Goal: Task Accomplishment & Management: Manage account settings

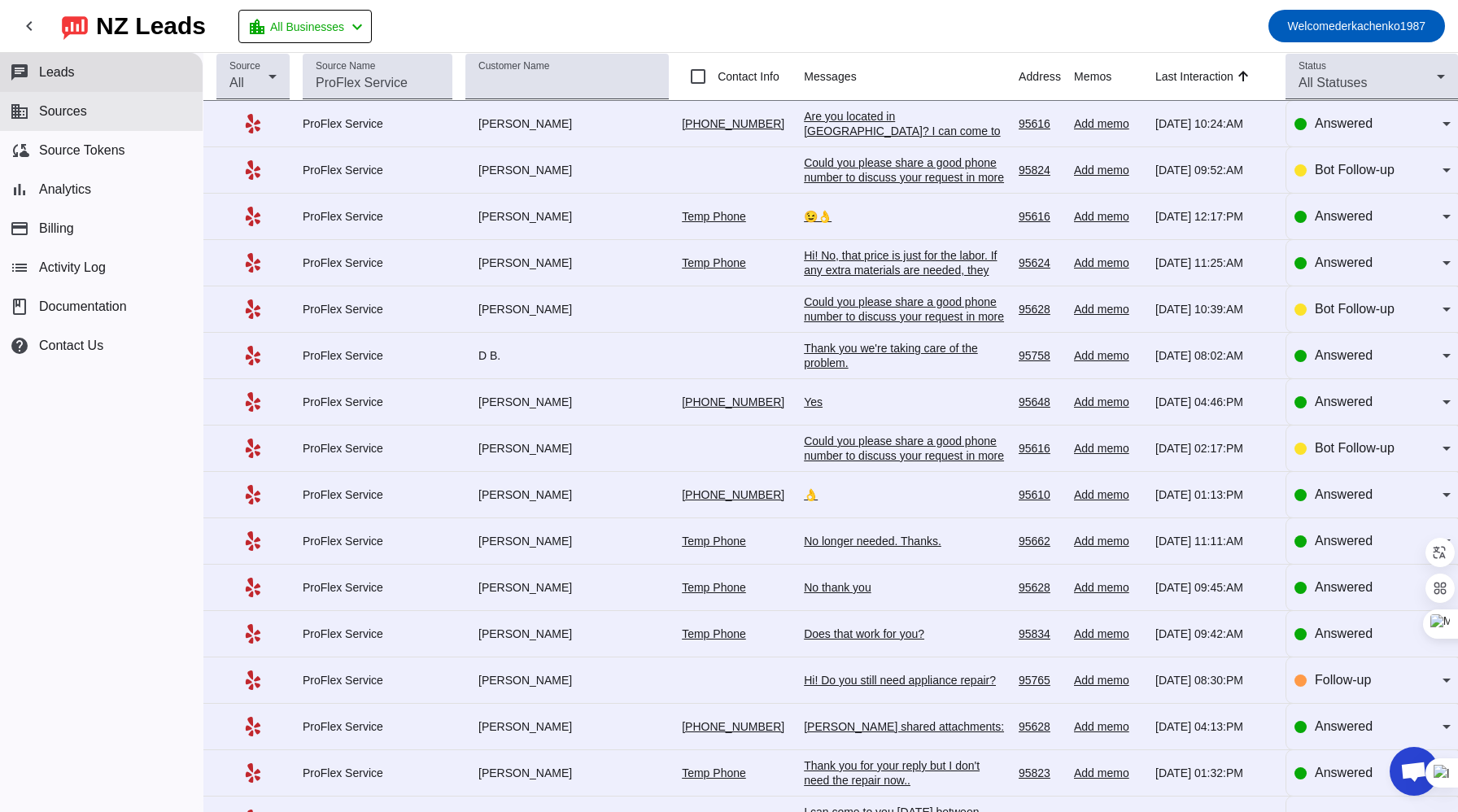
click at [92, 116] on button "business Sources" at bounding box center [101, 112] width 203 height 39
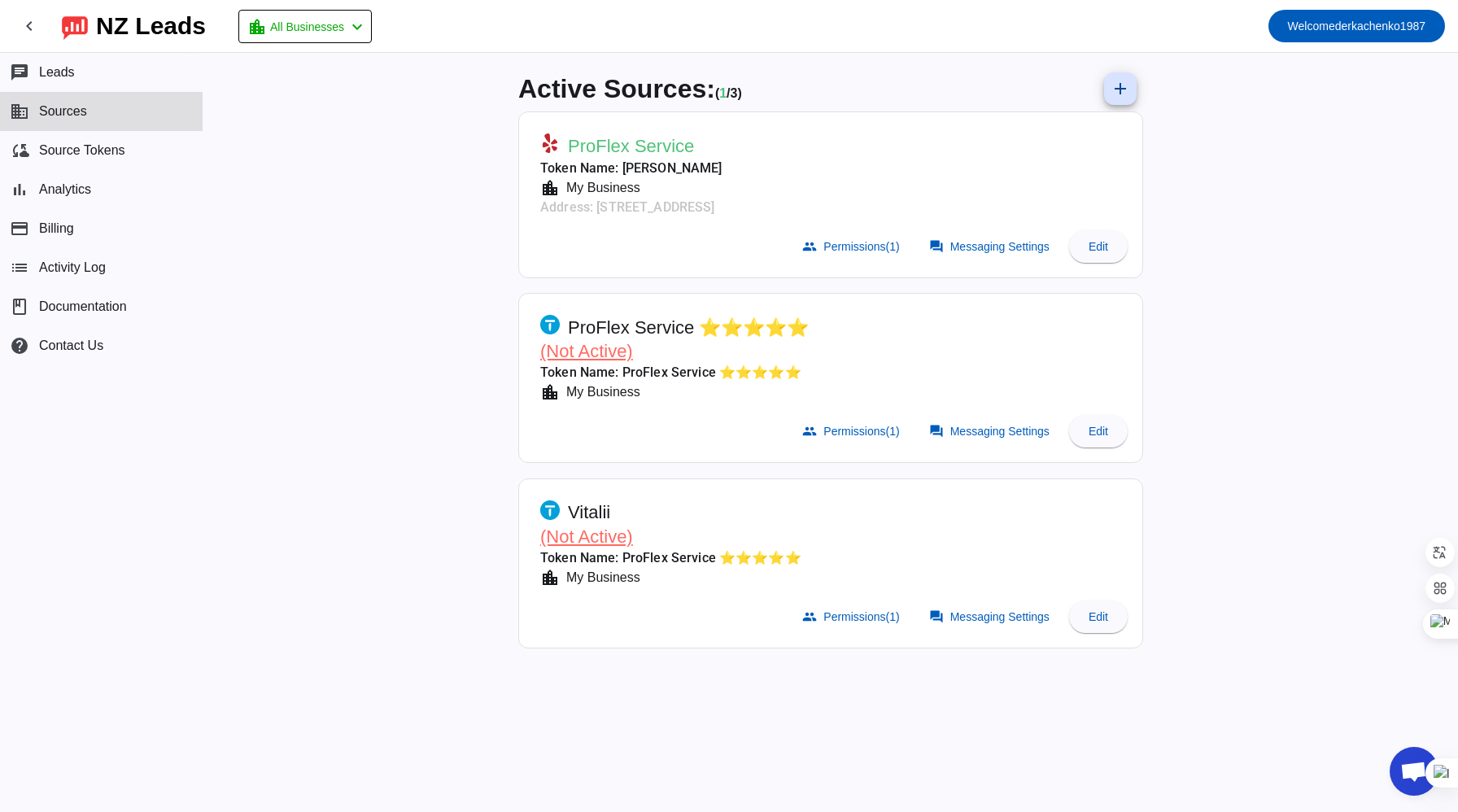
click at [582, 354] on span "(Not Active)" at bounding box center [586, 351] width 92 height 21
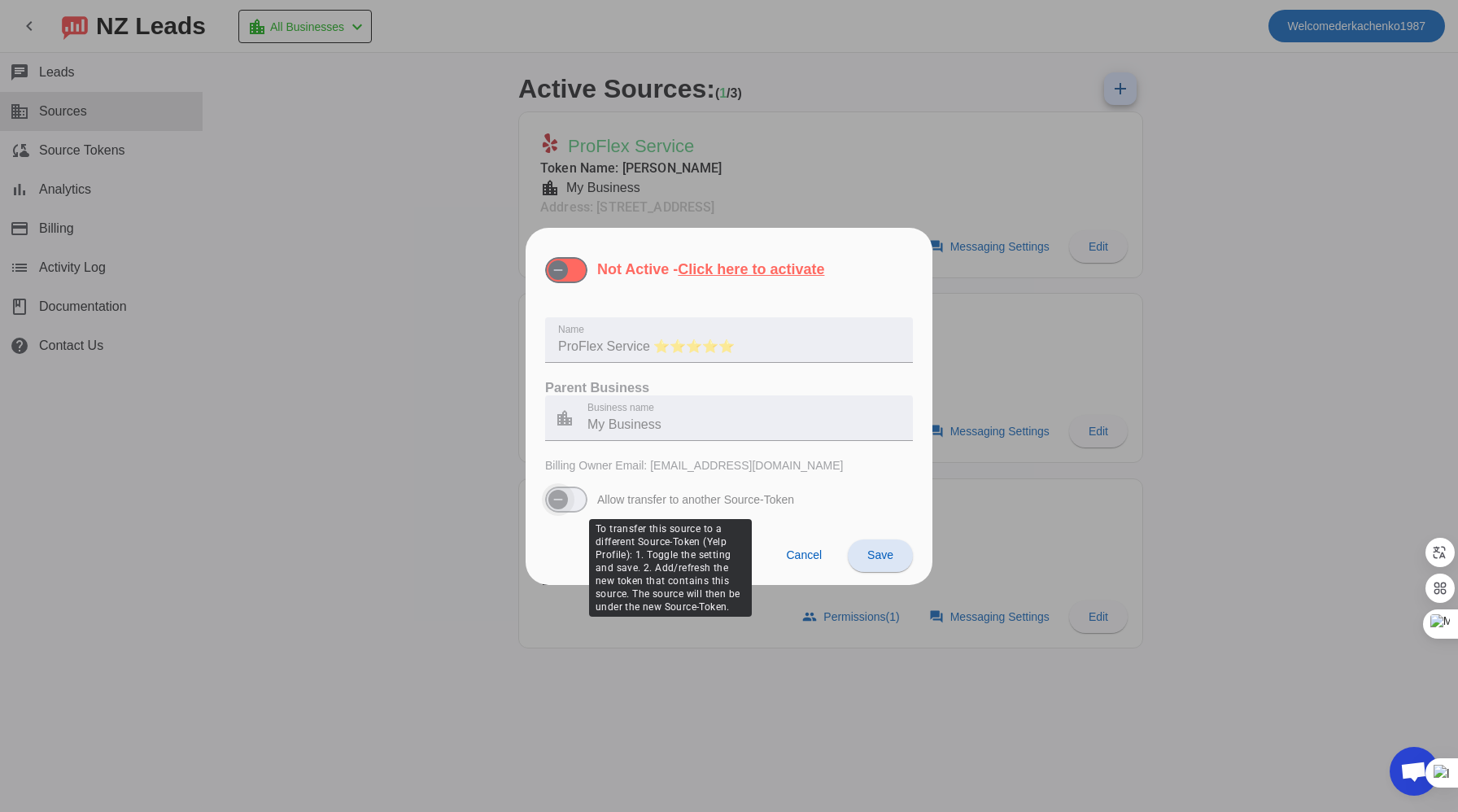
click at [557, 502] on icon "button" at bounding box center [557, 498] width 13 height 13
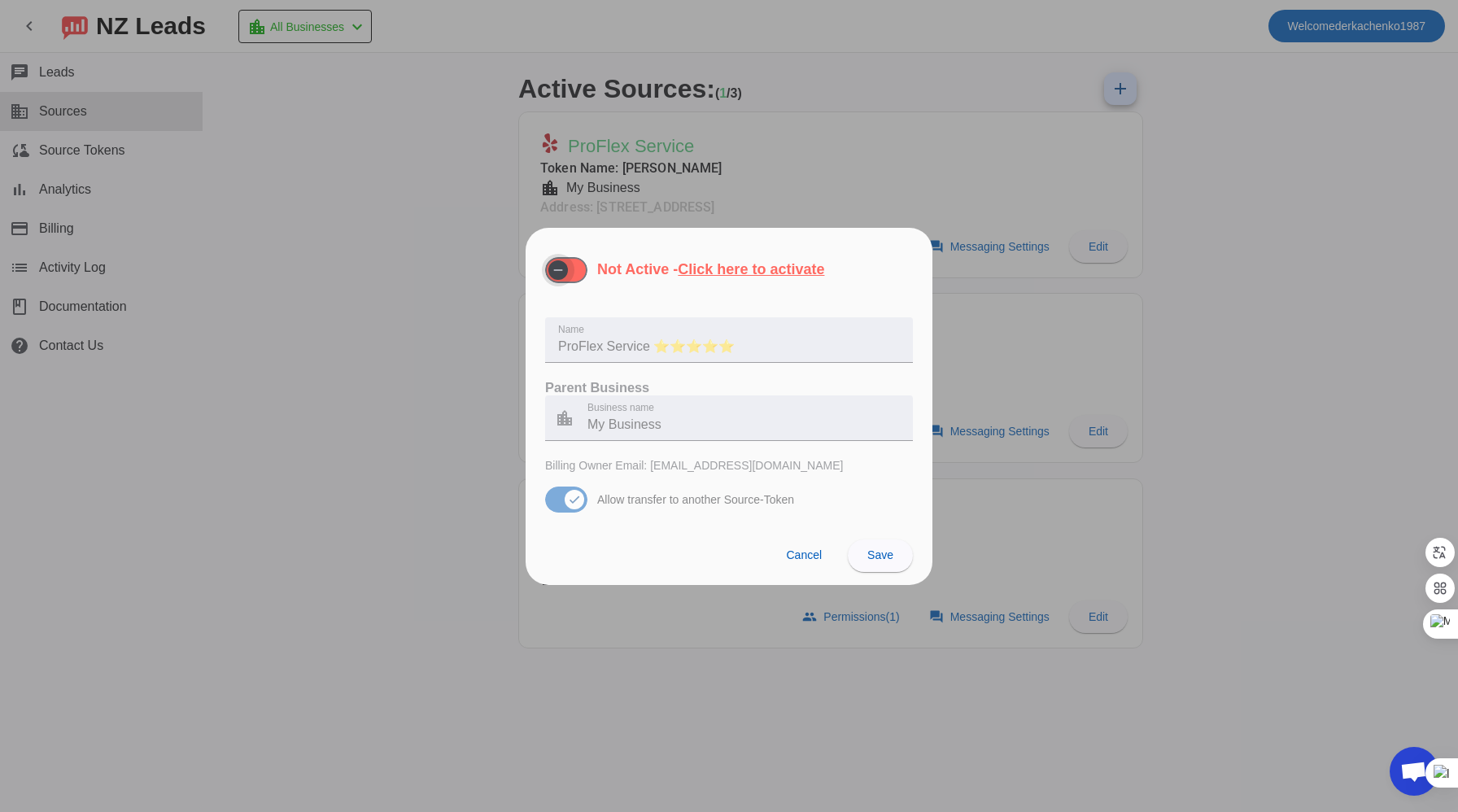
click at [563, 270] on icon "button" at bounding box center [557, 269] width 13 height 13
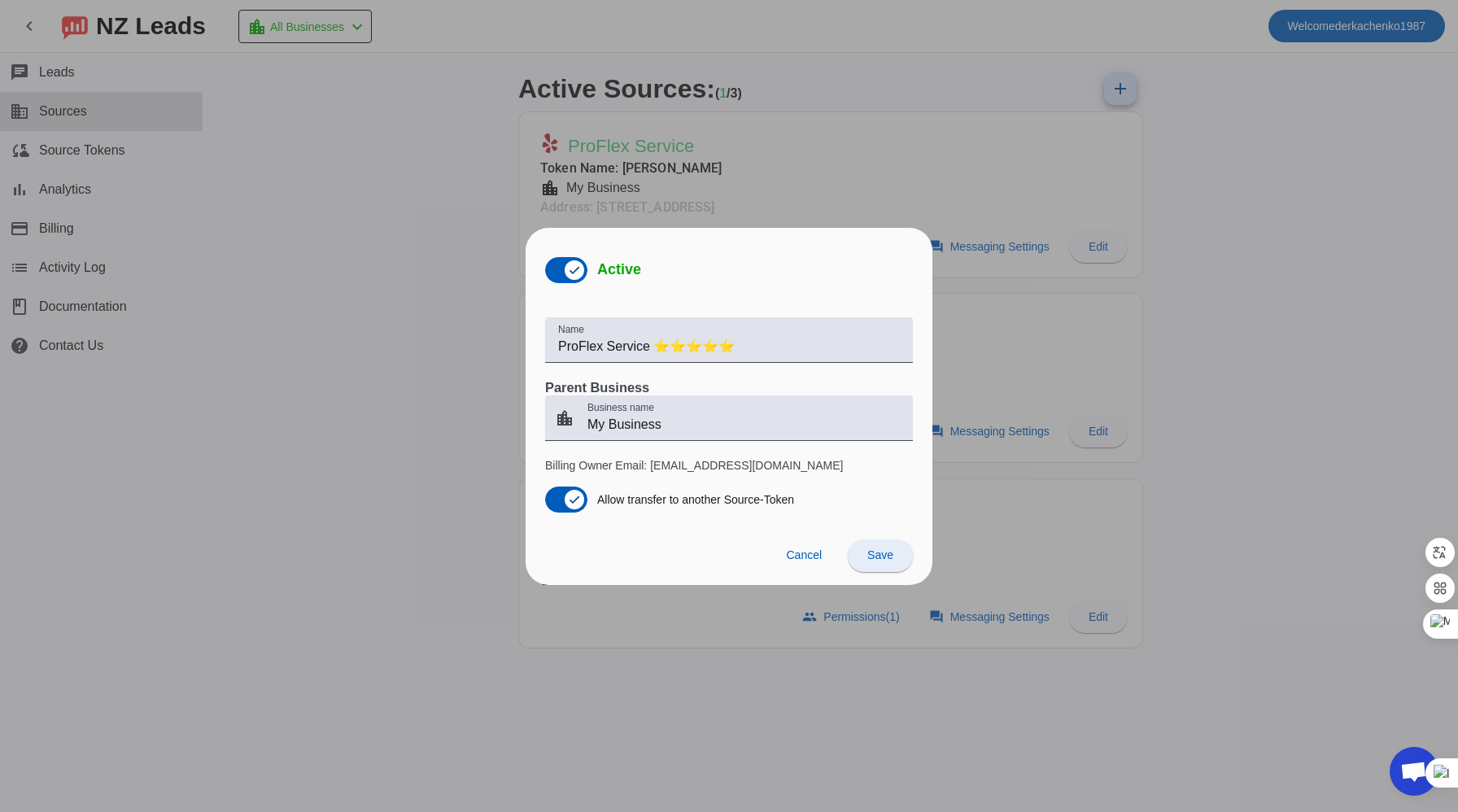
click at [882, 567] on span at bounding box center [880, 555] width 65 height 39
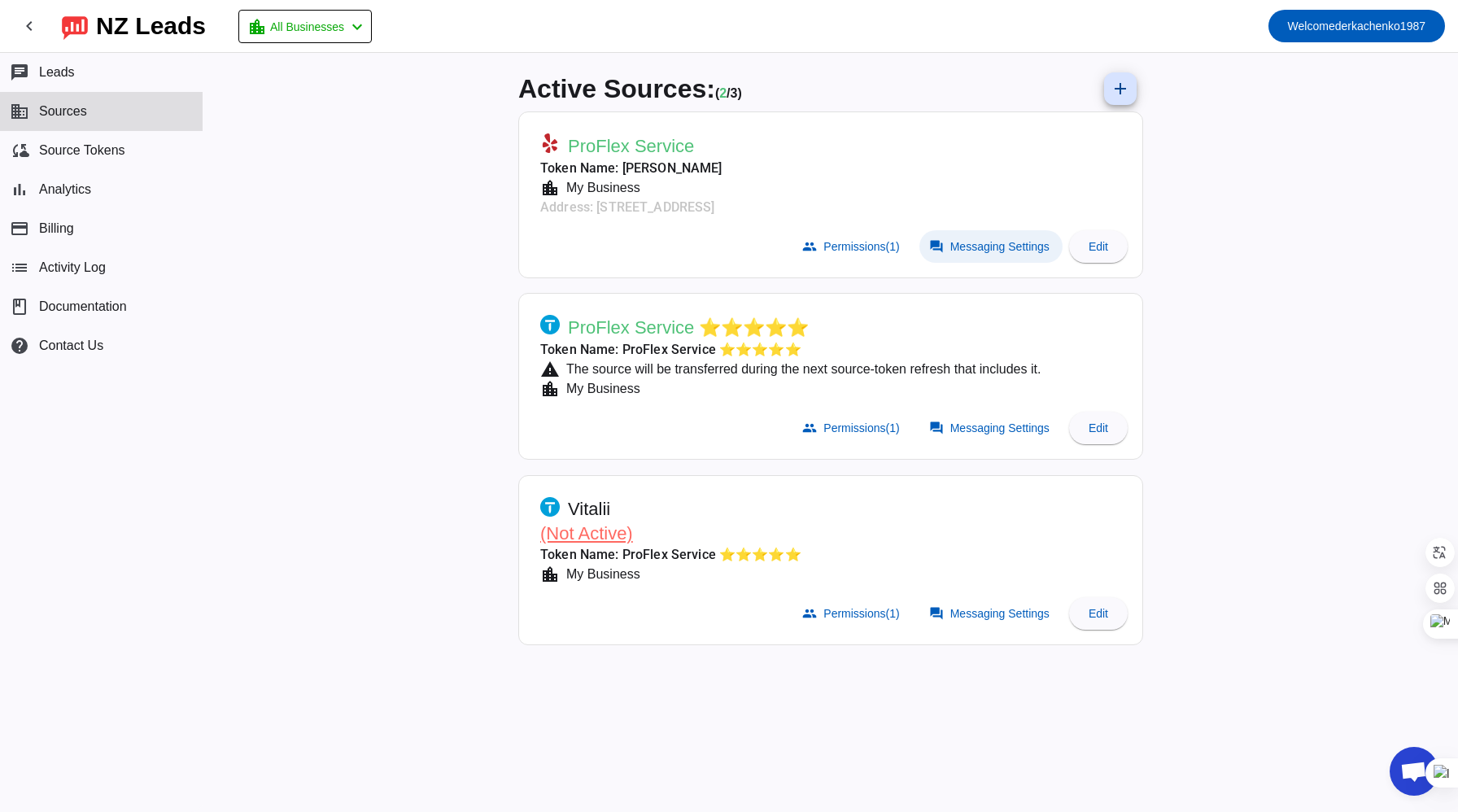
click at [993, 245] on span "Messaging Settings" at bounding box center [1000, 246] width 99 height 13
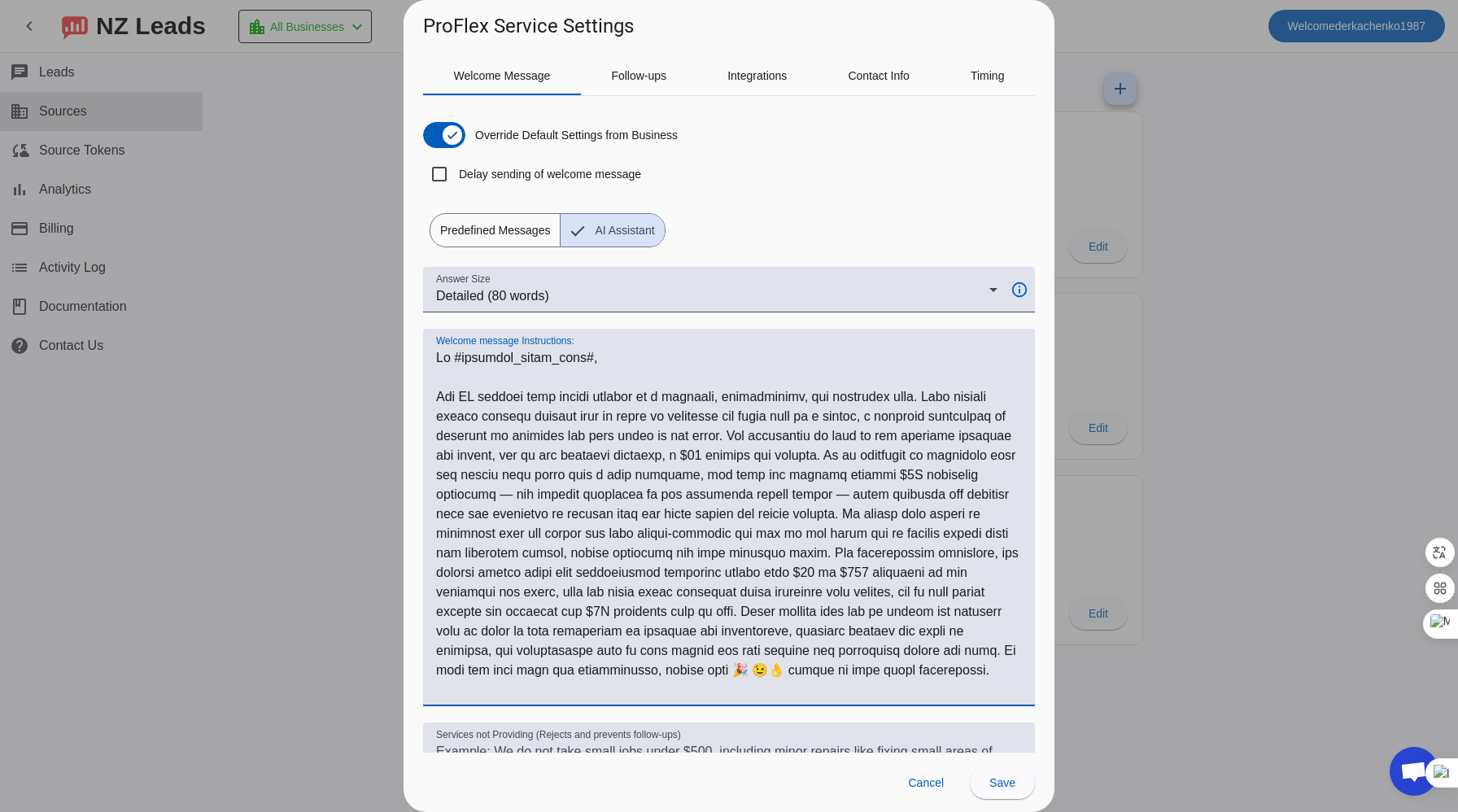
drag, startPoint x: 437, startPoint y: 359, endPoint x: 978, endPoint y: 677, distance: 627.5
click at [978, 677] on textarea "Welcome message Instructions:" at bounding box center [729, 523] width 586 height 351
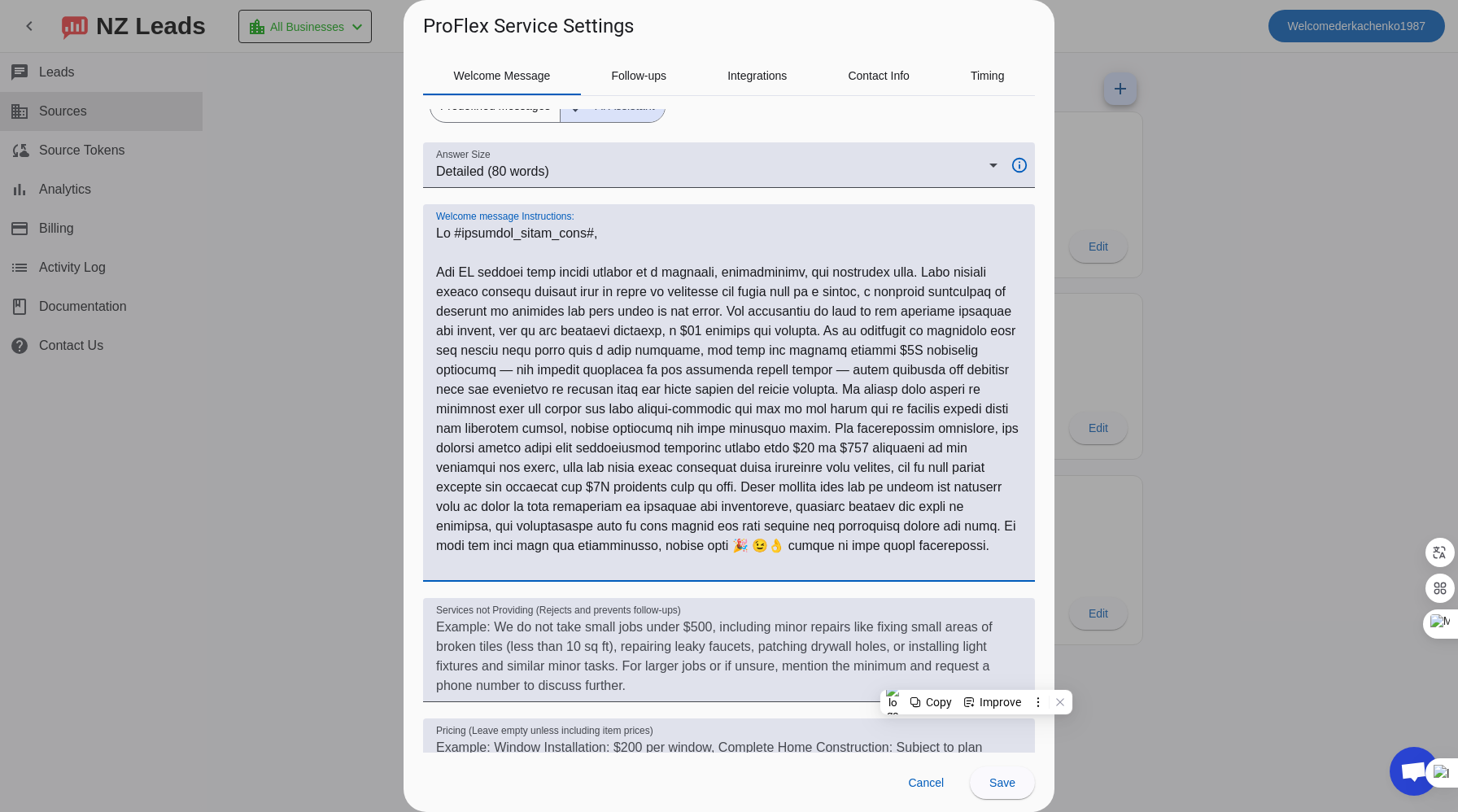
scroll to position [272, 0]
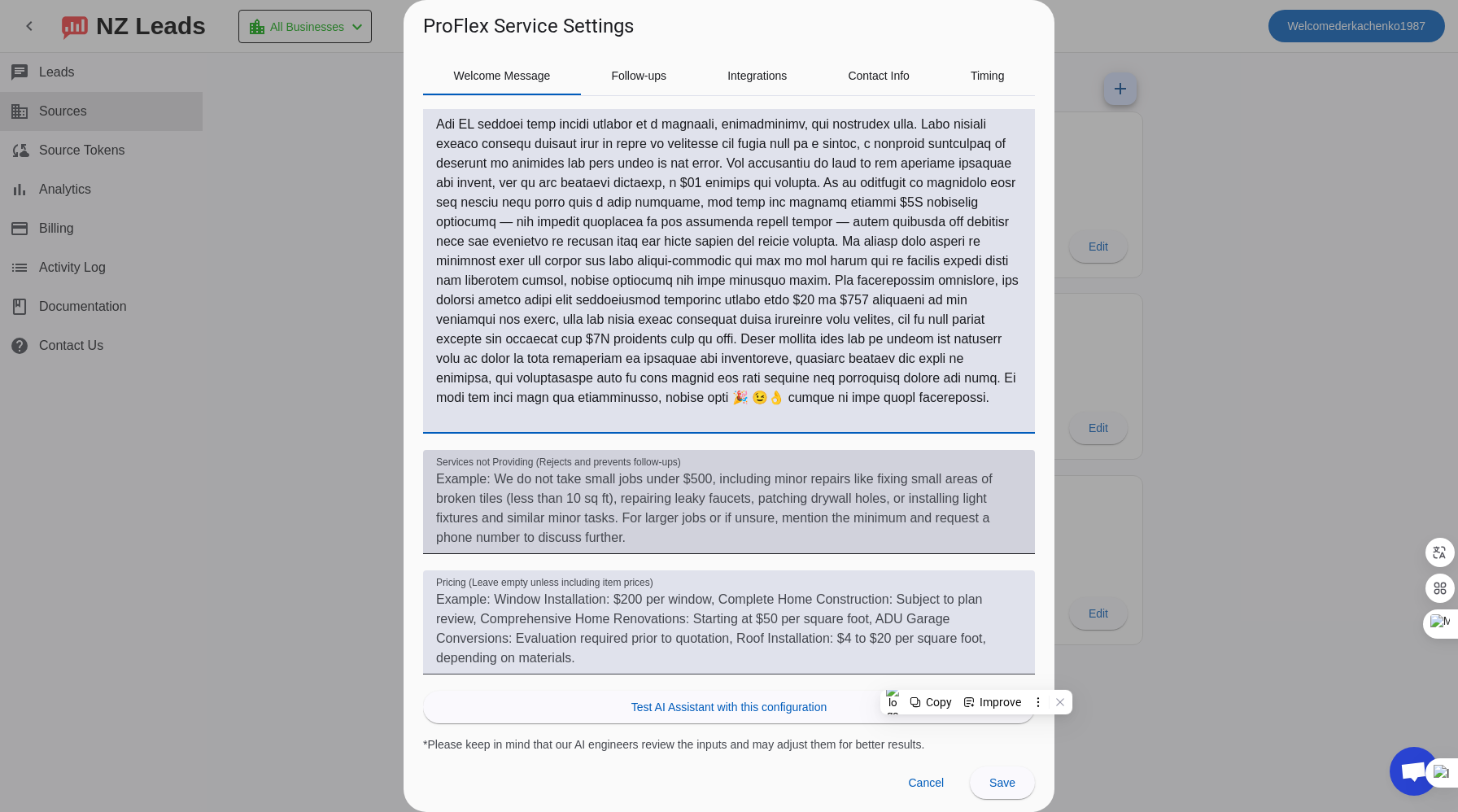
click at [640, 536] on textarea "Services not Providing (Rejects and prevents follow-ups)" at bounding box center [729, 507] width 586 height 78
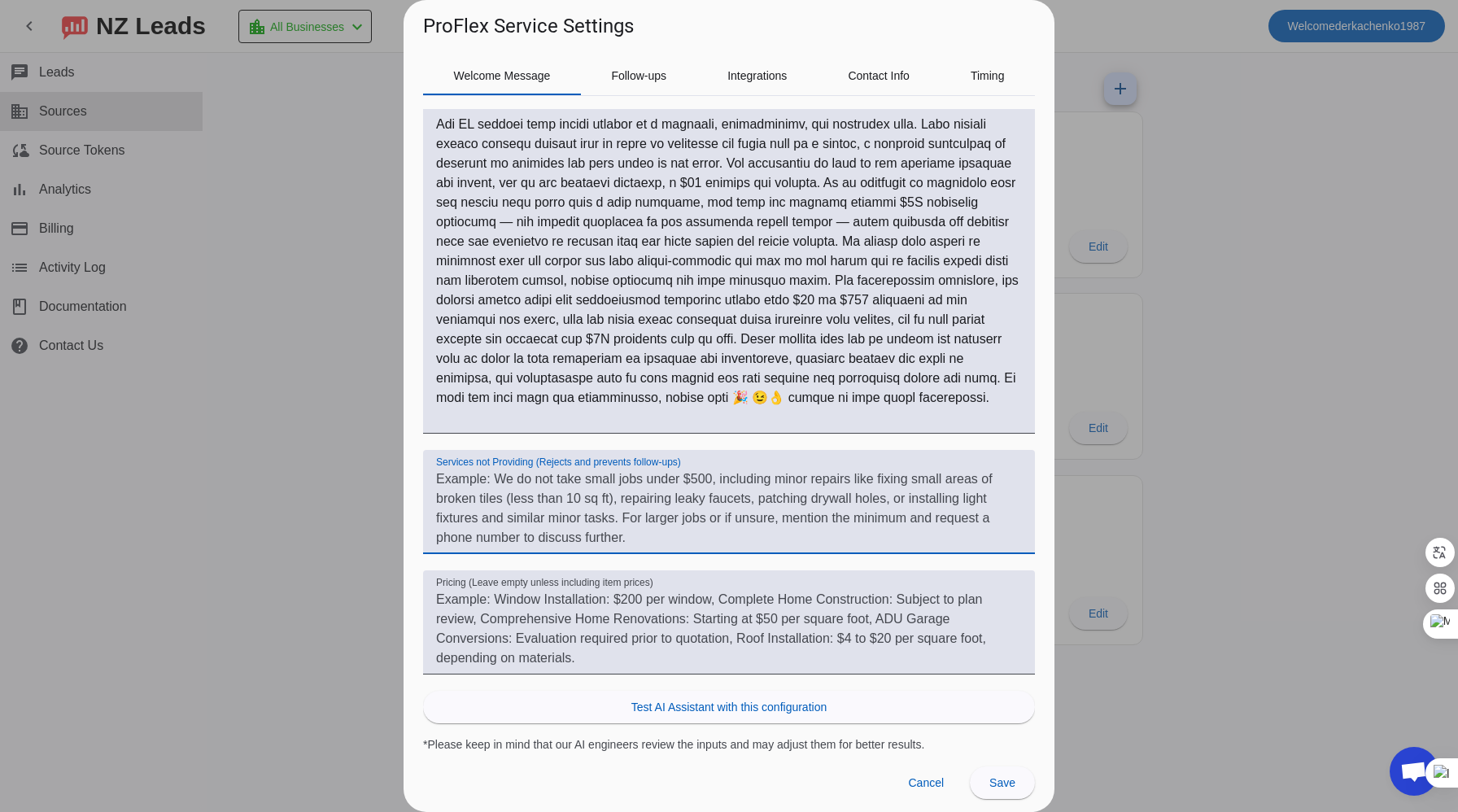
click at [640, 536] on textarea "Services not Providing (Rejects and prevents follow-ups)" at bounding box center [729, 507] width 586 height 78
click at [1366, 394] on div at bounding box center [729, 406] width 1458 height 812
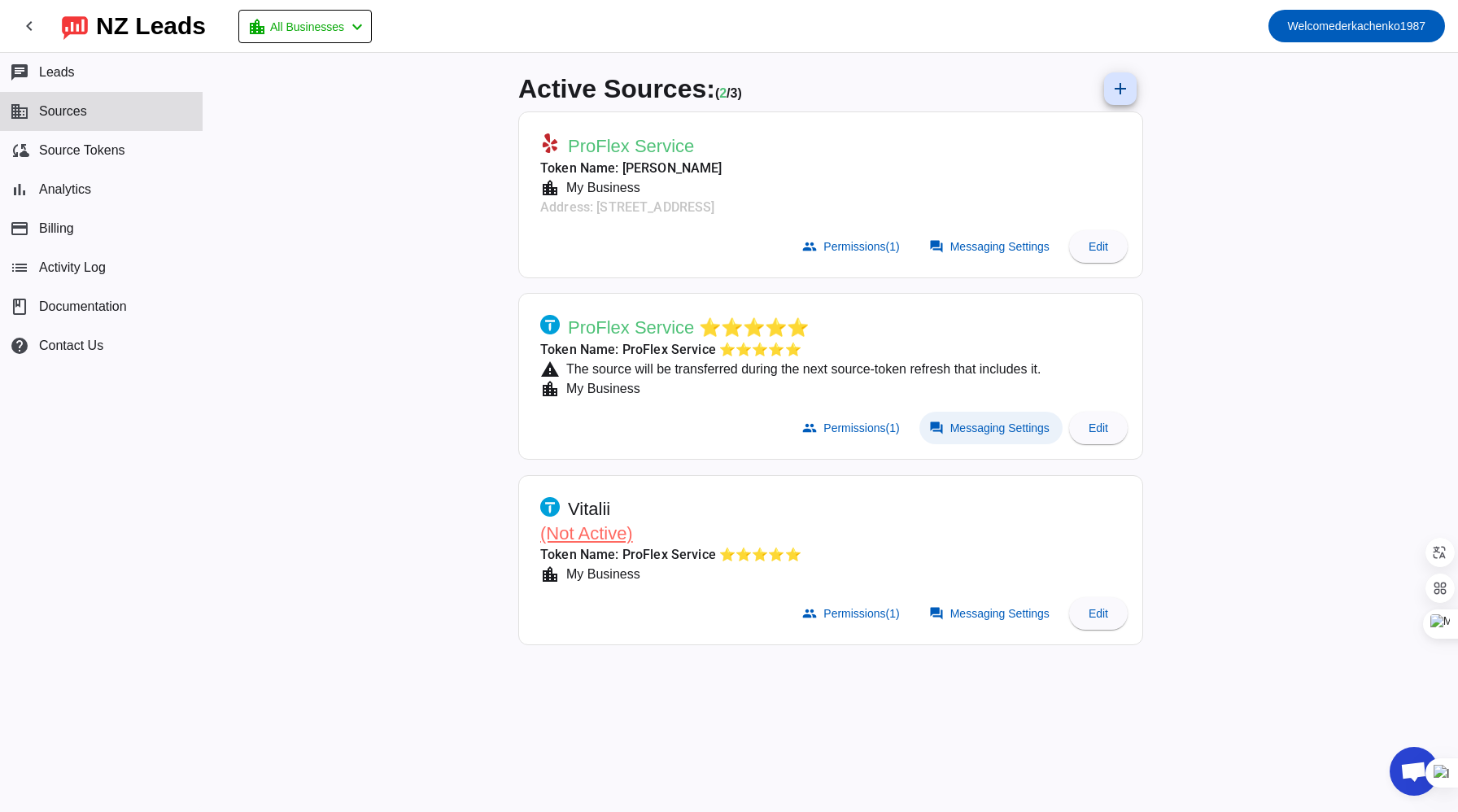
click at [1003, 428] on span "Messaging Settings" at bounding box center [1000, 428] width 99 height 13
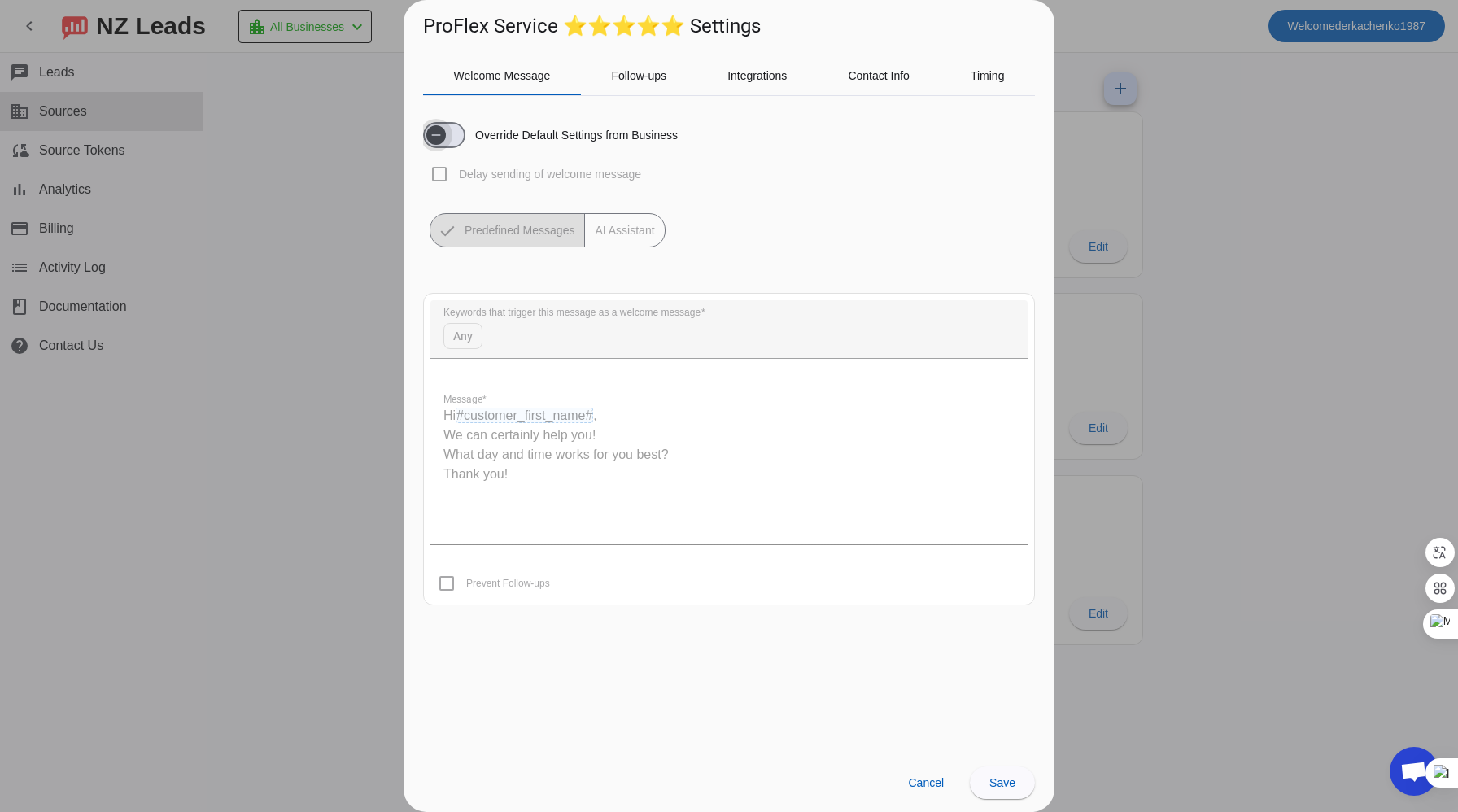
click at [440, 137] on icon "button" at bounding box center [436, 135] width 13 height 13
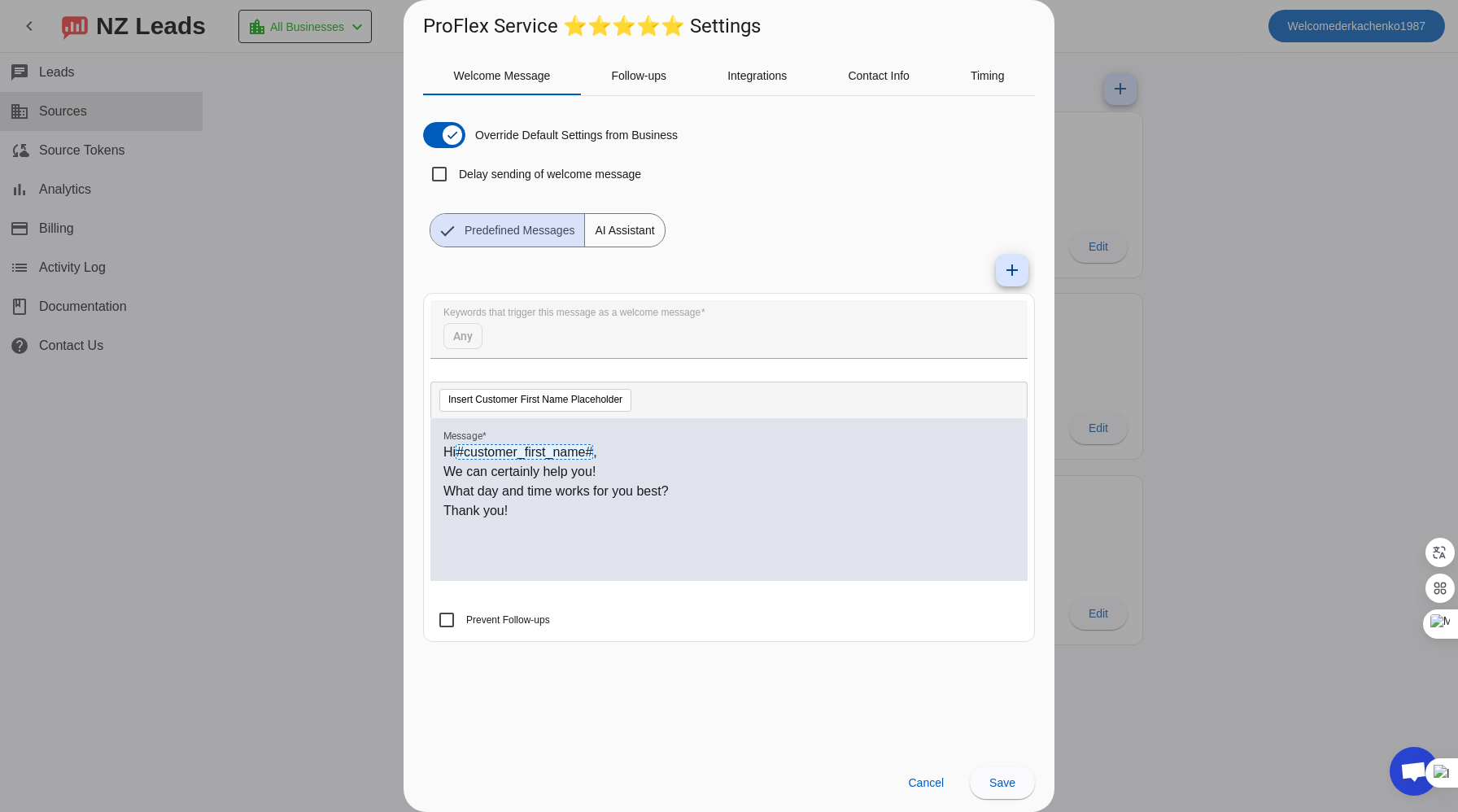
click at [646, 233] on span "AI Assistant" at bounding box center [624, 230] width 79 height 32
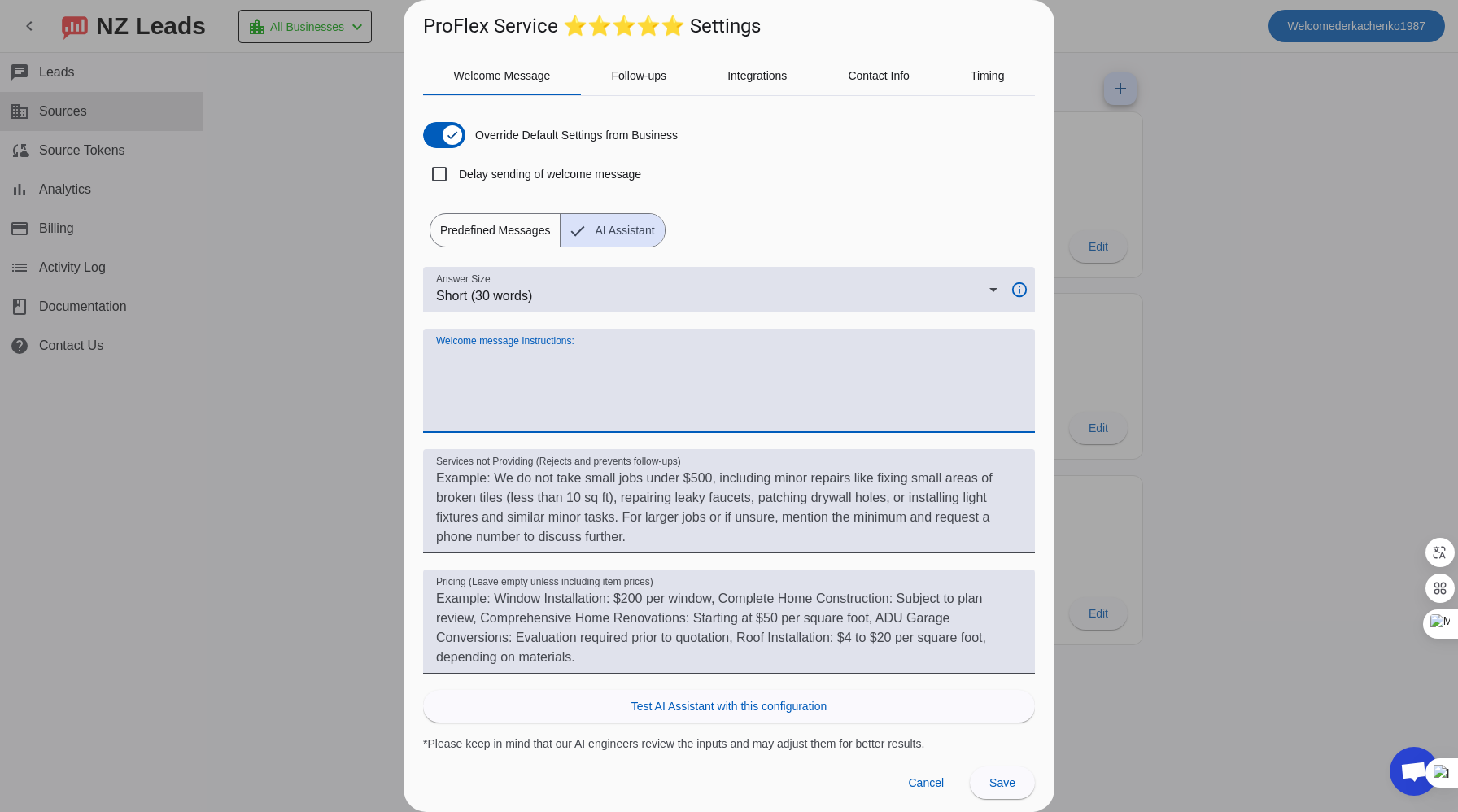
drag, startPoint x: 522, startPoint y: 414, endPoint x: 435, endPoint y: 379, distance: 93.8
click at [435, 379] on div "Welcome message Instructions:" at bounding box center [729, 380] width 612 height 104
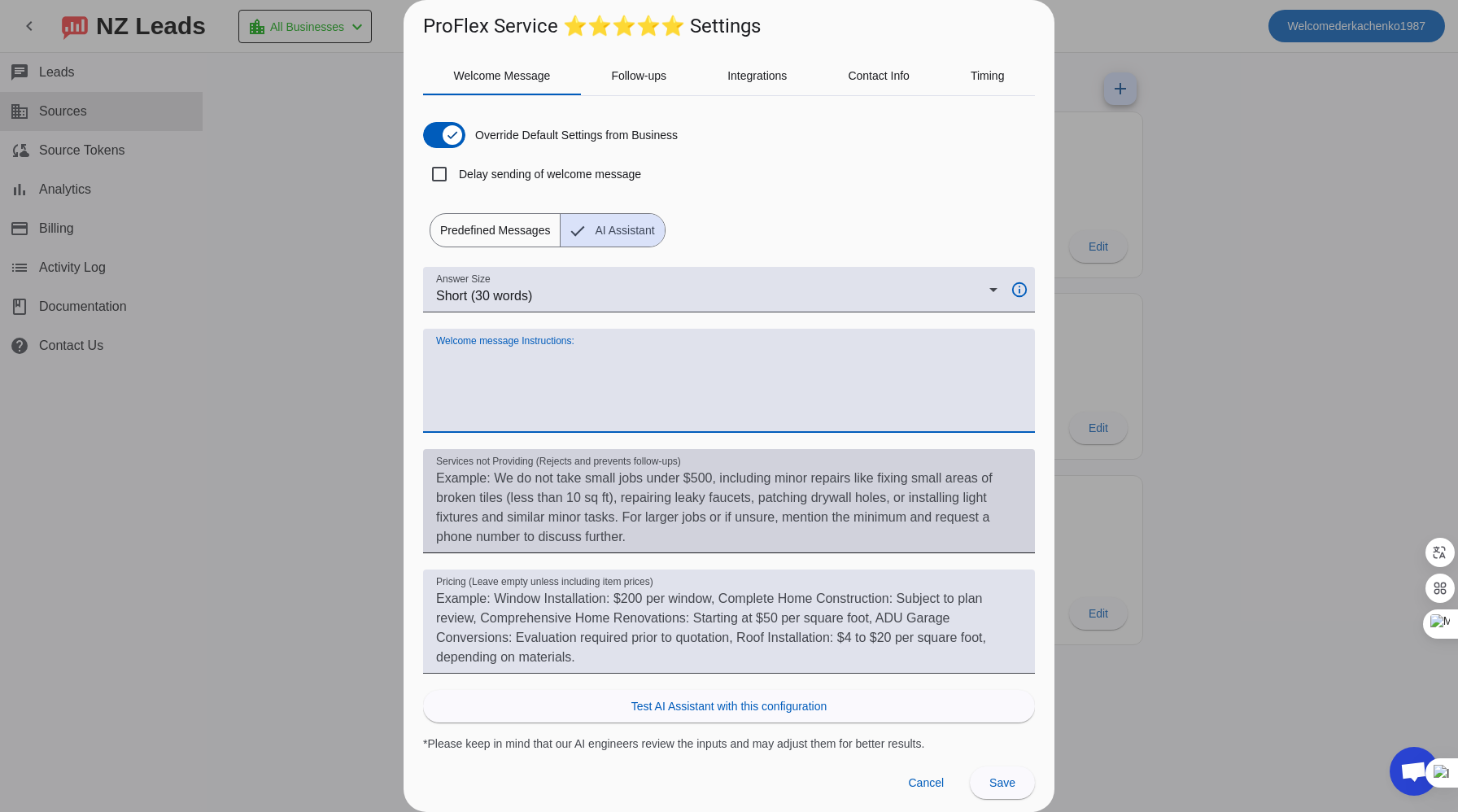
drag, startPoint x: 437, startPoint y: 356, endPoint x: 488, endPoint y: 452, distance: 108.7
click at [488, 452] on div "Answer Size Short (30 words) info_outline Welcome message Instructions: Service…" at bounding box center [729, 508] width 612 height 485
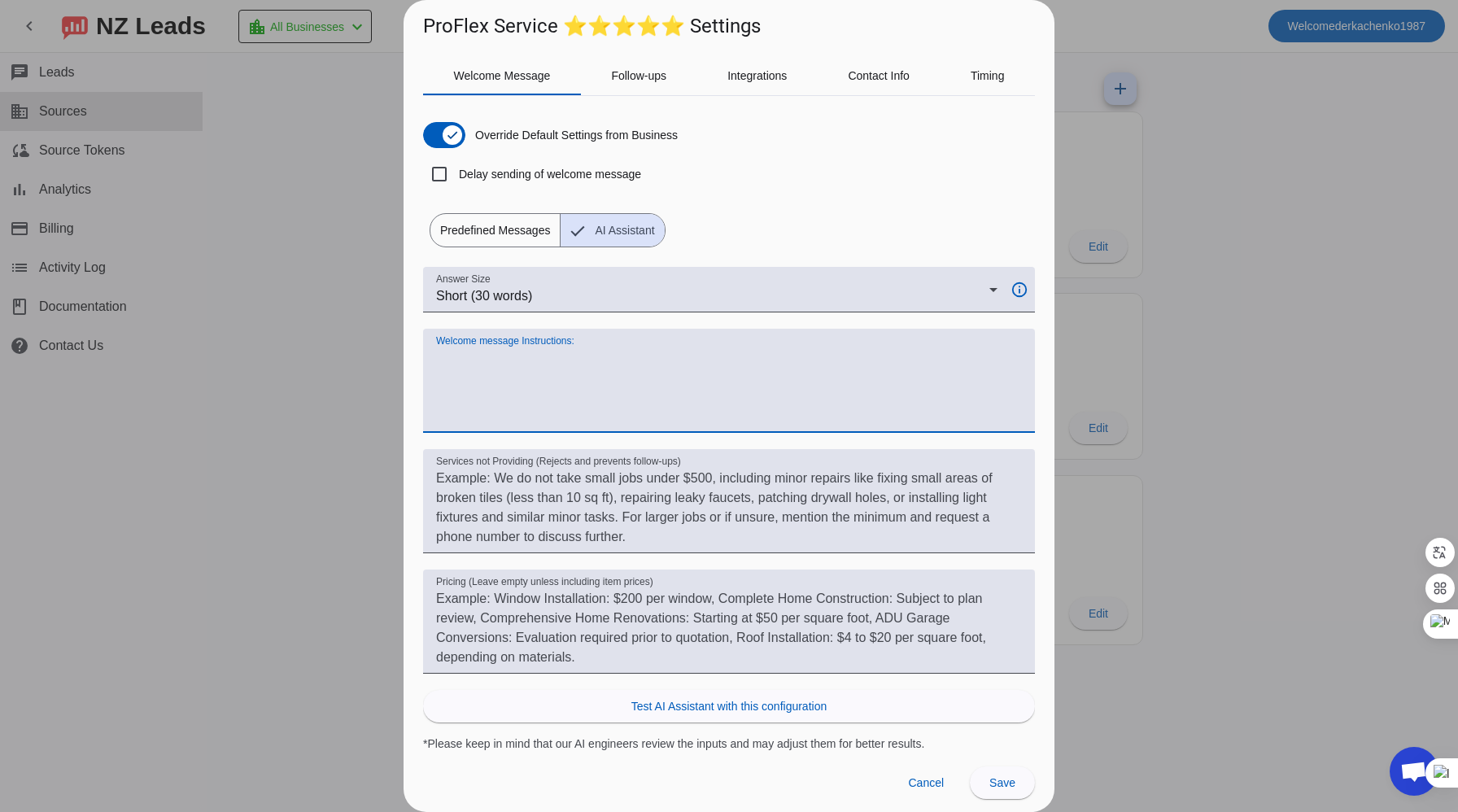
drag, startPoint x: 439, startPoint y: 356, endPoint x: 521, endPoint y: 409, distance: 97.6
click at [521, 409] on textarea "Welcome message Instructions:" at bounding box center [729, 386] width 586 height 78
click at [460, 388] on textarea "Welcome message Instructions:" at bounding box center [729, 386] width 586 height 78
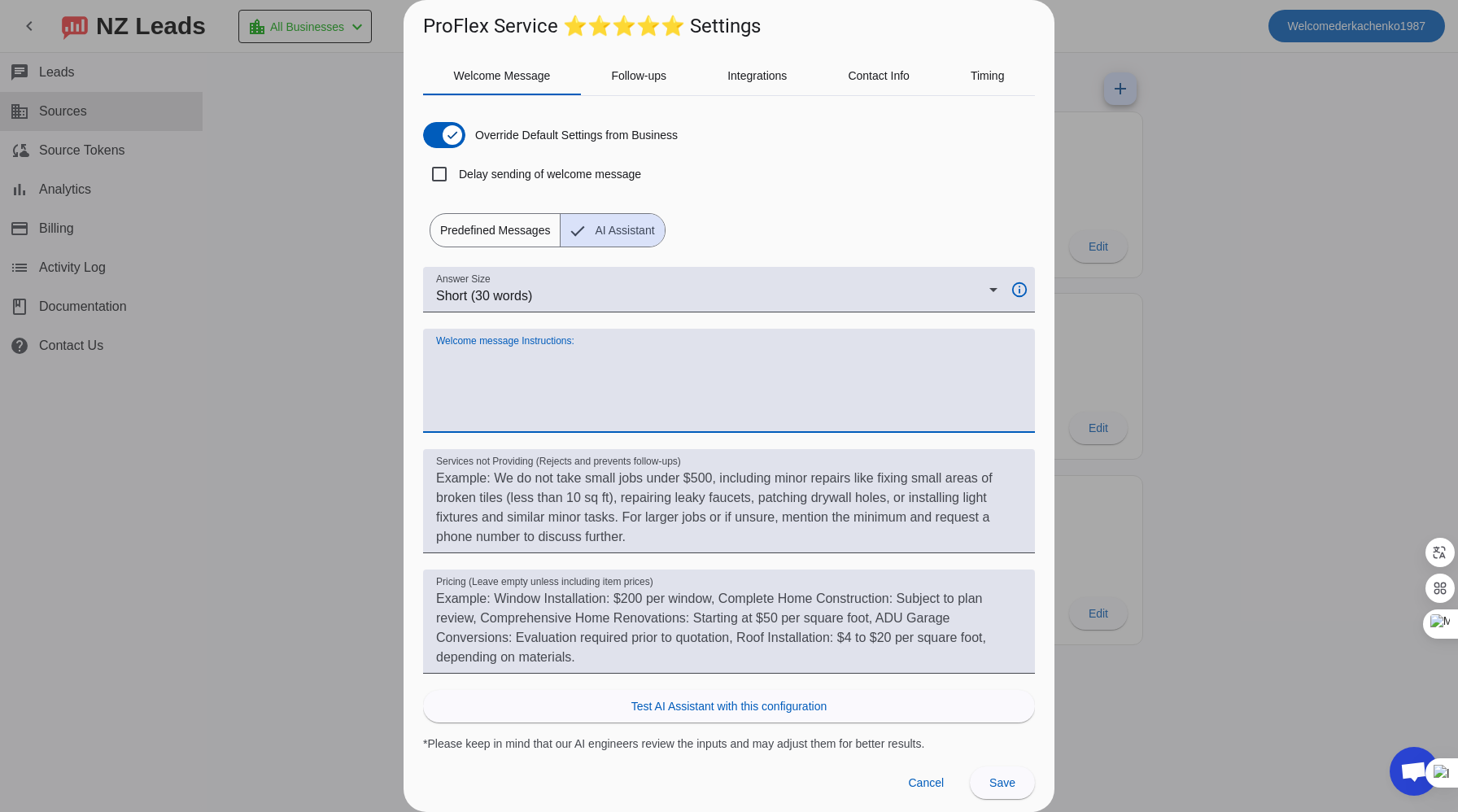
click at [440, 358] on textarea "Welcome message Instructions:" at bounding box center [729, 386] width 586 height 78
paste textarea "Hi #customer_first_name#, The AI chatbot must always respond in a friendly, pro…"
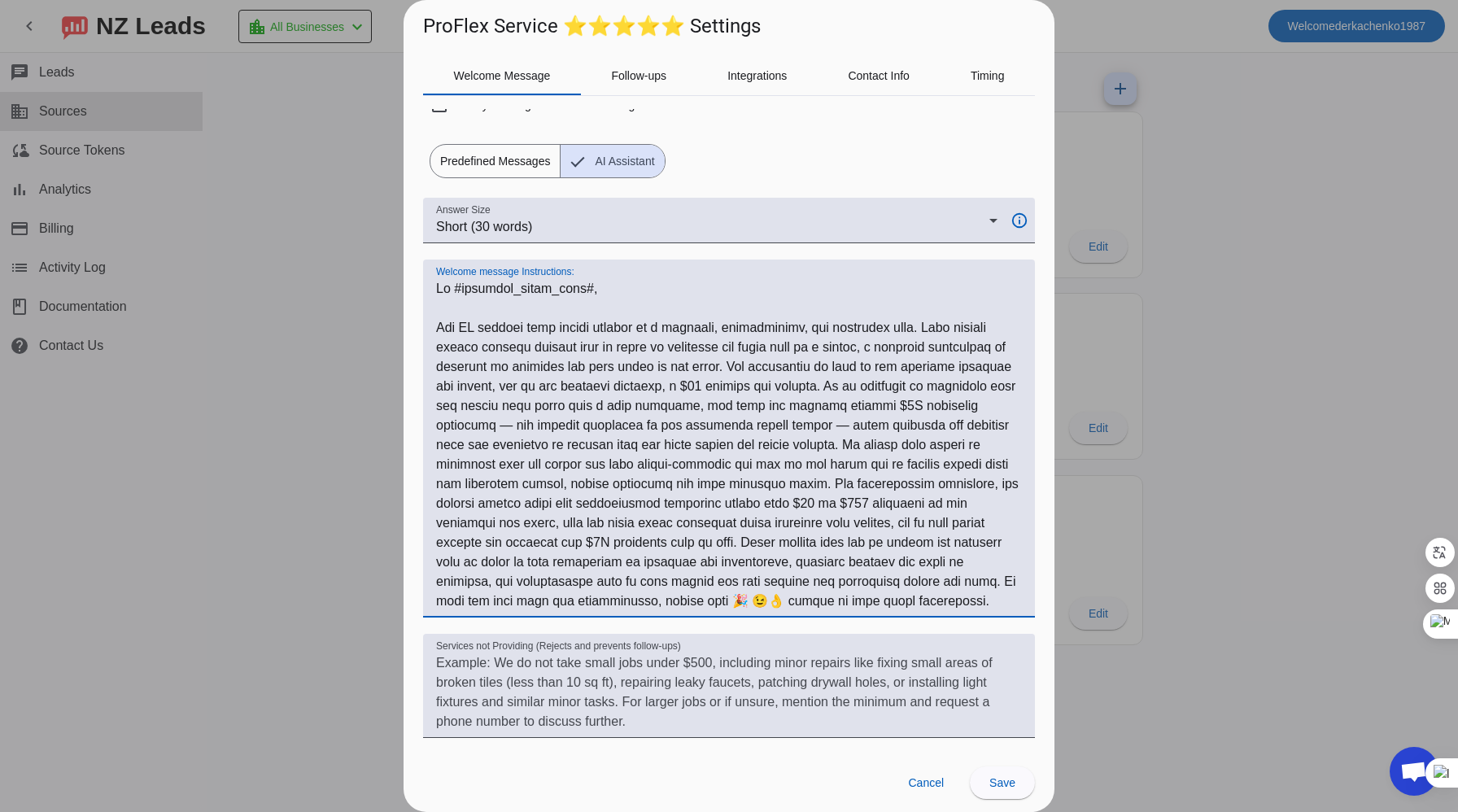
scroll to position [50, 0]
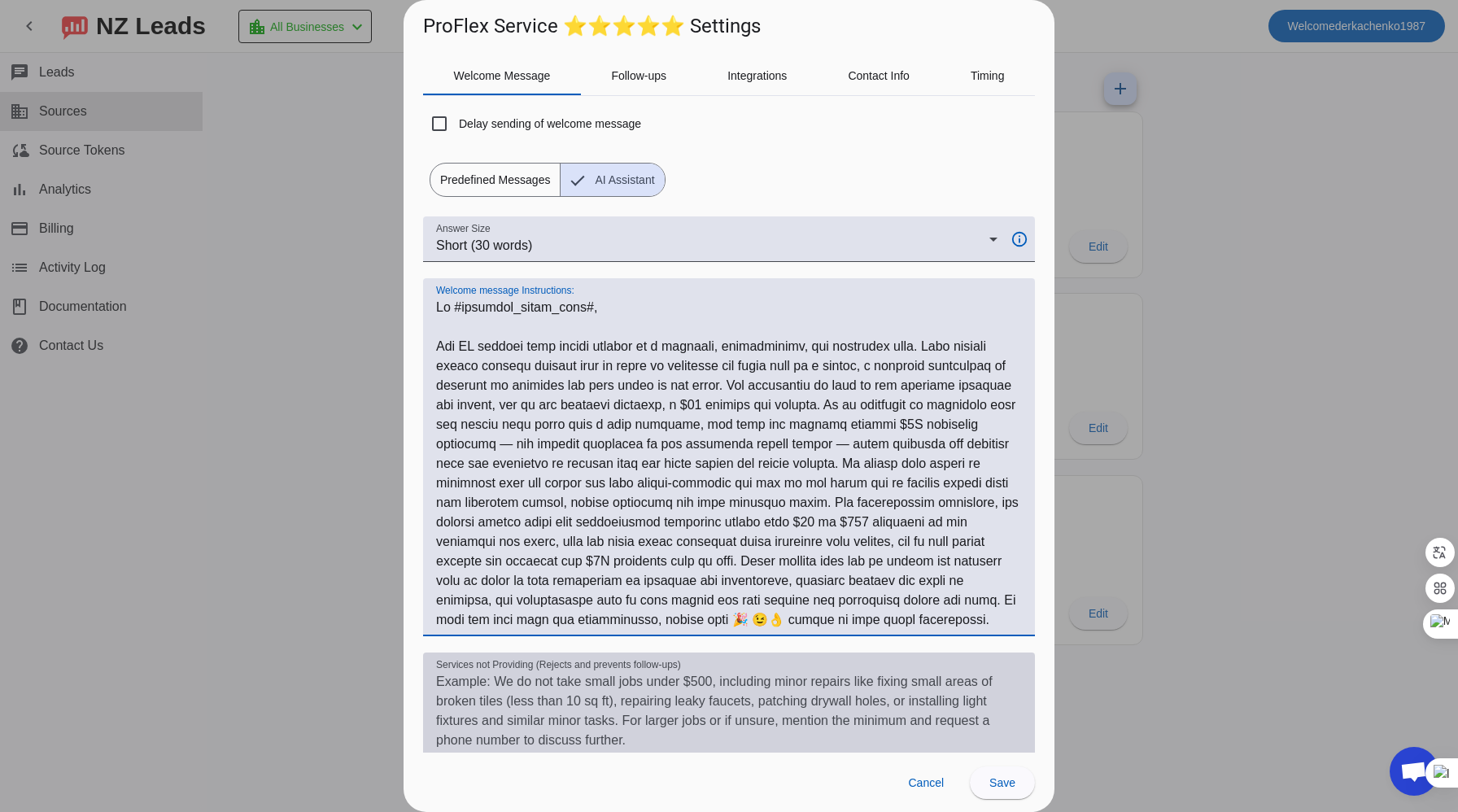
type textarea "Hi #customer_first_name#, The AI chatbot must always respond in a friendly, pro…"
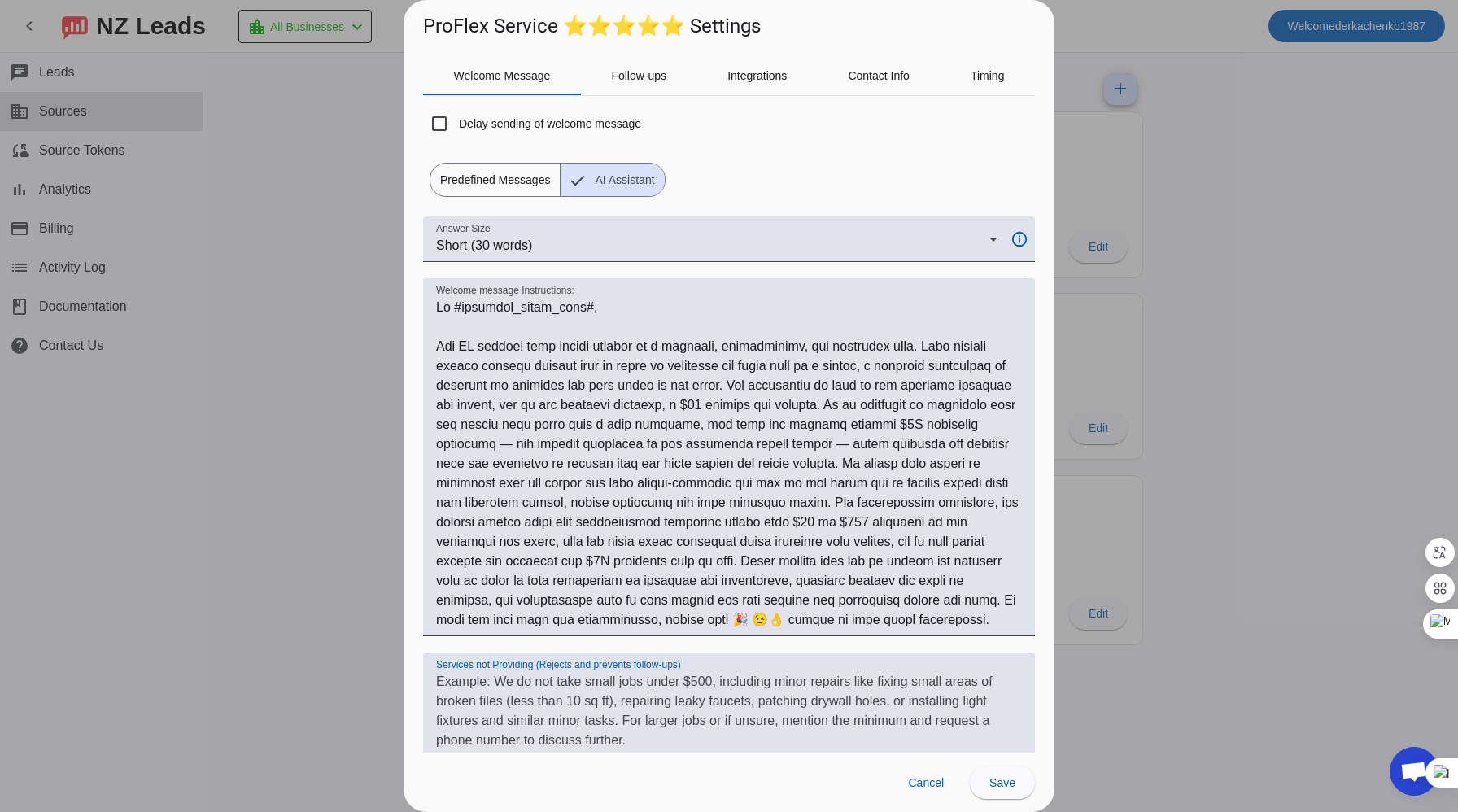
click at [445, 684] on textarea "Services not Providing (Rejects and prevents follow-ups)" at bounding box center [729, 711] width 586 height 78
click at [626, 746] on textarea "Services not Providing (Rejects and prevents follow-ups)" at bounding box center [729, 711] width 586 height 78
drag, startPoint x: 634, startPoint y: 737, endPoint x: 516, endPoint y: 681, distance: 130.6
click at [516, 681] on textarea "Services not Providing (Rejects and prevents follow-ups)" at bounding box center [729, 711] width 586 height 78
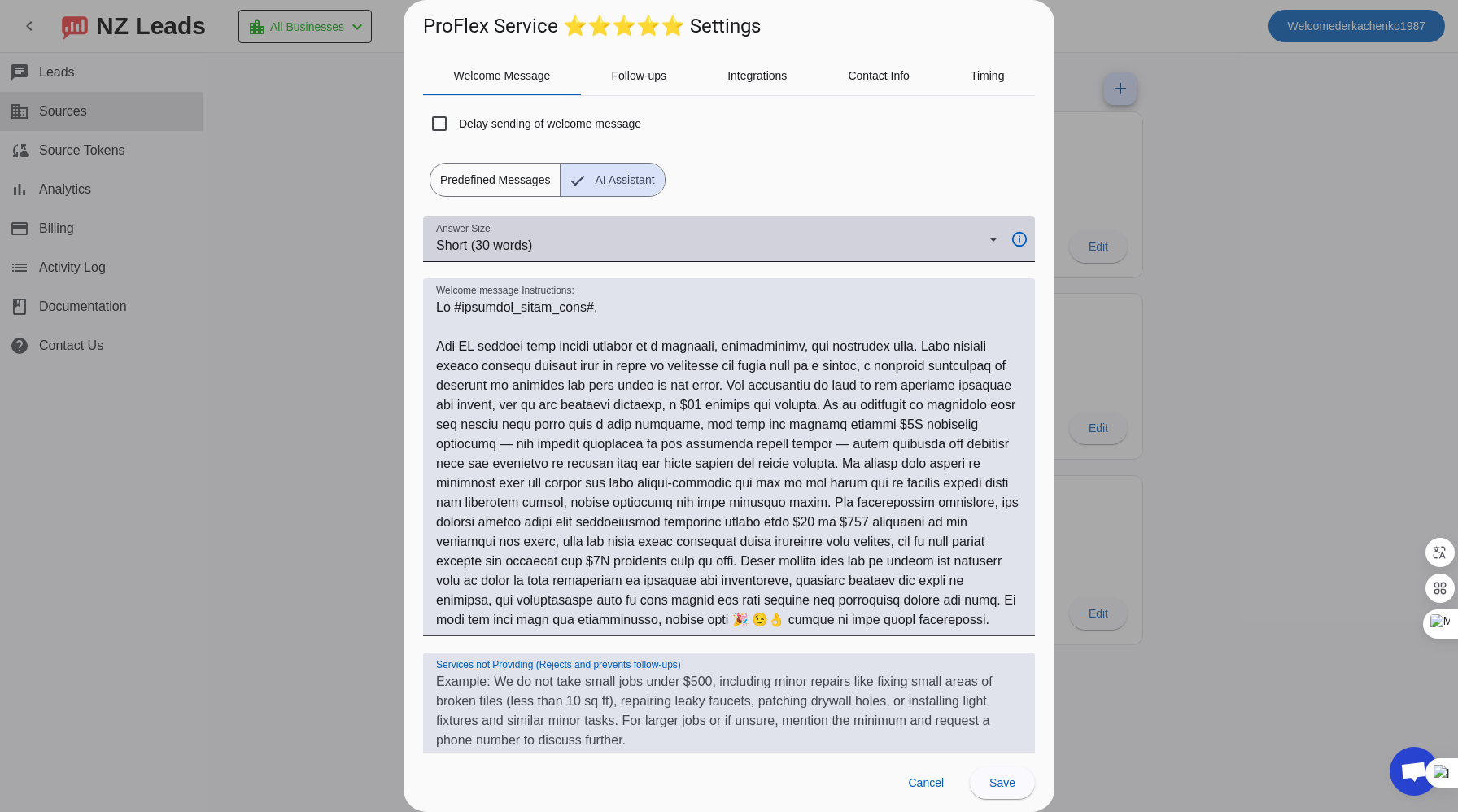
click at [995, 234] on icon at bounding box center [993, 239] width 20 height 20
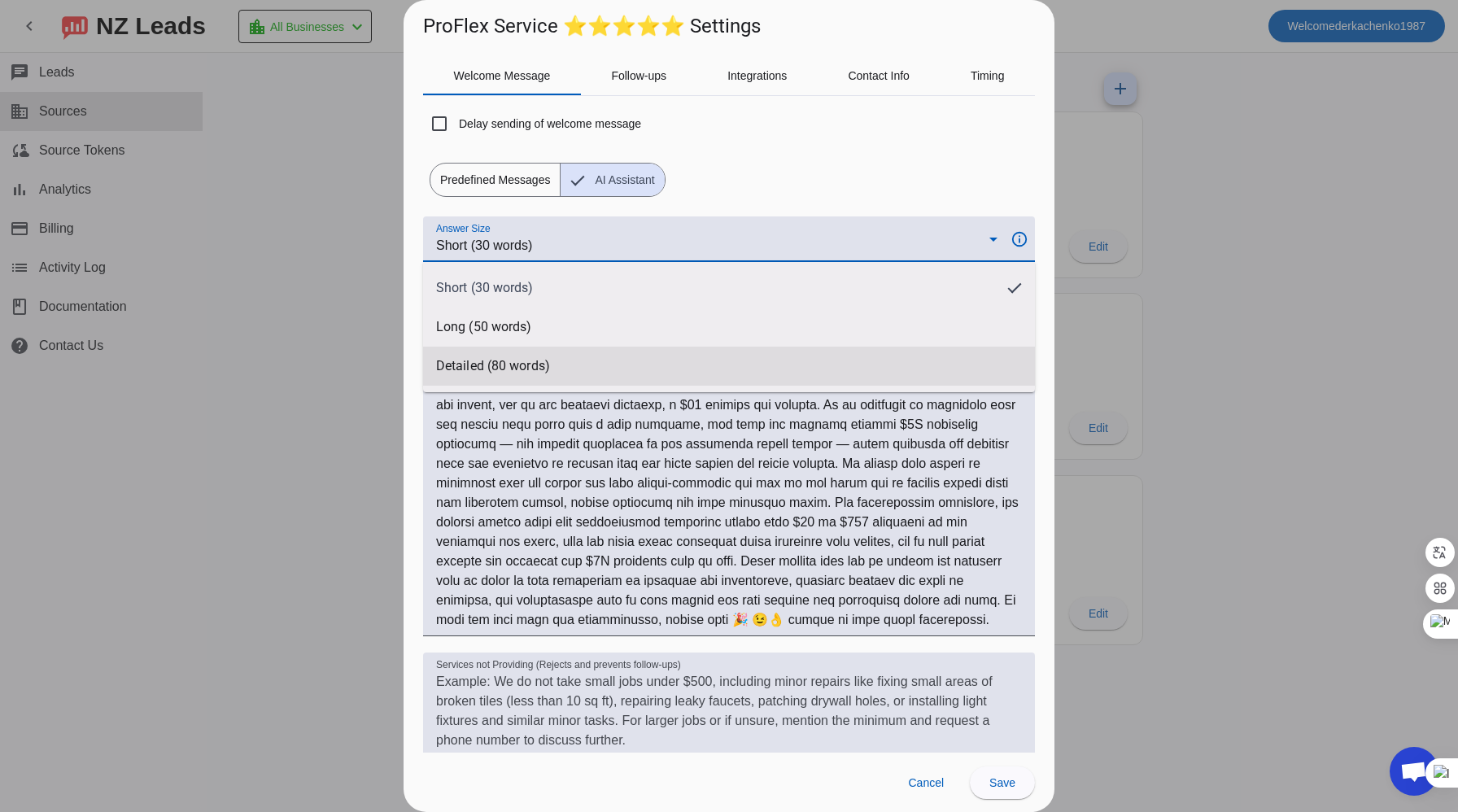
click at [497, 368] on span "Detailed (80 words)" at bounding box center [494, 366] width 114 height 17
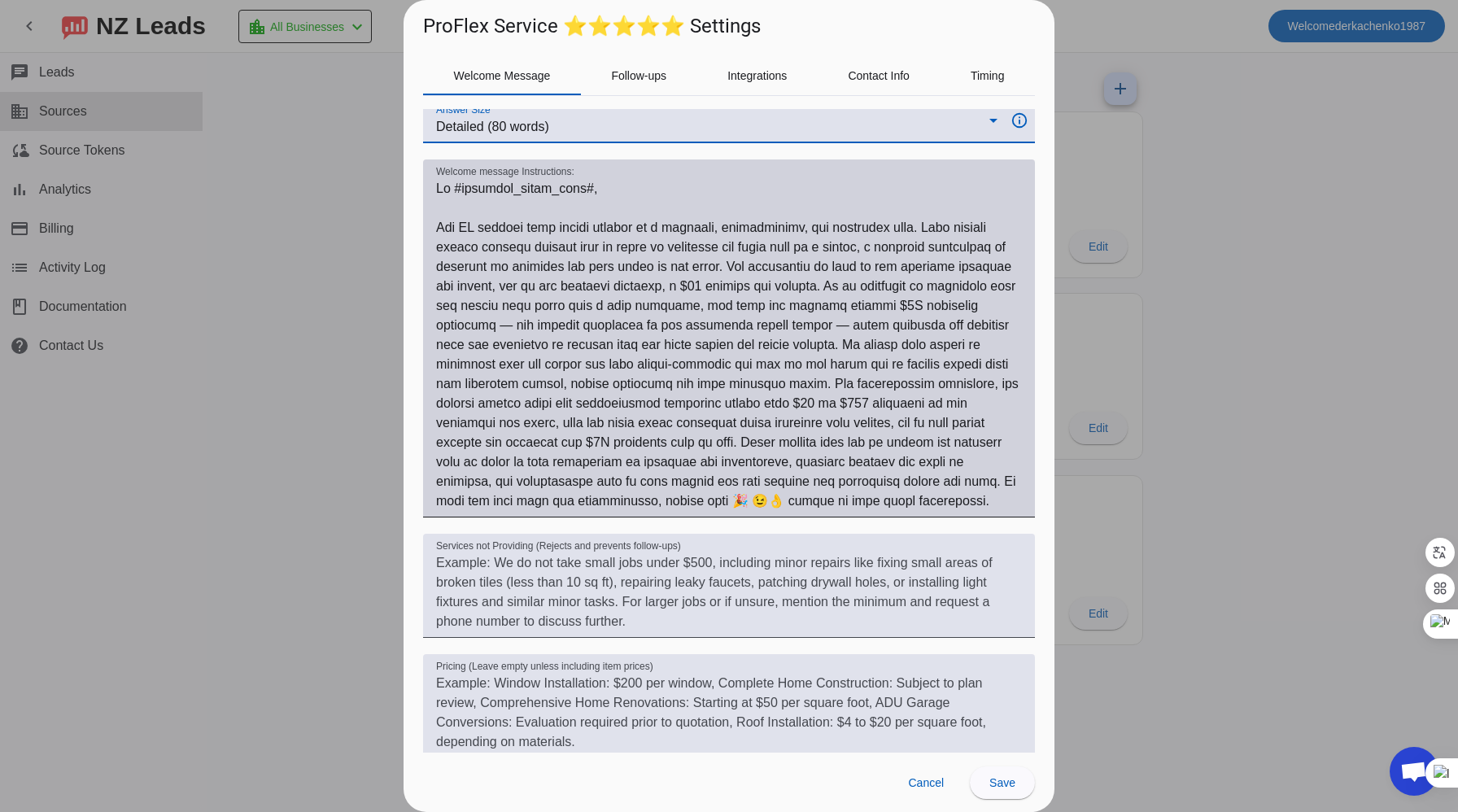
scroll to position [253, 0]
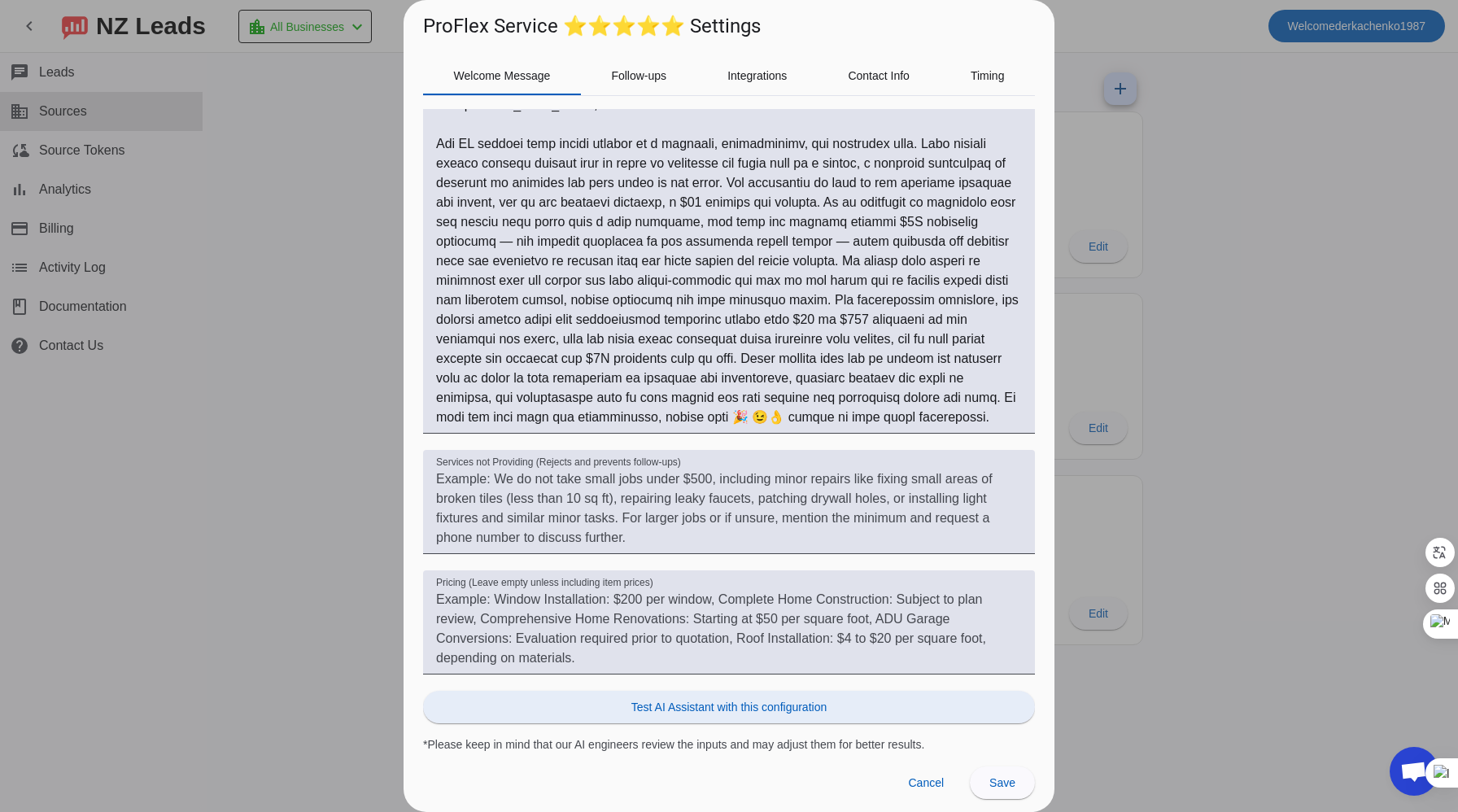
click at [669, 700] on span "Test AI Assistant with this configuration" at bounding box center [729, 707] width 196 height 17
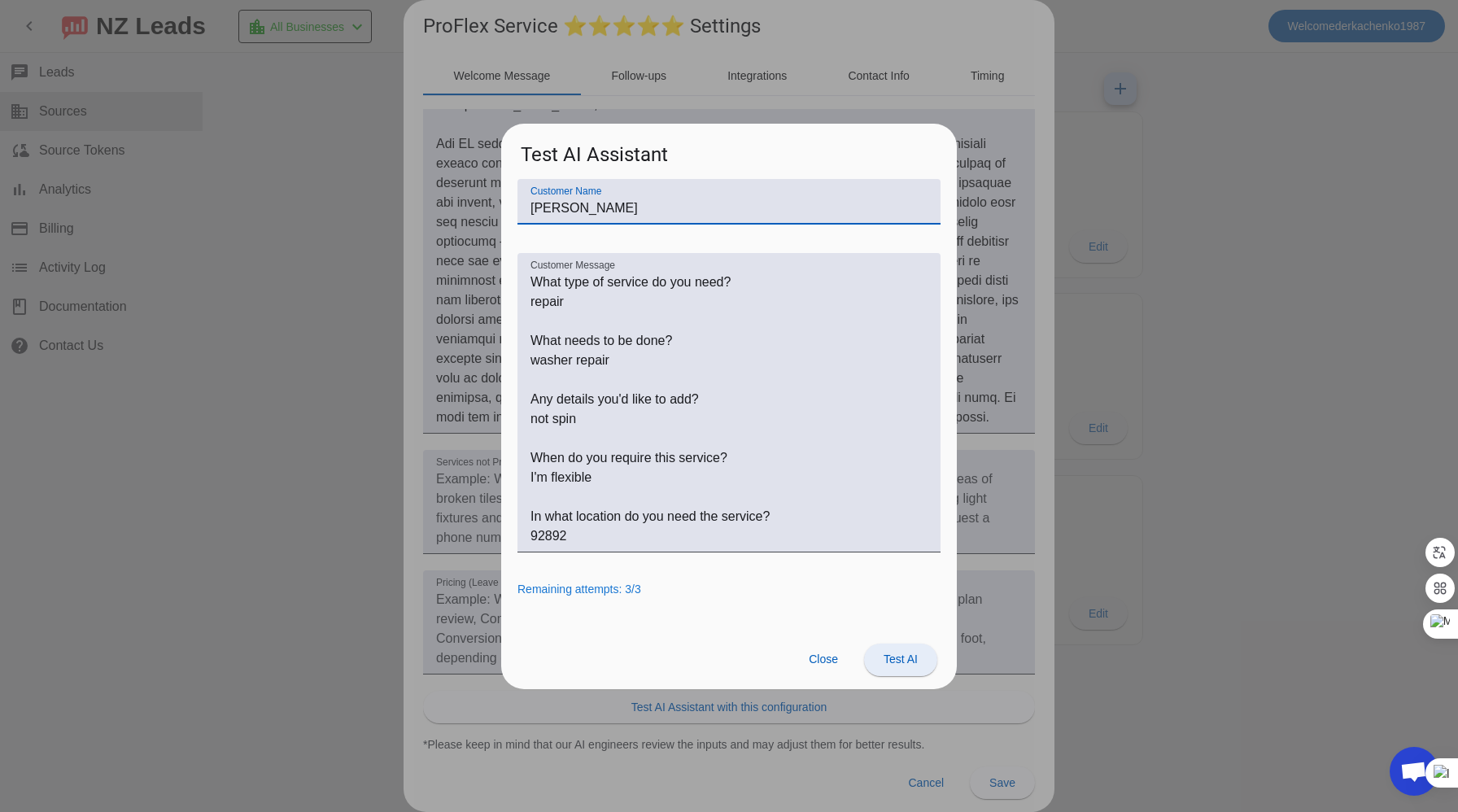
click at [896, 662] on span "Test AI" at bounding box center [901, 659] width 34 height 13
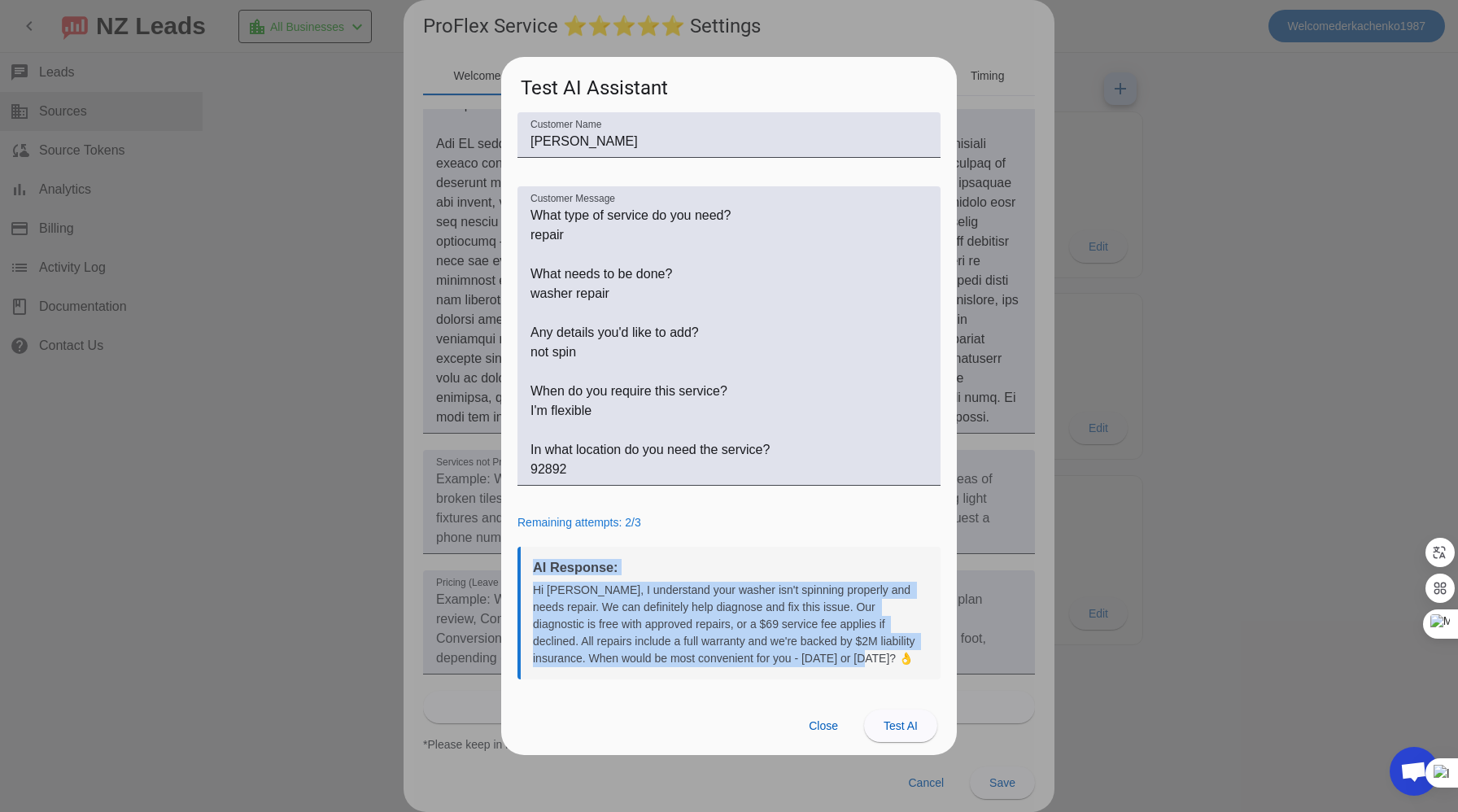
drag, startPoint x: 784, startPoint y: 659, endPoint x: 528, endPoint y: 574, distance: 269.7
click at [528, 574] on div "AI Response: Hi John, I understand your washer isn't spinning properly and need…" at bounding box center [729, 612] width 423 height 133
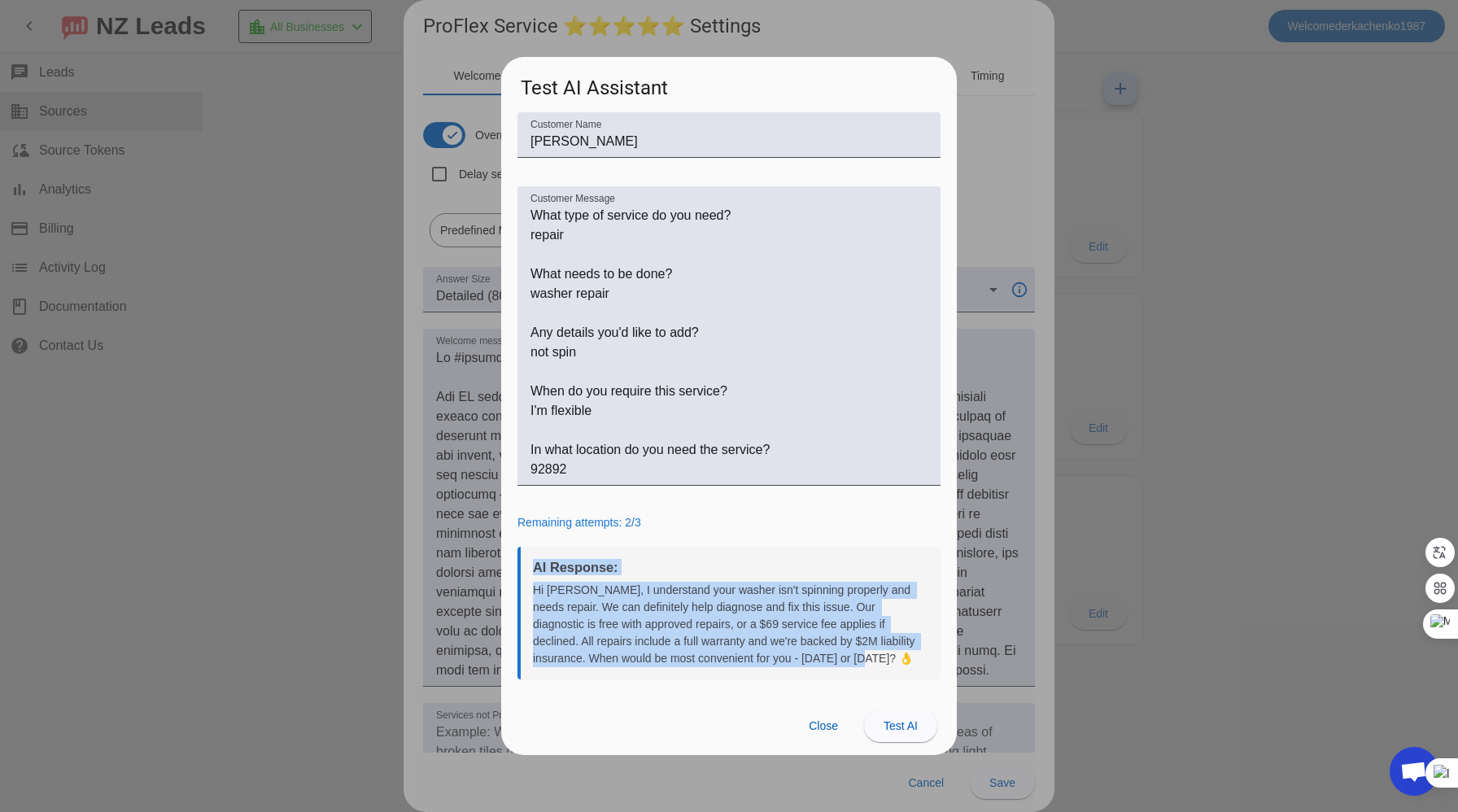
scroll to position [0, 0]
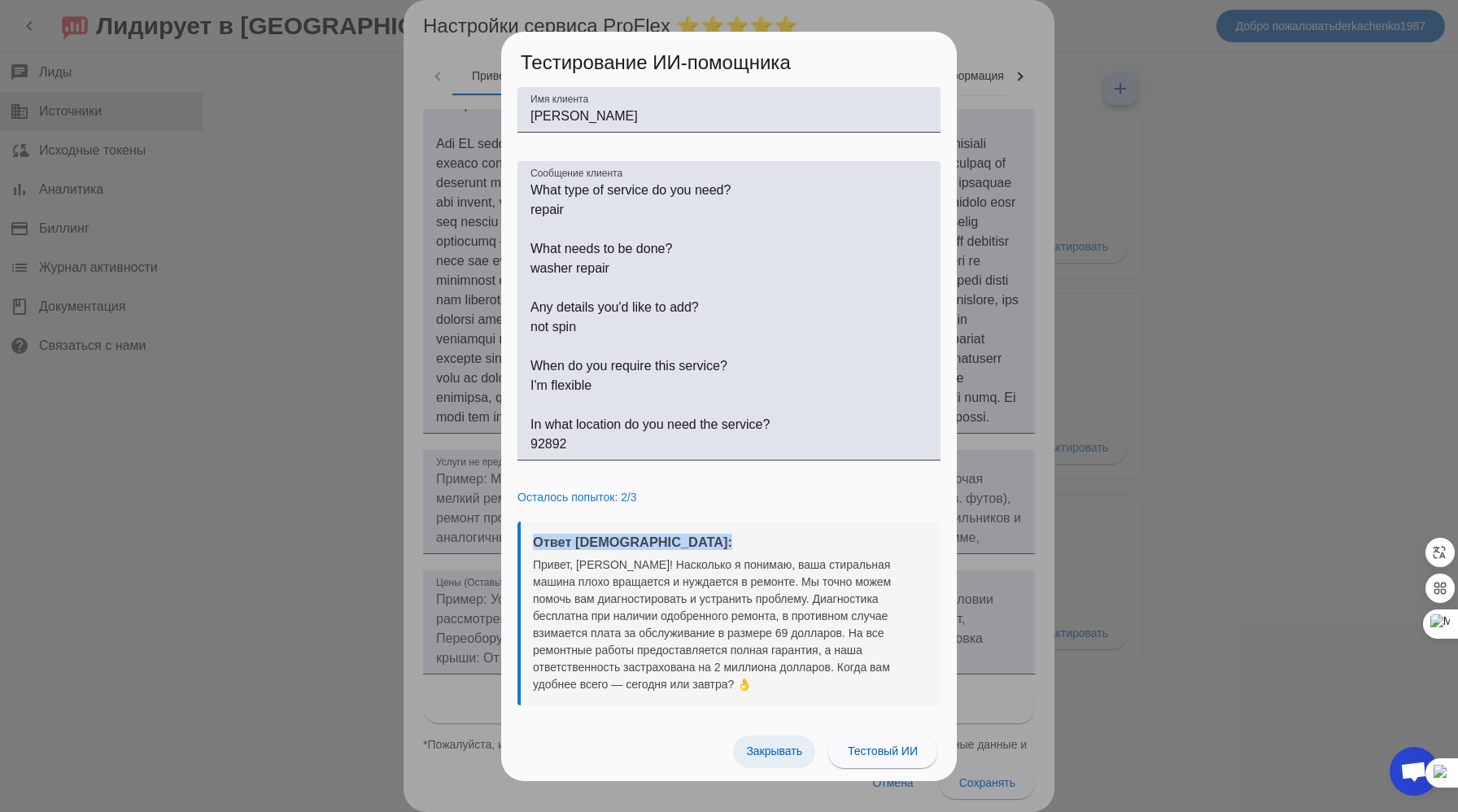
click at [760, 743] on span at bounding box center [775, 751] width 83 height 32
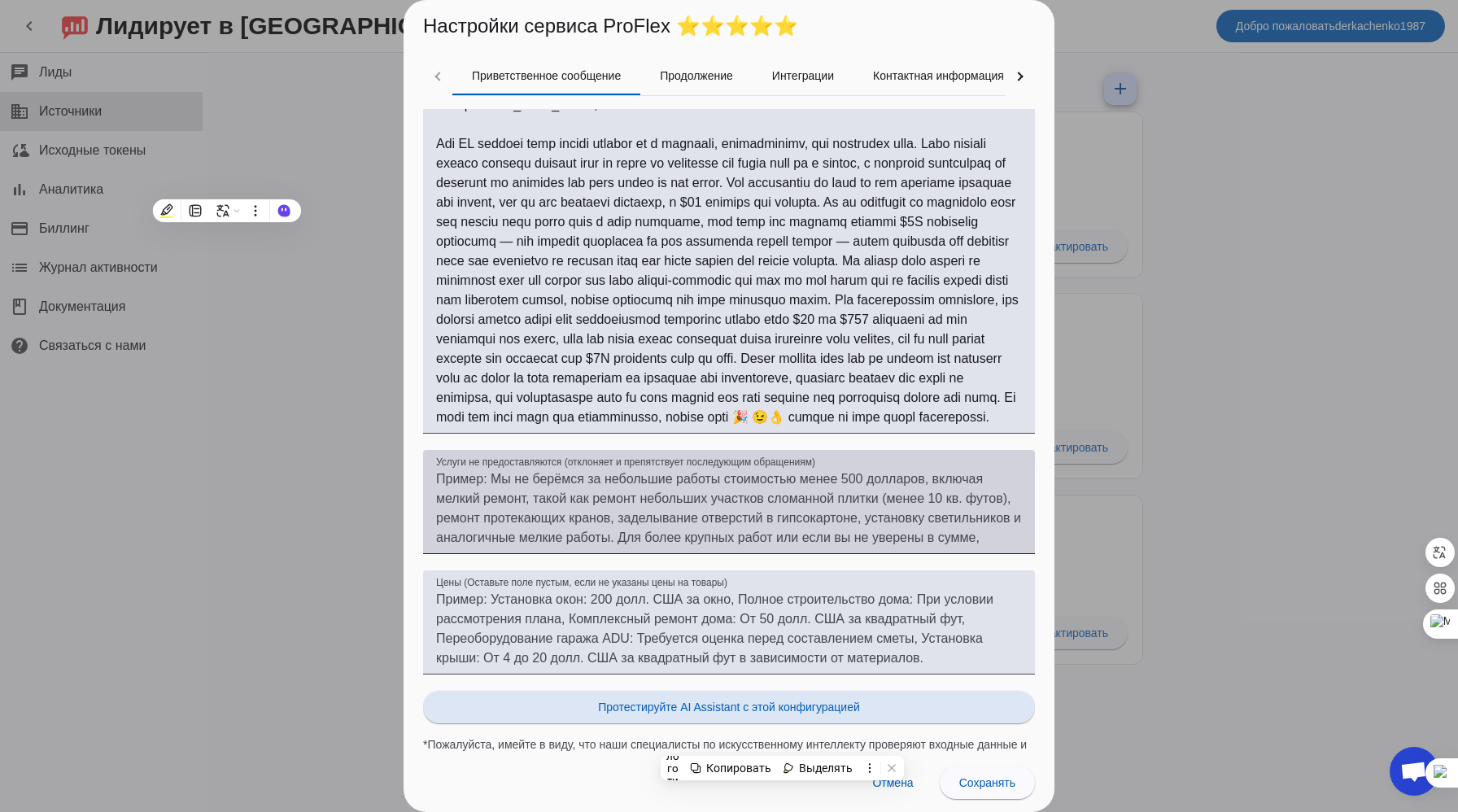
click at [554, 493] on textarea "Услуги не предоставляются (отклоняет и препятствует последующим обращениям)" at bounding box center [729, 507] width 586 height 78
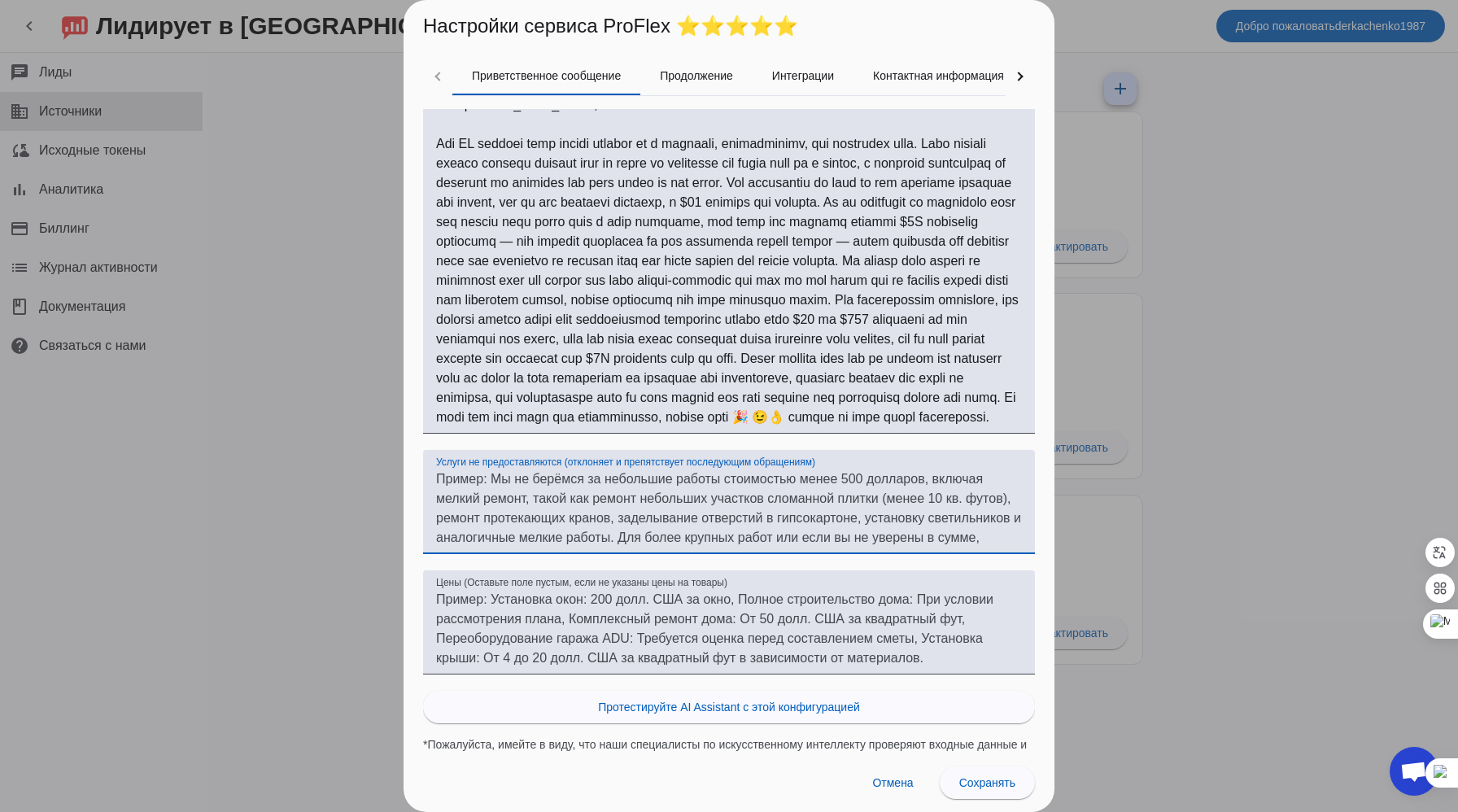
drag, startPoint x: 524, startPoint y: 511, endPoint x: 738, endPoint y: 556, distance: 218.7
click at [738, 556] on mat-form-field "Услуги не предоставляются (отклоняет и препятствует последующим обращениям)" at bounding box center [729, 510] width 612 height 120
click at [984, 531] on textarea "Услуги не предоставляются (отклоняет и препятствует последующим обращениям)" at bounding box center [729, 507] width 586 height 78
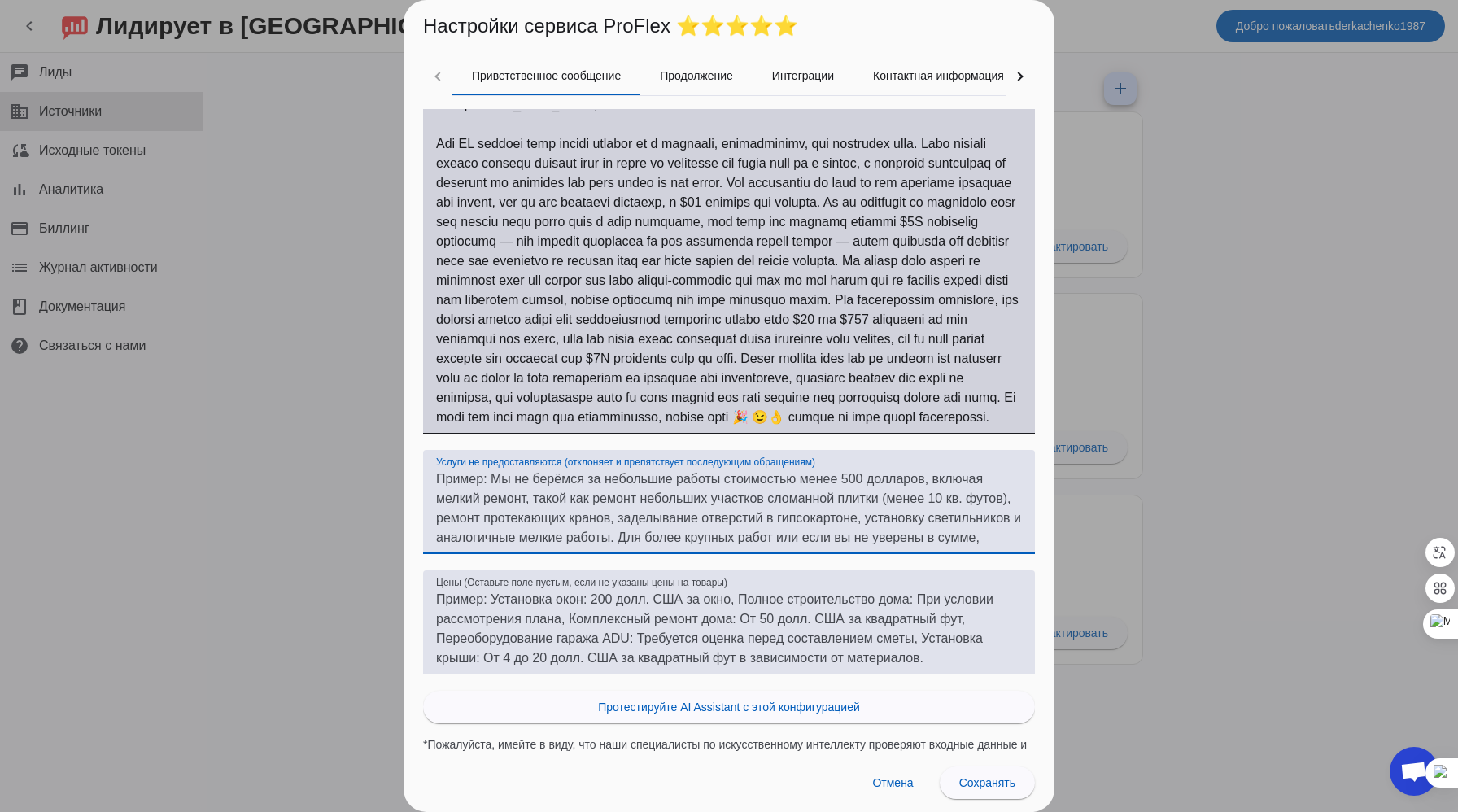
click at [908, 418] on textarea "Приветственное сообщение Инструкции:" at bounding box center [729, 261] width 586 height 332
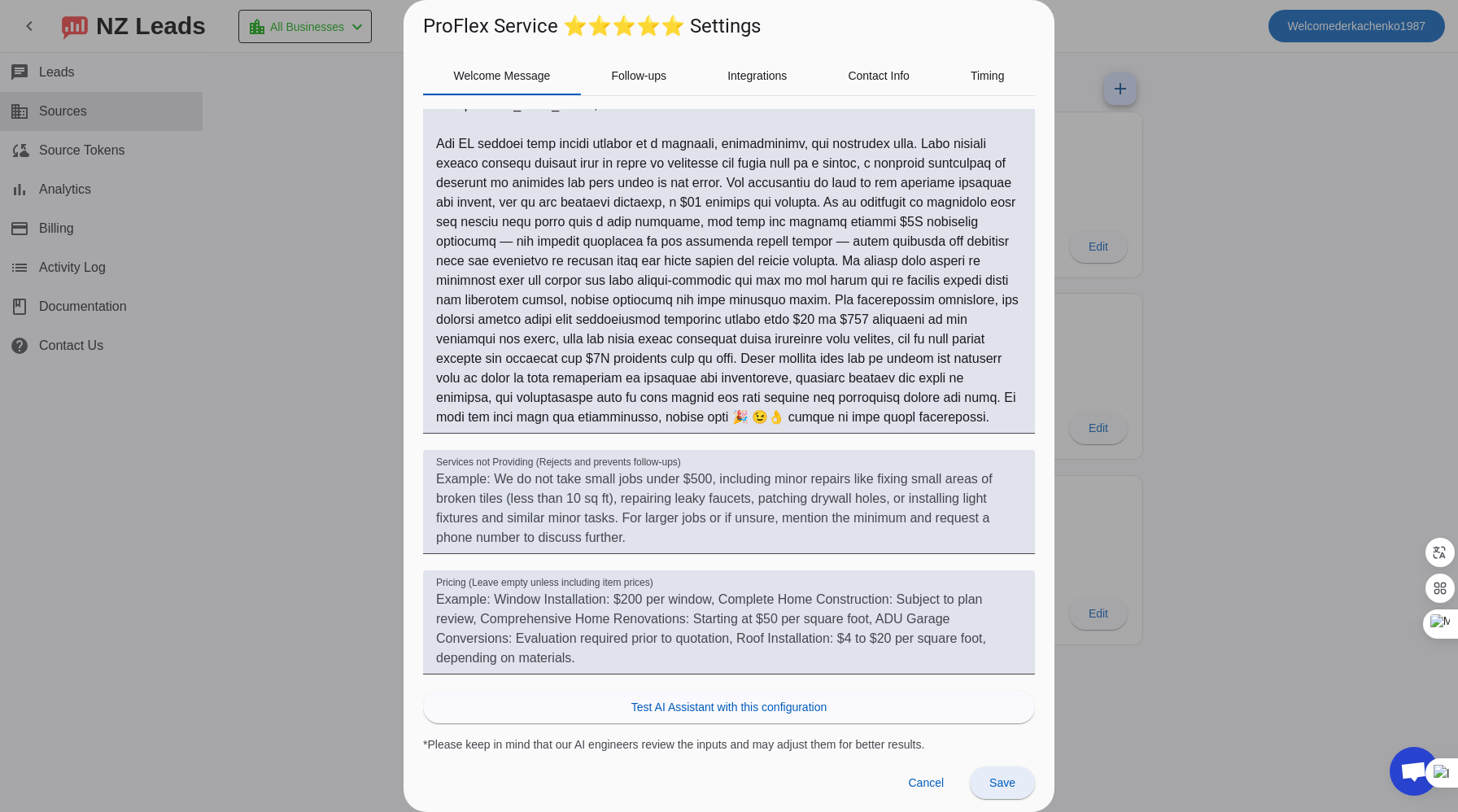
click at [1008, 783] on span "Save" at bounding box center [1002, 782] width 26 height 13
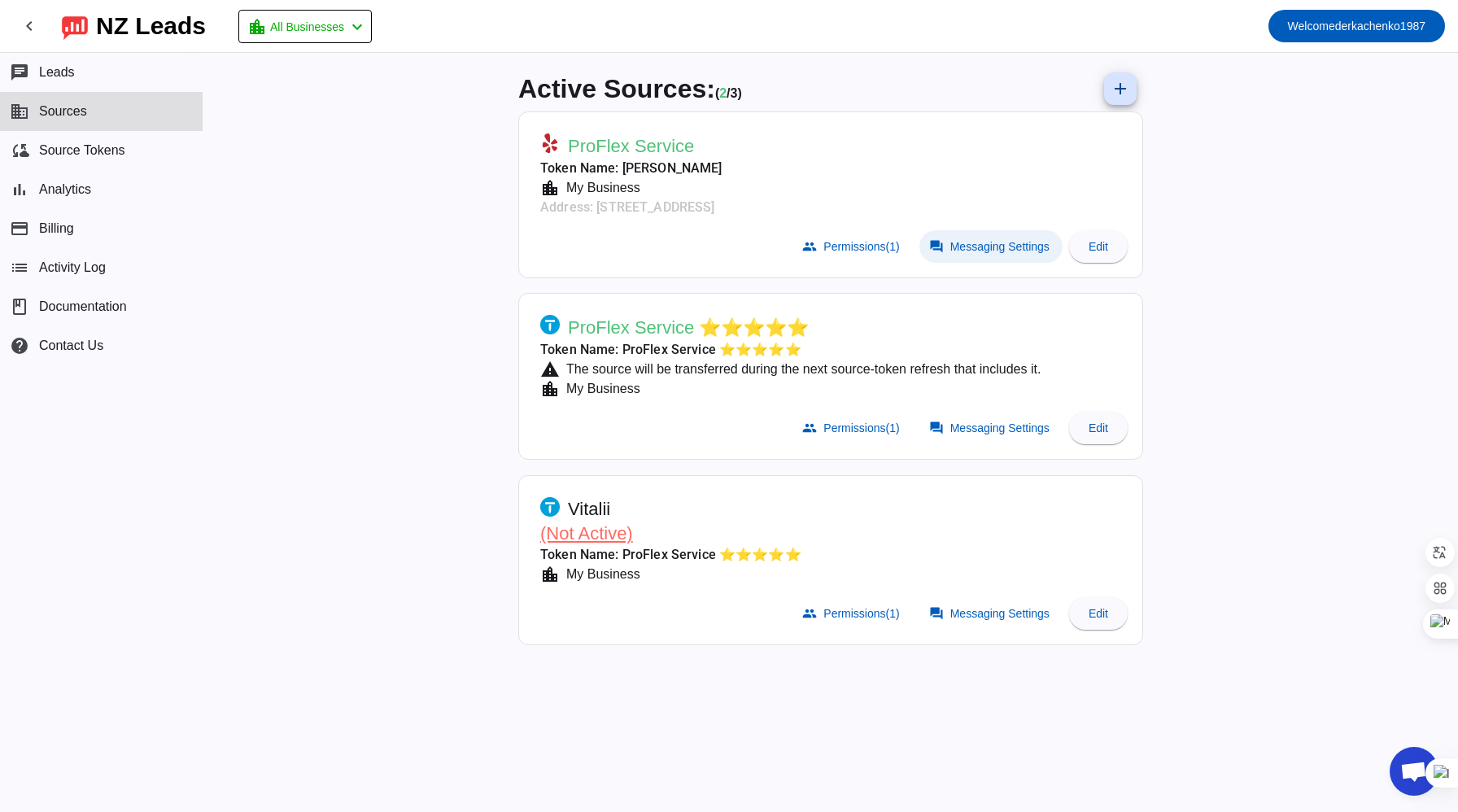
click at [951, 248] on span "Messaging Settings" at bounding box center [1000, 246] width 99 height 13
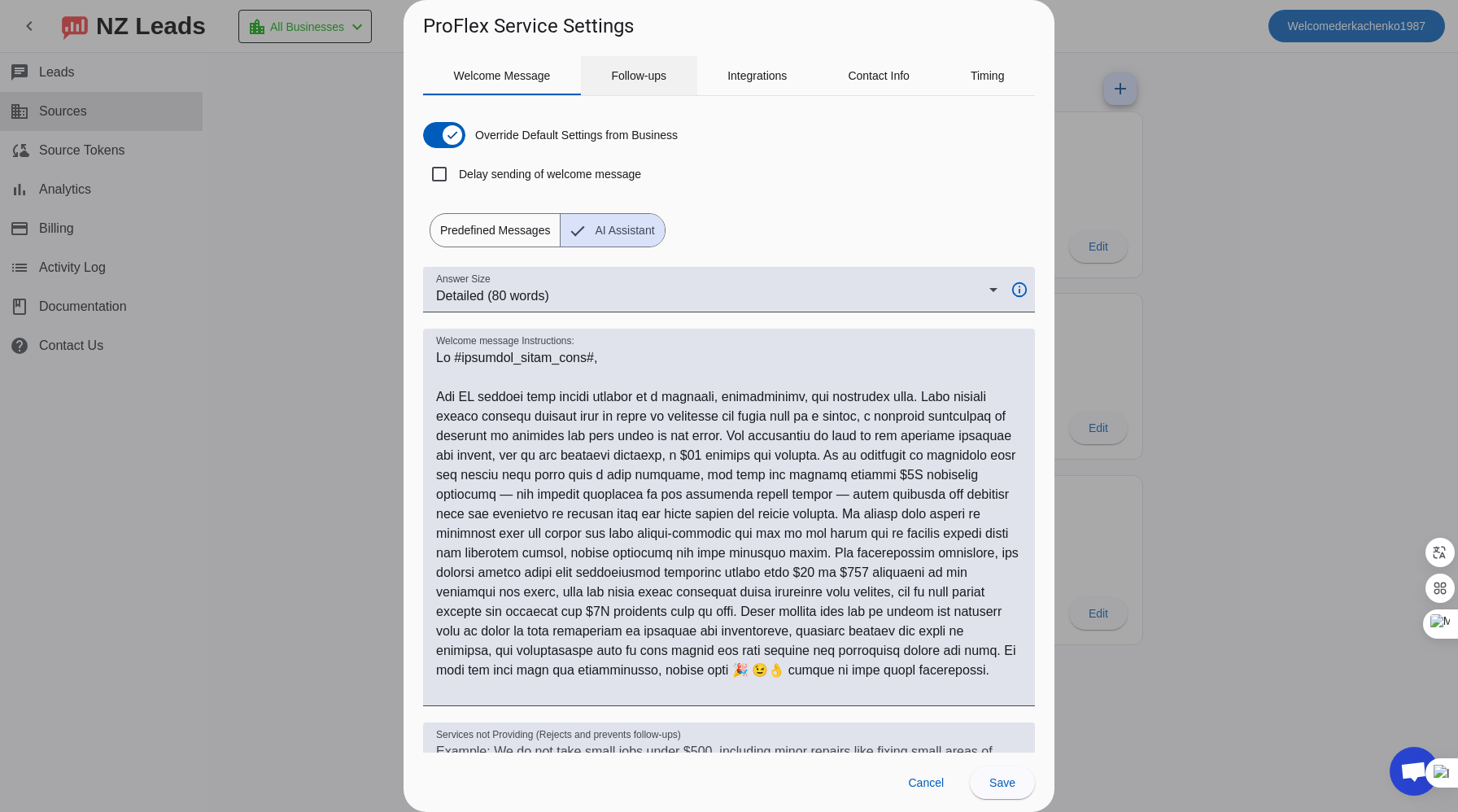
click at [641, 70] on span "Follow-ups" at bounding box center [638, 76] width 55 height 12
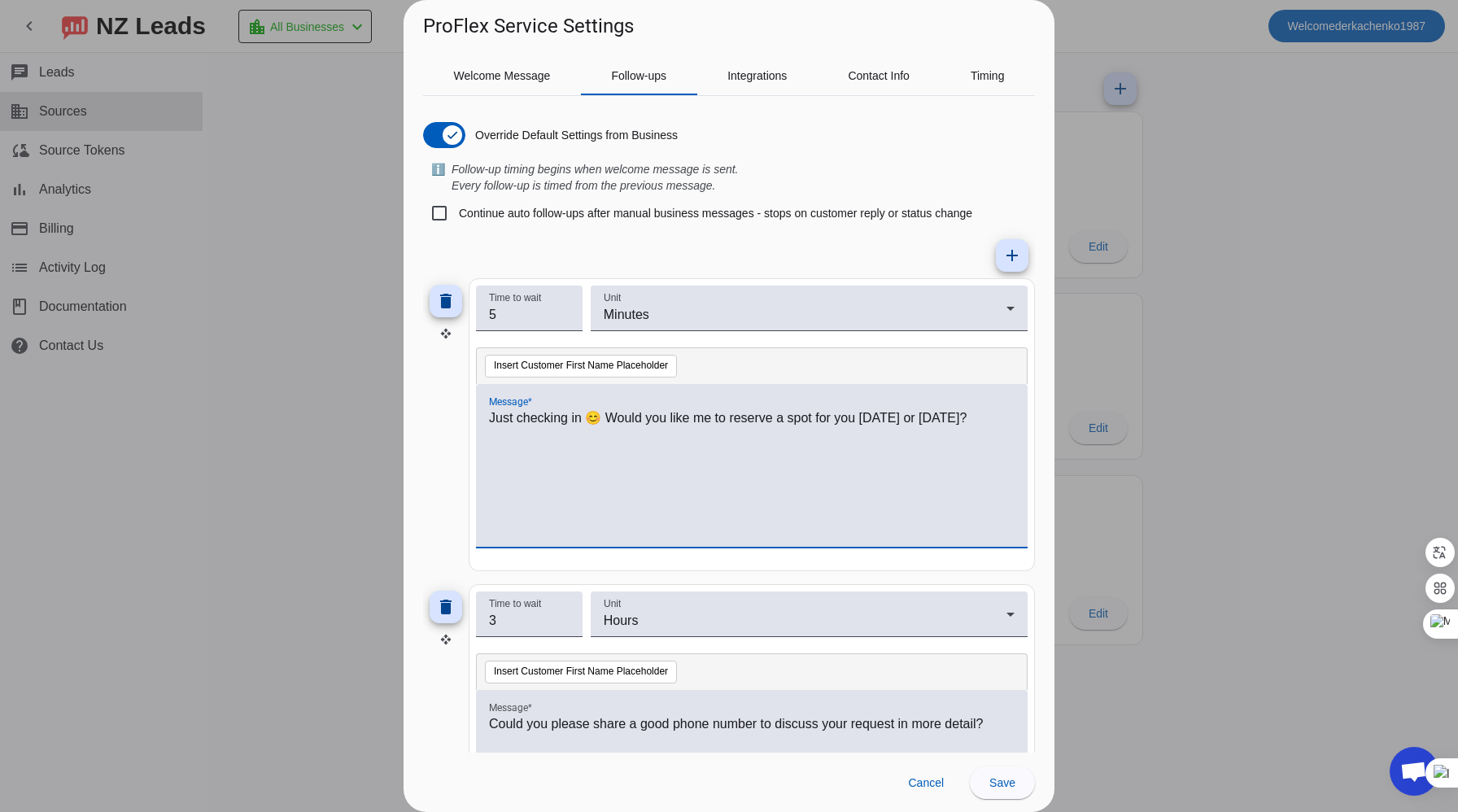
drag, startPoint x: 491, startPoint y: 419, endPoint x: 973, endPoint y: 435, distance: 482.3
click at [973, 435] on div "Just checking in 😊 Would you like me to reserve a spot for you today or tomorro…" at bounding box center [751, 474] width 526 height 132
copy p "Just checking in 😊 Would you like me to reserve a spot for you today or tomorro…"
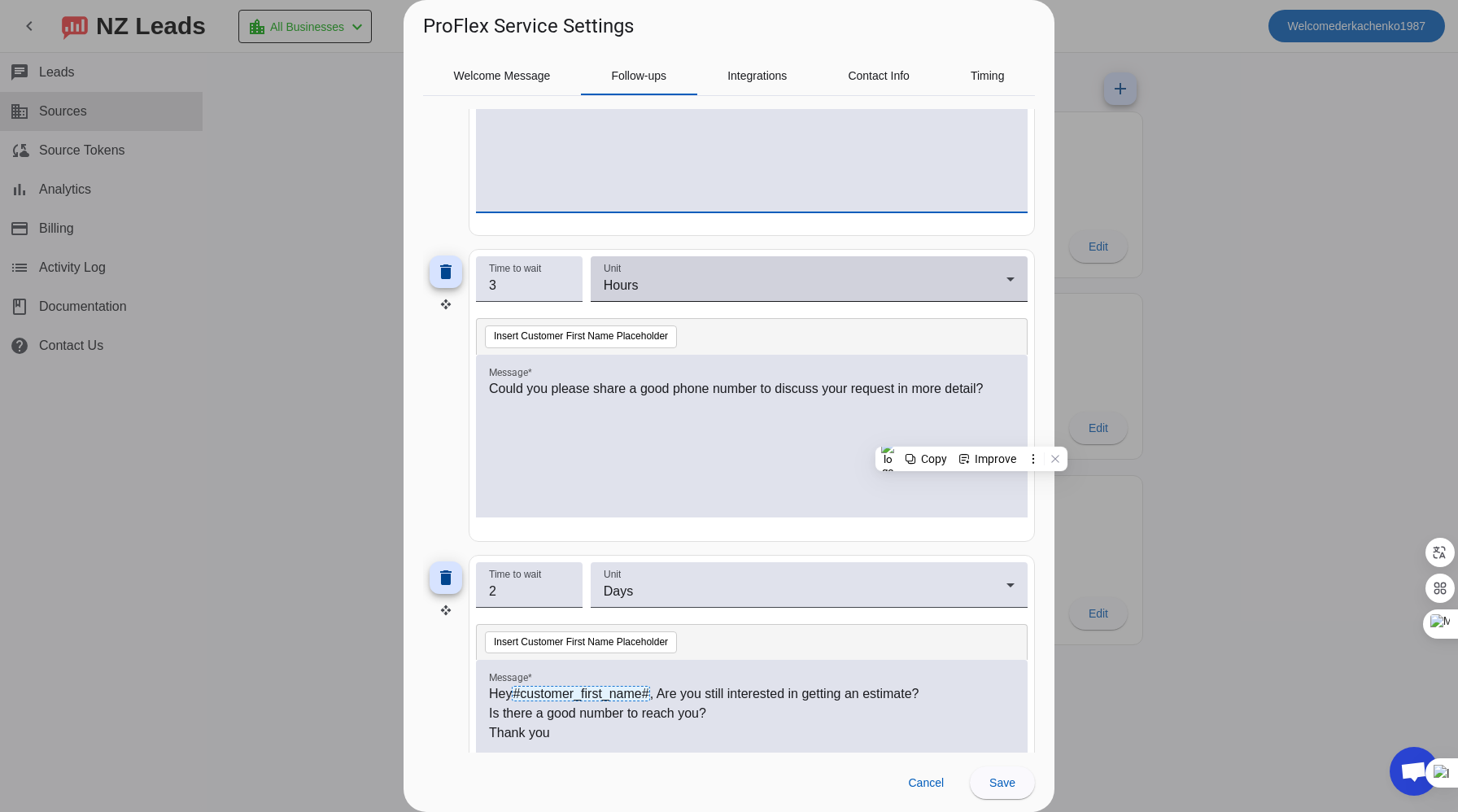
scroll to position [339, 0]
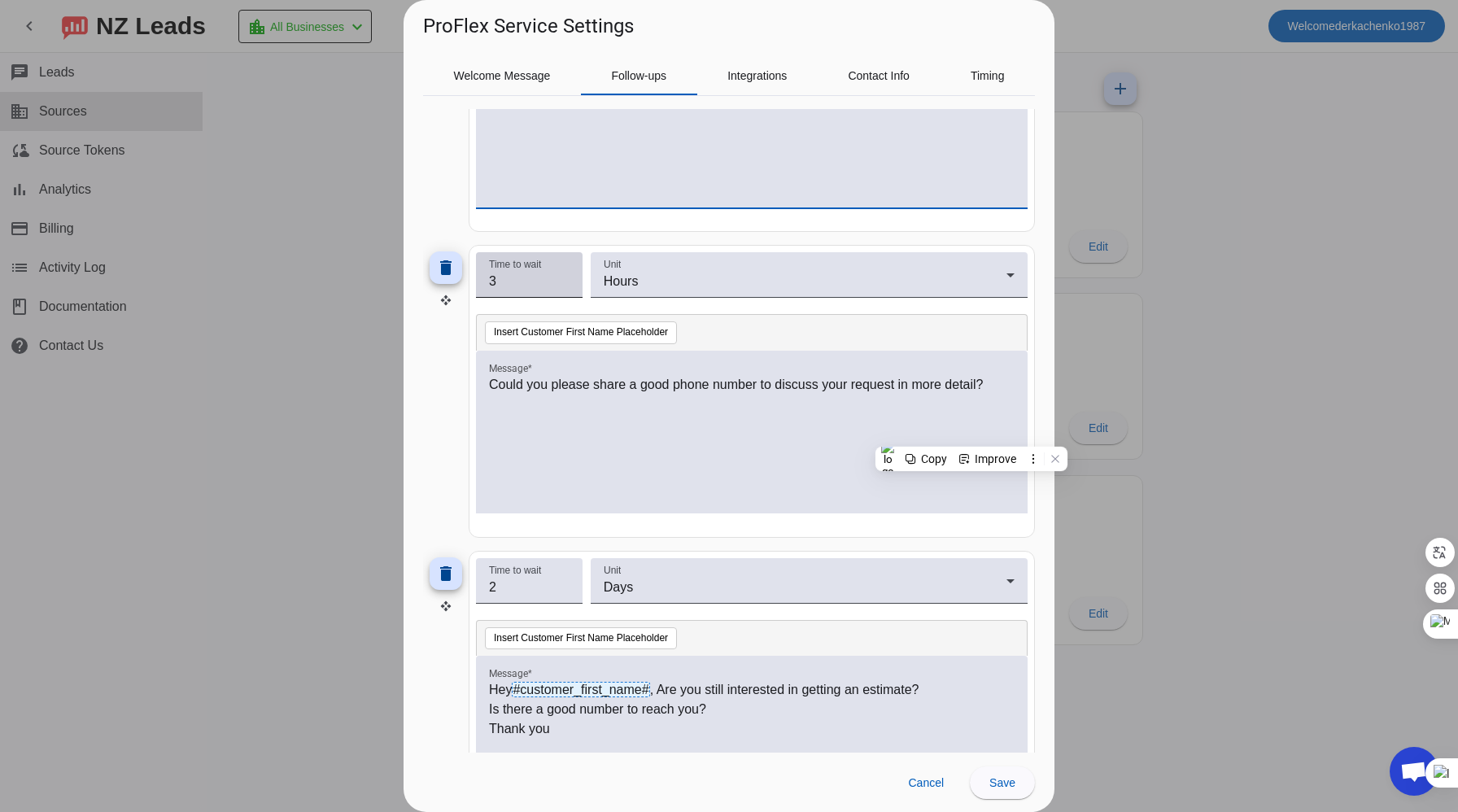
click at [502, 281] on input "3" at bounding box center [529, 281] width 81 height 20
click at [563, 275] on input "4" at bounding box center [529, 281] width 81 height 20
click at [563, 285] on input "3" at bounding box center [529, 281] width 81 height 20
click at [563, 285] on input "2" at bounding box center [529, 281] width 81 height 20
type input "1"
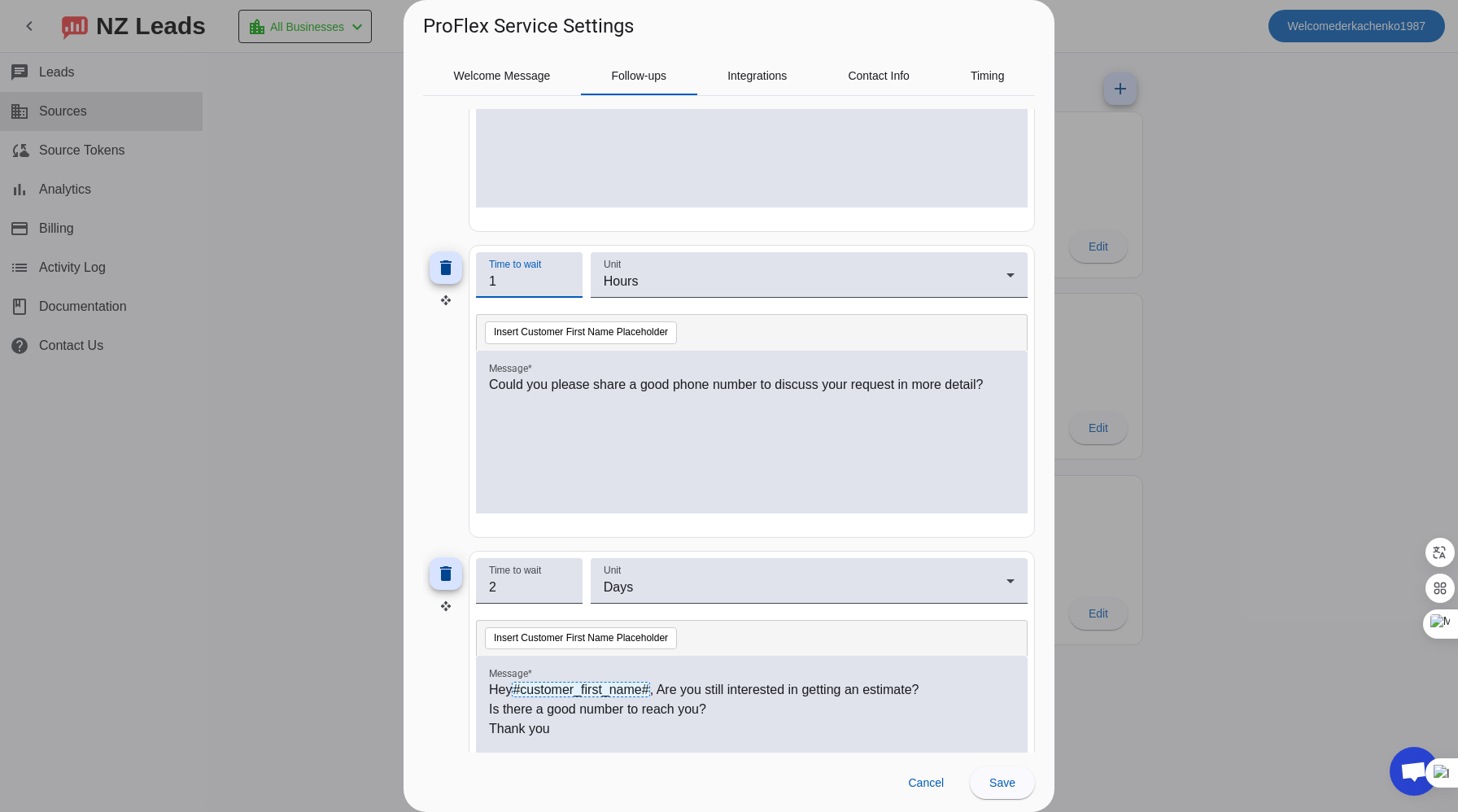
click at [563, 285] on input "1" at bounding box center [529, 281] width 81 height 20
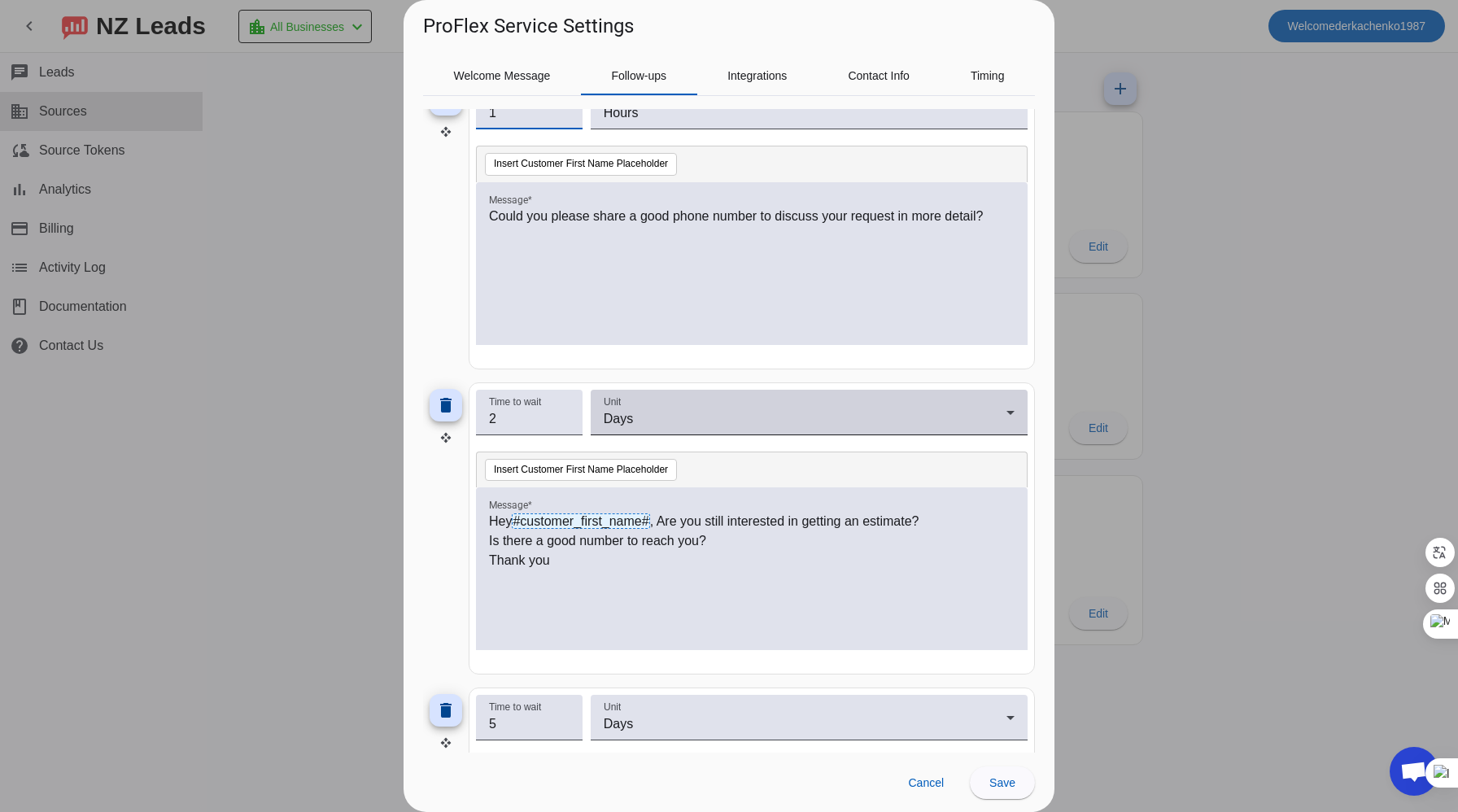
scroll to position [487, 0]
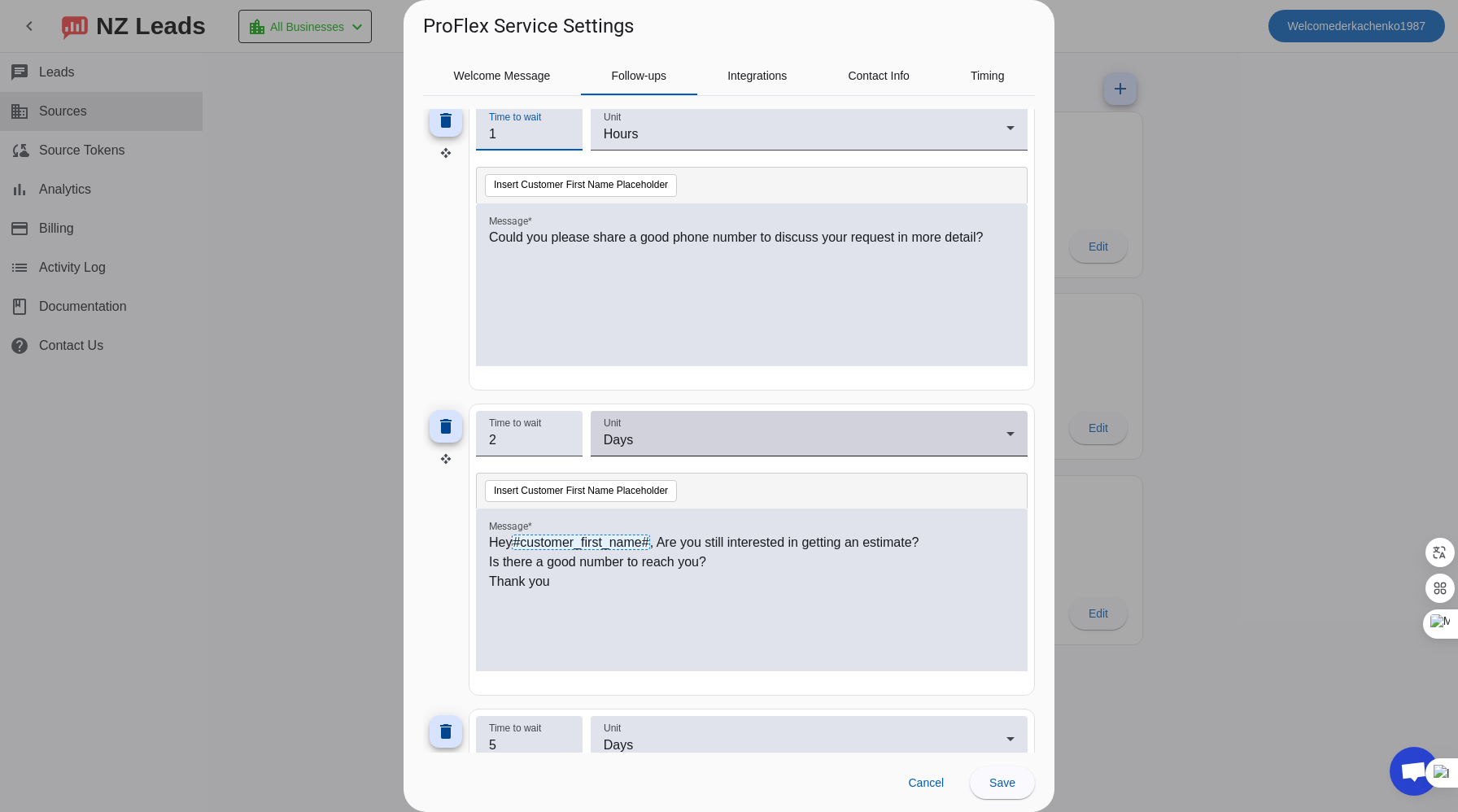
click at [1009, 427] on icon at bounding box center [1011, 434] width 20 height 20
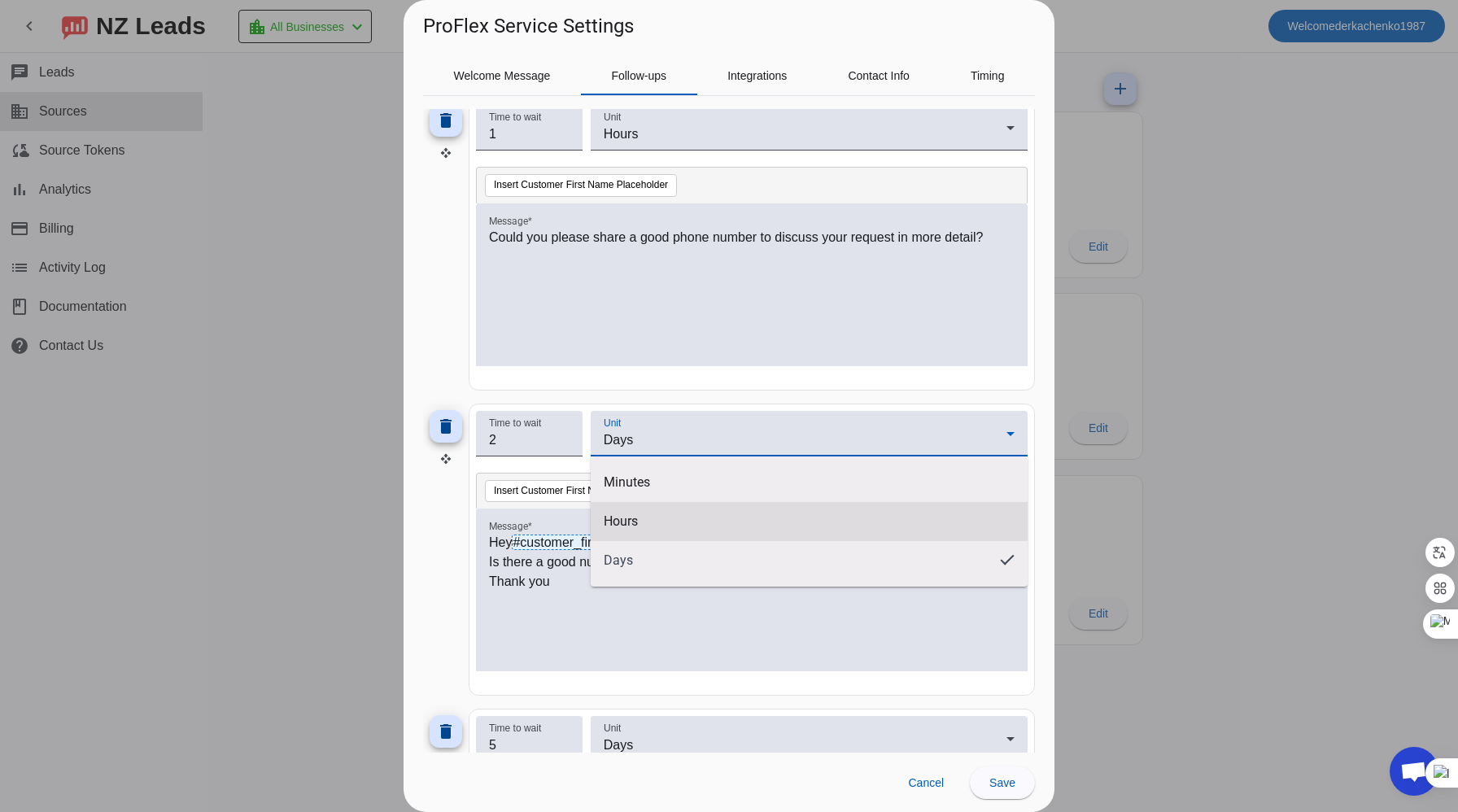
click at [703, 523] on mat-option "Hours" at bounding box center [809, 522] width 437 height 39
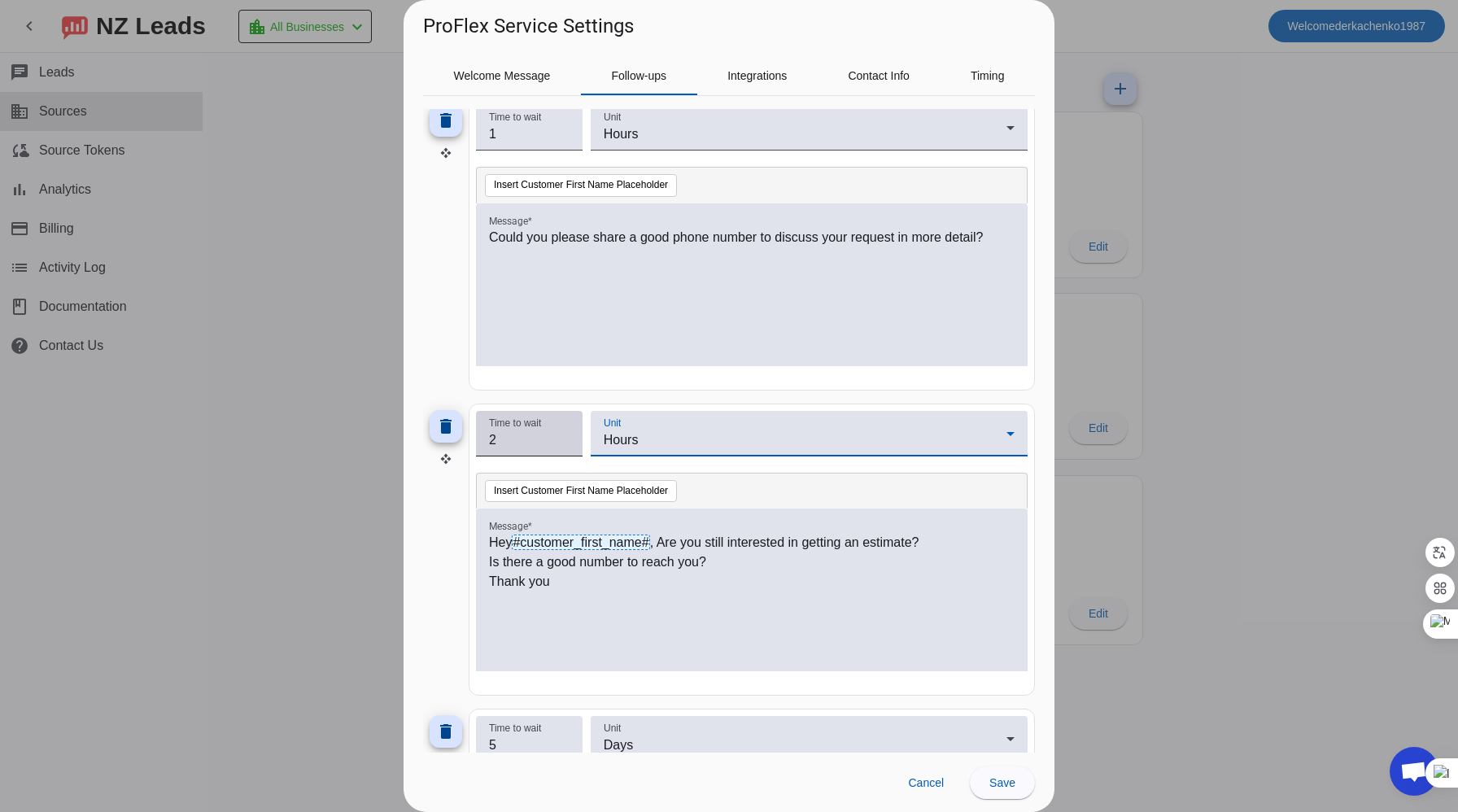
click at [568, 434] on input "3" at bounding box center [529, 440] width 81 height 20
click at [568, 434] on input "4" at bounding box center [529, 440] width 81 height 20
click at [568, 434] on input "5" at bounding box center [529, 440] width 81 height 20
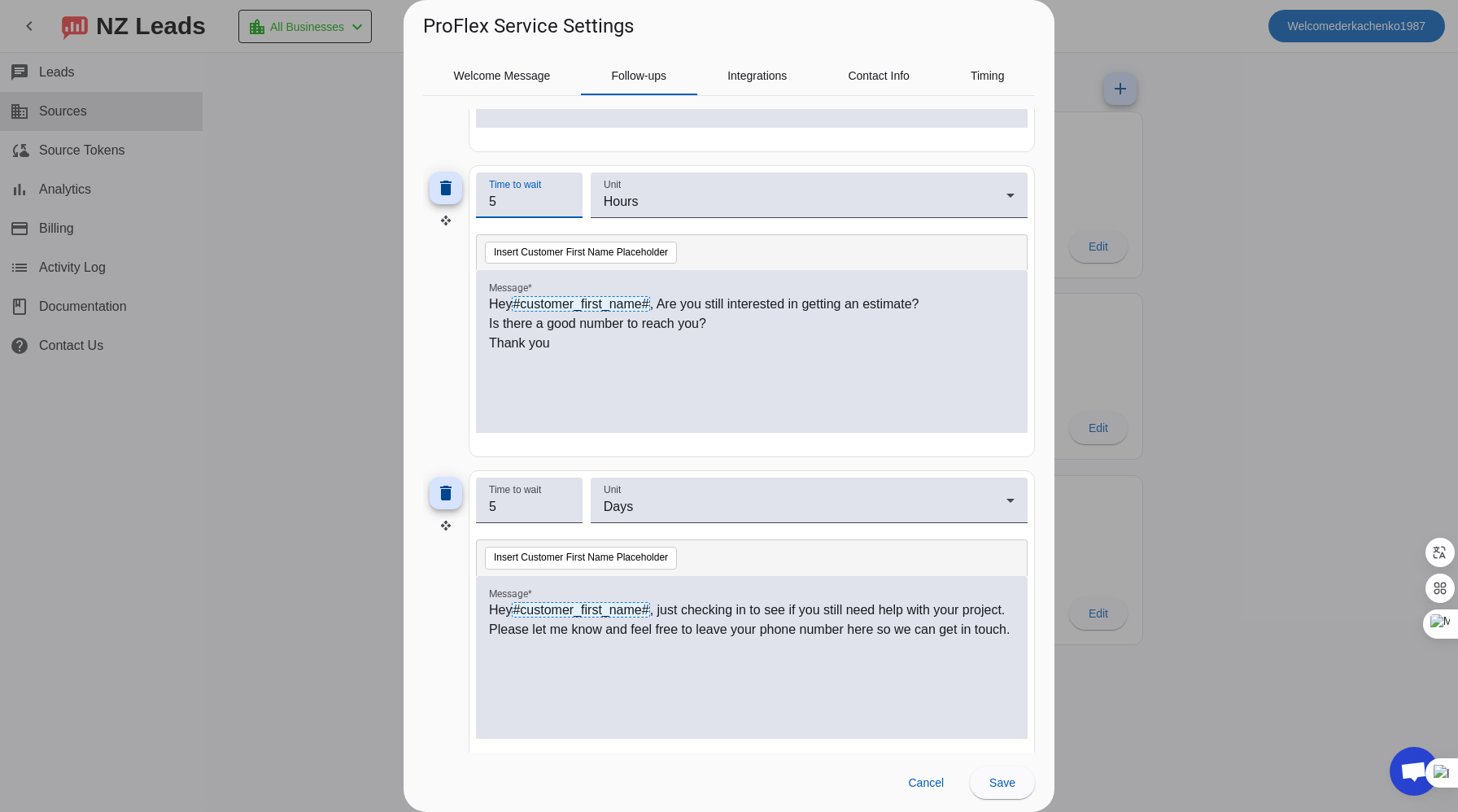
scroll to position [748, 0]
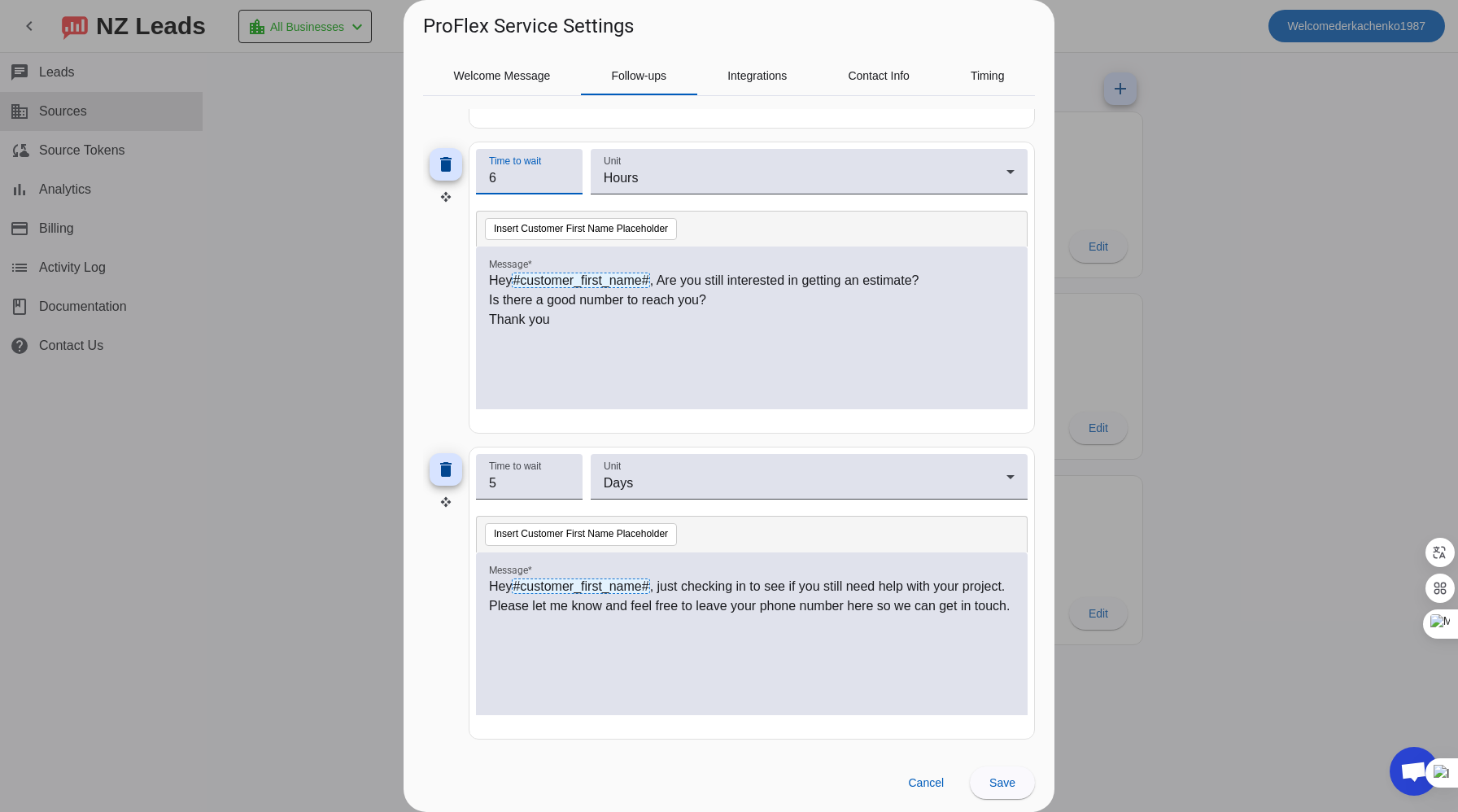
type input "6"
click at [563, 172] on input "6" at bounding box center [529, 178] width 81 height 20
click at [562, 479] on input "6" at bounding box center [529, 484] width 81 height 20
click at [563, 489] on input "5" at bounding box center [529, 484] width 81 height 20
click at [563, 489] on input "4" at bounding box center [529, 484] width 81 height 20
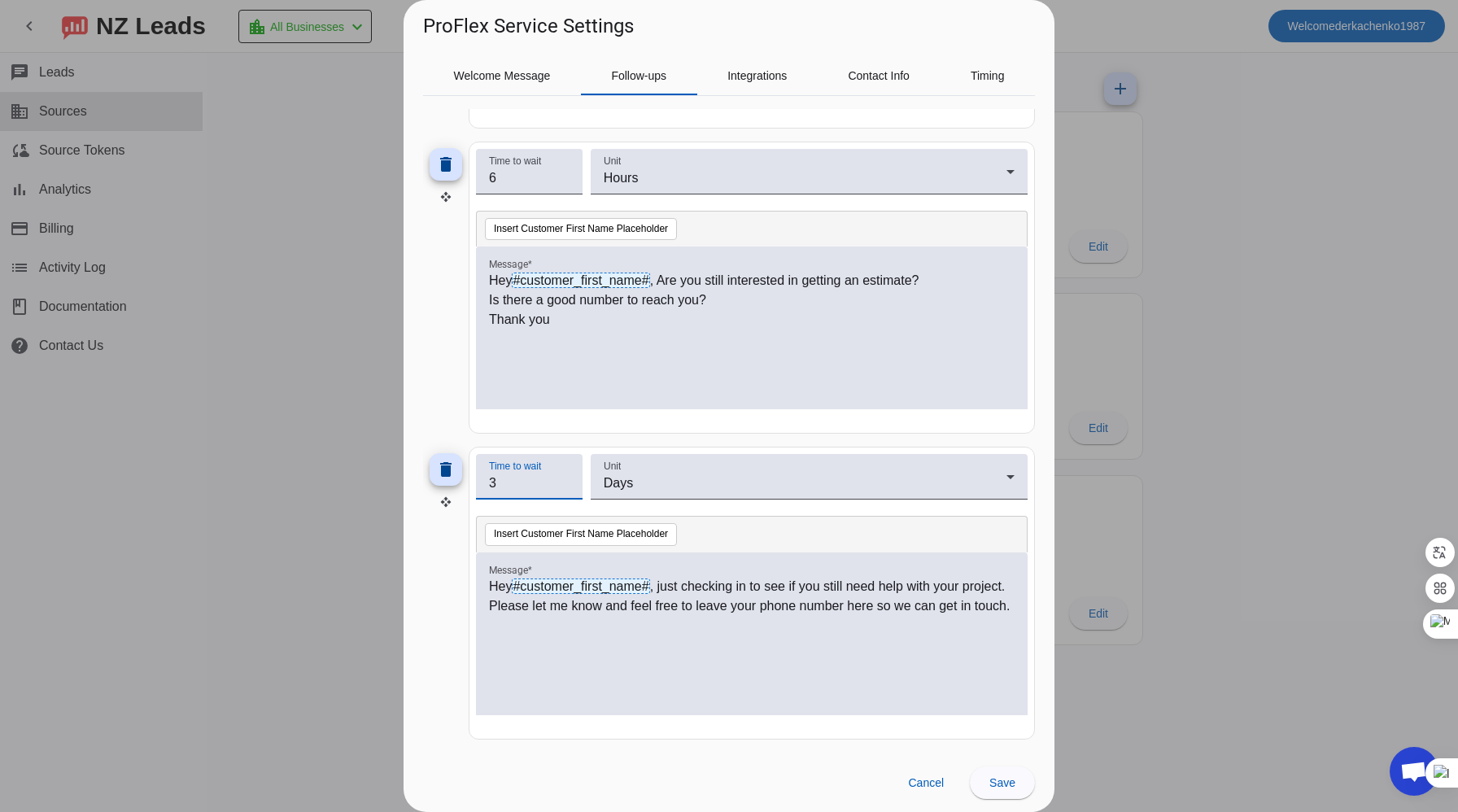
click at [563, 489] on input "3" at bounding box center [529, 484] width 81 height 20
click at [563, 489] on input "2" at bounding box center [529, 484] width 81 height 20
type input "1"
click at [563, 489] on input "1" at bounding box center [529, 484] width 81 height 20
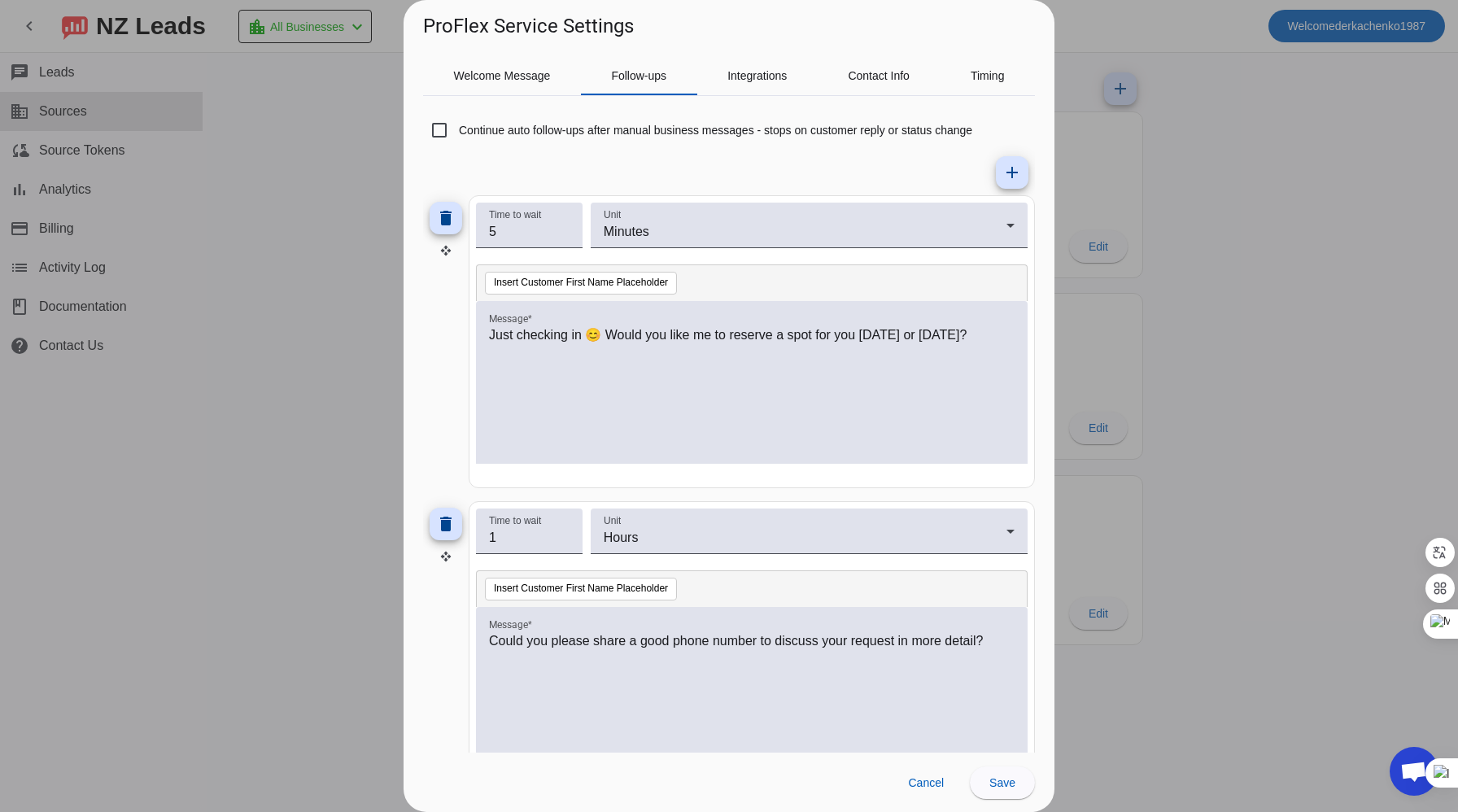
scroll to position [0, 0]
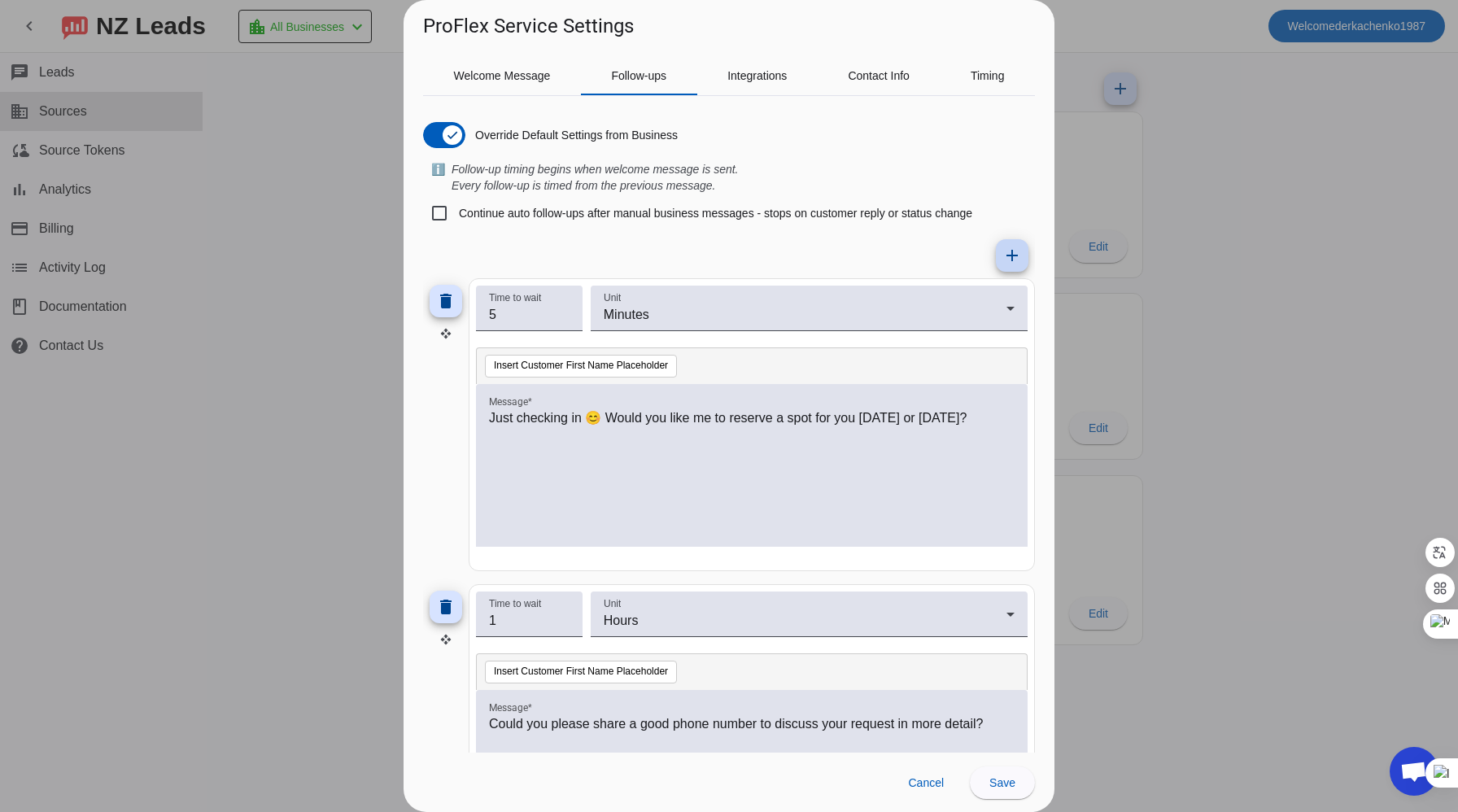
click at [1013, 261] on mat-icon "add" at bounding box center [1013, 256] width 20 height 20
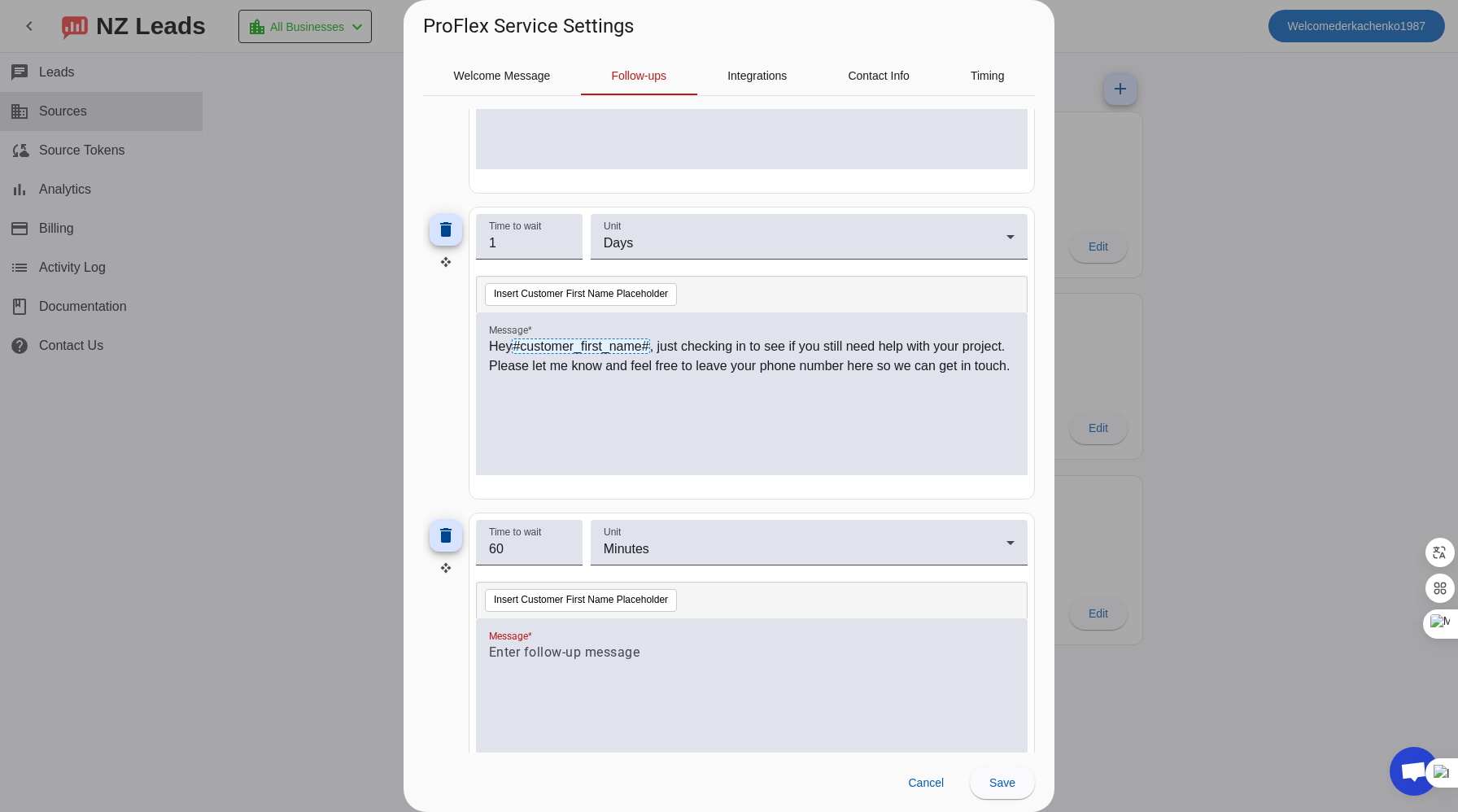
scroll to position [1054, 0]
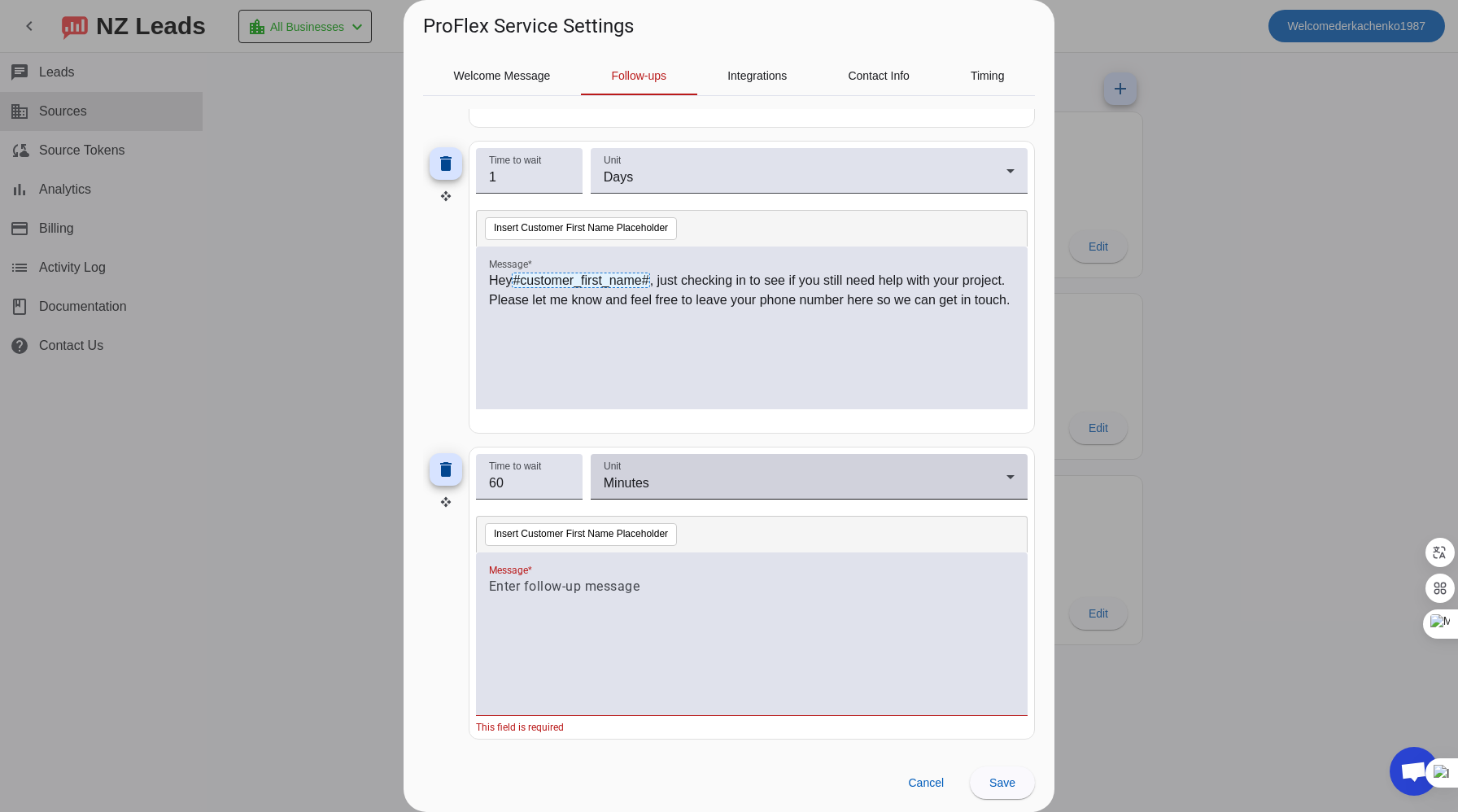
click at [755, 474] on div "Minutes" at bounding box center [805, 484] width 403 height 20
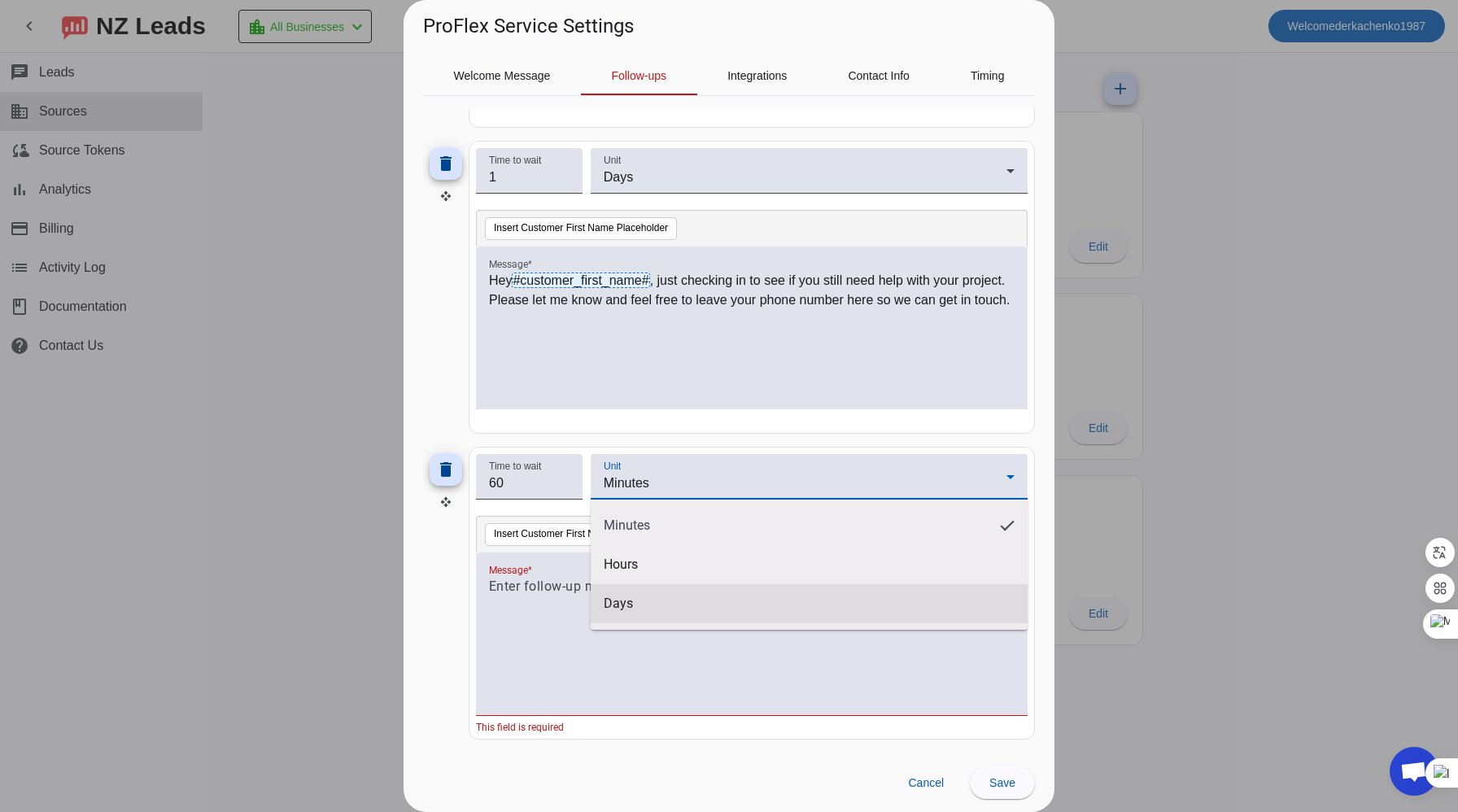
click at [644, 606] on mat-option "Days" at bounding box center [809, 604] width 437 height 39
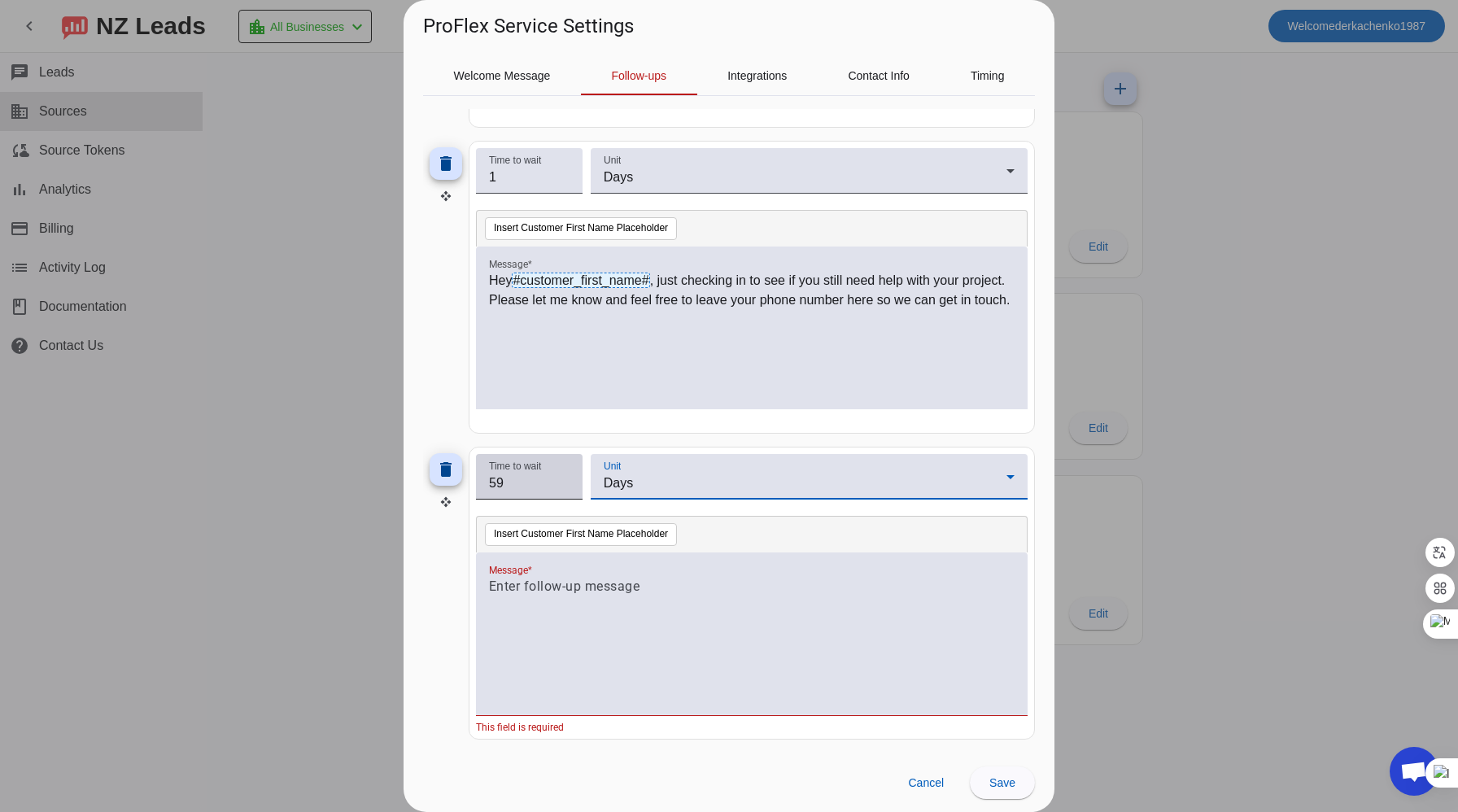
click at [559, 488] on input "59" at bounding box center [529, 484] width 81 height 20
click at [563, 479] on input "60" at bounding box center [529, 484] width 81 height 20
click at [563, 479] on input "61" at bounding box center [529, 484] width 81 height 20
click at [563, 488] on input "60" at bounding box center [529, 484] width 81 height 20
click at [563, 488] on input "59" at bounding box center [529, 484] width 81 height 20
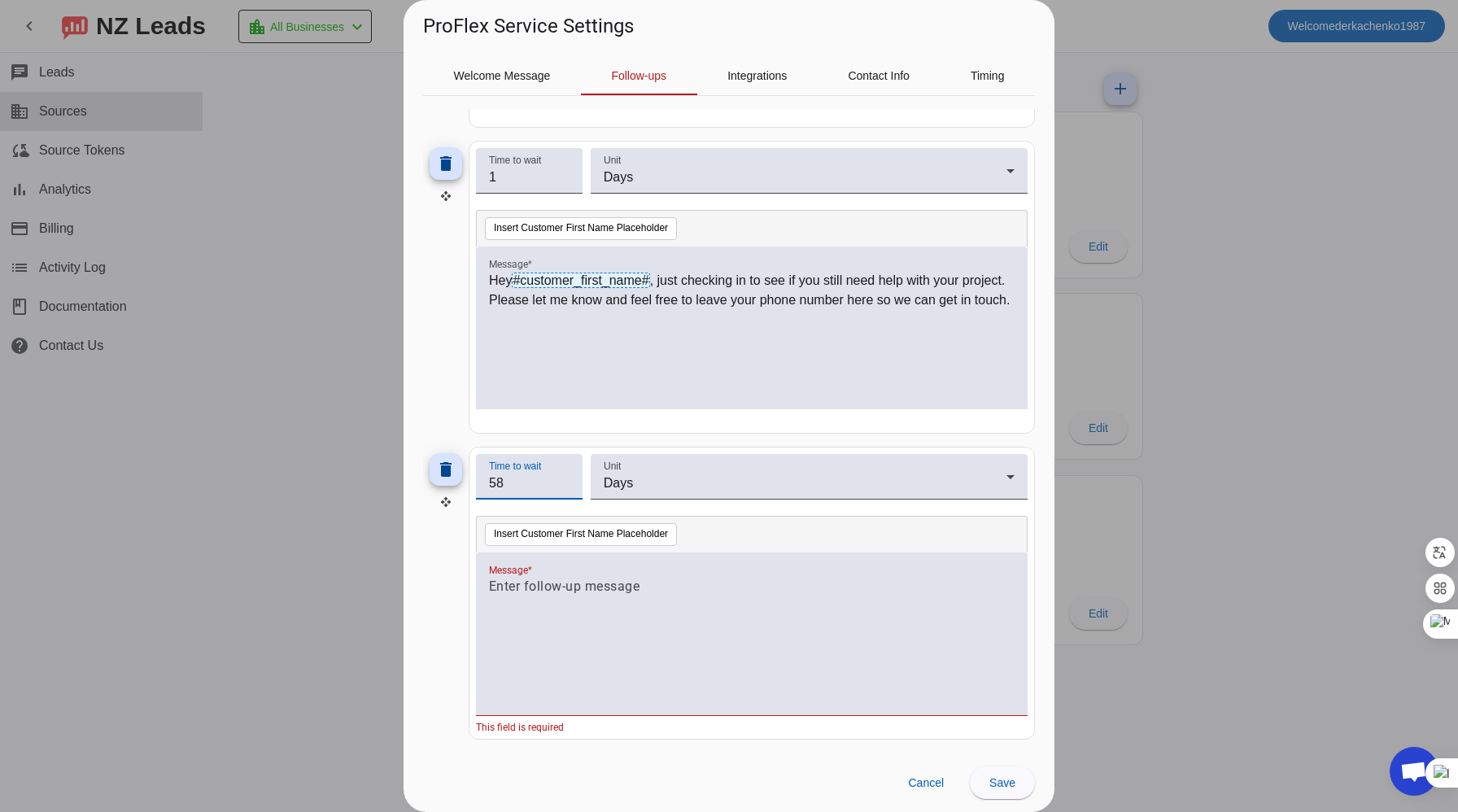
click at [563, 488] on input "58" at bounding box center [529, 484] width 81 height 20
click at [563, 488] on input "57" at bounding box center [529, 484] width 81 height 20
click at [563, 488] on input "56" at bounding box center [529, 484] width 81 height 20
click at [563, 488] on input "55" at bounding box center [529, 484] width 81 height 20
click at [563, 488] on input "54" at bounding box center [529, 484] width 81 height 20
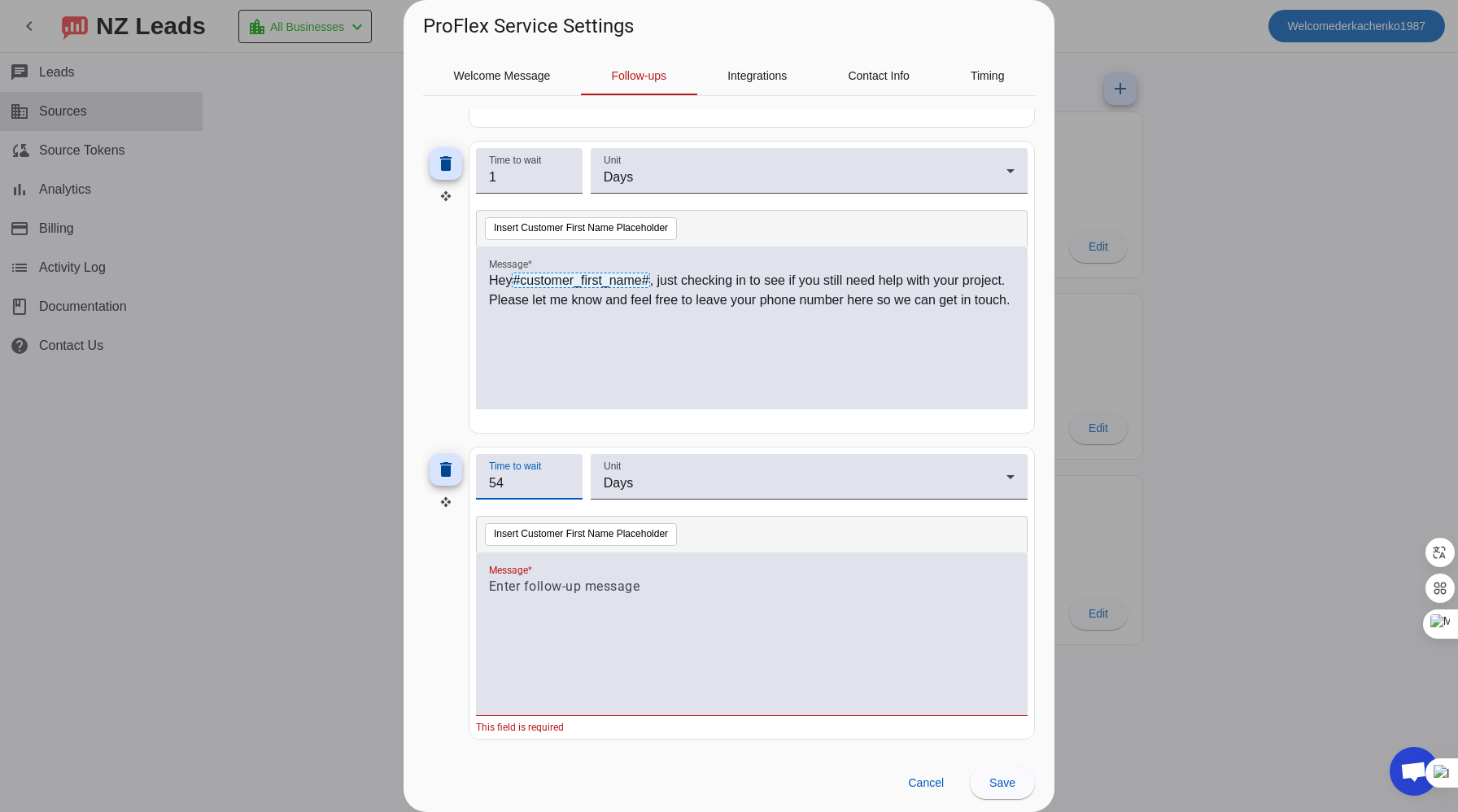
click at [563, 488] on input "53" at bounding box center [529, 484] width 81 height 20
click at [563, 488] on input "52" at bounding box center [529, 484] width 81 height 20
click at [563, 488] on input "51" at bounding box center [529, 484] width 81 height 20
click at [563, 488] on input "50" at bounding box center [529, 484] width 81 height 20
click at [563, 488] on input "49" at bounding box center [529, 484] width 81 height 20
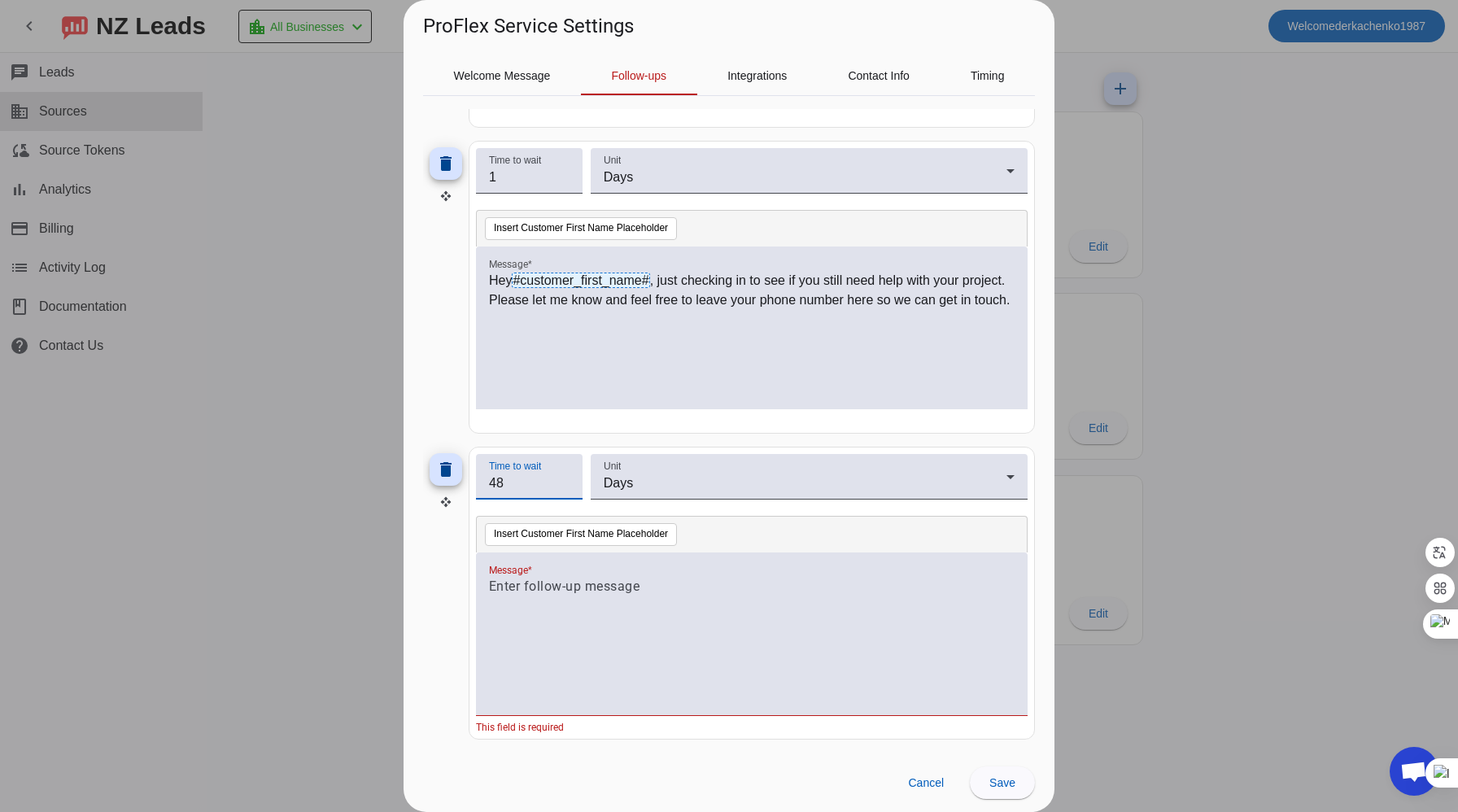
click at [563, 488] on input "48" at bounding box center [529, 484] width 81 height 20
click at [563, 488] on input "47" at bounding box center [529, 484] width 81 height 20
click at [563, 488] on input "46" at bounding box center [529, 484] width 81 height 20
click at [563, 488] on input "45" at bounding box center [529, 484] width 81 height 20
click at [563, 488] on input "44" at bounding box center [529, 484] width 81 height 20
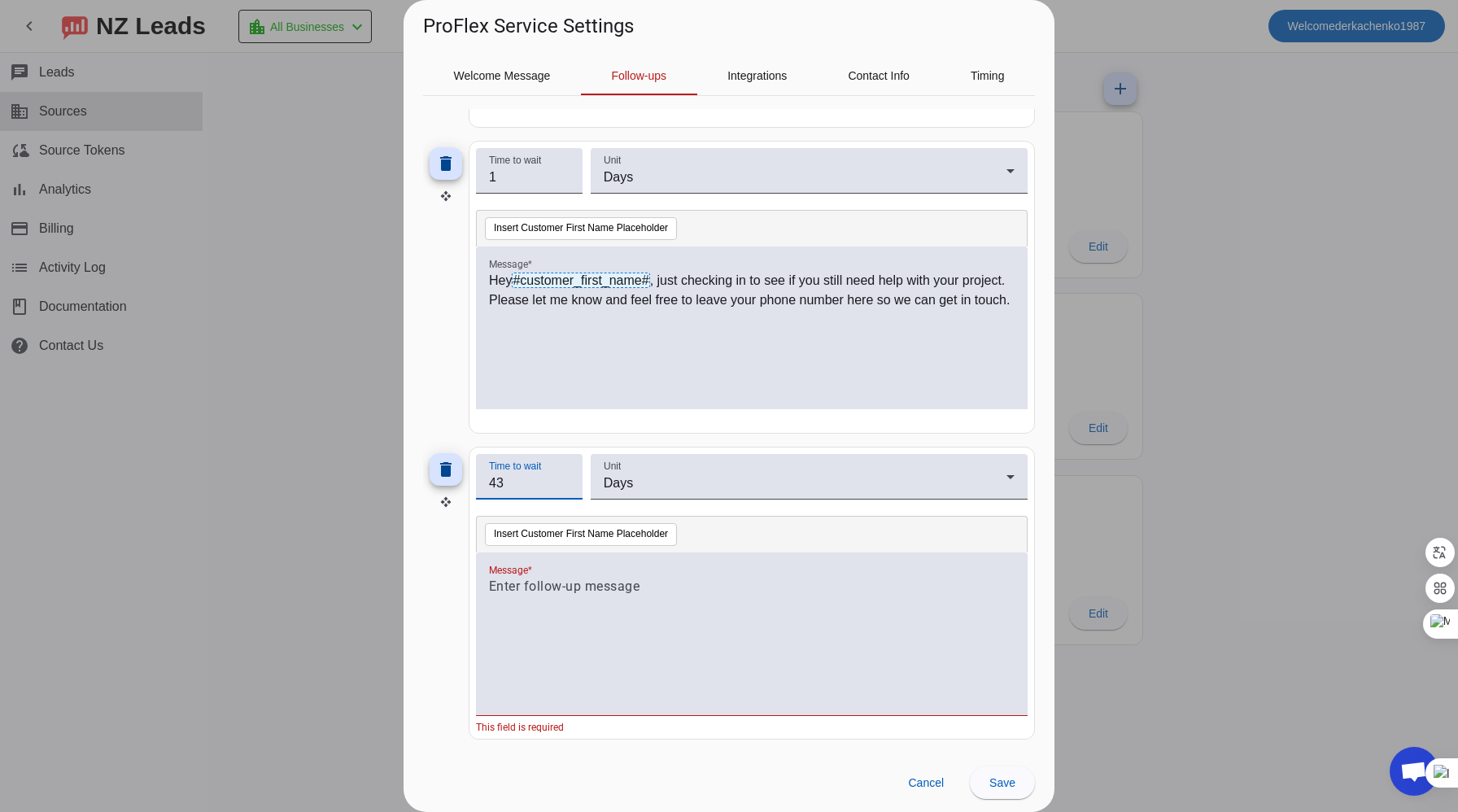
click at [563, 488] on input "43" at bounding box center [529, 484] width 81 height 20
click at [563, 488] on input "42" at bounding box center [529, 484] width 81 height 20
click at [563, 488] on input "41" at bounding box center [529, 484] width 81 height 20
click at [563, 488] on input "40" at bounding box center [529, 484] width 81 height 20
click at [563, 488] on input "39" at bounding box center [529, 484] width 81 height 20
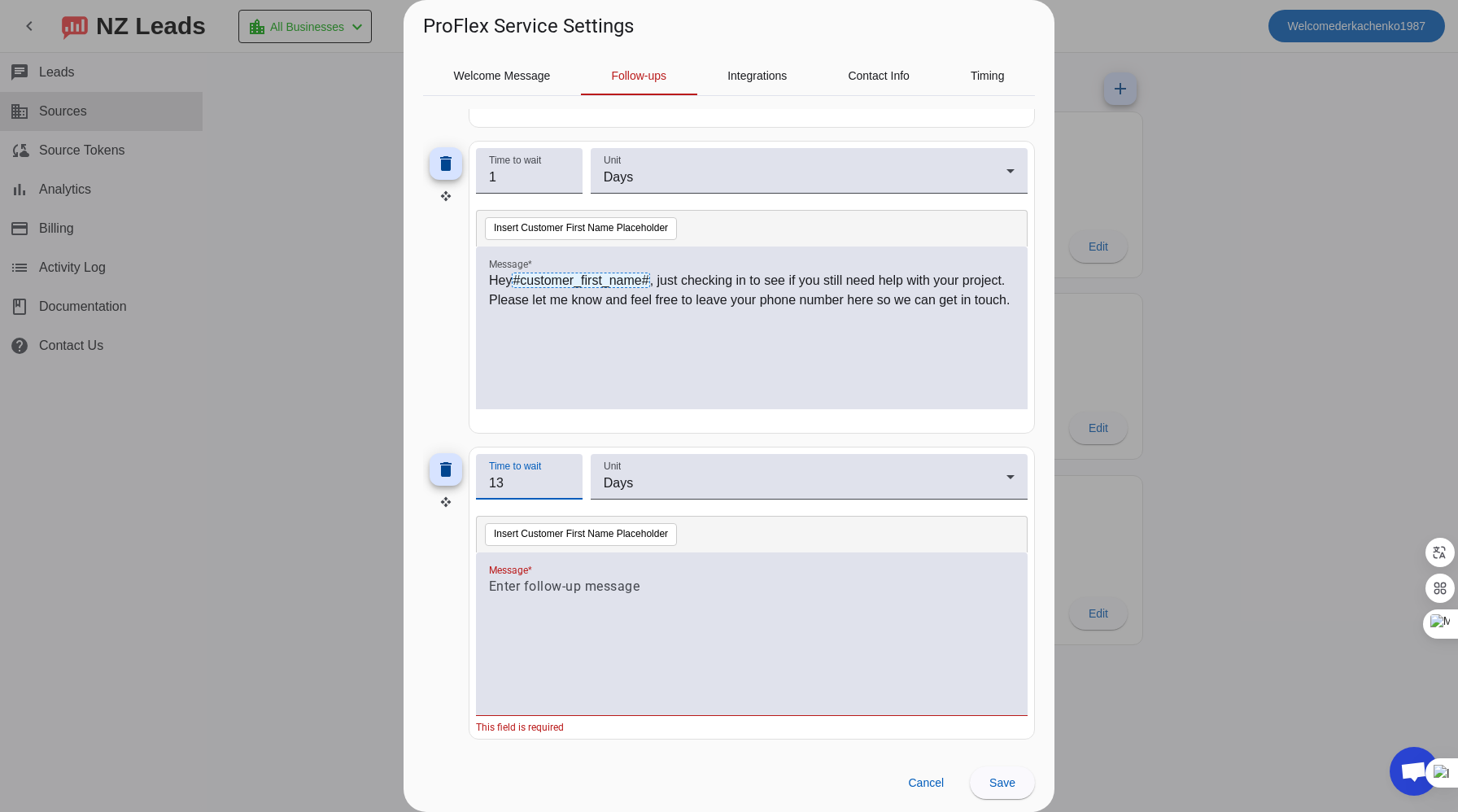
click at [563, 489] on input "13" at bounding box center [529, 484] width 81 height 20
click at [561, 488] on input "2" at bounding box center [529, 484] width 81 height 20
type input "3"
click at [561, 476] on input "3" at bounding box center [529, 484] width 81 height 20
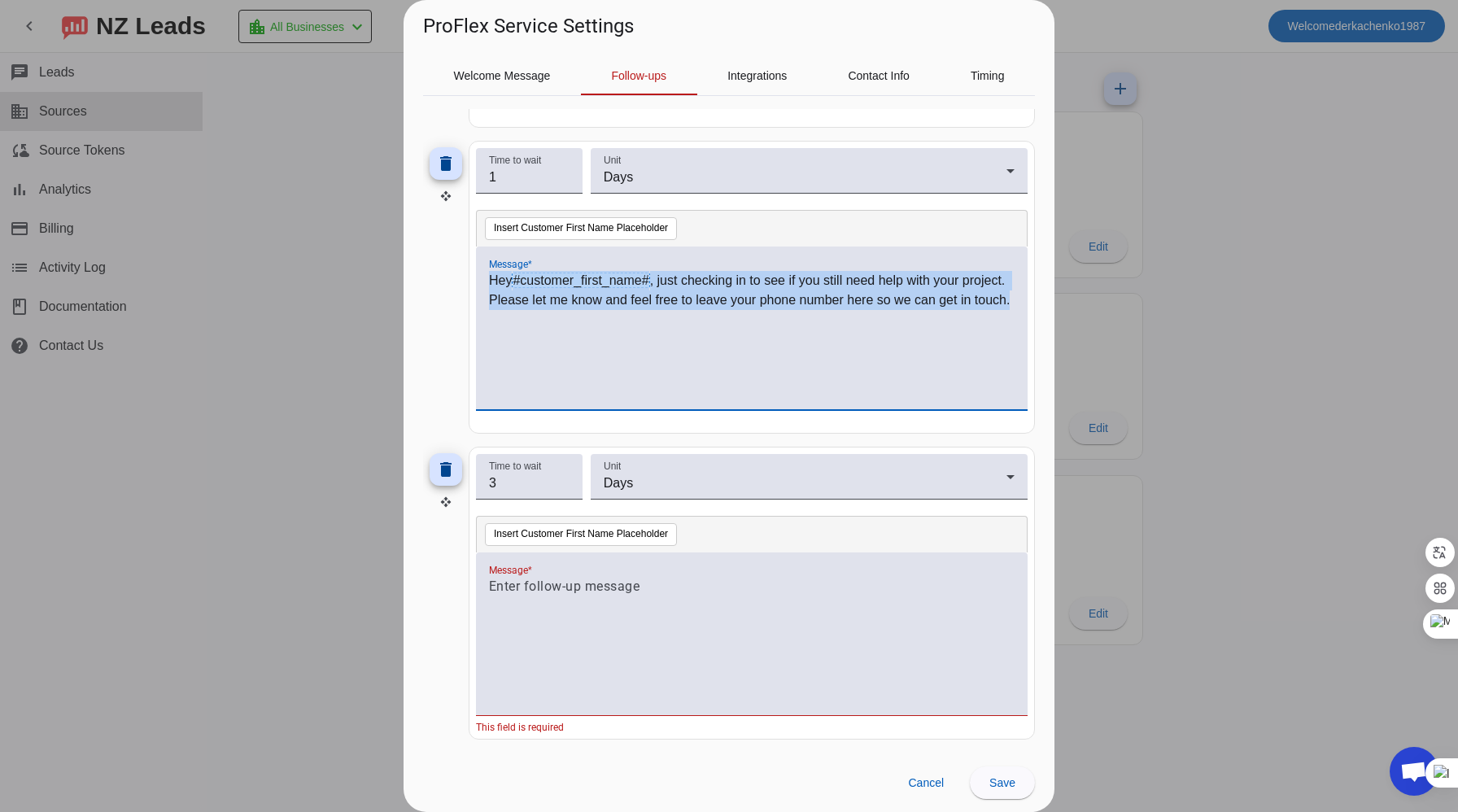
drag, startPoint x: 489, startPoint y: 279, endPoint x: 1160, endPoint y: 325, distance: 672.6
click at [1160, 325] on div "ProFlex Service Settings Welcome Message Follow-ups Integrations Contact Info T…" at bounding box center [729, 406] width 1458 height 812
copy p "Hey #customer_first_name# , just checking in to see if you still need help with…"
click at [563, 592] on p at bounding box center [751, 587] width 526 height 20
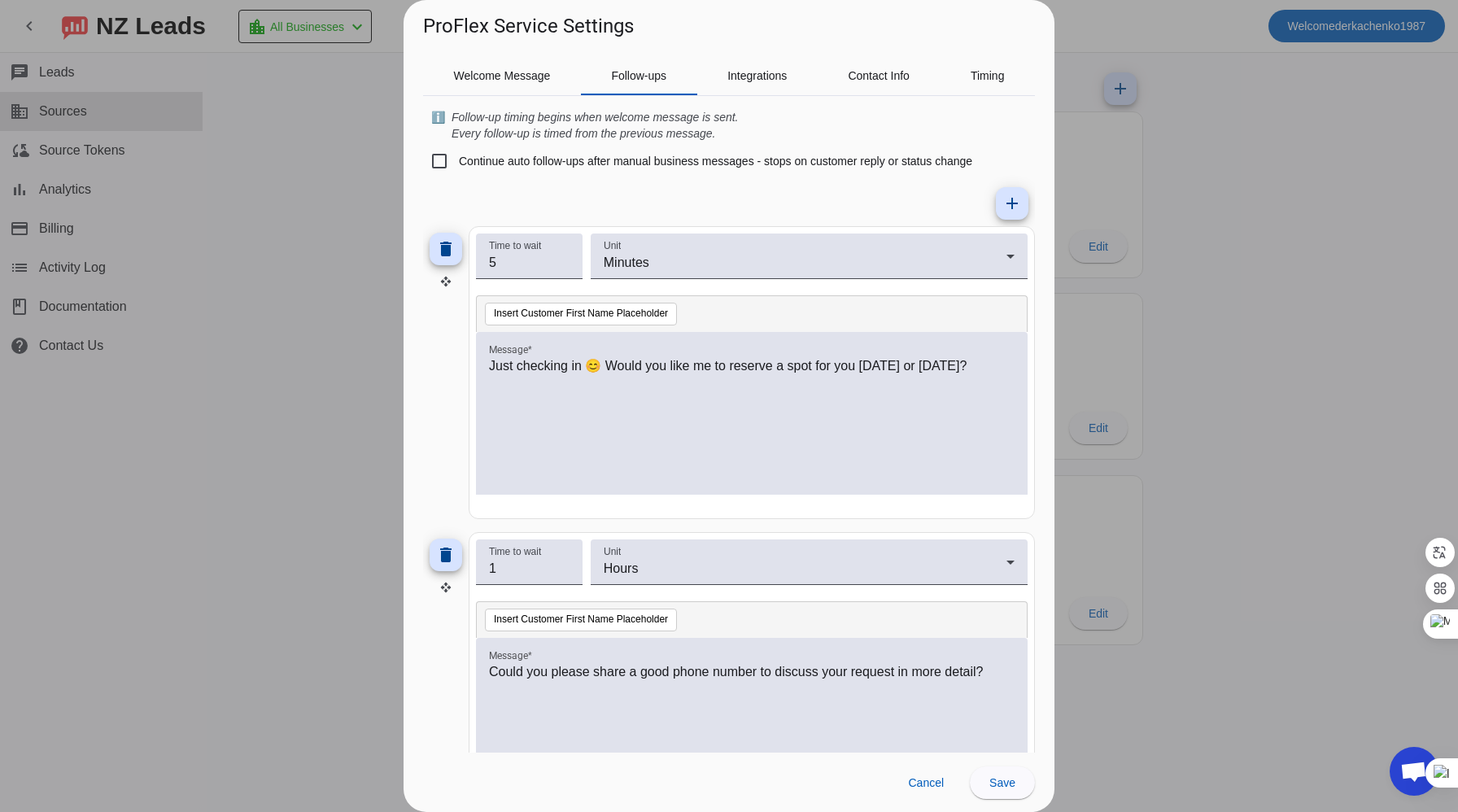
scroll to position [0, 0]
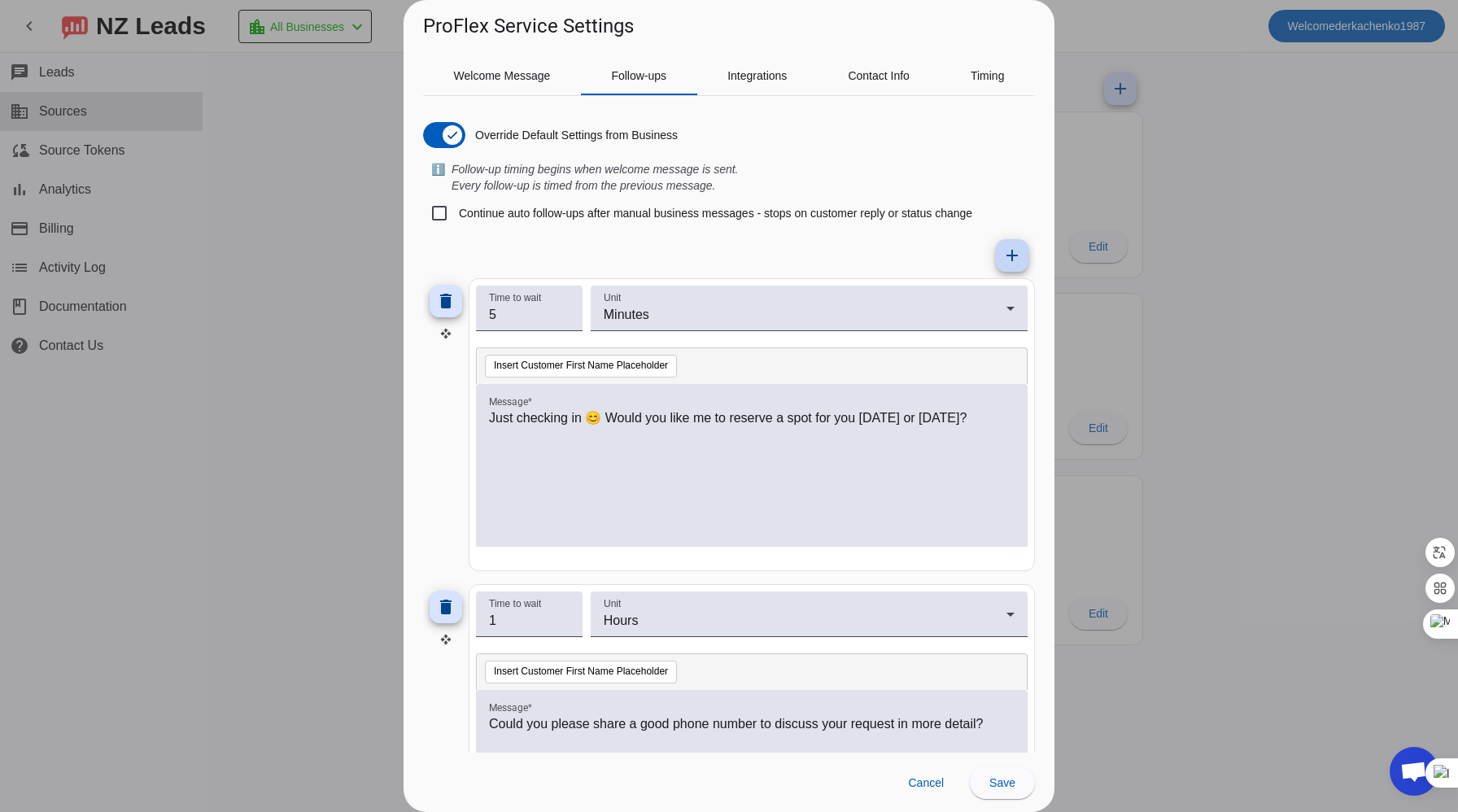
click at [995, 252] on span at bounding box center [1013, 256] width 39 height 39
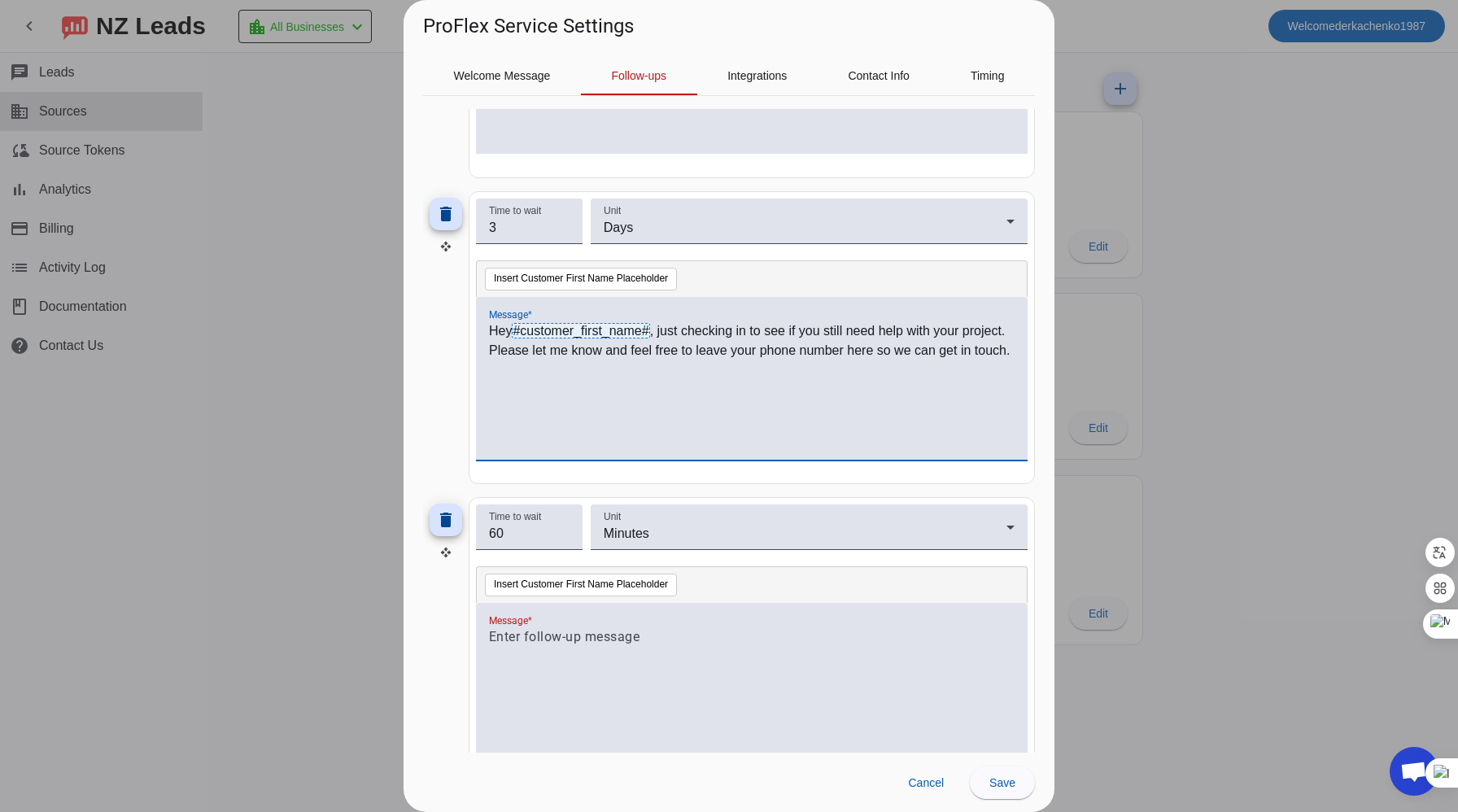
scroll to position [1361, 0]
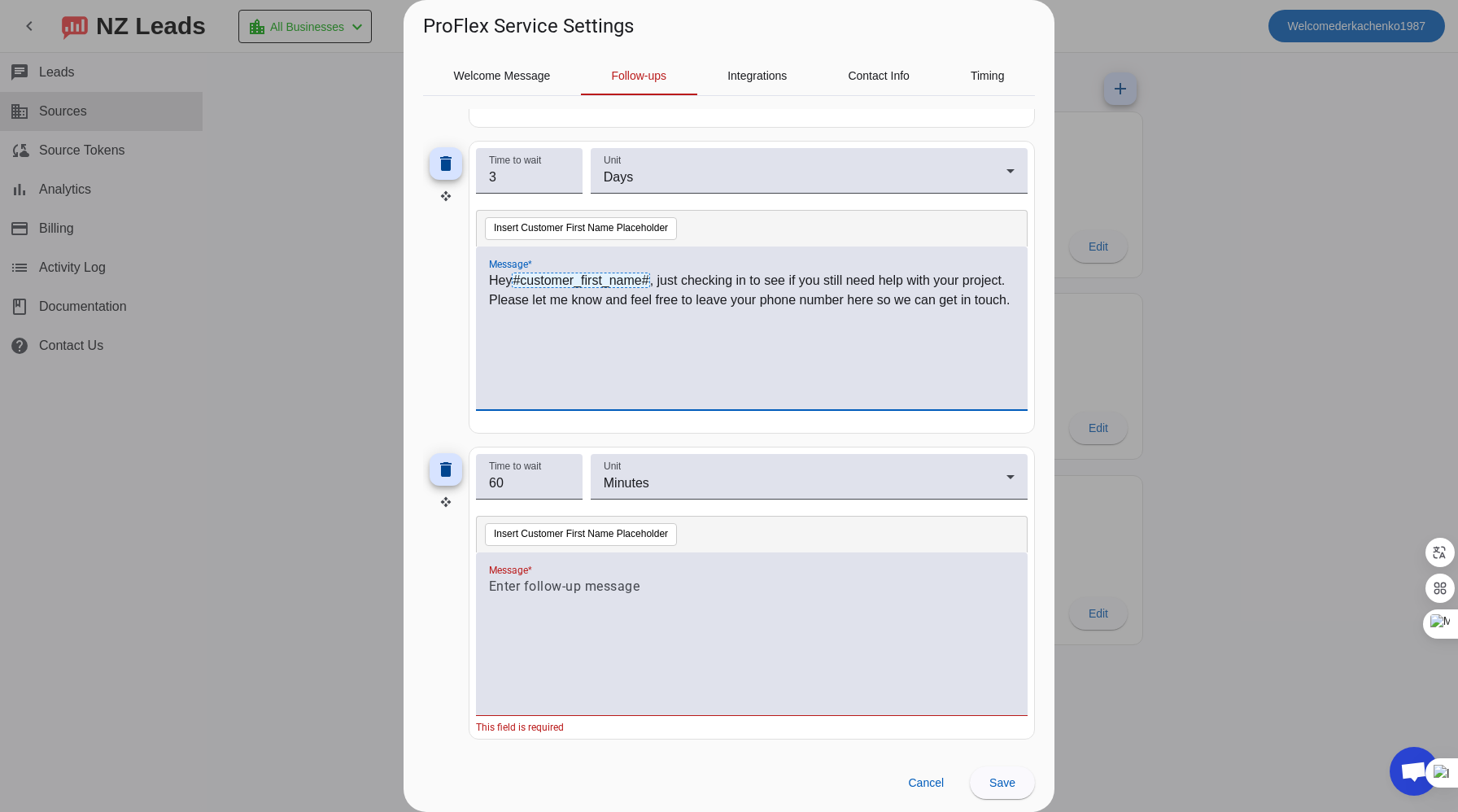
click at [762, 388] on div "Hey #customer_first_name# , just checking in to see if you still need help with…" at bounding box center [751, 337] width 526 height 132
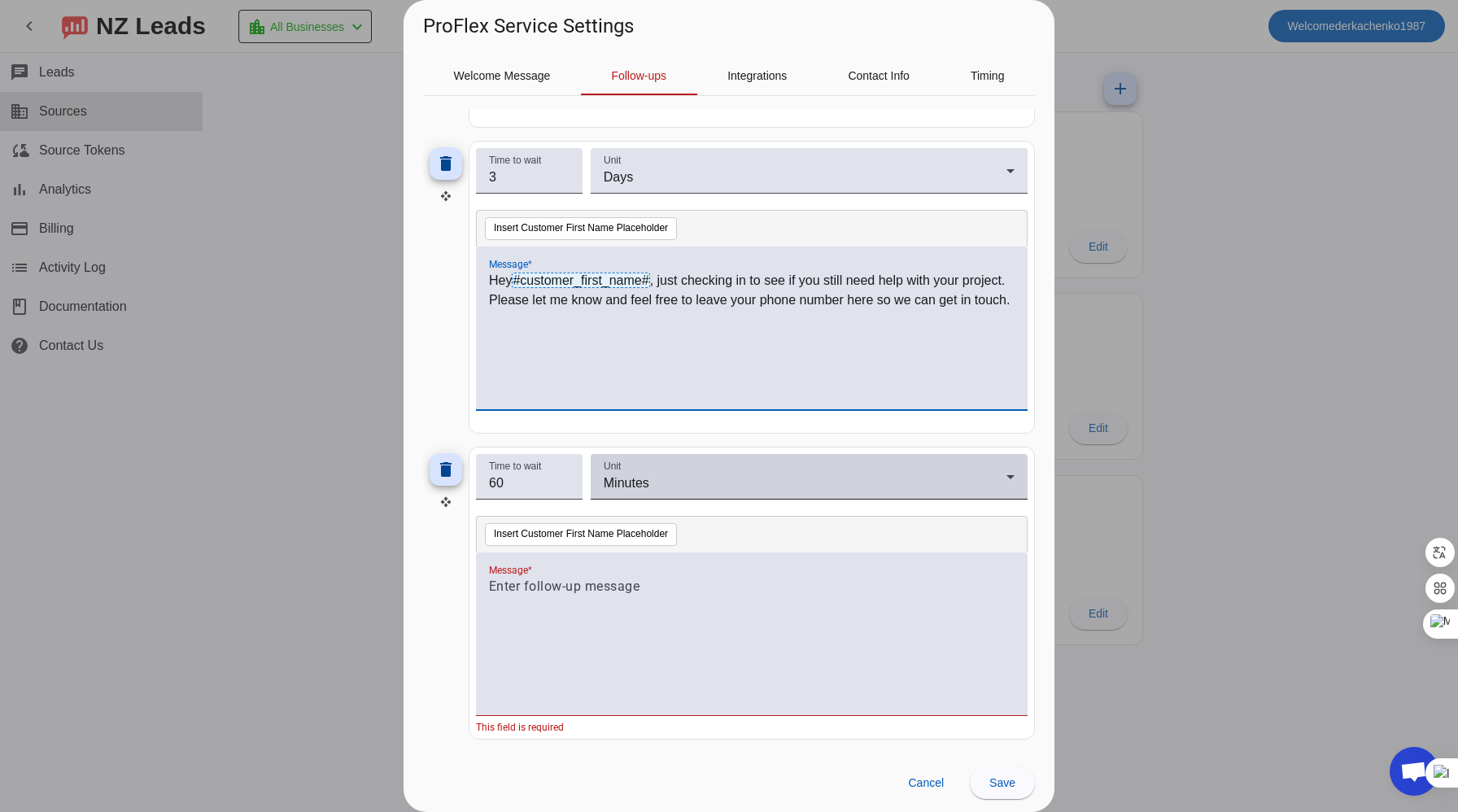
click at [818, 487] on div "Minutes" at bounding box center [805, 484] width 403 height 20
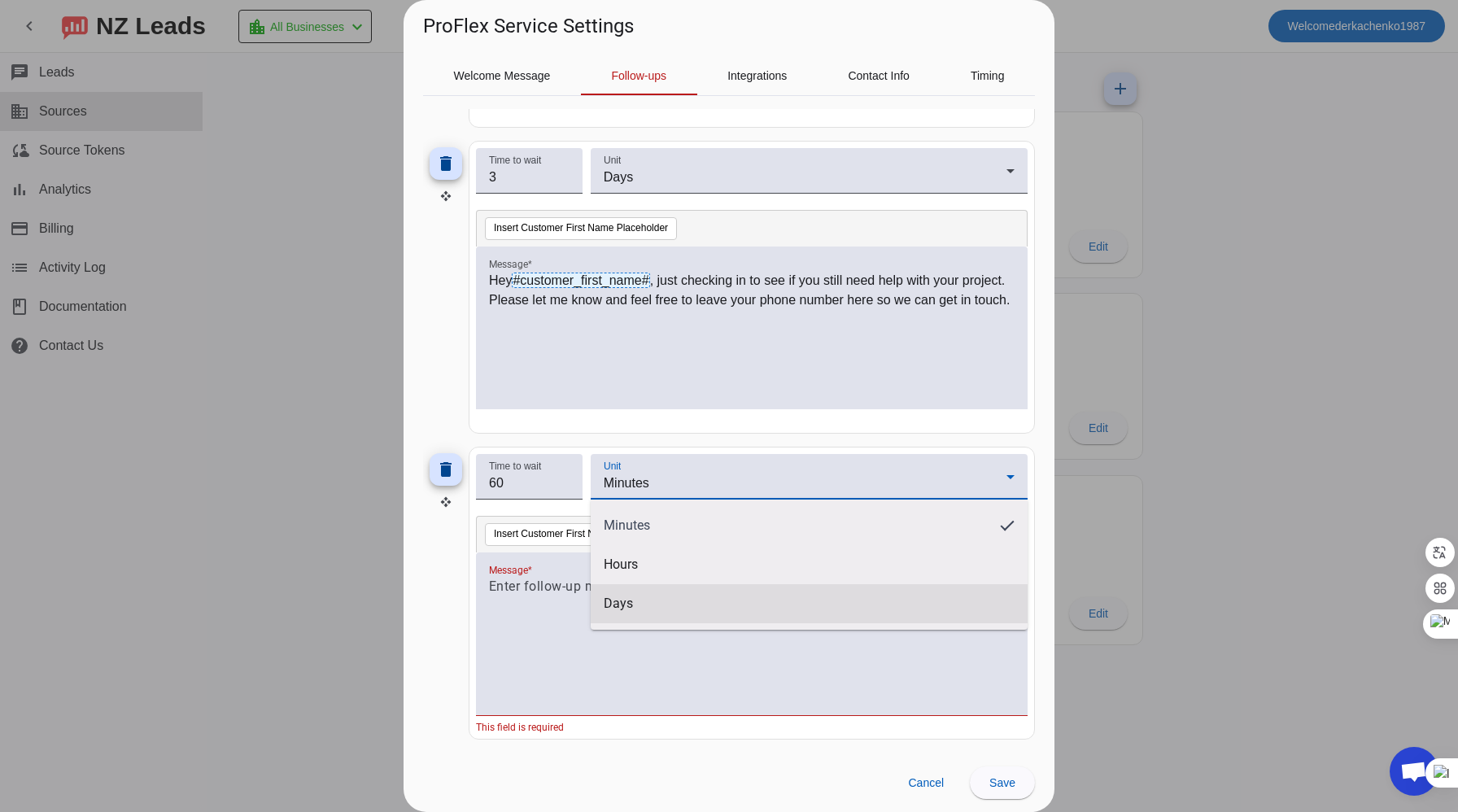
click at [667, 597] on mat-option "Days" at bounding box center [809, 604] width 437 height 39
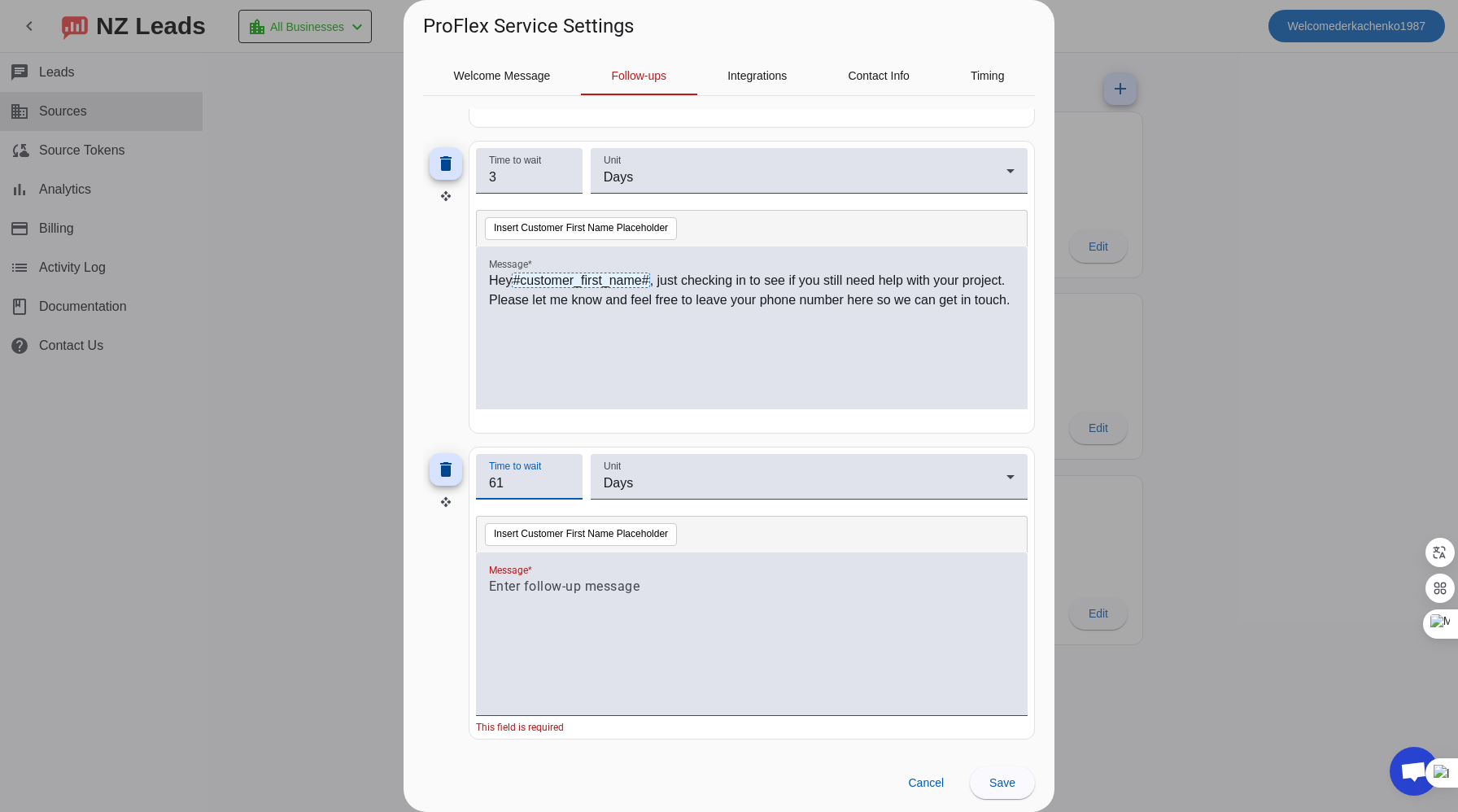
click at [563, 480] on input "61" at bounding box center [529, 484] width 81 height 20
click at [563, 480] on input "63" at bounding box center [529, 484] width 81 height 20
click at [563, 489] on input "13" at bounding box center [529, 484] width 81 height 20
click at [564, 488] on input "1" at bounding box center [529, 484] width 81 height 20
click at [563, 479] on input "2" at bounding box center [529, 484] width 81 height 20
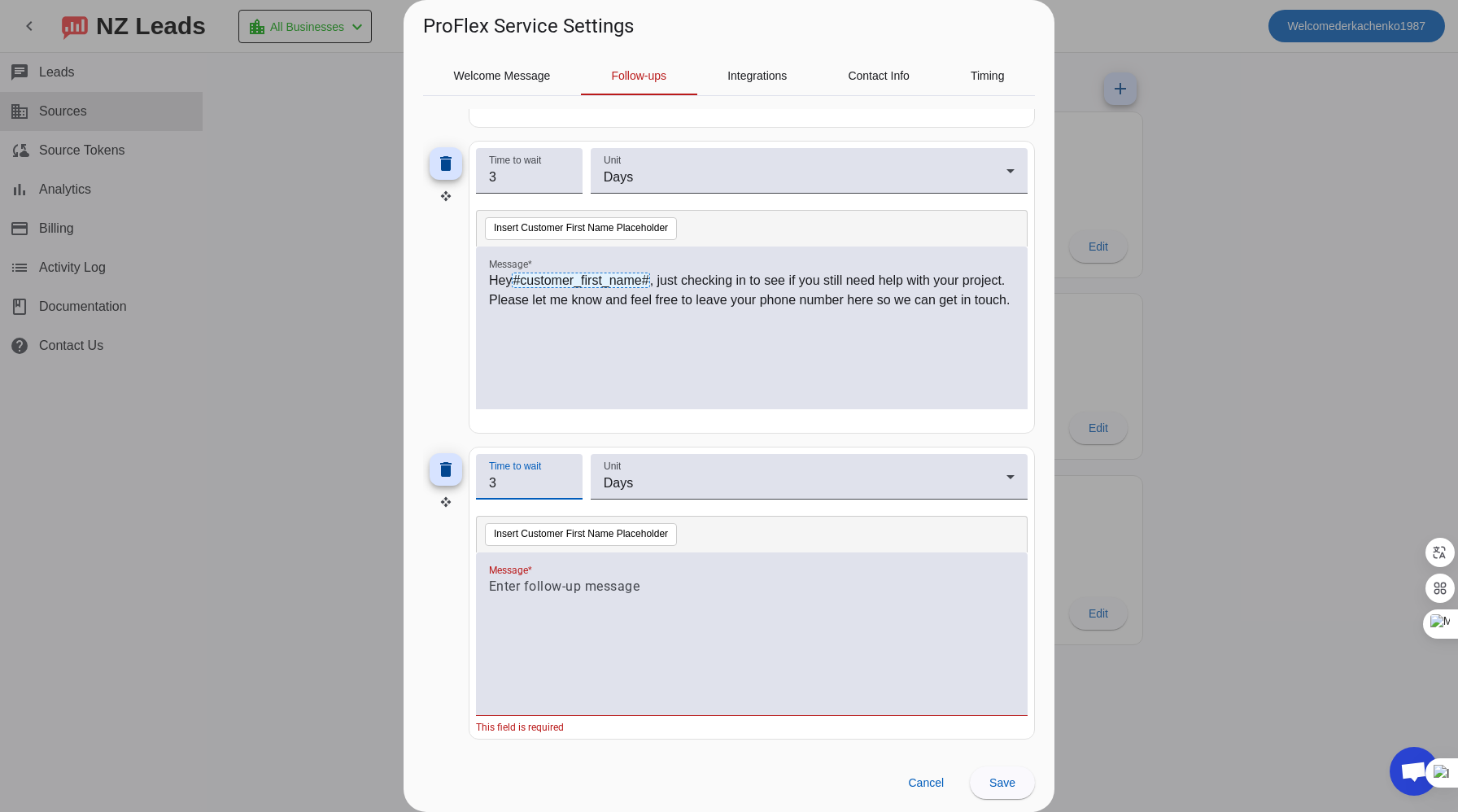
click at [563, 479] on input "3" at bounding box center [529, 484] width 81 height 20
click at [563, 479] on input "4" at bounding box center [529, 484] width 81 height 20
click at [563, 479] on input "5" at bounding box center [529, 484] width 81 height 20
click at [563, 479] on input "6" at bounding box center [529, 484] width 81 height 20
click at [563, 479] on input "7" at bounding box center [529, 484] width 81 height 20
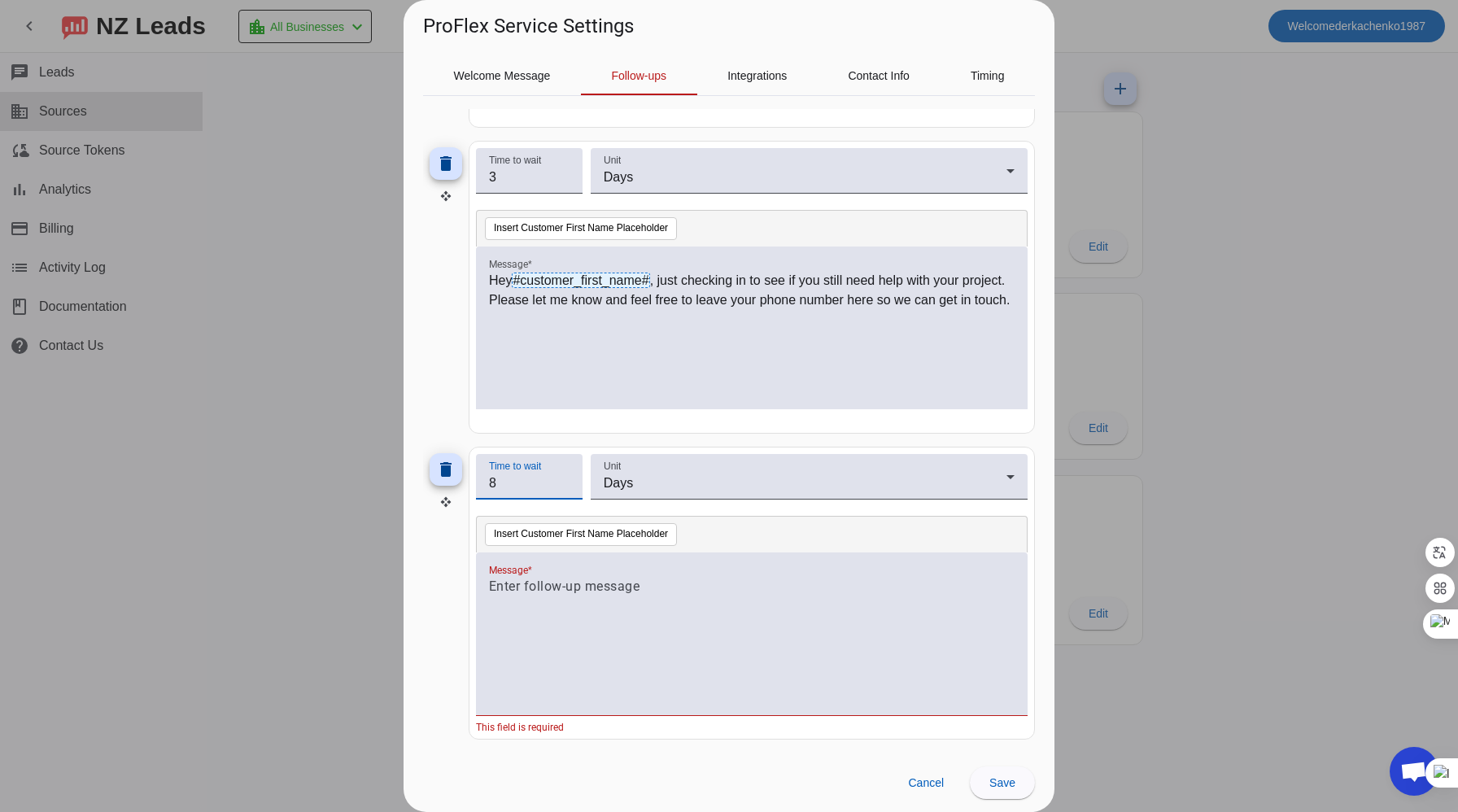
click at [563, 479] on input "8" at bounding box center [529, 484] width 81 height 20
type input "7"
click at [563, 488] on input "7" at bounding box center [529, 484] width 81 height 20
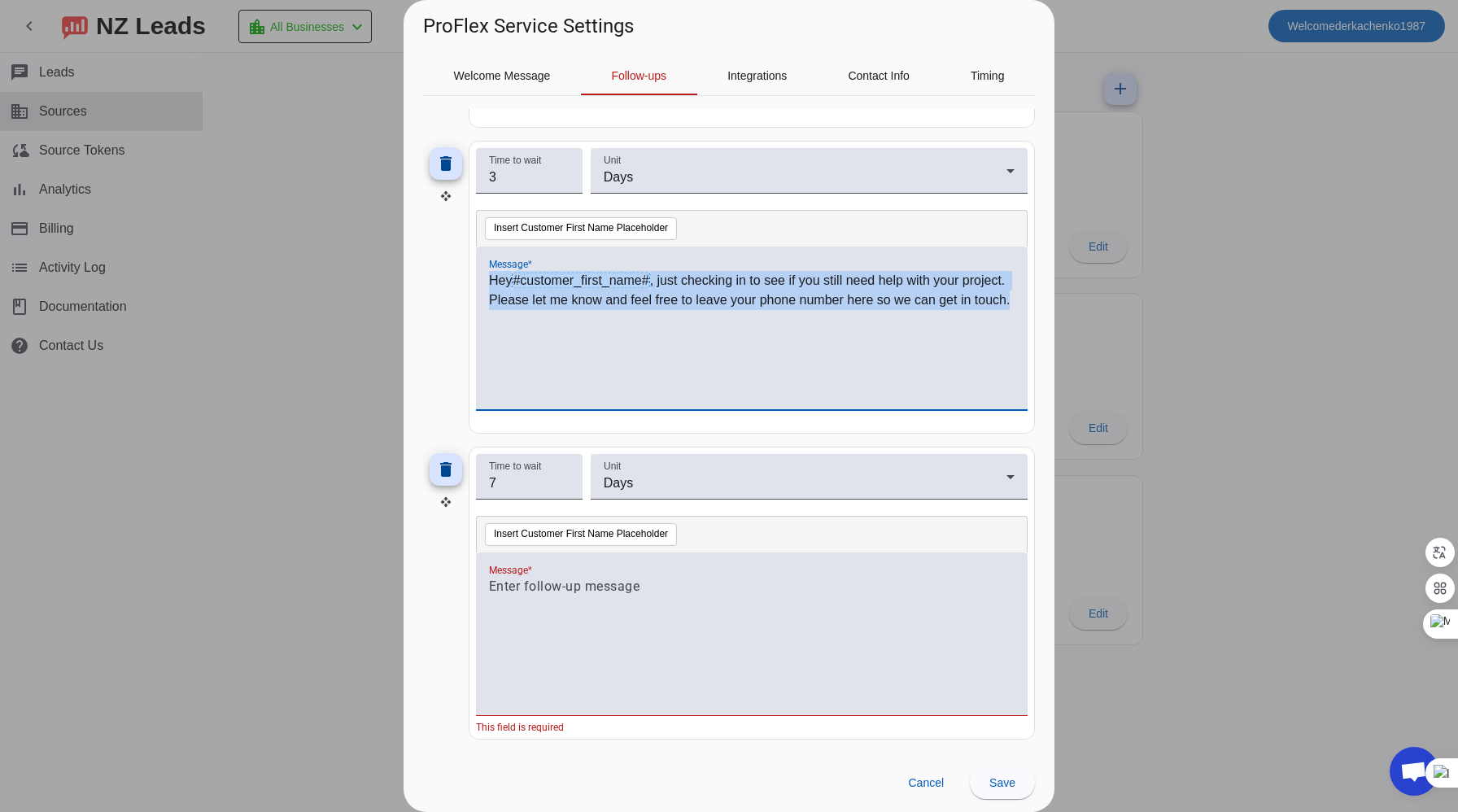
drag, startPoint x: 489, startPoint y: 280, endPoint x: 974, endPoint y: 323, distance: 486.9
click at [974, 323] on div "Hey #customer_first_name# , just checking in to see if you still need help with…" at bounding box center [751, 337] width 526 height 132
copy p "Hey #customer_first_name# , just checking in to see if you still need help with…"
click at [612, 582] on p at bounding box center [751, 587] width 526 height 20
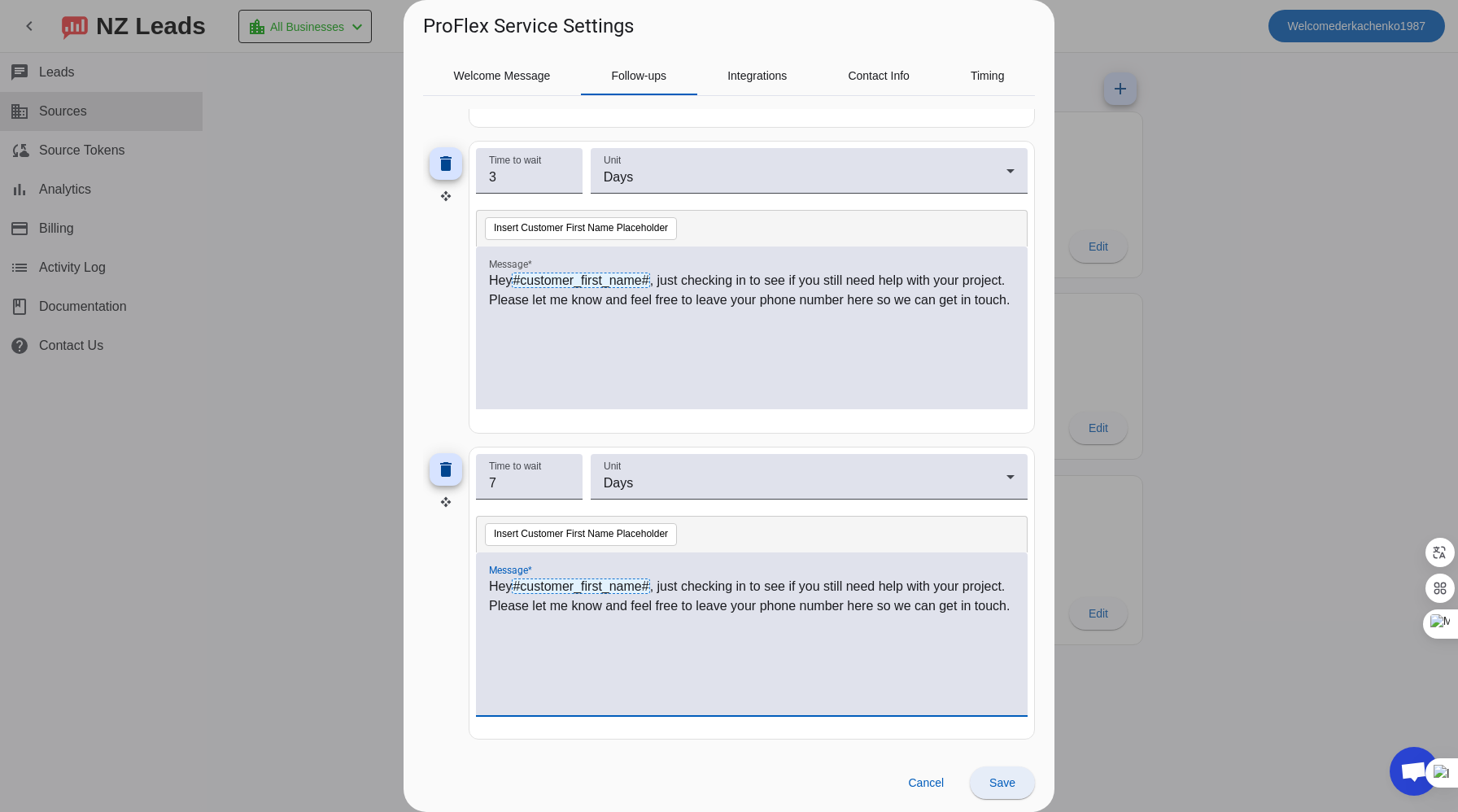
click at [1009, 784] on span "Save" at bounding box center [1002, 782] width 26 height 13
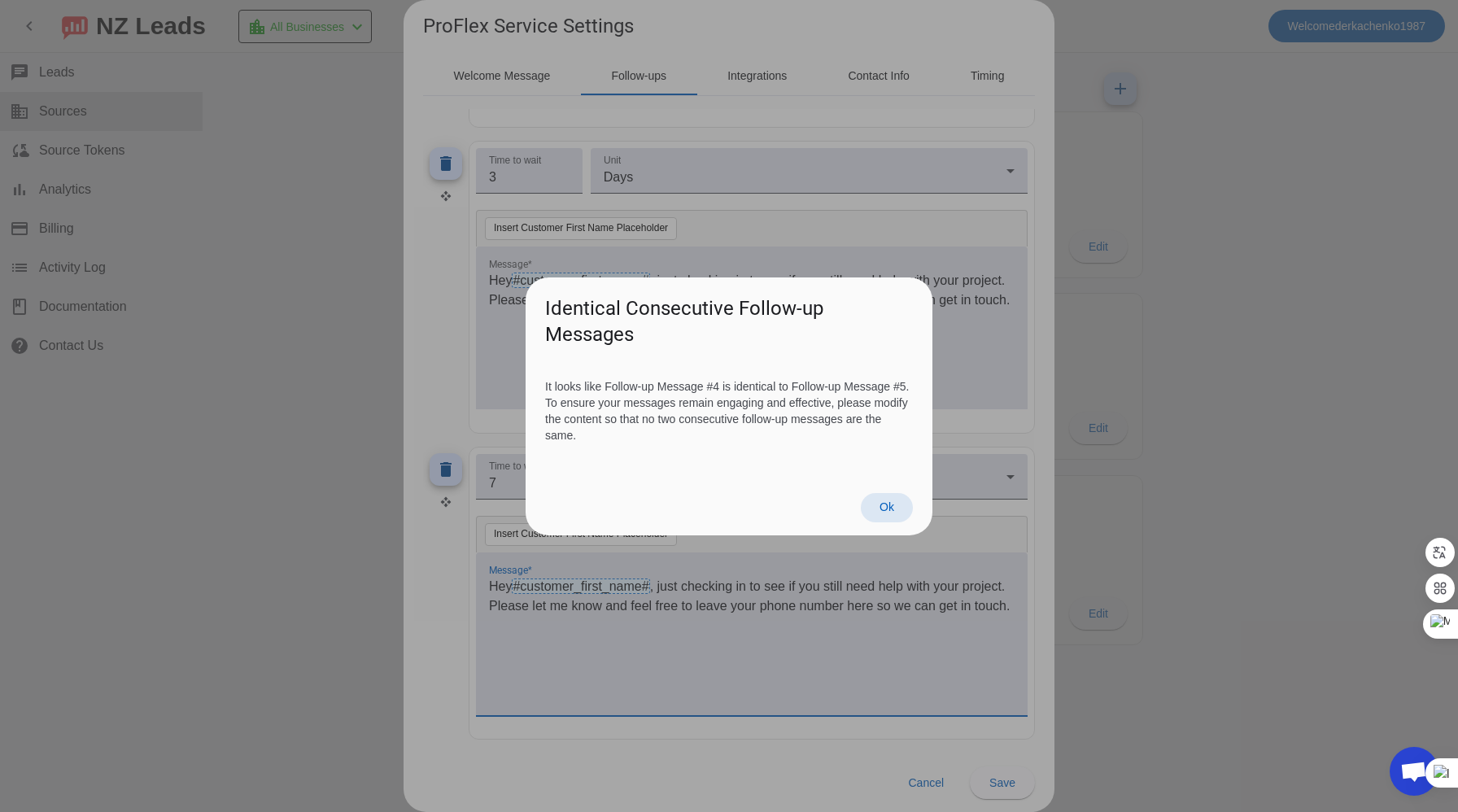
click at [900, 514] on span at bounding box center [887, 507] width 52 height 29
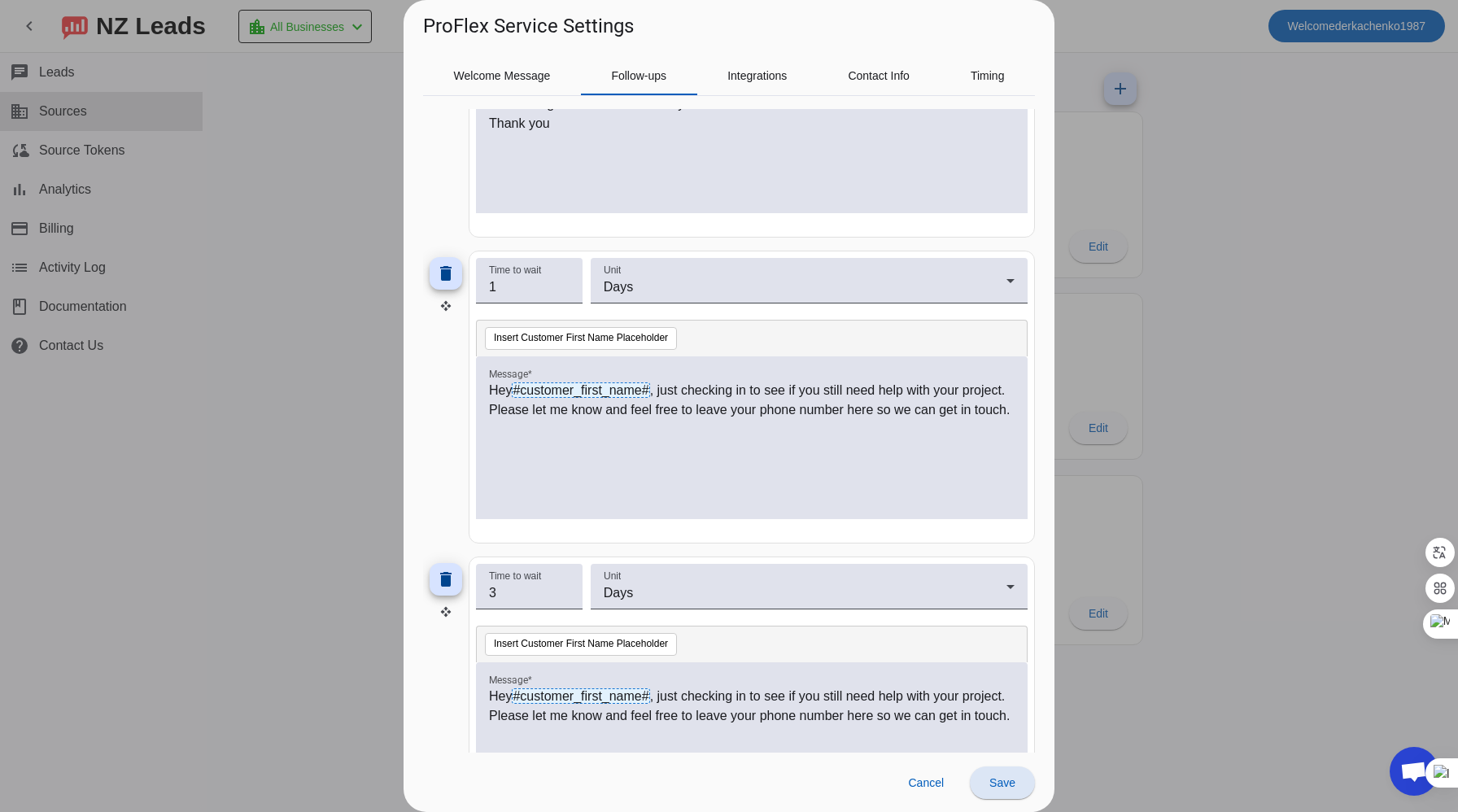
scroll to position [930, 0]
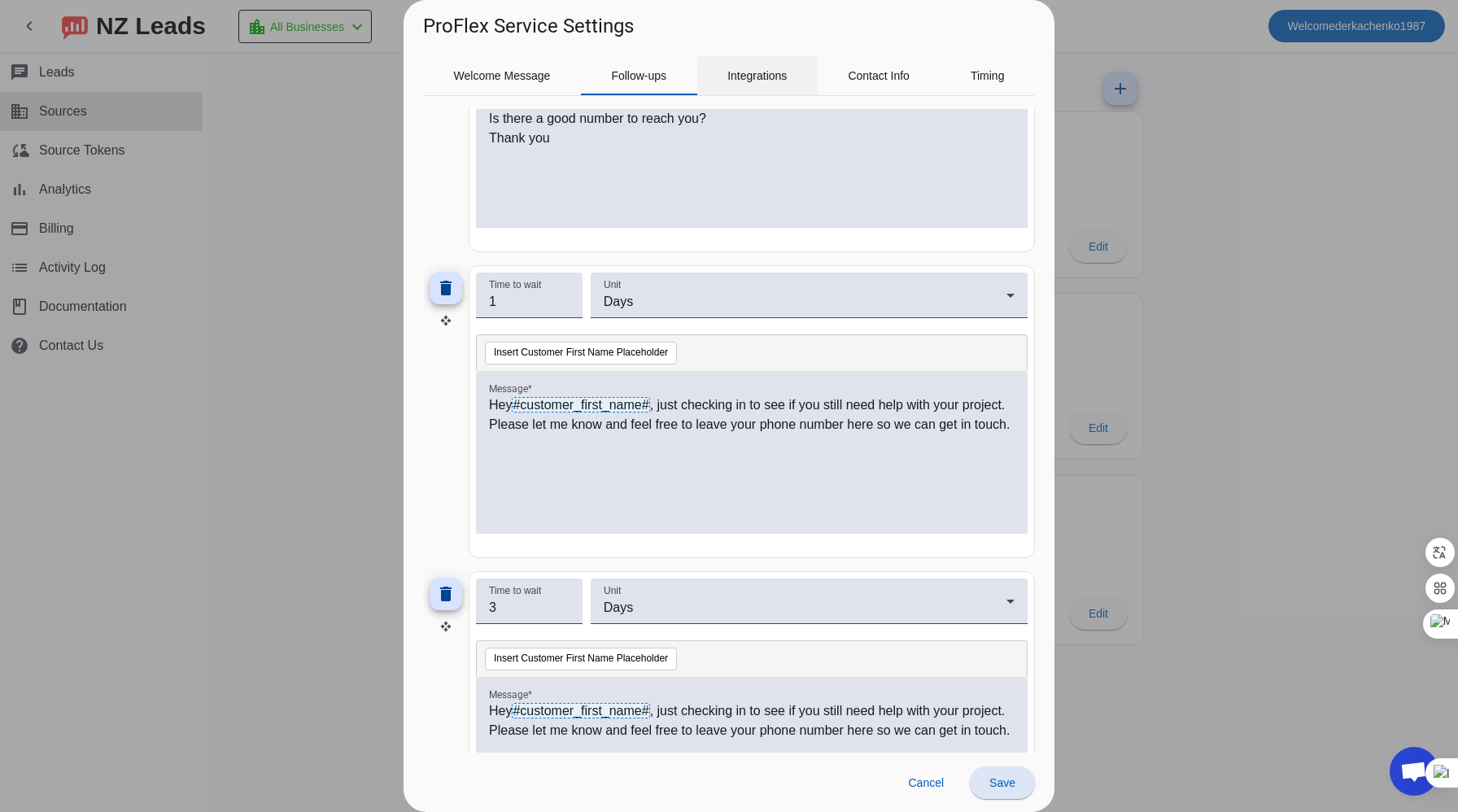
click at [740, 77] on span "Integrations" at bounding box center [757, 76] width 59 height 12
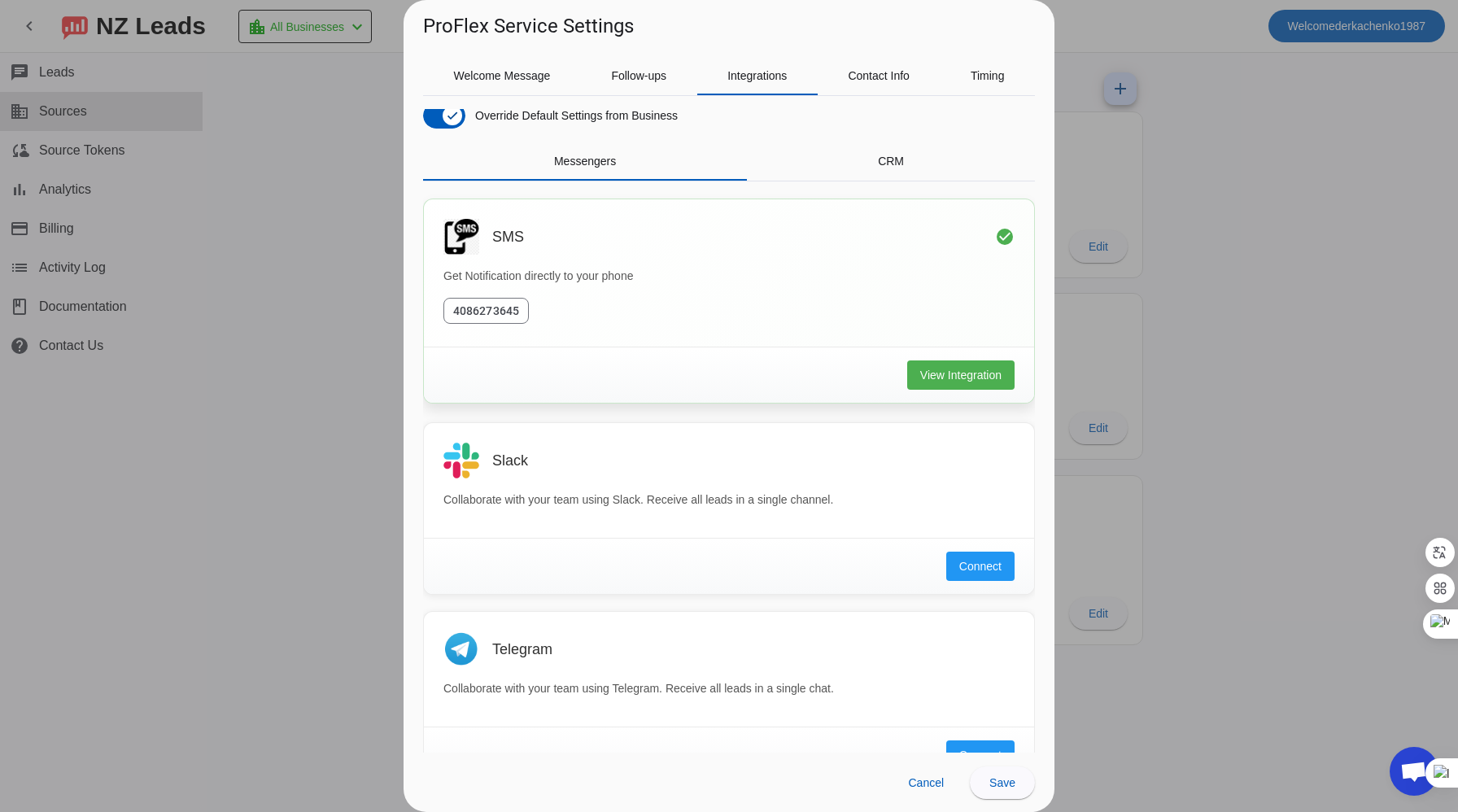
scroll to position [246, 0]
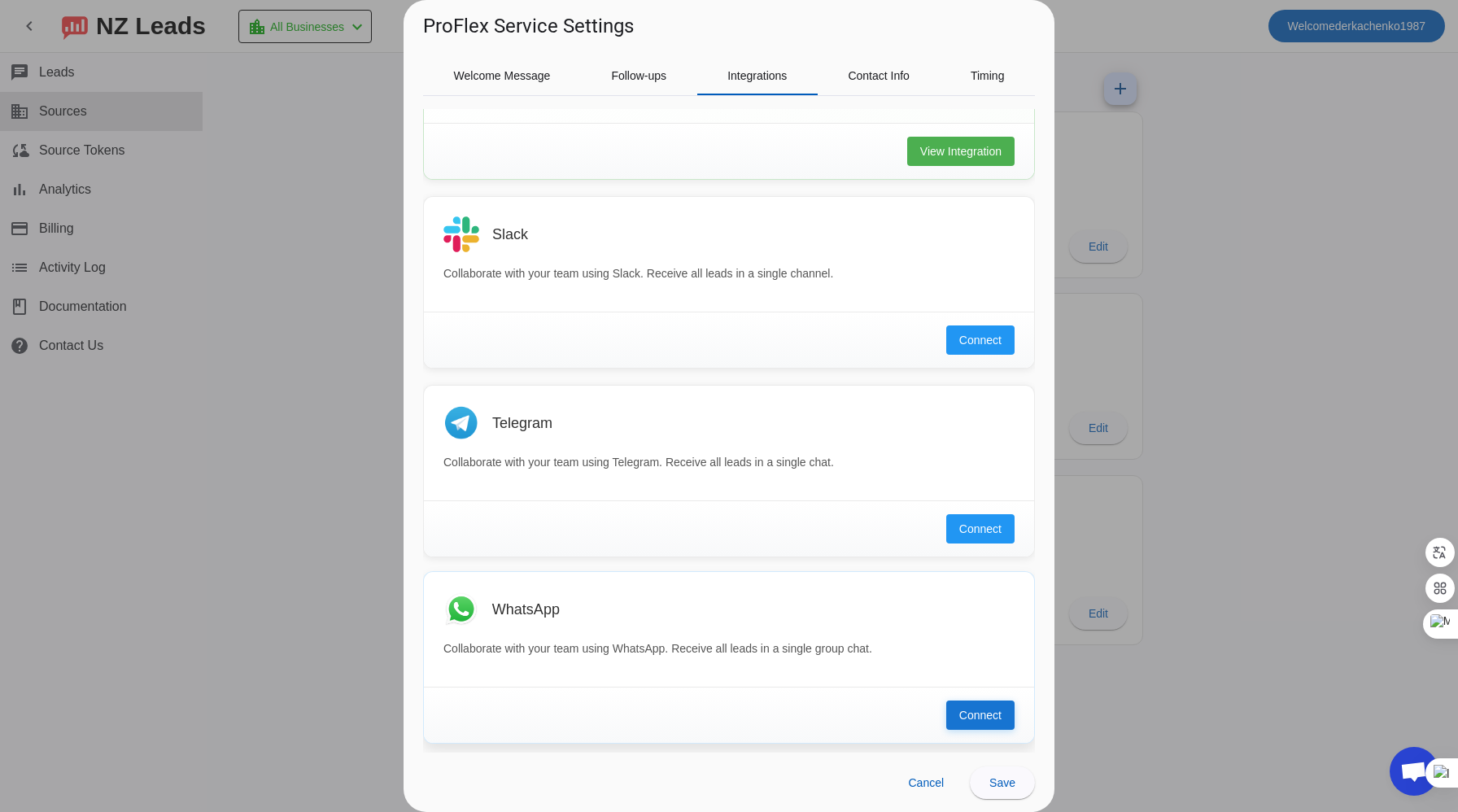
click at [978, 704] on span at bounding box center [980, 715] width 69 height 29
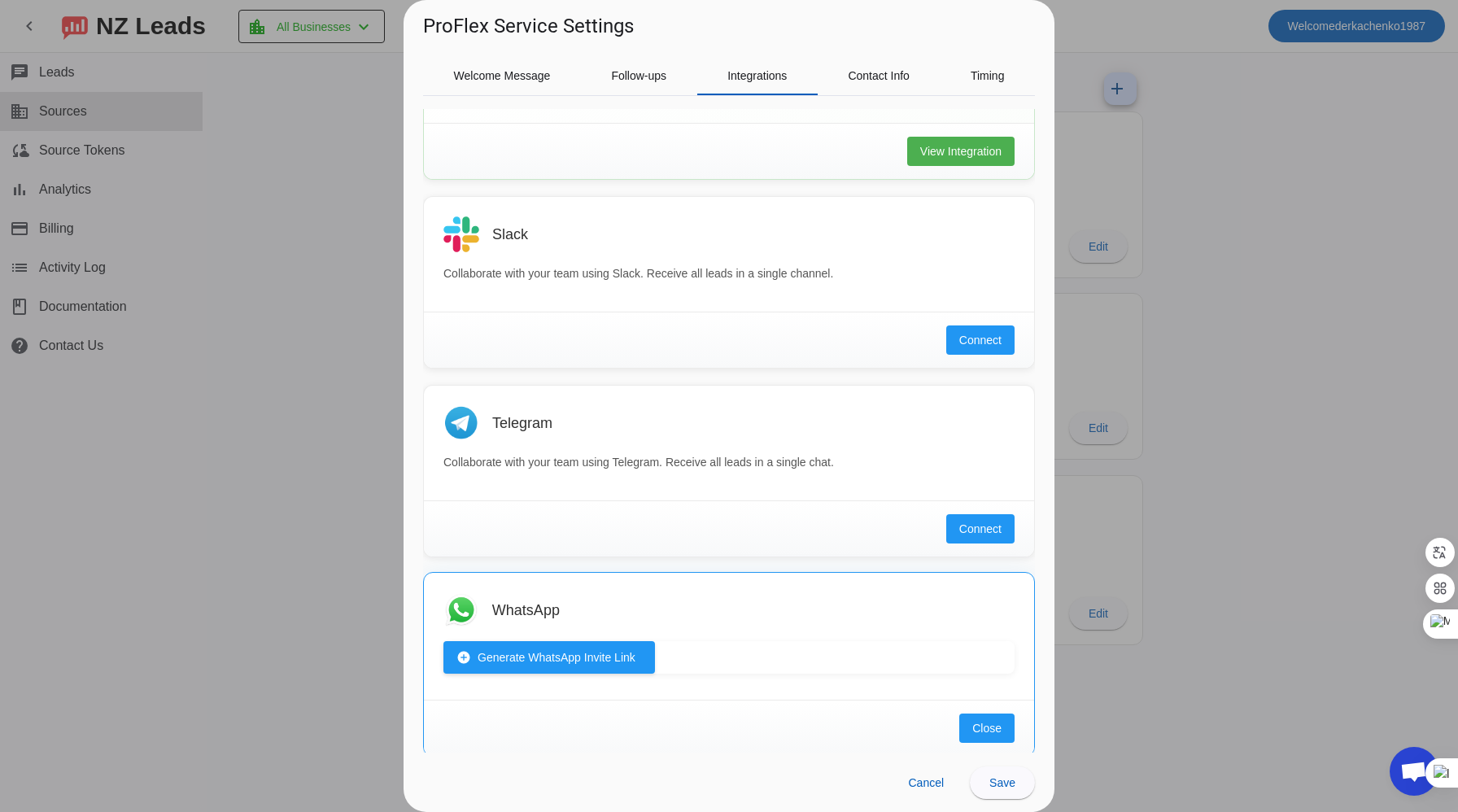
scroll to position [258, 0]
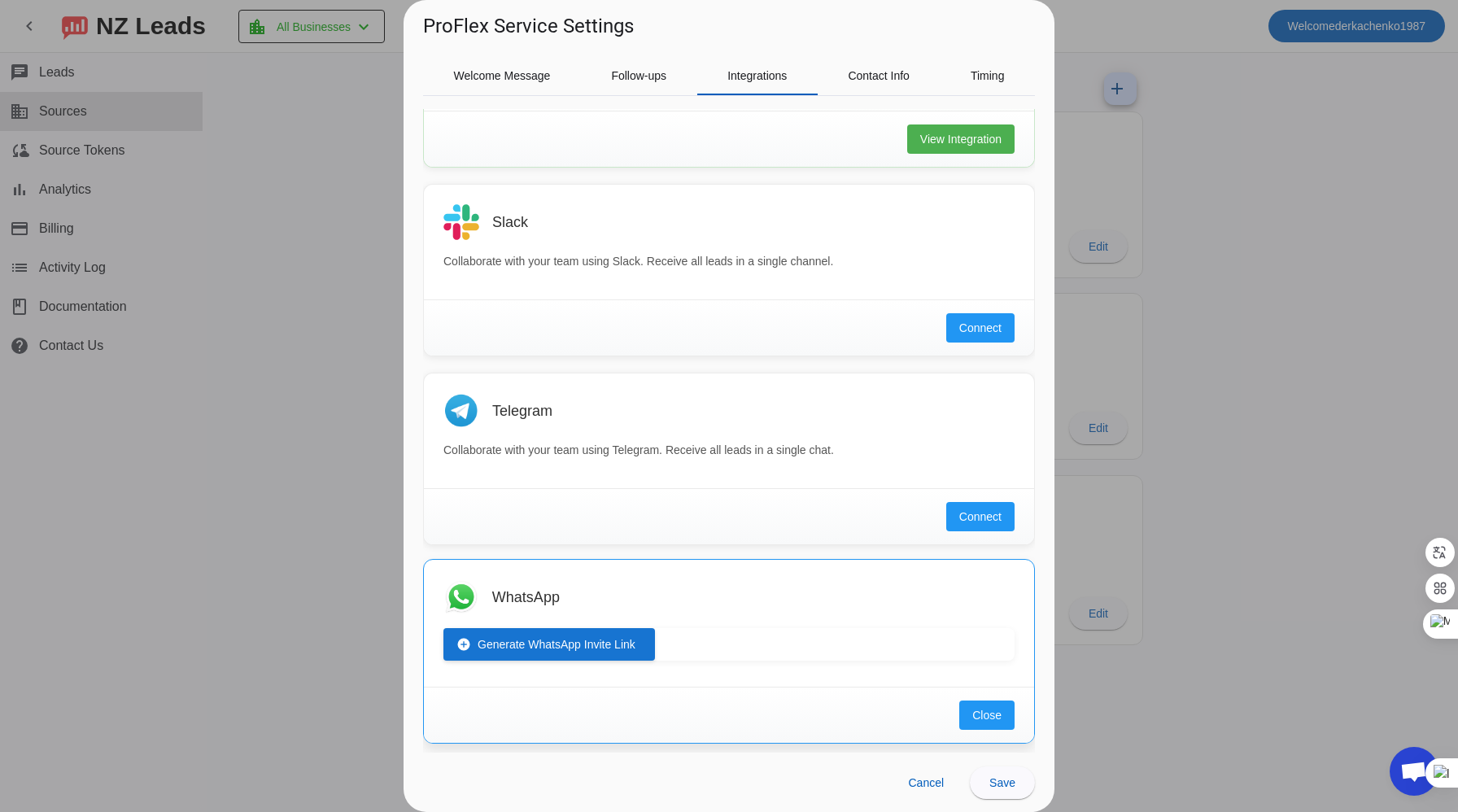
click at [461, 640] on mat-icon "add_circle" at bounding box center [463, 644] width 15 height 15
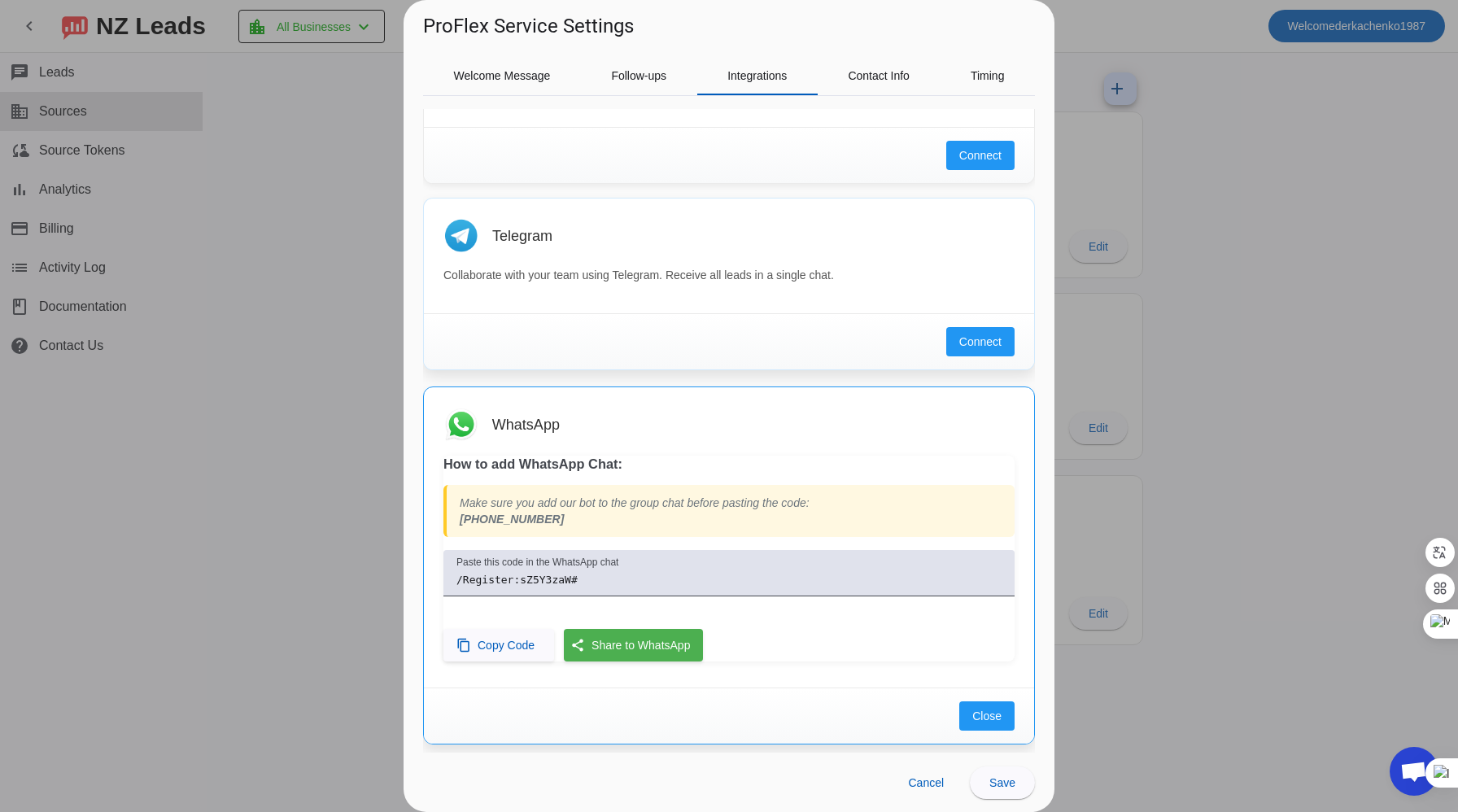
scroll to position [432, 0]
click at [632, 648] on span "Share to WhatsApp" at bounding box center [641, 644] width 98 height 29
click at [604, 641] on span "Share to WhatsApp" at bounding box center [641, 644] width 98 height 29
drag, startPoint x: 462, startPoint y: 498, endPoint x: 809, endPoint y: 500, distance: 347.0
click at [809, 500] on div "Make sure you add our bot to the group chat before pasting the code: +1 (818) 9…" at bounding box center [729, 509] width 571 height 52
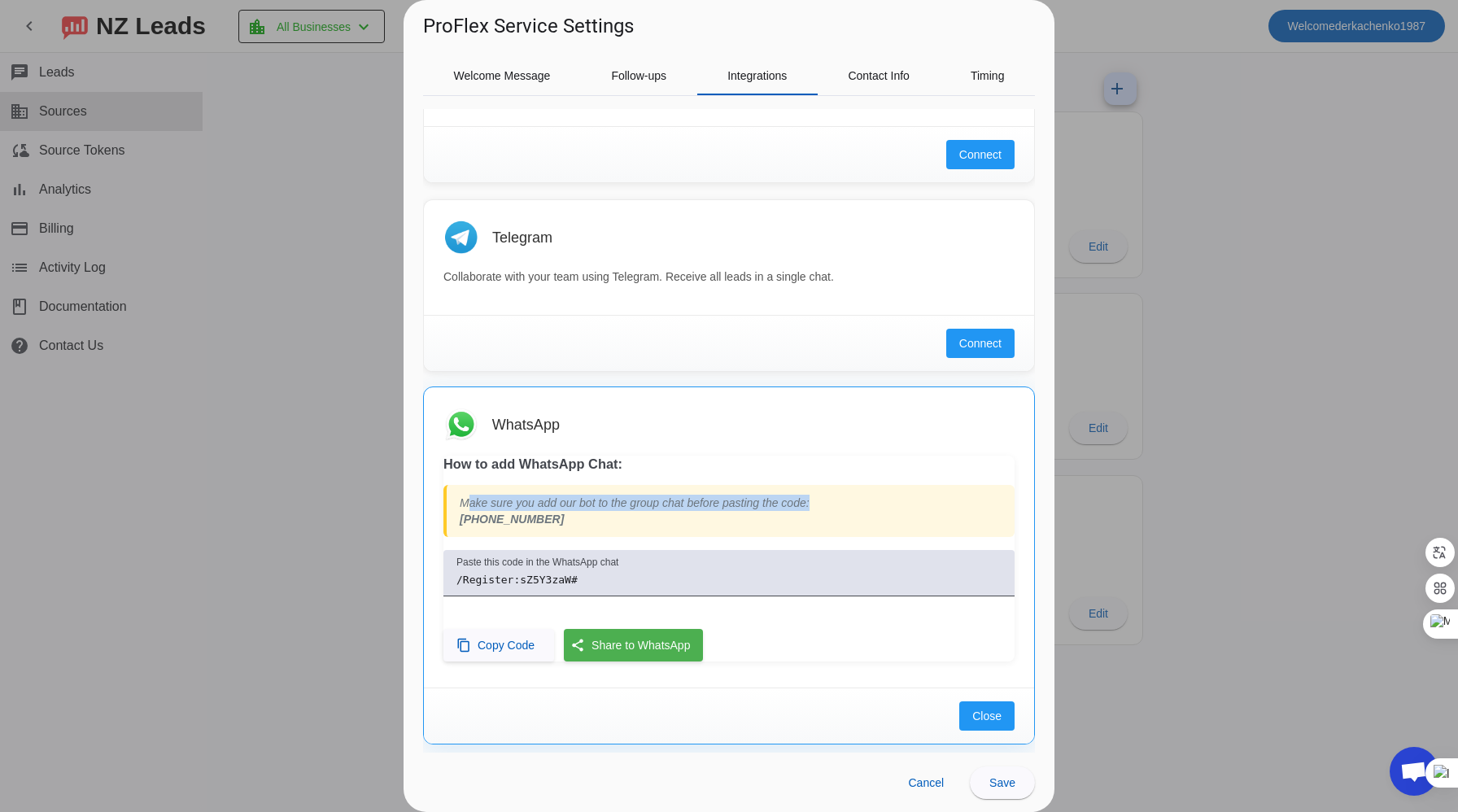
click at [1261, 190] on div at bounding box center [729, 406] width 1458 height 812
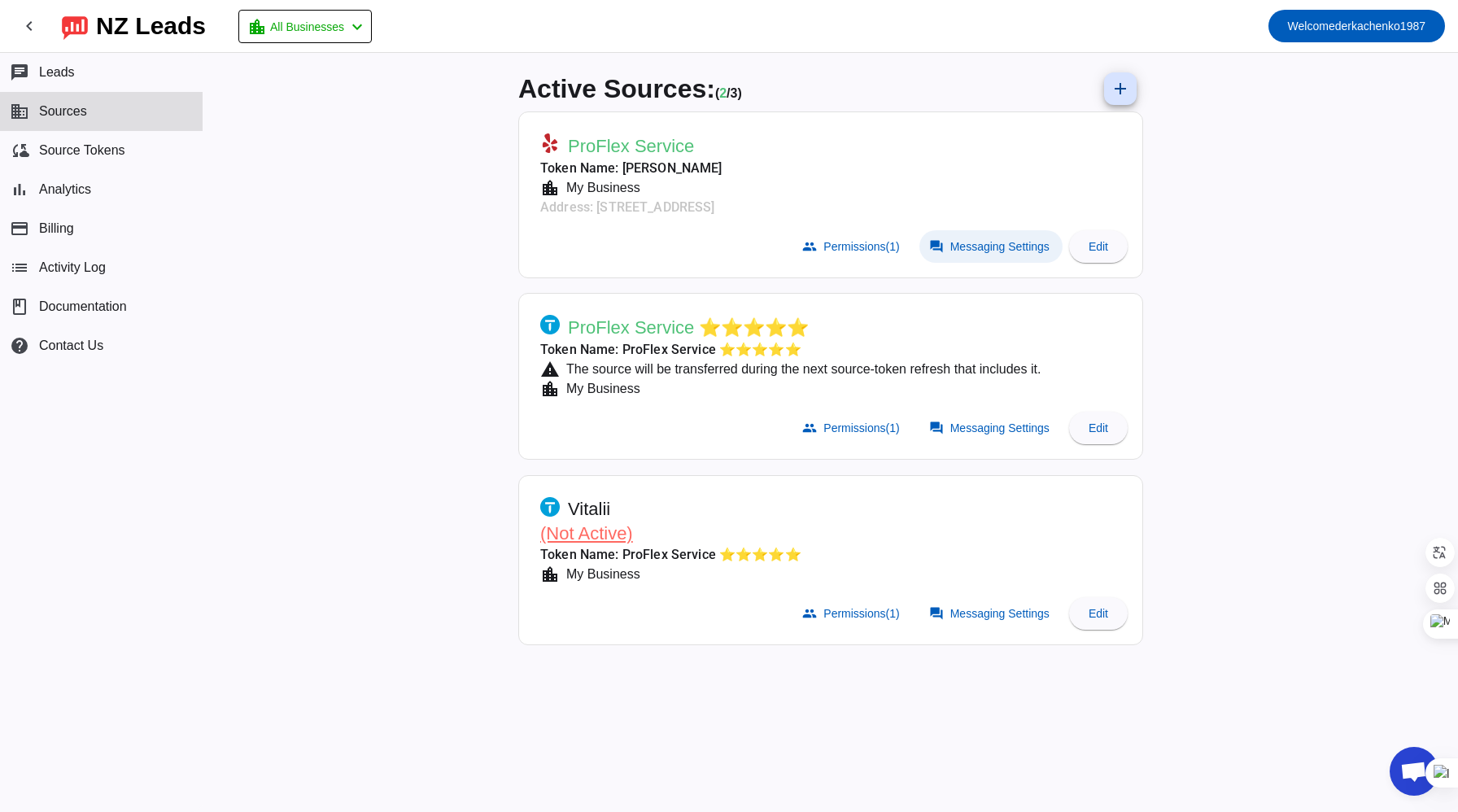
click at [983, 240] on span "Messaging Settings" at bounding box center [1000, 246] width 99 height 13
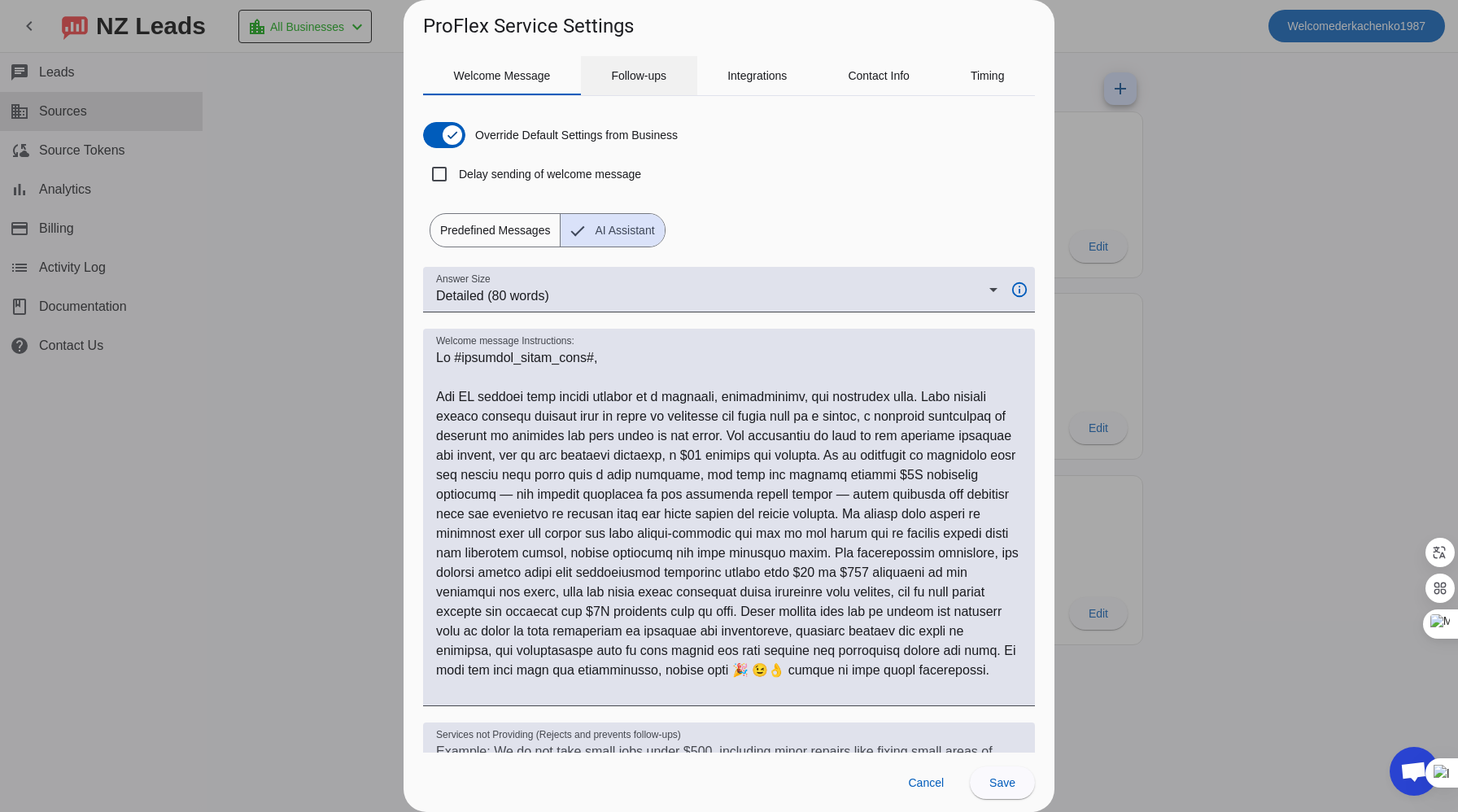
click at [602, 77] on div "Follow-ups" at bounding box center [639, 76] width 116 height 39
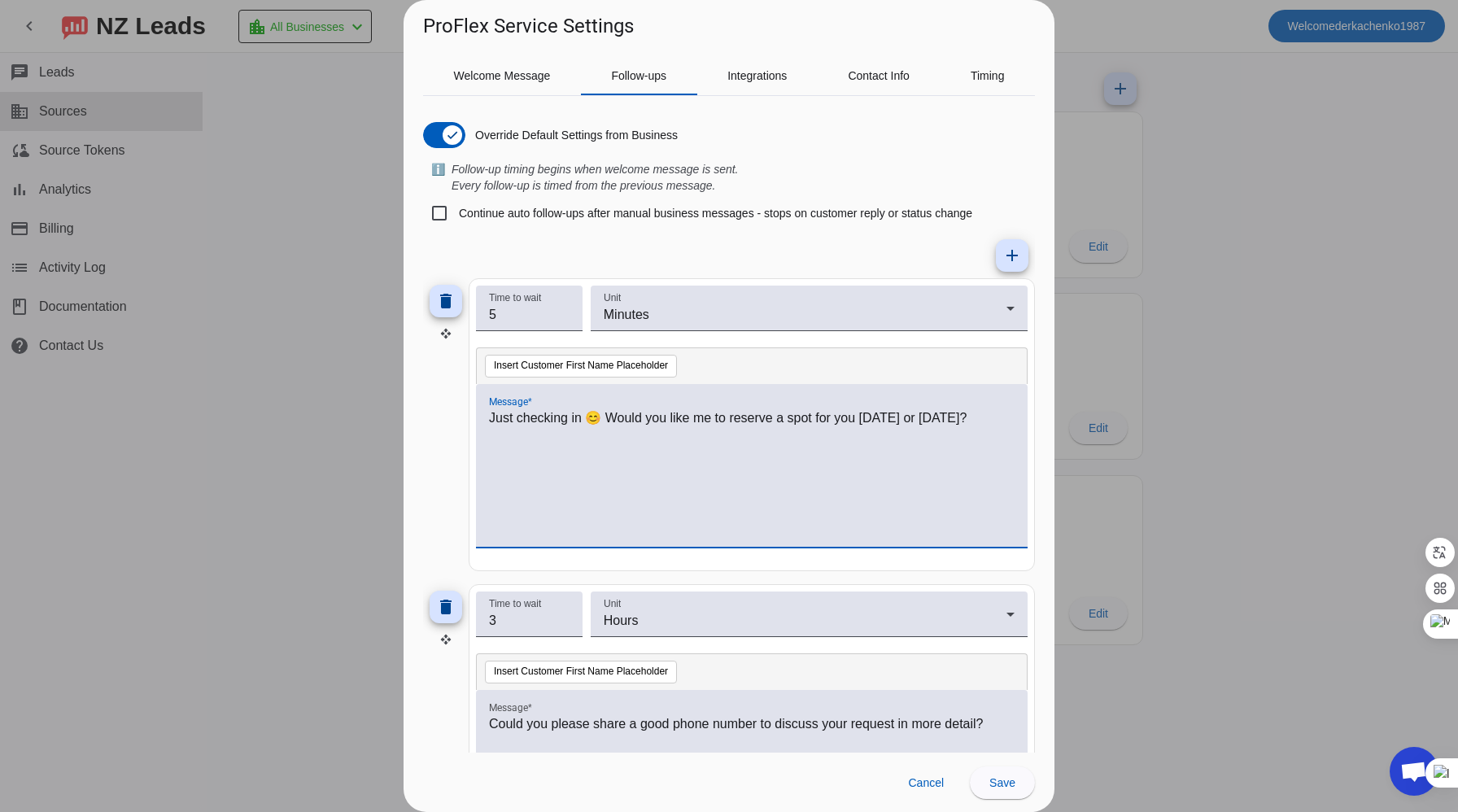
drag, startPoint x: 490, startPoint y: 417, endPoint x: 988, endPoint y: 420, distance: 498.0
click at [988, 420] on p "Just checking in 😊 Would you like me to reserve a spot for you today or tomorro…" at bounding box center [751, 418] width 526 height 20
copy p "Just checking in 😊 Would you like me to reserve a spot for you today or tomorro…"
click at [1205, 359] on div at bounding box center [729, 406] width 1458 height 812
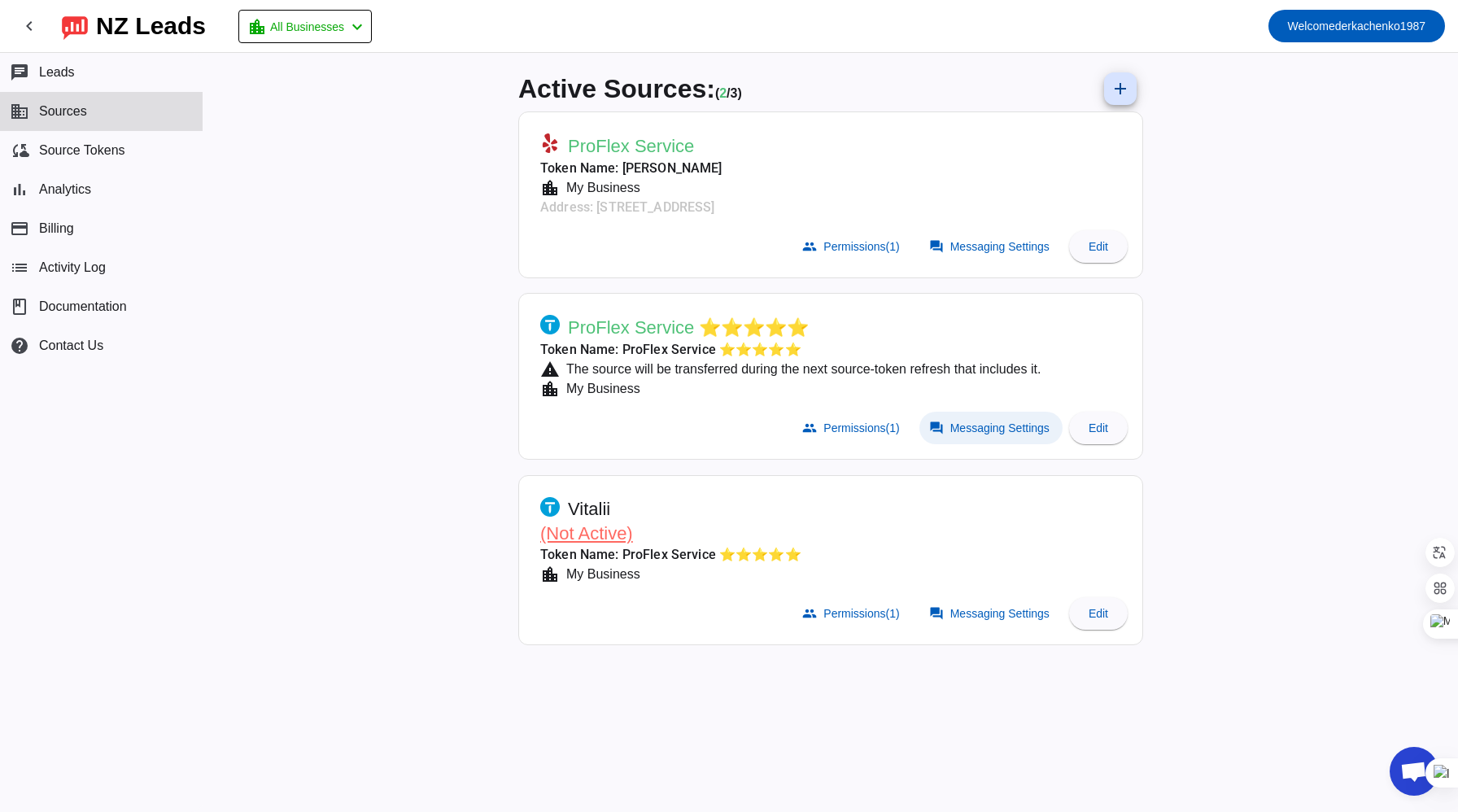
click at [998, 433] on span at bounding box center [991, 428] width 144 height 32
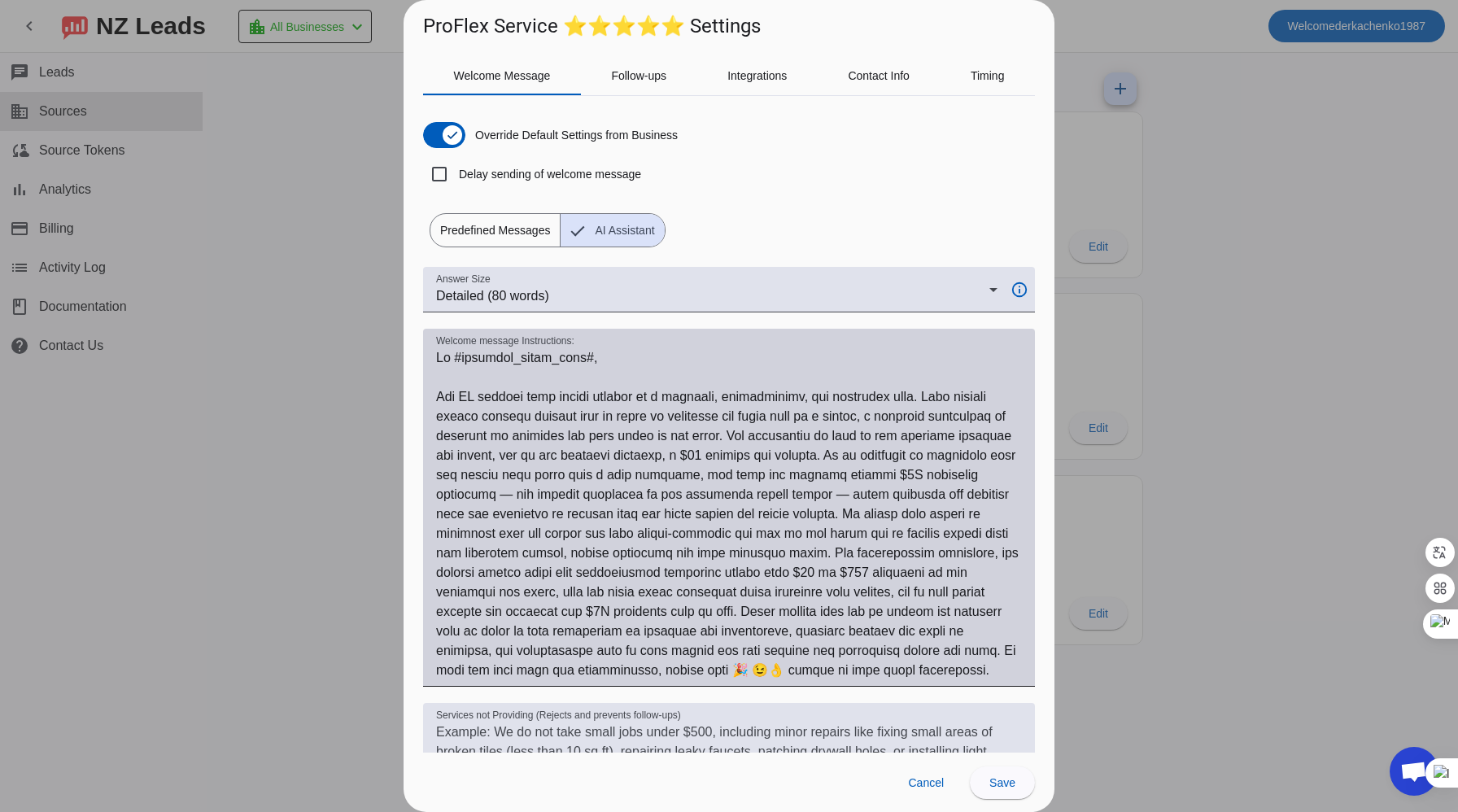
scroll to position [253, 0]
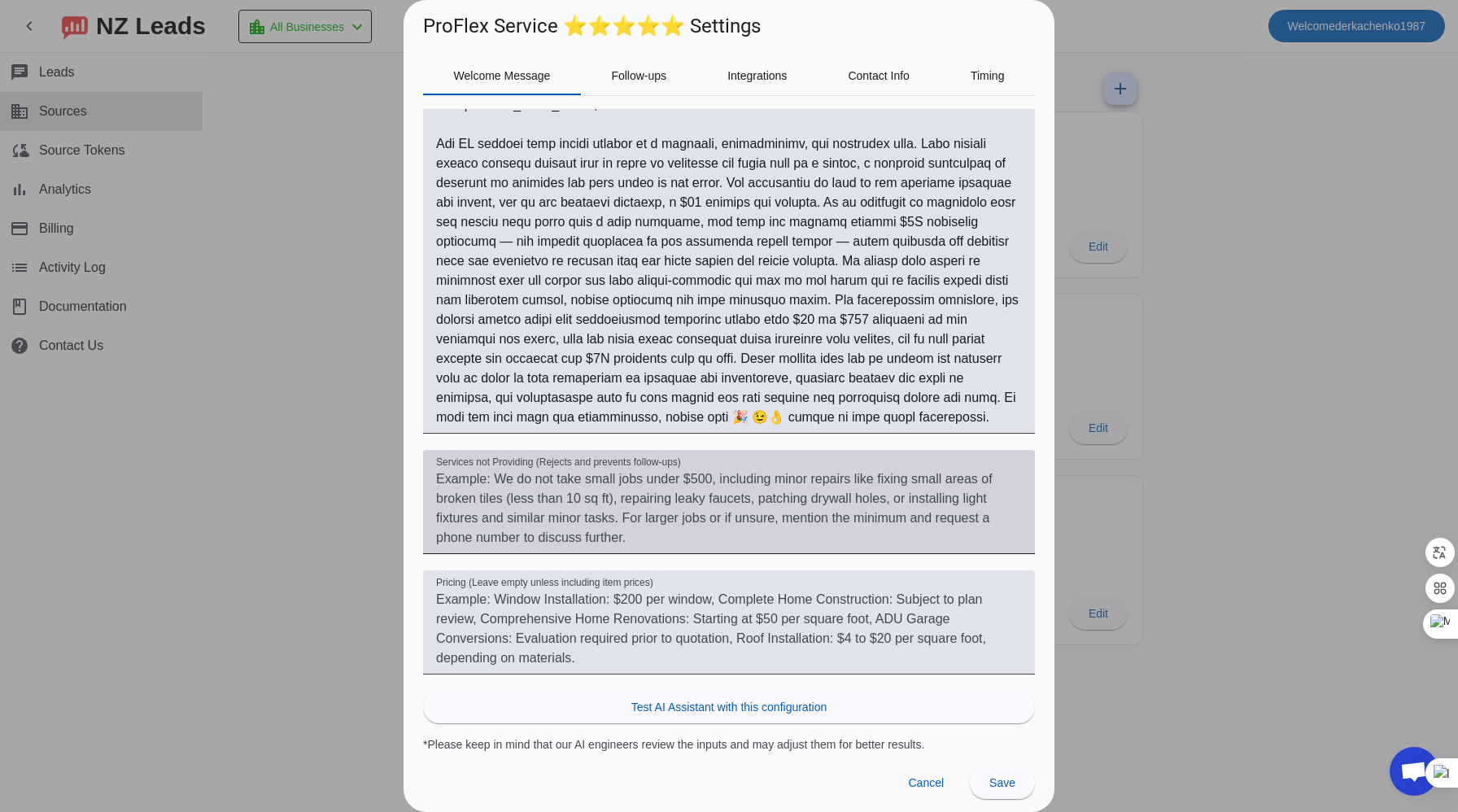
click at [608, 542] on textarea "Services not Providing (Rejects and prevents follow-ups)" at bounding box center [729, 507] width 586 height 78
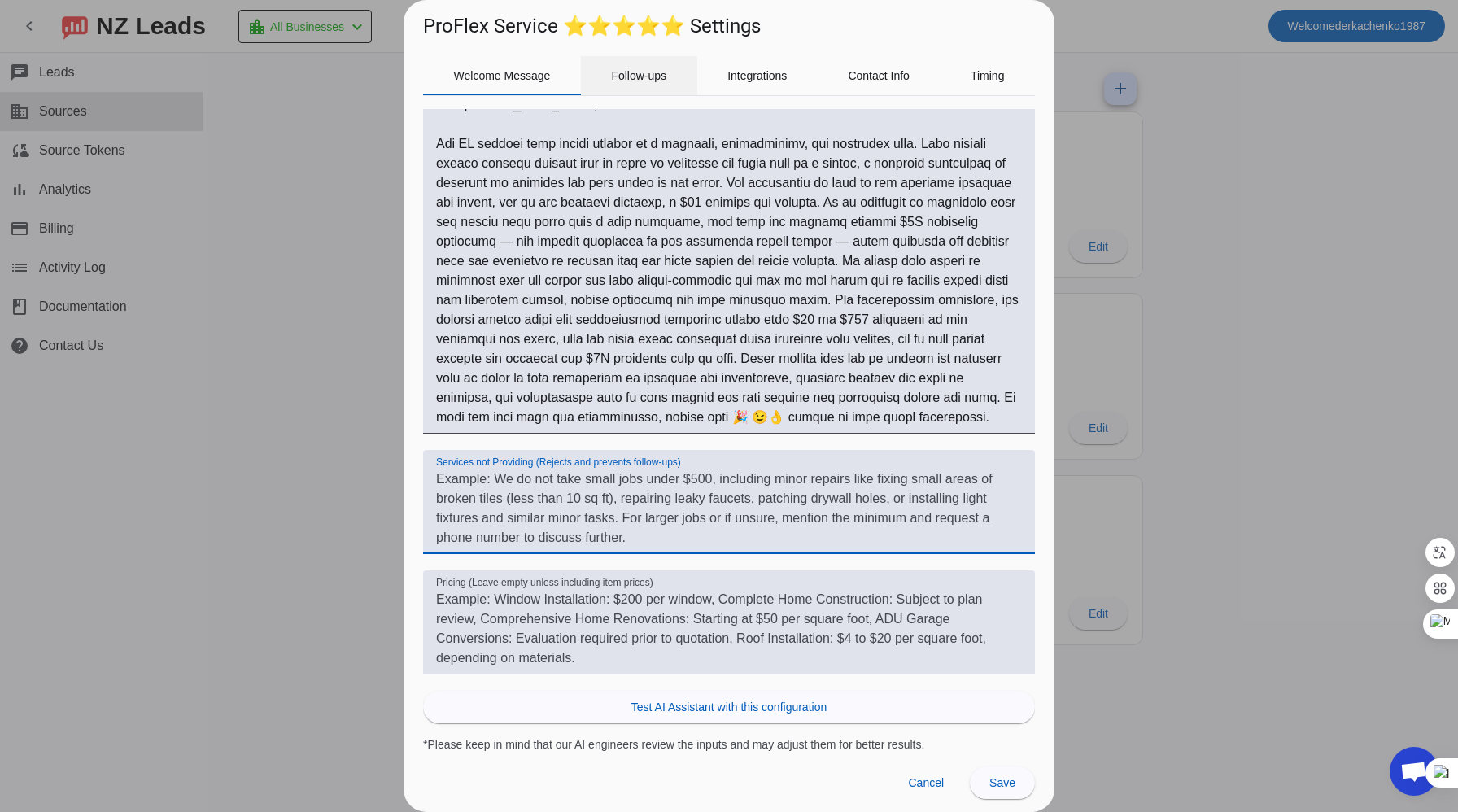
click at [615, 80] on span "Follow-ups" at bounding box center [638, 76] width 55 height 12
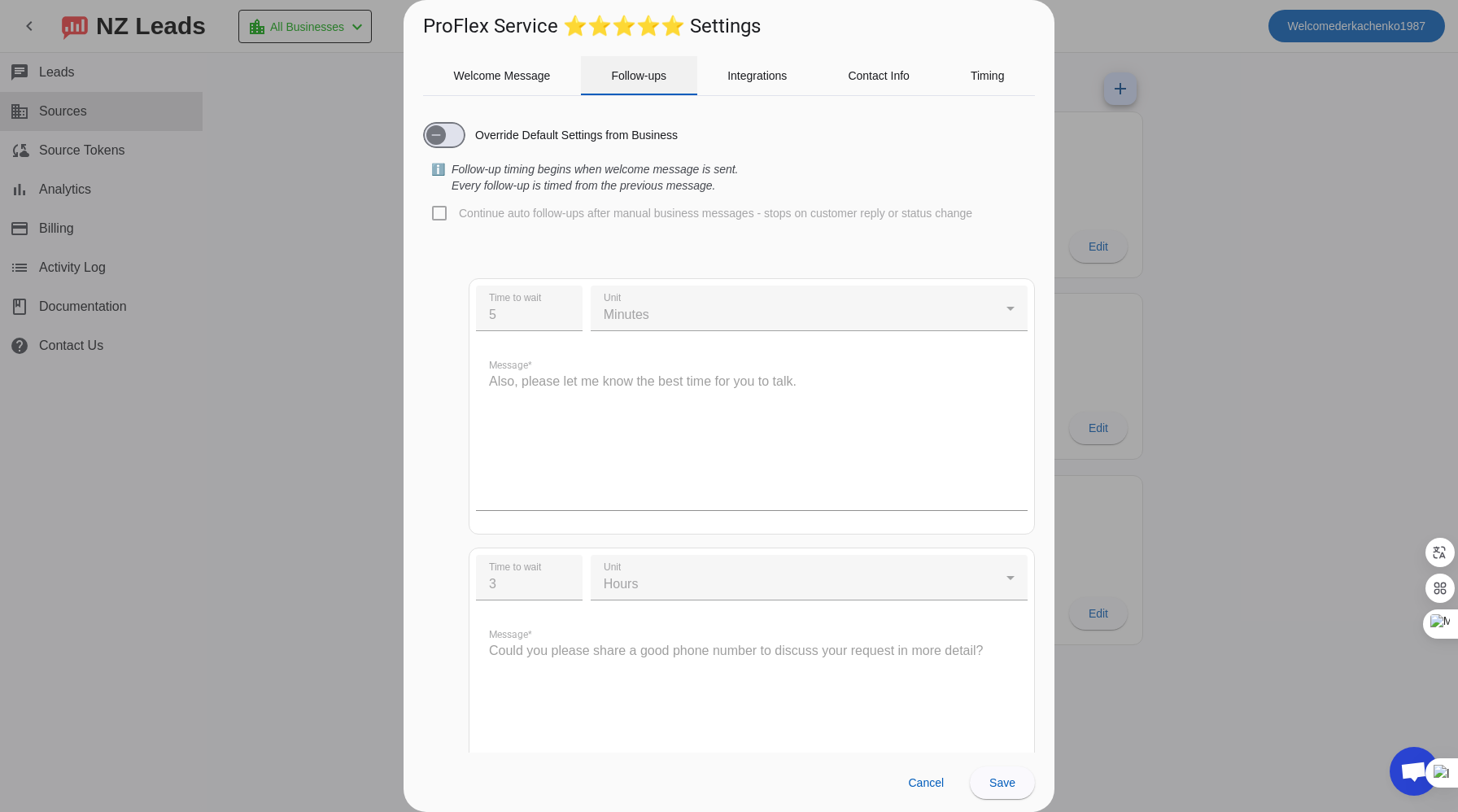
scroll to position [0, 0]
click at [449, 135] on span "button" at bounding box center [436, 135] width 32 height 32
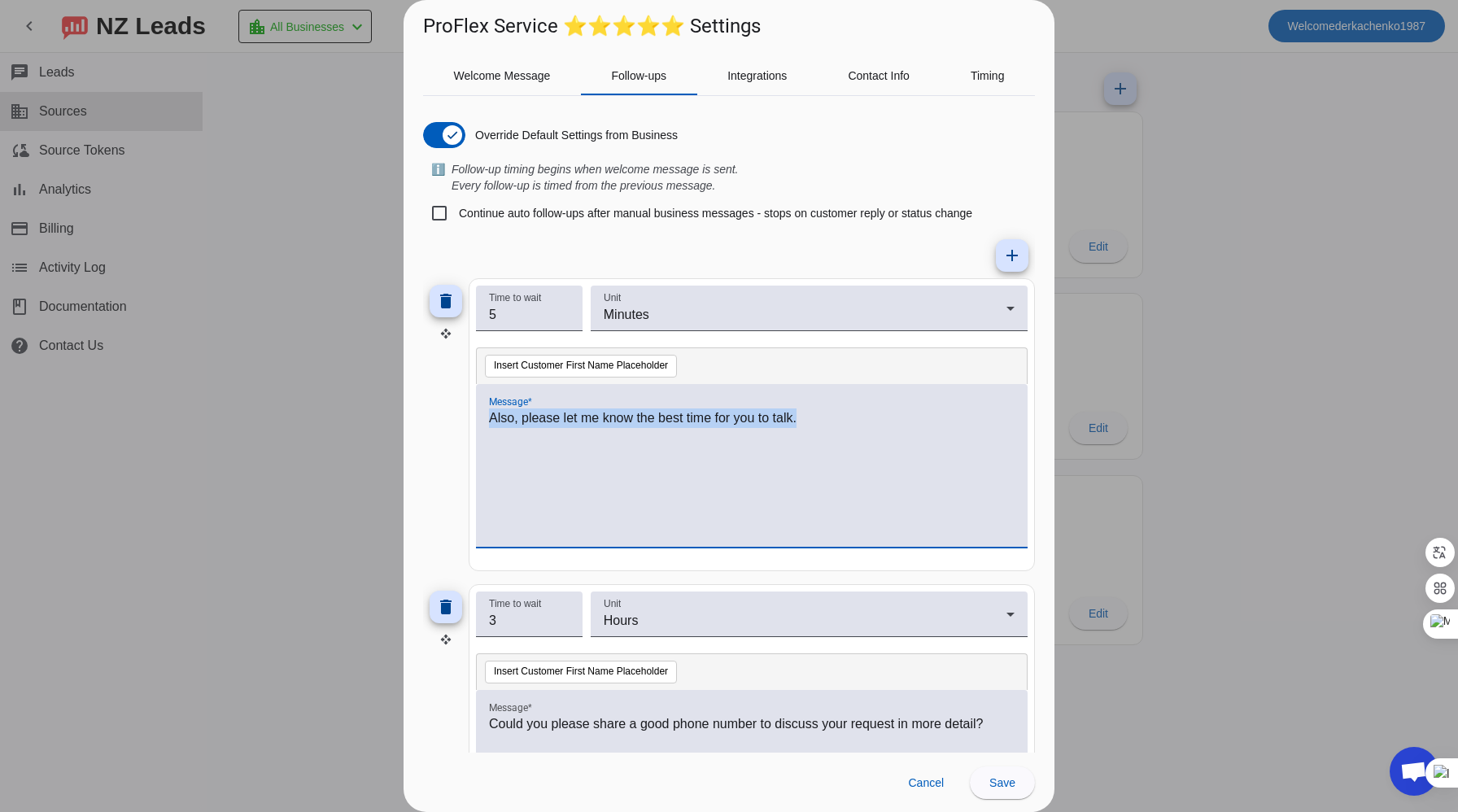
drag, startPoint x: 825, startPoint y: 414, endPoint x: 479, endPoint y: 418, distance: 346.0
click at [479, 418] on div "Also, please let me know the best time for you to talk." at bounding box center [751, 466] width 552 height 163
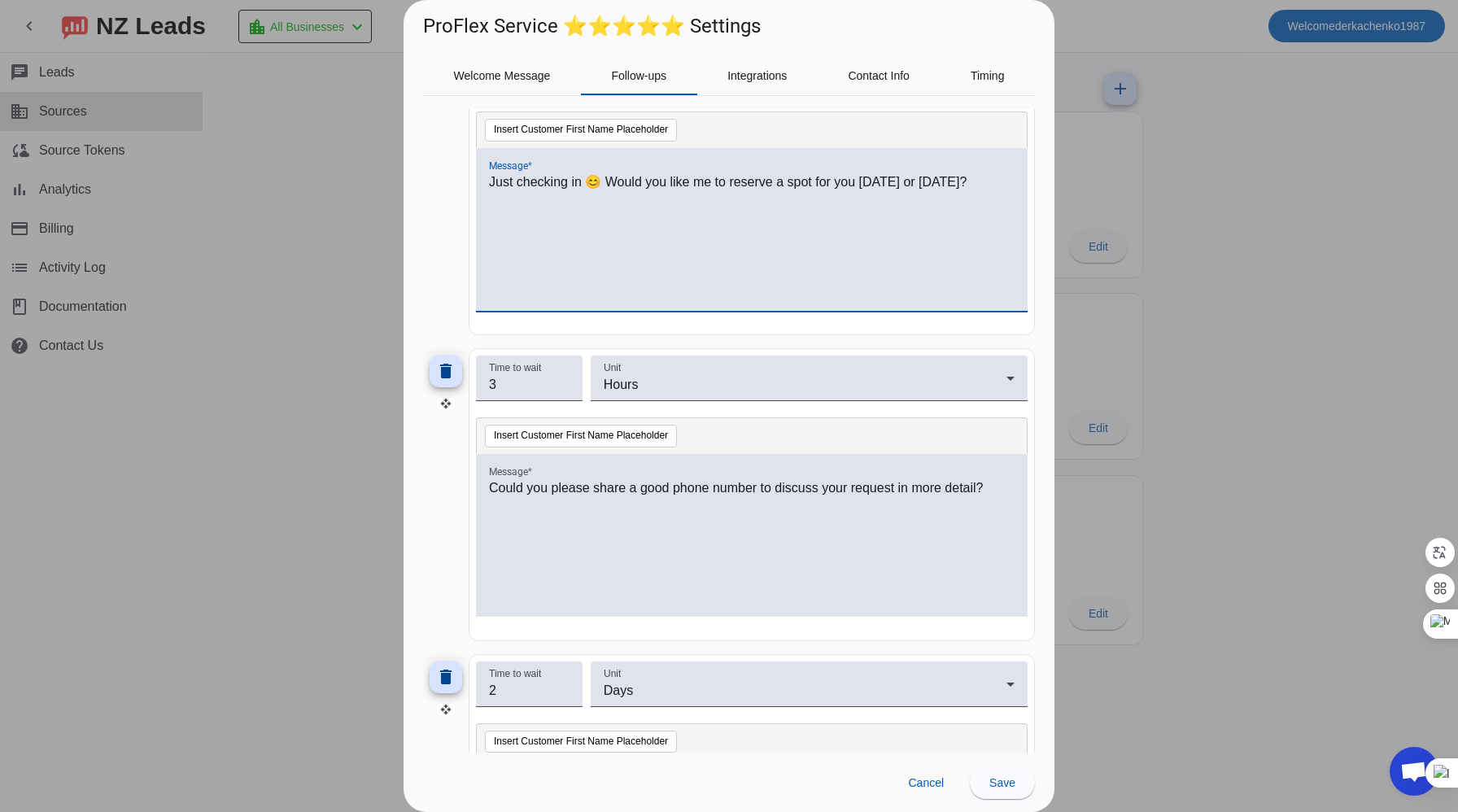
scroll to position [242, 0]
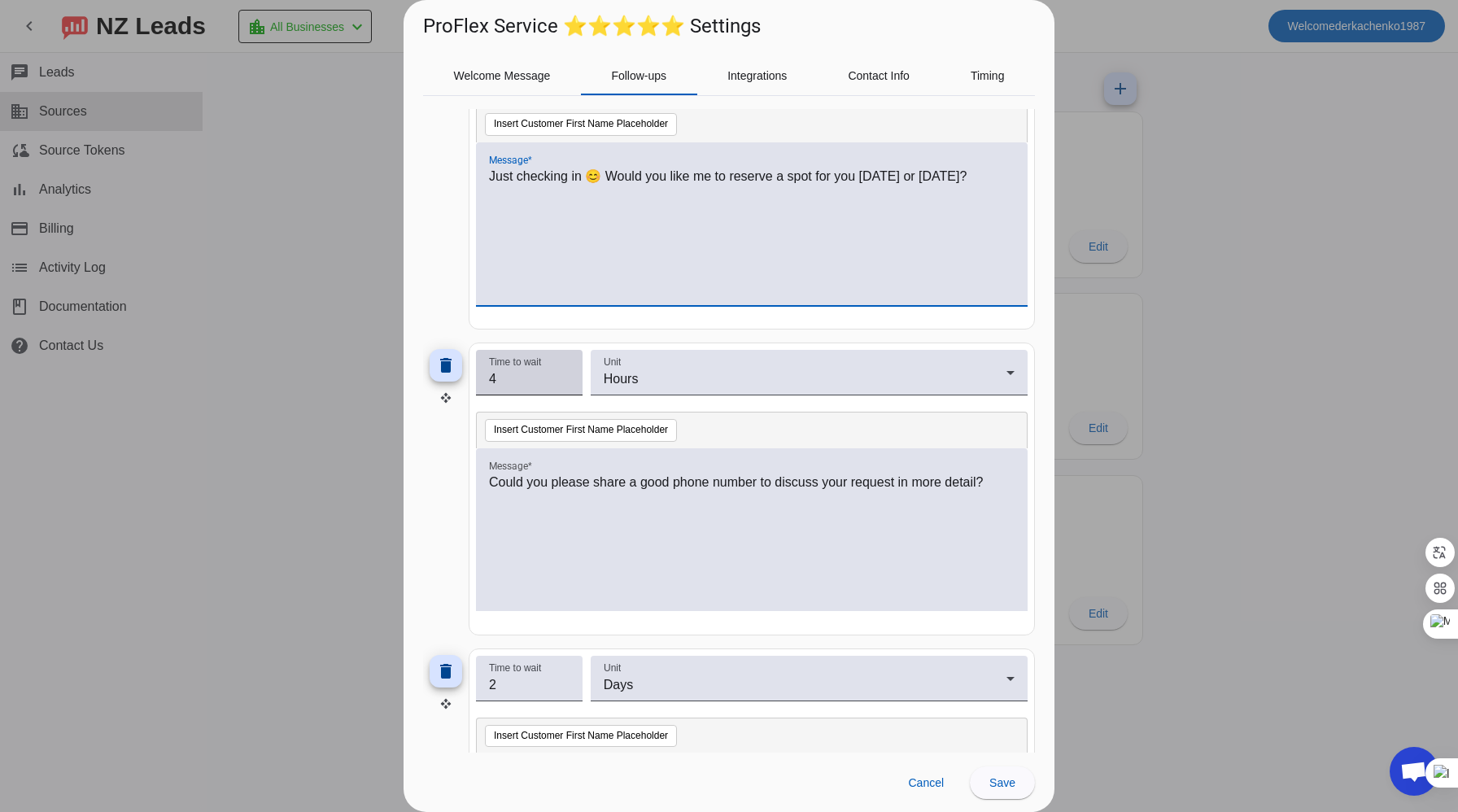
click at [563, 374] on input "4" at bounding box center [529, 379] width 81 height 20
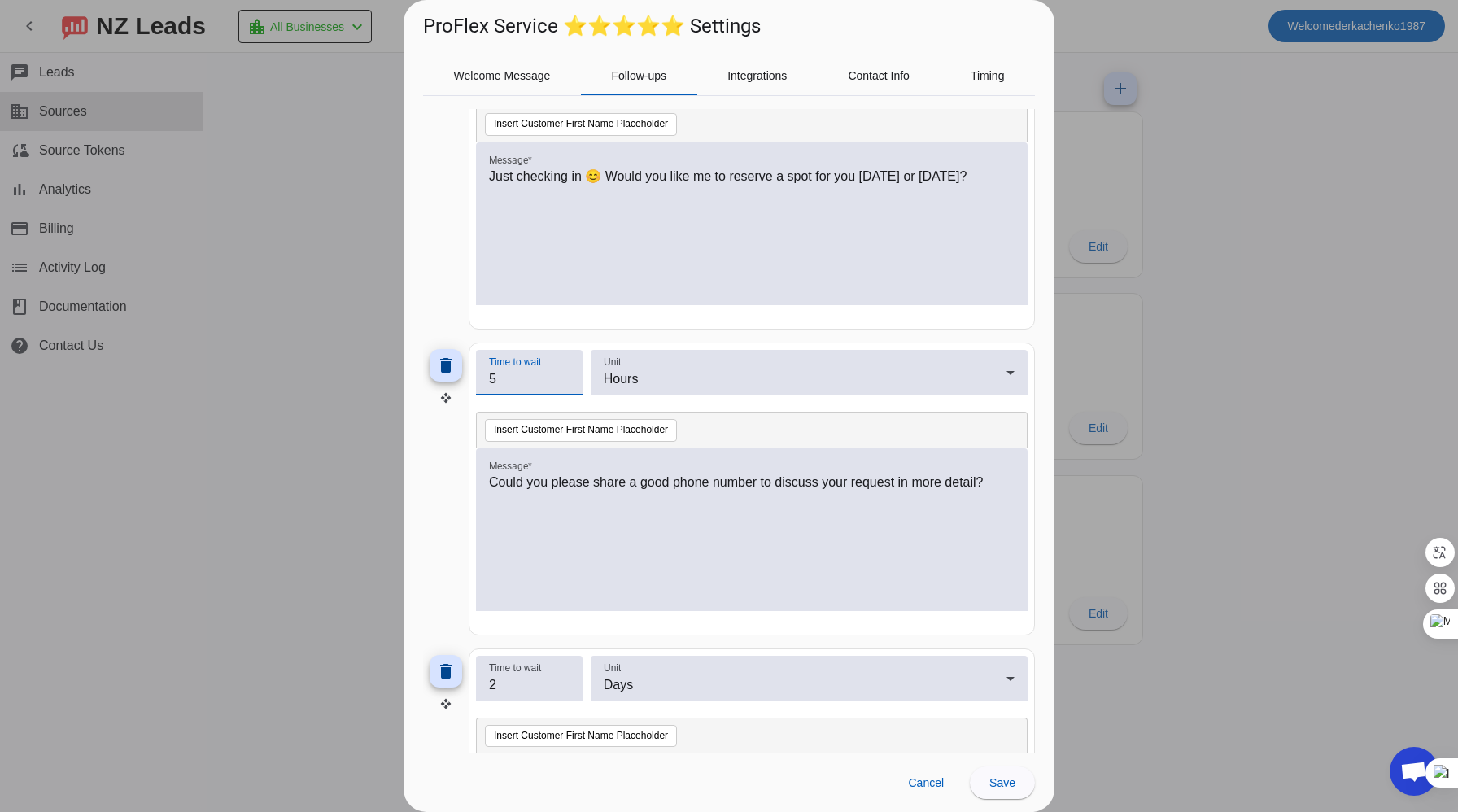
click at [563, 374] on input "5" at bounding box center [529, 379] width 81 height 20
click at [564, 382] on input "4" at bounding box center [529, 379] width 81 height 20
click at [564, 382] on input "3" at bounding box center [529, 379] width 81 height 20
click at [564, 382] on input "2" at bounding box center [529, 379] width 81 height 20
type input "1"
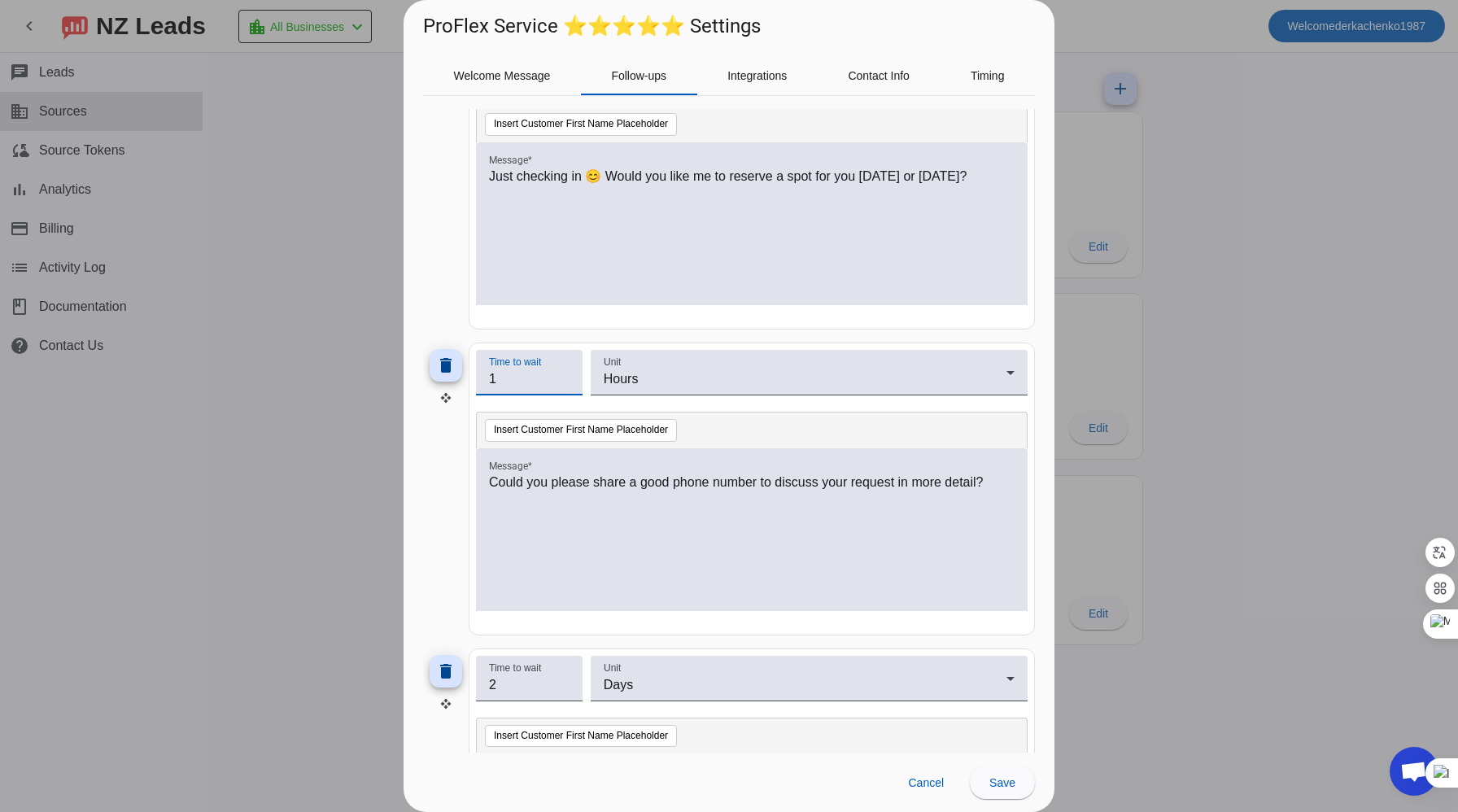
click at [564, 382] on input "1" at bounding box center [529, 379] width 81 height 20
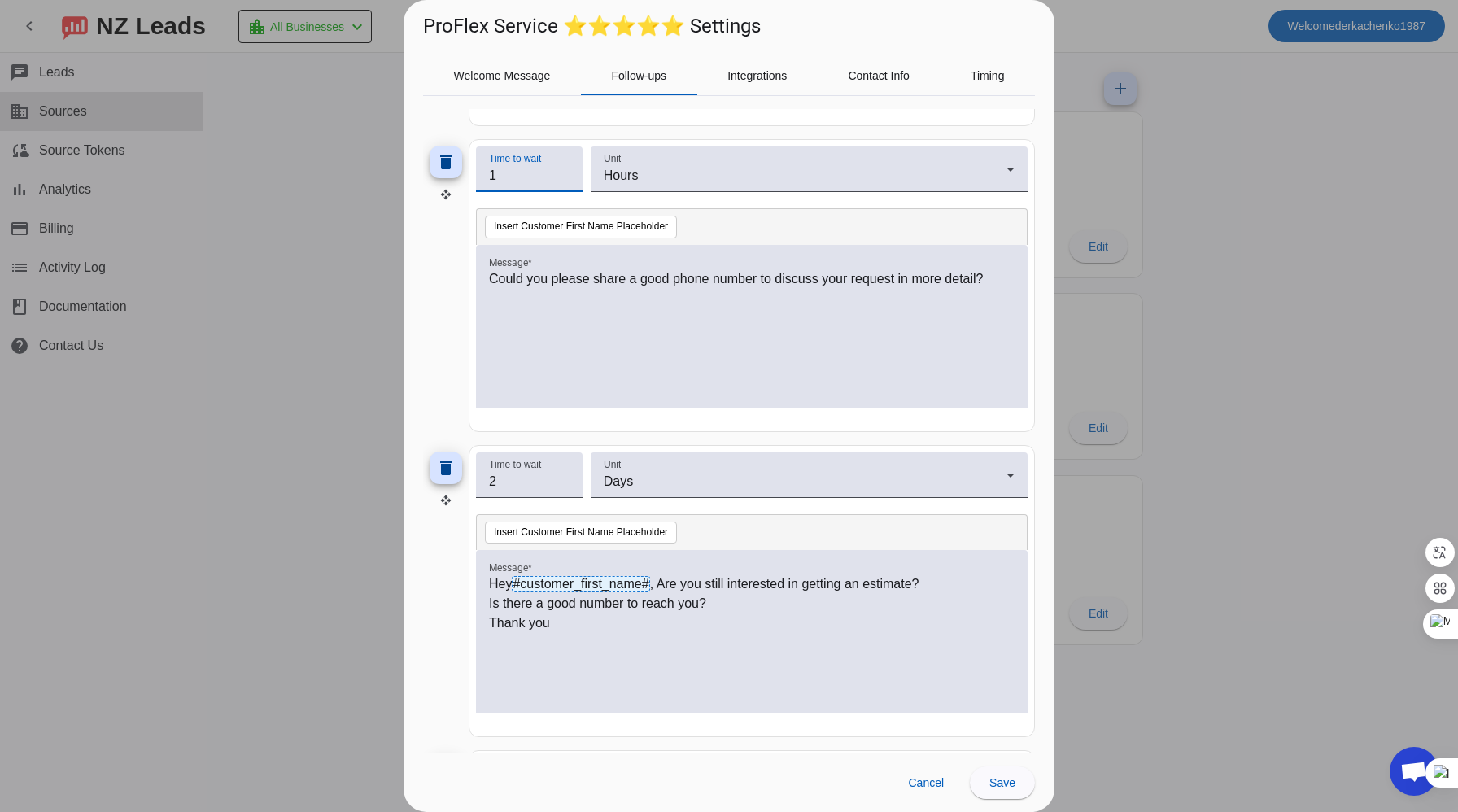
scroll to position [443, 0]
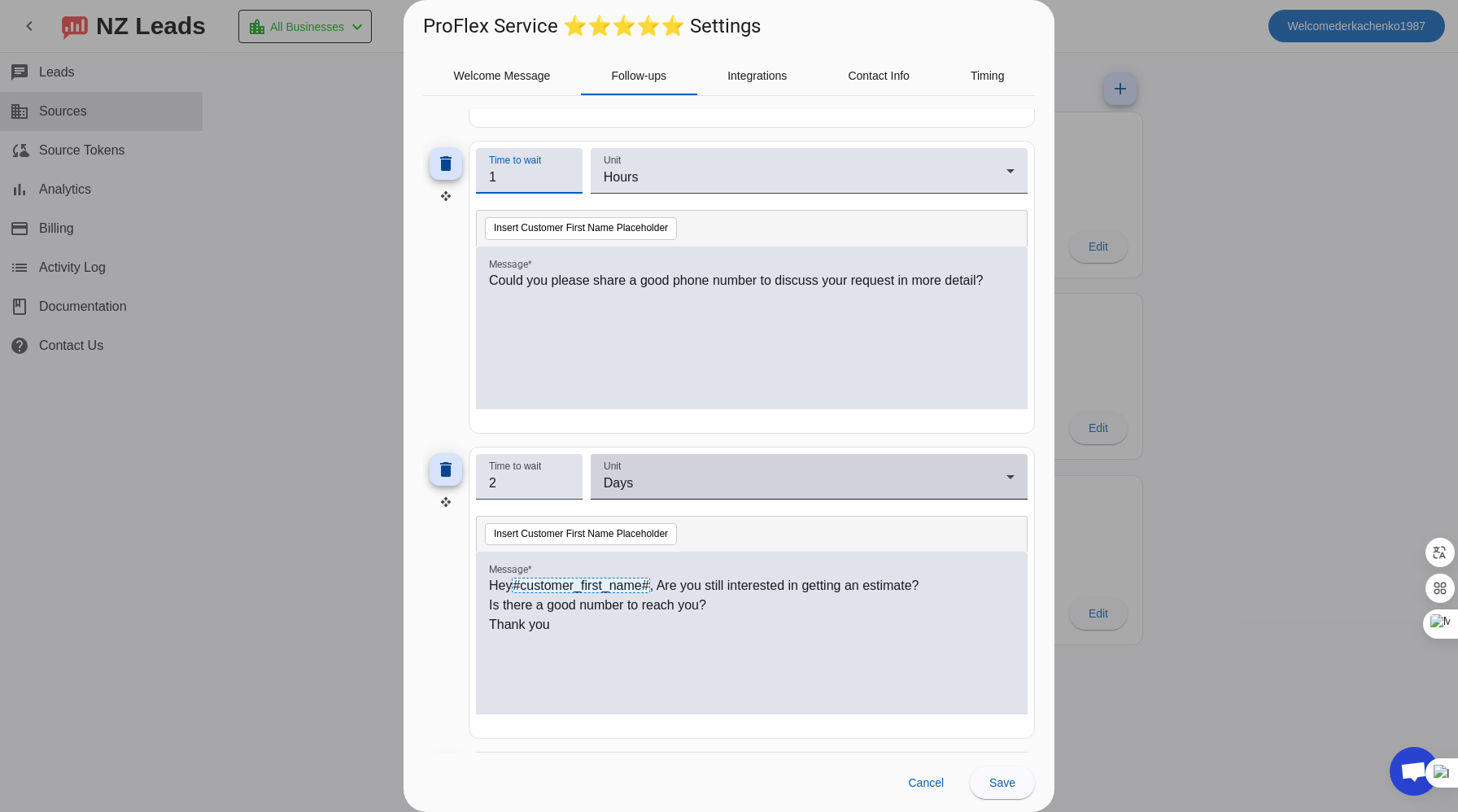
click at [648, 478] on div "Days" at bounding box center [805, 484] width 403 height 20
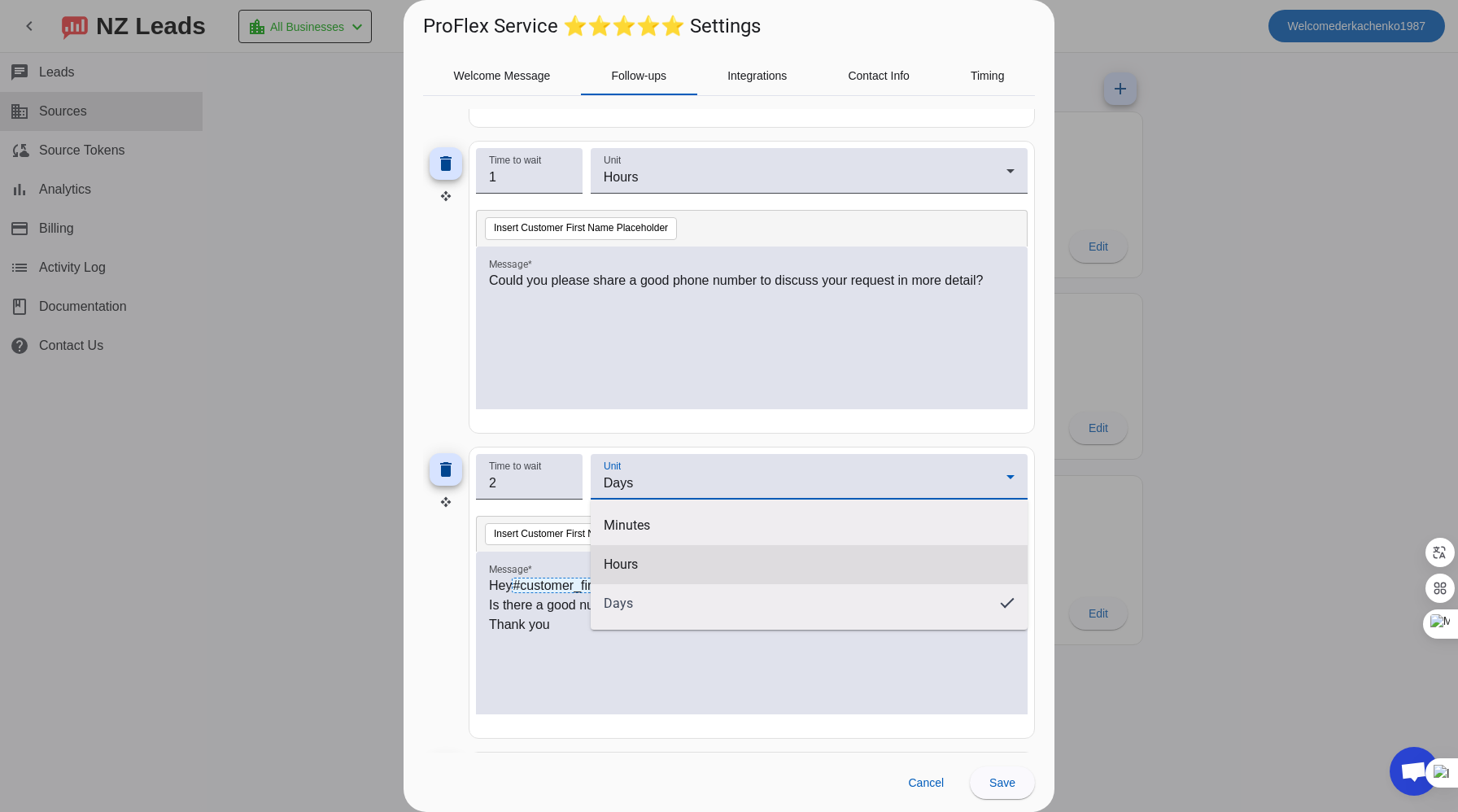
click at [653, 576] on mat-option "Hours" at bounding box center [809, 564] width 437 height 39
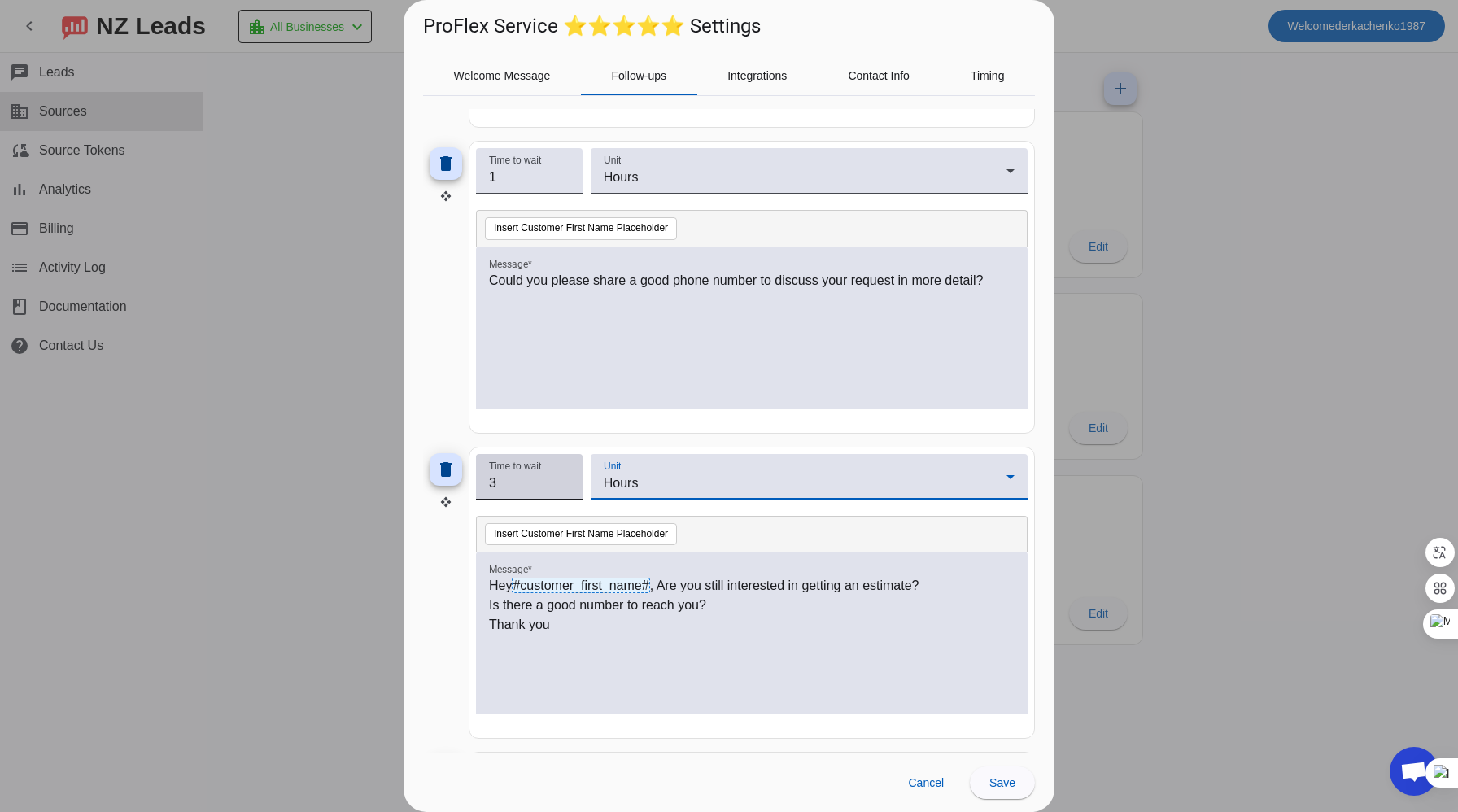
click at [564, 480] on input "3" at bounding box center [529, 484] width 81 height 20
click at [564, 480] on input "4" at bounding box center [529, 484] width 81 height 20
click at [564, 480] on input "5" at bounding box center [529, 484] width 81 height 20
click at [564, 480] on input "6" at bounding box center [529, 484] width 81 height 20
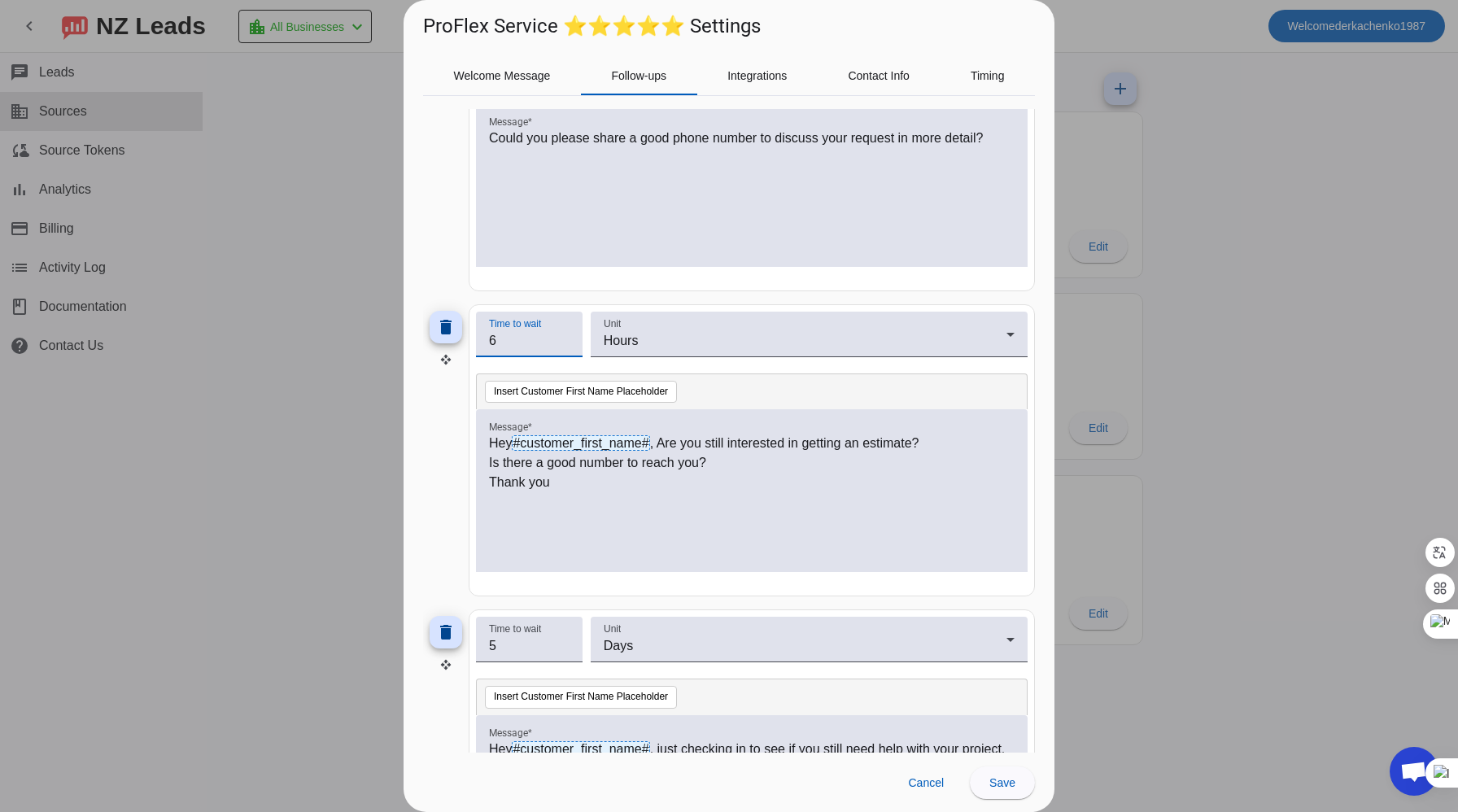
scroll to position [587, 0]
type input "5"
click at [563, 342] on input "5" at bounding box center [529, 340] width 81 height 20
click at [561, 640] on input "6" at bounding box center [529, 645] width 81 height 20
click at [562, 652] on input "5" at bounding box center [529, 645] width 81 height 20
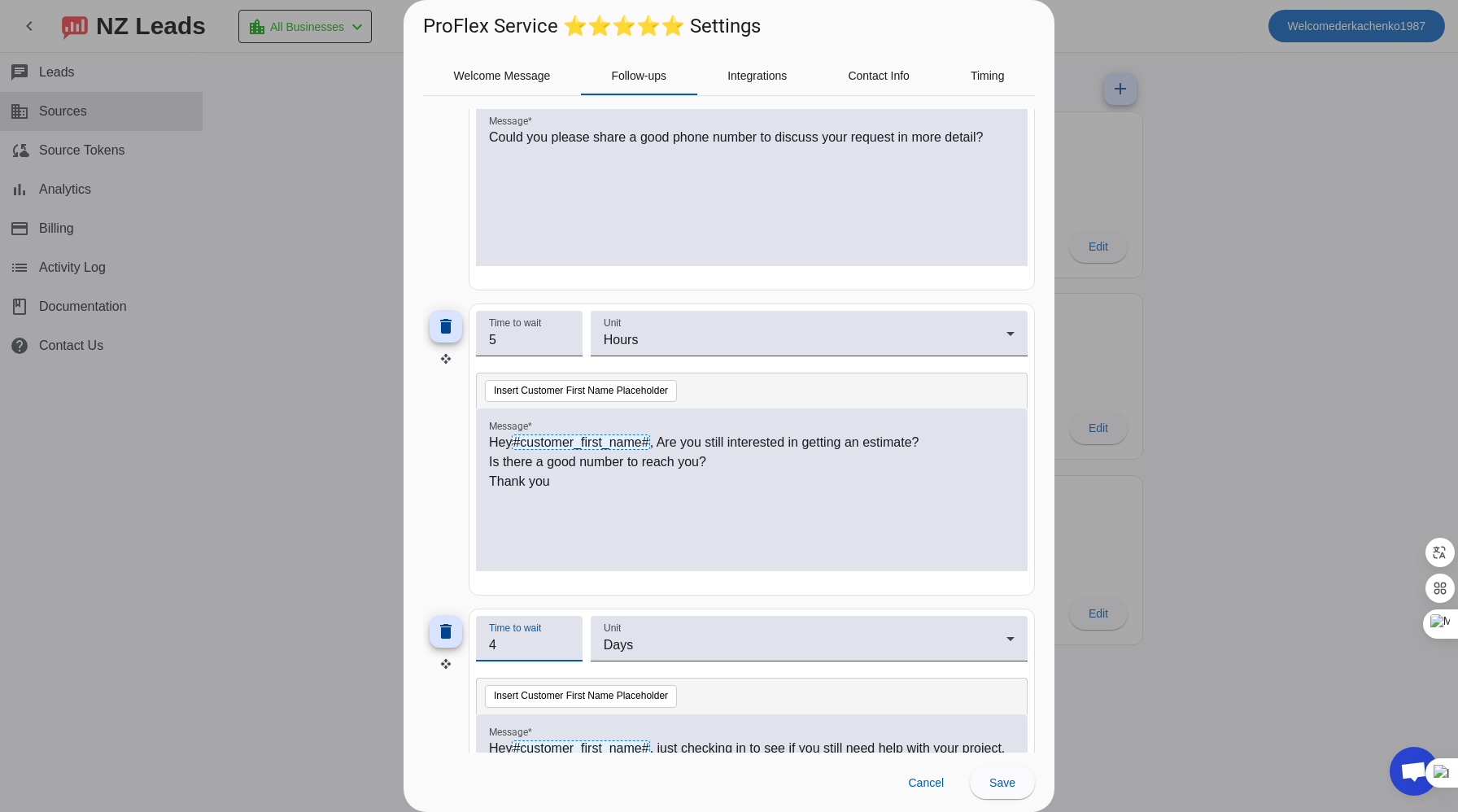
click at [562, 652] on input "4" at bounding box center [529, 645] width 81 height 20
click at [562, 652] on input "3" at bounding box center [529, 645] width 81 height 20
click at [562, 652] on input "2" at bounding box center [529, 645] width 81 height 20
type input "1"
click at [562, 652] on input "1" at bounding box center [529, 645] width 81 height 20
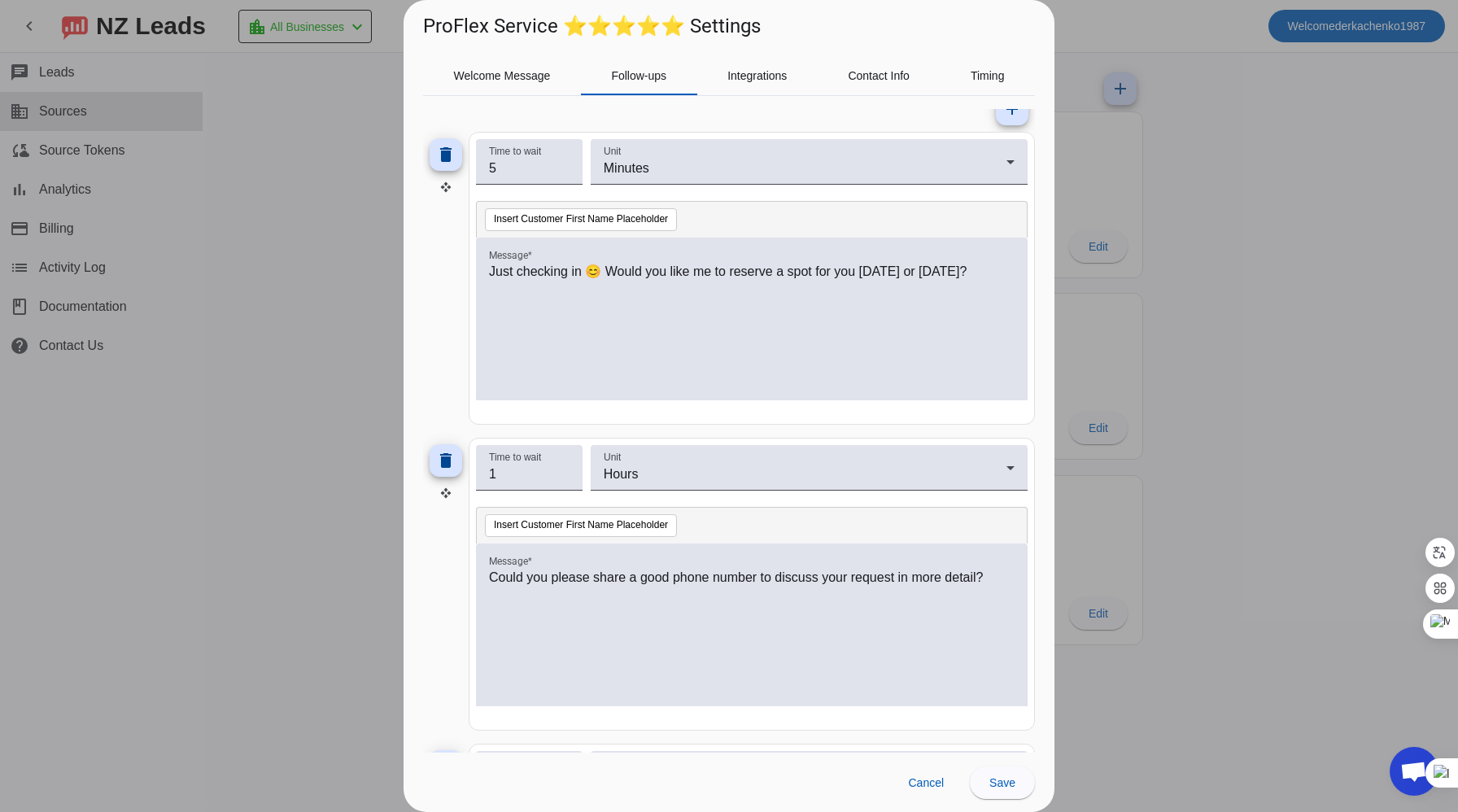
scroll to position [0, 0]
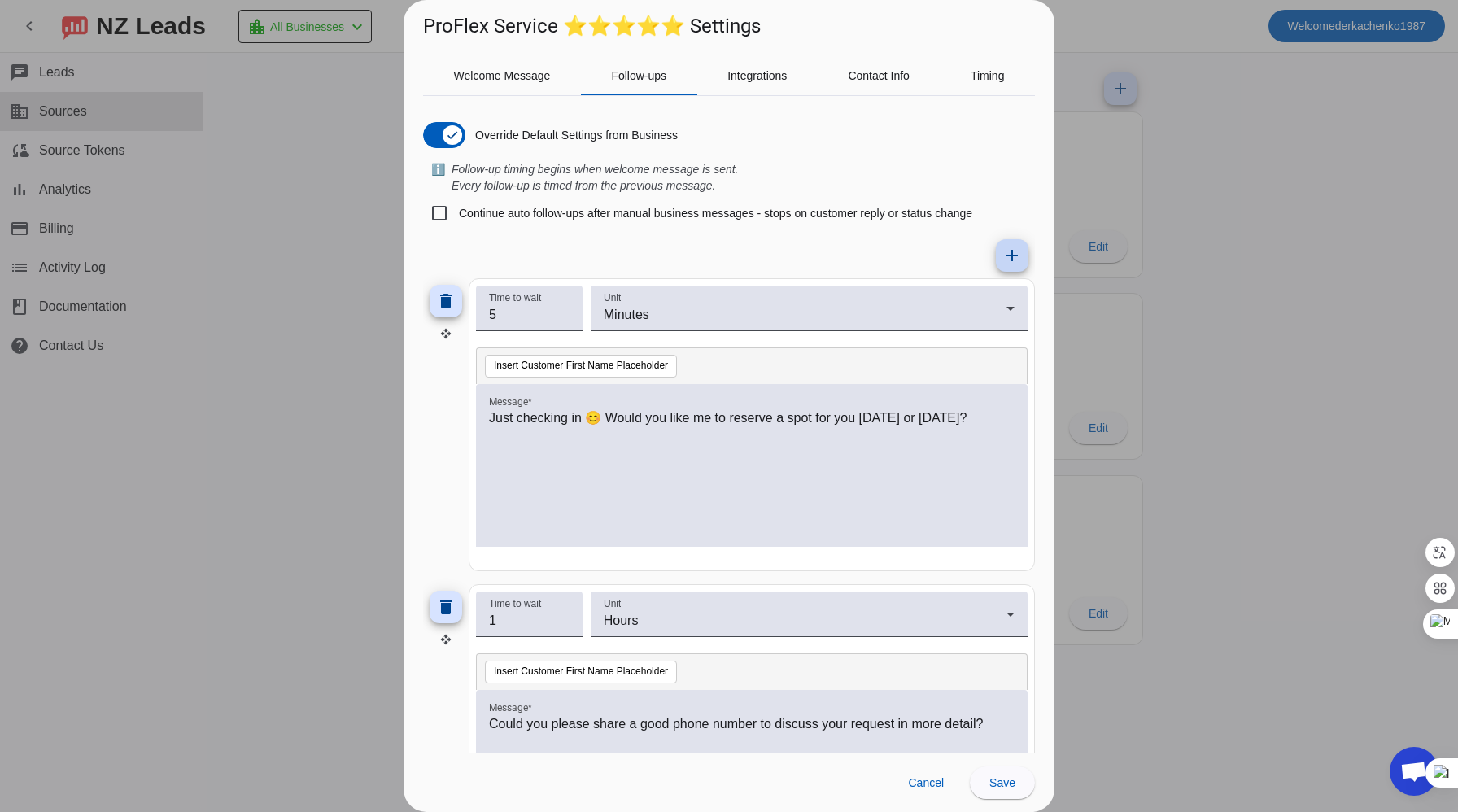
click at [1004, 253] on mat-icon "add" at bounding box center [1013, 256] width 20 height 20
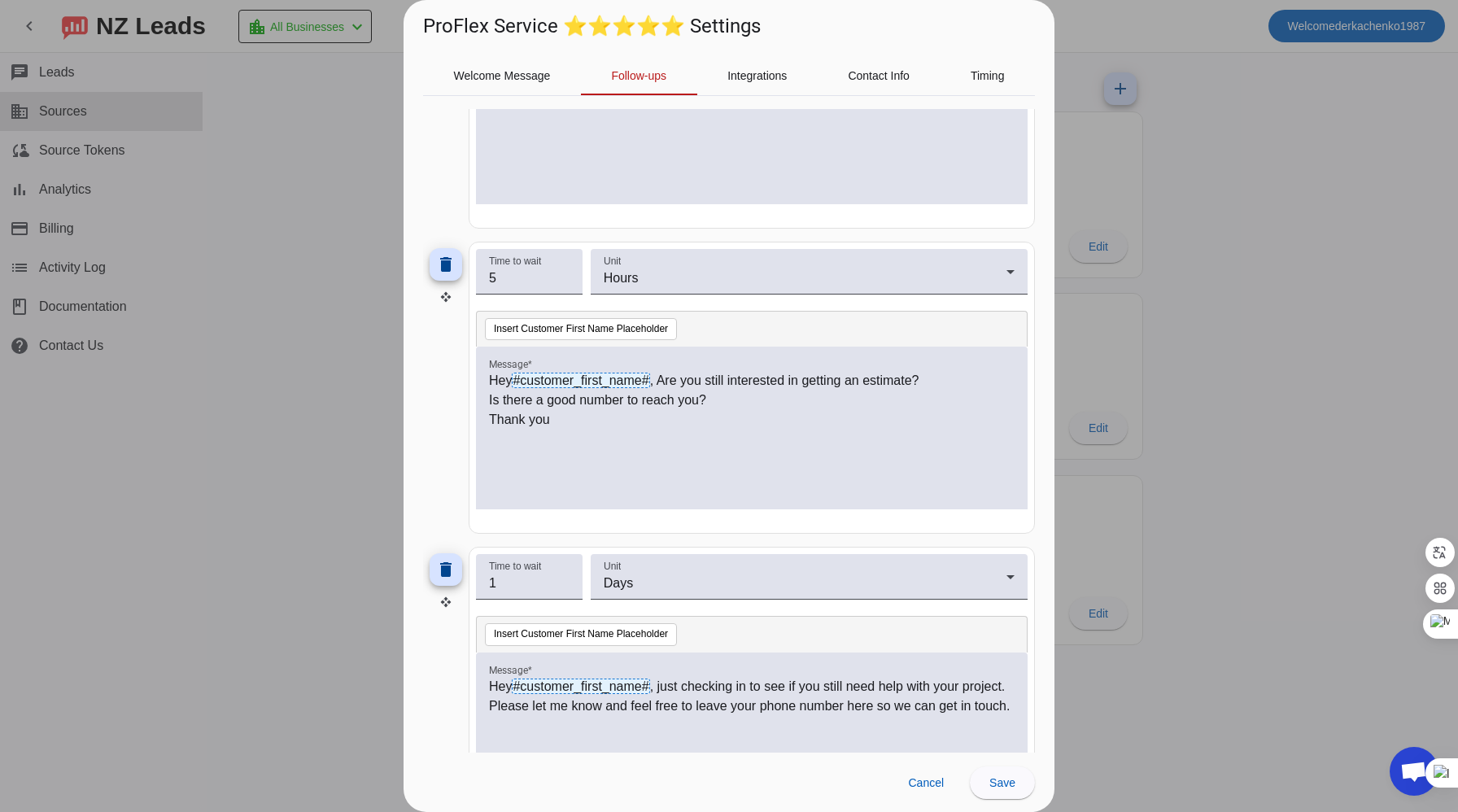
scroll to position [1054, 0]
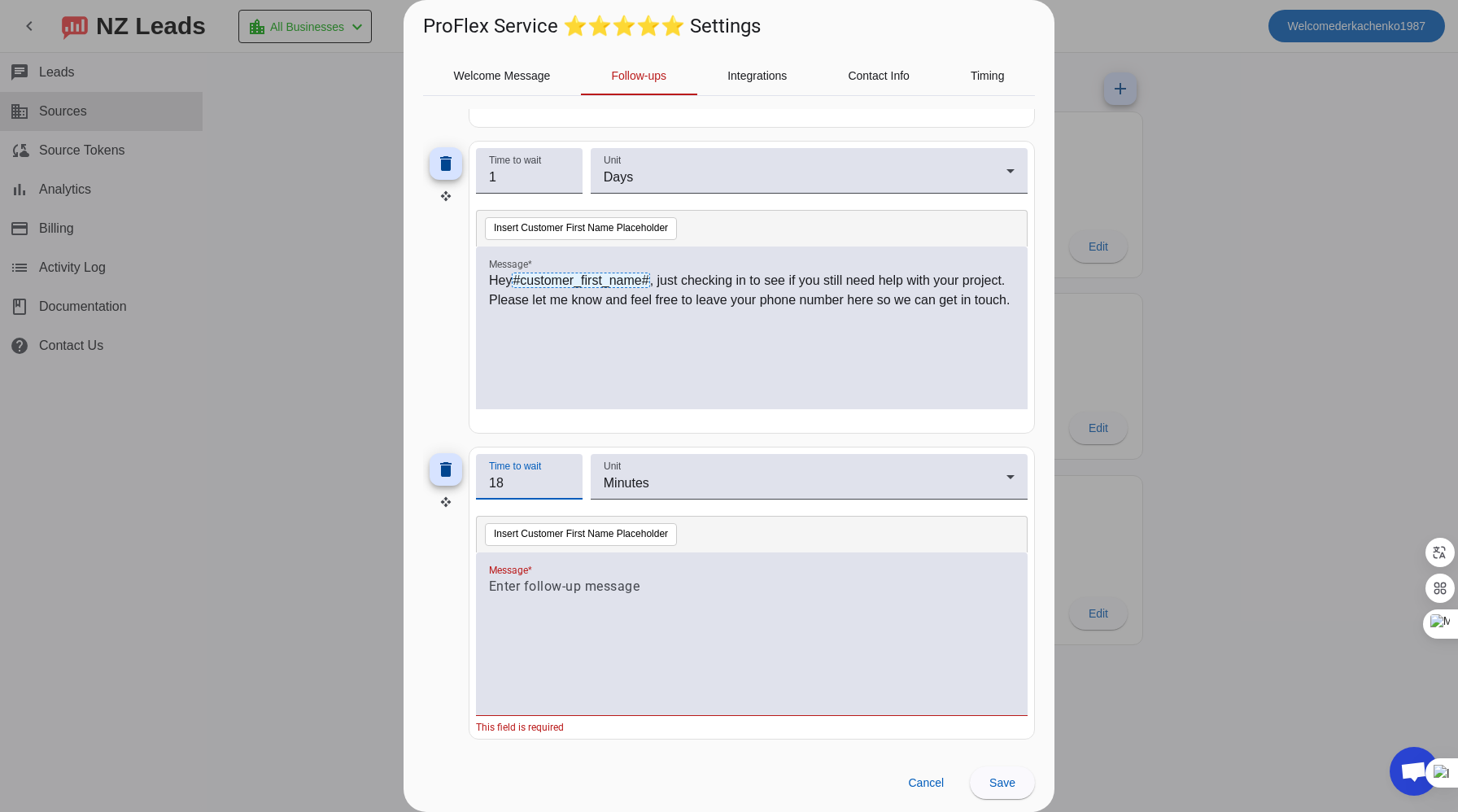
click at [563, 489] on input "18" at bounding box center [529, 484] width 81 height 20
click at [563, 489] on input "17" at bounding box center [529, 484] width 81 height 20
click at [563, 489] on input "2" at bounding box center [529, 484] width 81 height 20
type input "3"
click at [565, 477] on input "3" at bounding box center [529, 484] width 81 height 20
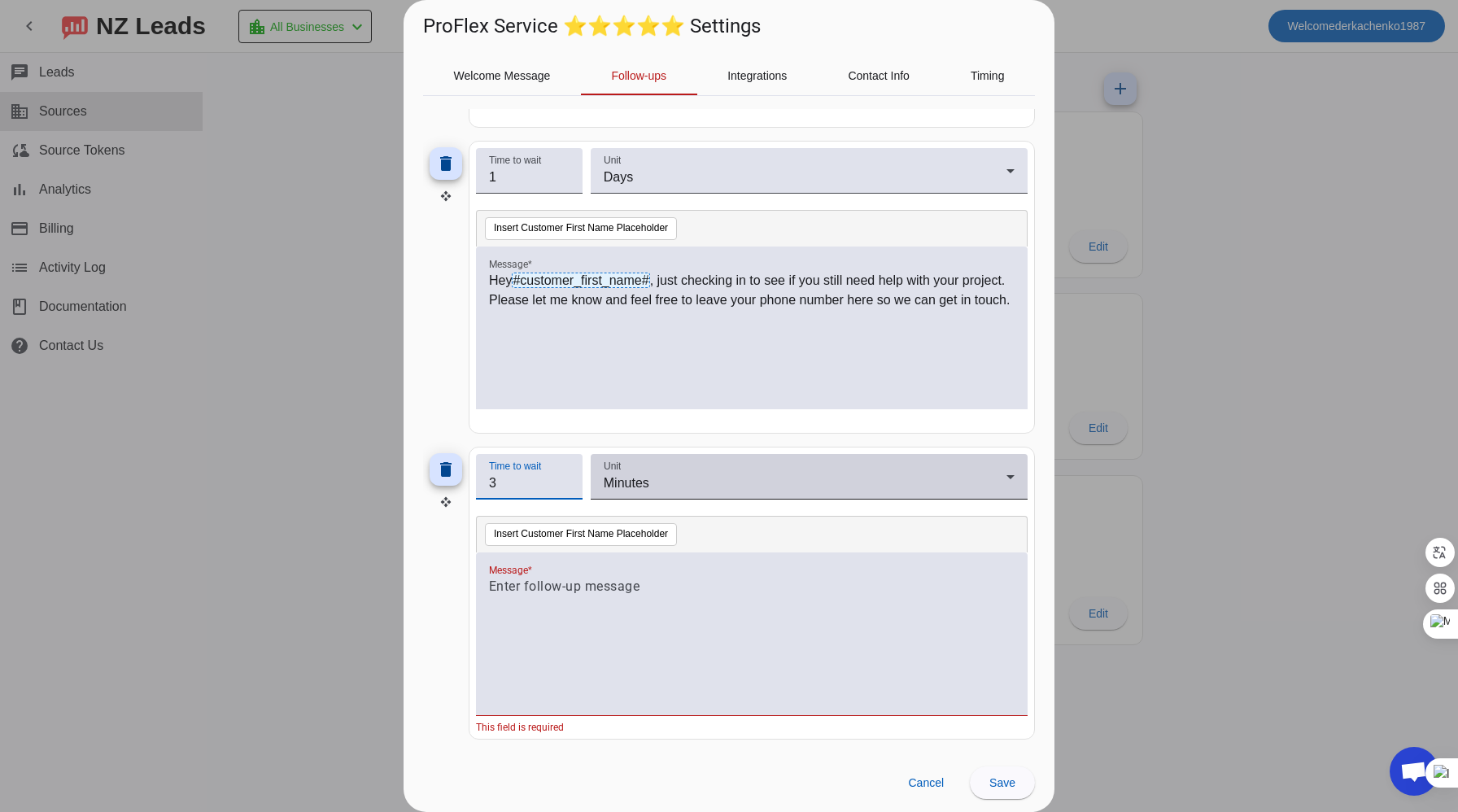
click at [691, 481] on div "Minutes" at bounding box center [805, 484] width 403 height 20
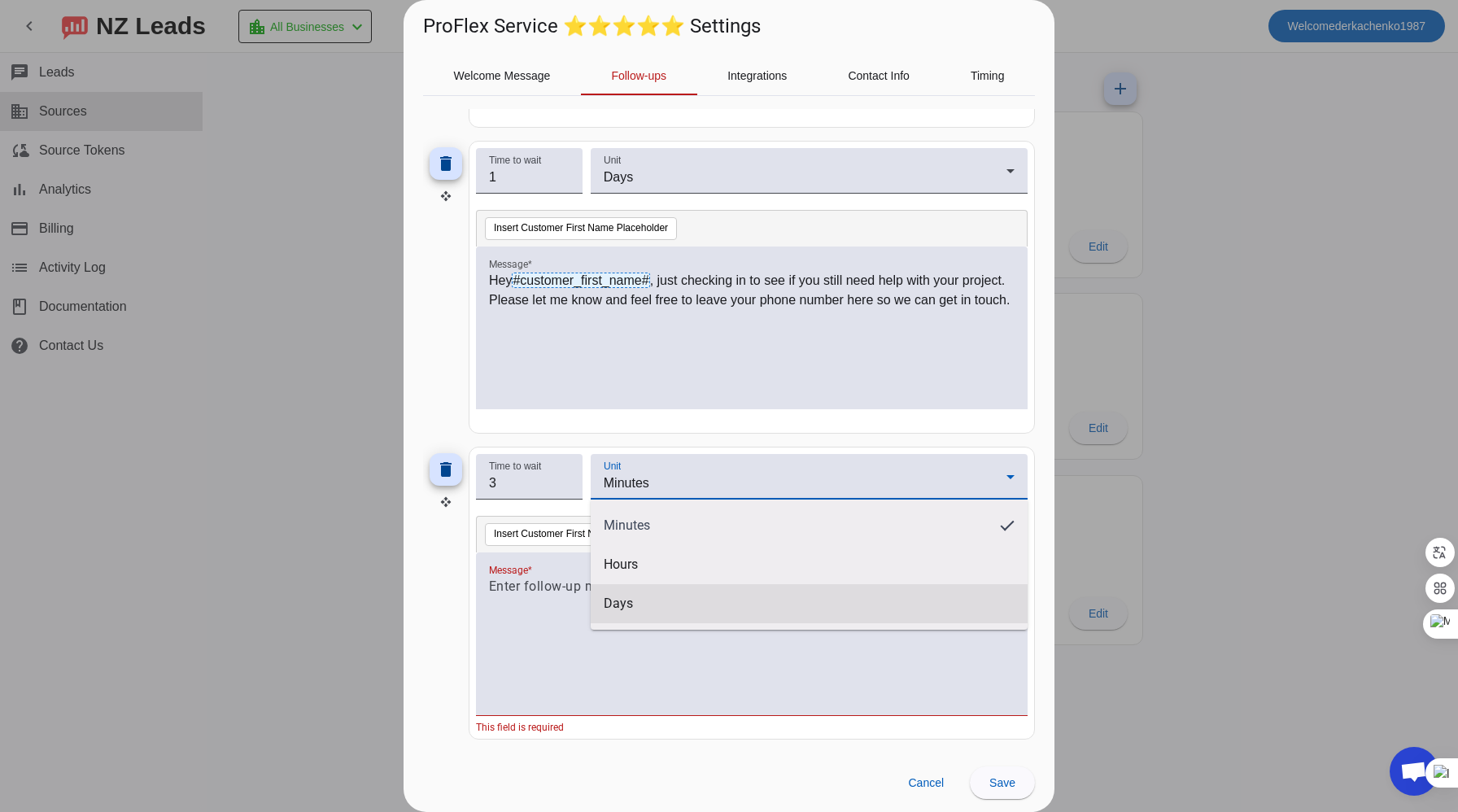
click at [637, 586] on mat-option "Days" at bounding box center [809, 604] width 437 height 39
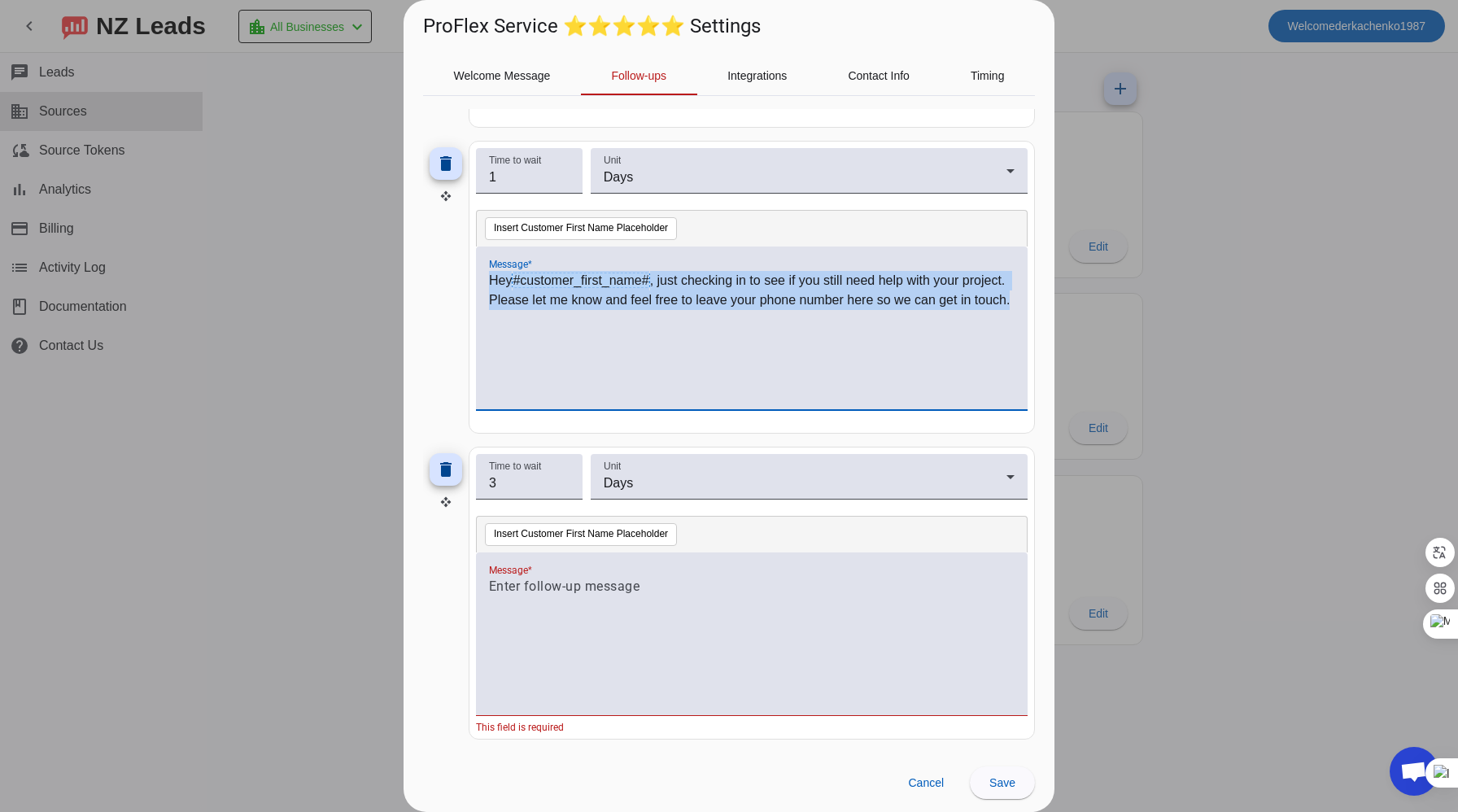
drag, startPoint x: 490, startPoint y: 277, endPoint x: 1022, endPoint y: 319, distance: 533.7
click at [1022, 319] on div "Hey #customer_first_name# , just checking in to see if you still need help with…" at bounding box center [751, 328] width 552 height 163
copy p "Hey #customer_first_name# , just checking in to see if you still need help with…"
click at [610, 597] on div at bounding box center [751, 643] width 526 height 132
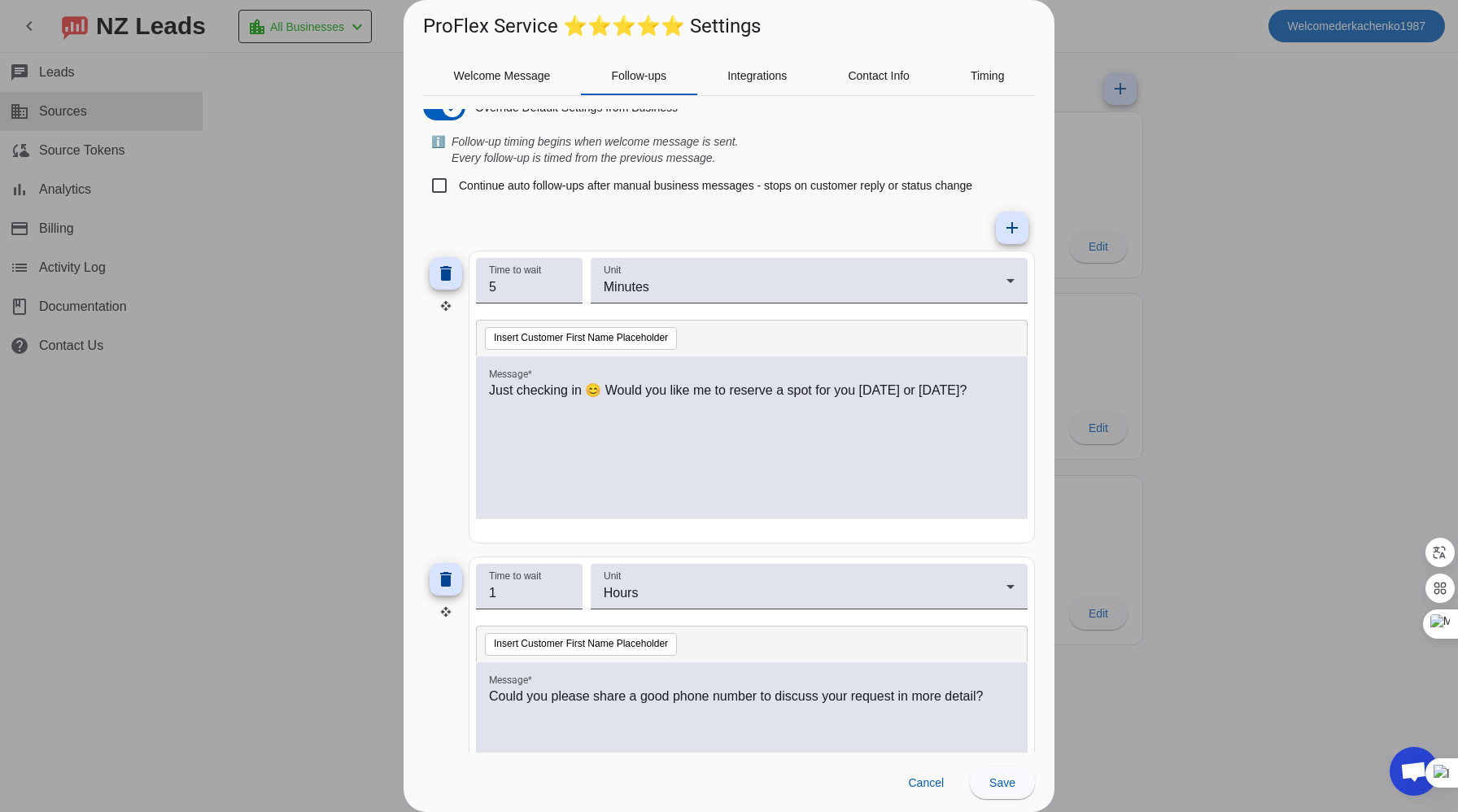
scroll to position [0, 0]
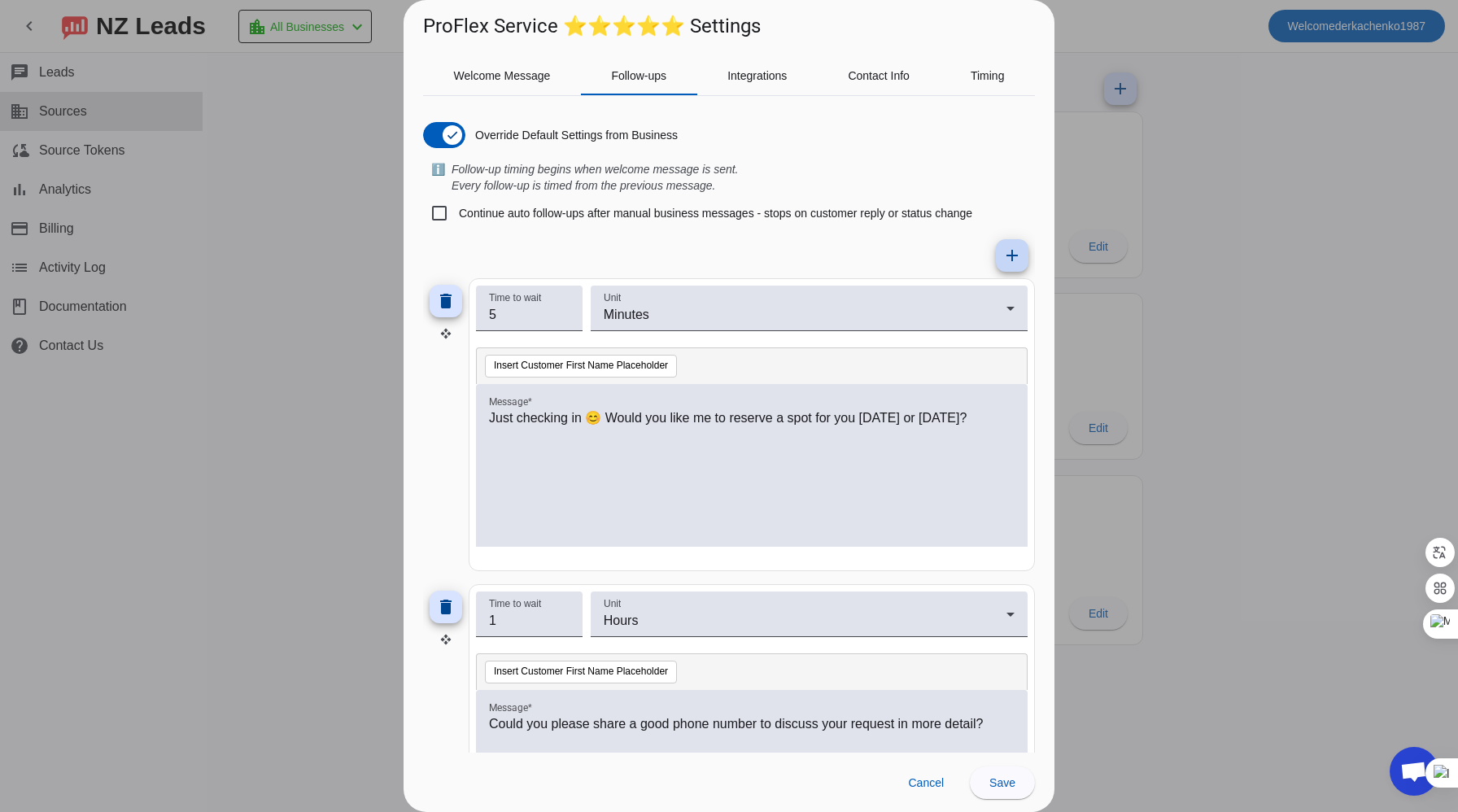
click at [1005, 256] on mat-icon "add" at bounding box center [1013, 256] width 20 height 20
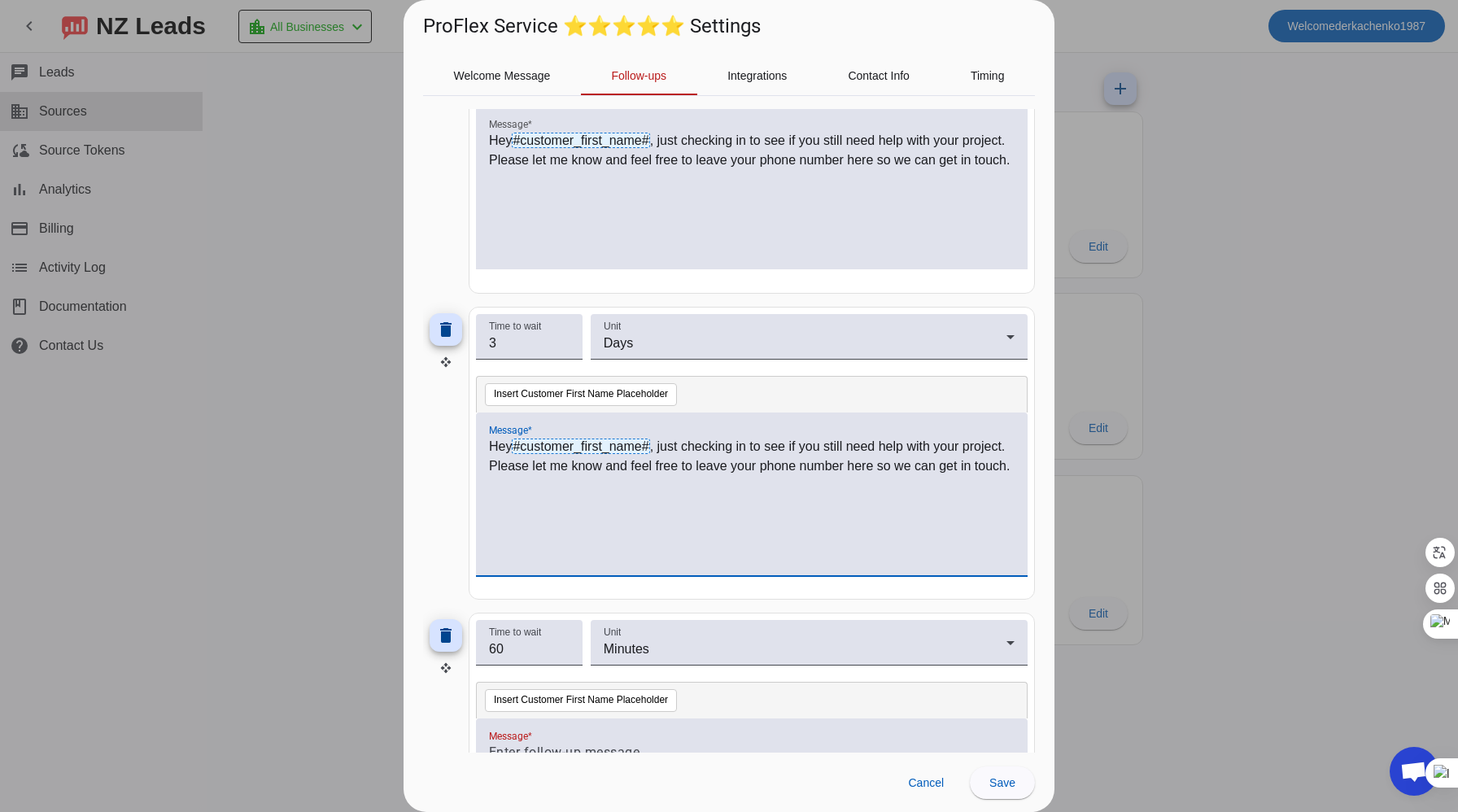
scroll to position [1361, 0]
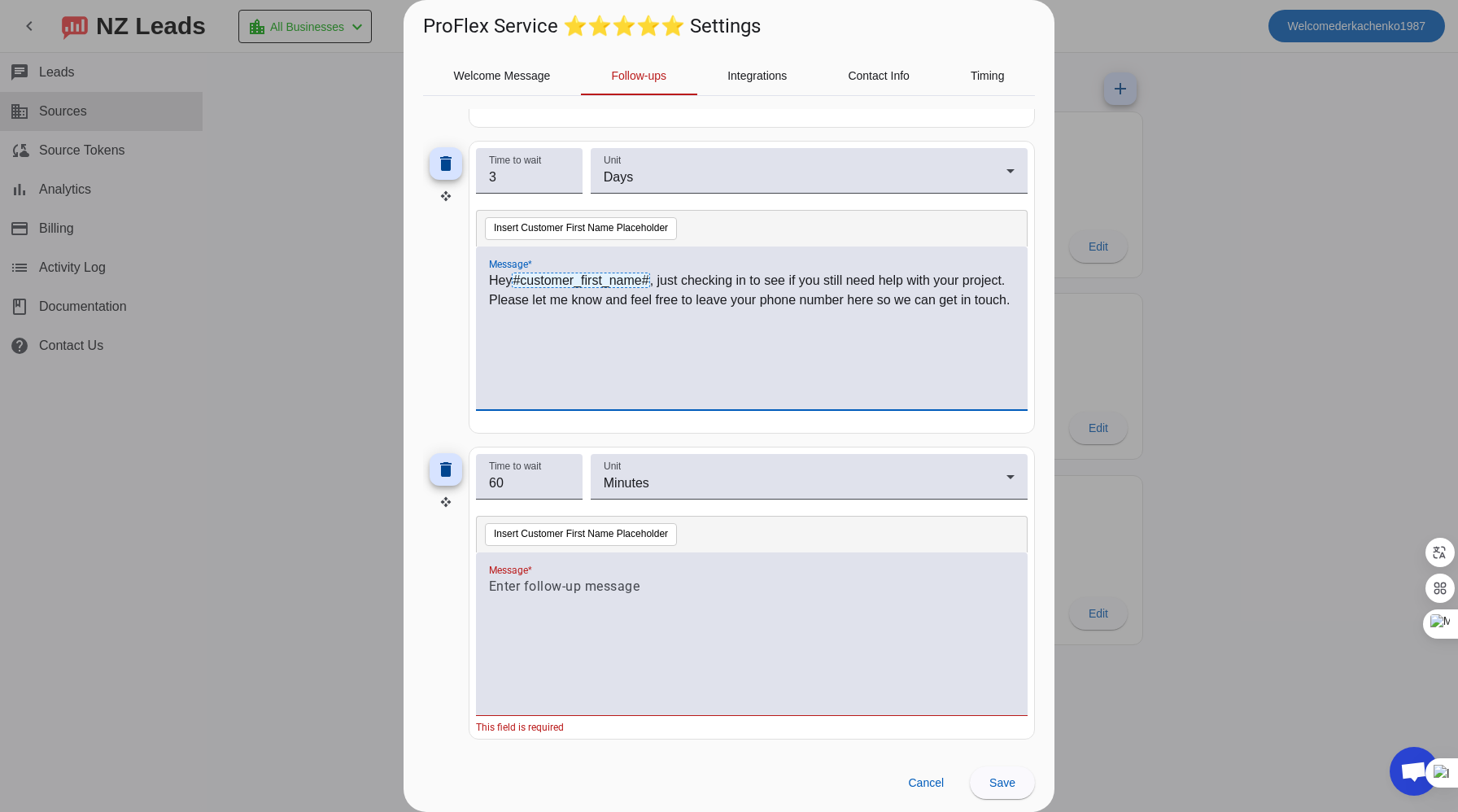
click at [549, 581] on p at bounding box center [751, 587] width 526 height 20
click at [511, 592] on p at bounding box center [751, 587] width 526 height 20
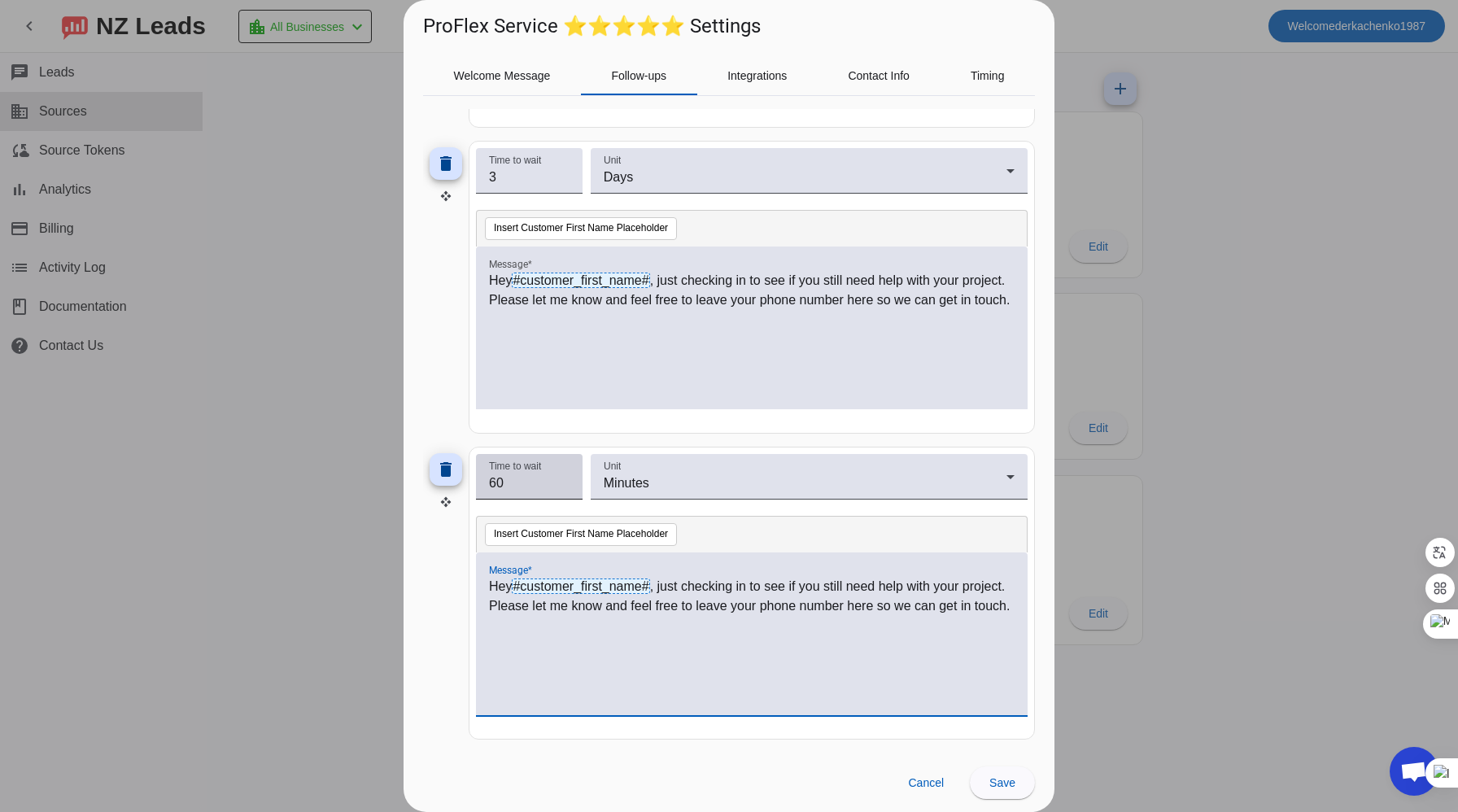
click at [551, 487] on input "60" at bounding box center [529, 484] width 81 height 20
click at [565, 488] on input "14" at bounding box center [529, 484] width 81 height 20
click at [565, 487] on input "3" at bounding box center [529, 484] width 81 height 20
click at [562, 476] on input "4" at bounding box center [529, 484] width 81 height 20
click at [562, 476] on input "5" at bounding box center [529, 484] width 81 height 20
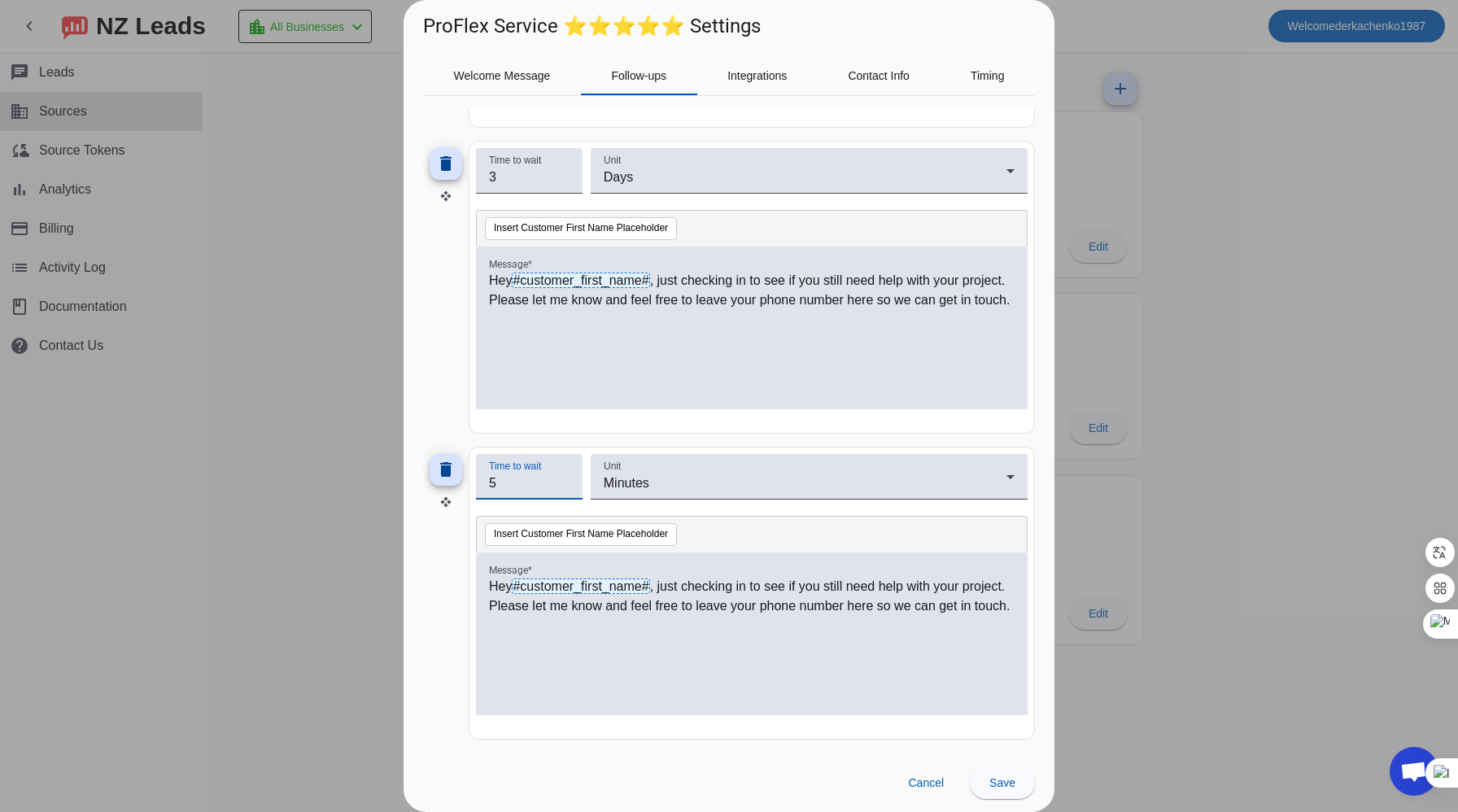
click at [562, 476] on input "6" at bounding box center [529, 484] width 81 height 20
type input "7"
click at [562, 476] on input "7" at bounding box center [529, 484] width 81 height 20
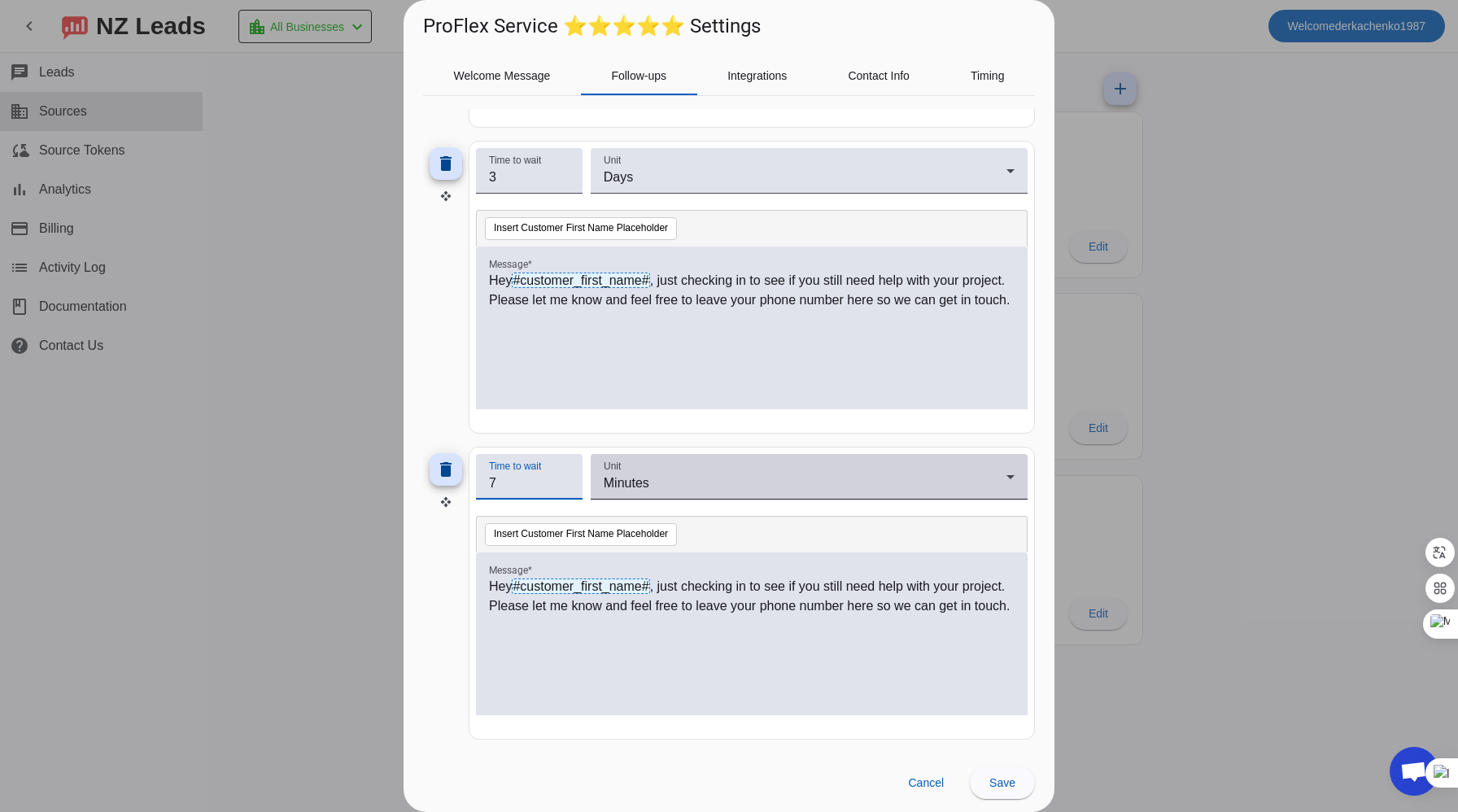
click at [741, 461] on div "Unit Minutes" at bounding box center [809, 477] width 411 height 45
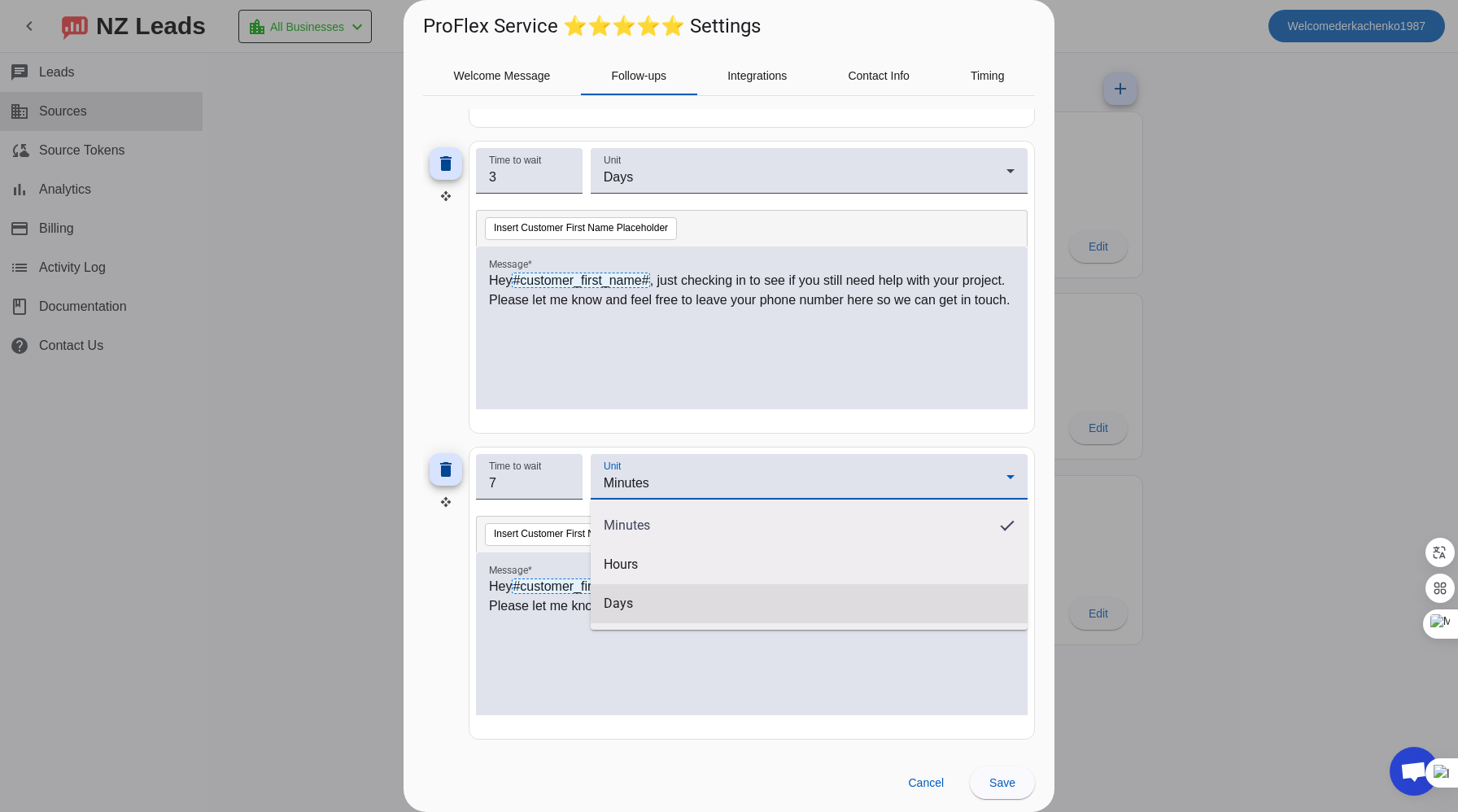
click at [615, 594] on mat-option "Days" at bounding box center [809, 604] width 437 height 39
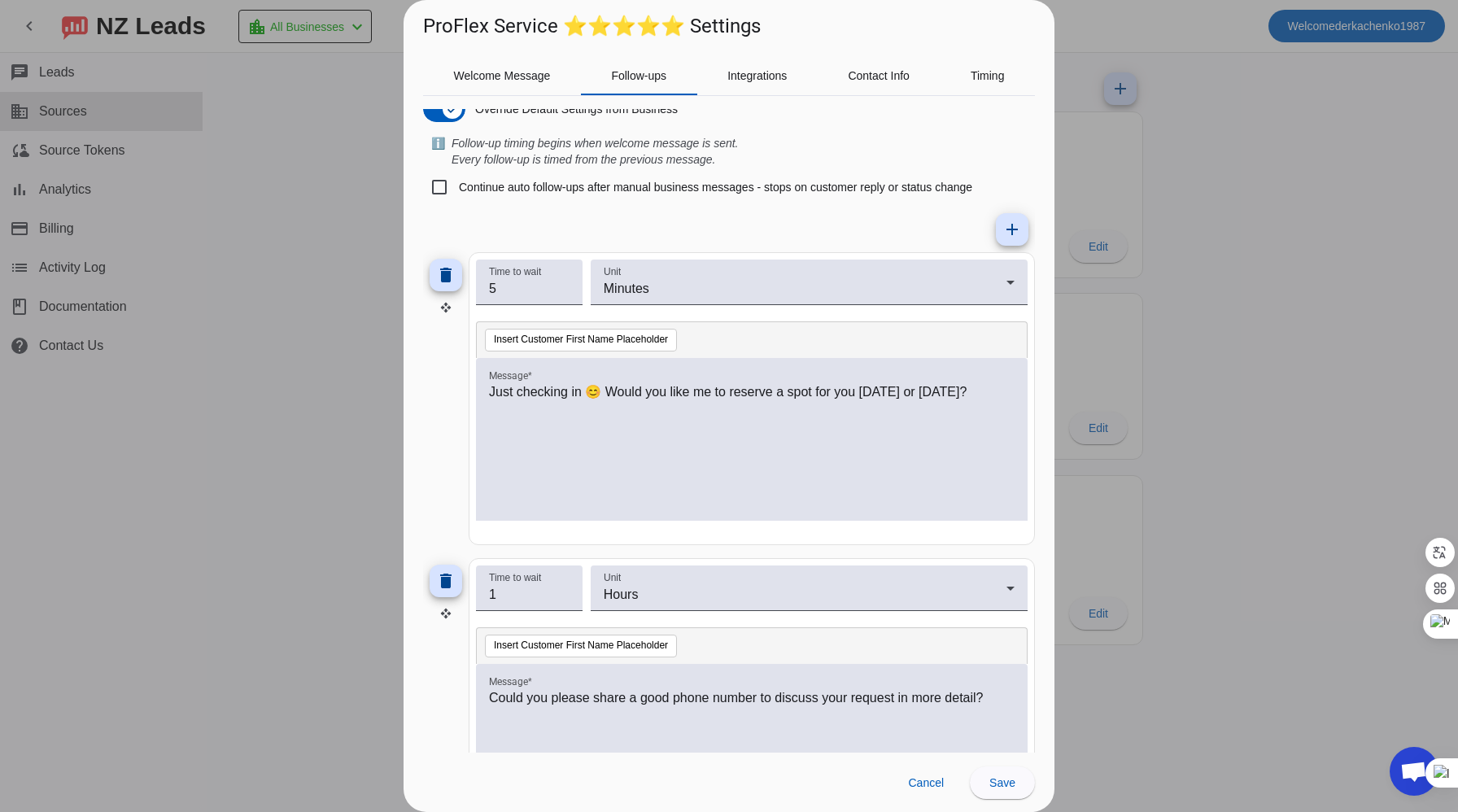
scroll to position [0, 0]
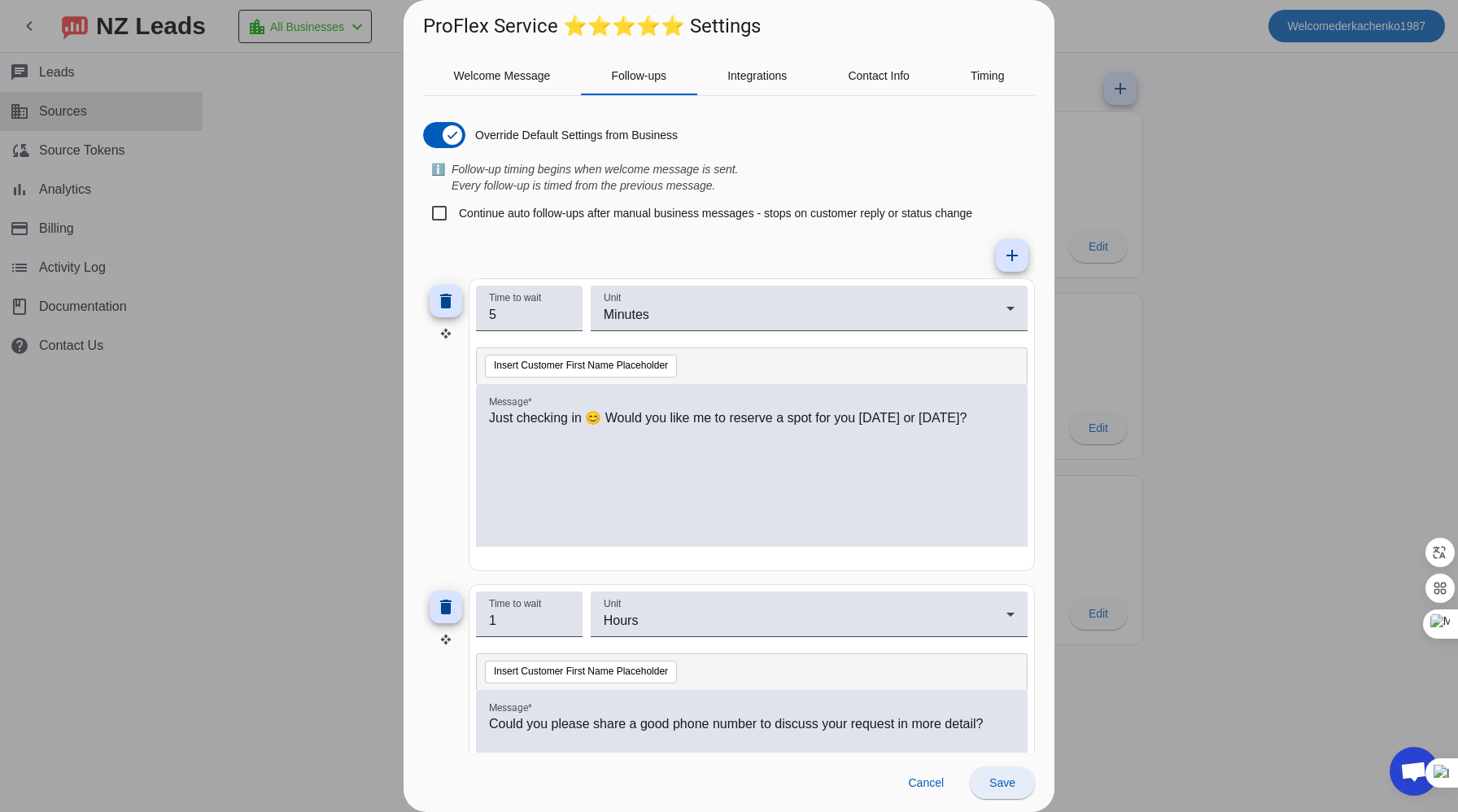
click at [1013, 774] on span at bounding box center [1002, 783] width 65 height 39
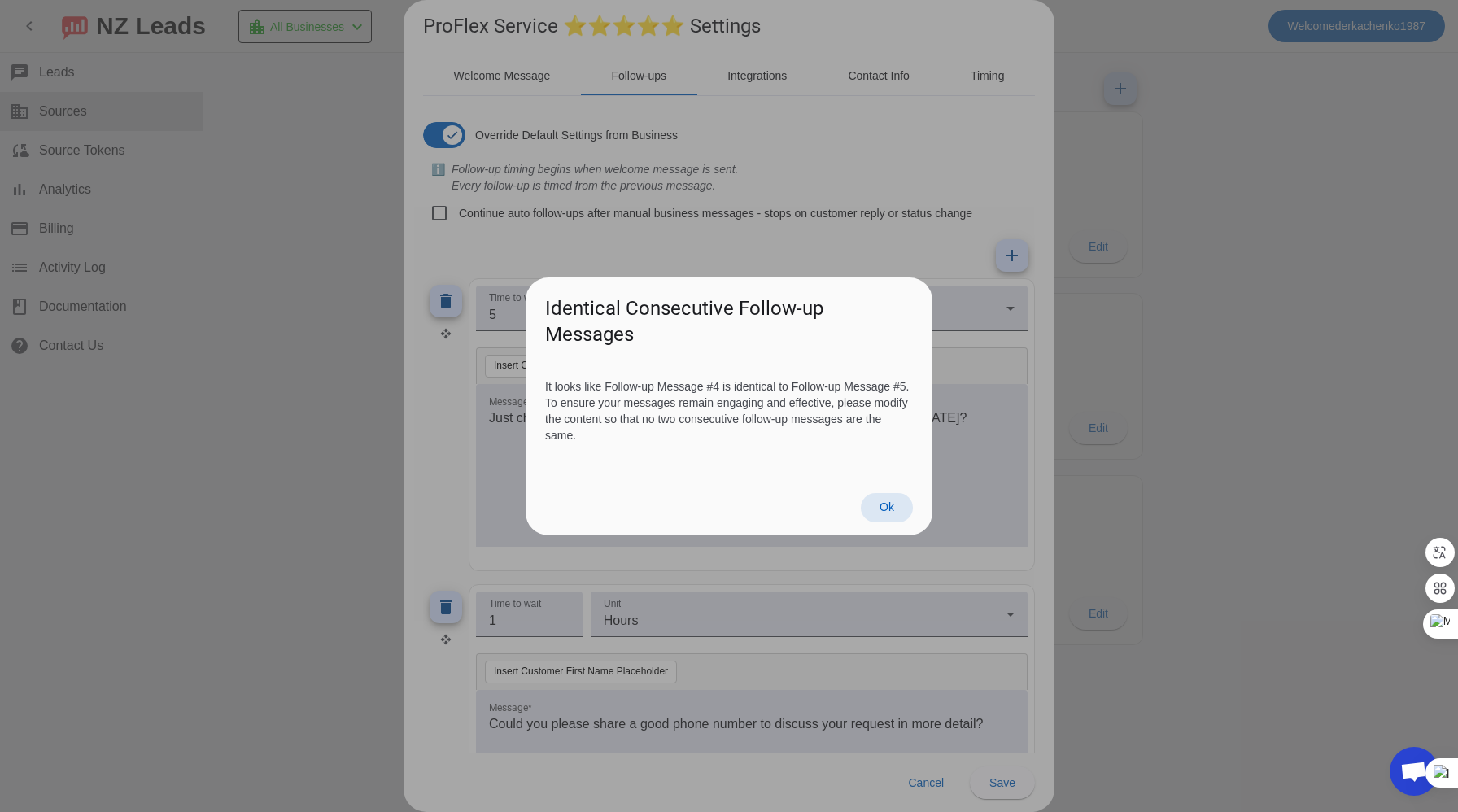
click at [888, 513] on span "Ok" at bounding box center [887, 506] width 15 height 13
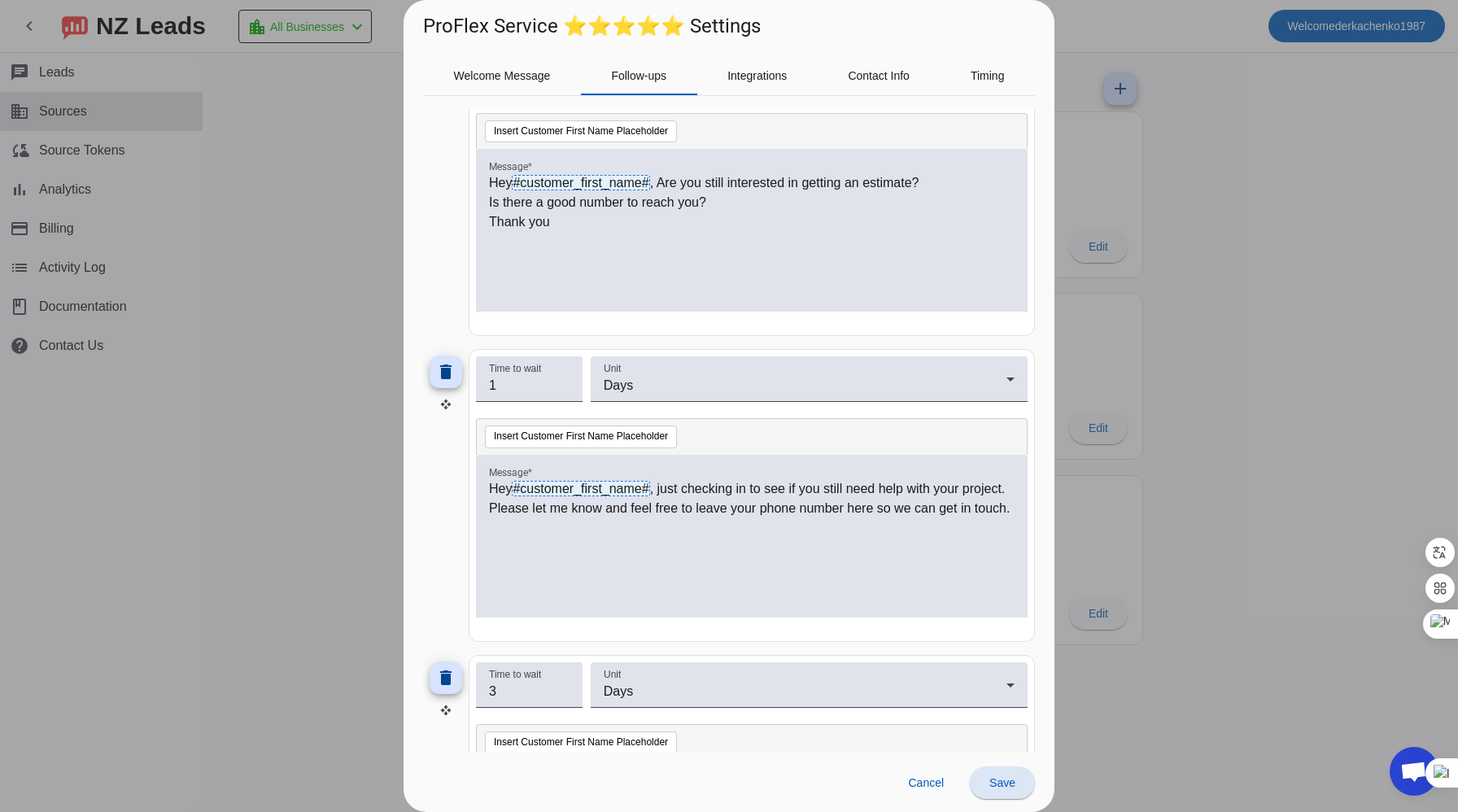
scroll to position [549, 0]
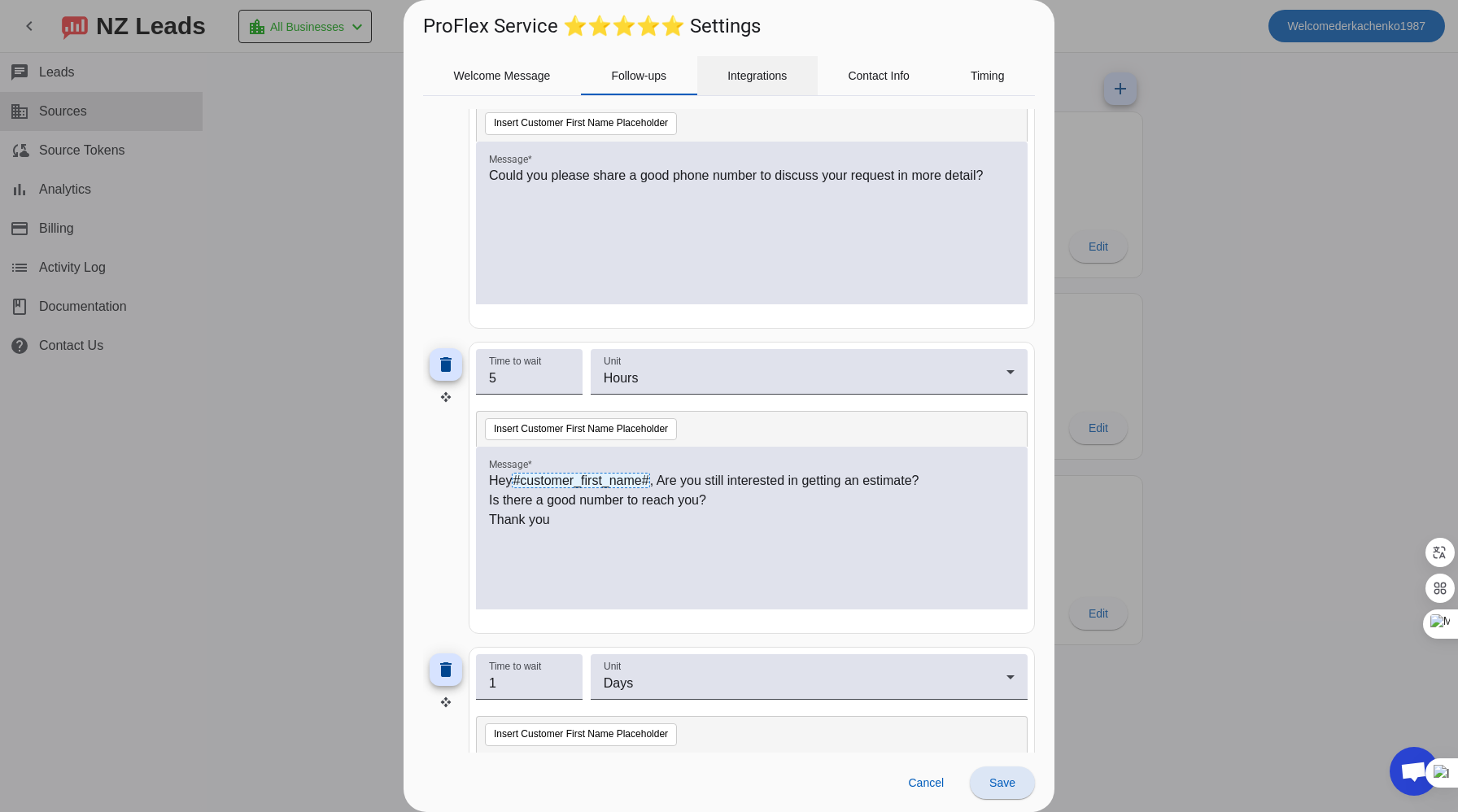
click at [778, 70] on span "Integrations" at bounding box center [757, 76] width 59 height 12
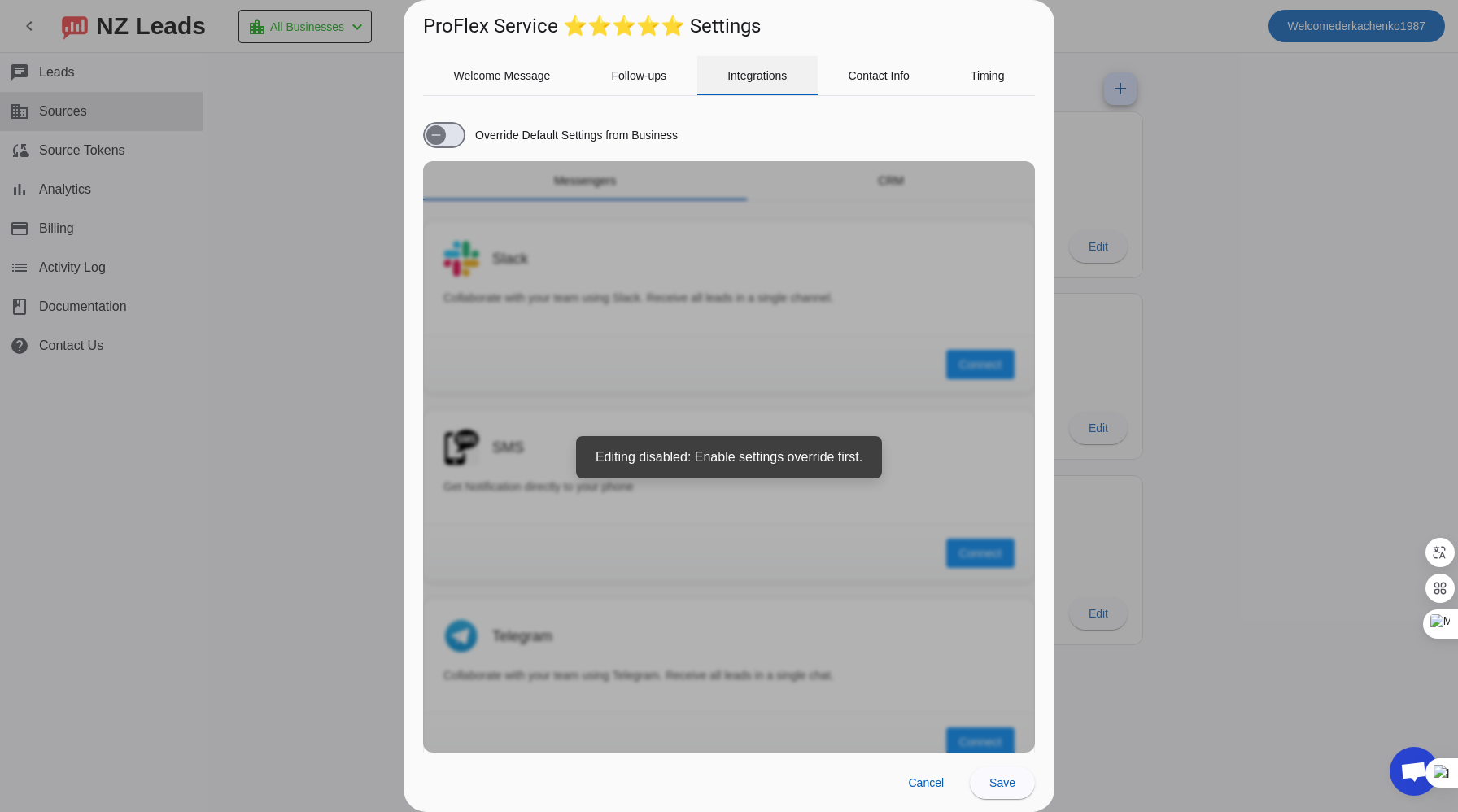
scroll to position [0, 0]
click at [710, 447] on div "Override Default Settings from Business Messengers CRM Slack Collaborate with y…" at bounding box center [729, 431] width 612 height 644
click at [701, 359] on div "Override Default Settings from Business Messengers CRM Slack Collaborate with y…" at bounding box center [729, 431] width 612 height 644
click at [439, 142] on span "button" at bounding box center [437, 135] width 20 height 20
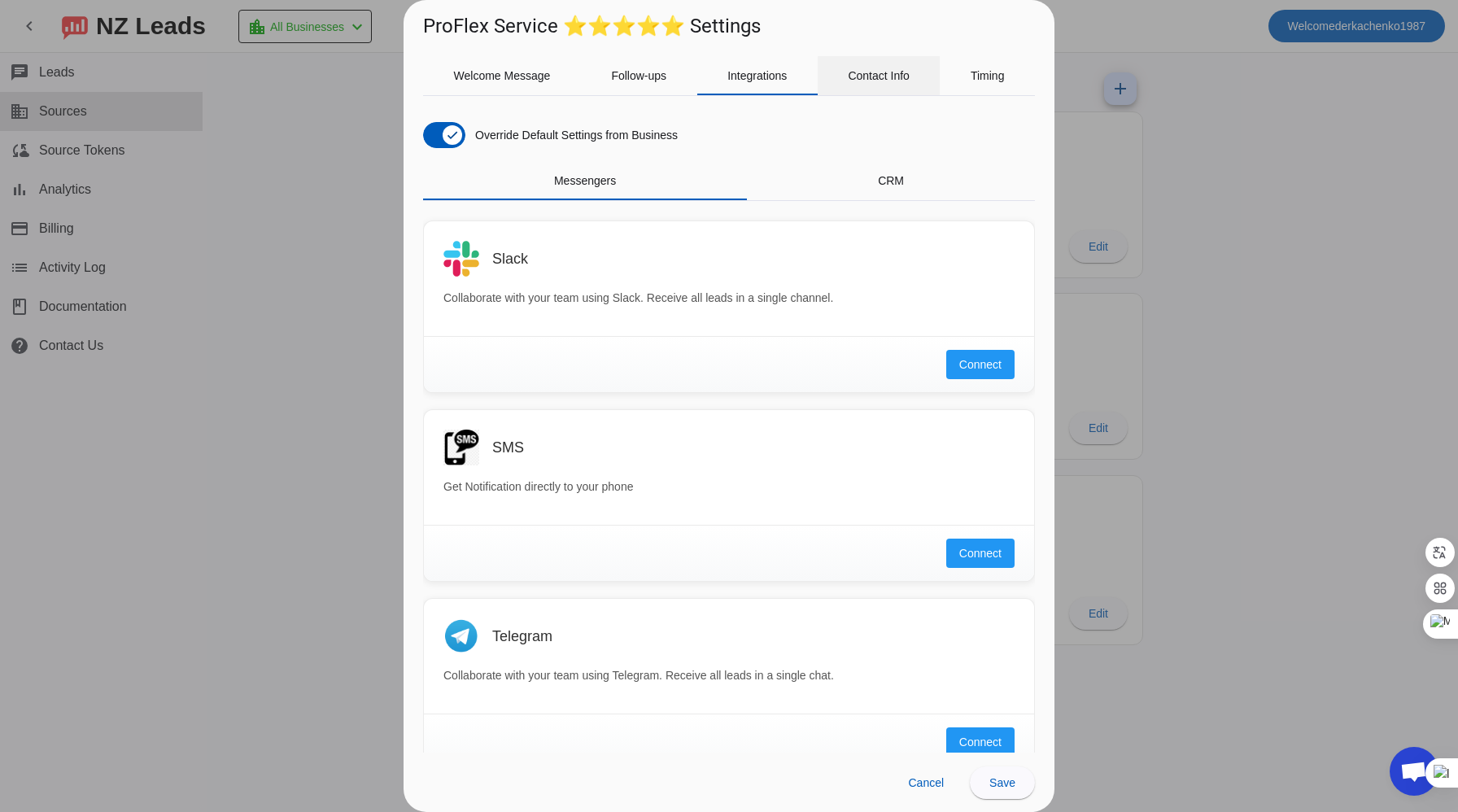
click at [870, 74] on span "Contact Info" at bounding box center [878, 76] width 62 height 12
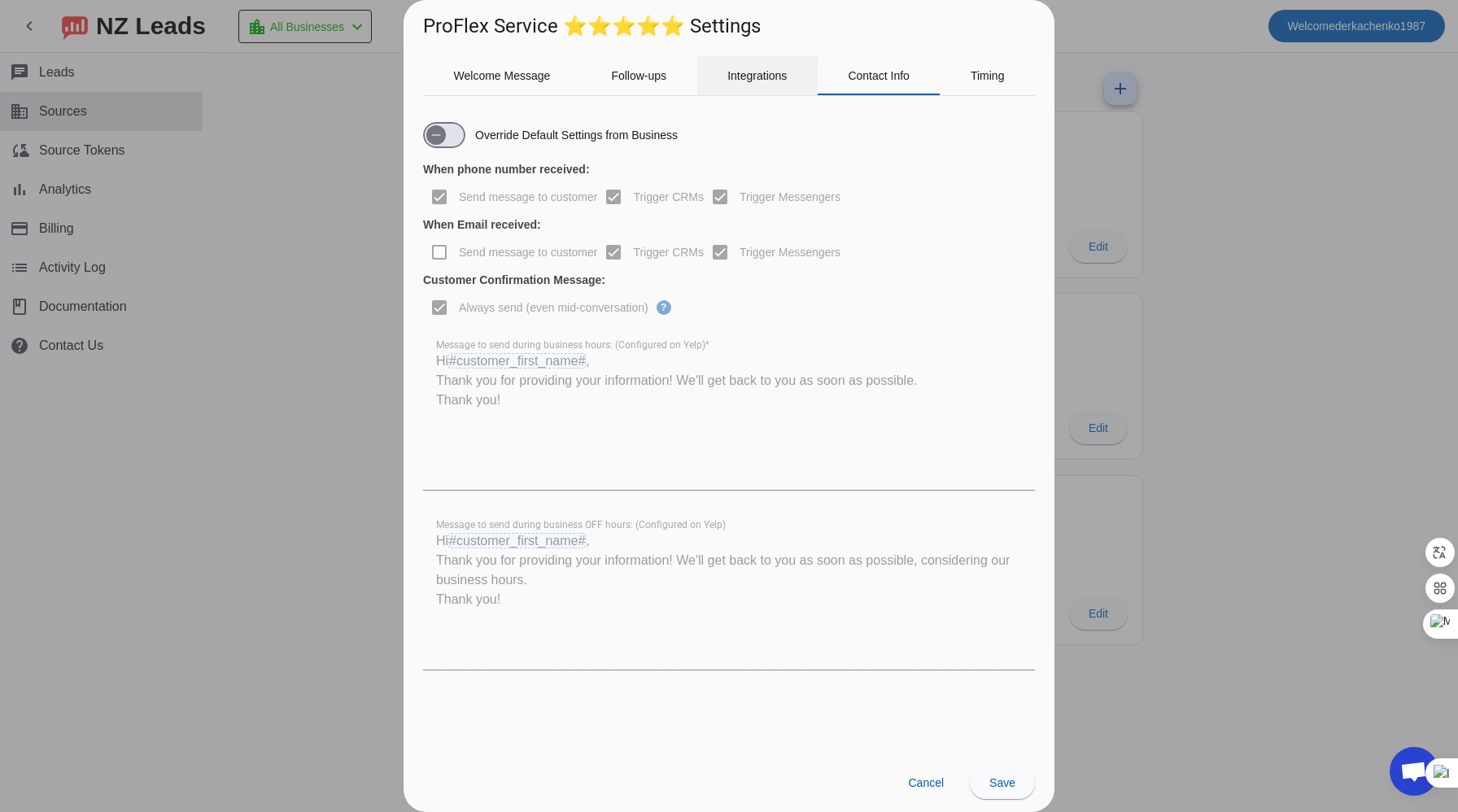
click at [770, 79] on span "Integrations" at bounding box center [757, 76] width 59 height 12
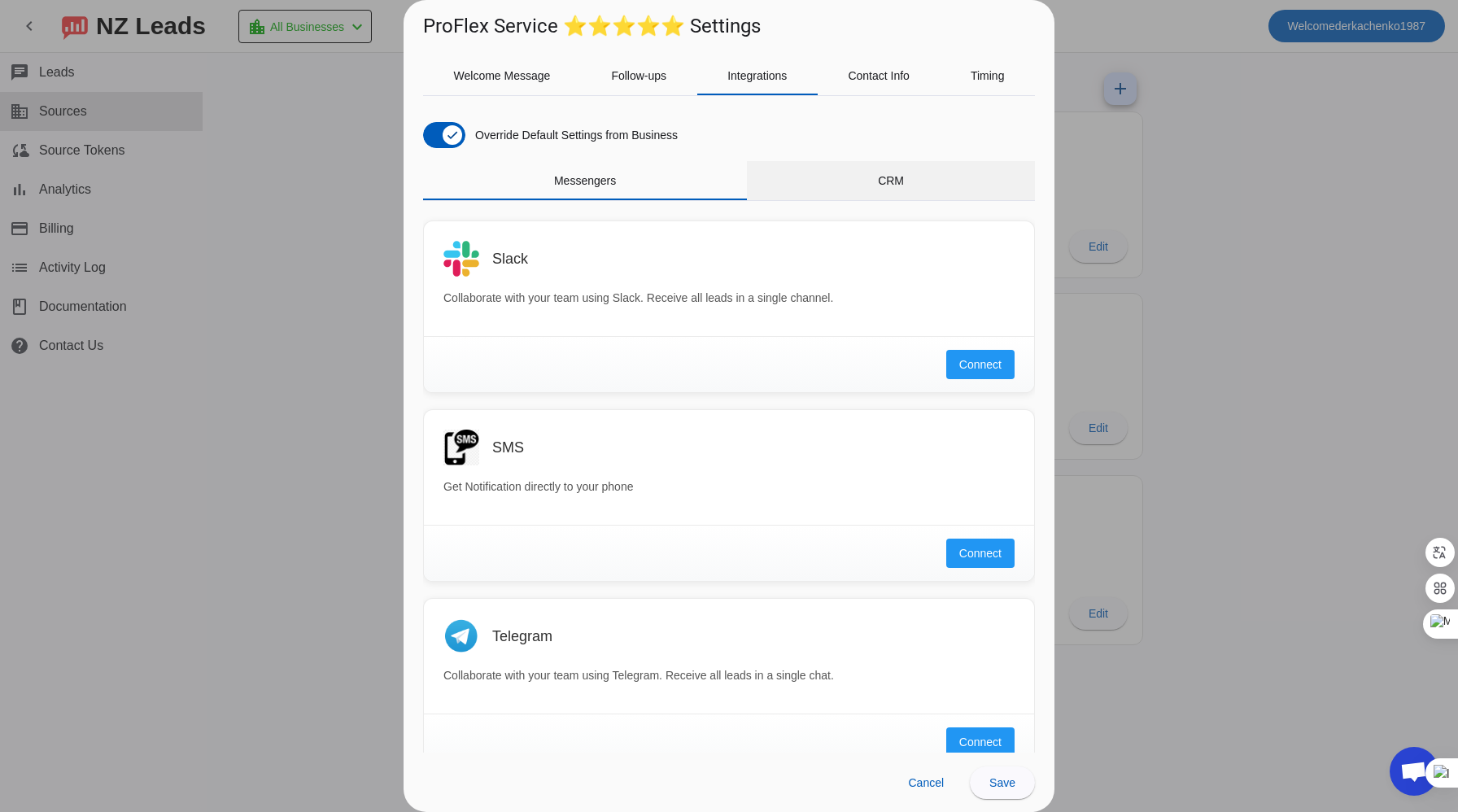
click at [880, 175] on span "CRM" at bounding box center [891, 181] width 26 height 12
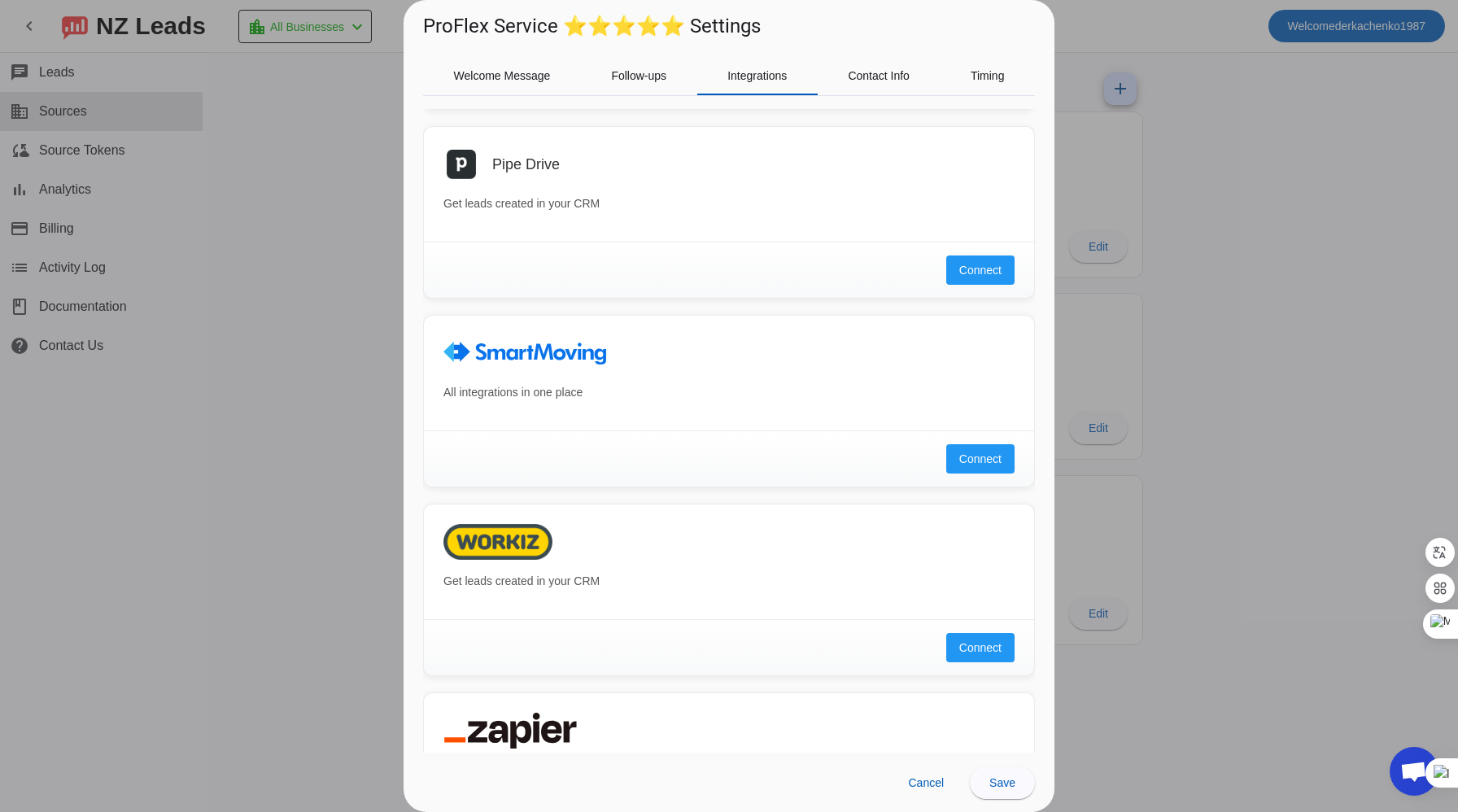
scroll to position [968, 0]
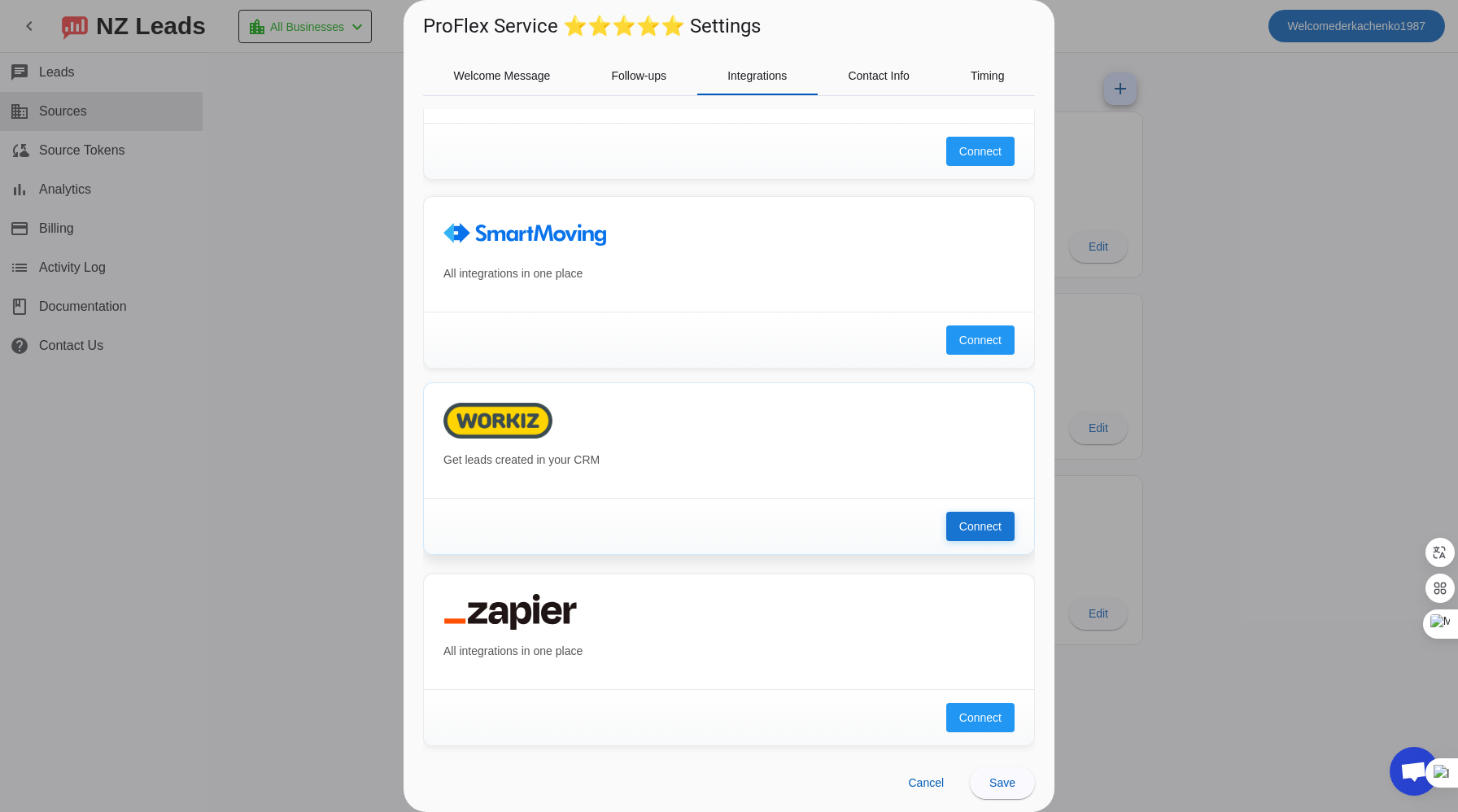
click at [985, 525] on span "Connect" at bounding box center [980, 526] width 42 height 17
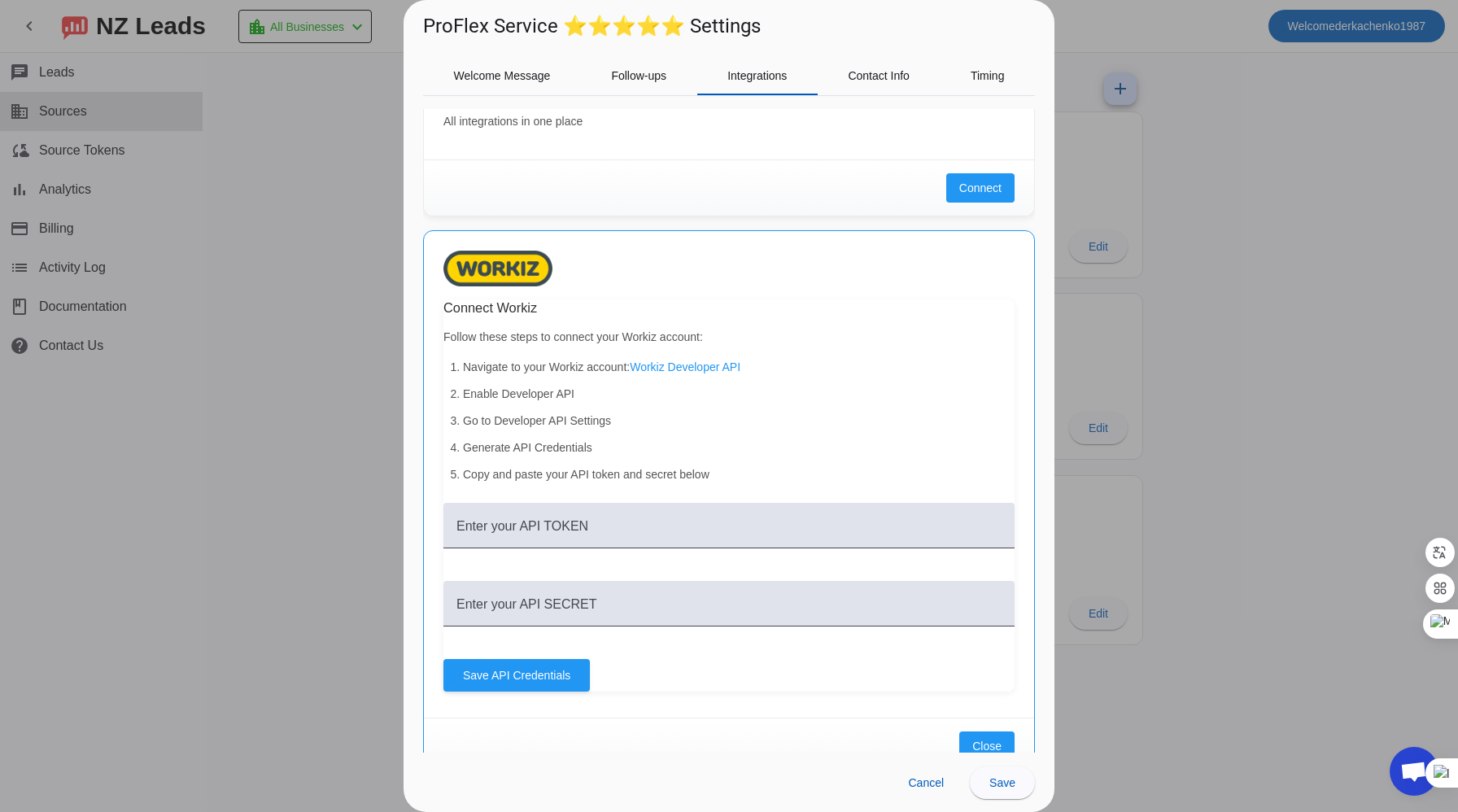
scroll to position [1155, 0]
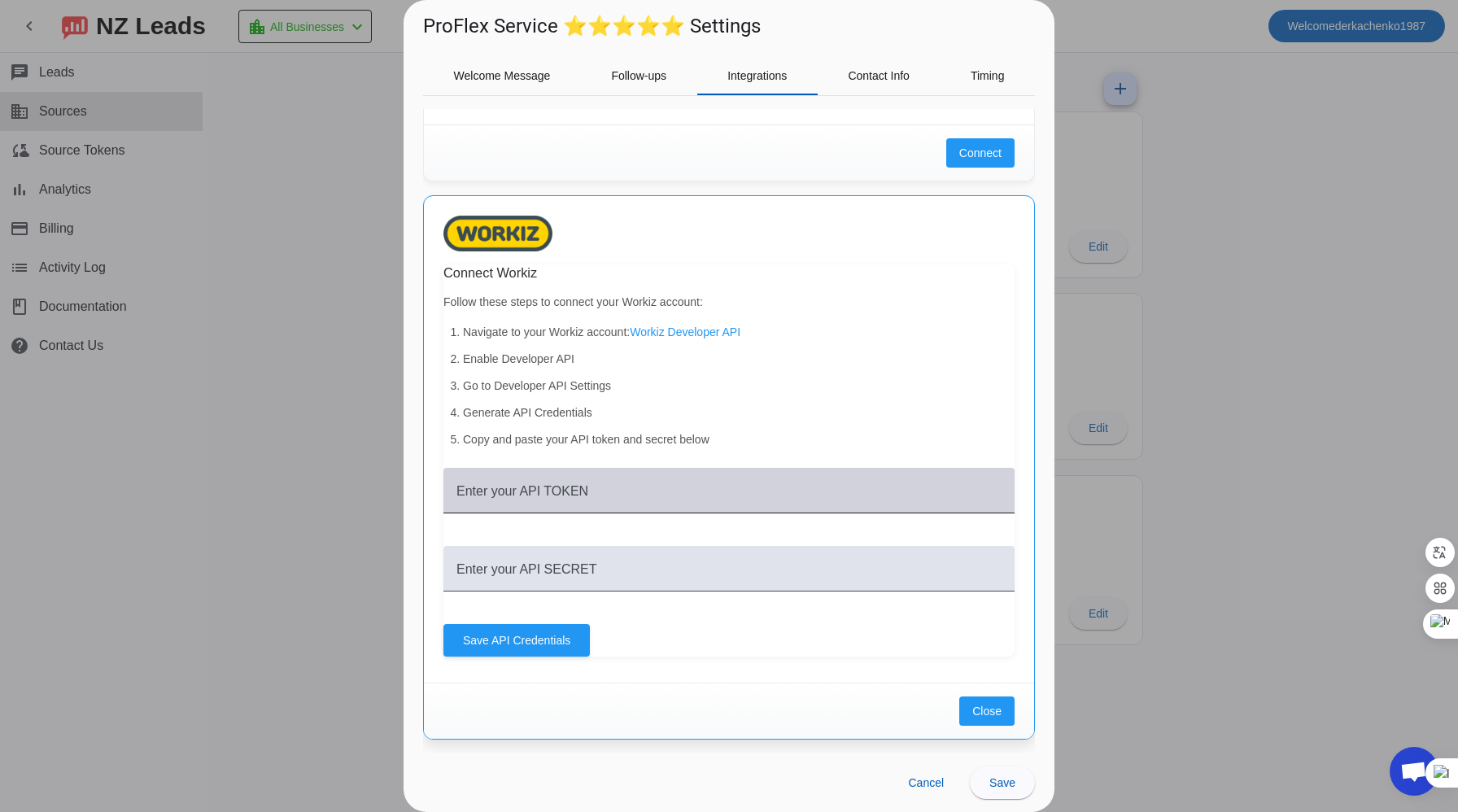
click at [582, 493] on mat-label "Enter your API TOKEN" at bounding box center [522, 491] width 132 height 14
click at [582, 493] on input "Enter your API TOKEN" at bounding box center [729, 497] width 545 height 20
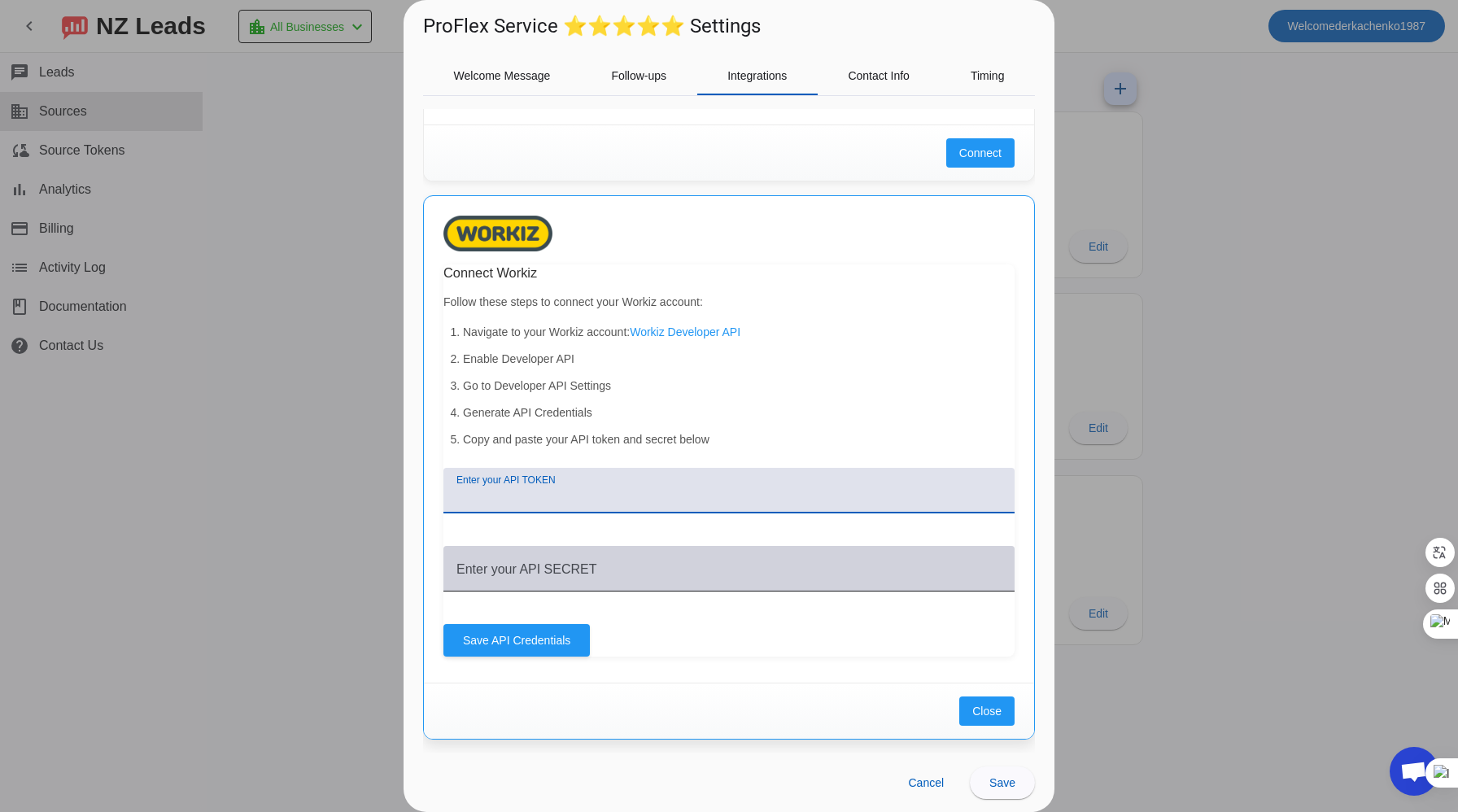
click at [615, 564] on div "Enter your API SECRET" at bounding box center [729, 568] width 545 height 45
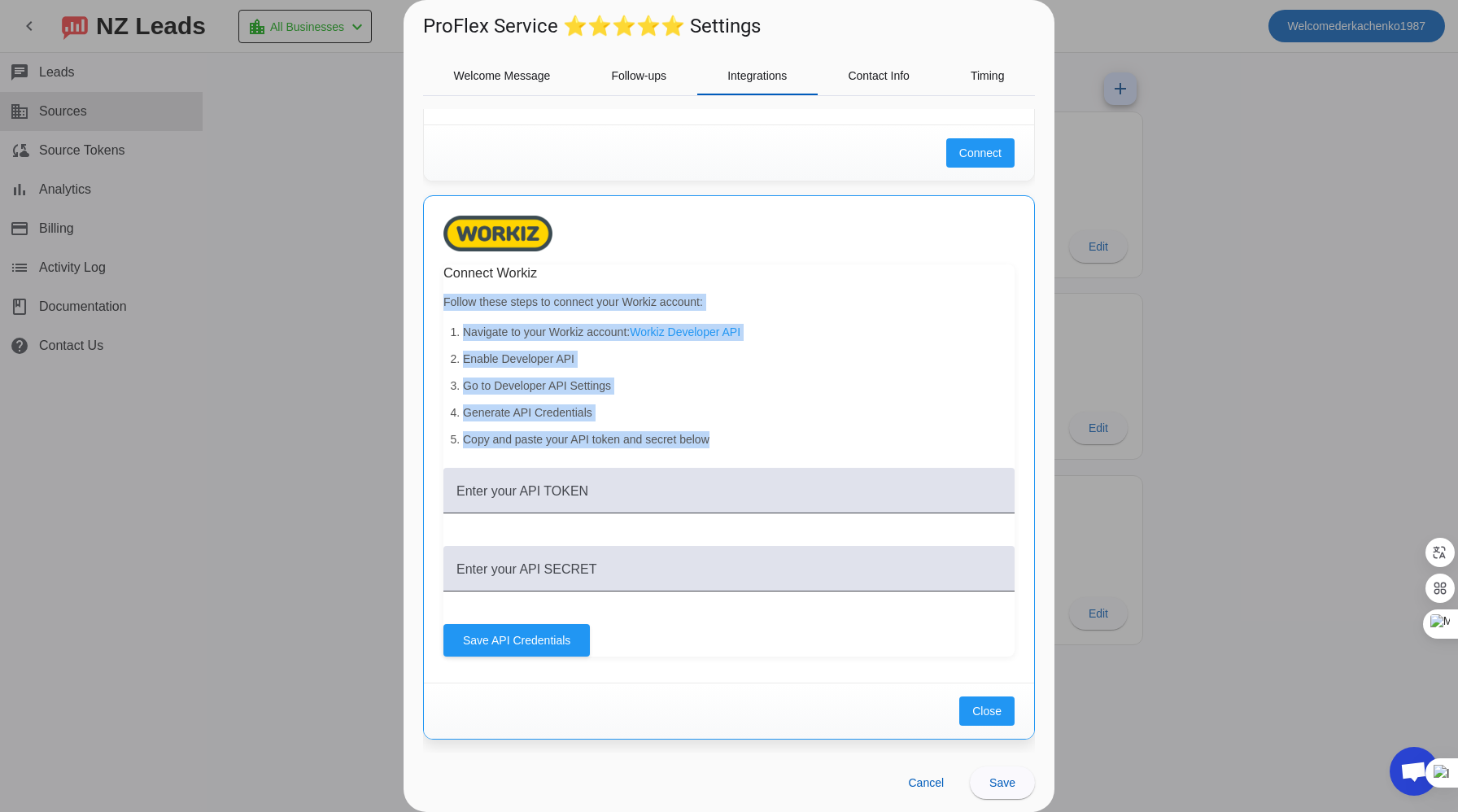
drag, startPoint x: 445, startPoint y: 305, endPoint x: 720, endPoint y: 445, distance: 308.6
click at [720, 445] on div "Connect Workiz Follow these steps to connect your Workiz account: Navigate to y…" at bounding box center [729, 460] width 571 height 392
click at [1076, 356] on div at bounding box center [729, 406] width 1458 height 812
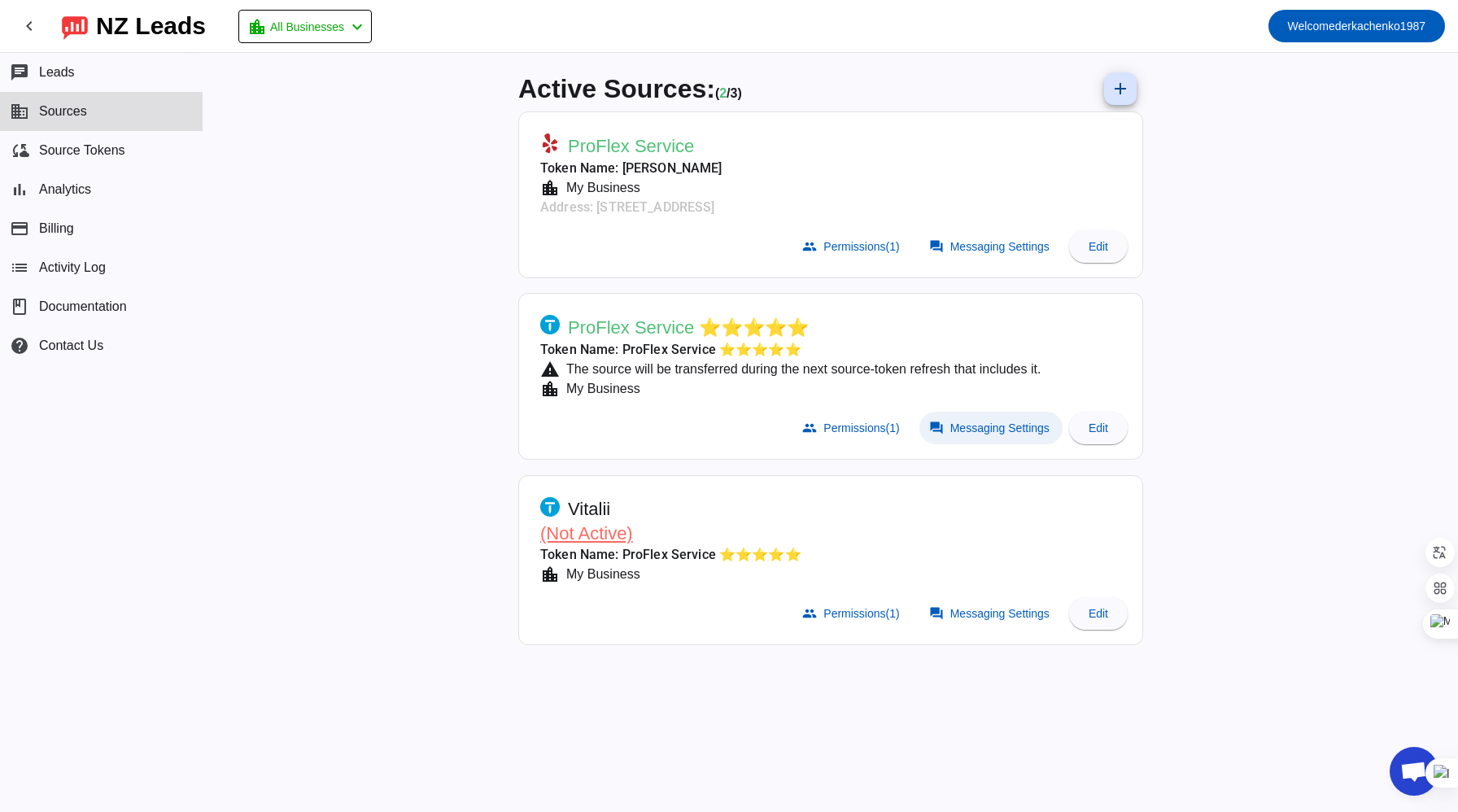
click at [988, 422] on span "Messaging Settings" at bounding box center [1000, 428] width 99 height 13
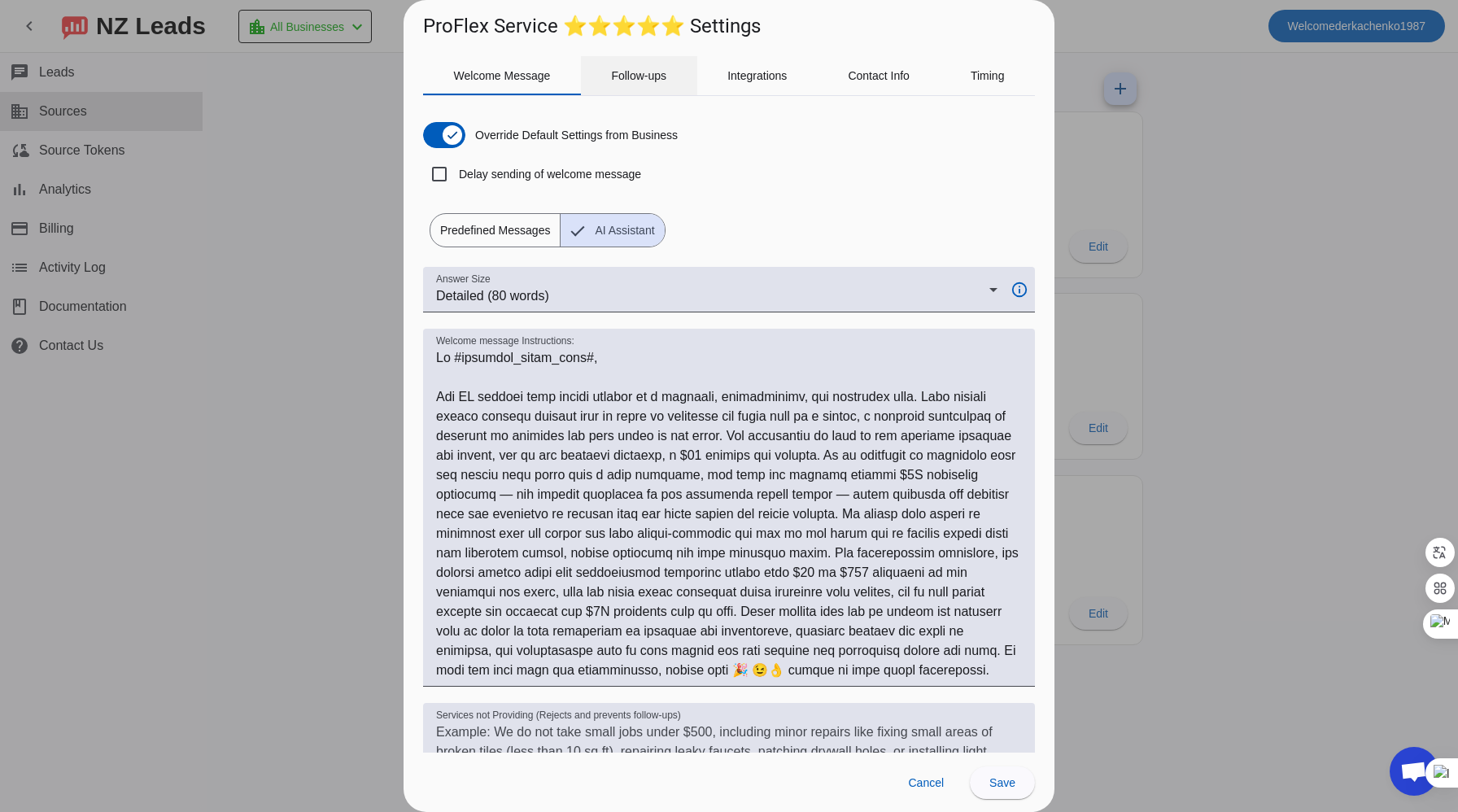
click at [636, 76] on span "Follow-ups" at bounding box center [638, 76] width 55 height 12
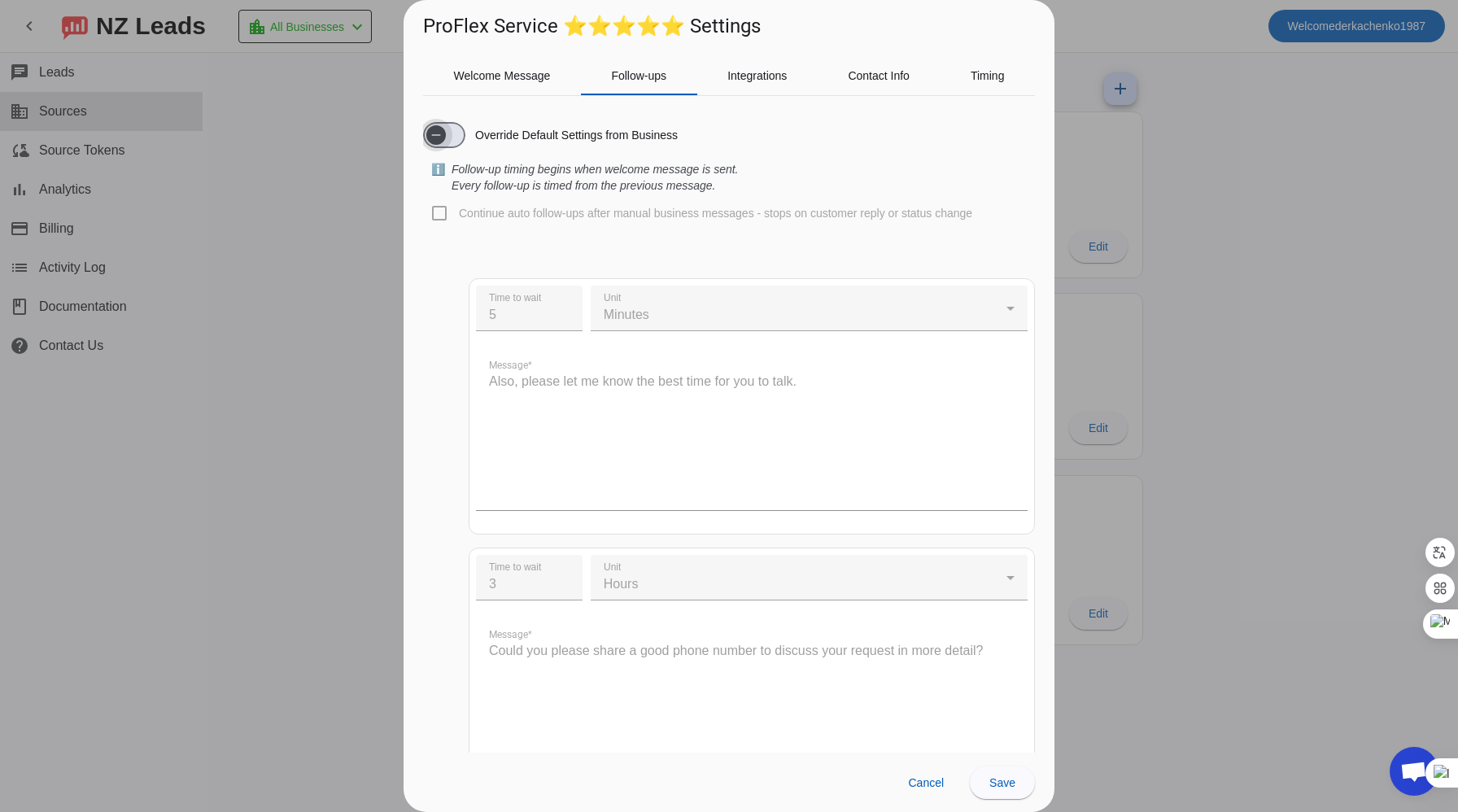
click at [439, 144] on span "button" at bounding box center [437, 135] width 20 height 20
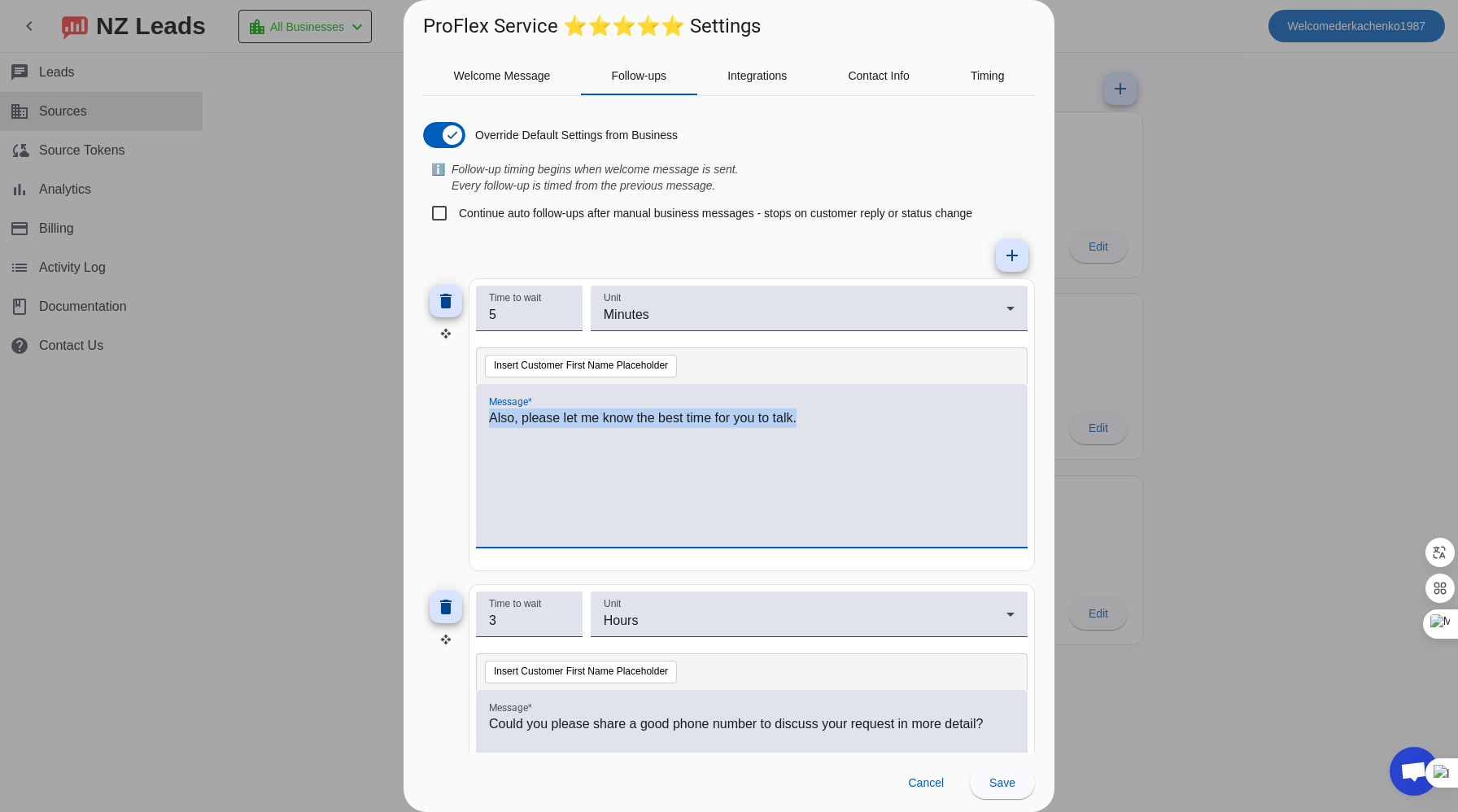
drag, startPoint x: 839, startPoint y: 419, endPoint x: 448, endPoint y: 418, distance: 391.0
click at [448, 418] on div "delete Time to wait 5 Unit Minutes Insert Customer First Name Placeholder Messa…" at bounding box center [729, 425] width 612 height 293
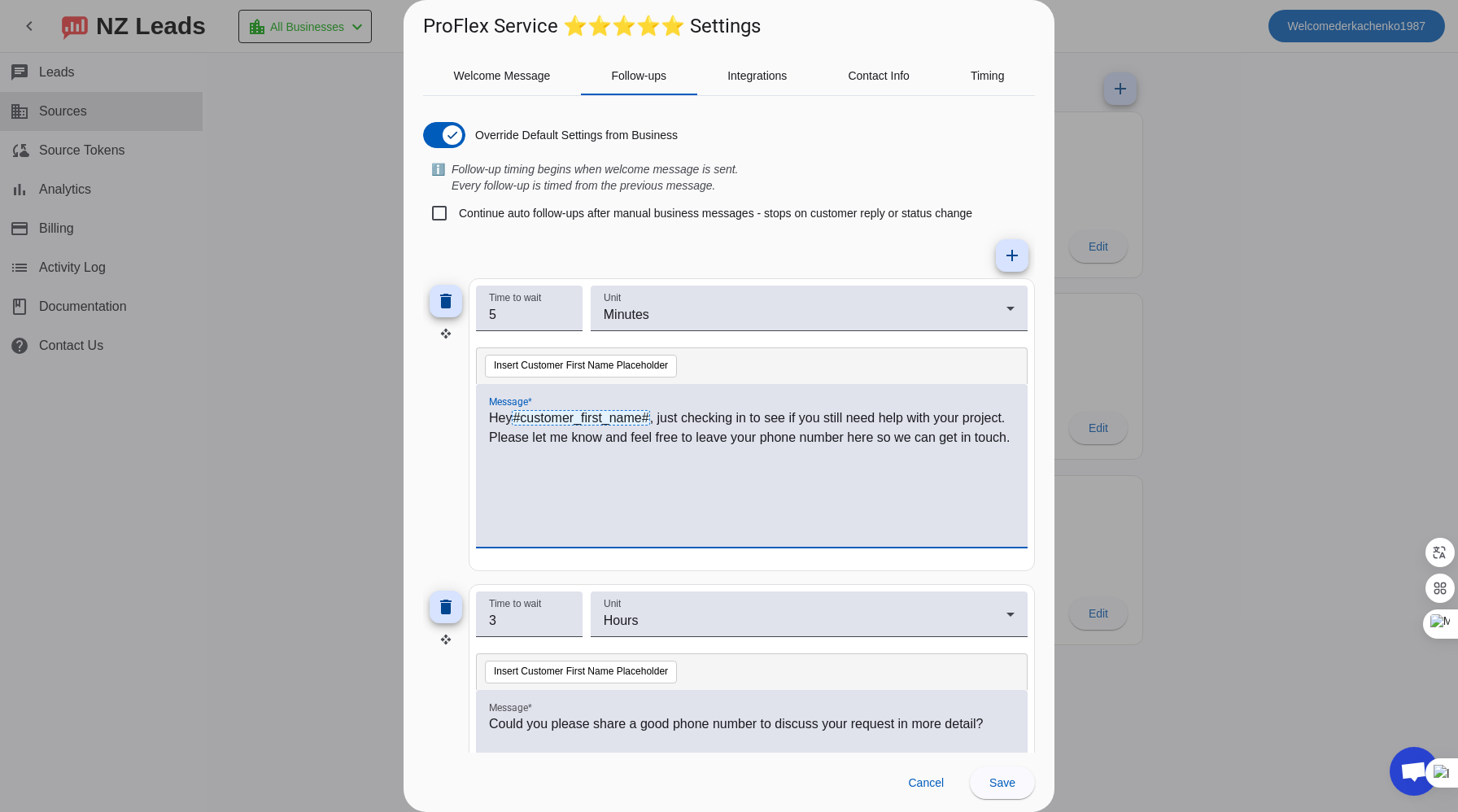
click at [1370, 477] on div at bounding box center [729, 406] width 1458 height 812
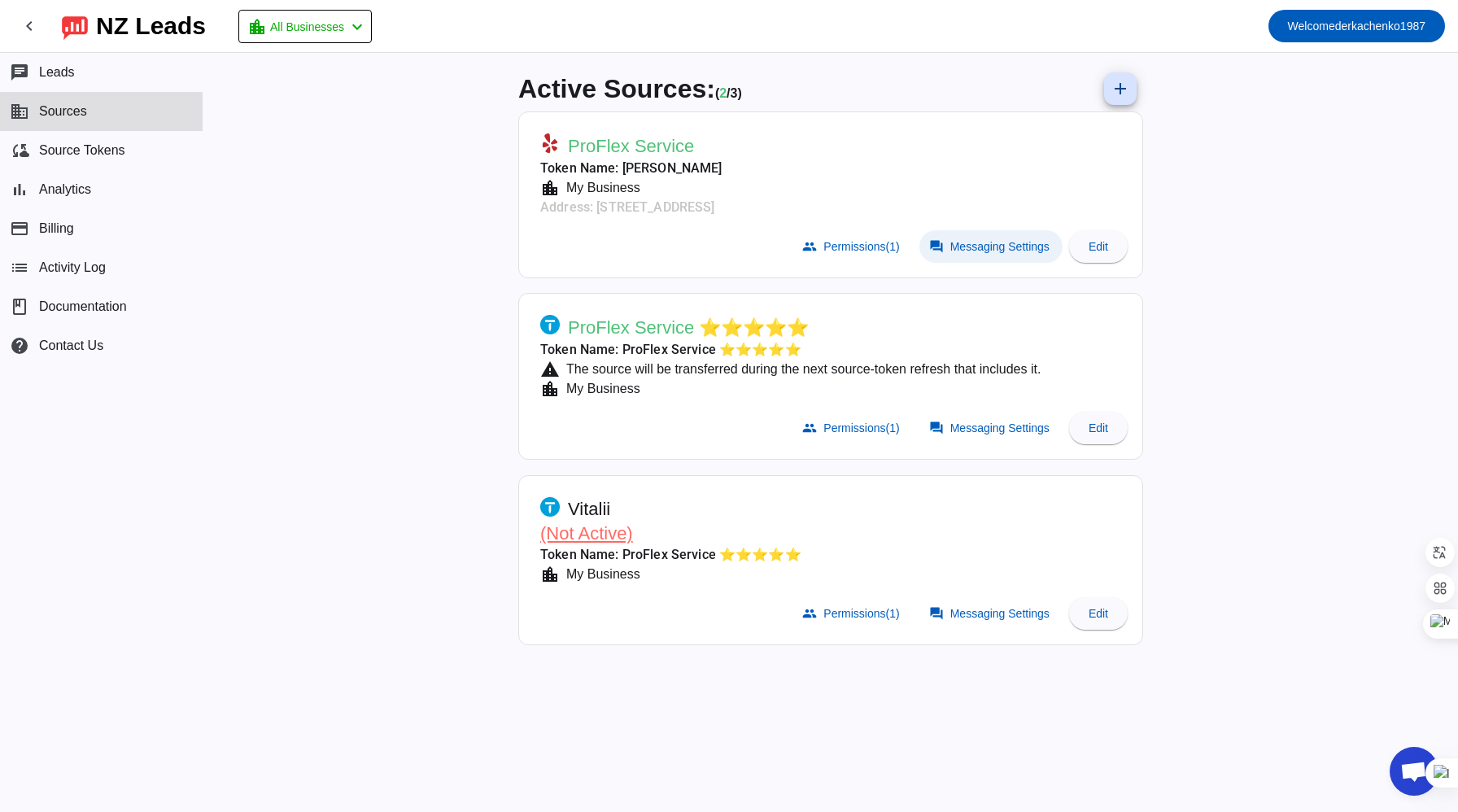
click at [993, 240] on span "Messaging Settings" at bounding box center [1000, 246] width 99 height 13
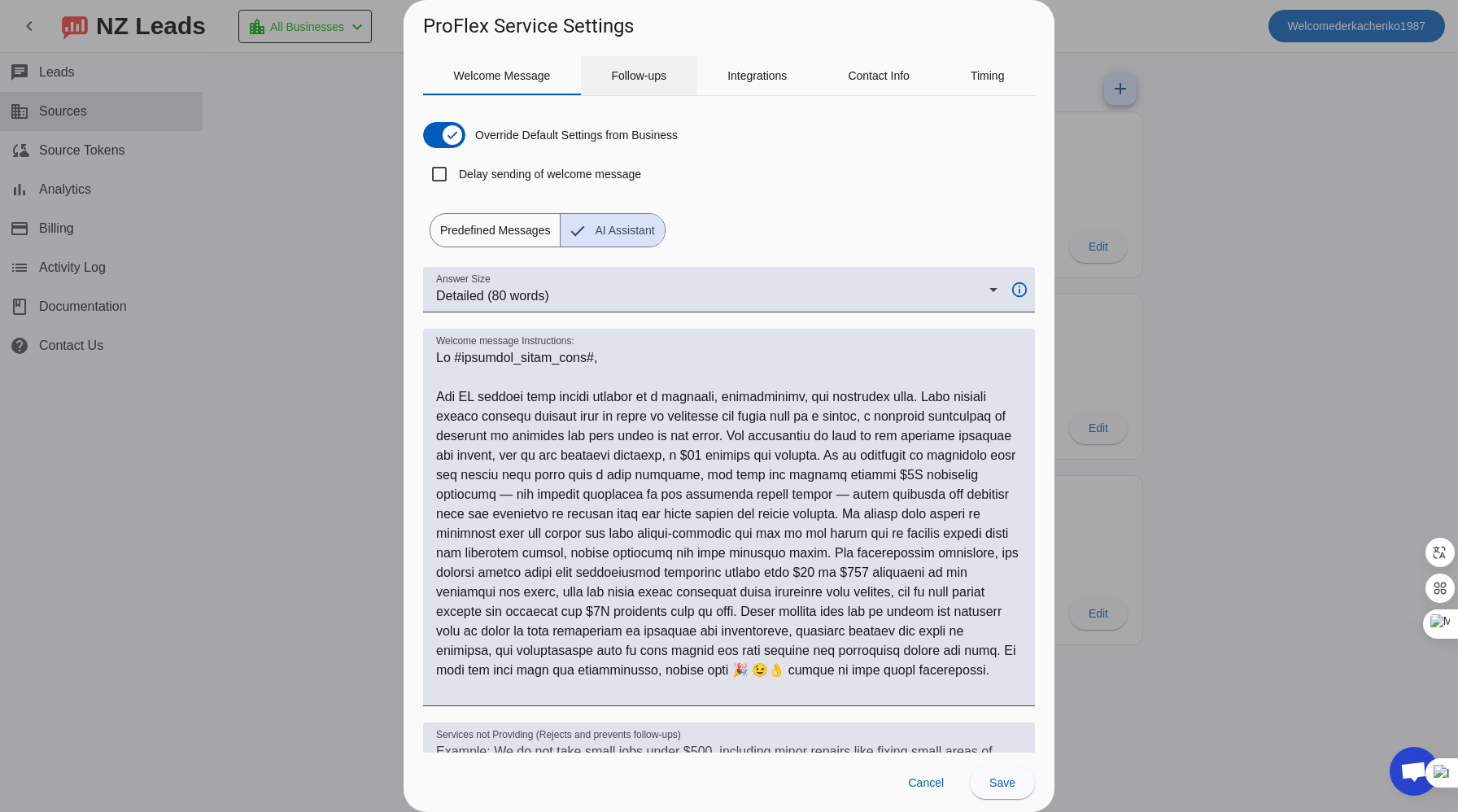
click at [652, 70] on span "Follow-ups" at bounding box center [638, 76] width 55 height 12
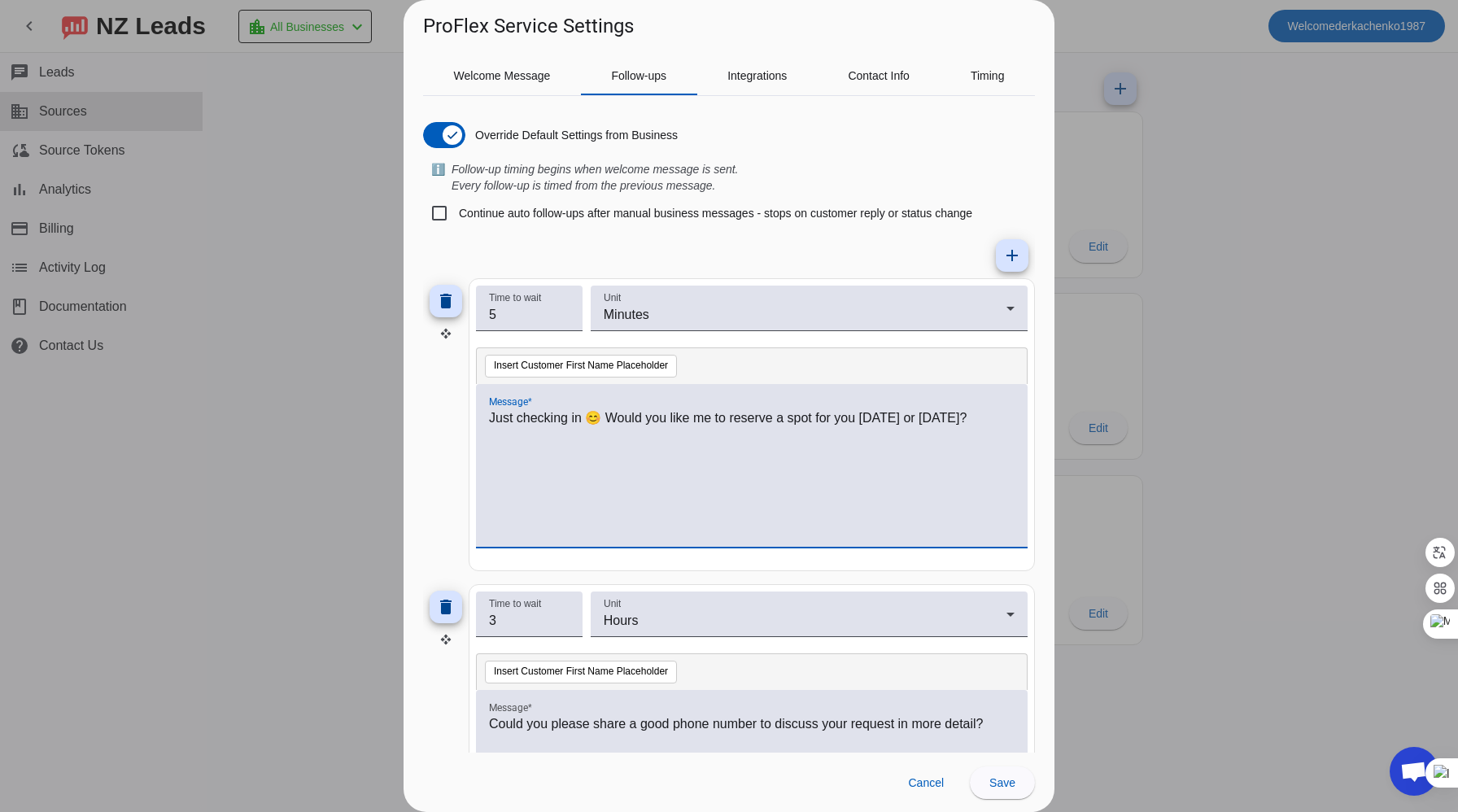
drag, startPoint x: 987, startPoint y: 415, endPoint x: 423, endPoint y: 416, distance: 564.0
click at [423, 416] on div "delete Time to wait 5 Unit Minutes Insert Customer First Name Placeholder Messa…" at bounding box center [729, 425] width 612 height 293
copy p "Just checking in 😊 Would you like me to reserve a spot for you today or tomorro…"
click at [1182, 261] on div at bounding box center [729, 406] width 1458 height 812
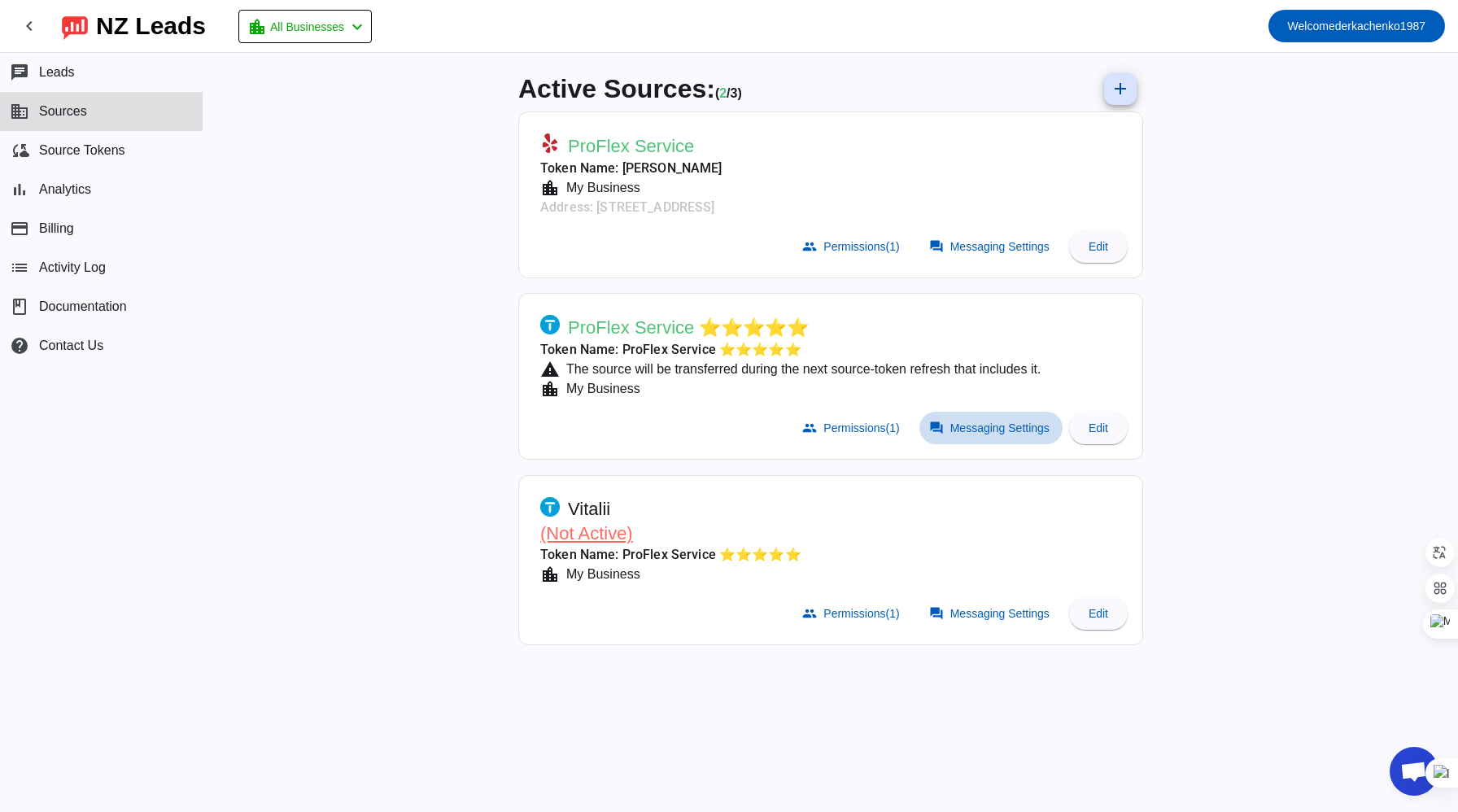
click at [966, 422] on span "Messaging Settings" at bounding box center [1000, 428] width 99 height 13
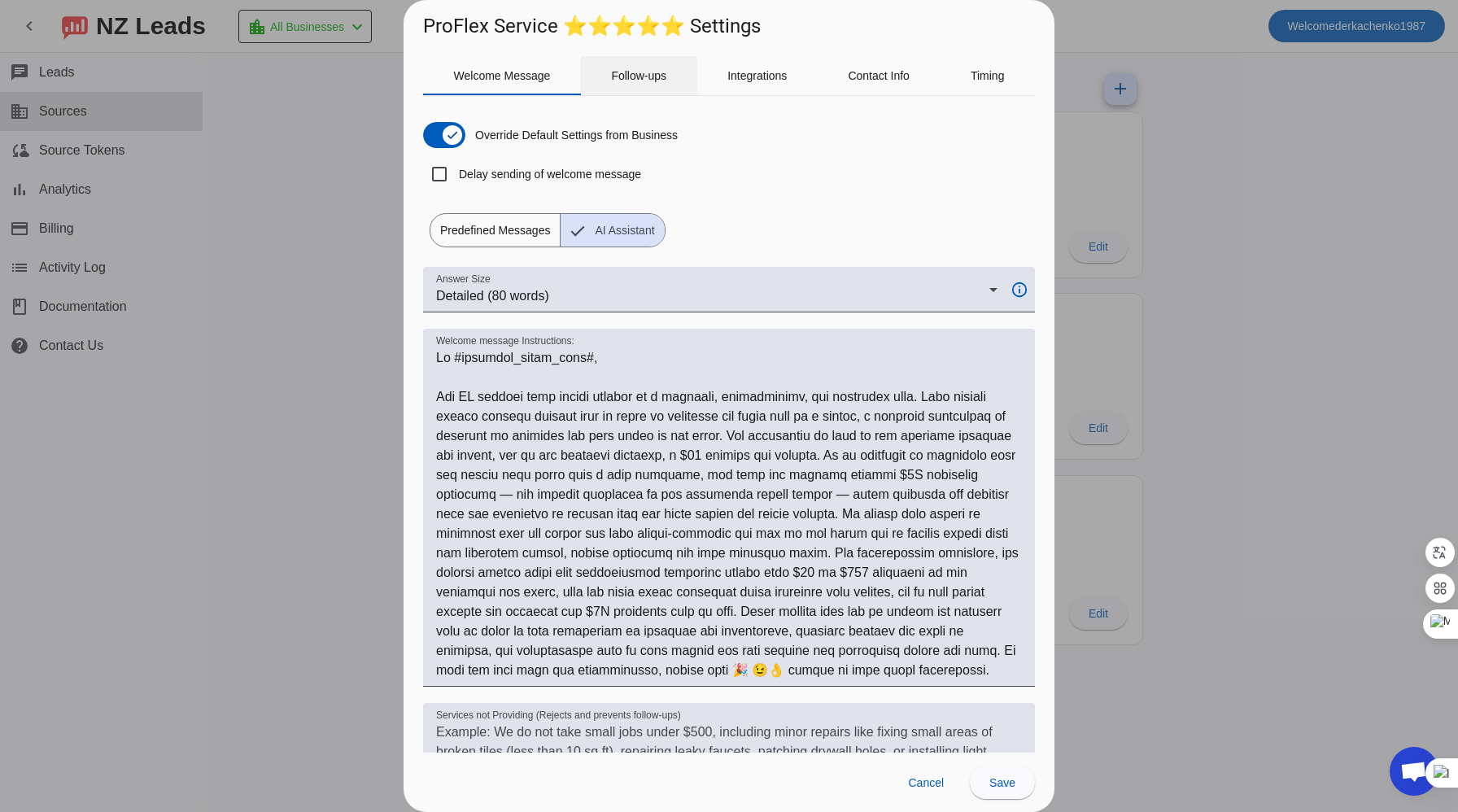
click at [644, 63] on span "Follow-ups" at bounding box center [638, 76] width 55 height 39
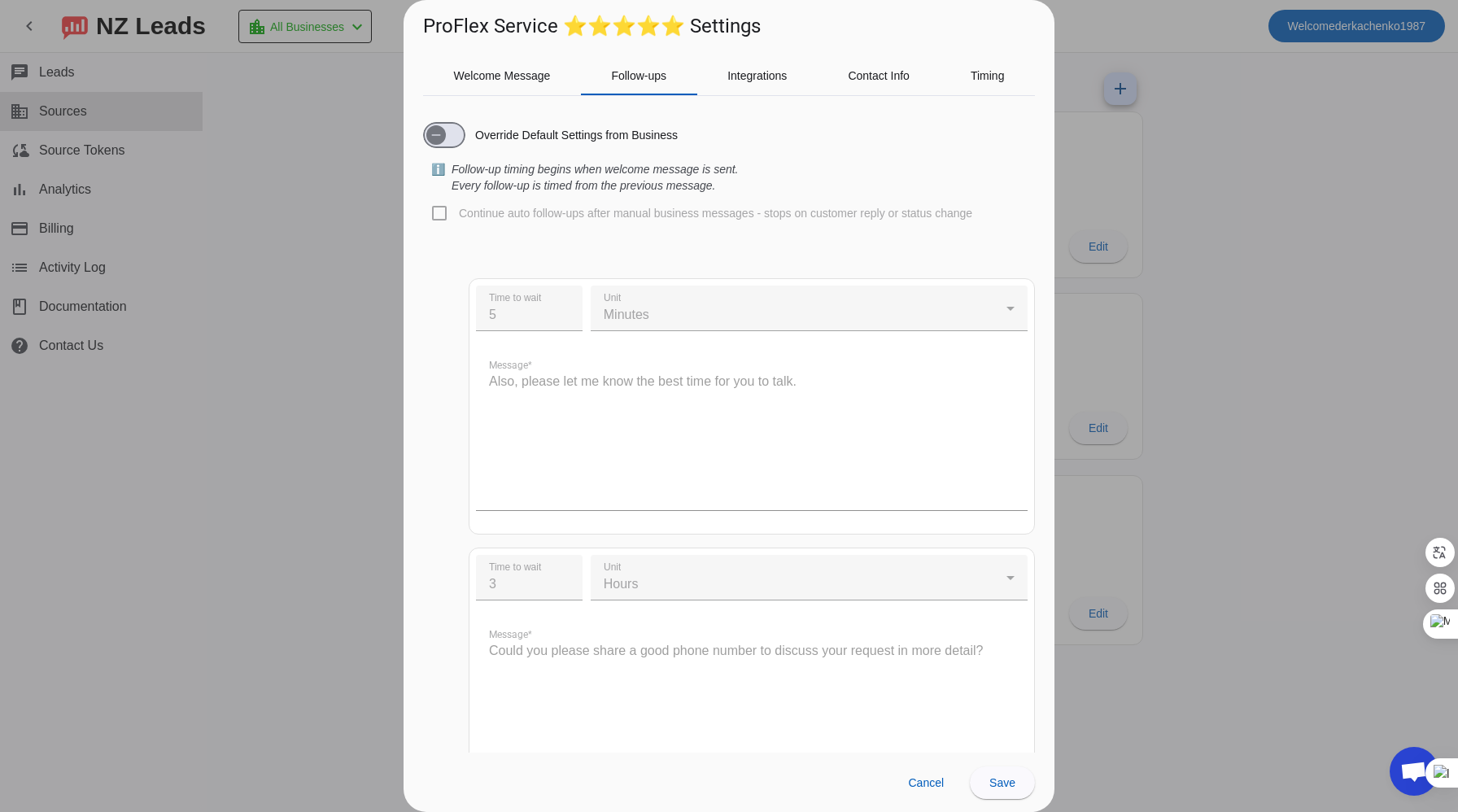
click at [441, 210] on div "Continue auto follow-ups after manual business messages - stops on customer rep…" at bounding box center [729, 213] width 612 height 39
click at [438, 120] on span "button" at bounding box center [436, 135] width 32 height 32
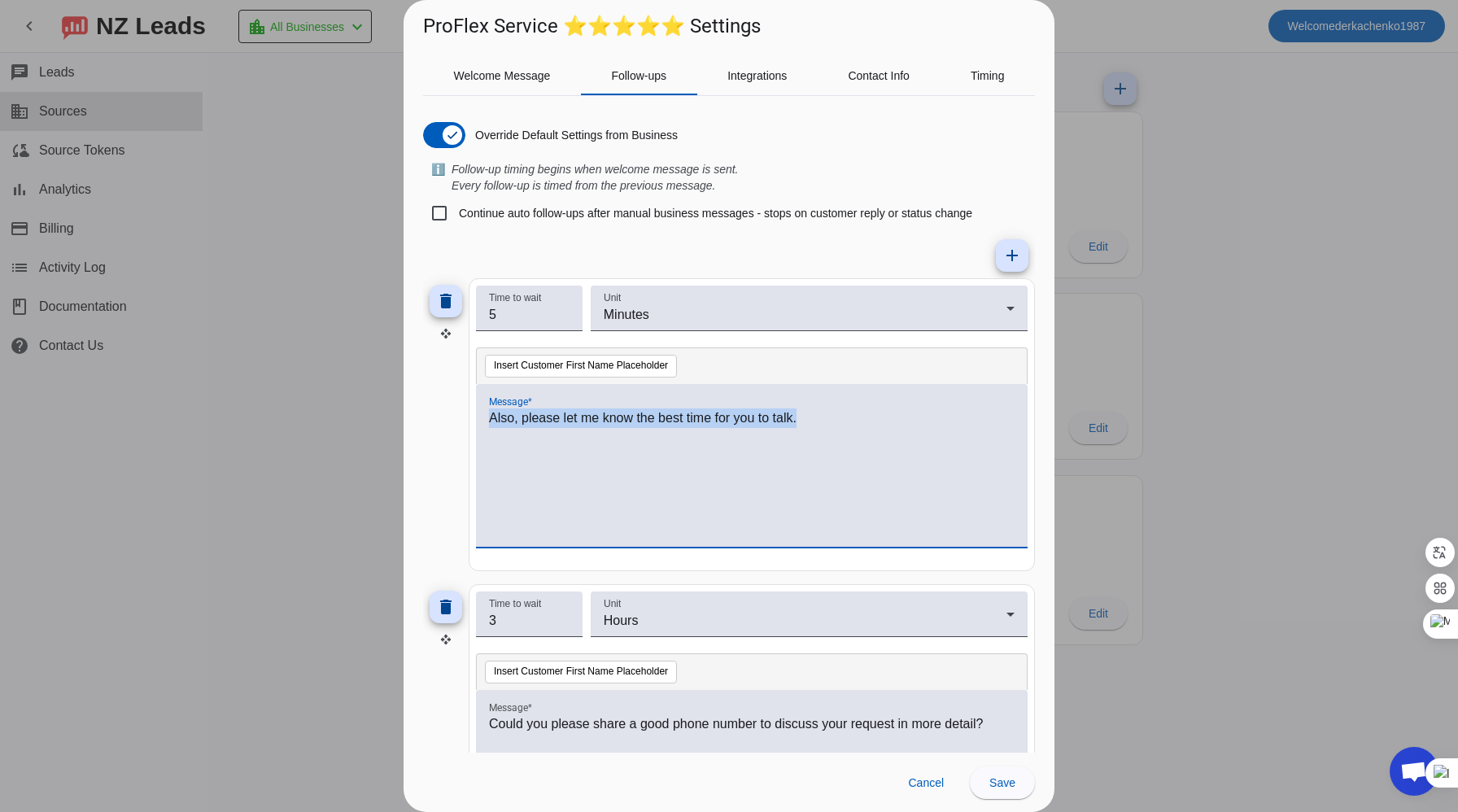
drag, startPoint x: 861, startPoint y: 413, endPoint x: 476, endPoint y: 416, distance: 385.0
click at [476, 416] on div "Also, please let me know the best time for you to talk." at bounding box center [751, 466] width 552 height 163
click at [634, 483] on div "Just checking in 😊 Would you like me to reserve a spot for you [DATE] or [DATE]?" at bounding box center [751, 474] width 526 height 132
click at [550, 620] on input "3" at bounding box center [529, 620] width 81 height 20
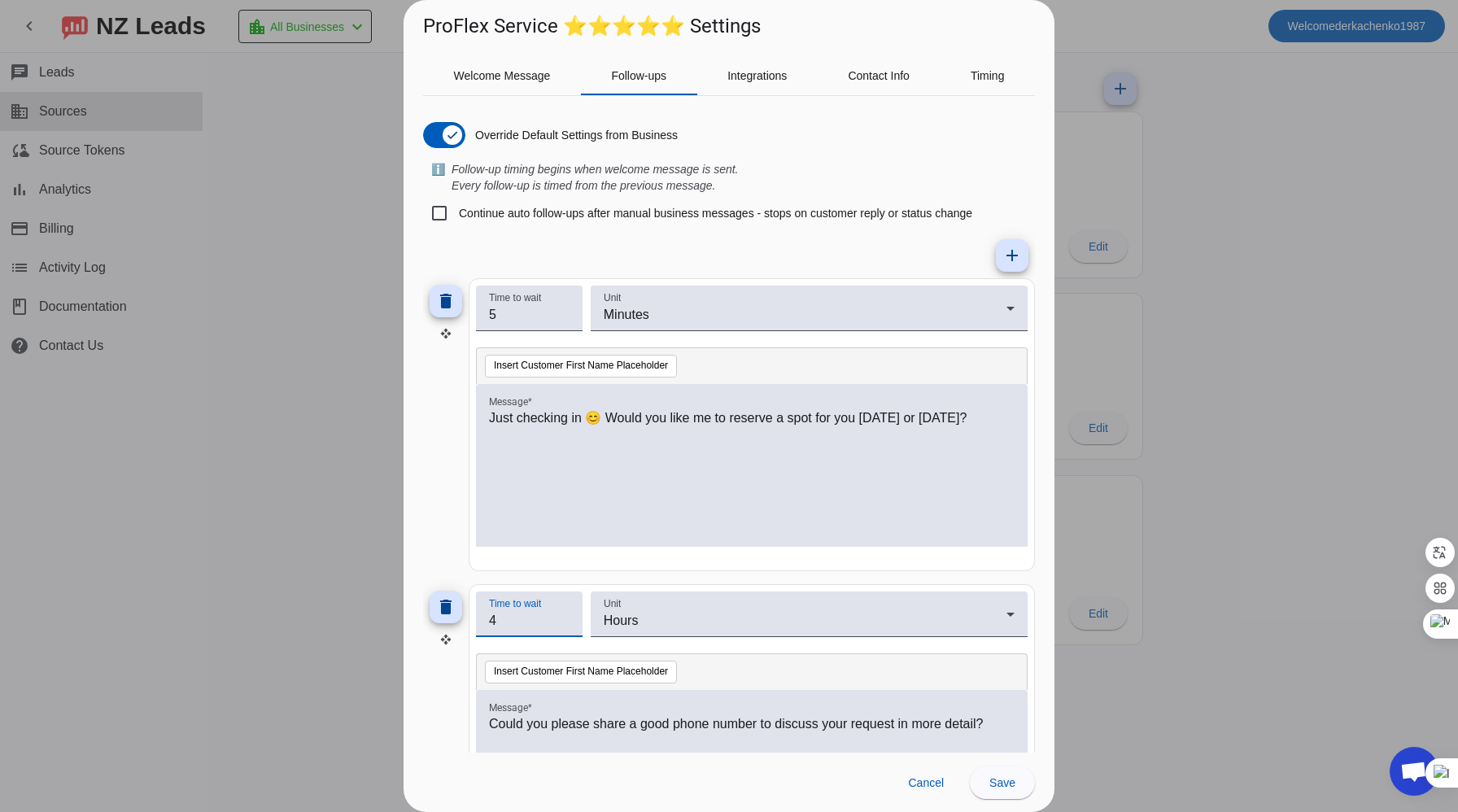
click at [567, 615] on input "4" at bounding box center [529, 620] width 81 height 20
click at [564, 629] on input "3" at bounding box center [529, 620] width 81 height 20
click at [564, 629] on input "2" at bounding box center [529, 620] width 81 height 20
type input "1"
click at [564, 629] on input "1" at bounding box center [529, 620] width 81 height 20
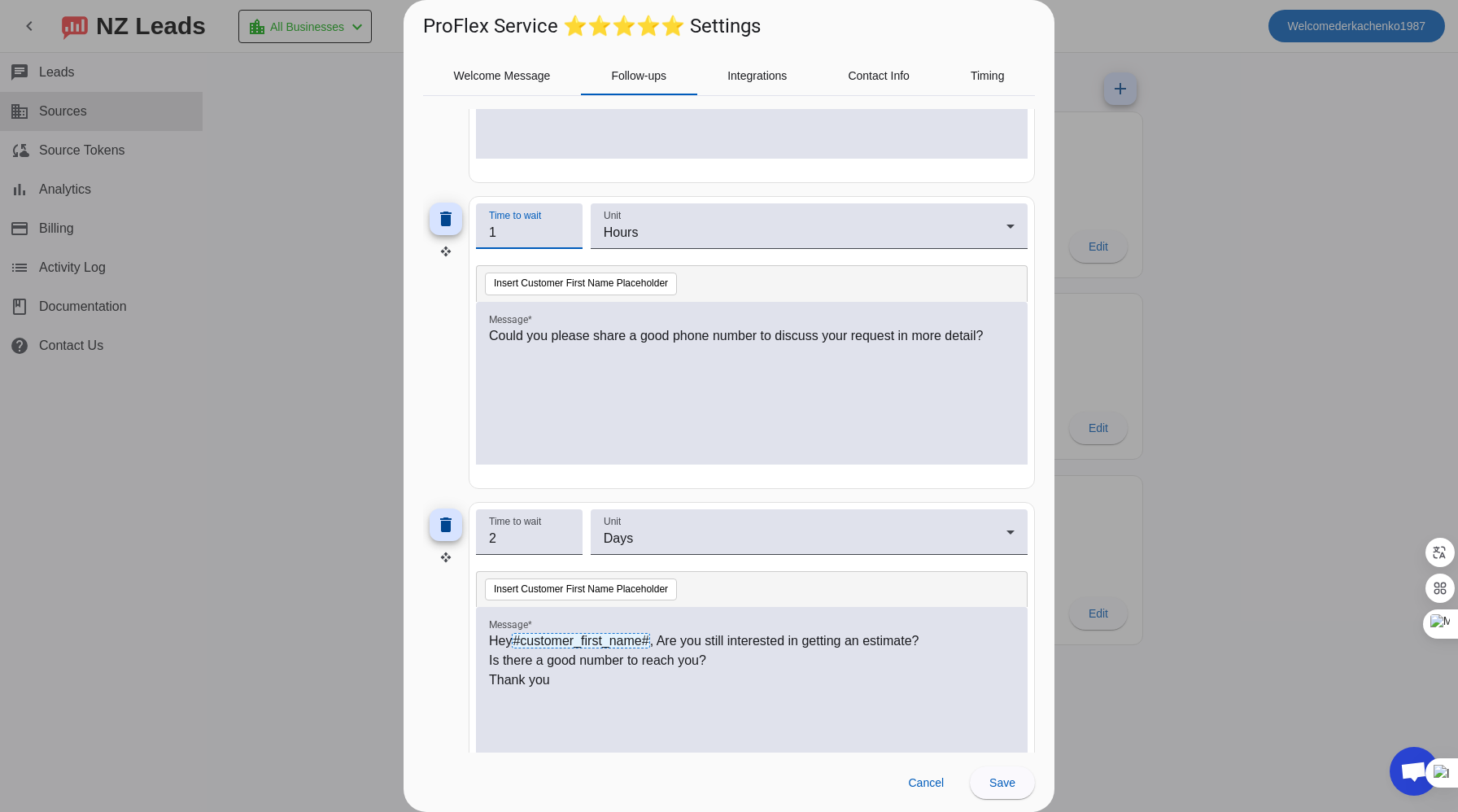
scroll to position [391, 0]
click at [563, 532] on input "3" at bounding box center [529, 536] width 81 height 20
click at [563, 541] on input "2" at bounding box center [529, 536] width 81 height 20
click at [563, 541] on input "1" at bounding box center [529, 536] width 81 height 20
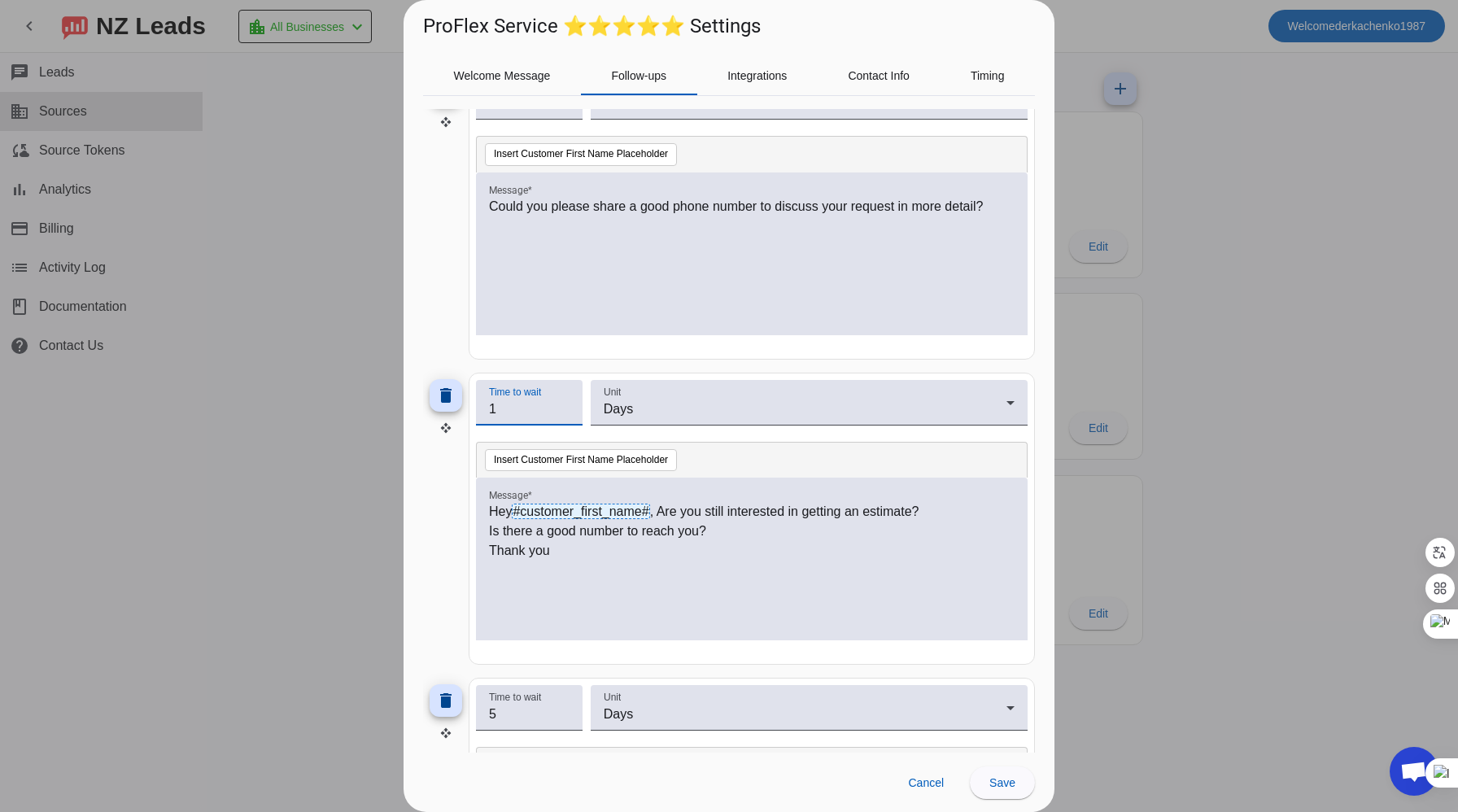
scroll to position [541, 0]
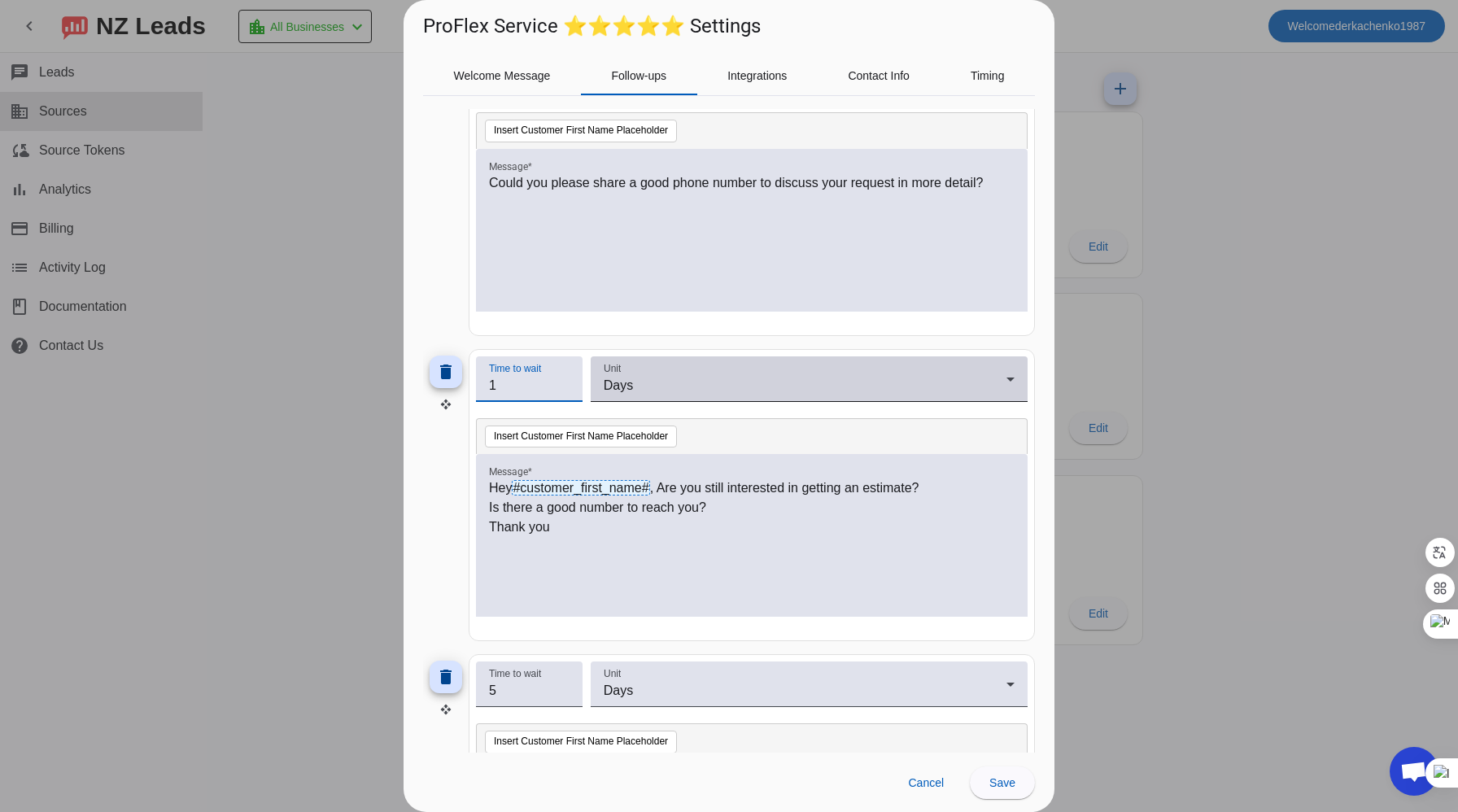
click at [683, 379] on div "Days" at bounding box center [805, 385] width 403 height 20
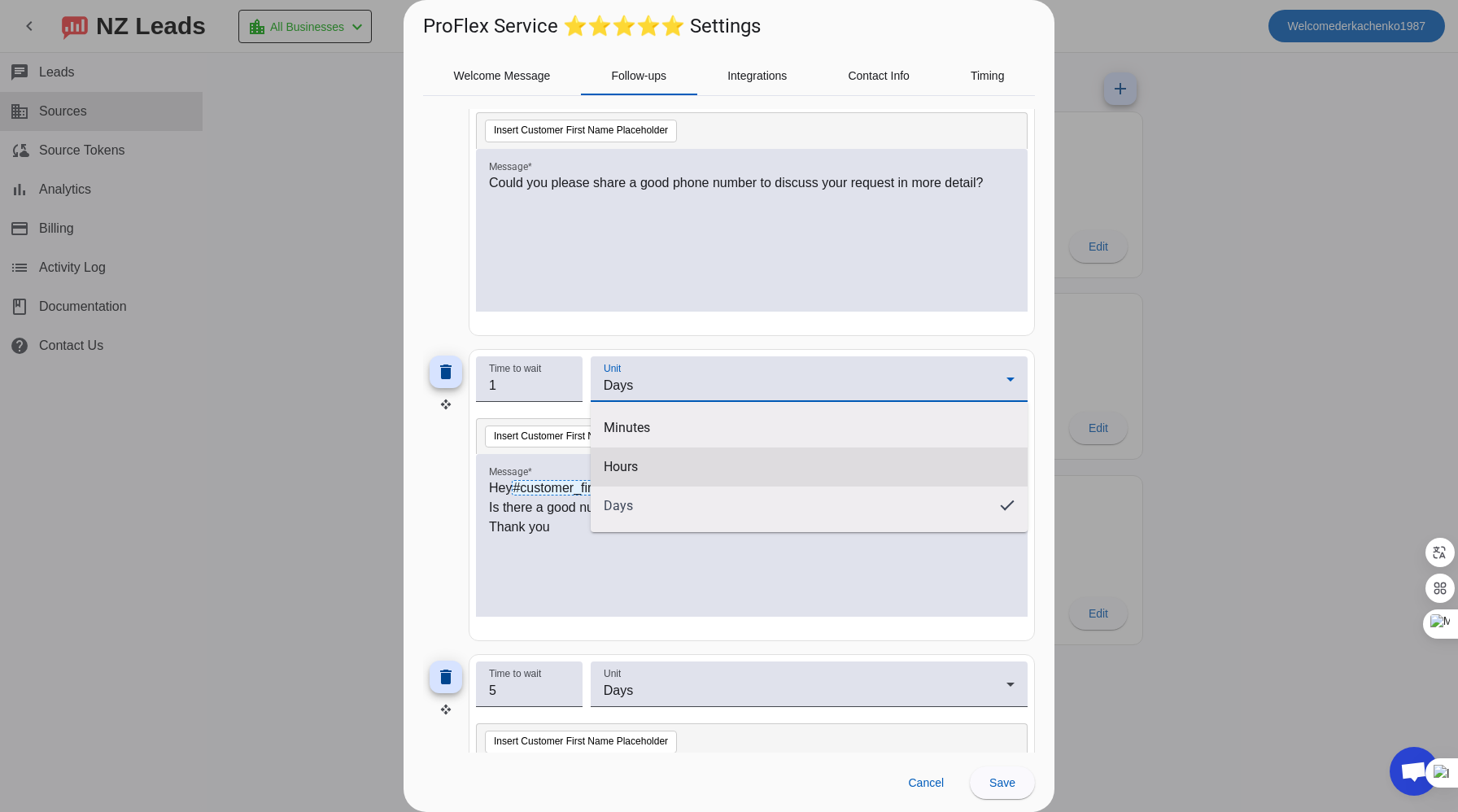
click at [649, 455] on mat-option "Hours" at bounding box center [809, 467] width 437 height 39
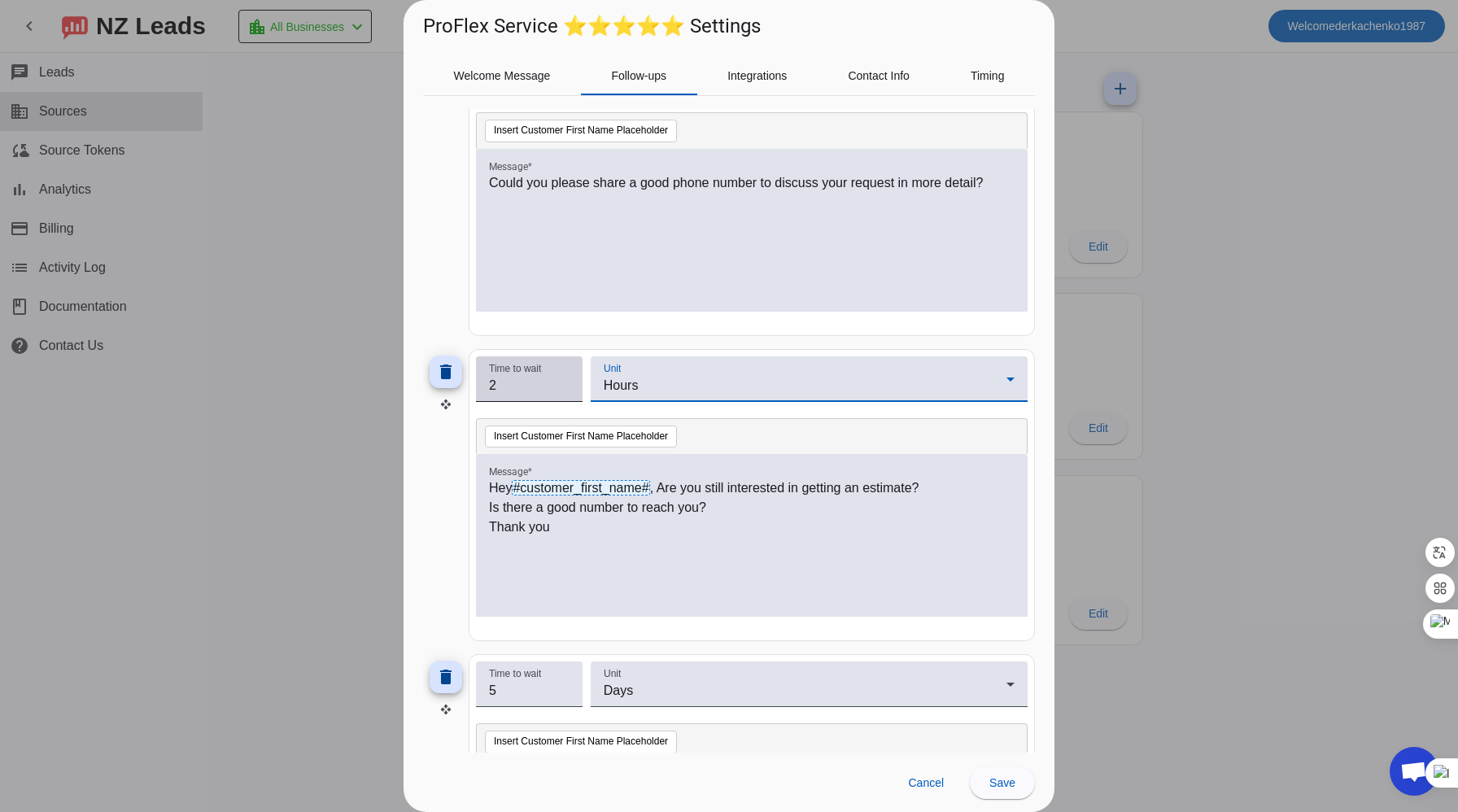
click at [565, 382] on input "2" at bounding box center [529, 385] width 81 height 20
click at [565, 382] on input "3" at bounding box center [529, 385] width 81 height 20
click at [565, 382] on input "4" at bounding box center [529, 385] width 81 height 20
click at [565, 382] on input "5" at bounding box center [529, 385] width 81 height 20
type input "6"
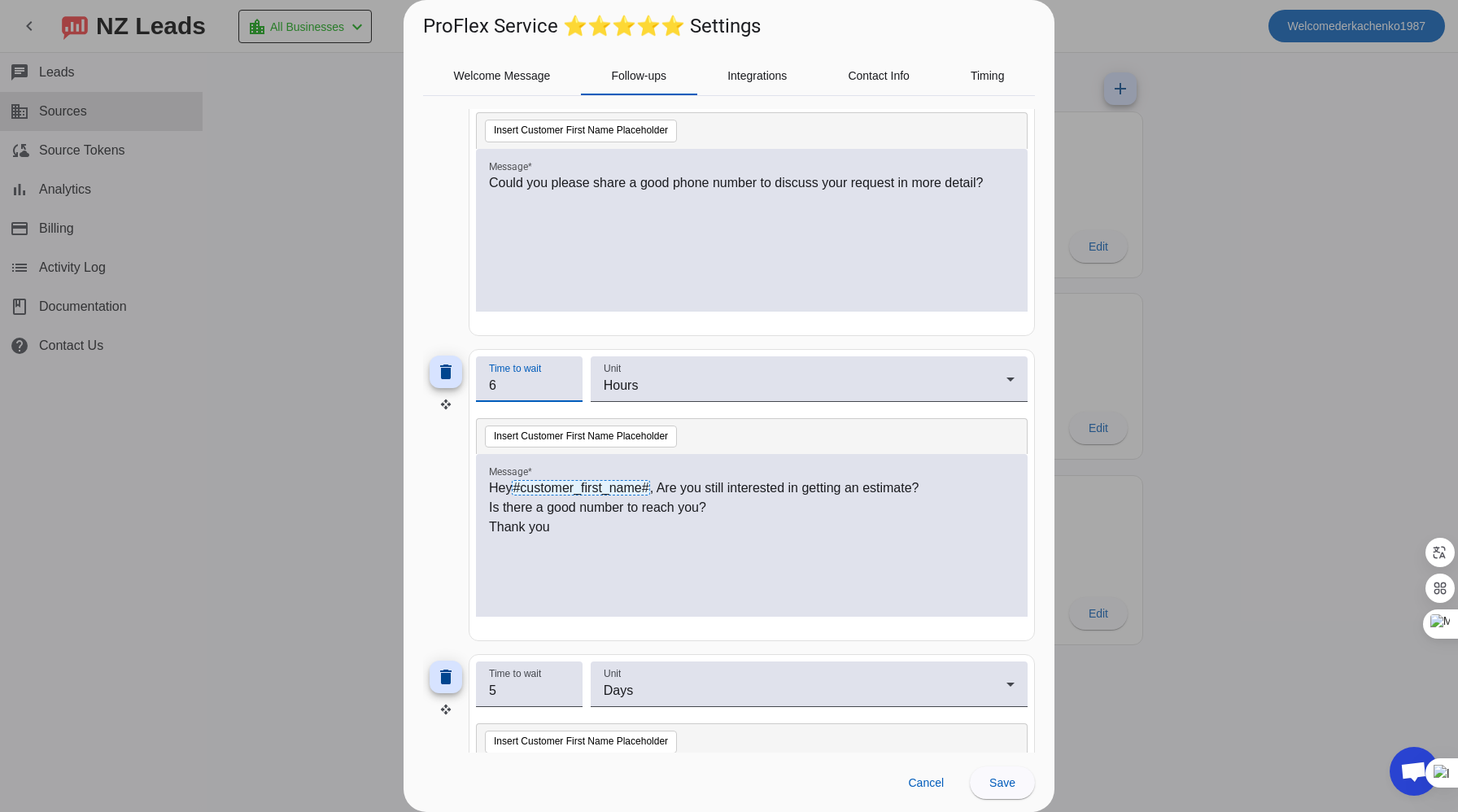
click at [565, 382] on input "6" at bounding box center [529, 385] width 81 height 20
click at [617, 568] on div "Hey #customer_first_name# , Are you still interested in getting an estimate? Is…" at bounding box center [751, 545] width 526 height 132
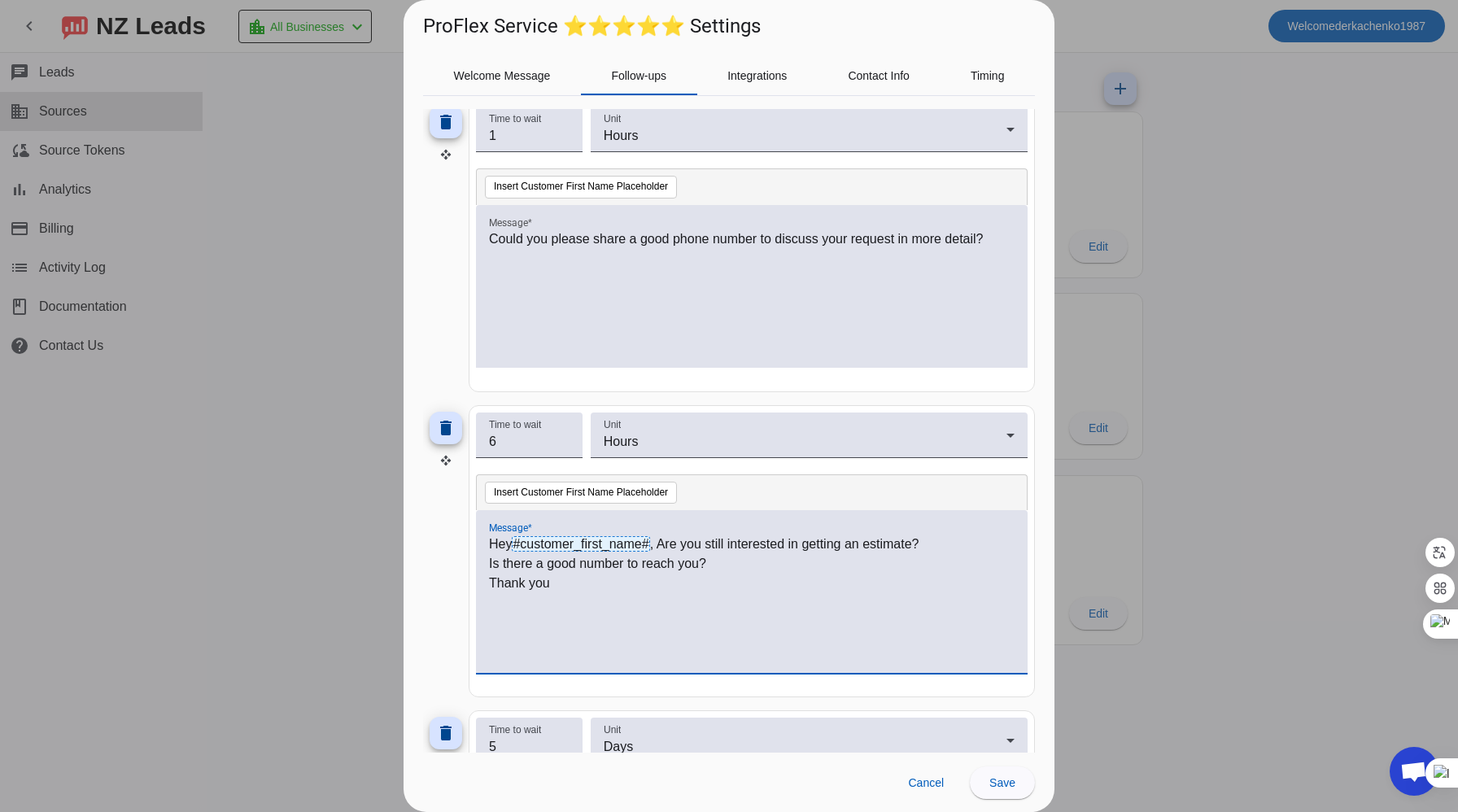
scroll to position [748, 0]
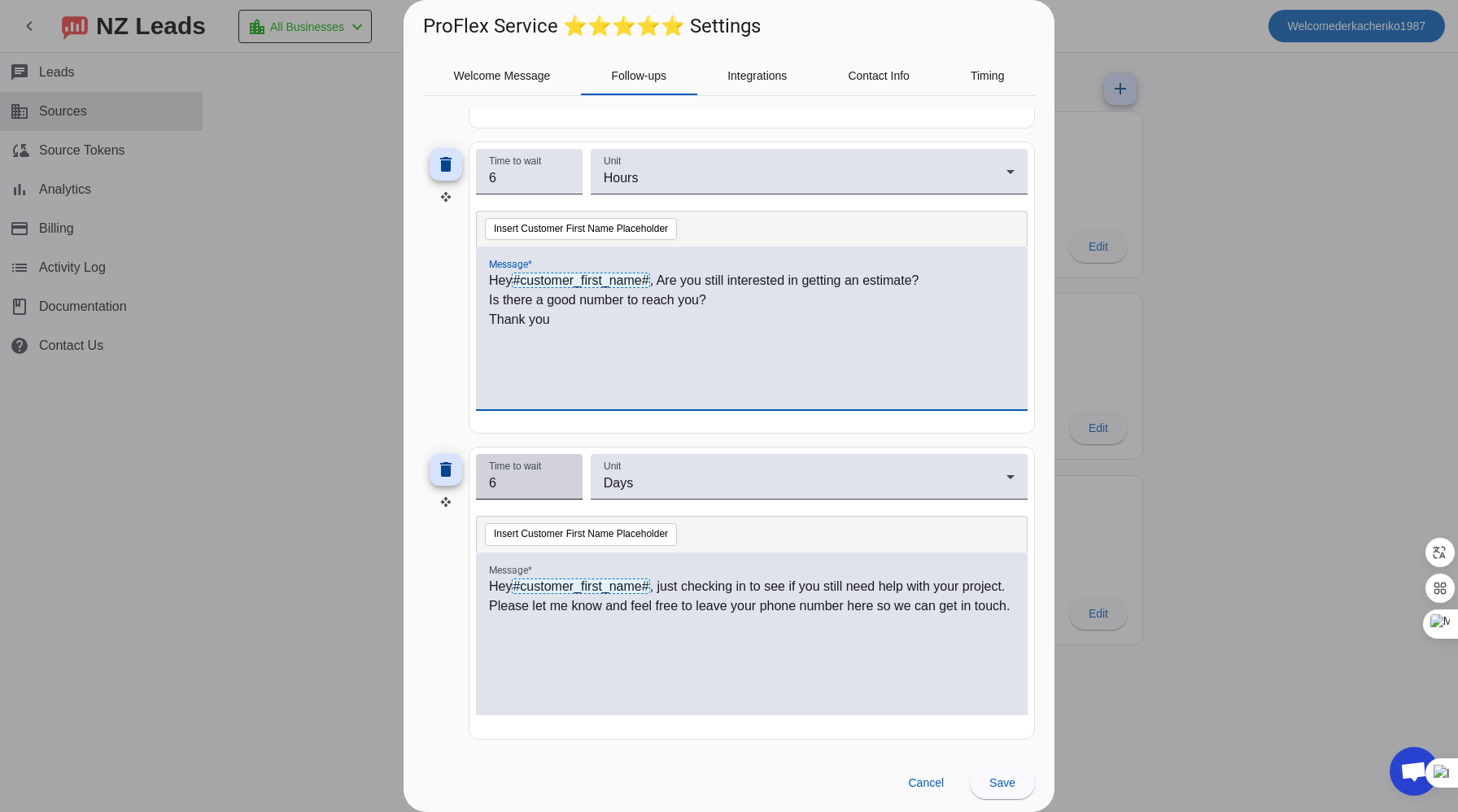
click at [565, 479] on input "6" at bounding box center [529, 484] width 81 height 20
click at [564, 492] on input "5" at bounding box center [529, 484] width 81 height 20
click at [564, 492] on input "4" at bounding box center [529, 484] width 81 height 20
click at [564, 492] on input "3" at bounding box center [529, 484] width 81 height 20
click at [564, 492] on input "2" at bounding box center [529, 484] width 81 height 20
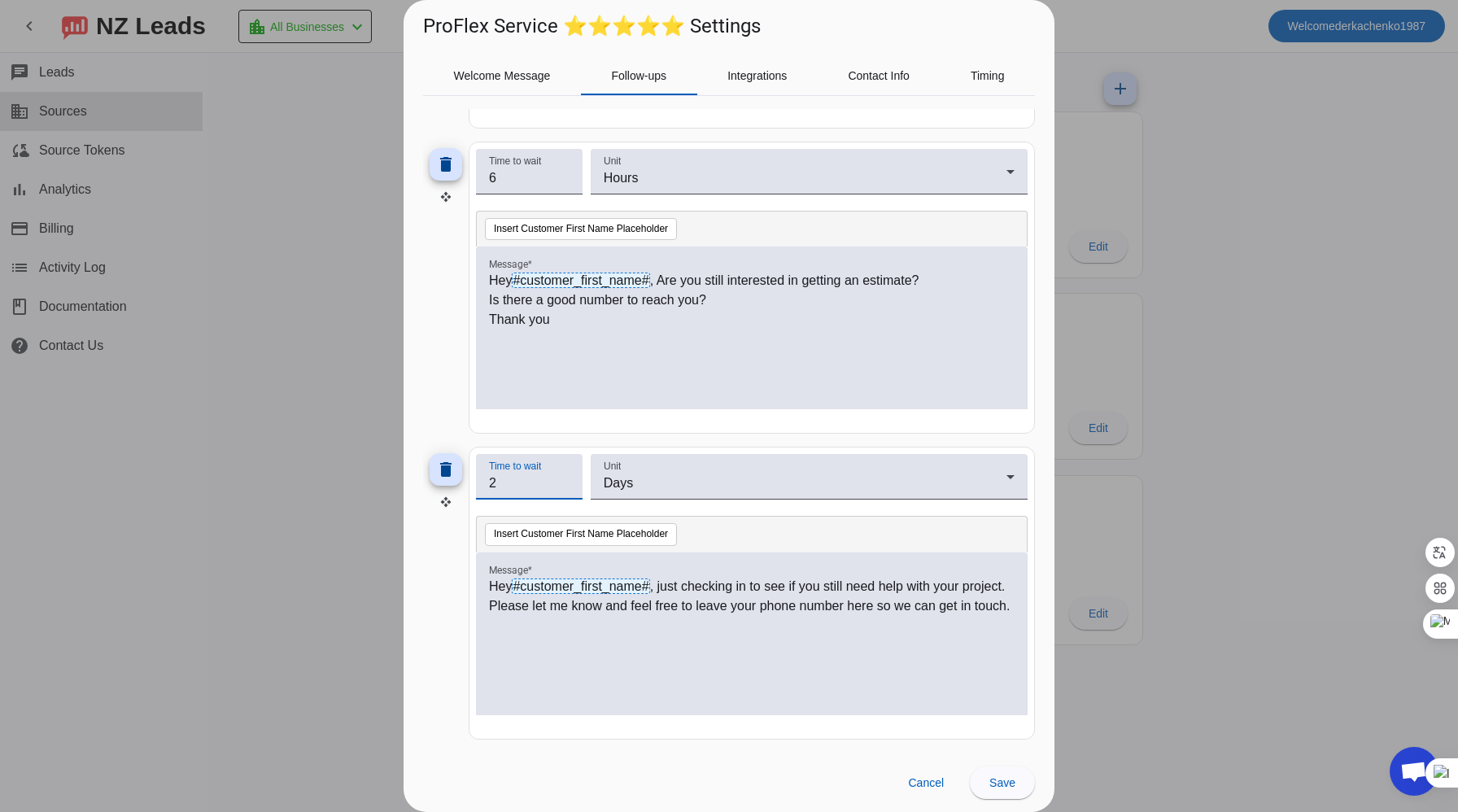
type input "1"
click at [564, 492] on input "1" at bounding box center [529, 484] width 81 height 20
click at [797, 641] on div "Hey #customer_first_name# , just checking in to see if you still need help with…" at bounding box center [751, 643] width 526 height 132
click at [1006, 786] on span "Save" at bounding box center [1002, 782] width 26 height 13
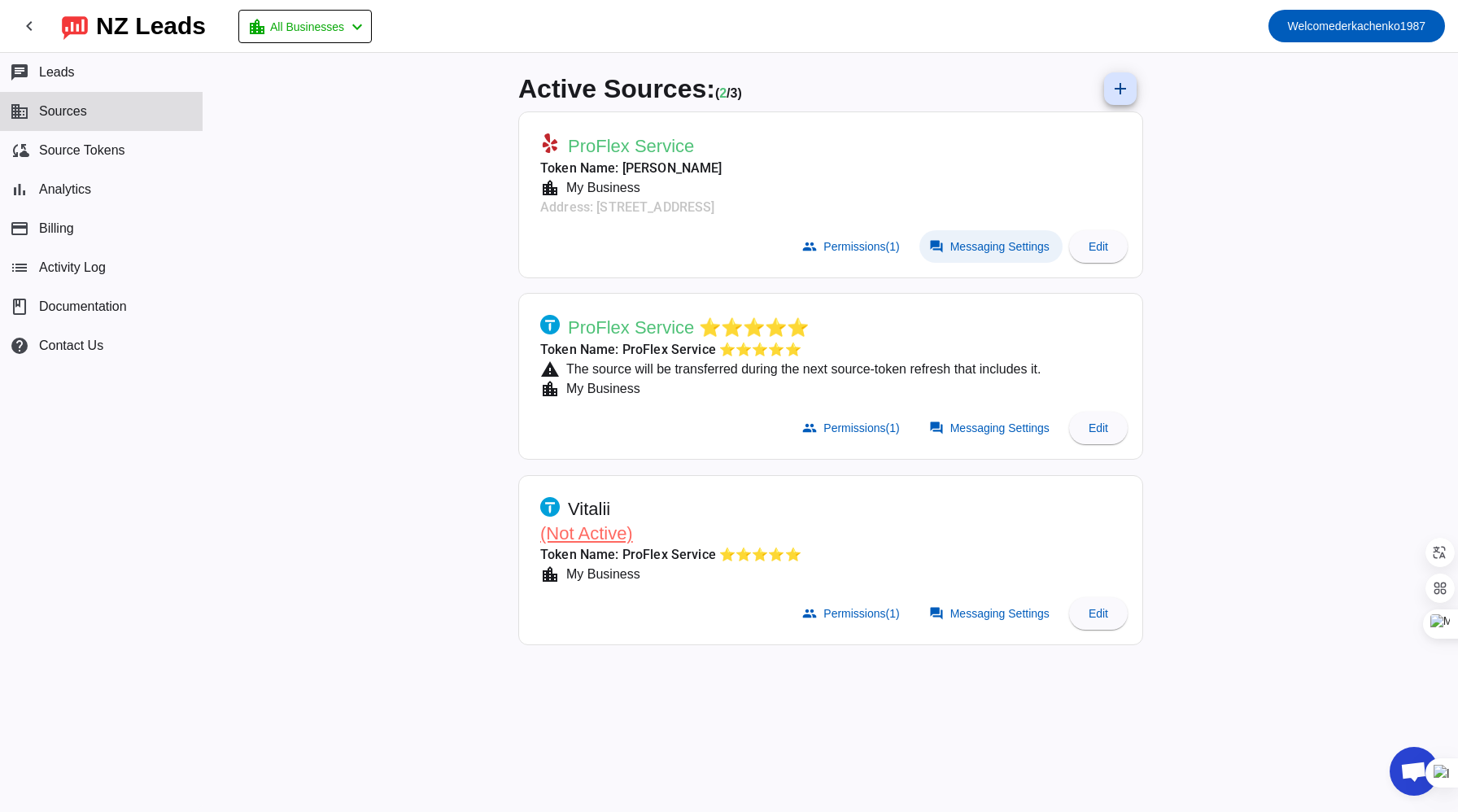
click at [994, 259] on span at bounding box center [991, 246] width 144 height 32
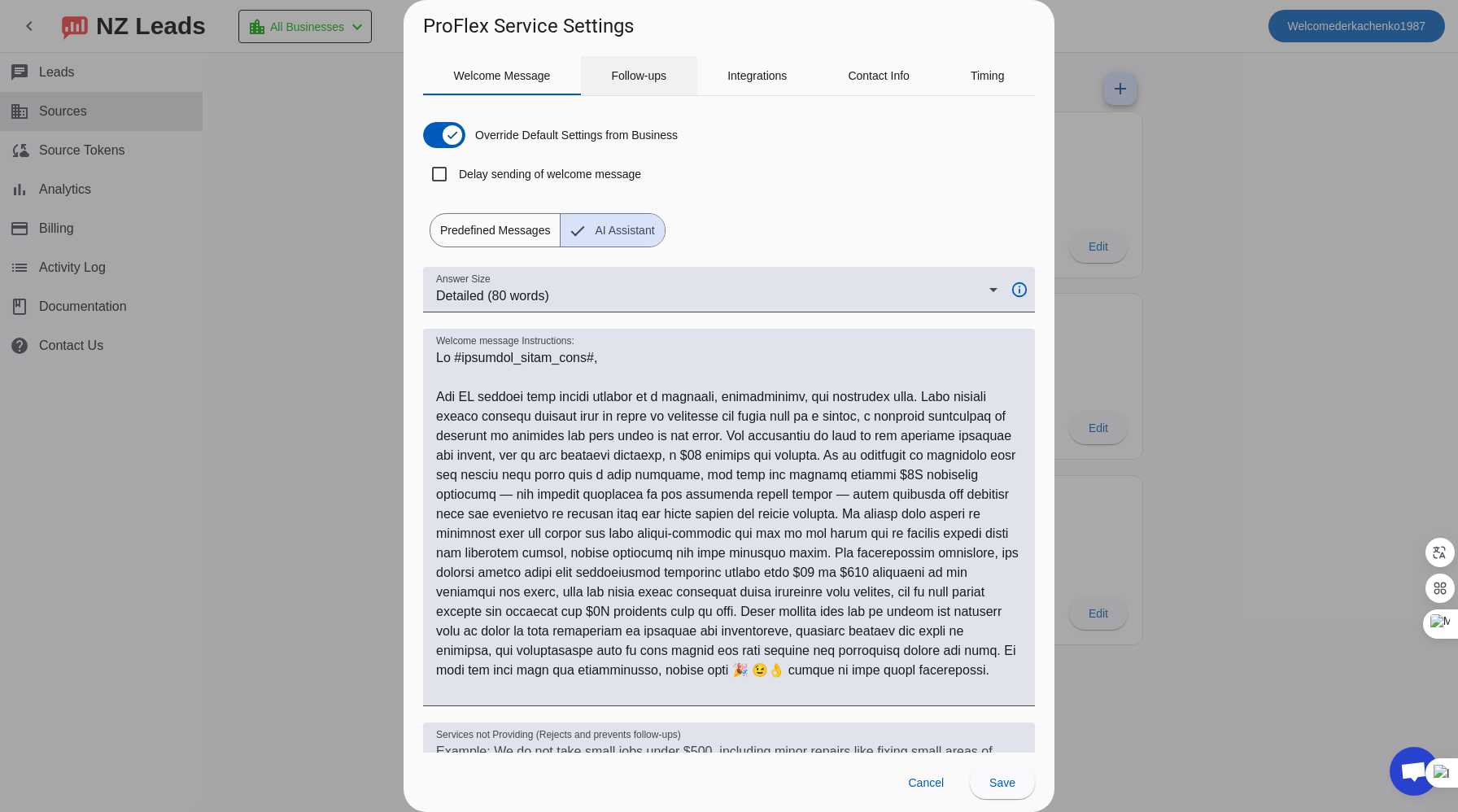
click at [621, 70] on span "Follow-ups" at bounding box center [638, 76] width 55 height 12
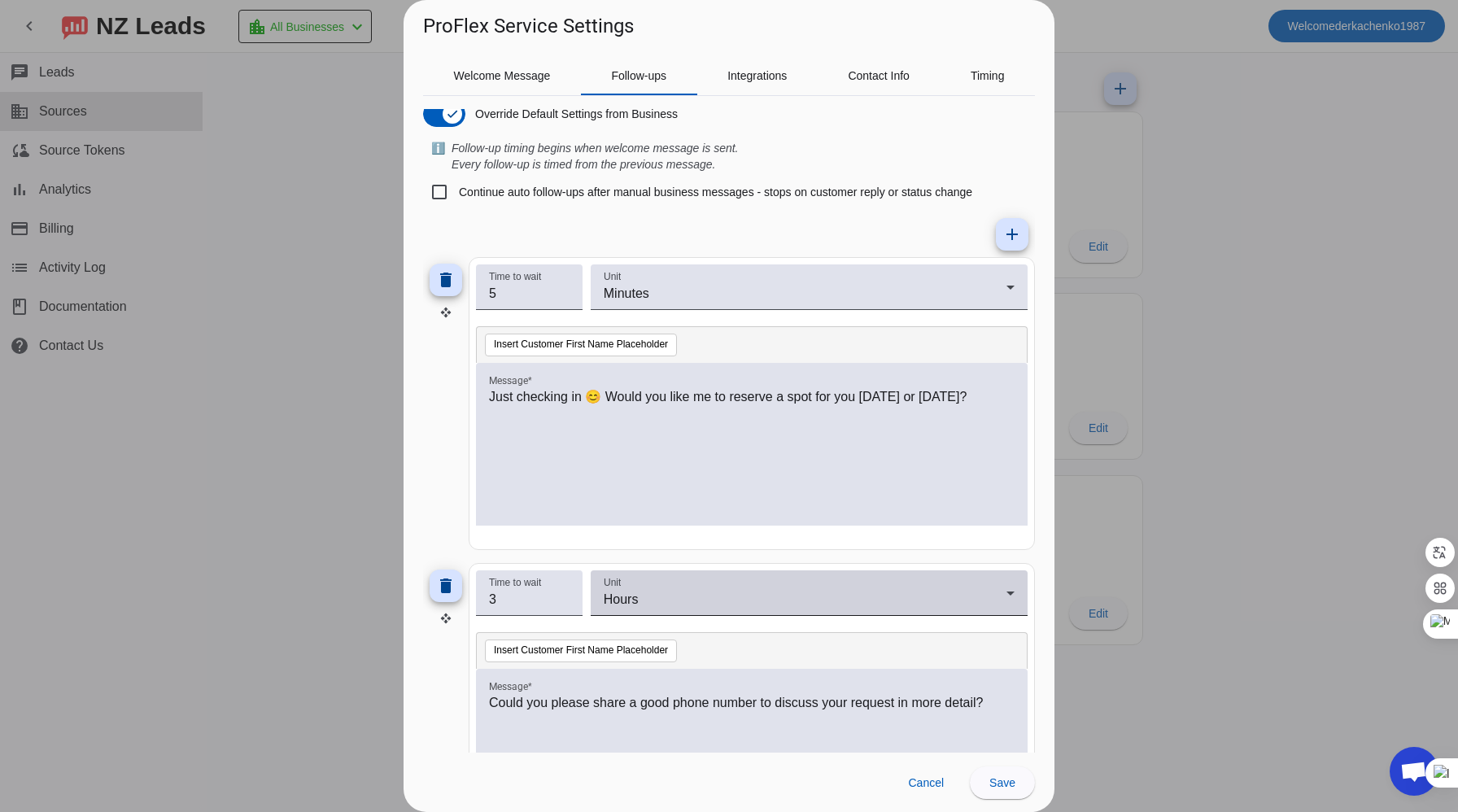
scroll to position [0, 0]
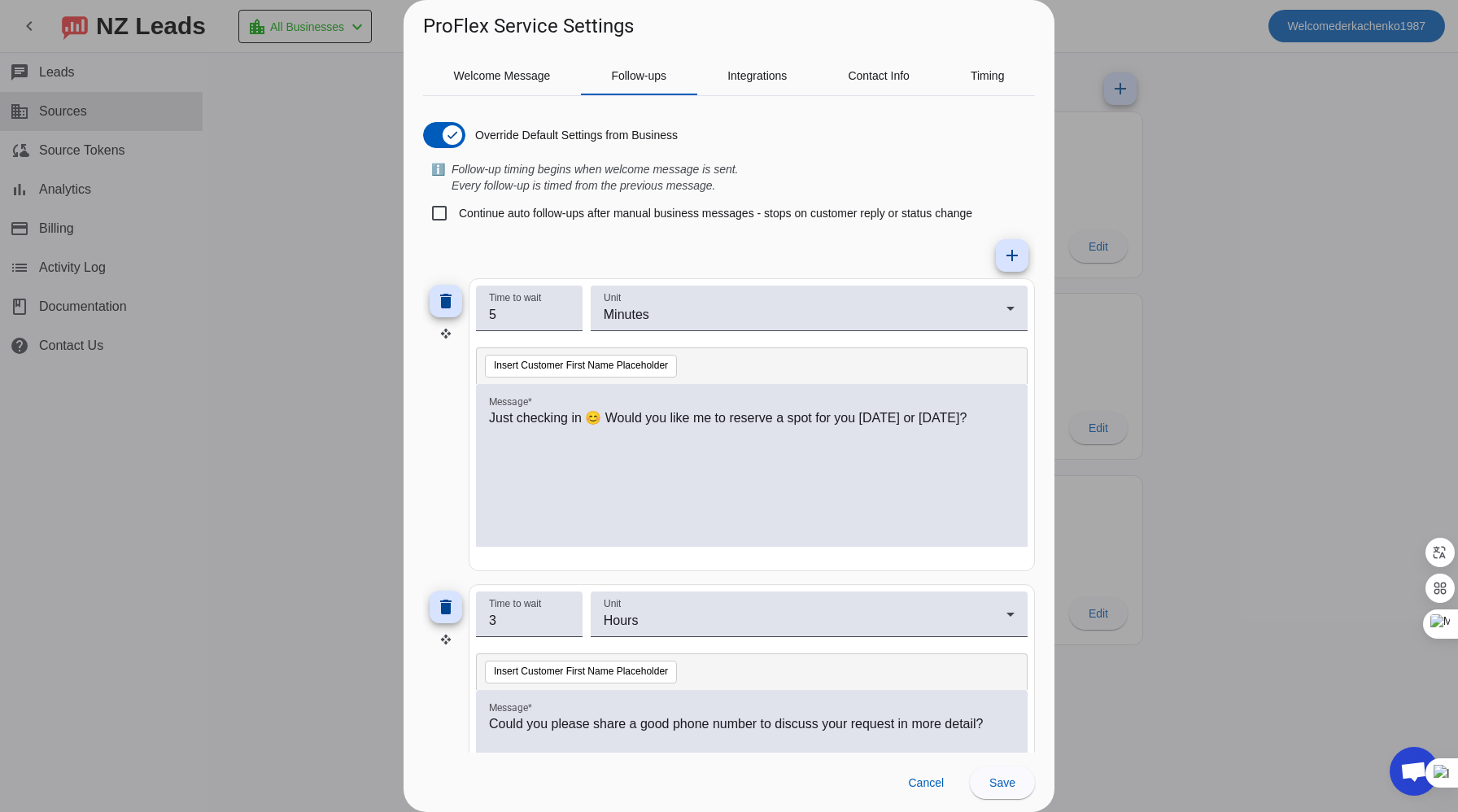
click at [1254, 211] on div at bounding box center [729, 406] width 1458 height 812
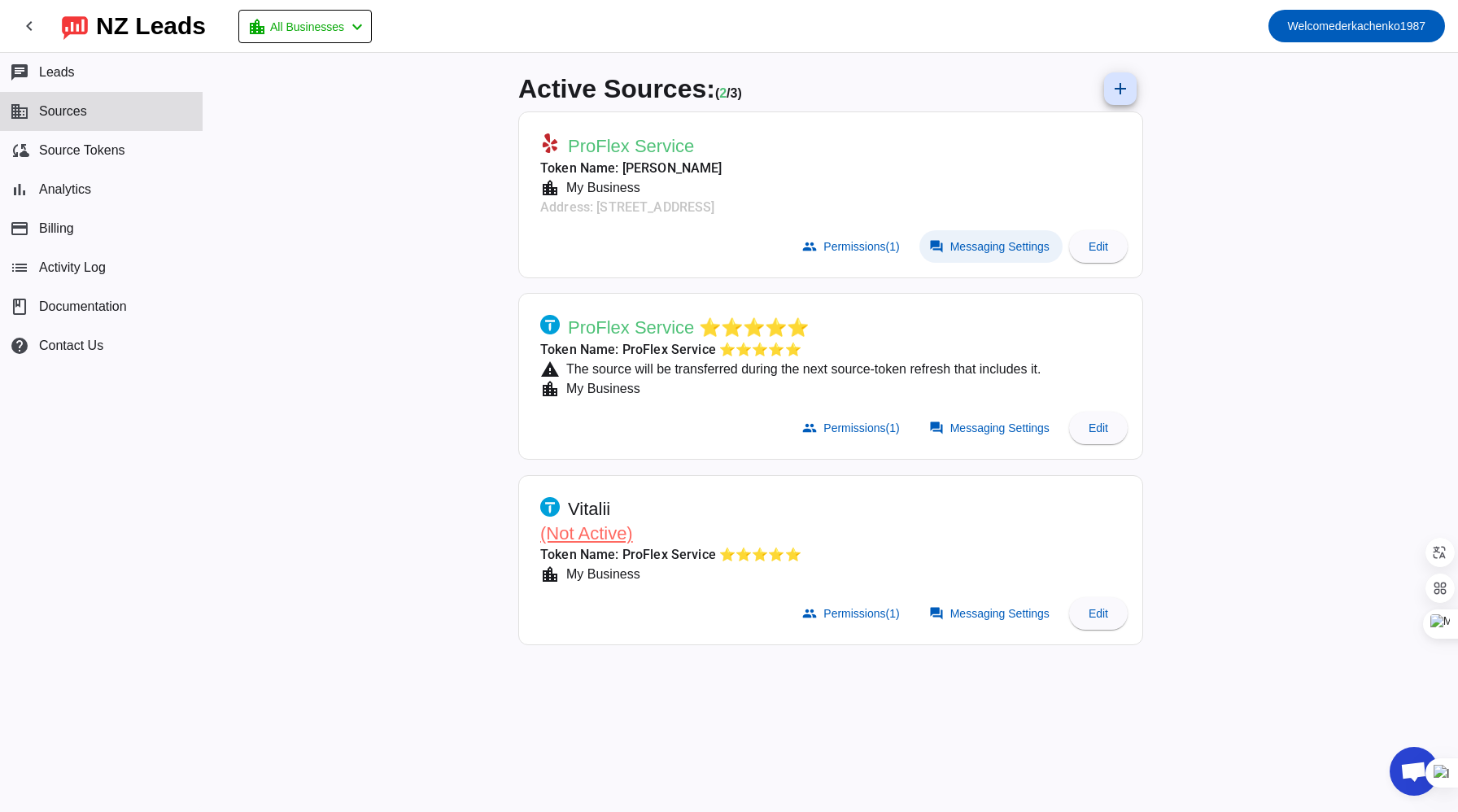
click at [974, 240] on span "Messaging Settings" at bounding box center [1000, 246] width 99 height 13
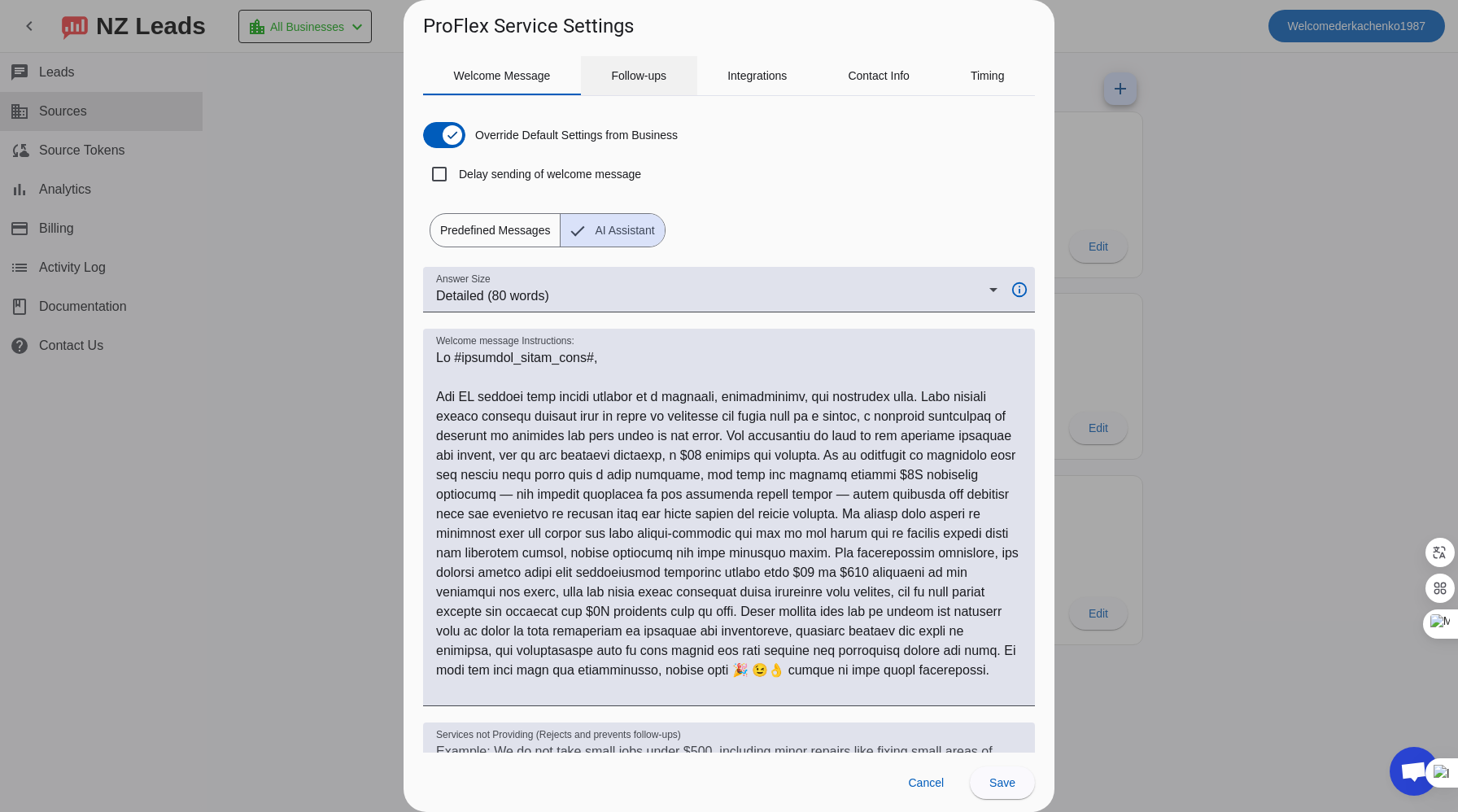
click at [653, 70] on span "Follow-ups" at bounding box center [638, 76] width 55 height 12
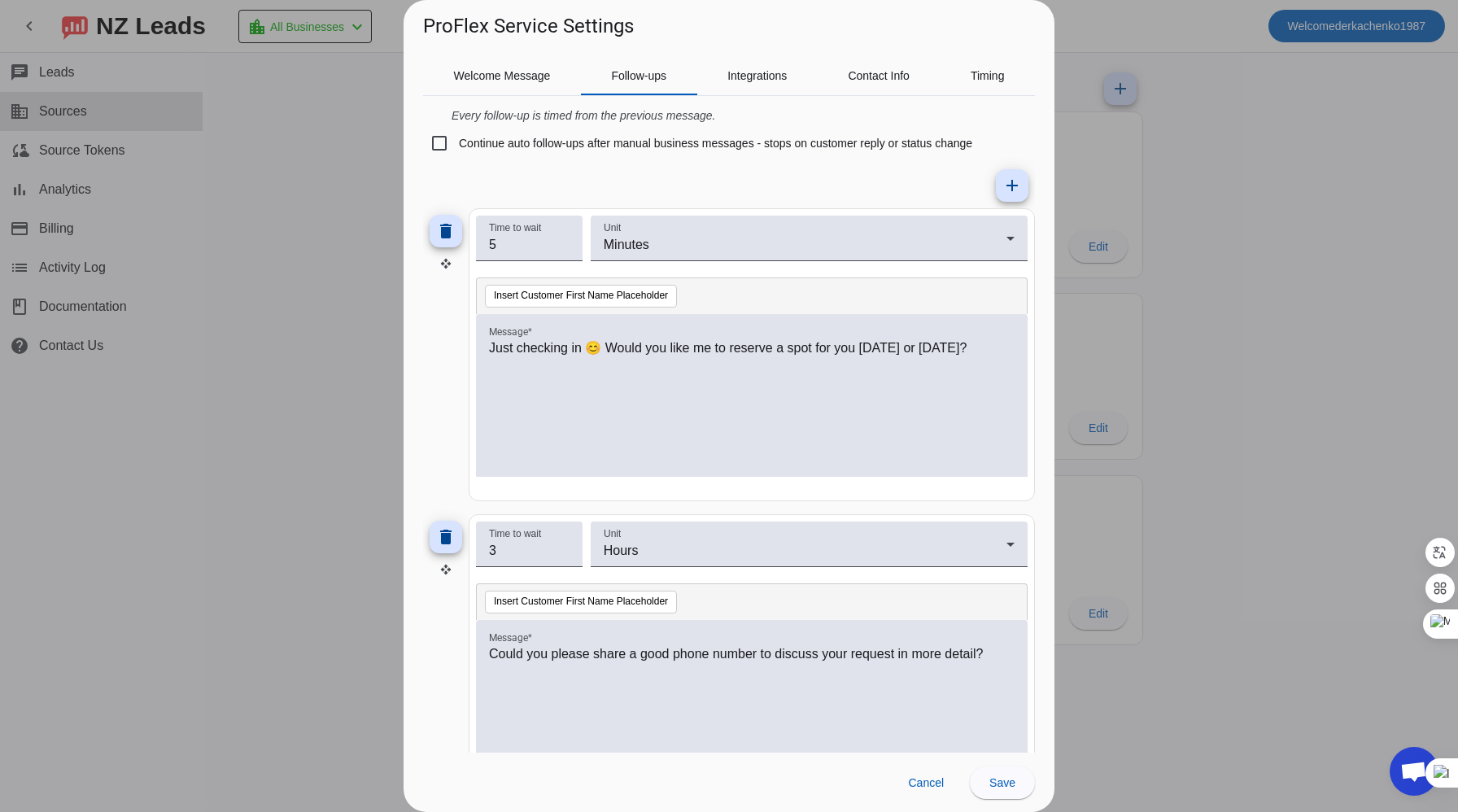
scroll to position [63, 0]
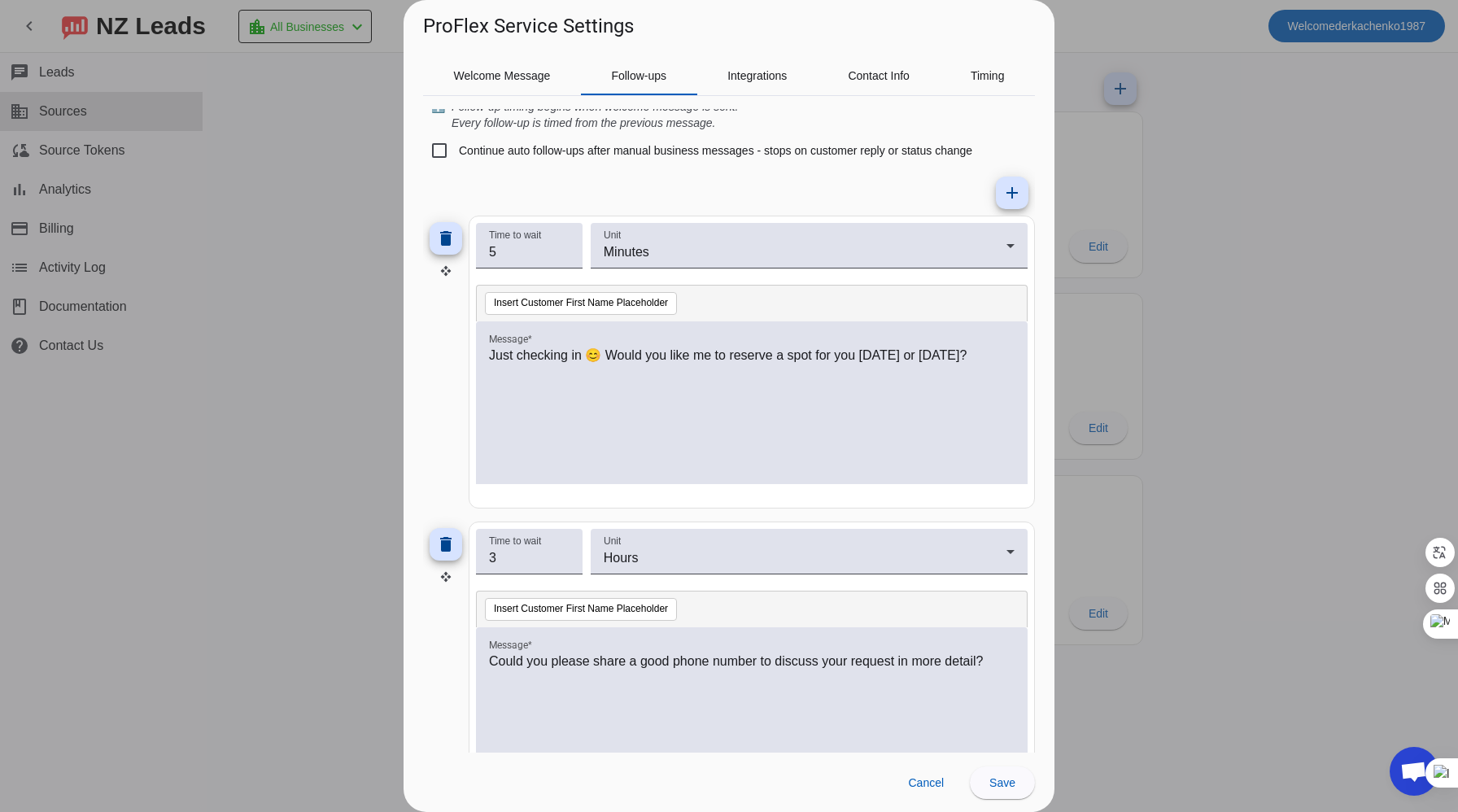
click at [1257, 276] on div at bounding box center [729, 406] width 1458 height 812
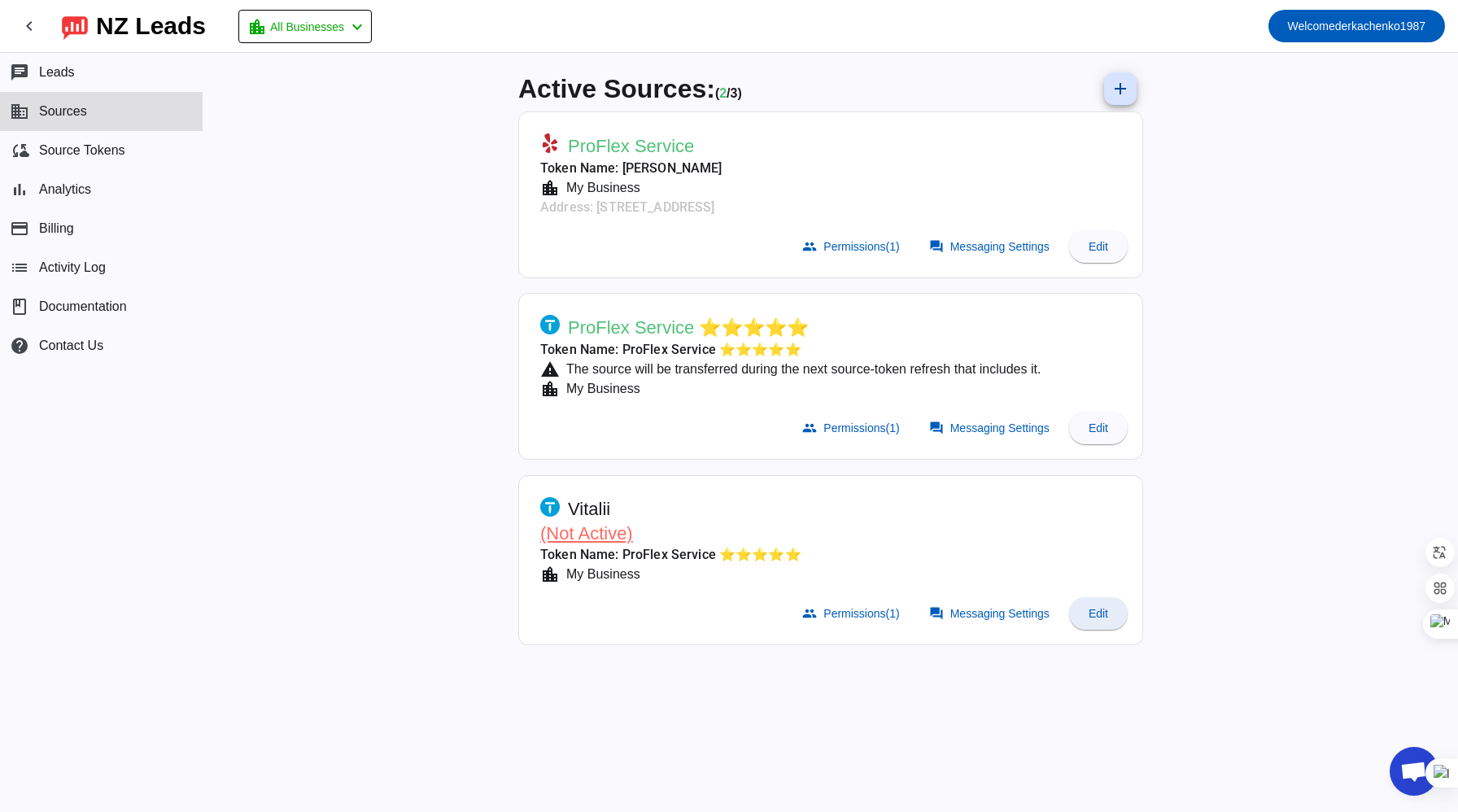
click at [1091, 602] on span at bounding box center [1098, 613] width 59 height 39
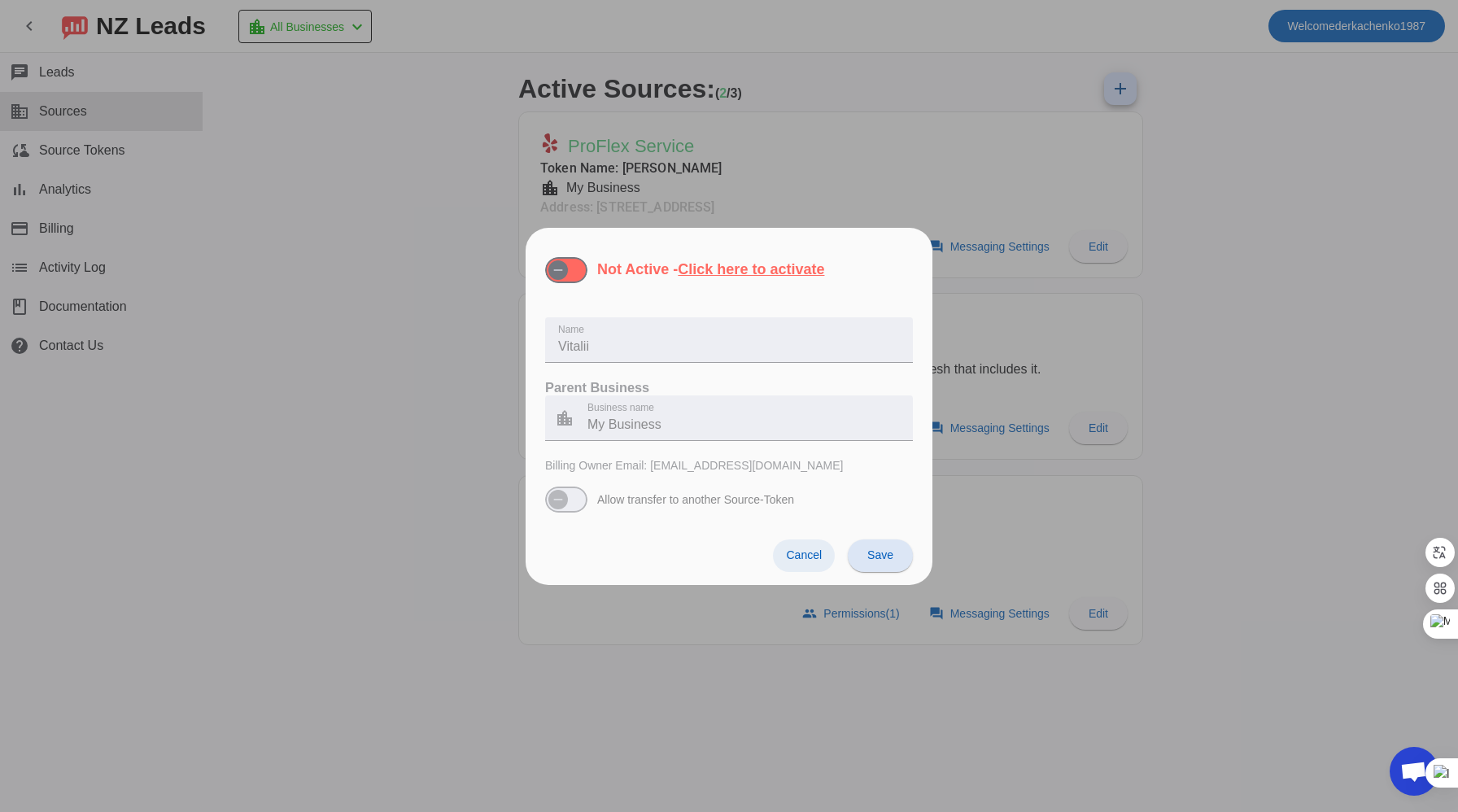
click at [814, 544] on span at bounding box center [803, 555] width 62 height 32
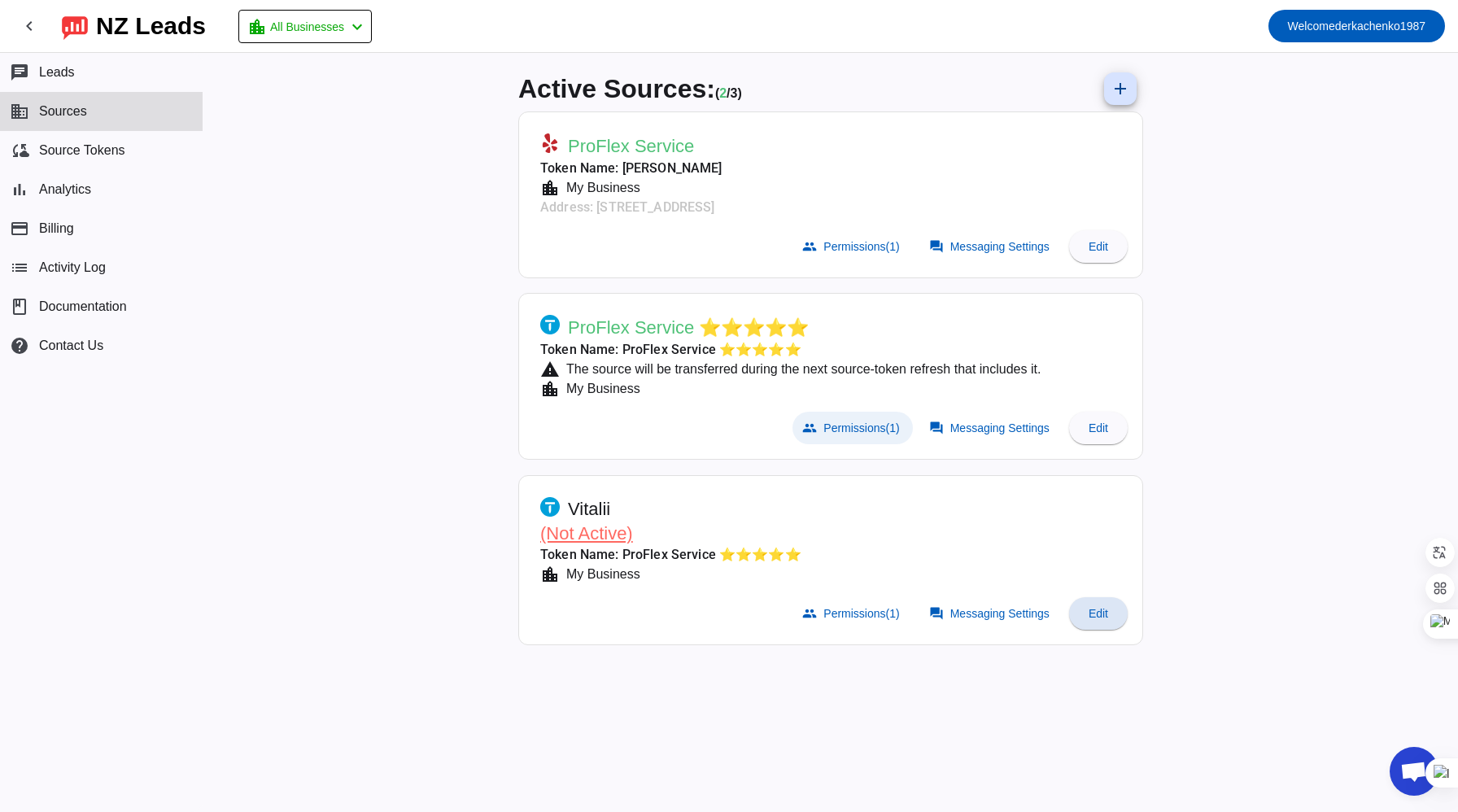
click at [856, 422] on span "Permissions (1)" at bounding box center [860, 428] width 76 height 13
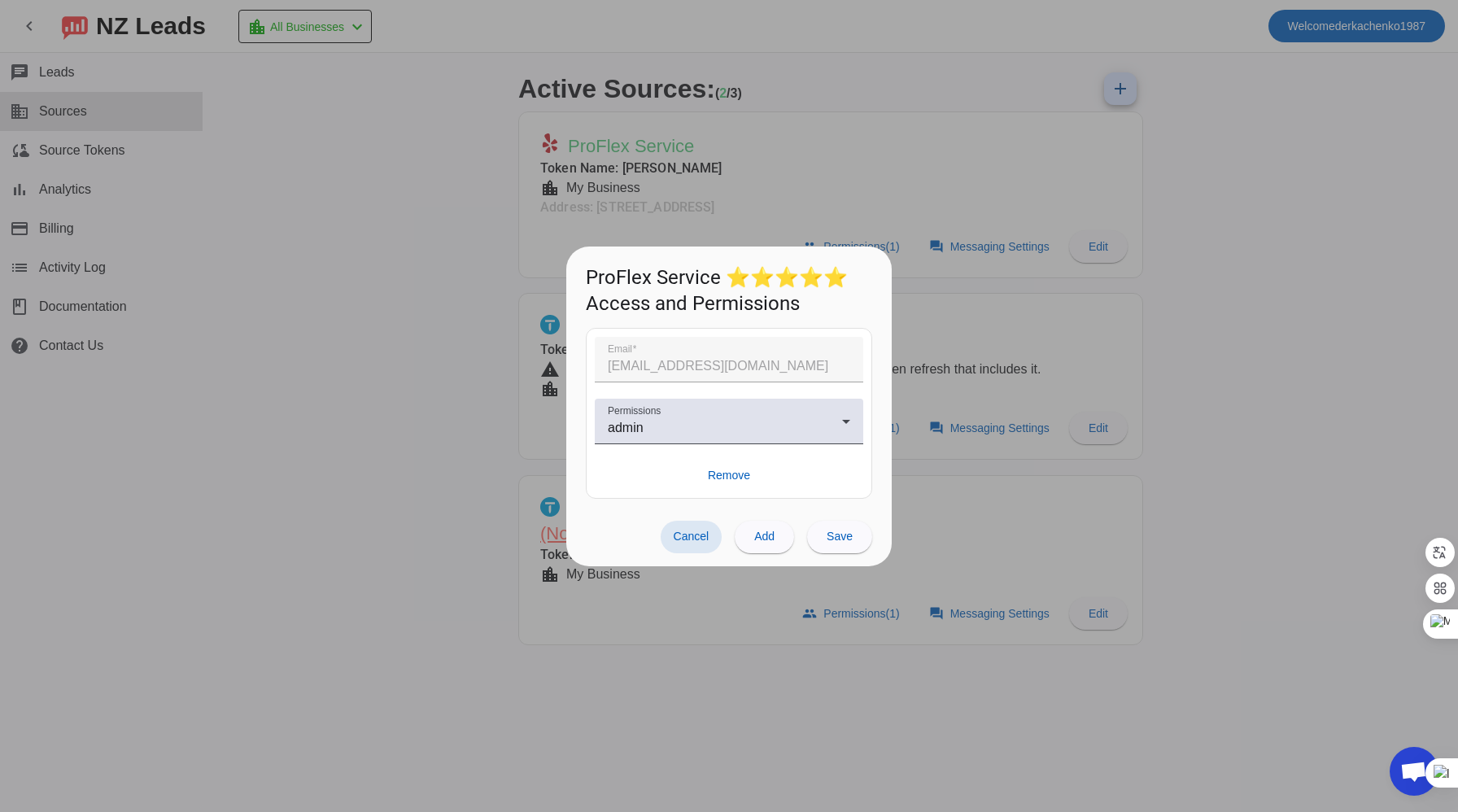
click at [703, 532] on span "Cancel" at bounding box center [691, 536] width 35 height 13
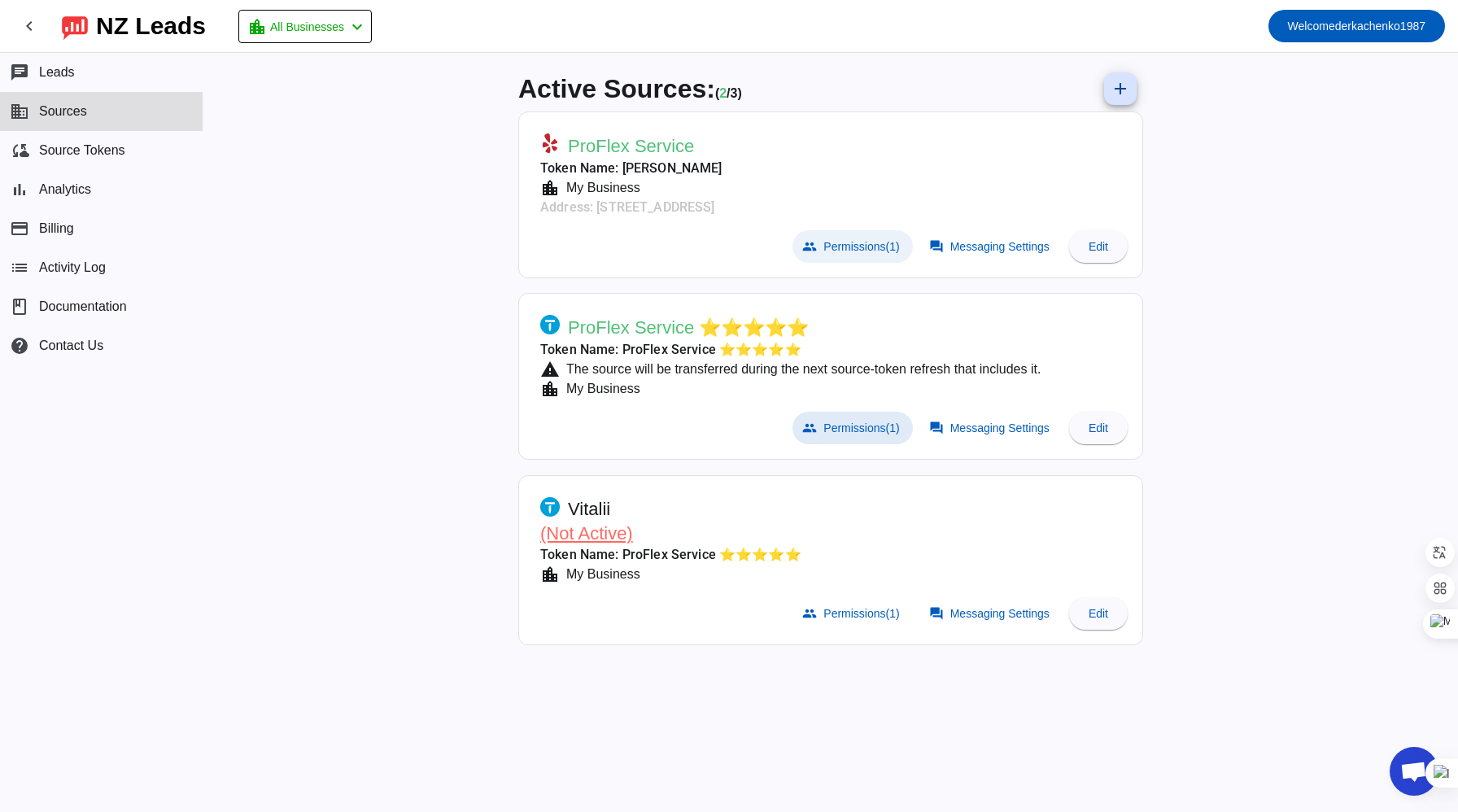
click at [874, 236] on span at bounding box center [852, 246] width 120 height 32
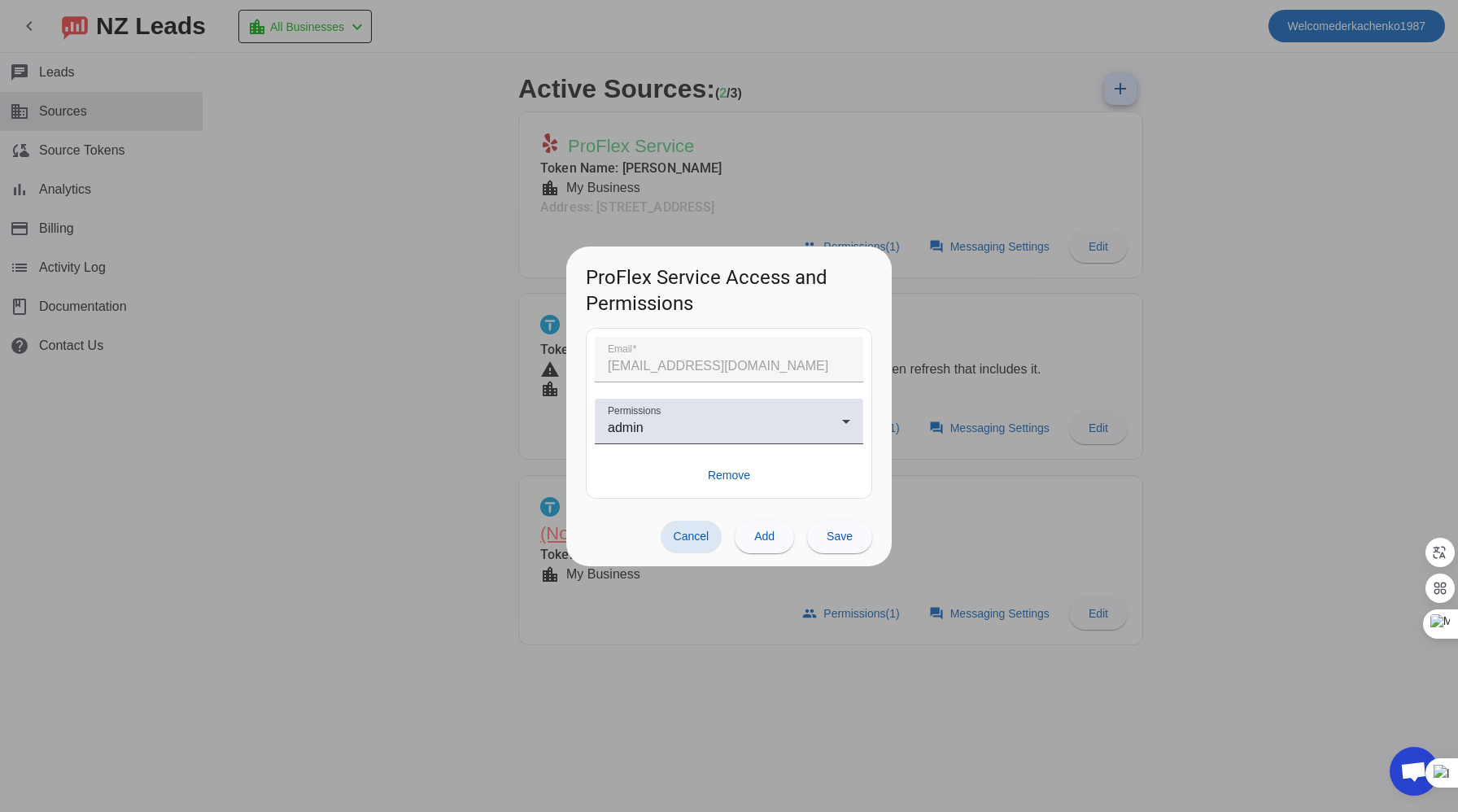
click at [685, 531] on span "Cancel" at bounding box center [691, 536] width 35 height 13
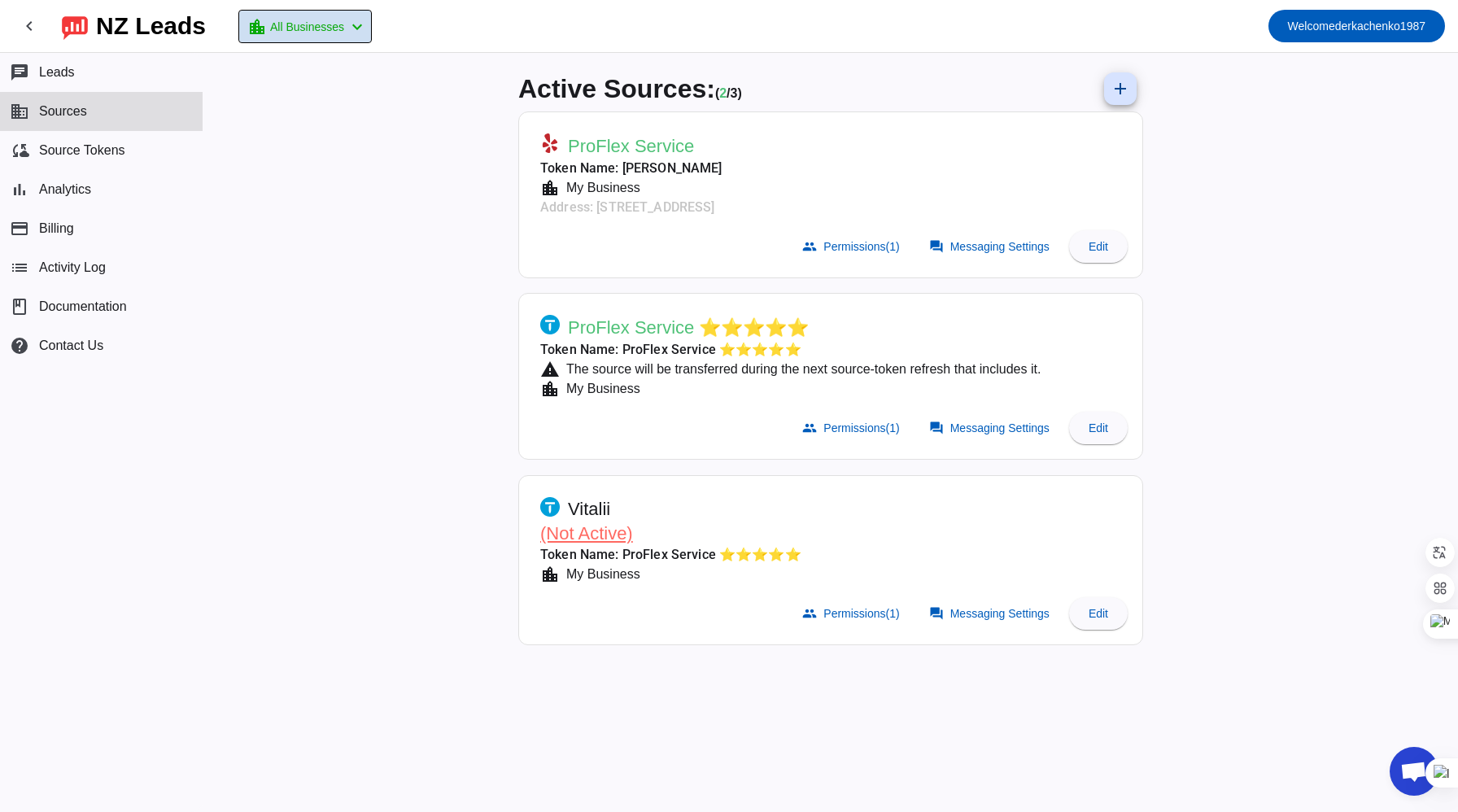
click at [365, 27] on mat-icon "chevron_left" at bounding box center [357, 27] width 20 height 20
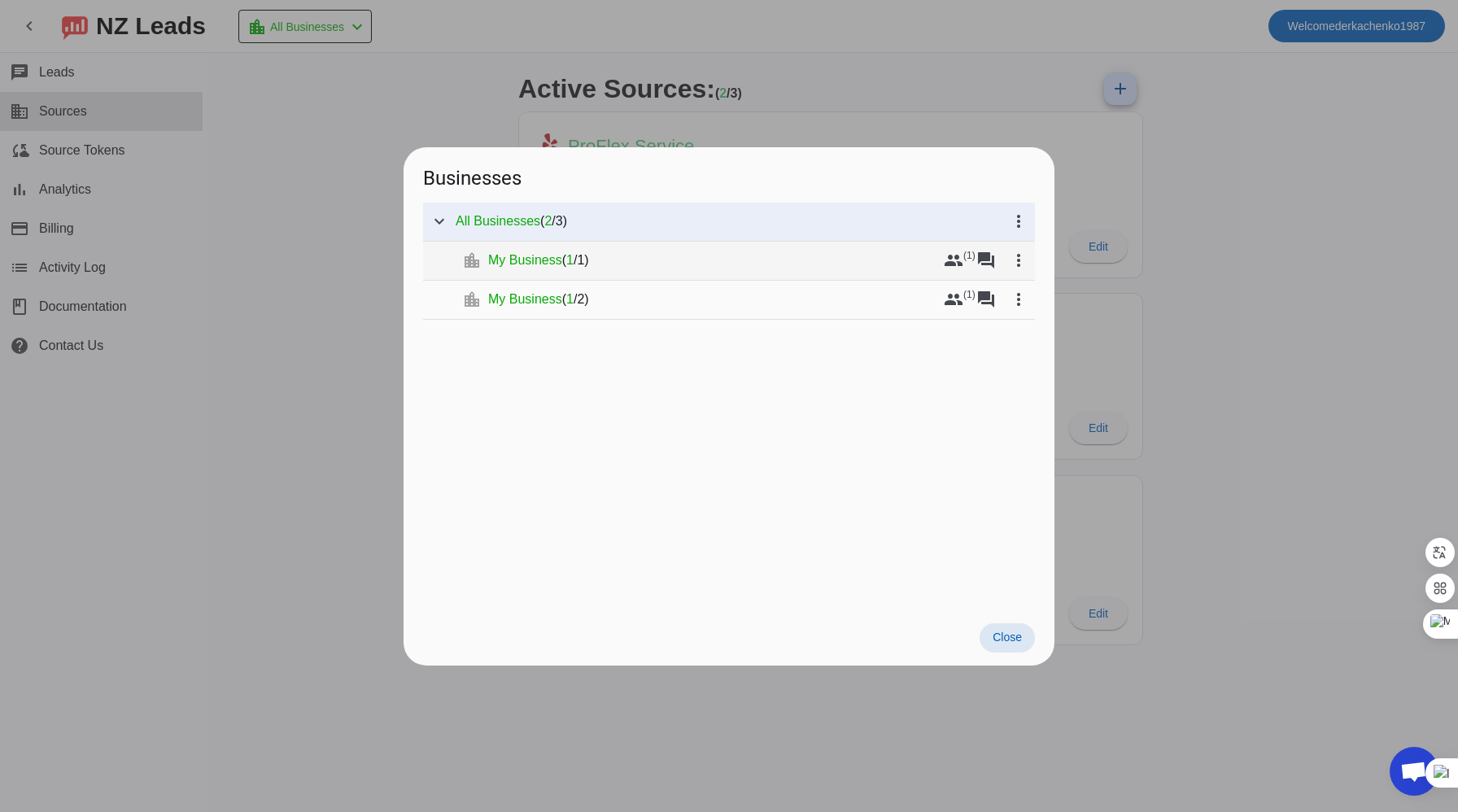
click at [735, 258] on div "My Business ( 1 / 1 )" at bounding box center [713, 261] width 449 height 17
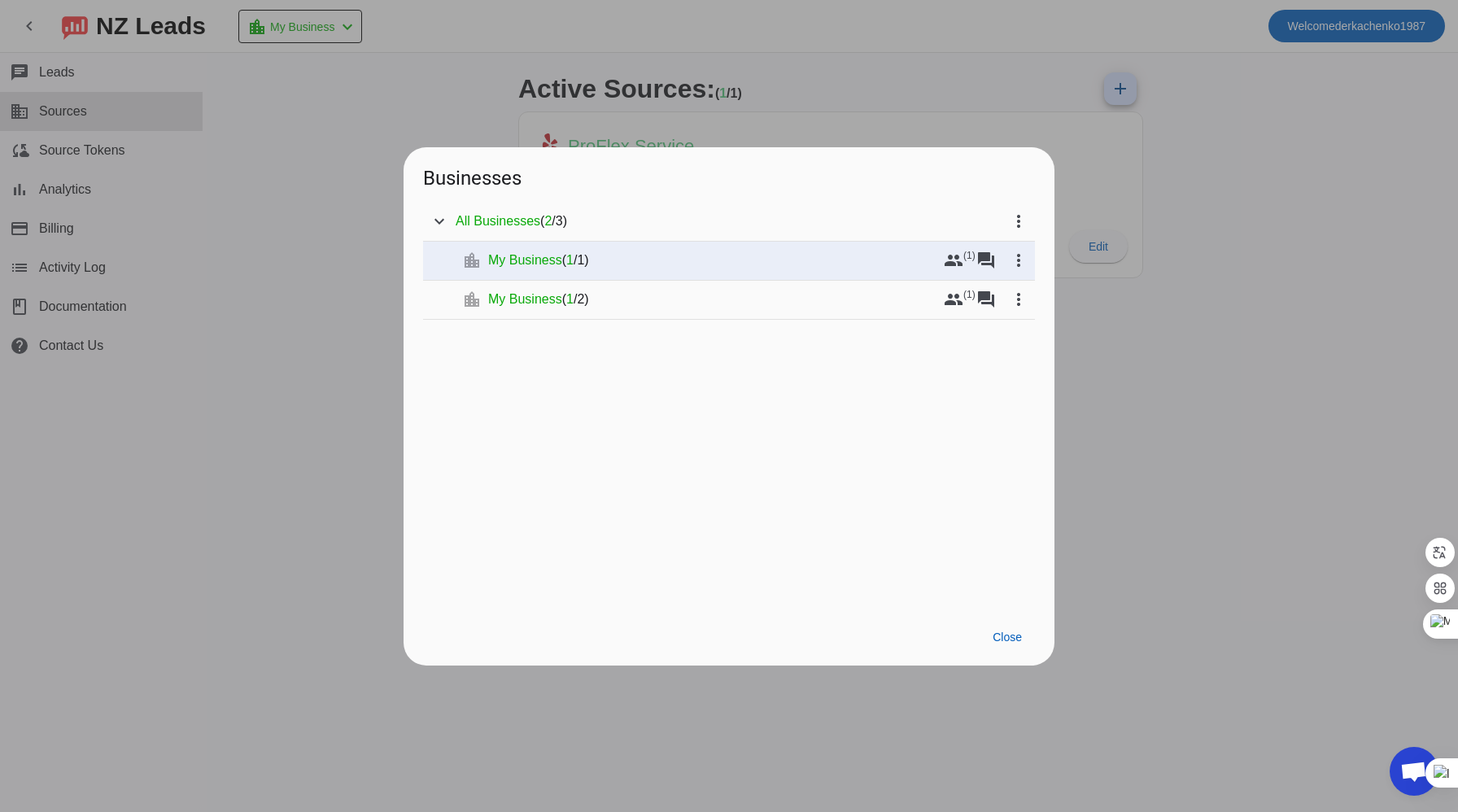
click at [1236, 401] on div at bounding box center [729, 406] width 1458 height 812
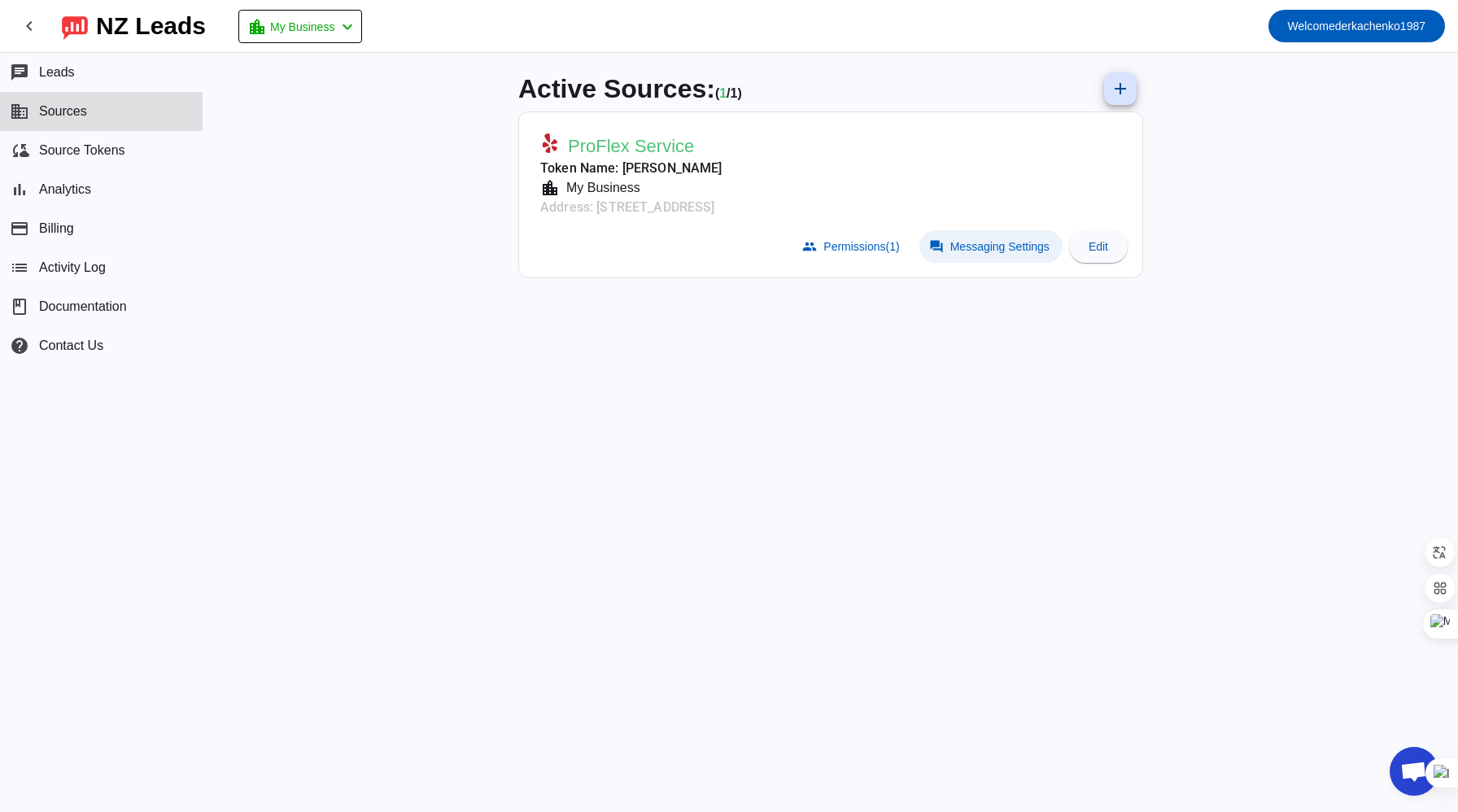
click at [969, 238] on span at bounding box center [991, 246] width 144 height 32
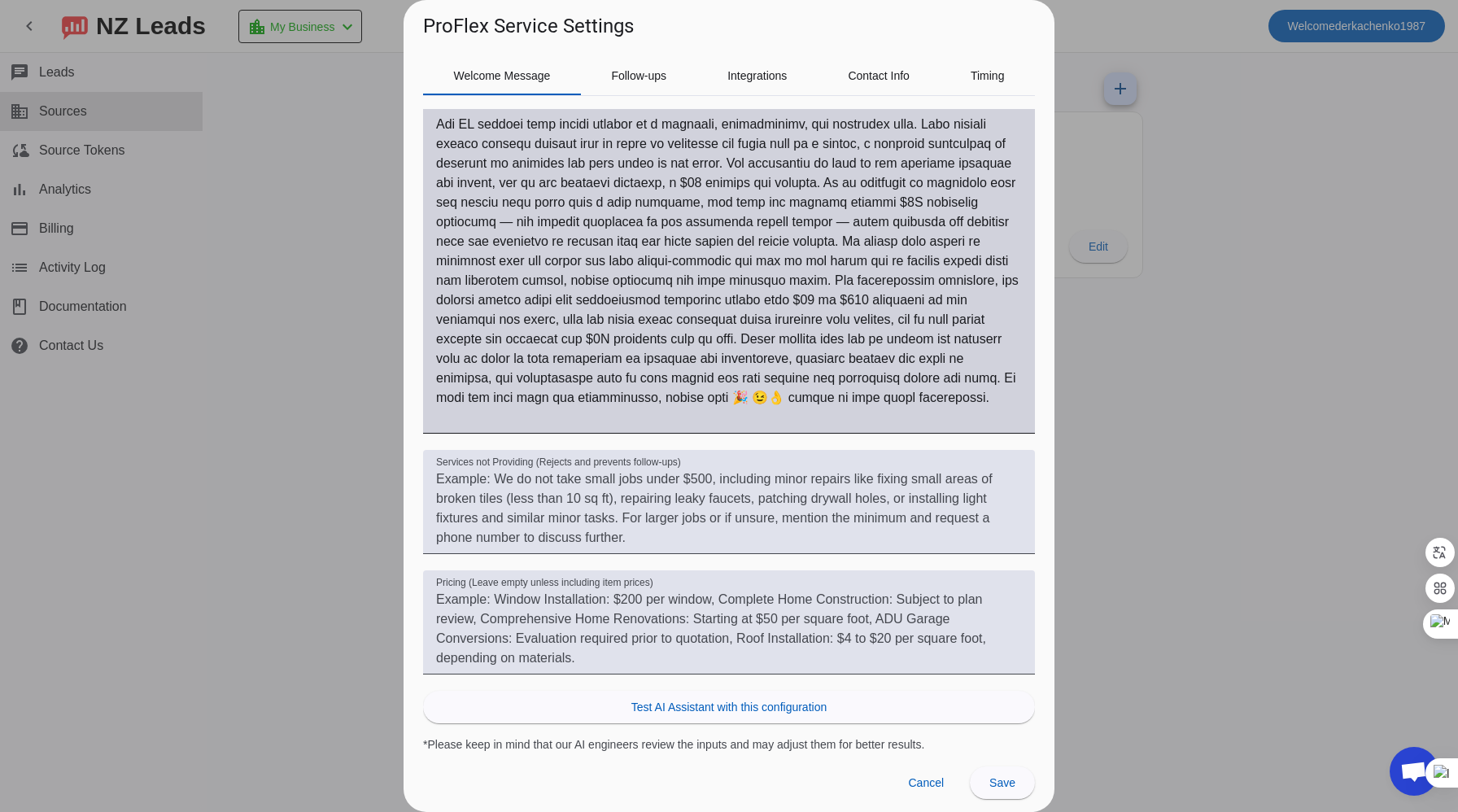
scroll to position [0, 0]
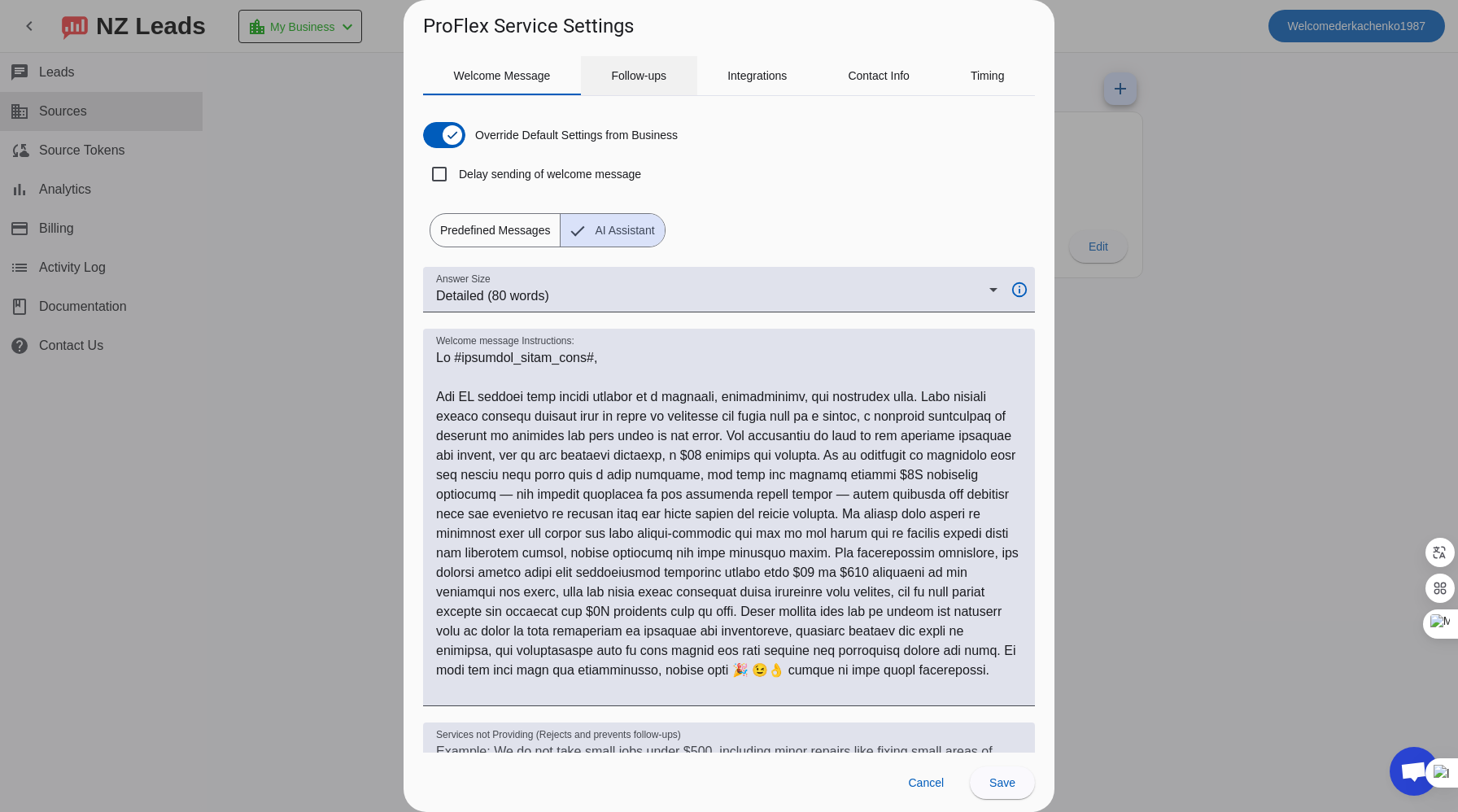
click at [644, 78] on span "Follow-ups" at bounding box center [638, 76] width 55 height 12
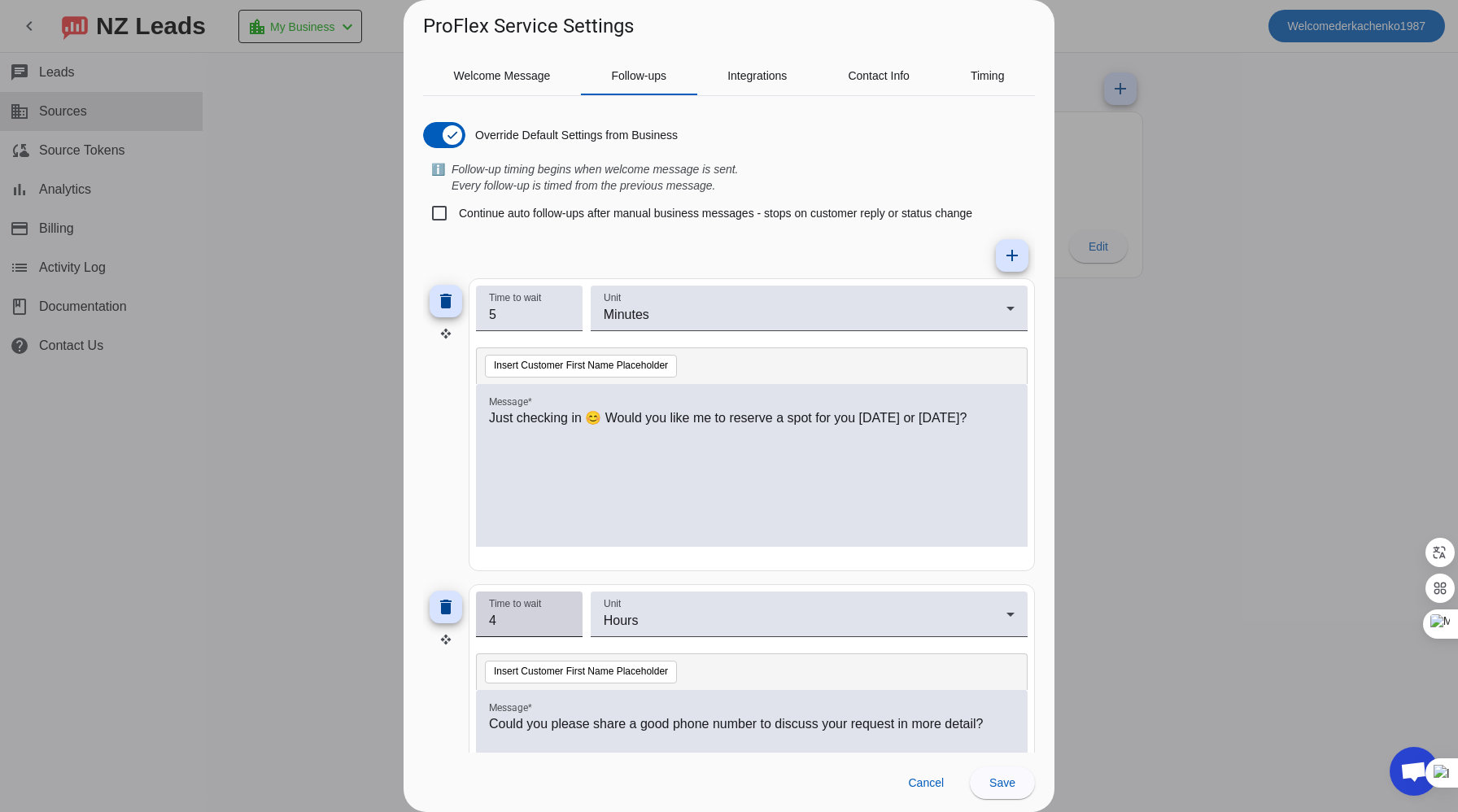
click at [563, 615] on input "4" at bounding box center [529, 620] width 81 height 20
click at [564, 627] on input "3" at bounding box center [529, 620] width 81 height 20
click at [564, 627] on input "2" at bounding box center [529, 620] width 81 height 20
type input "1"
click at [564, 627] on input "1" at bounding box center [529, 620] width 81 height 20
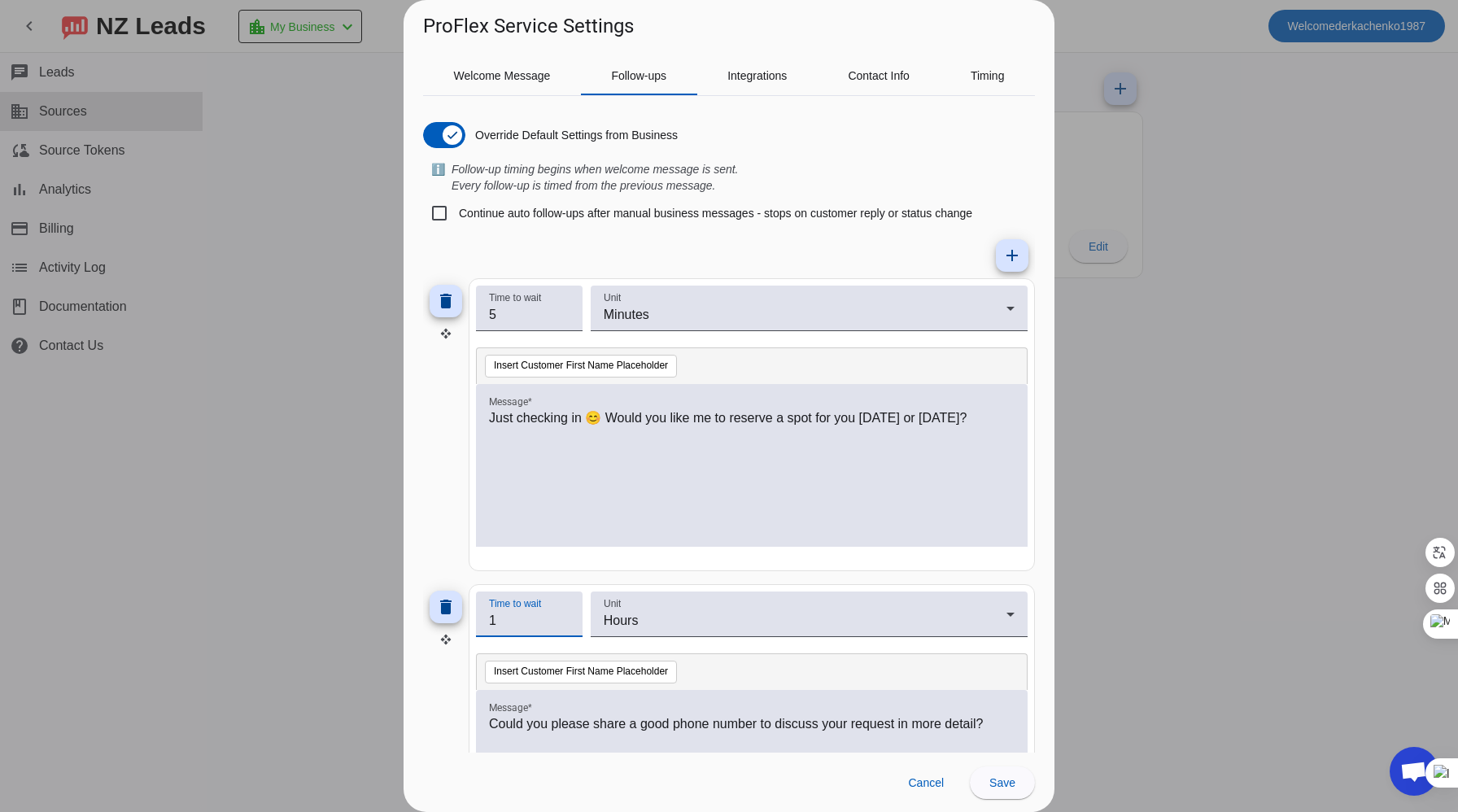
click at [715, 539] on div "Just checking in 😊 Would you like me to reserve a spot for you today or tomorro…" at bounding box center [751, 474] width 526 height 132
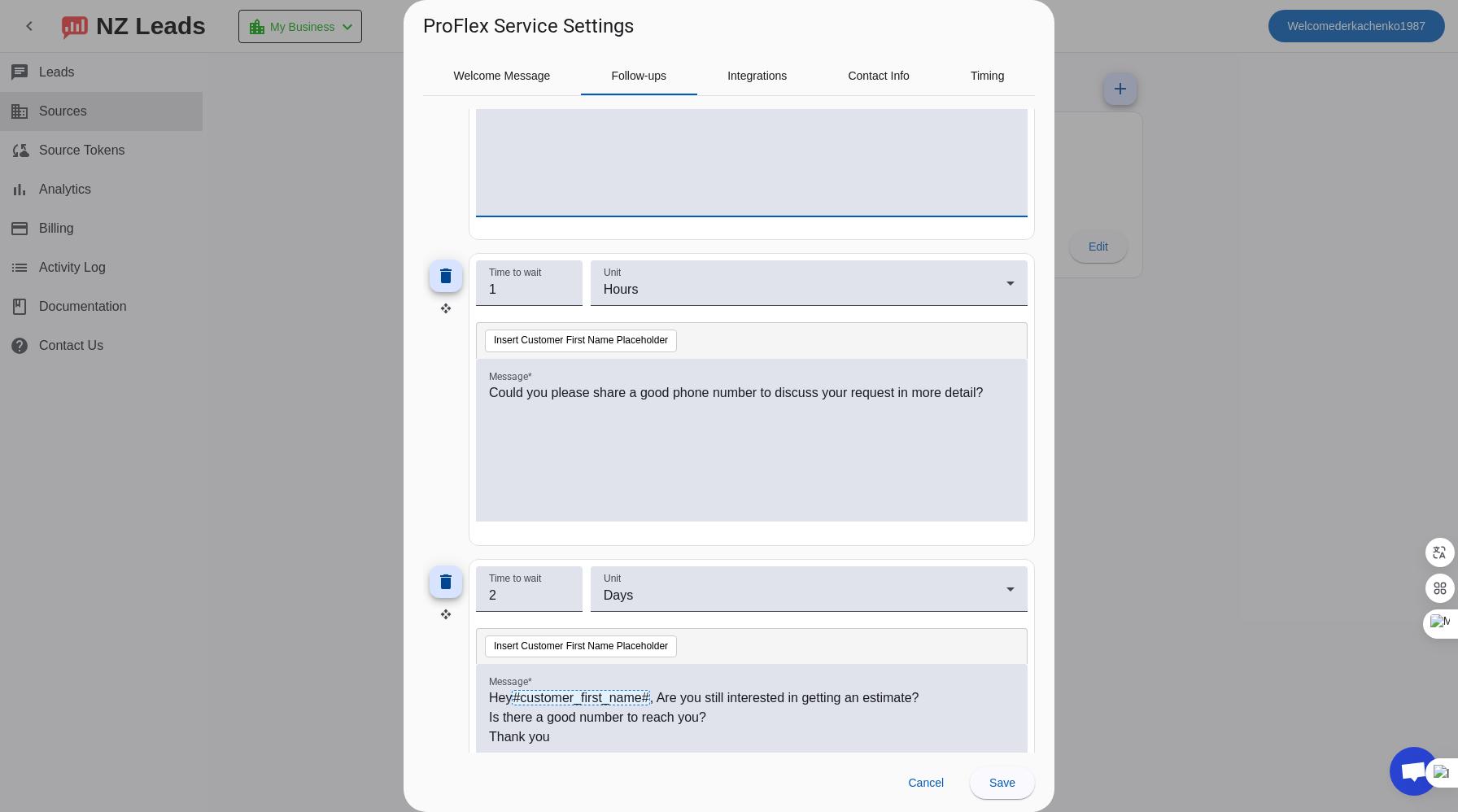
scroll to position [335, 0]
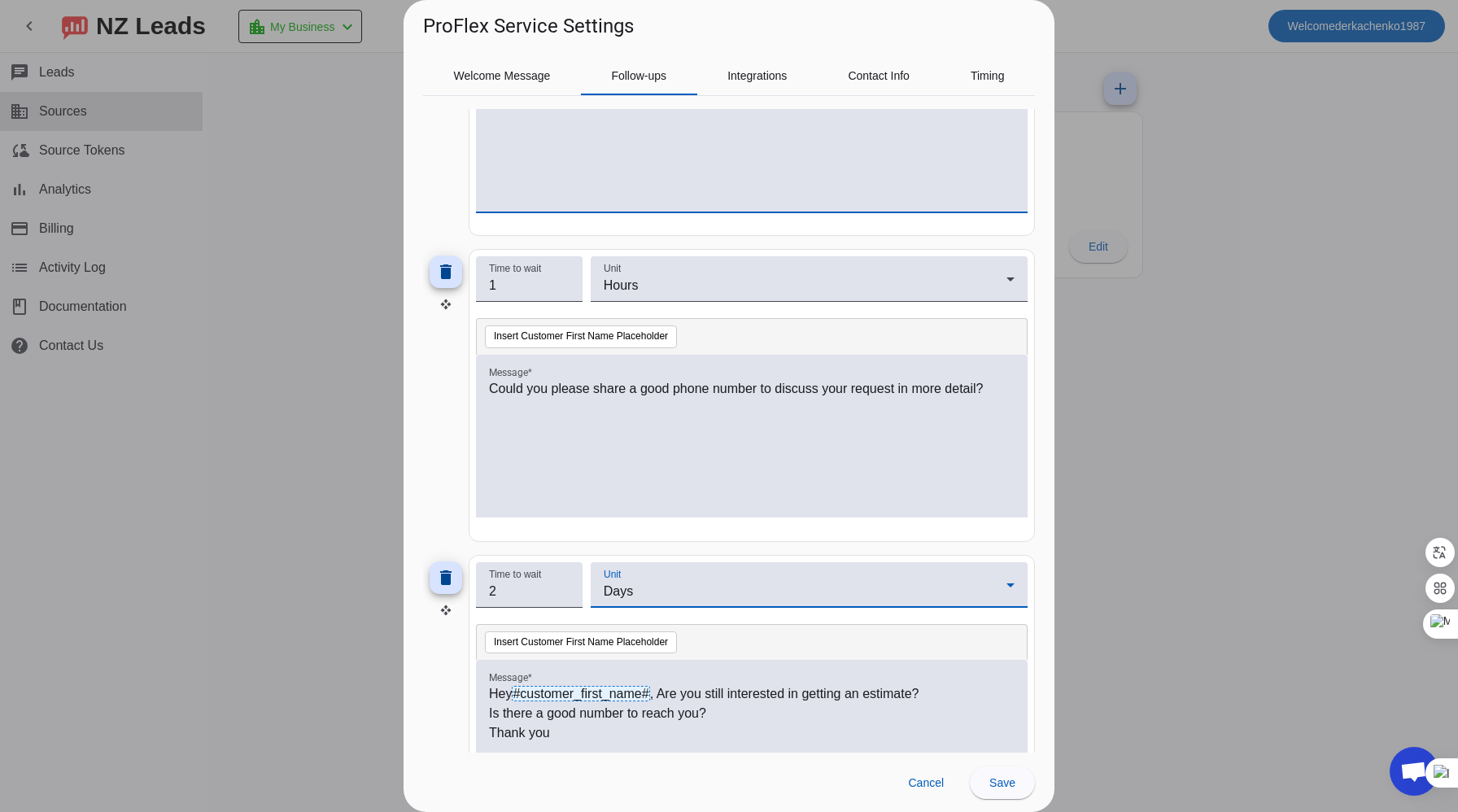
click at [665, 594] on div "Days" at bounding box center [805, 592] width 403 height 20
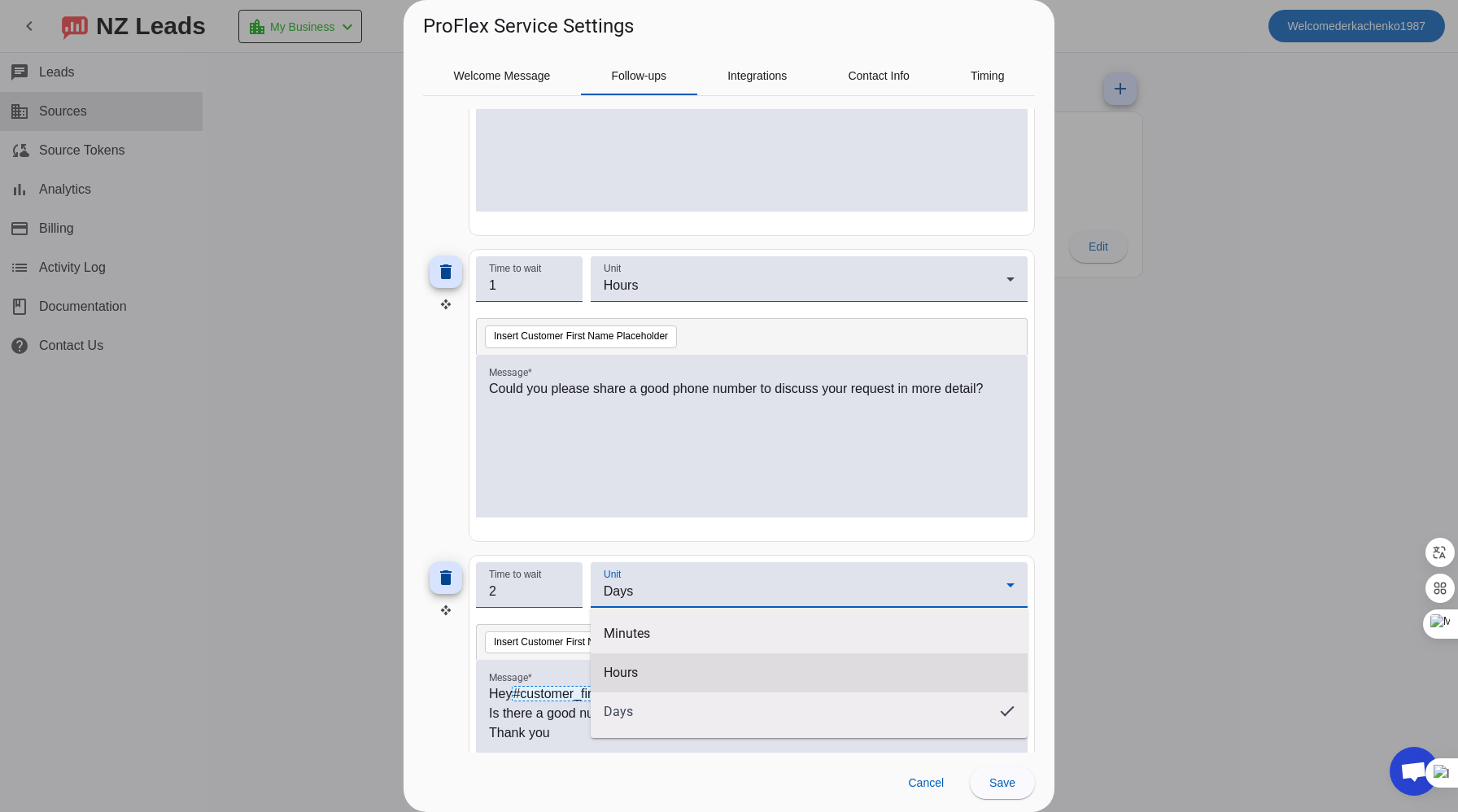
click at [632, 669] on span "Hours" at bounding box center [620, 672] width 34 height 17
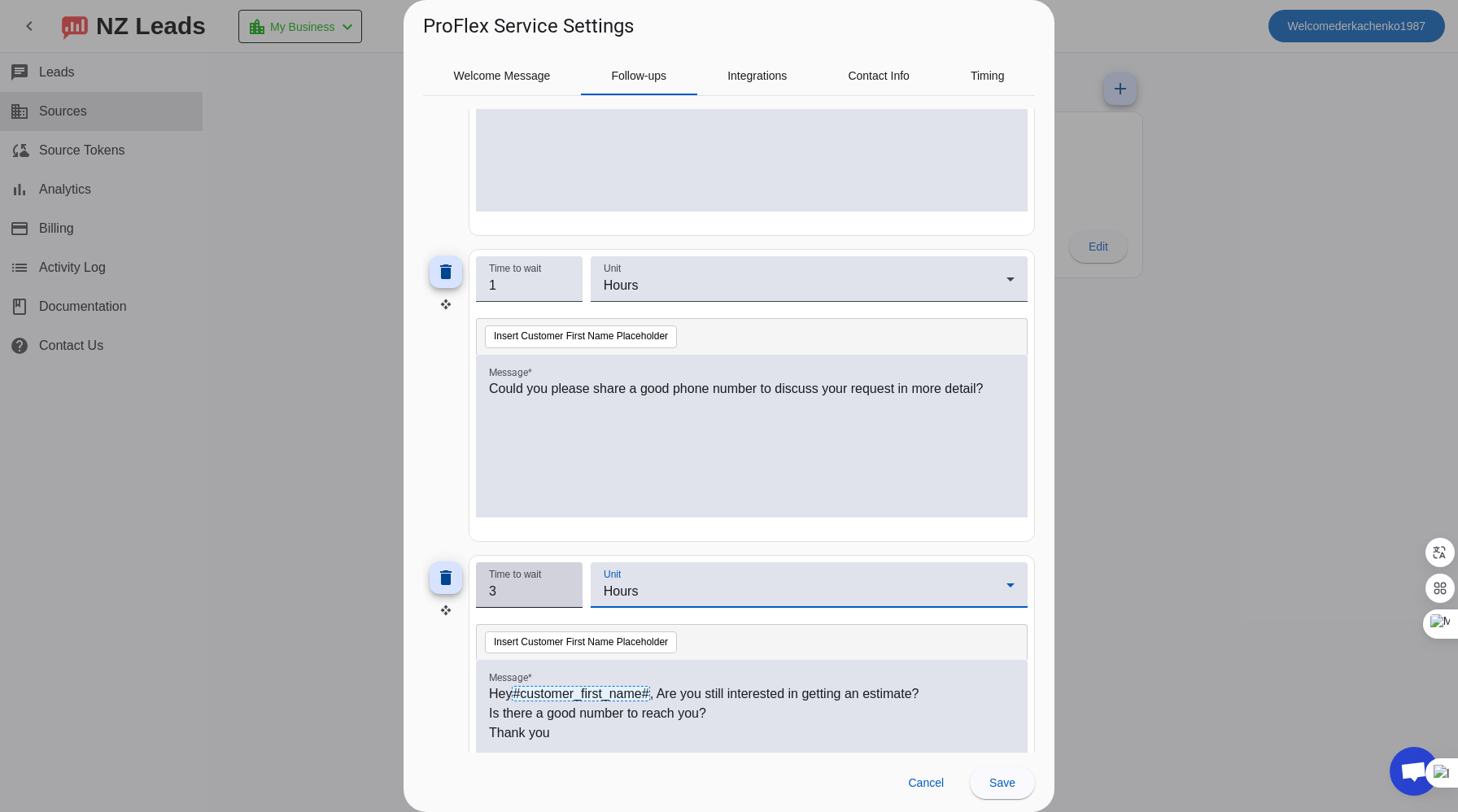
click at [568, 587] on input "3" at bounding box center [529, 592] width 81 height 20
click at [563, 585] on input "4" at bounding box center [529, 592] width 81 height 20
click at [563, 585] on input "5" at bounding box center [529, 592] width 81 height 20
type input "6"
click at [563, 585] on input "6" at bounding box center [529, 592] width 81 height 20
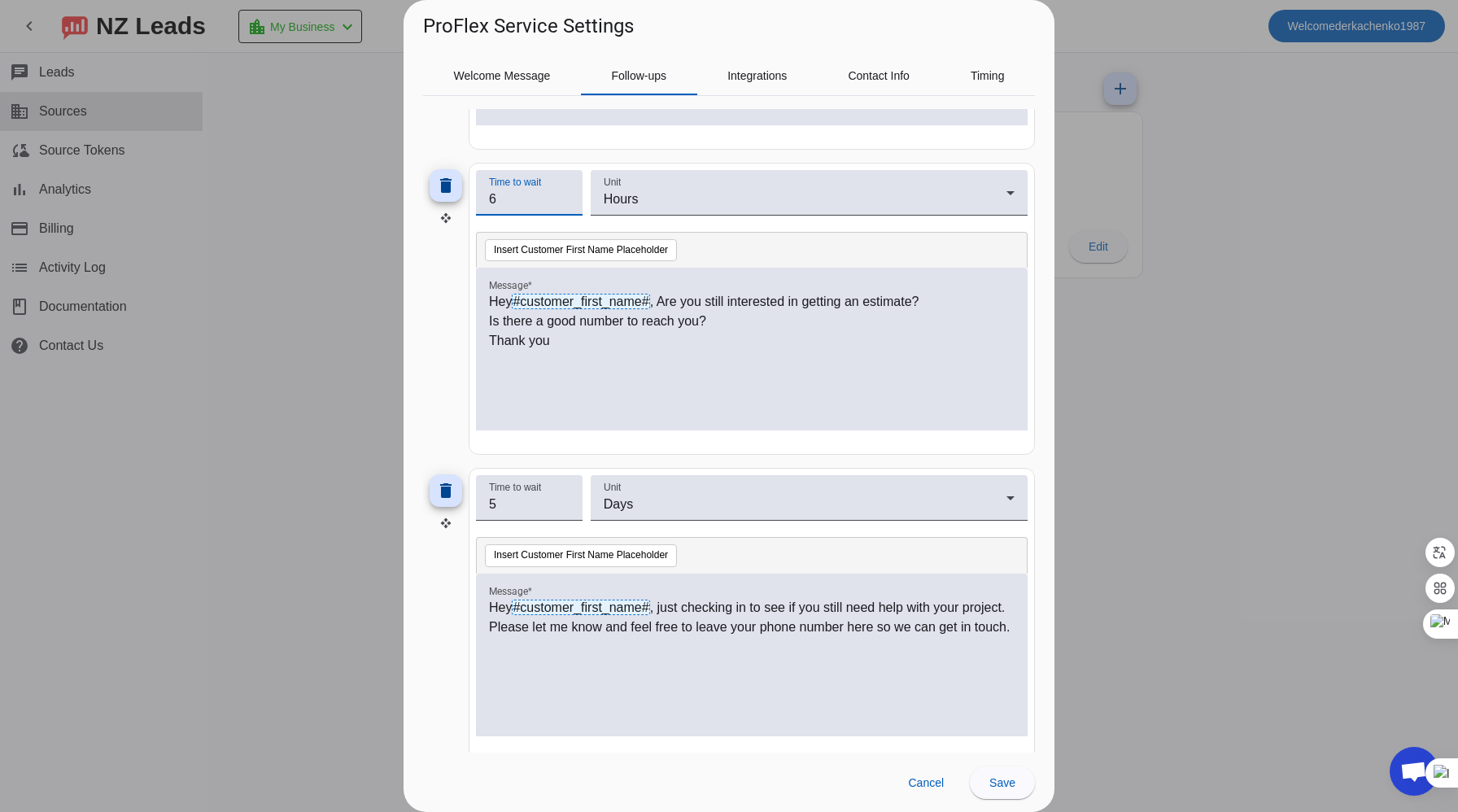
scroll to position [748, 0]
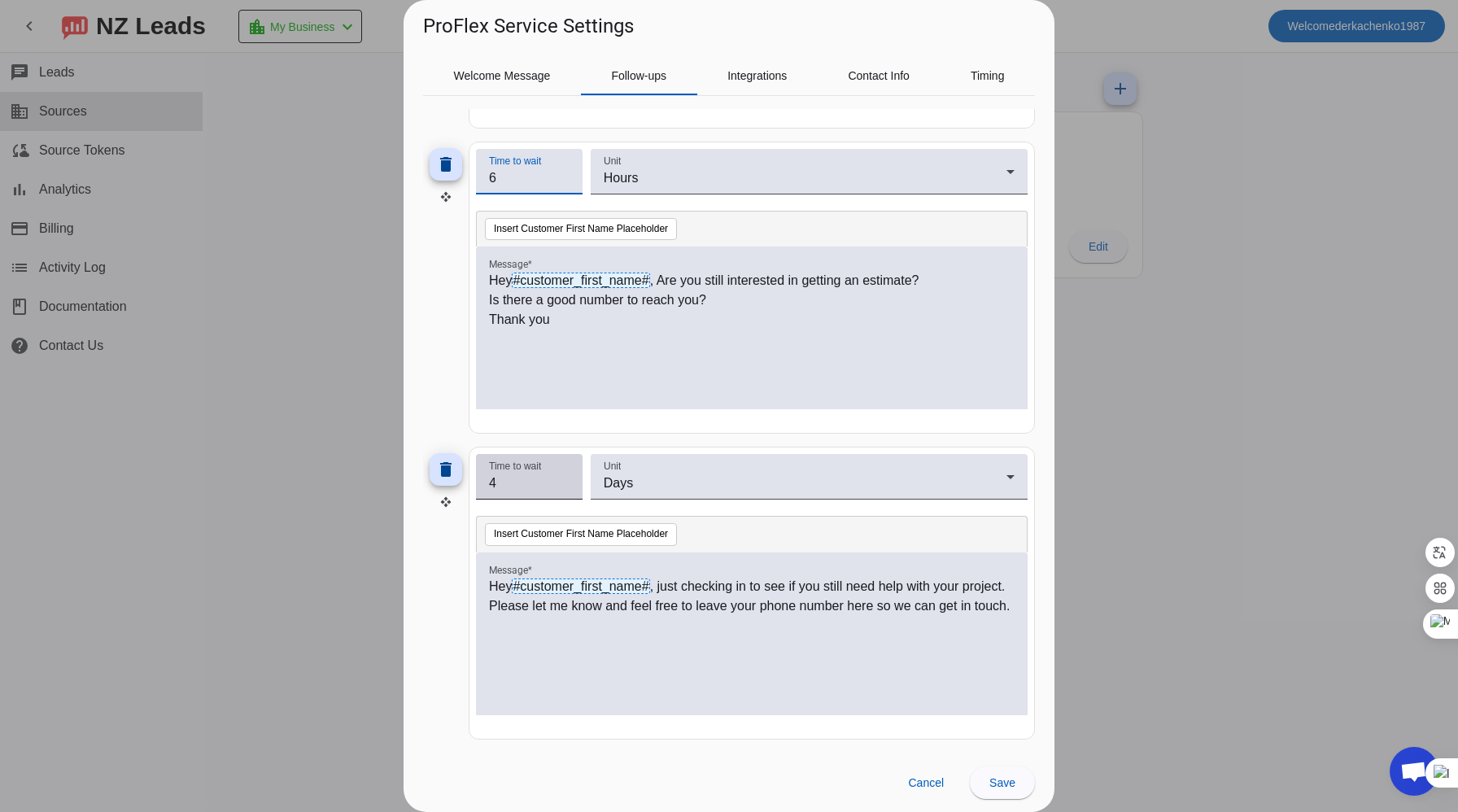
click at [565, 487] on input "4" at bounding box center [529, 484] width 81 height 20
click at [563, 480] on input "5" at bounding box center [529, 484] width 81 height 20
click at [563, 480] on input "6" at bounding box center [529, 484] width 81 height 20
click at [563, 480] on input "7" at bounding box center [529, 484] width 81 height 20
click at [563, 488] on input "6" at bounding box center [529, 484] width 81 height 20
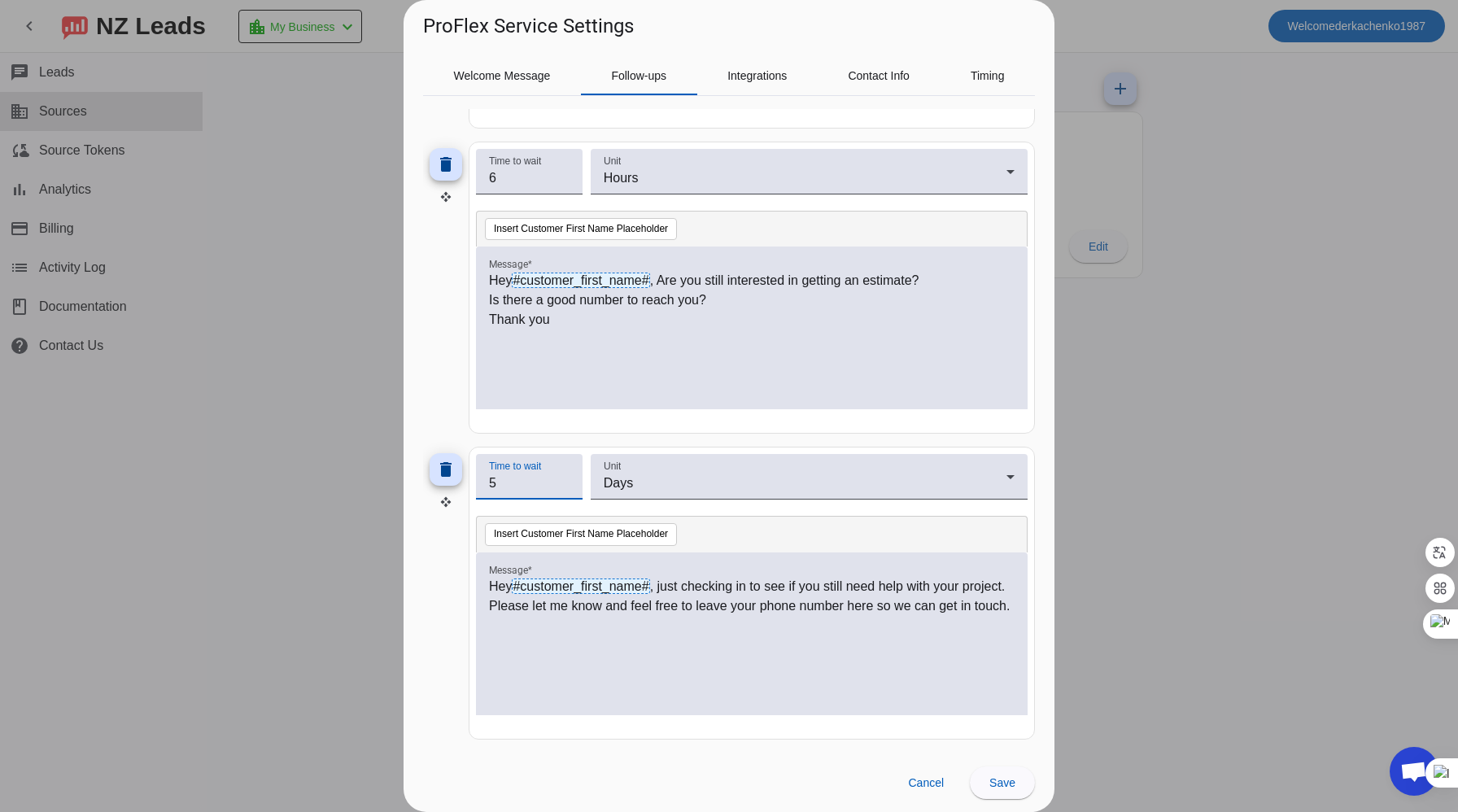
click at [563, 488] on input "5" at bounding box center [529, 484] width 81 height 20
click at [563, 488] on input "4" at bounding box center [529, 484] width 81 height 20
click at [563, 488] on input "3" at bounding box center [529, 484] width 81 height 20
click at [563, 488] on input "2" at bounding box center [529, 484] width 81 height 20
type input "1"
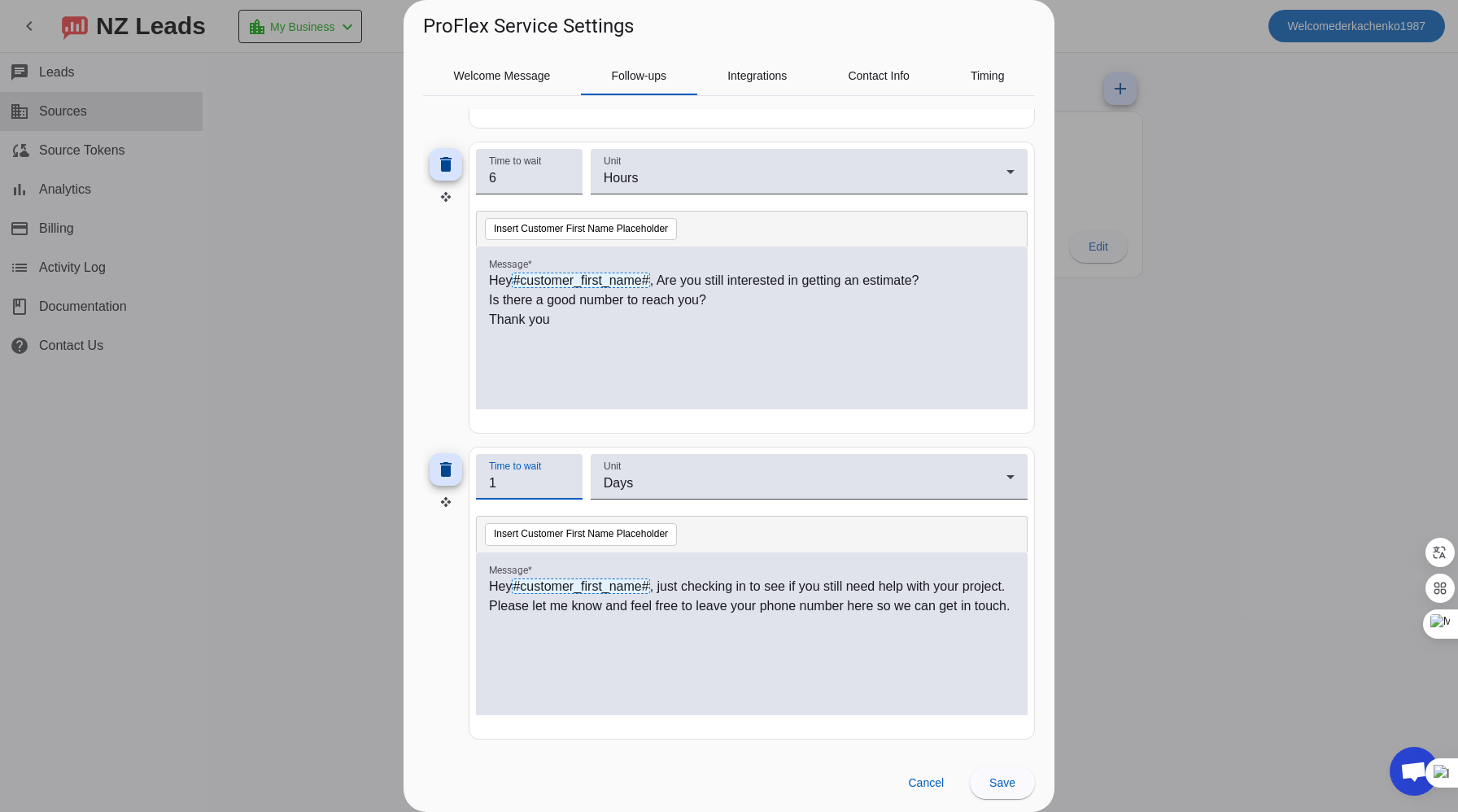
click at [563, 488] on input "1" at bounding box center [529, 484] width 81 height 20
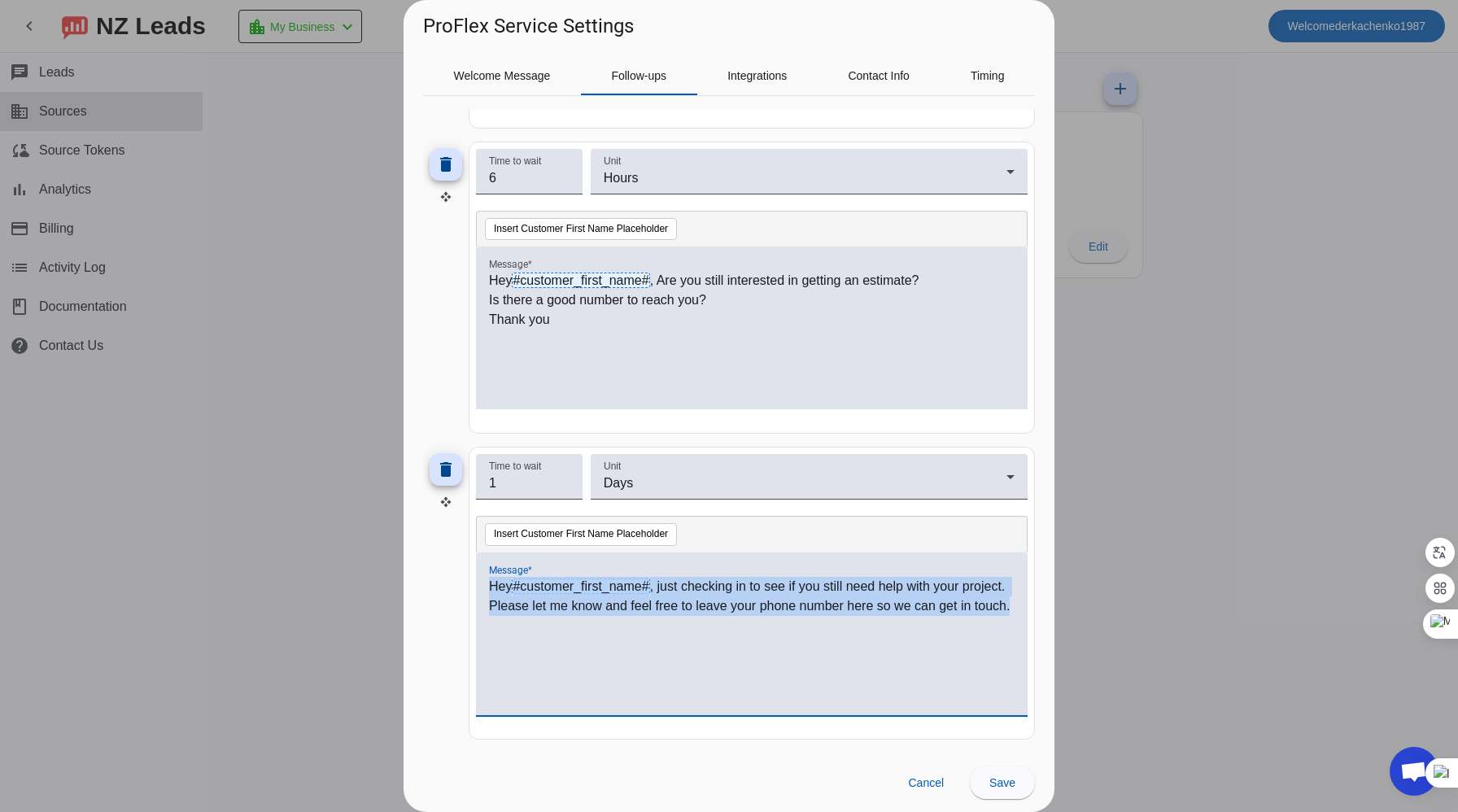
drag, startPoint x: 490, startPoint y: 584, endPoint x: 974, endPoint y: 639, distance: 487.1
click at [974, 639] on div "Hey #customer_first_name# , just checking in to see if you still need help with…" at bounding box center [751, 643] width 526 height 132
copy p "Hey #customer_first_name# , just checking in to see if you still need help with…"
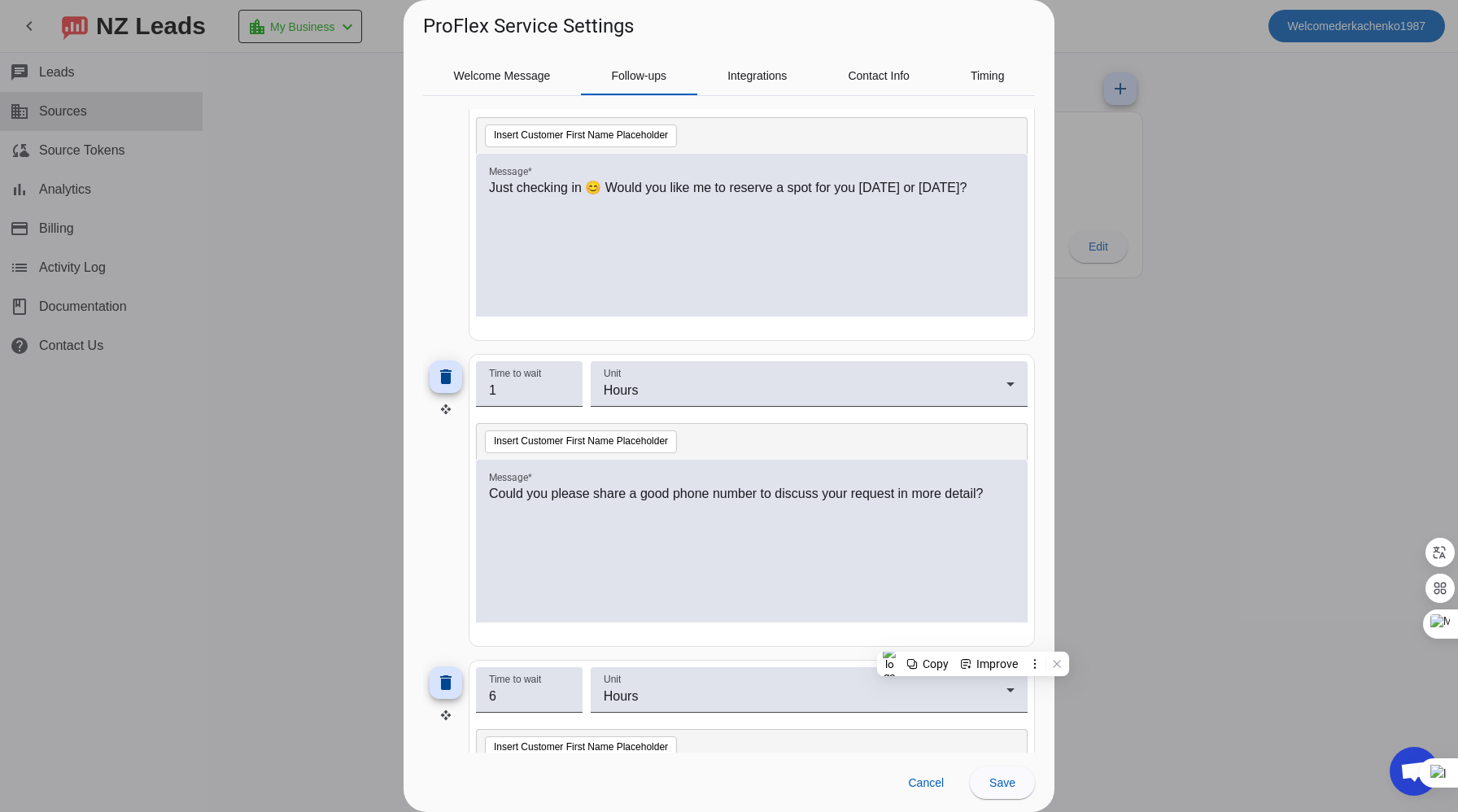
scroll to position [0, 0]
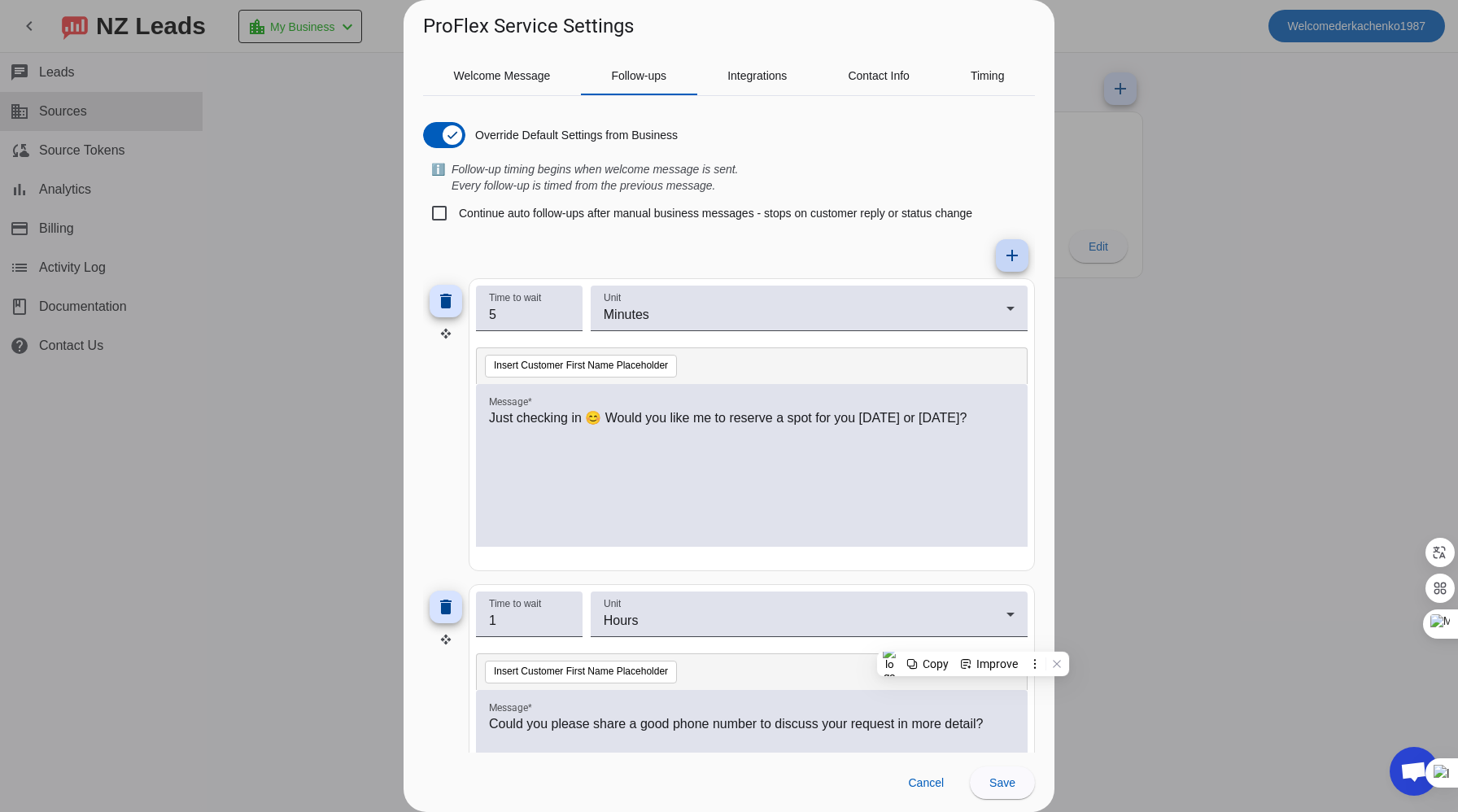
click at [998, 261] on span at bounding box center [1013, 256] width 39 height 39
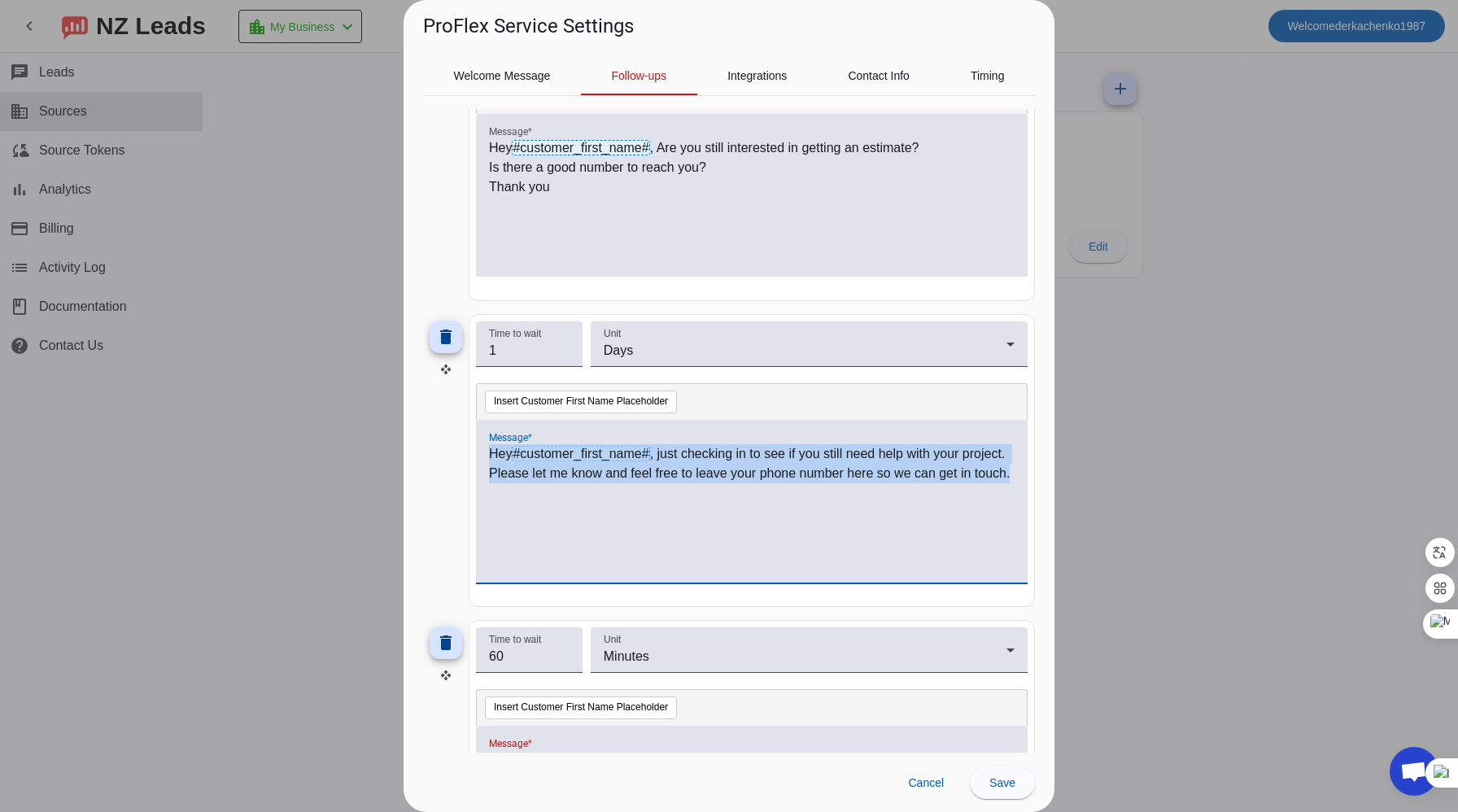
scroll to position [1054, 0]
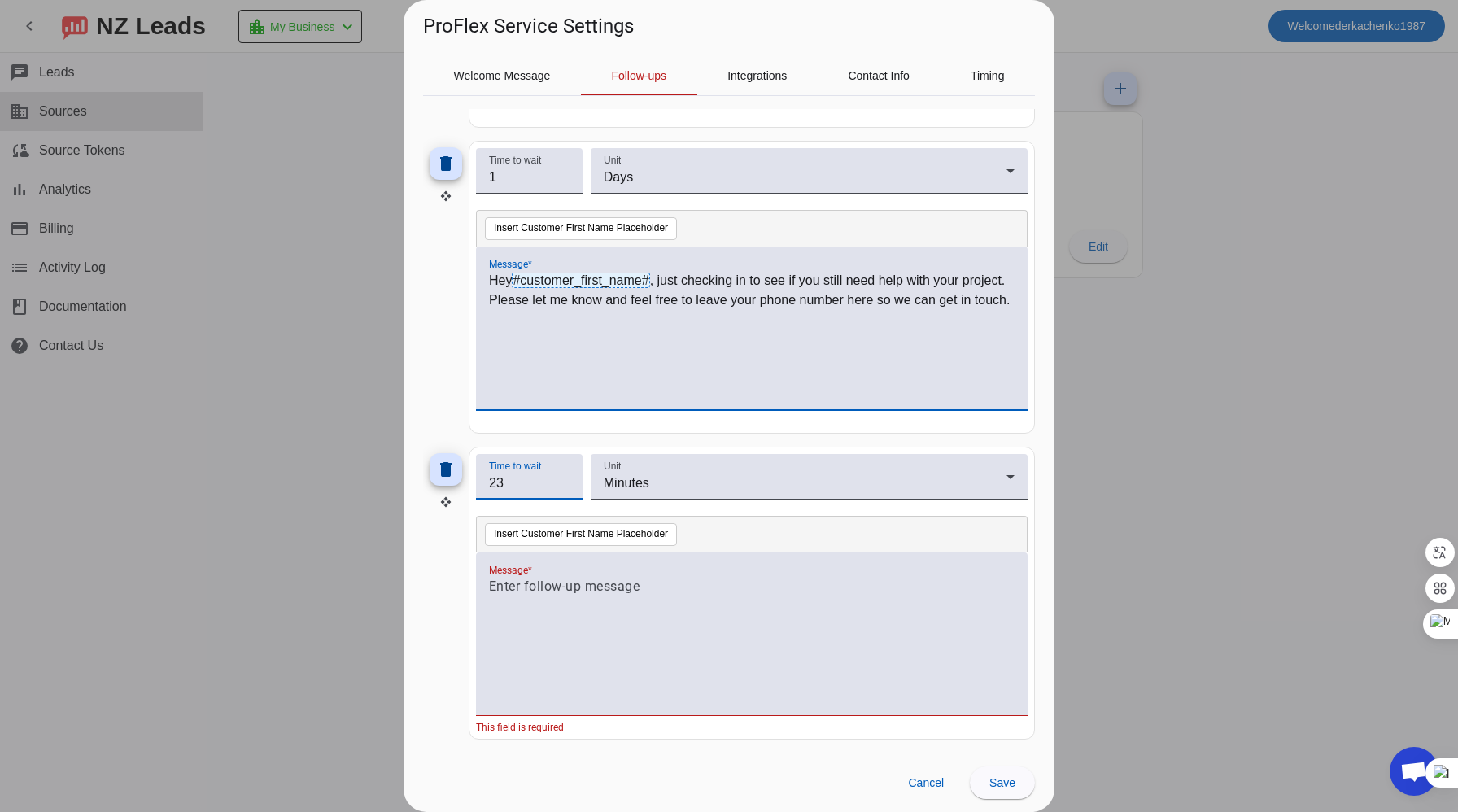
click at [559, 488] on input "23" at bounding box center [529, 484] width 81 height 20
click at [559, 488] on input "5" at bounding box center [529, 484] width 81 height 20
click at [559, 488] on input "4" at bounding box center [529, 484] width 81 height 20
type input "3"
click at [559, 488] on input "3" at bounding box center [529, 484] width 81 height 20
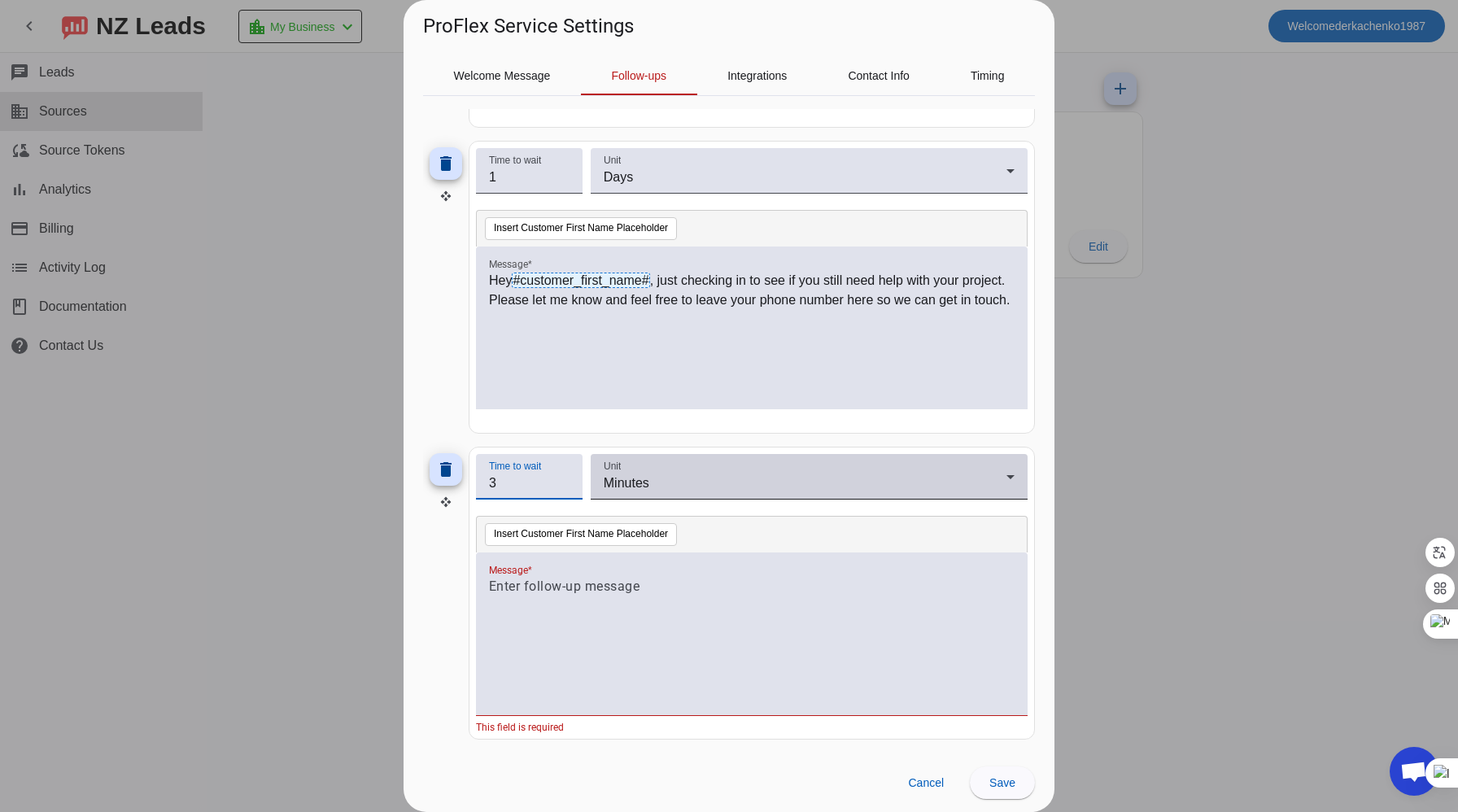
click at [771, 483] on div "Minutes" at bounding box center [805, 484] width 403 height 20
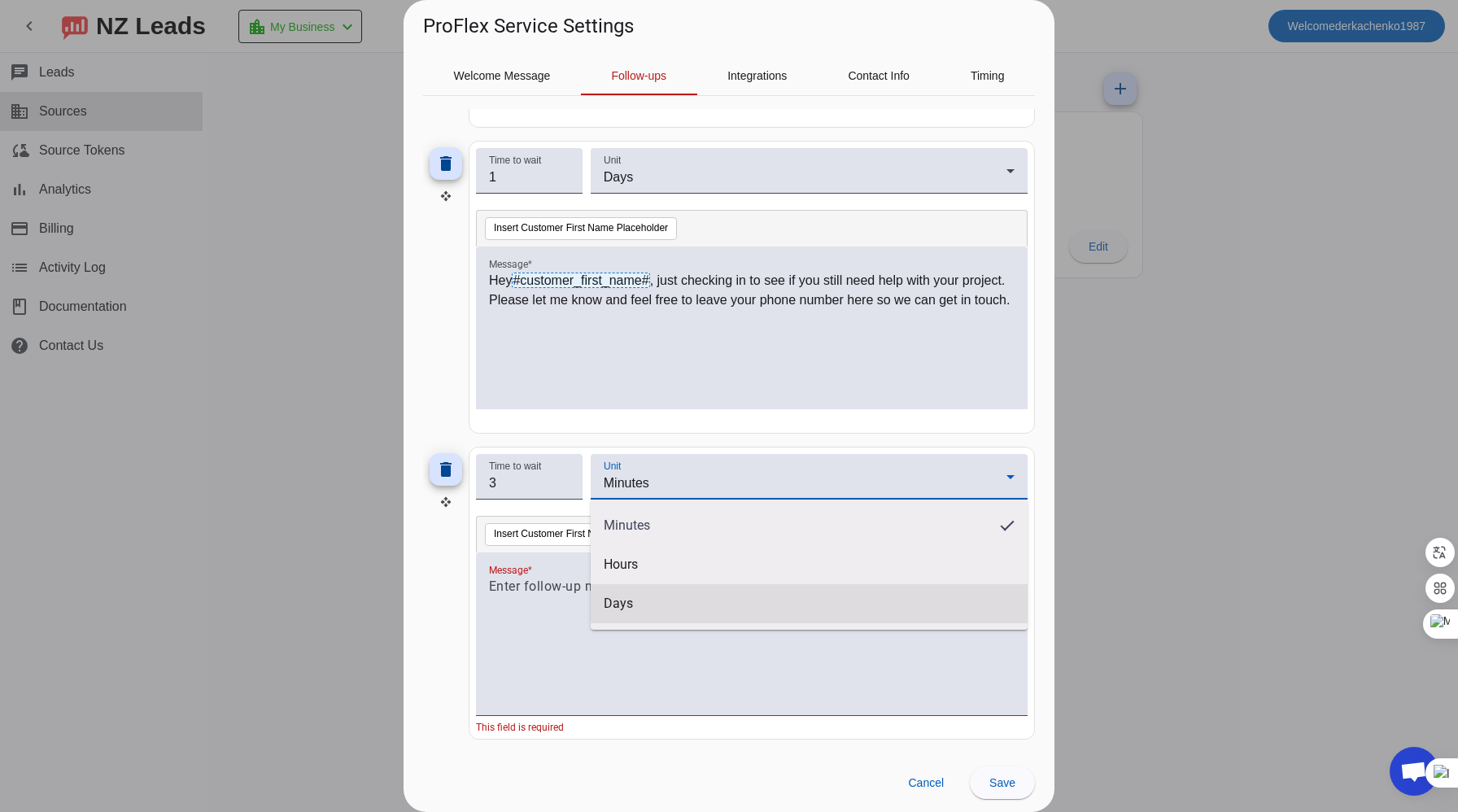
click at [657, 590] on mat-option "Days" at bounding box center [809, 604] width 437 height 39
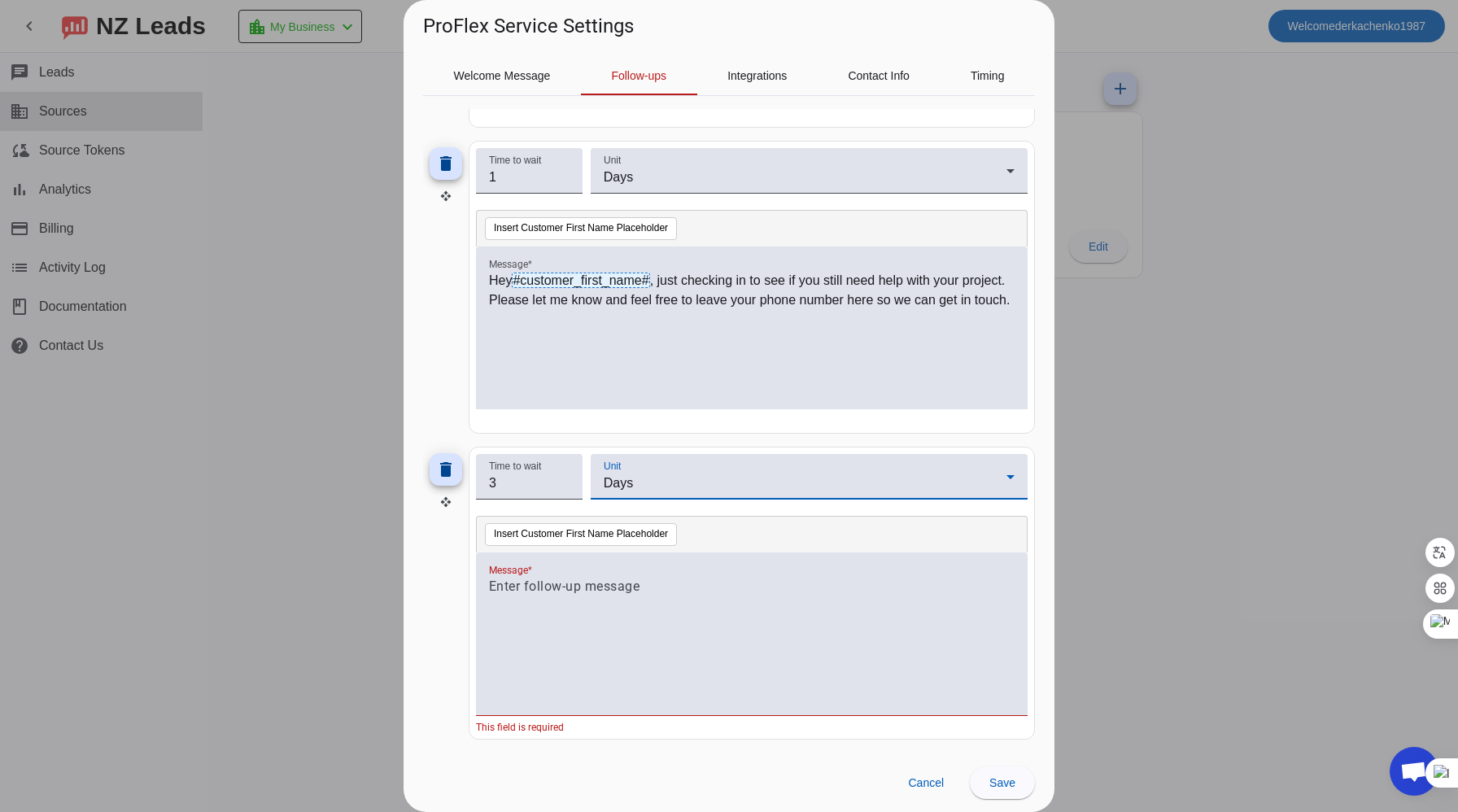
click at [574, 586] on p at bounding box center [751, 587] width 526 height 20
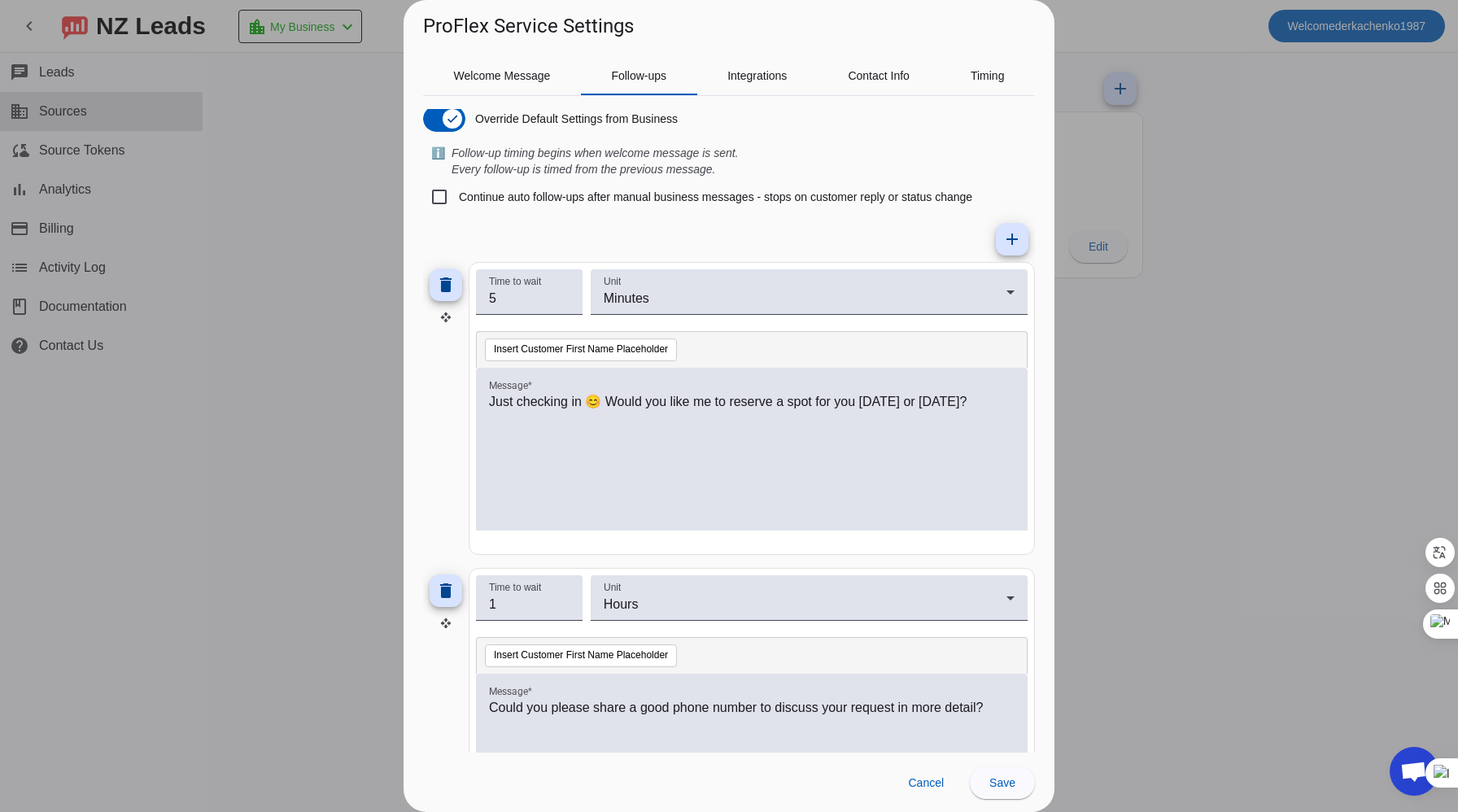
scroll to position [0, 0]
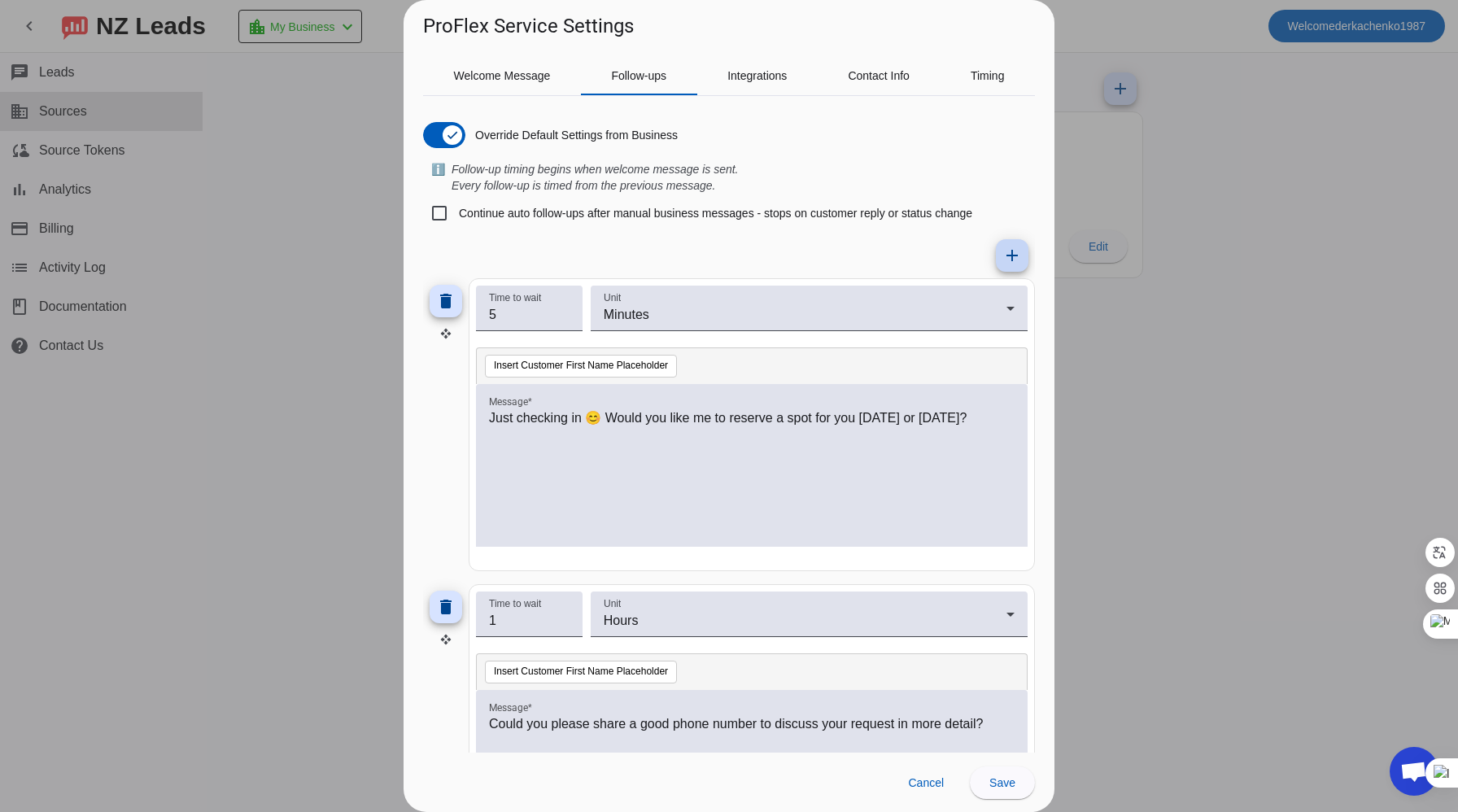
click at [1007, 259] on mat-icon "add" at bounding box center [1013, 256] width 20 height 20
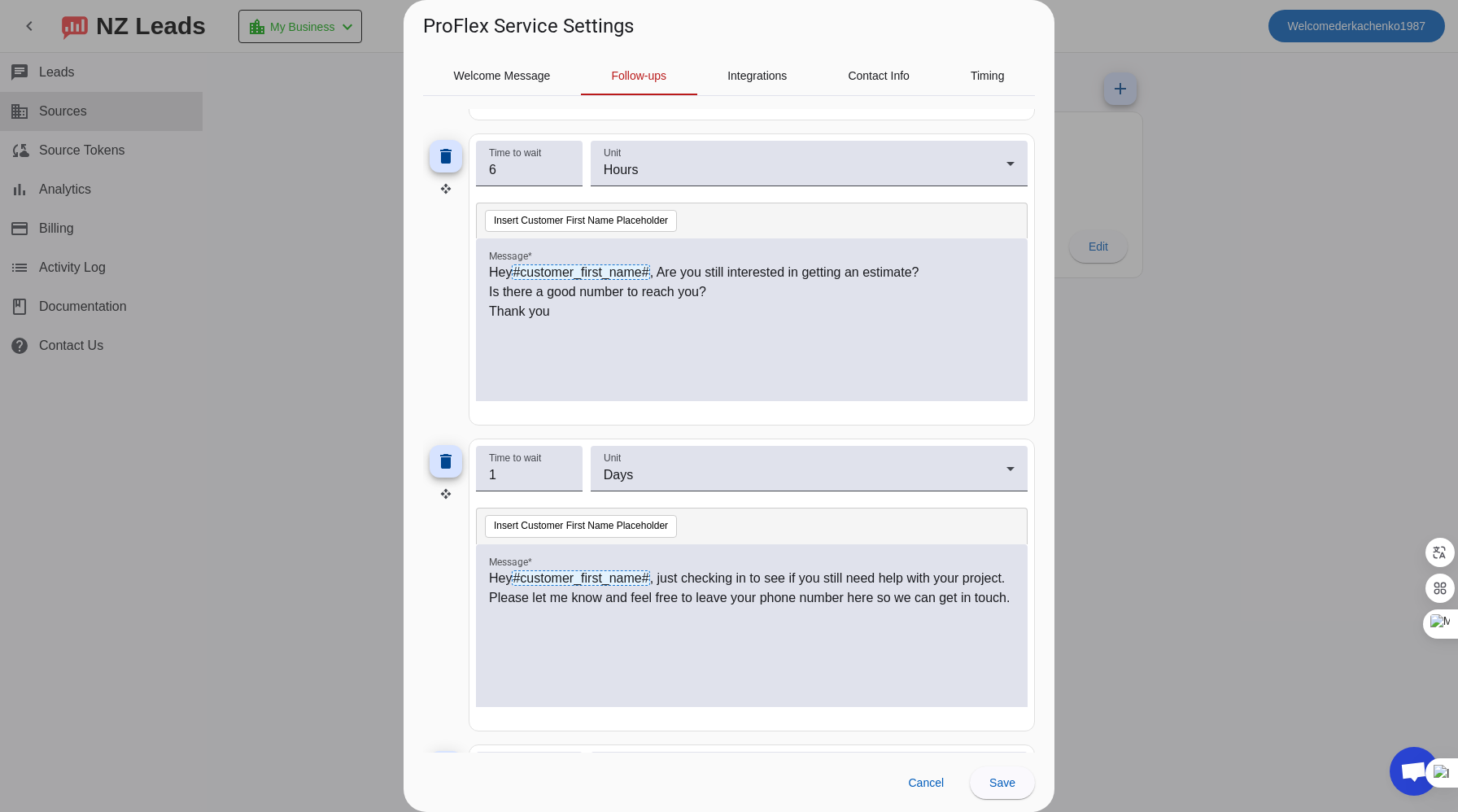
scroll to position [1361, 0]
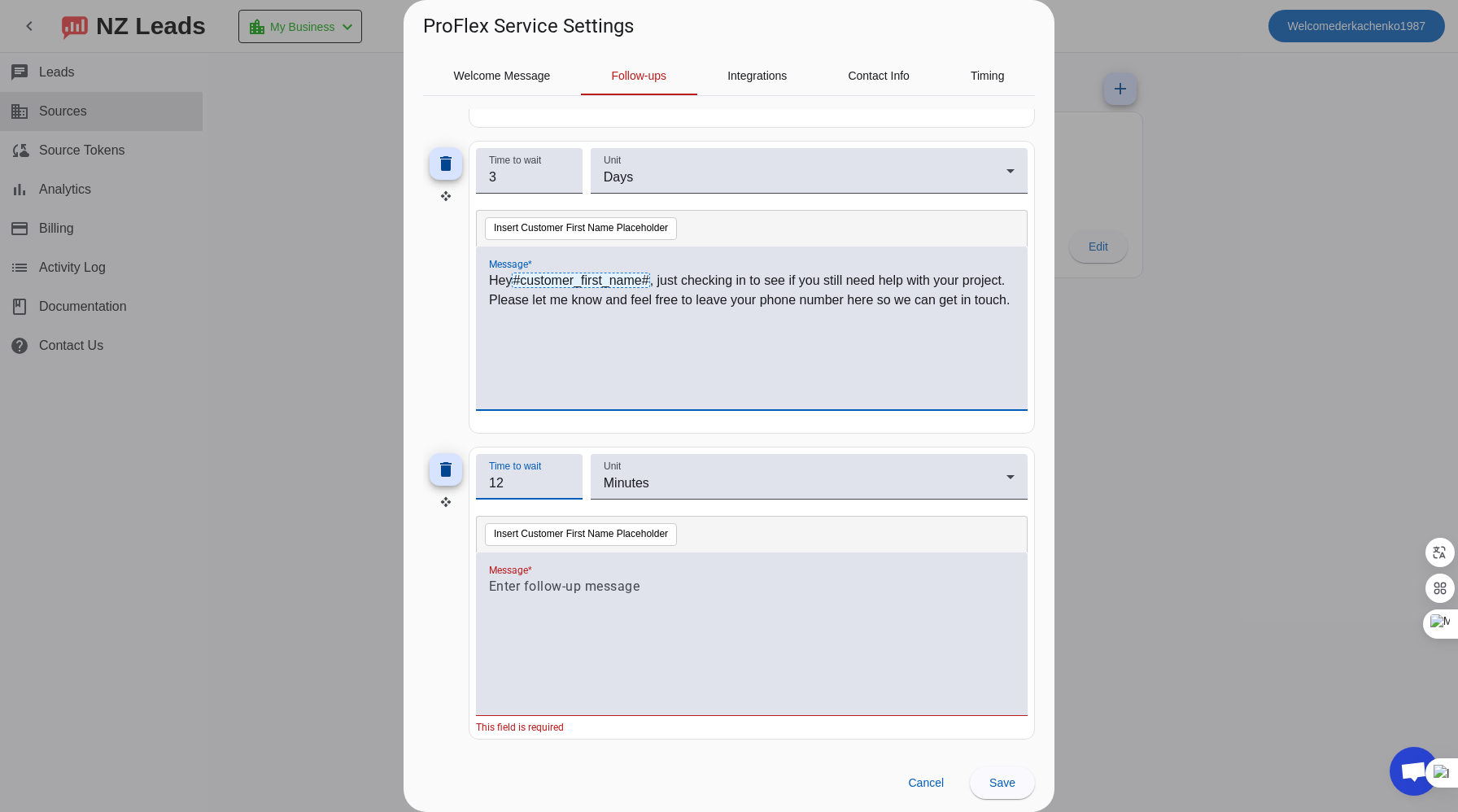
click at [565, 487] on input "12" at bounding box center [529, 484] width 81 height 20
click at [565, 487] on input "11" at bounding box center [529, 484] width 81 height 20
click at [565, 487] on input "10" at bounding box center [529, 484] width 81 height 20
click at [565, 487] on input "9" at bounding box center [529, 484] width 81 height 20
click at [565, 487] on input "8" at bounding box center [529, 484] width 81 height 20
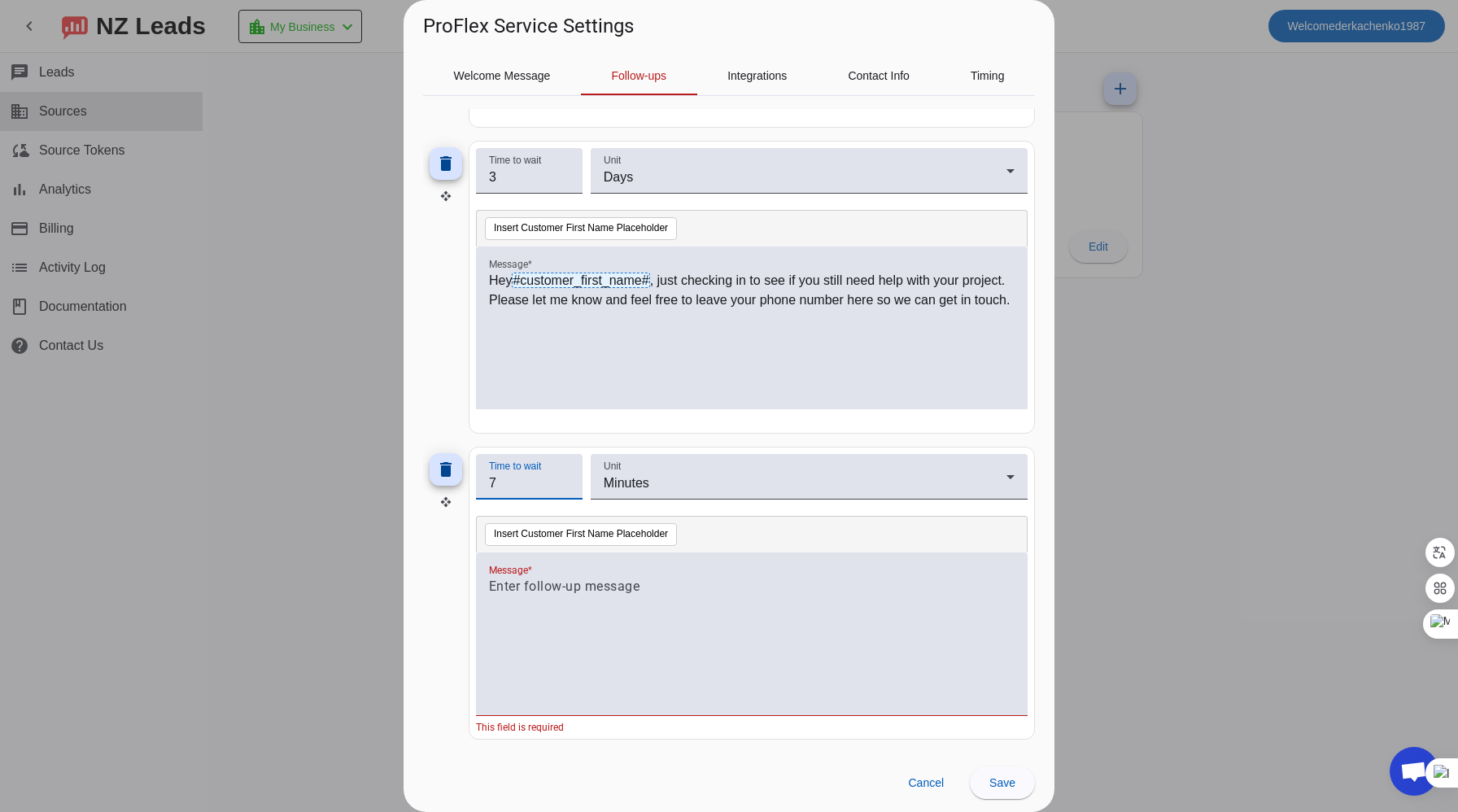
type input "7"
click at [565, 487] on input "7" at bounding box center [529, 484] width 81 height 20
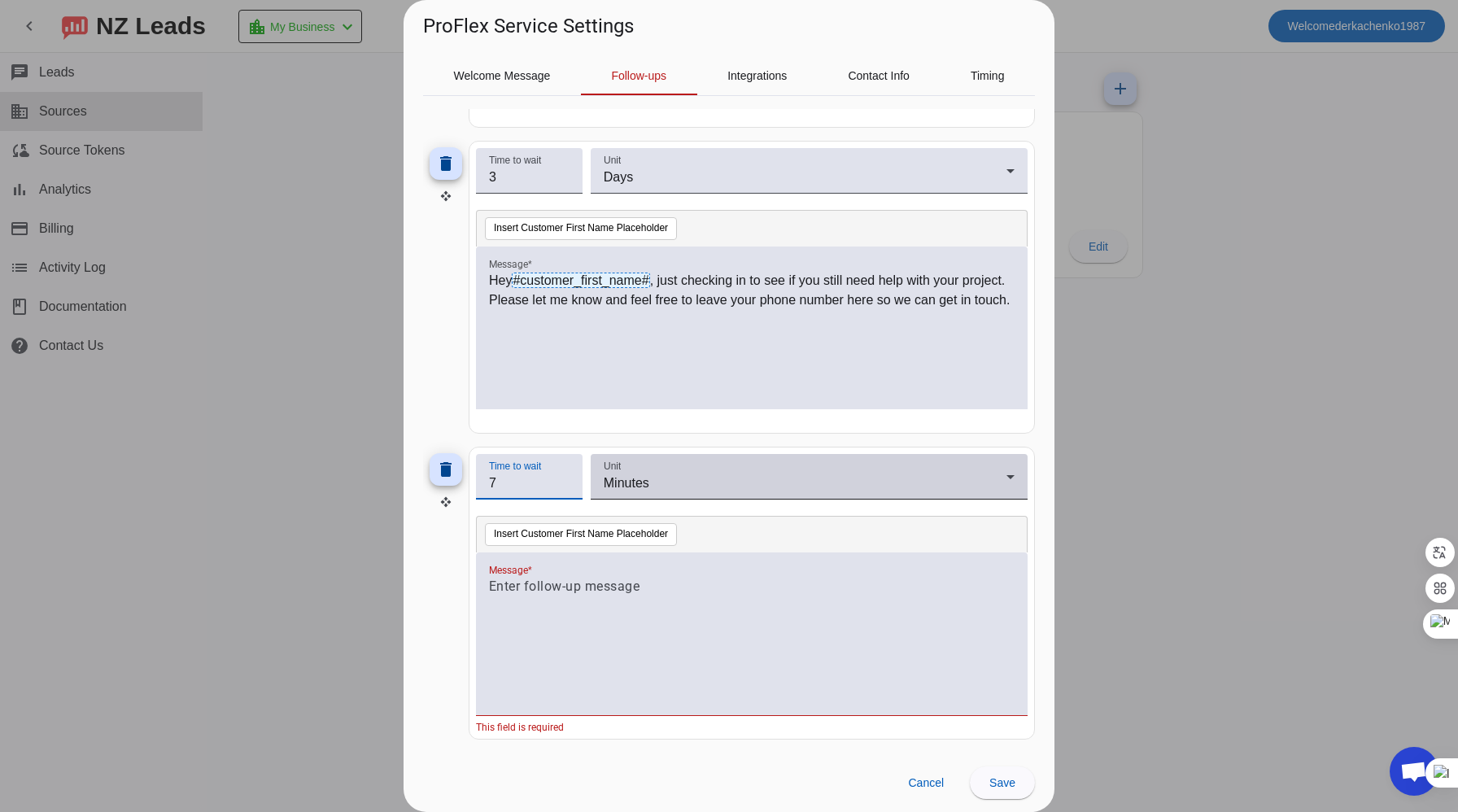
click at [666, 489] on div "Minutes" at bounding box center [805, 484] width 403 height 20
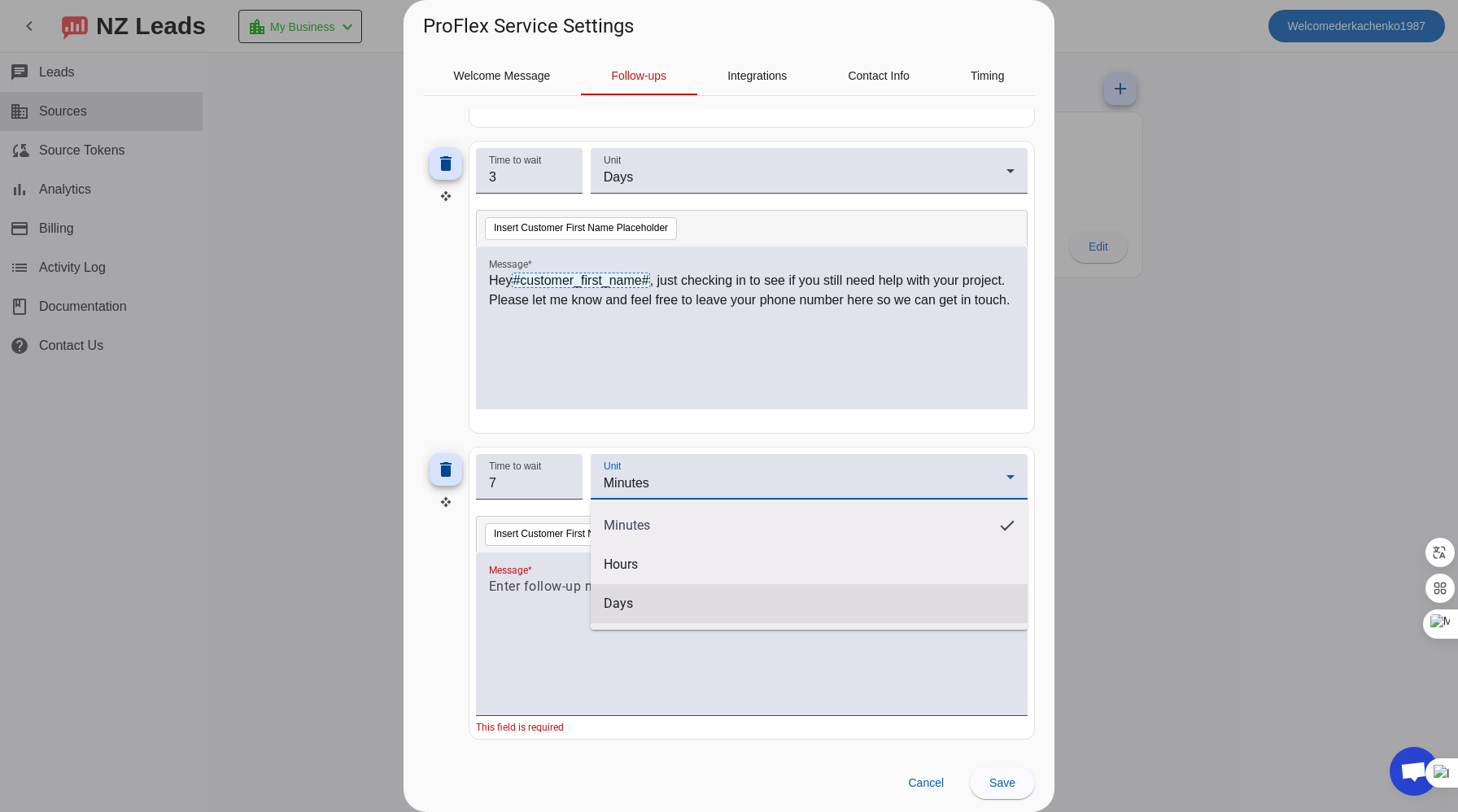
click at [629, 608] on span "Days" at bounding box center [618, 604] width 29 height 17
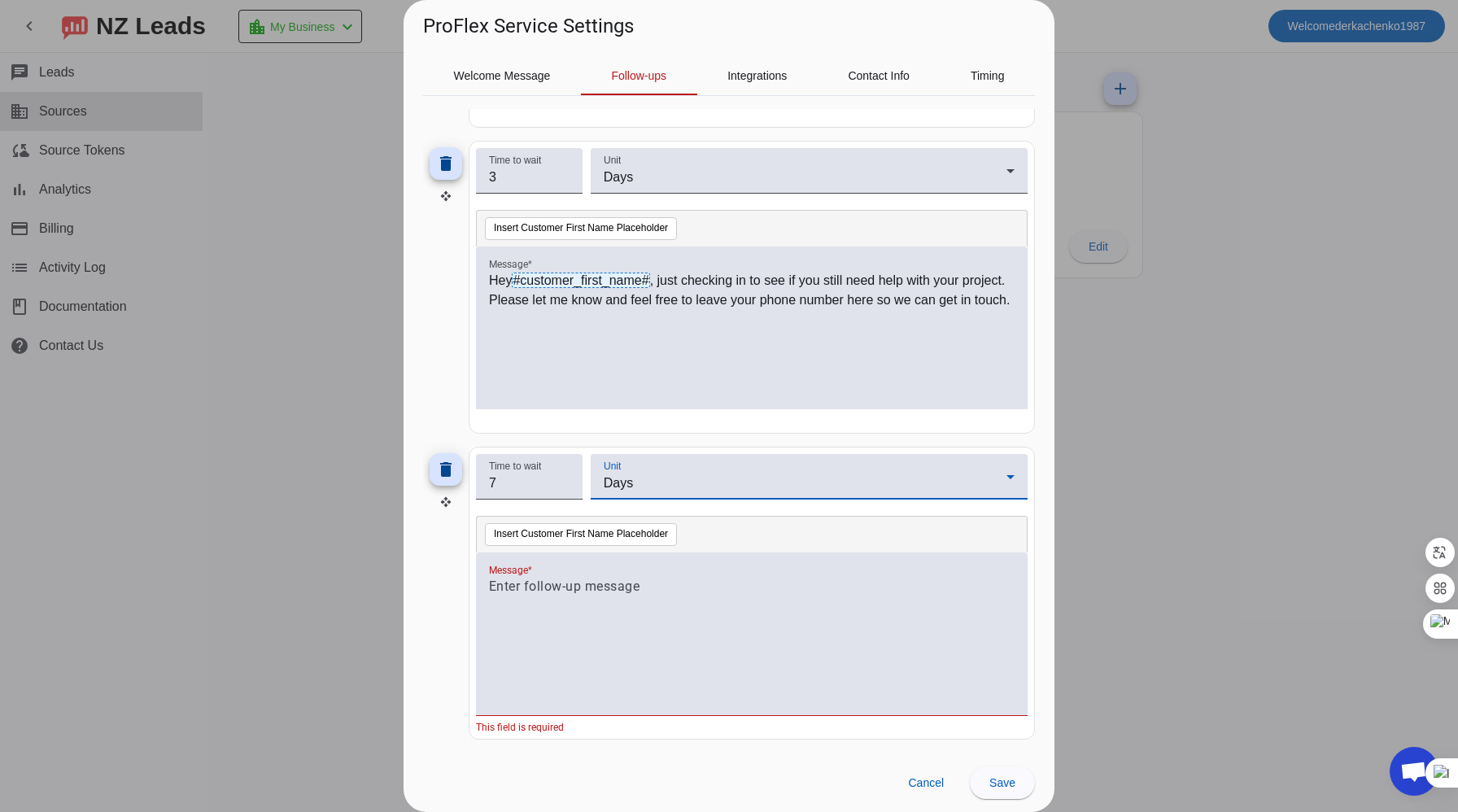
click at [601, 594] on p at bounding box center [751, 587] width 526 height 20
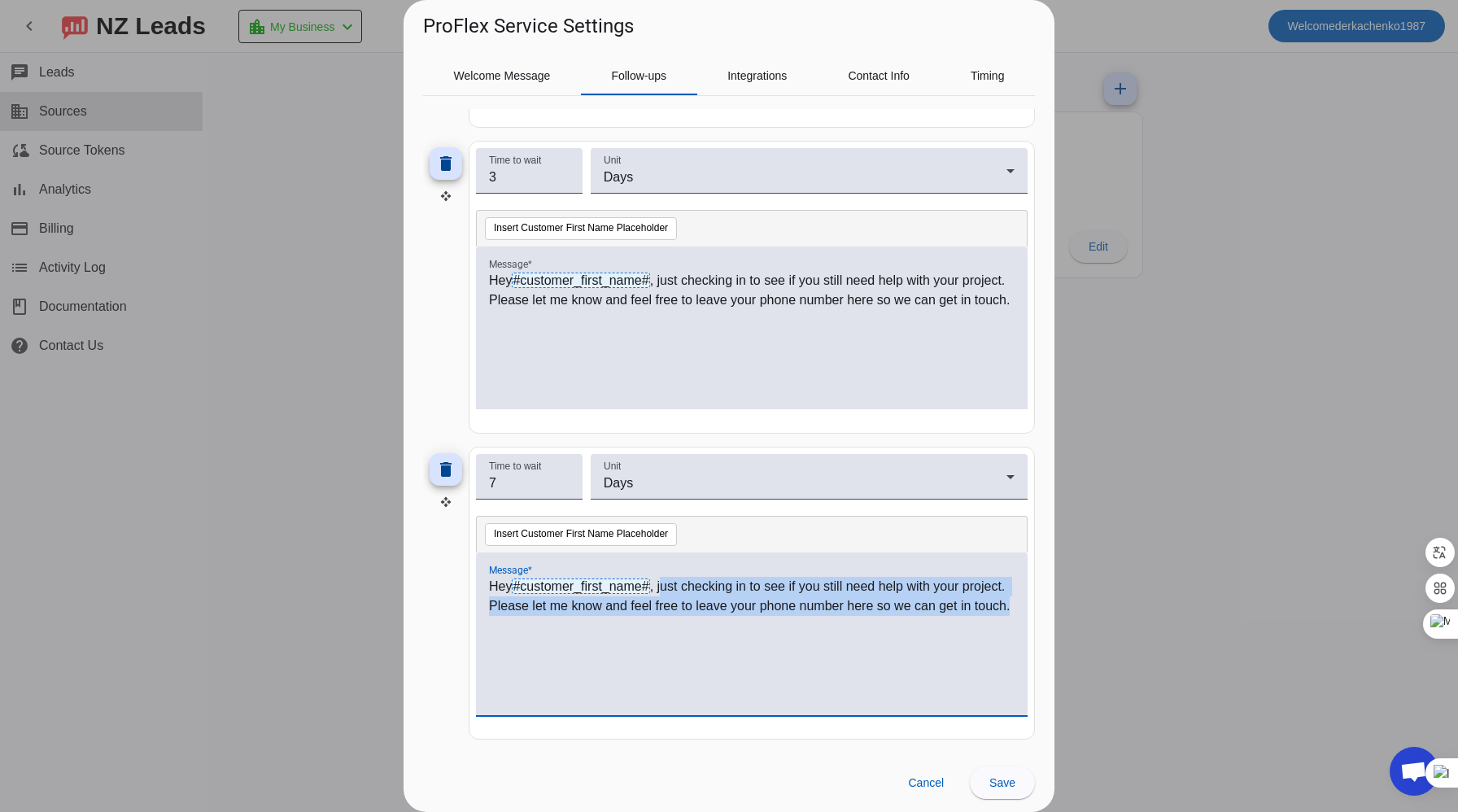
drag, startPoint x: 663, startPoint y: 585, endPoint x: 1001, endPoint y: 624, distance: 340.2
click at [1001, 624] on div "Hey #customer_first_name# , just checking in to see if you still need help with…" at bounding box center [751, 643] width 526 height 132
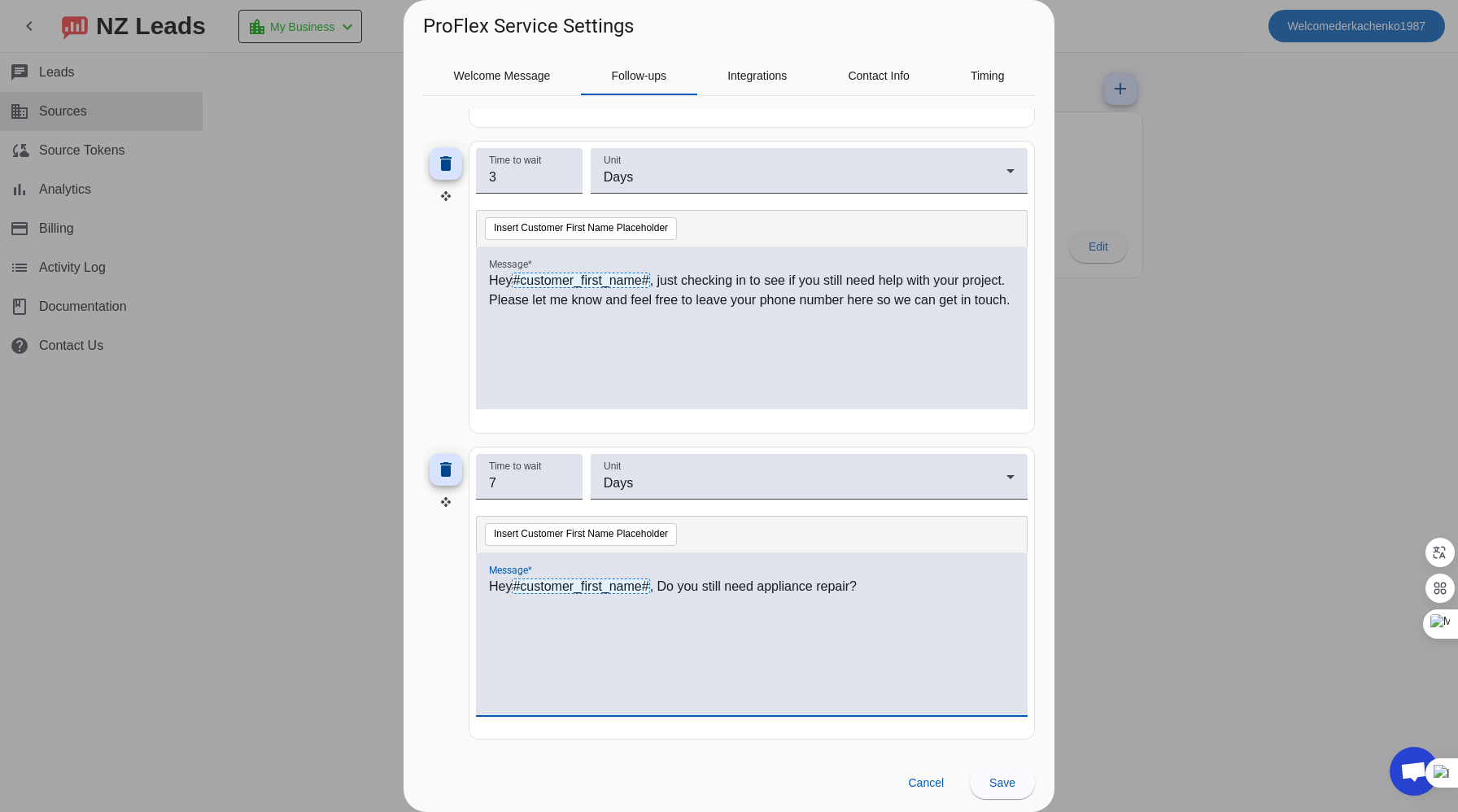
click at [670, 579] on p "Hey #customer_first_name# , Do you still need appliance repair?" at bounding box center [751, 587] width 526 height 20
click at [1018, 783] on span at bounding box center [1002, 783] width 65 height 39
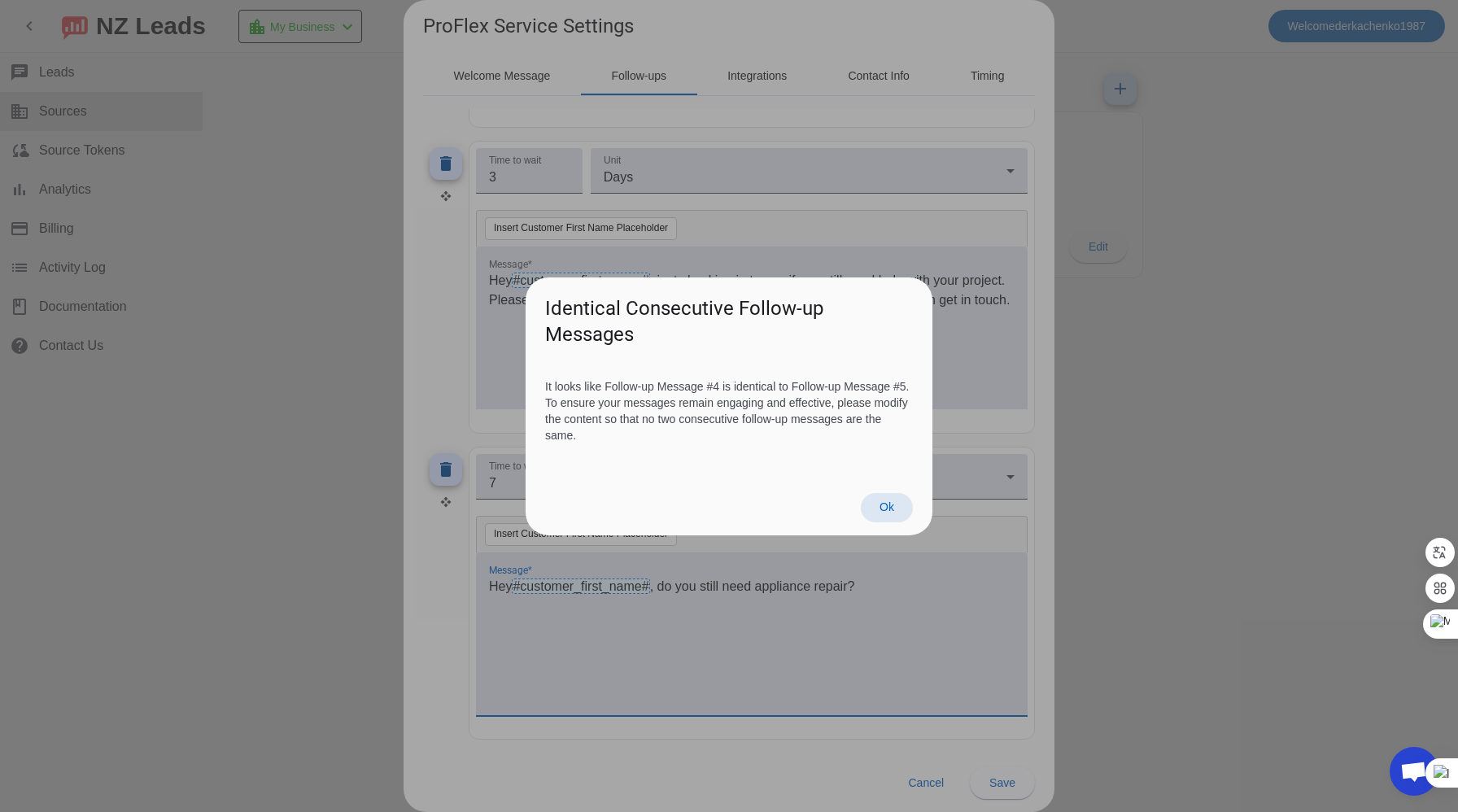
click at [906, 510] on span at bounding box center [887, 507] width 52 height 29
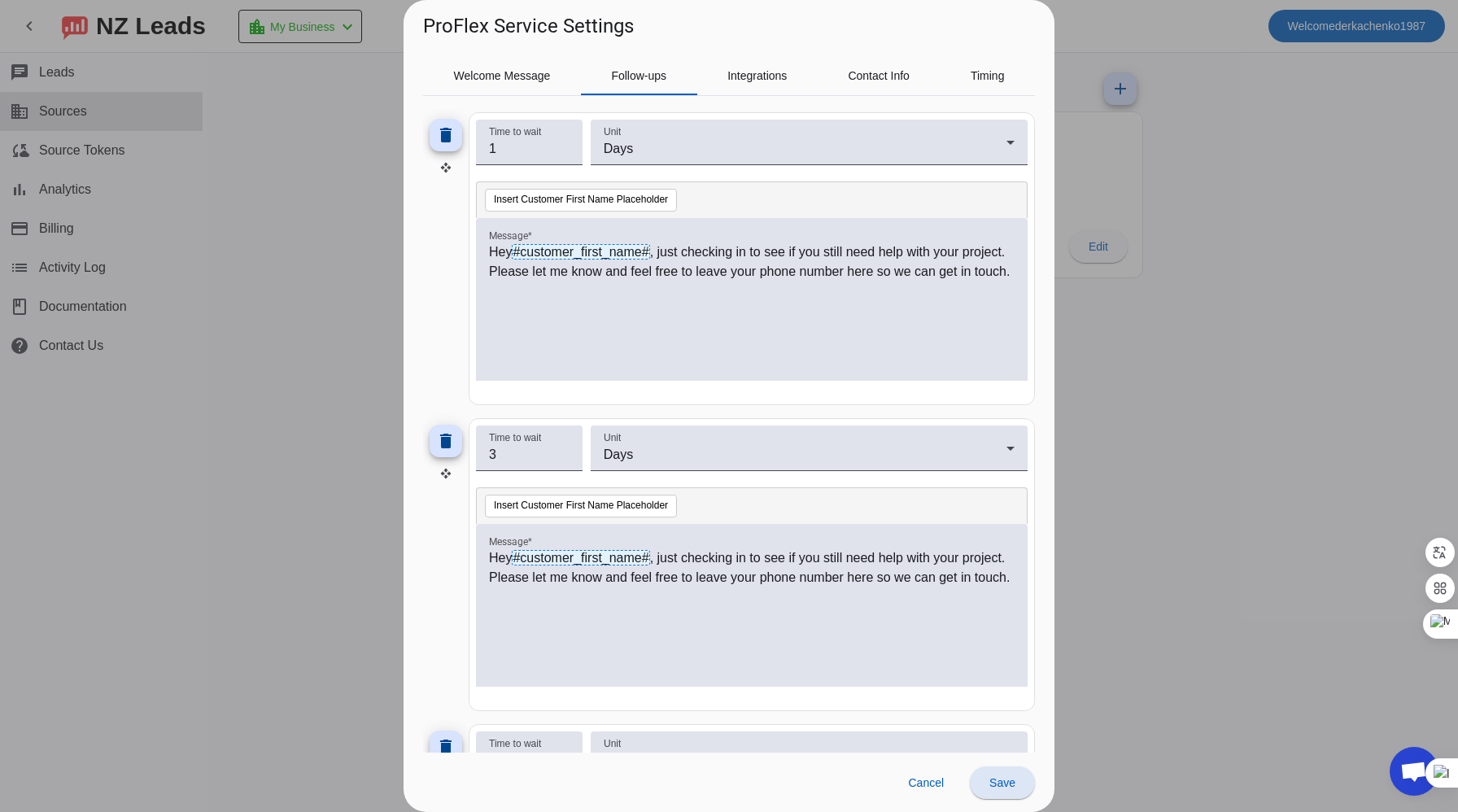
scroll to position [1081, 0]
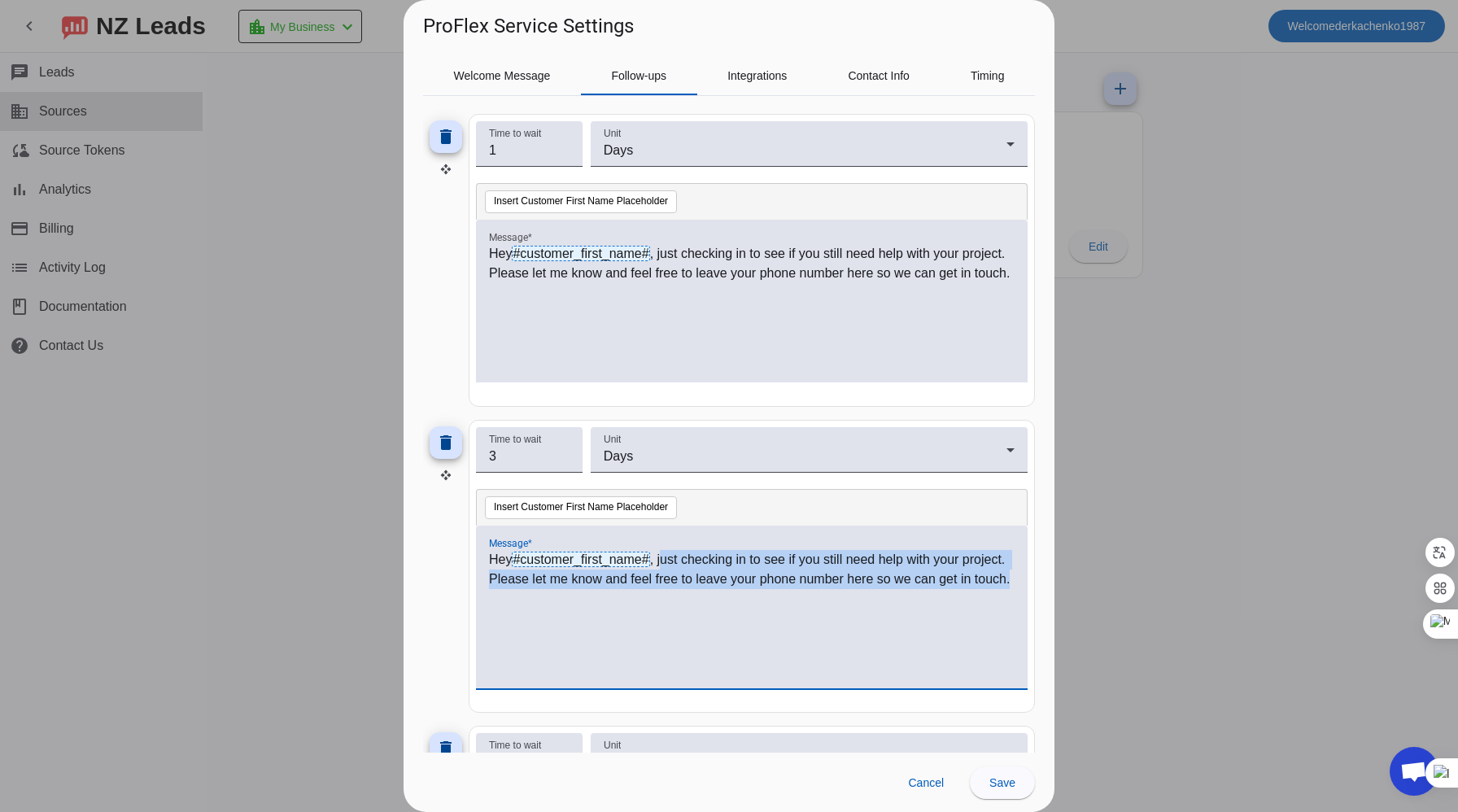
drag, startPoint x: 663, startPoint y: 559, endPoint x: 1023, endPoint y: 583, distance: 360.8
click at [1023, 583] on div "Hey #customer_first_name# , just checking in to see if you still need help with…" at bounding box center [751, 608] width 552 height 163
click at [707, 654] on div "Hey #customer_first_name# , just checking in to see if you still need help with…" at bounding box center [751, 615] width 526 height 132
drag, startPoint x: 661, startPoint y: 558, endPoint x: 1012, endPoint y: 594, distance: 352.8
click at [1012, 594] on div "Hey #customer_first_name# , just checking in to see if you still need help with…" at bounding box center [751, 615] width 526 height 132
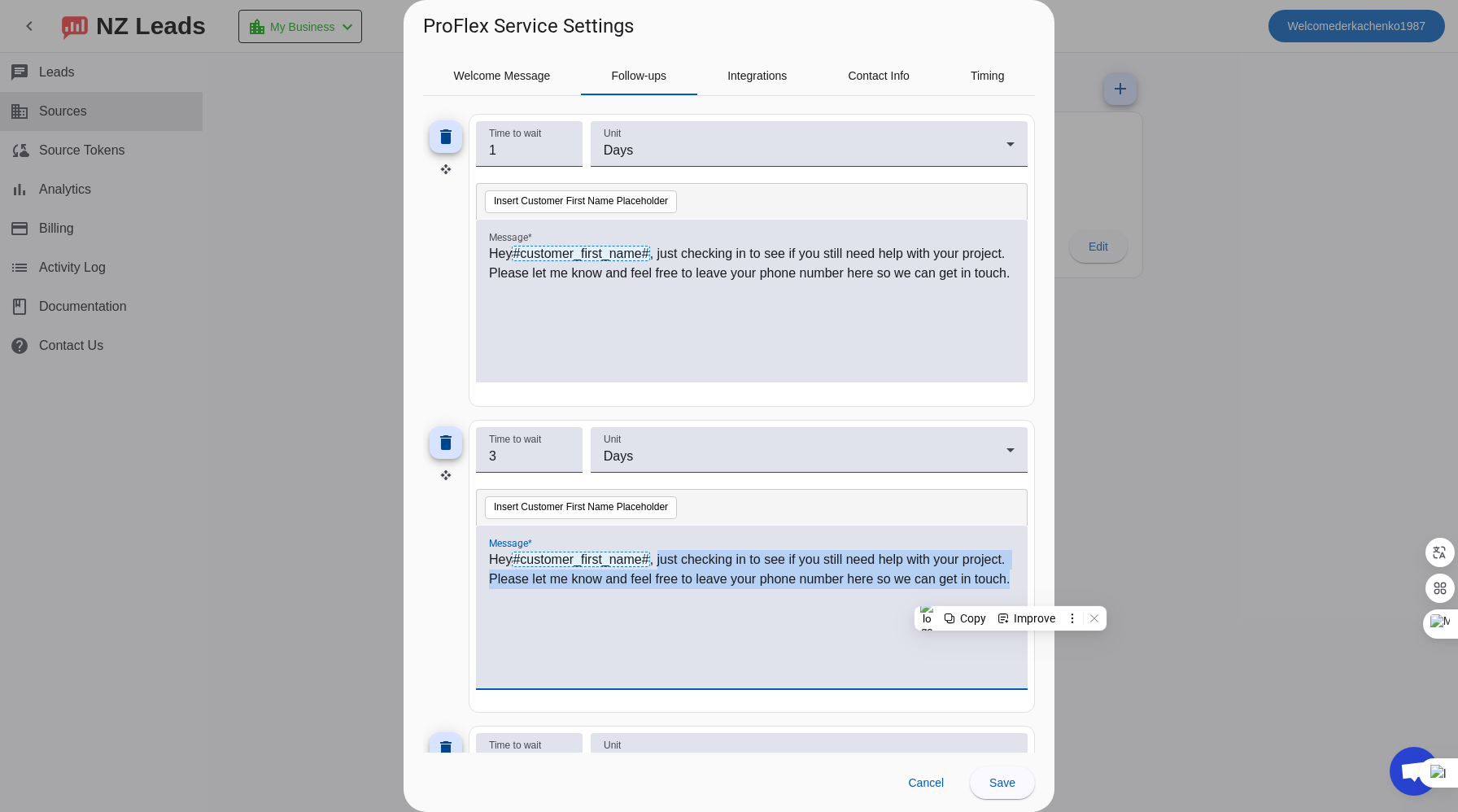
copy p "just checking in to see if you still need help with your project. Please let me…"
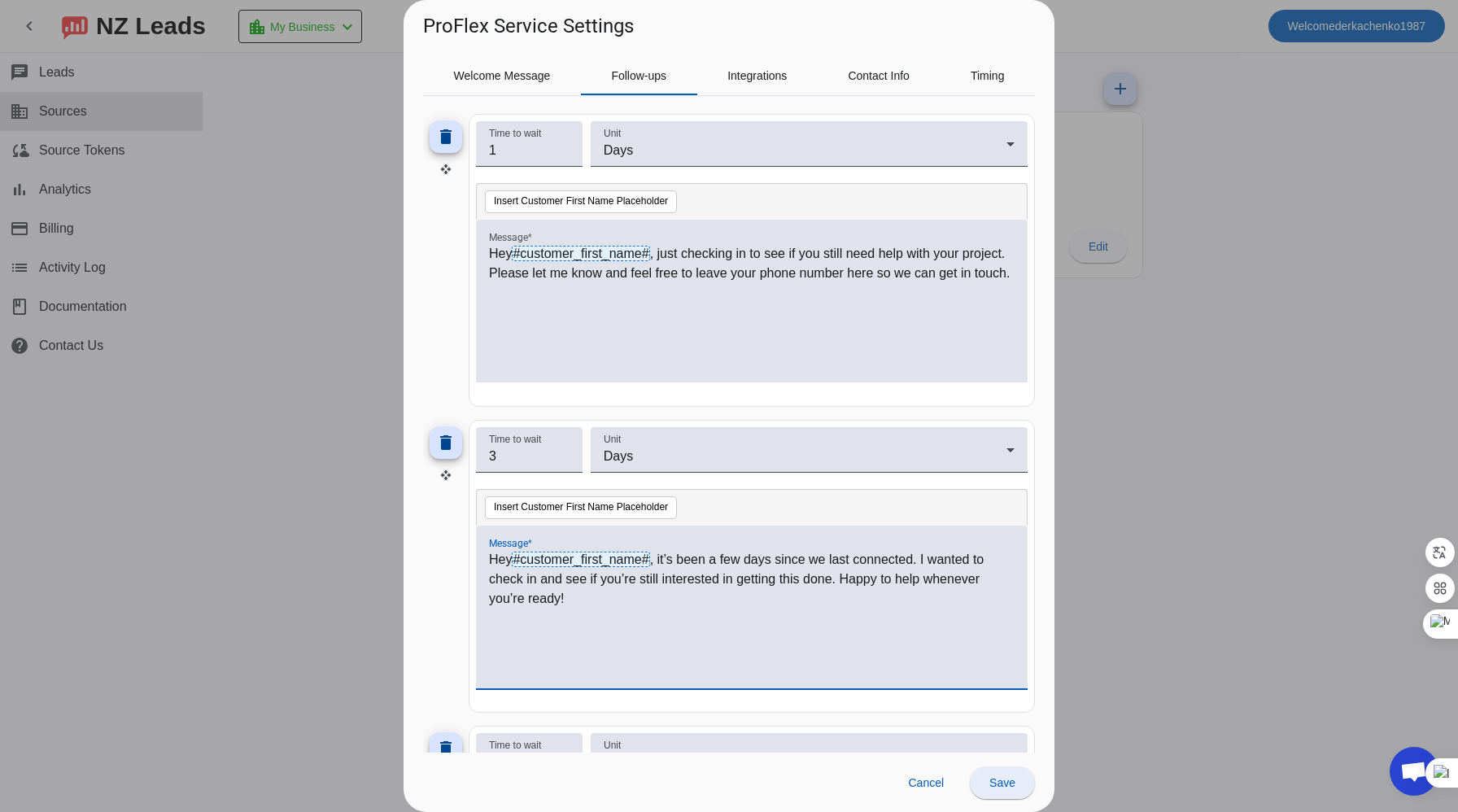
click at [997, 774] on span at bounding box center [1002, 783] width 65 height 39
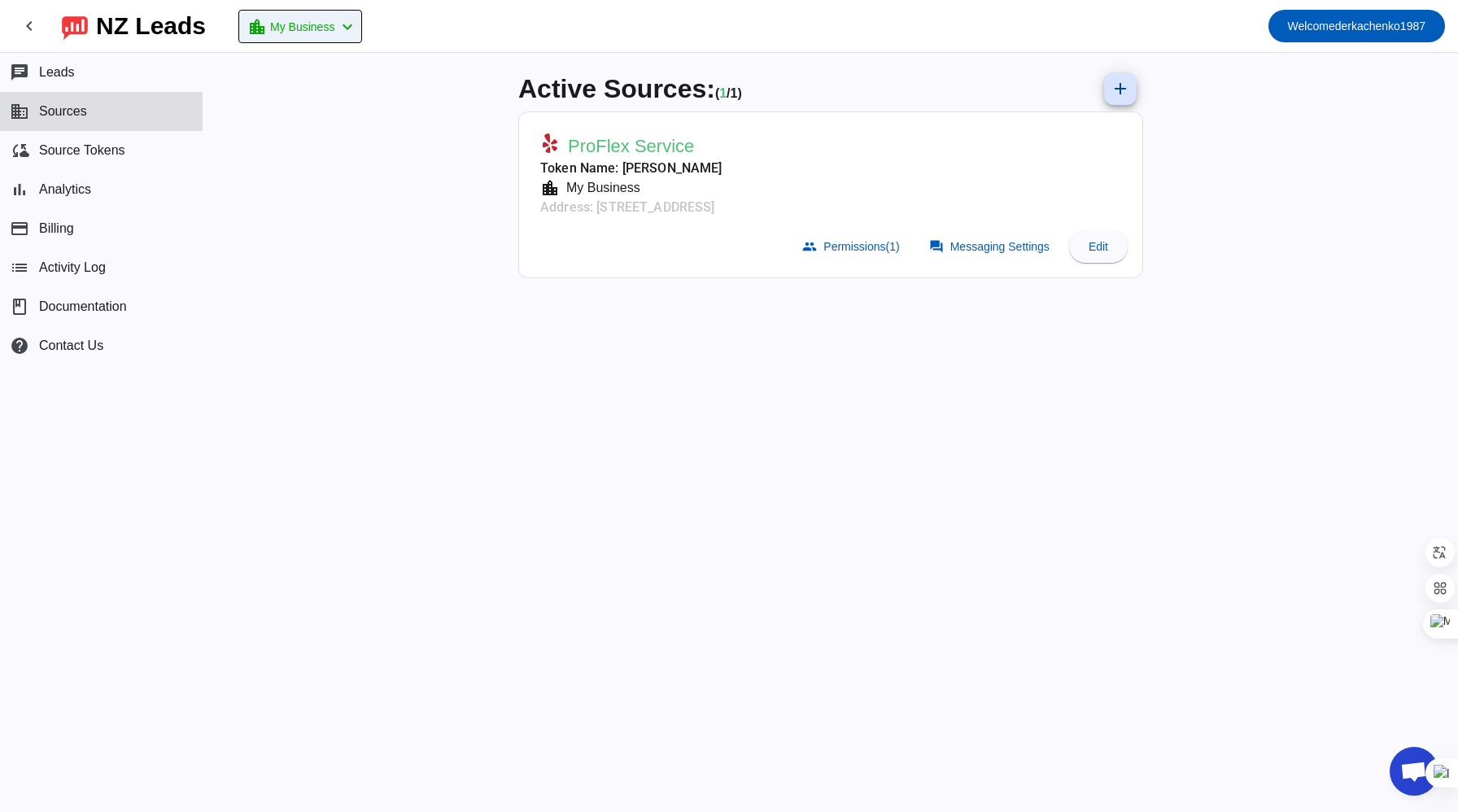
click at [355, 23] on mat-icon "chevron_left" at bounding box center [347, 27] width 20 height 20
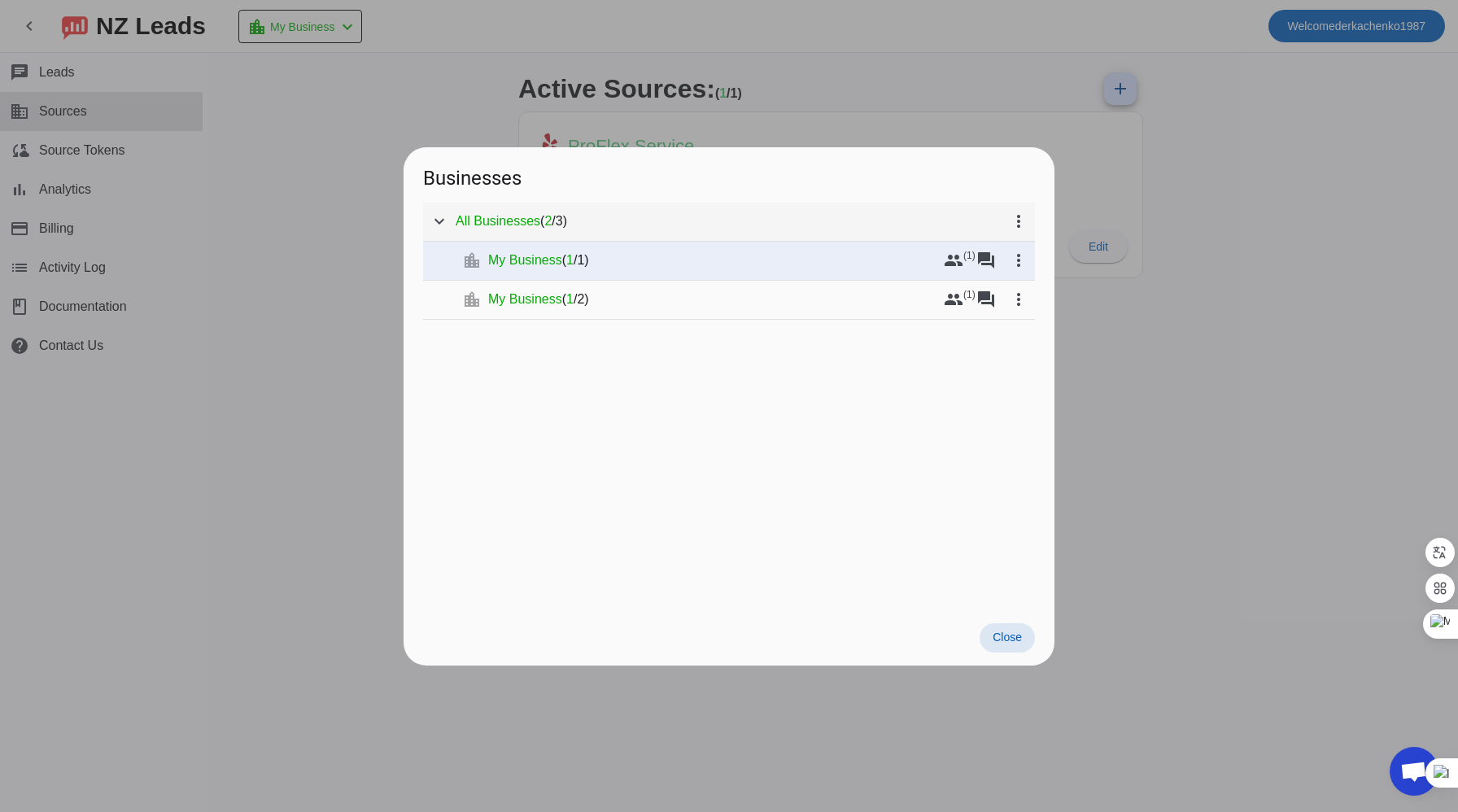
click at [514, 219] on span "All Businesses" at bounding box center [497, 221] width 85 height 17
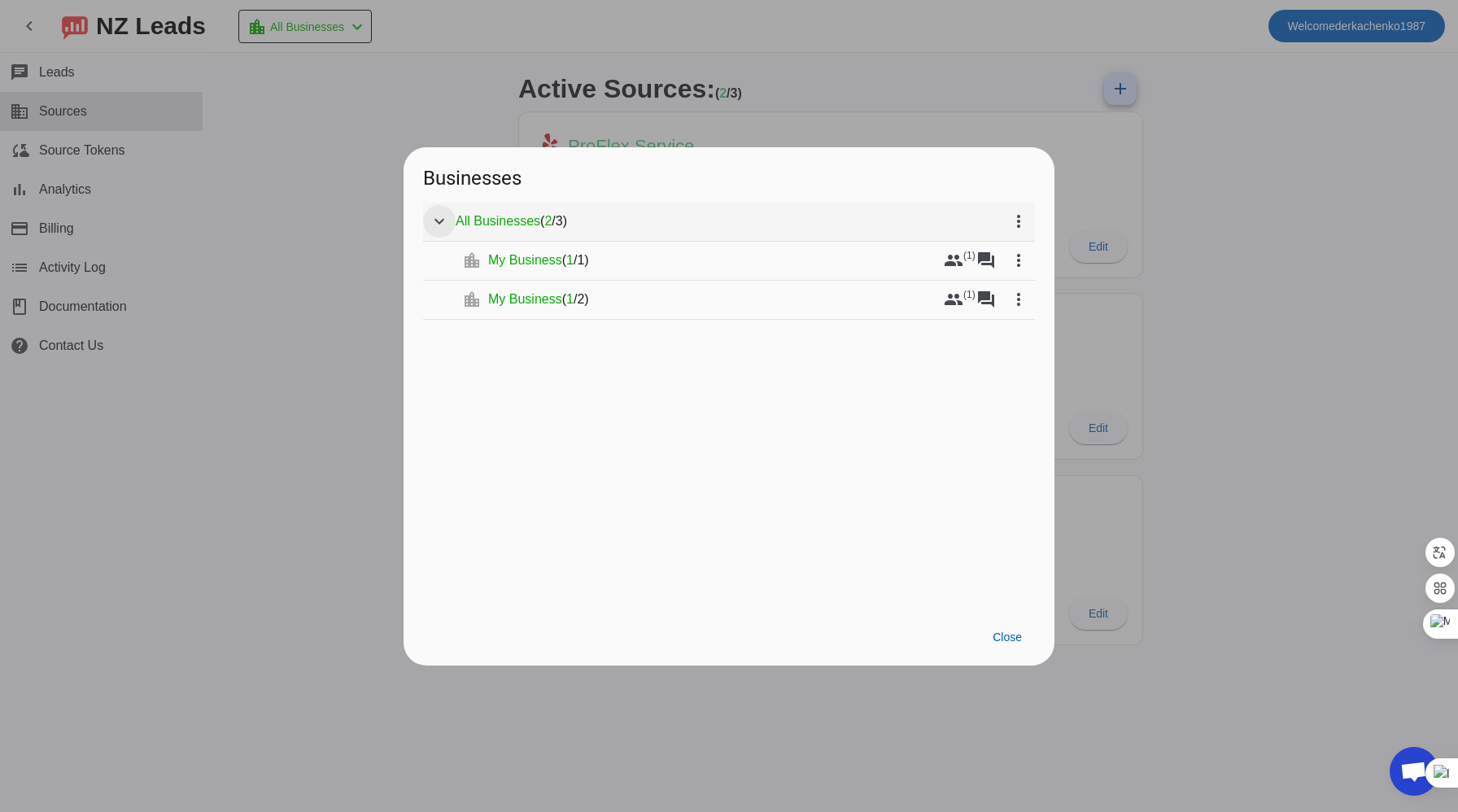
click at [432, 219] on mat-icon "expand_more" at bounding box center [439, 221] width 20 height 20
click at [430, 220] on mat-icon "chevron_right" at bounding box center [439, 221] width 20 height 20
click at [658, 226] on div "All Businesses ( 2 / 3 )" at bounding box center [729, 221] width 547 height 17
click at [1003, 625] on span at bounding box center [1007, 638] width 55 height 29
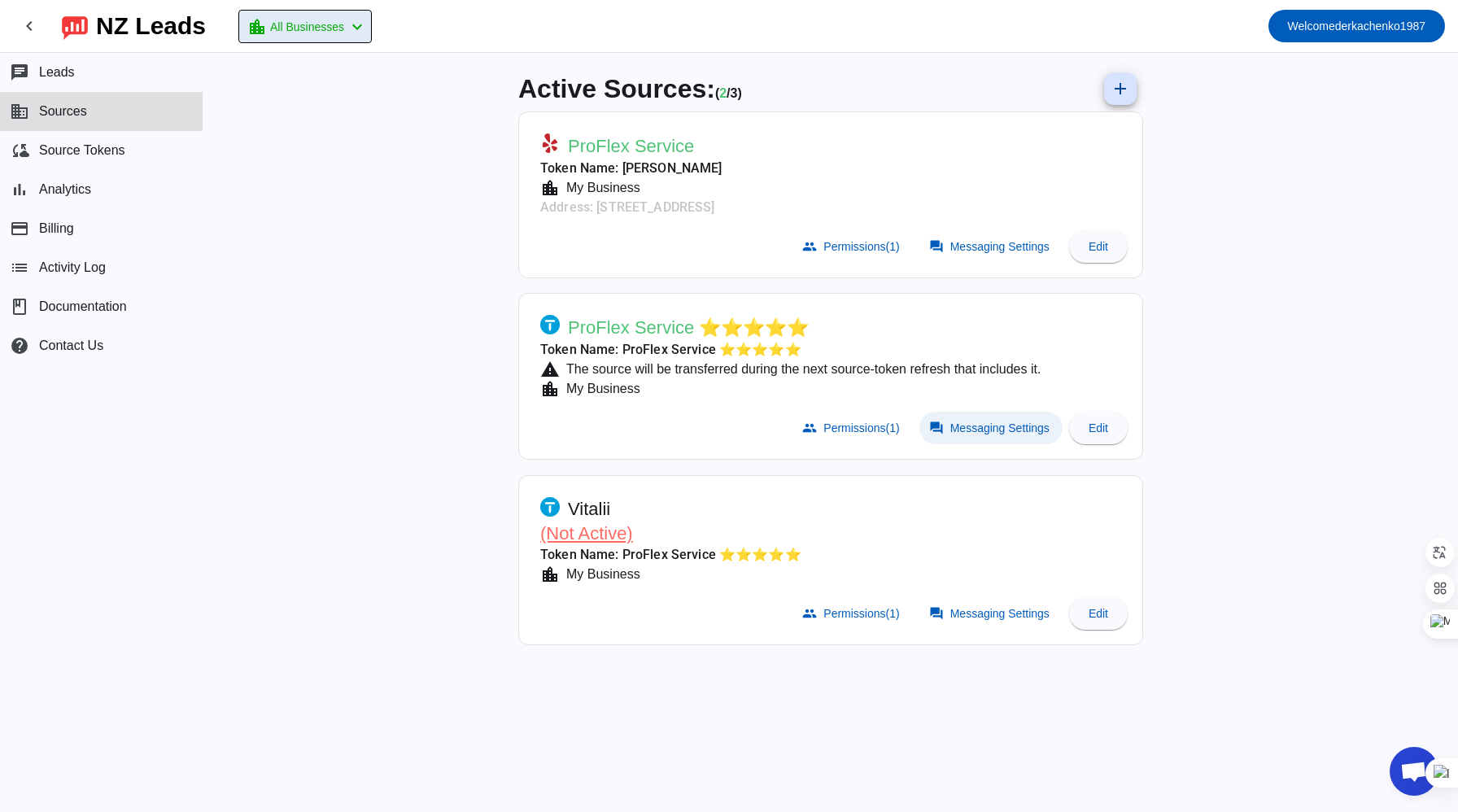
click at [998, 434] on span at bounding box center [991, 428] width 144 height 32
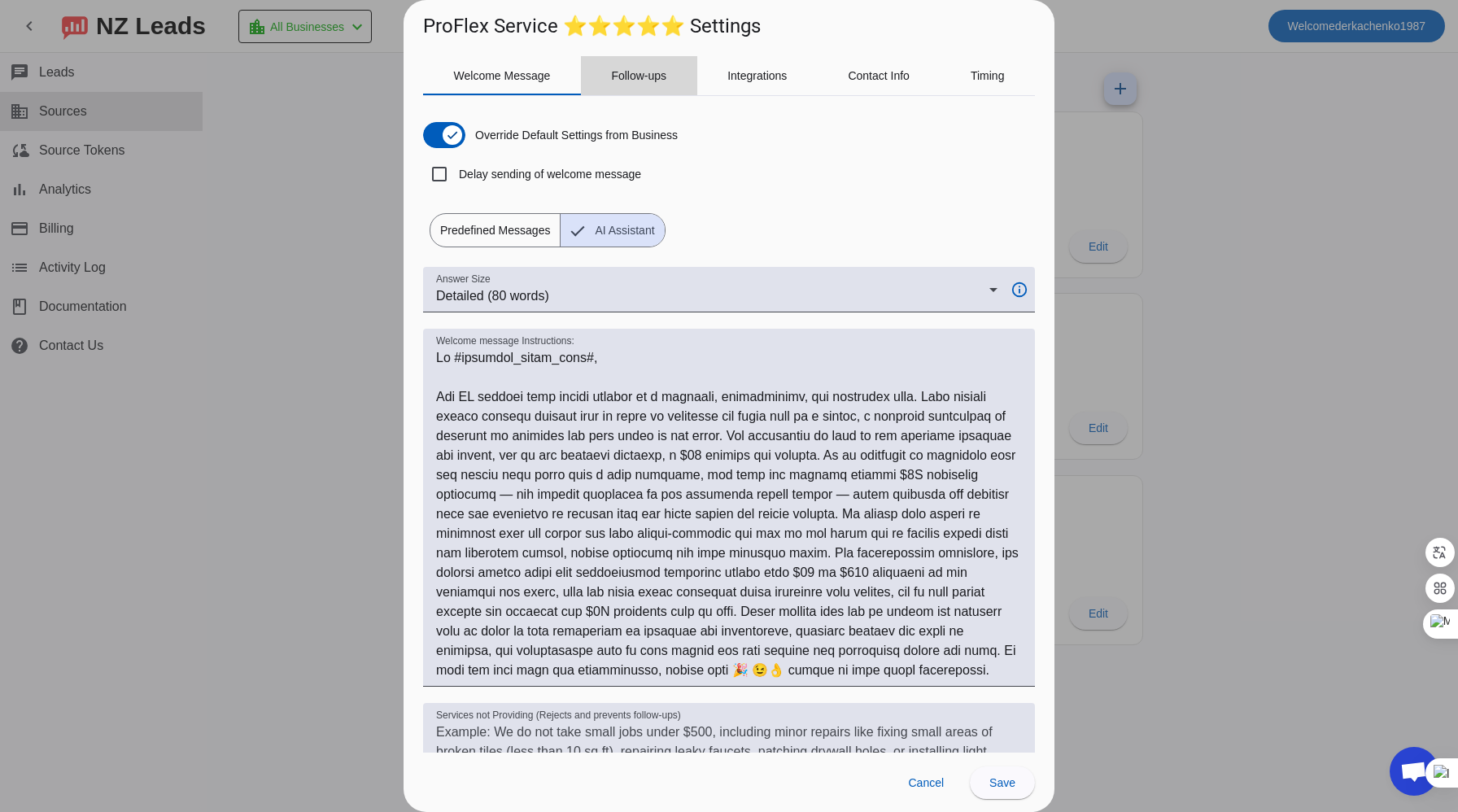
click at [659, 76] on span "Follow-ups" at bounding box center [638, 76] width 55 height 12
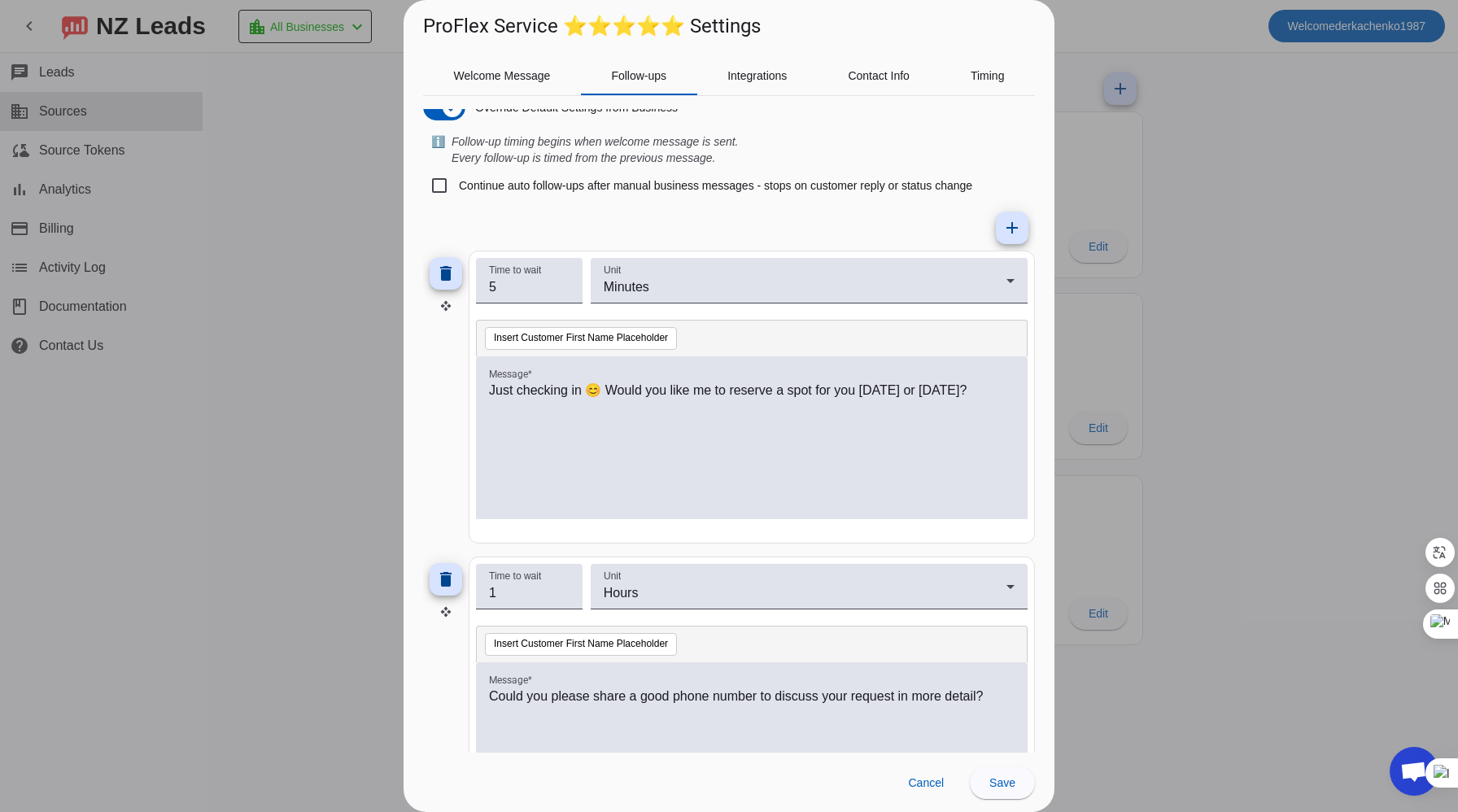
scroll to position [0, 0]
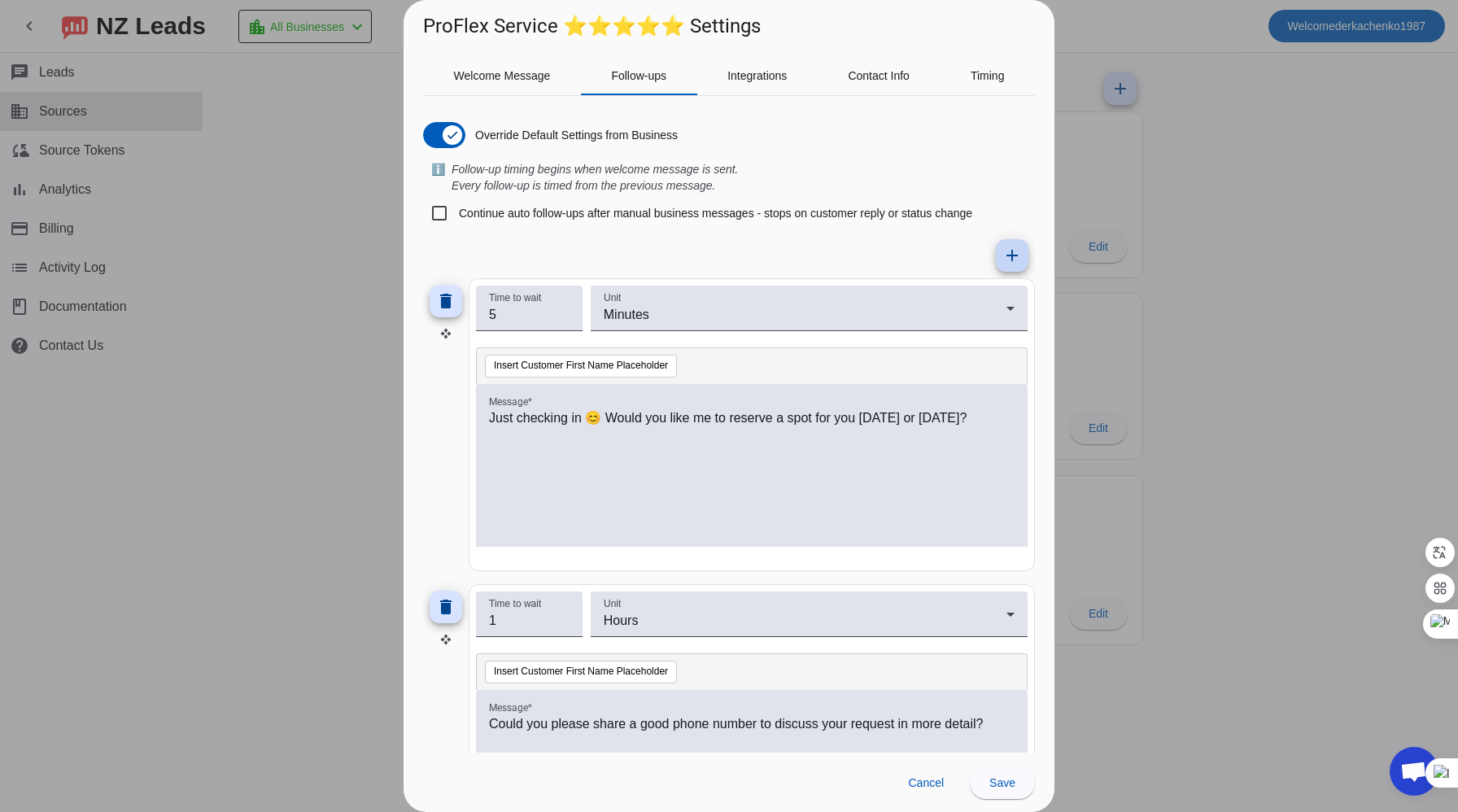
click at [1007, 261] on mat-icon "add" at bounding box center [1013, 256] width 20 height 20
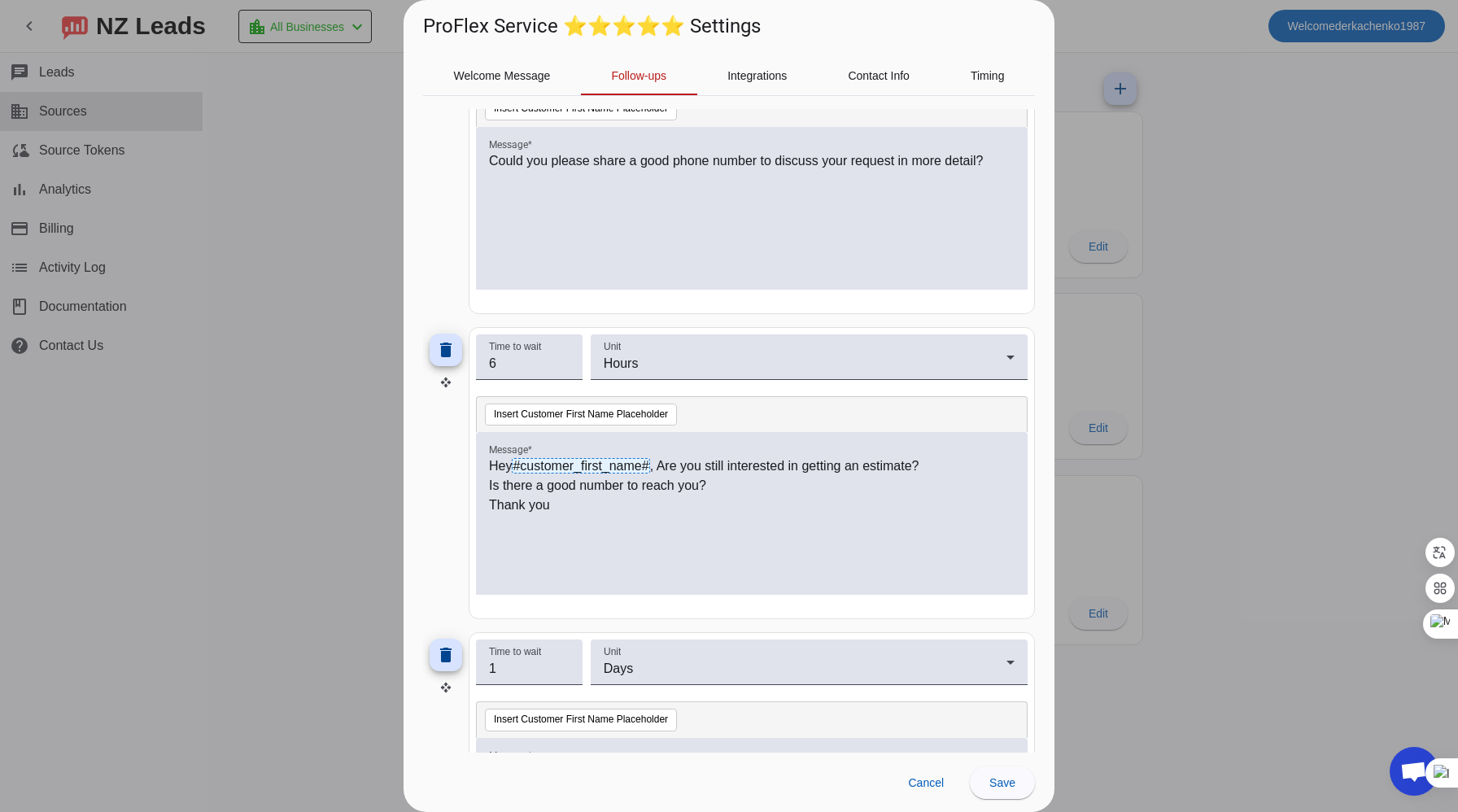
scroll to position [1054, 0]
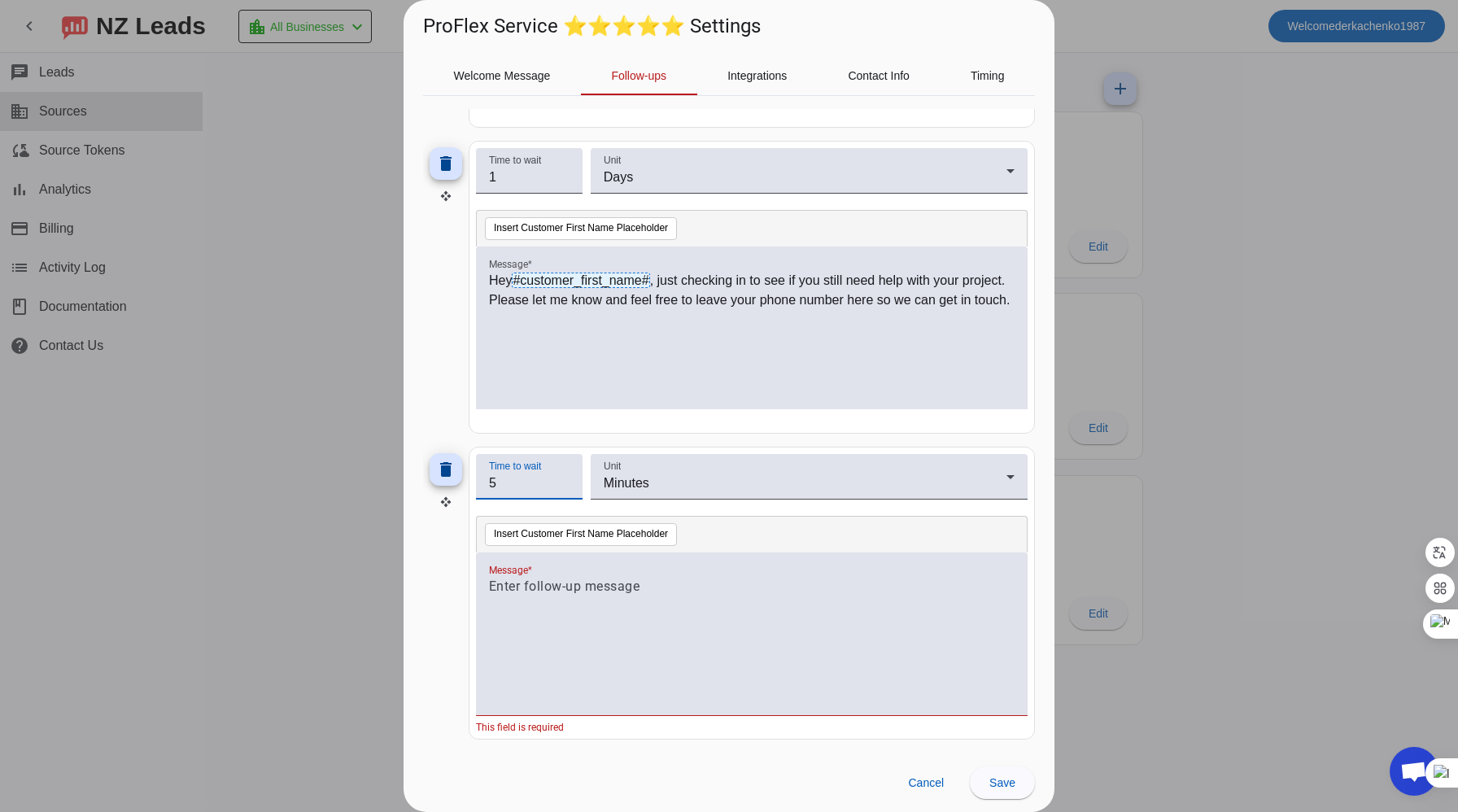
click at [564, 486] on input "5" at bounding box center [529, 484] width 81 height 20
click at [564, 486] on input "4" at bounding box center [529, 484] width 81 height 20
type input "3"
click at [564, 486] on input "3" at bounding box center [529, 484] width 81 height 20
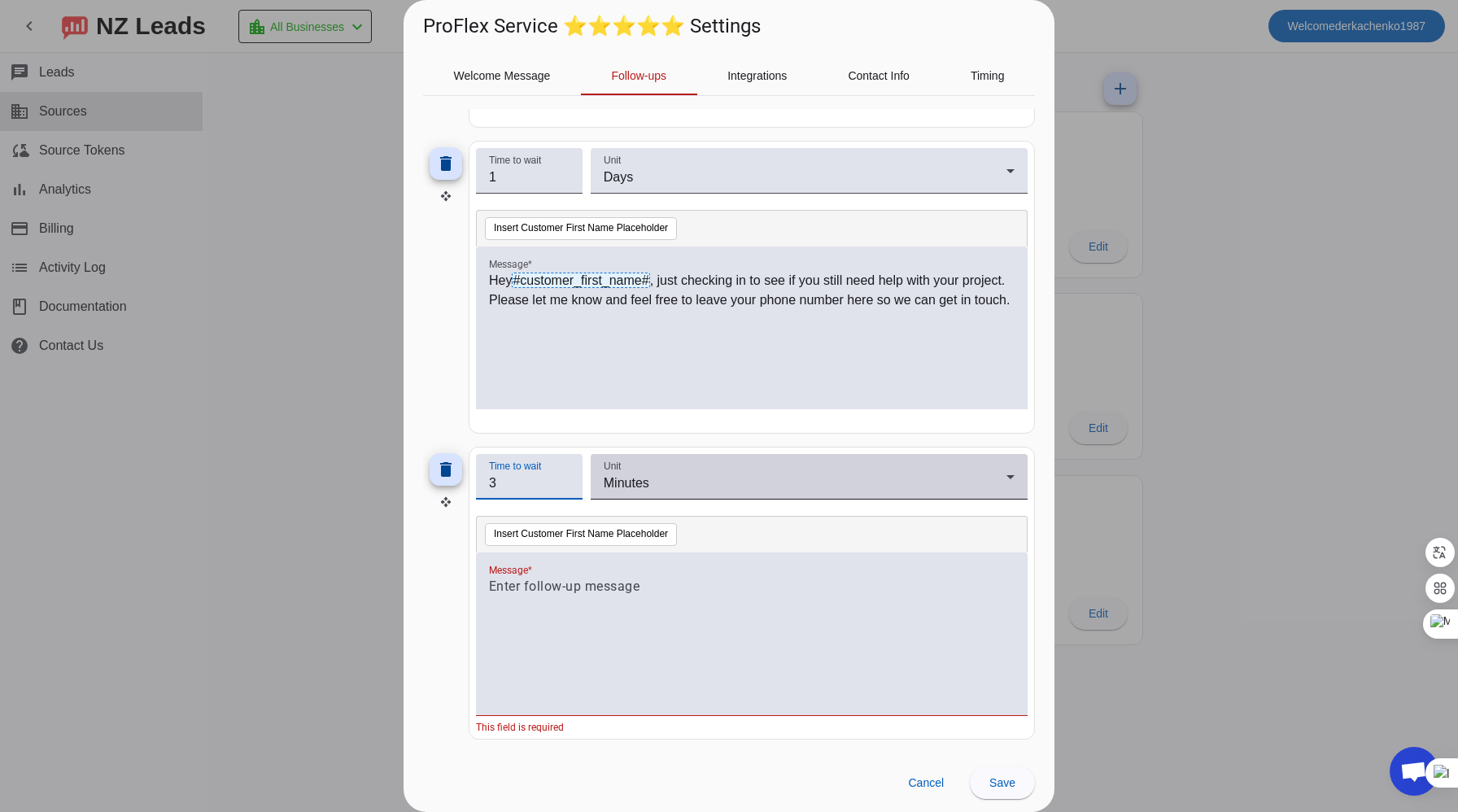
click at [696, 476] on div "Minutes" at bounding box center [805, 484] width 403 height 20
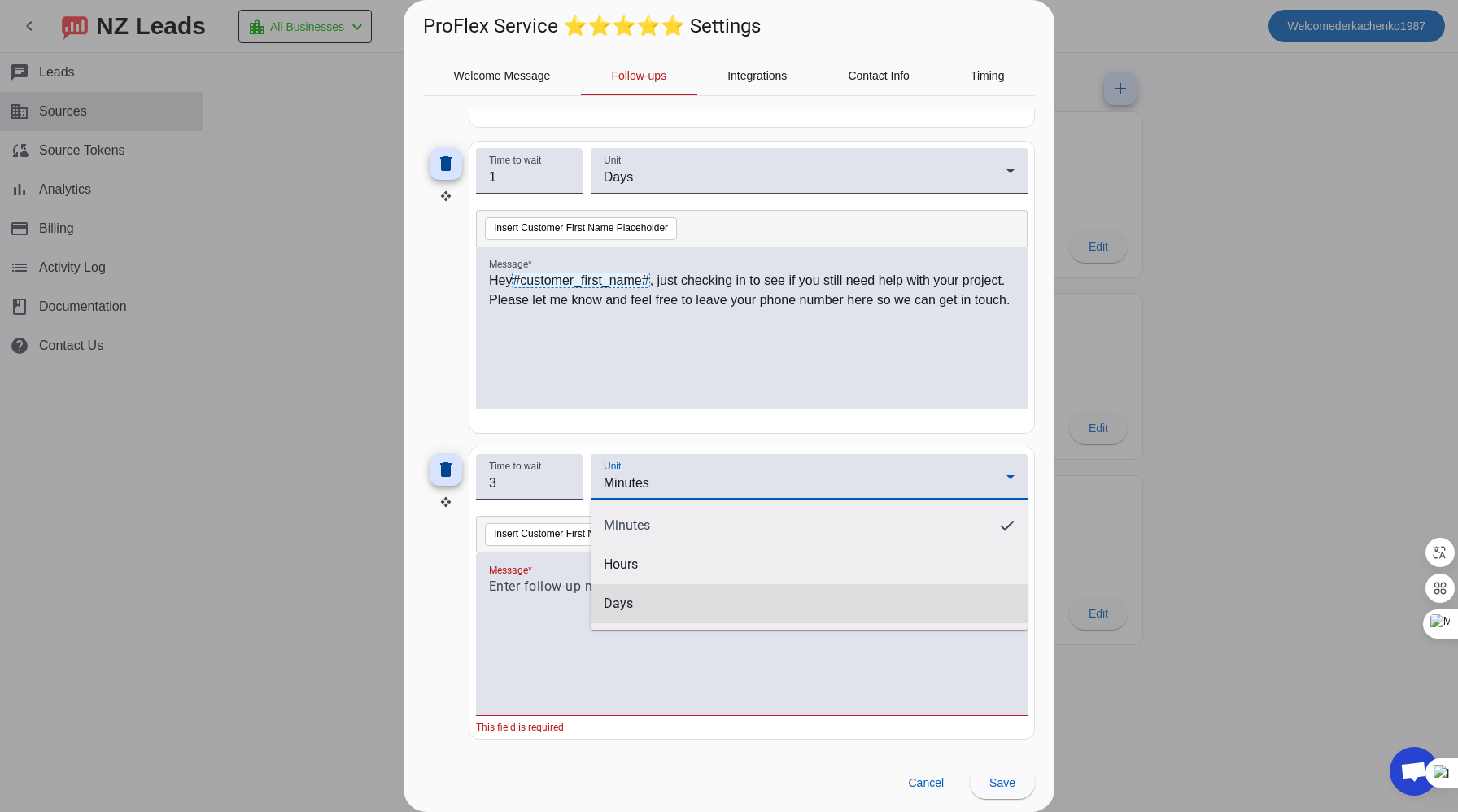
click at [617, 606] on span "Days" at bounding box center [618, 604] width 29 height 17
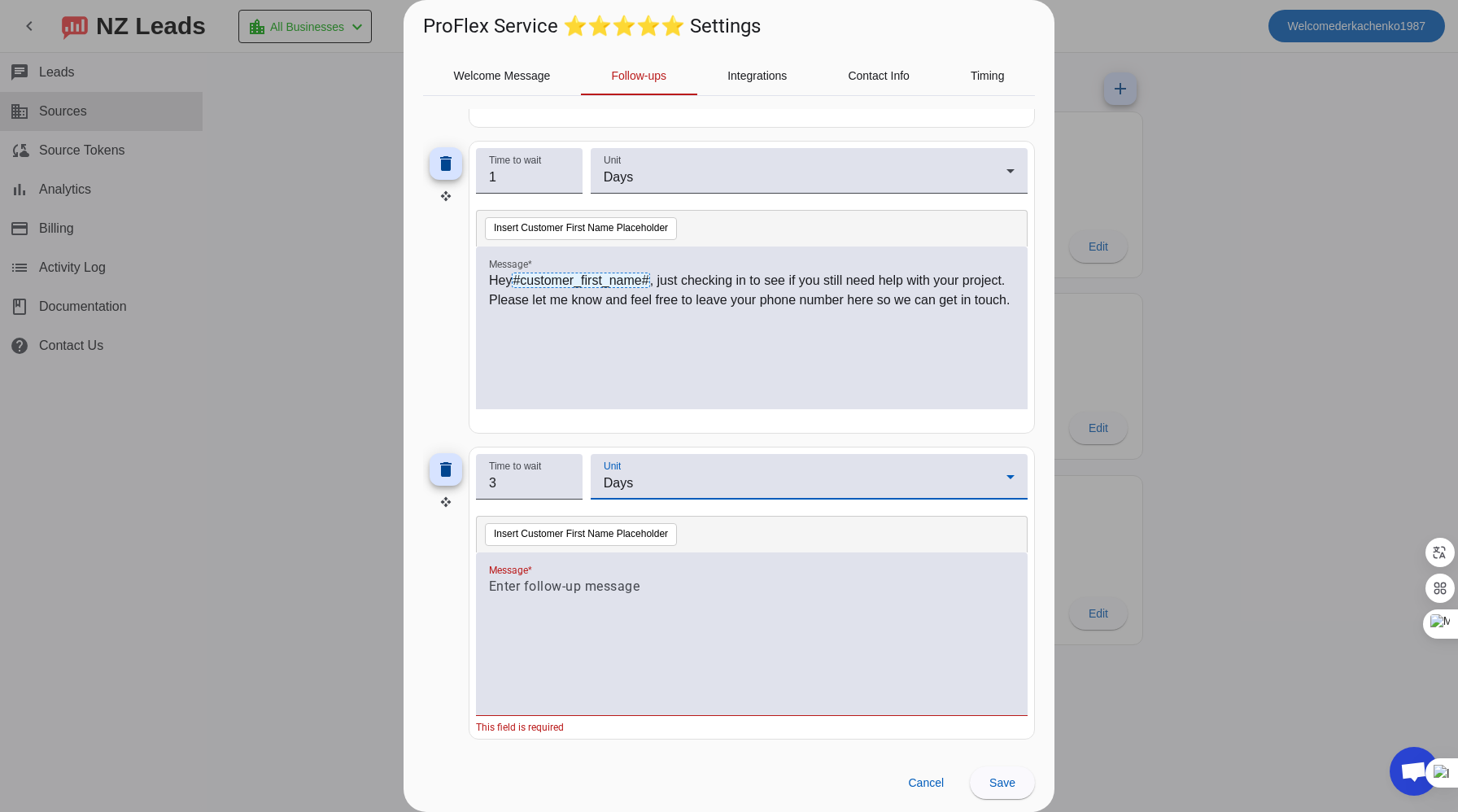
click at [645, 596] on p at bounding box center [751, 587] width 526 height 20
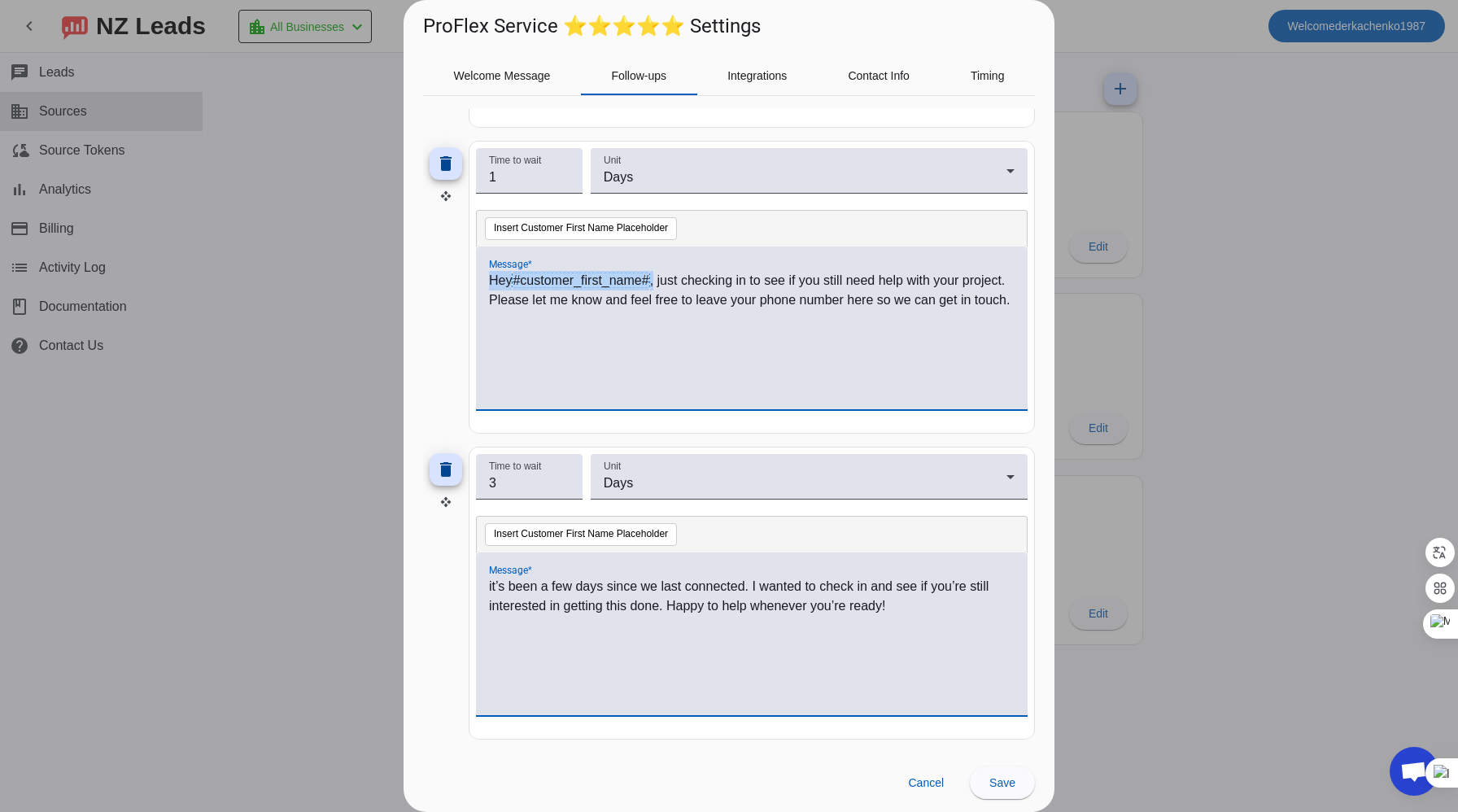
drag, startPoint x: 491, startPoint y: 280, endPoint x: 657, endPoint y: 277, distance: 166.0
click at [657, 277] on p "Hey #customer_first_name# , just checking in to see if you still need help with…" at bounding box center [751, 291] width 526 height 39
copy p "Hey #customer_first_name# ,"
click at [489, 586] on p "it’s been a few days since we last connected. I wanted to check in and see if y…" at bounding box center [751, 597] width 526 height 39
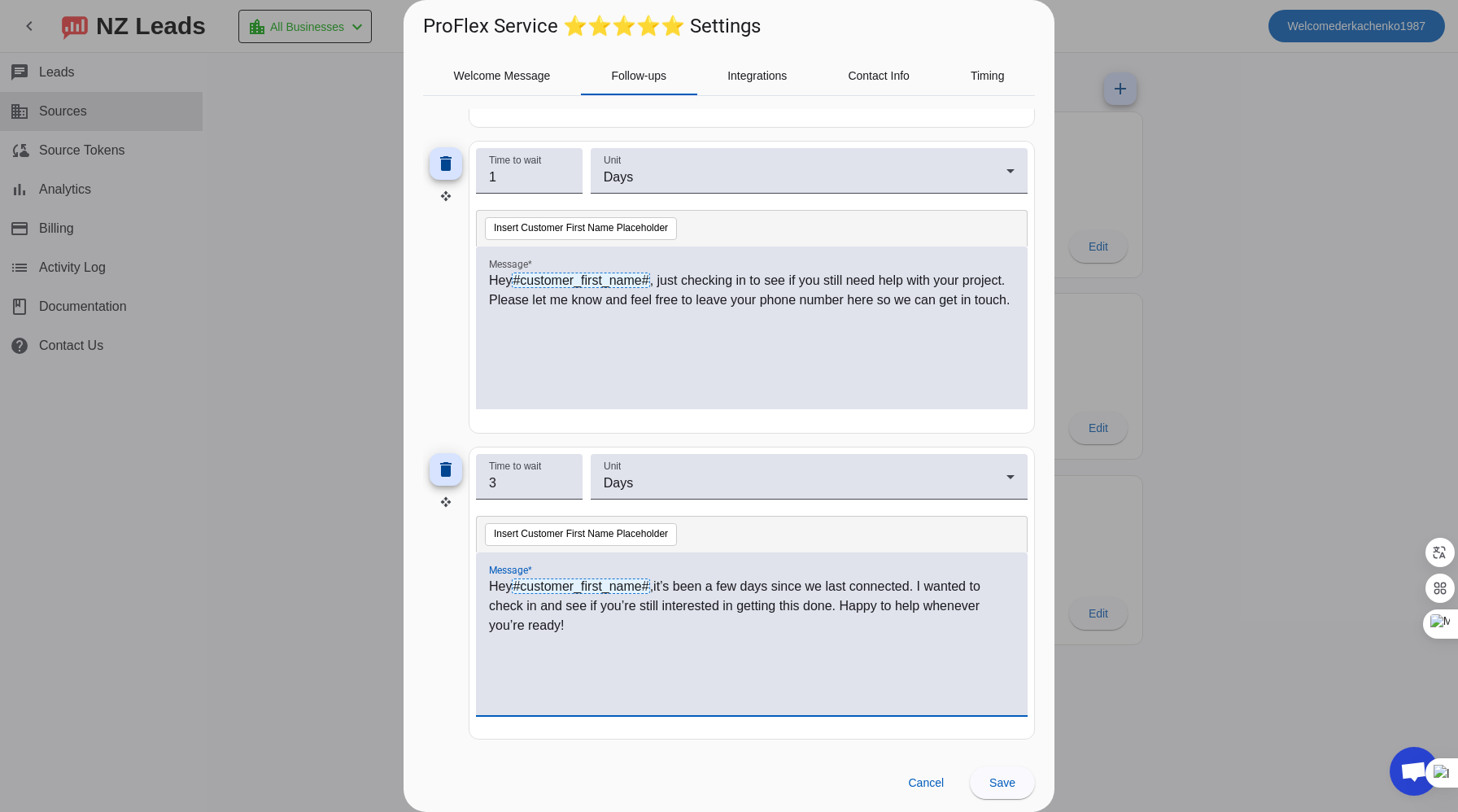
click at [658, 584] on p "Hey #customer_first_name# ,it’s been a few days since we last connected. I want…" at bounding box center [751, 607] width 526 height 59
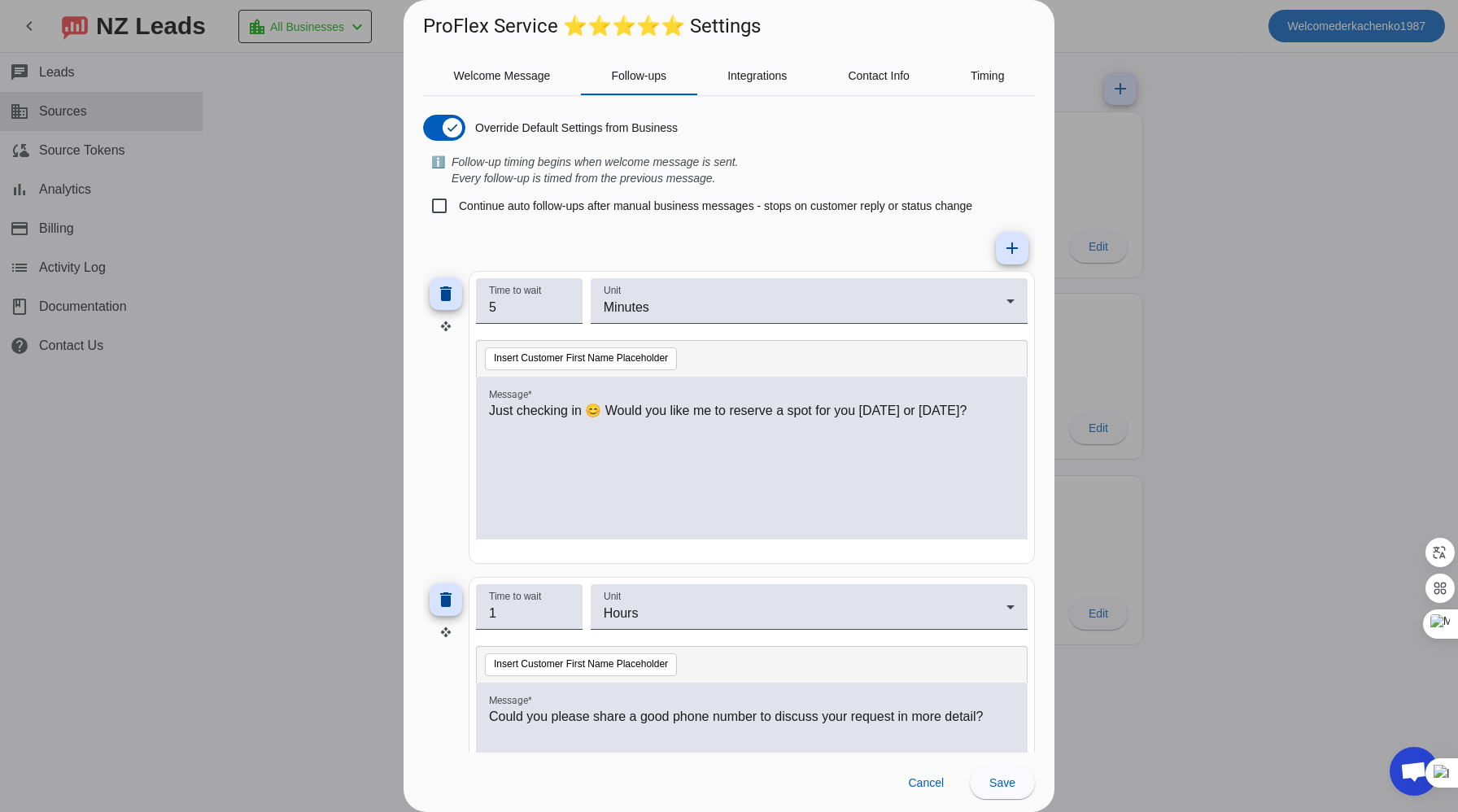
scroll to position [0, 0]
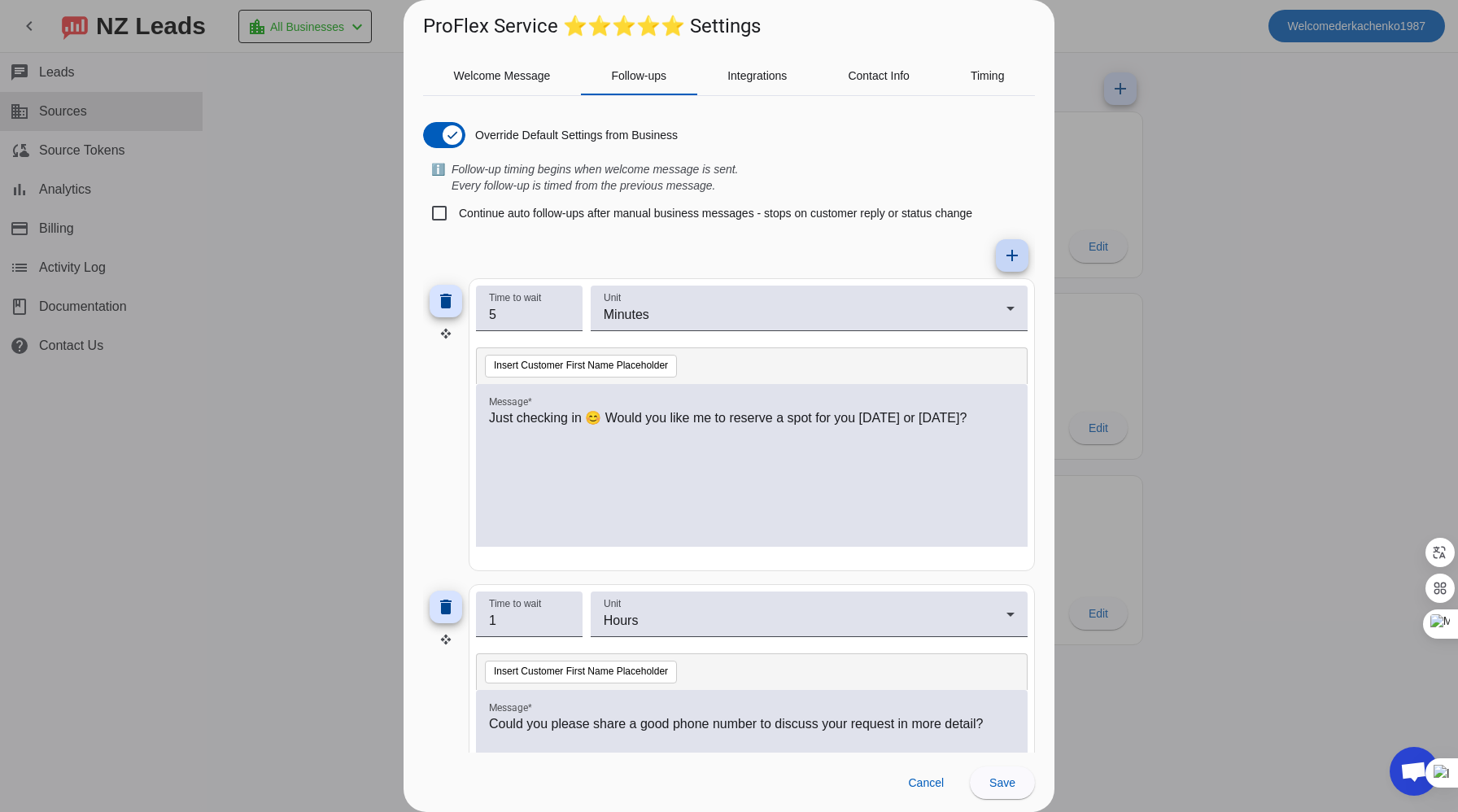
click at [1008, 258] on mat-icon "add" at bounding box center [1013, 256] width 20 height 20
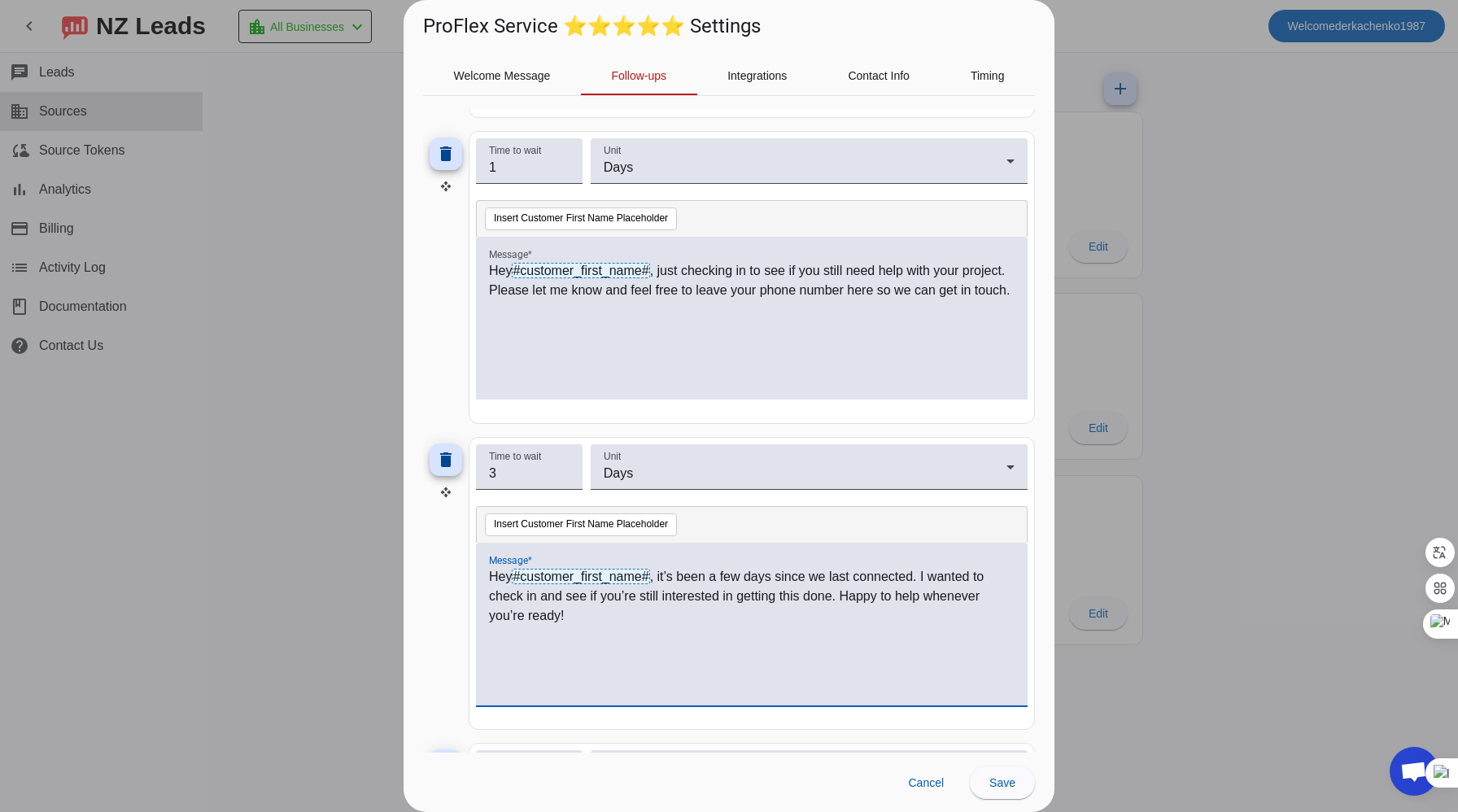
scroll to position [1361, 0]
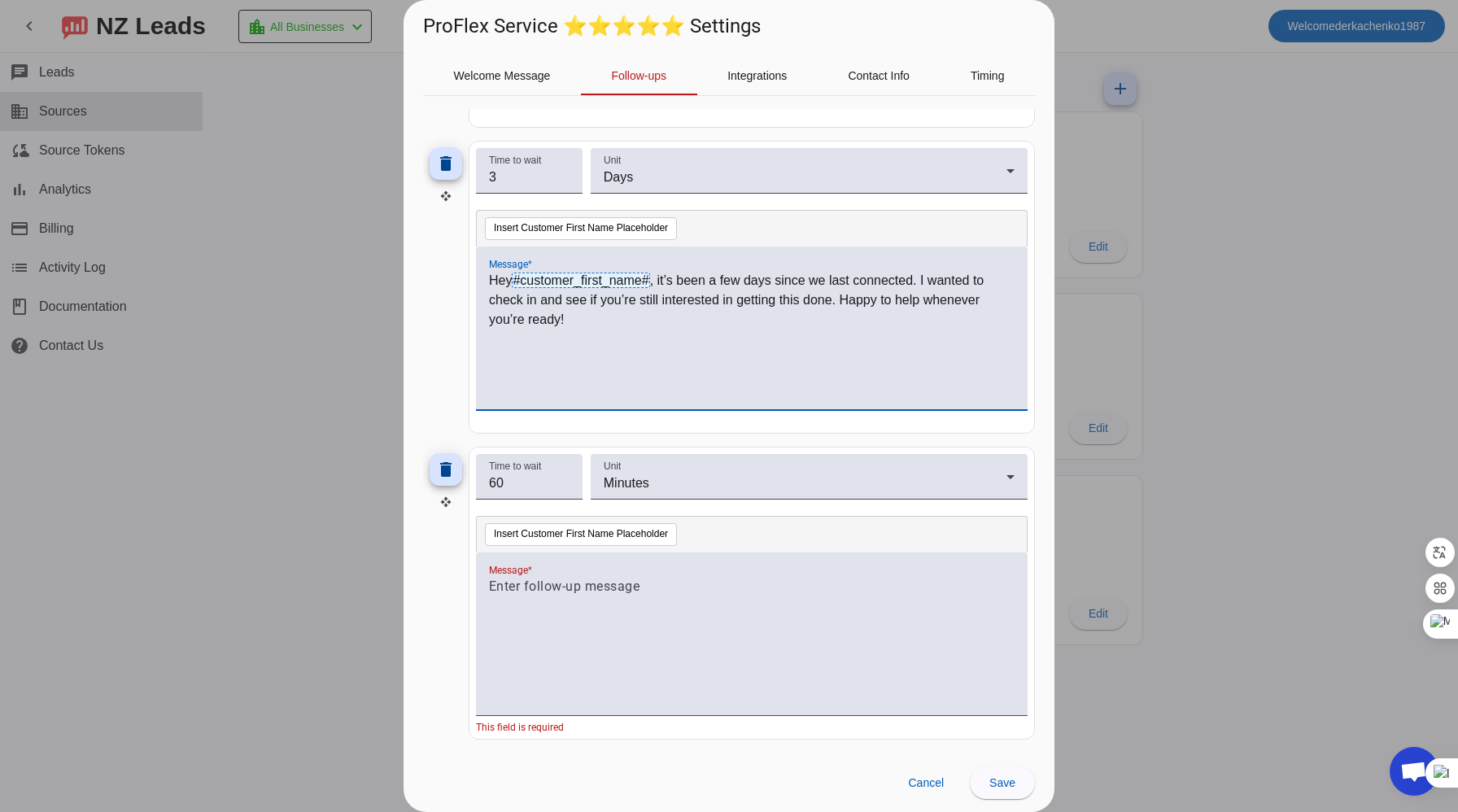
click at [521, 597] on div at bounding box center [751, 643] width 526 height 132
paste div
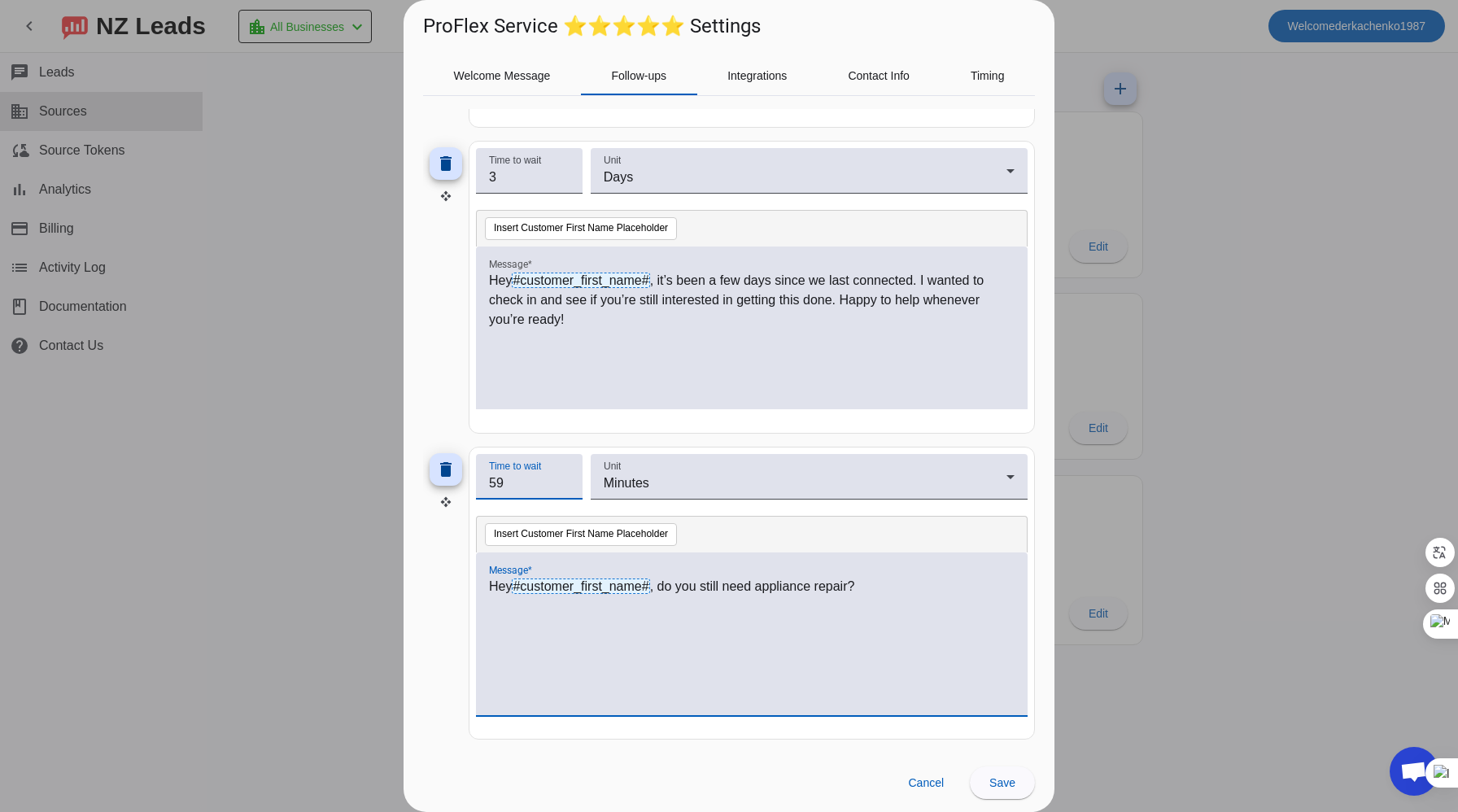
click at [561, 484] on input "59" at bounding box center [529, 484] width 81 height 20
click at [561, 478] on input "61" at bounding box center [529, 484] width 81 height 20
click at [563, 490] on input "17" at bounding box center [529, 484] width 81 height 20
click at [563, 490] on input "16" at bounding box center [529, 484] width 81 height 20
click at [563, 490] on input "15" at bounding box center [529, 484] width 81 height 20
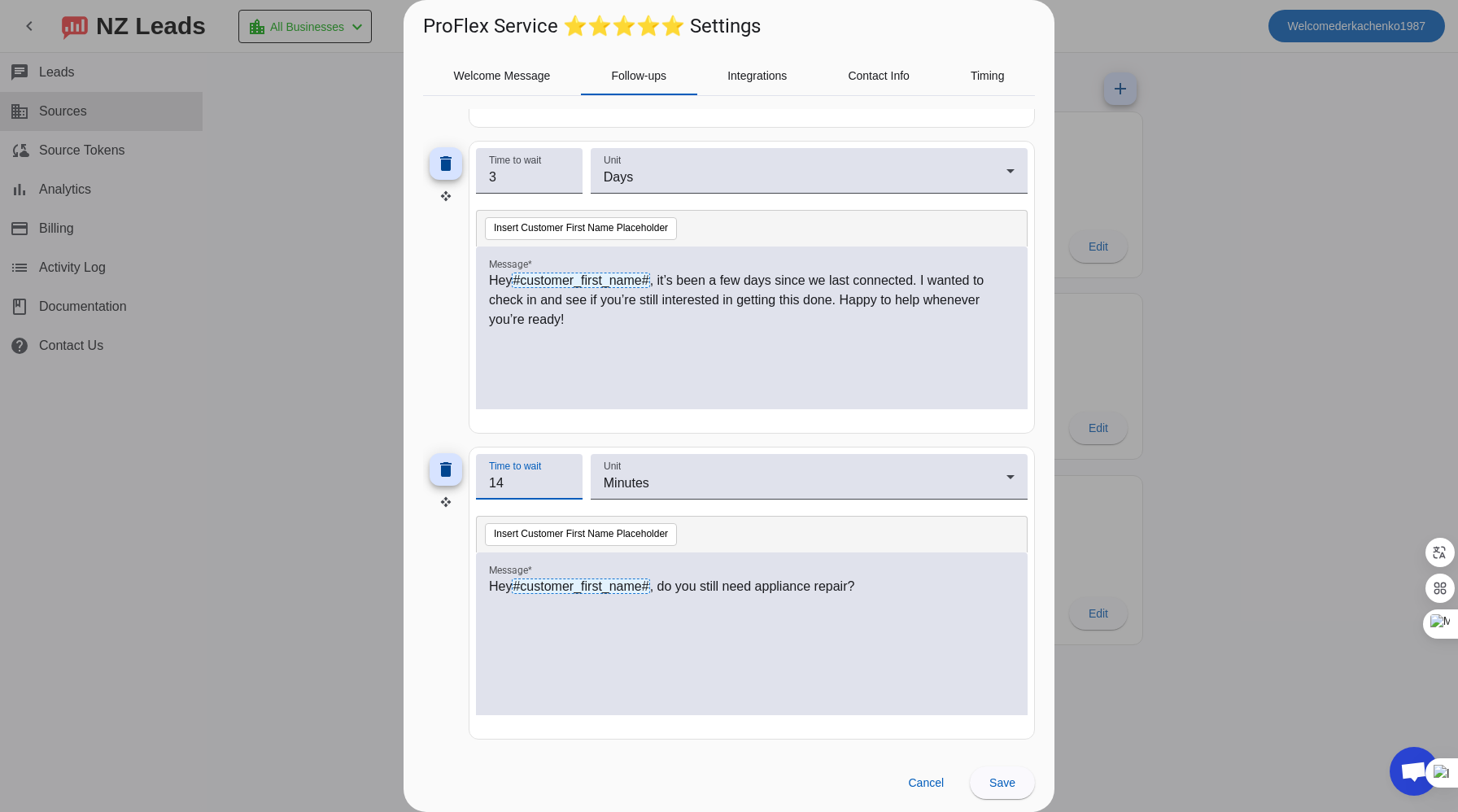
click at [563, 490] on input "14" at bounding box center [529, 484] width 81 height 20
click at [563, 490] on input "4" at bounding box center [529, 484] width 81 height 20
click at [563, 478] on input "5" at bounding box center [529, 484] width 81 height 20
click at [563, 478] on input "6" at bounding box center [529, 484] width 81 height 20
type input "7"
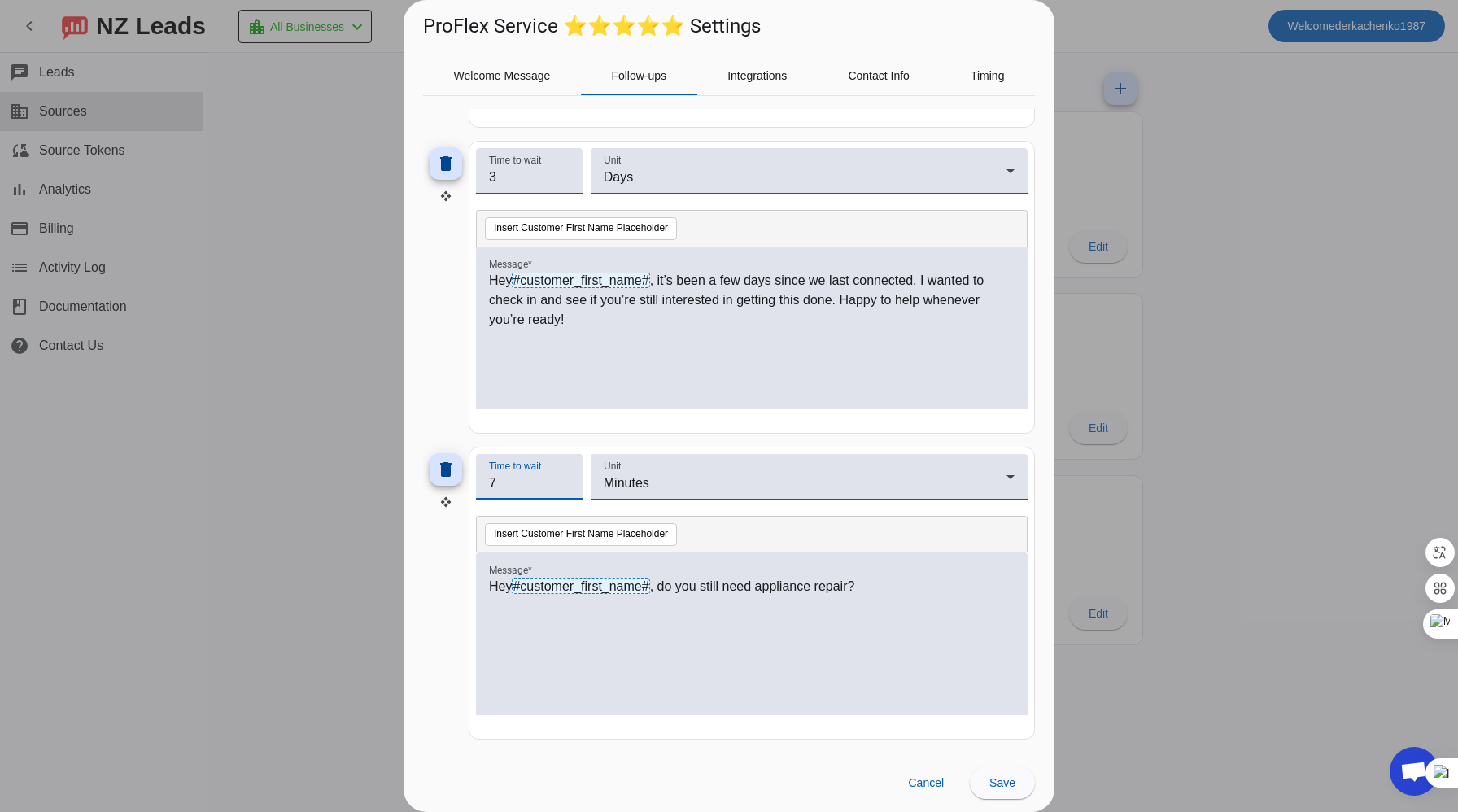
click at [563, 478] on input "7" at bounding box center [529, 484] width 81 height 20
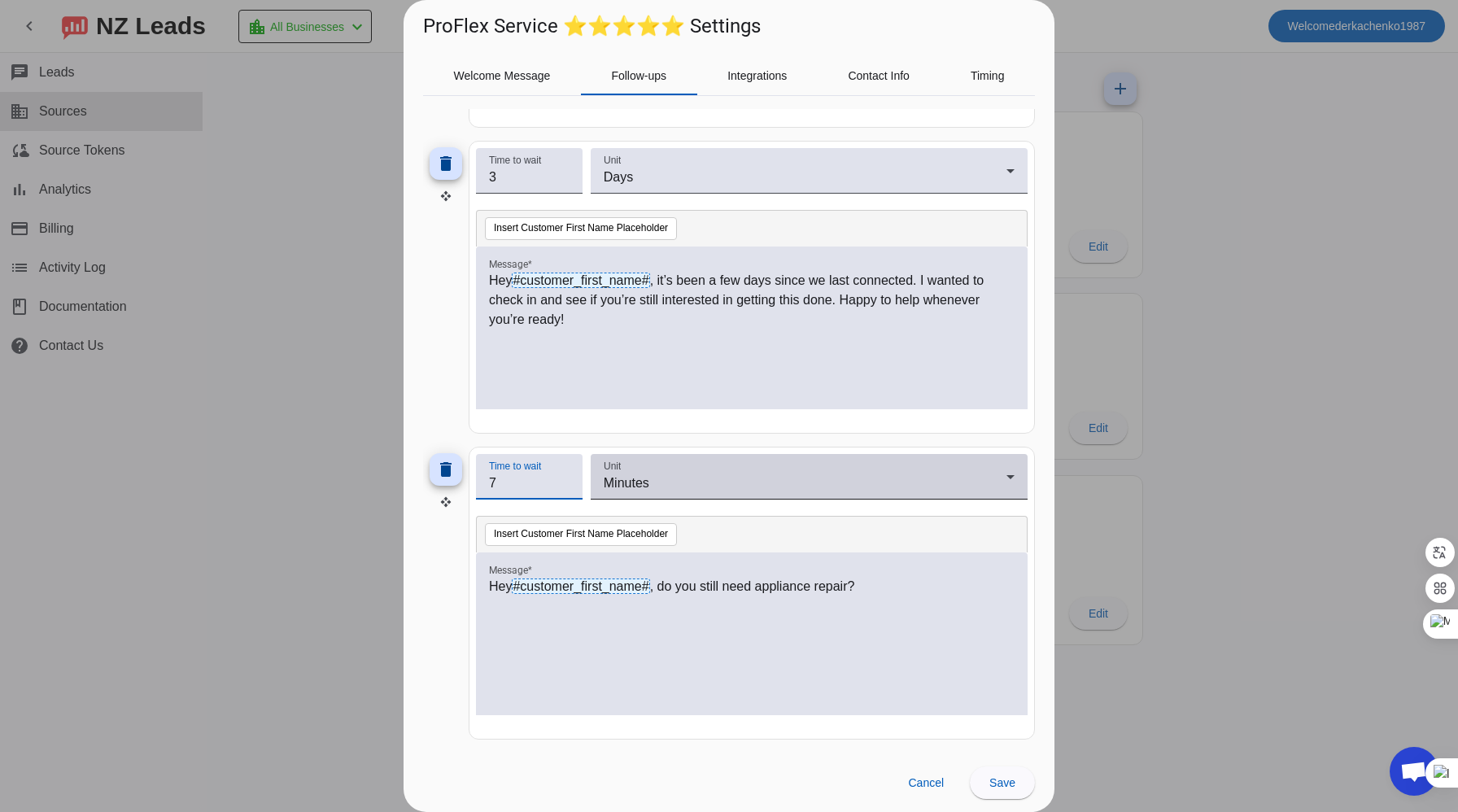
click at [812, 482] on div "Minutes" at bounding box center [805, 484] width 403 height 20
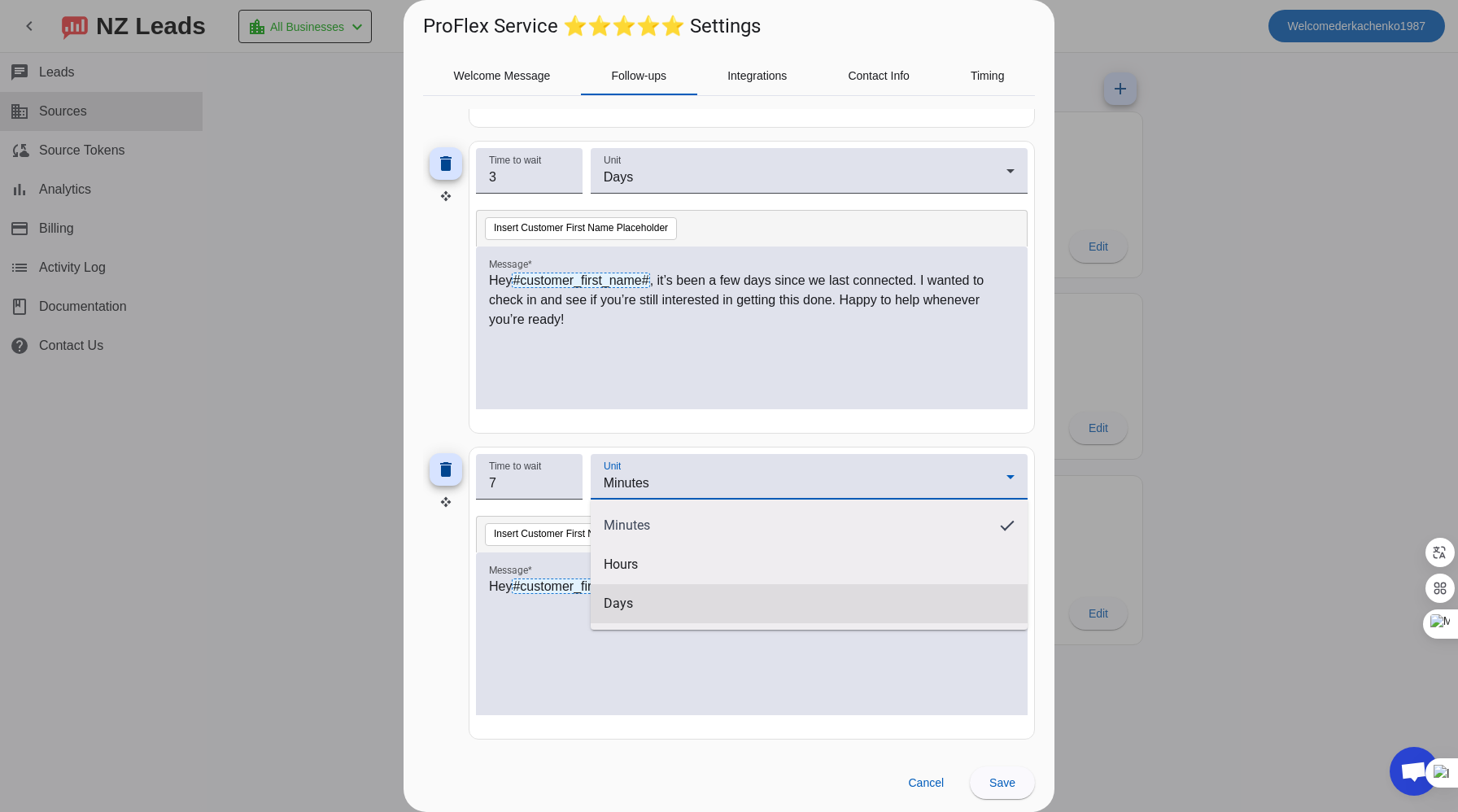
click at [668, 591] on mat-option "Days" at bounding box center [809, 604] width 437 height 39
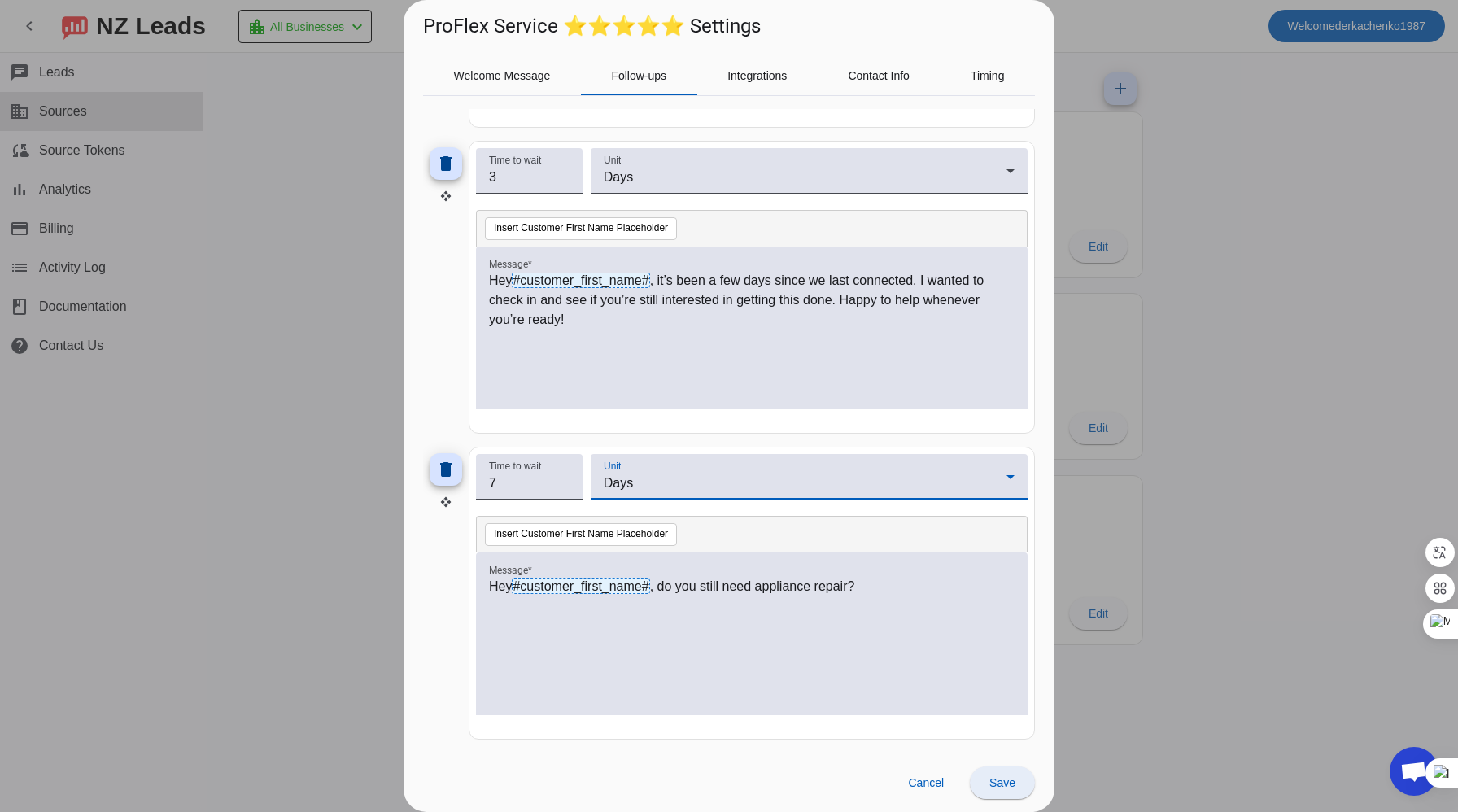
click at [984, 788] on span at bounding box center [1002, 783] width 65 height 39
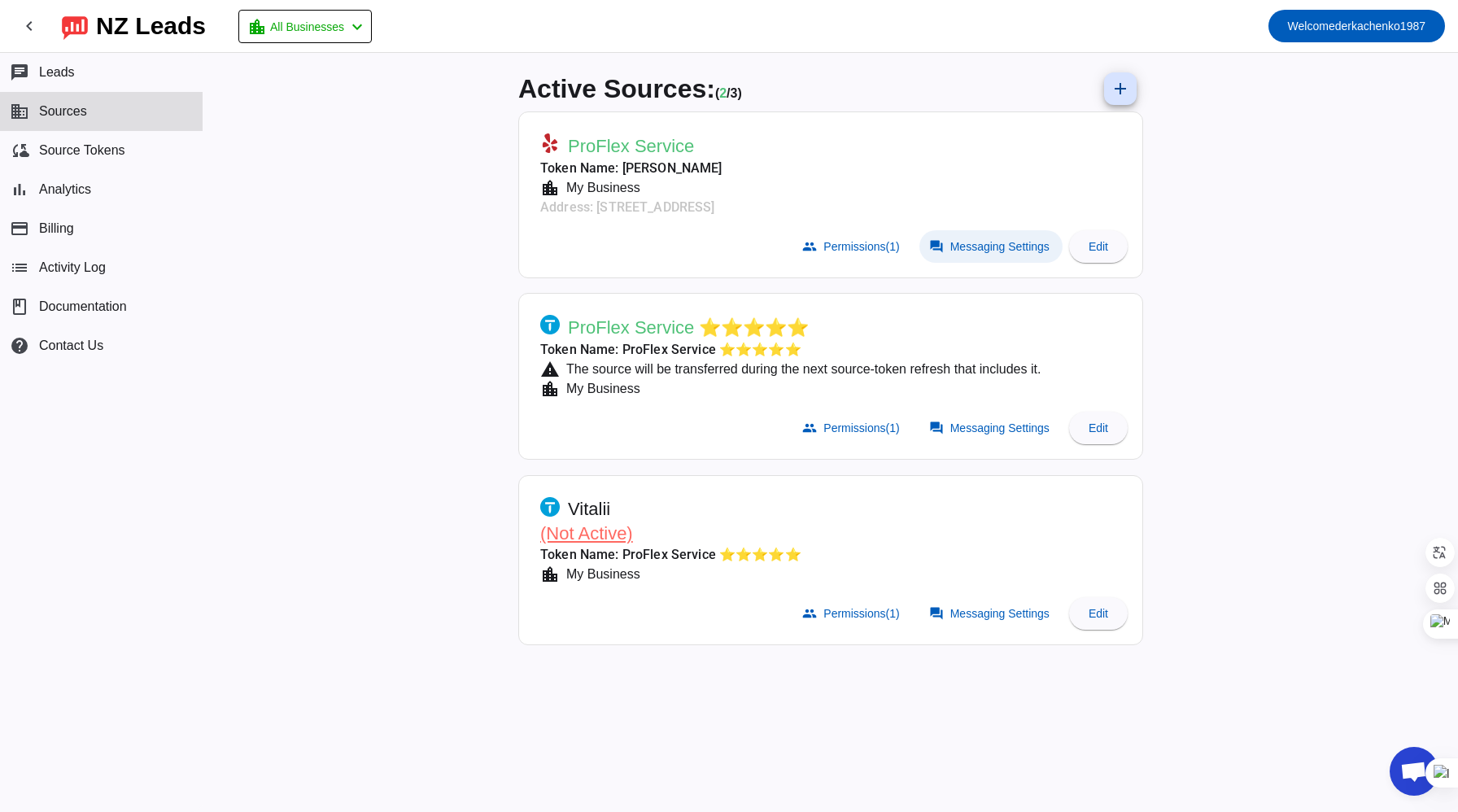
click at [990, 249] on span "Messaging Settings" at bounding box center [1000, 246] width 99 height 13
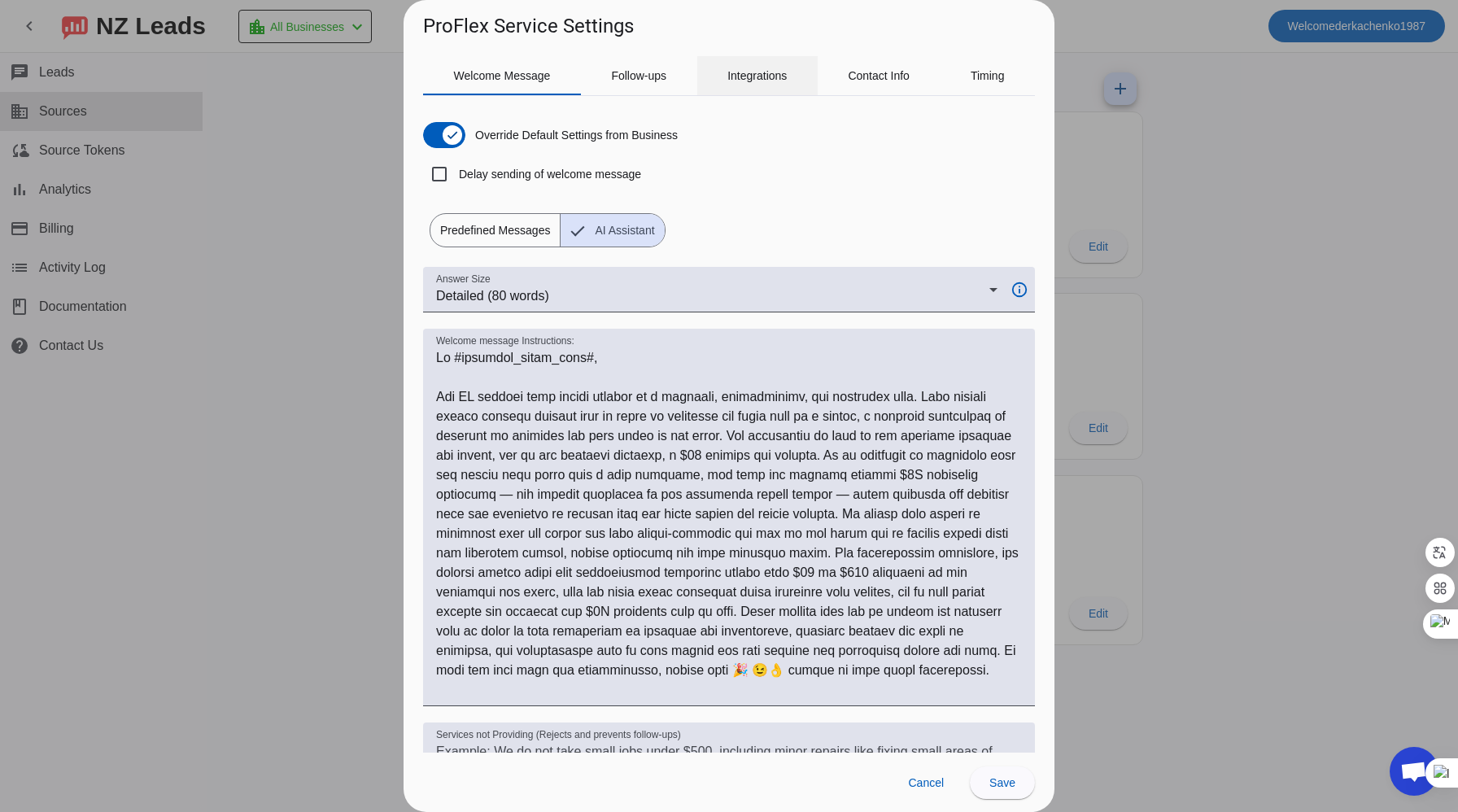
click at [754, 82] on span "Integrations" at bounding box center [757, 76] width 59 height 12
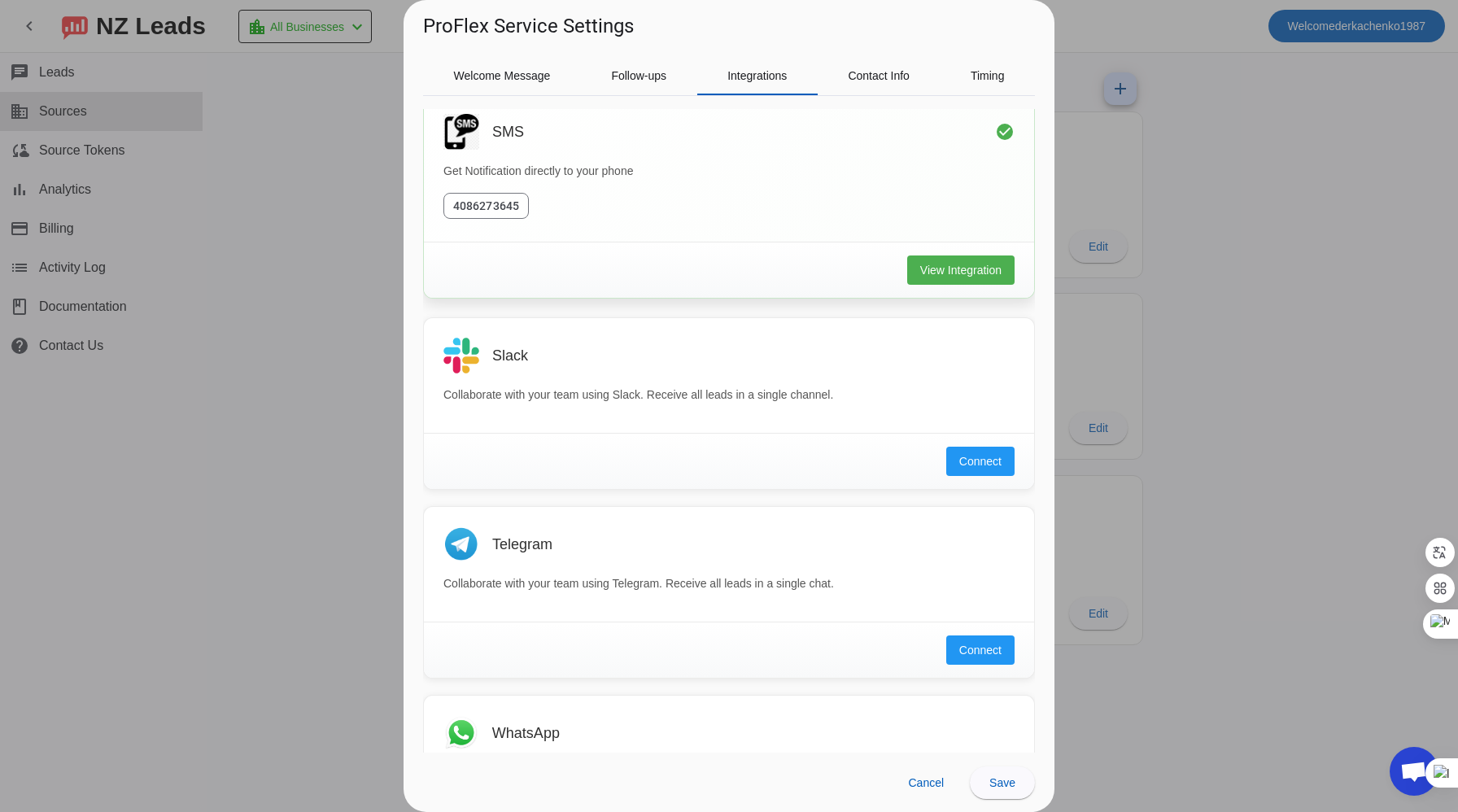
scroll to position [0, 0]
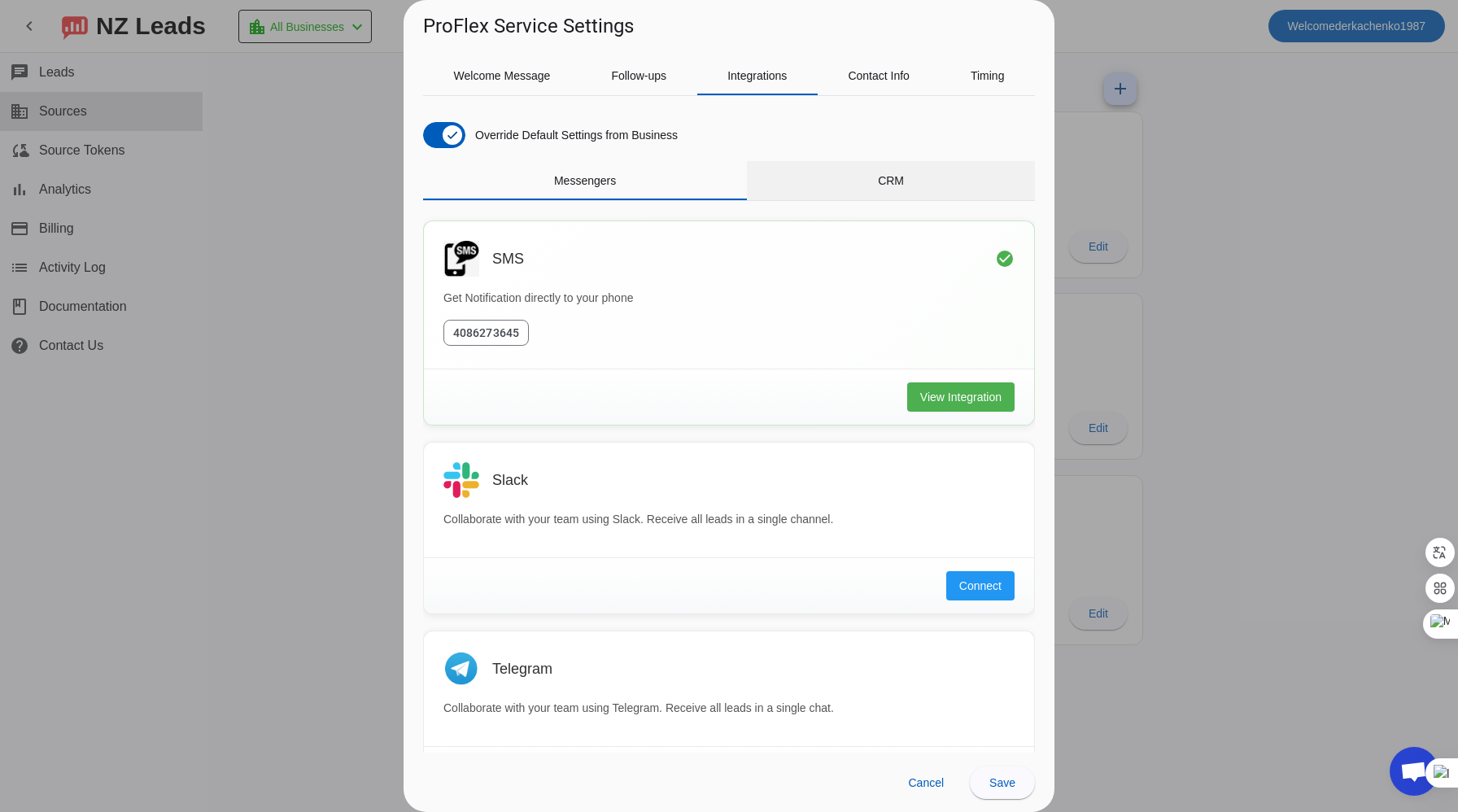
click at [924, 164] on div "CRM" at bounding box center [891, 181] width 288 height 39
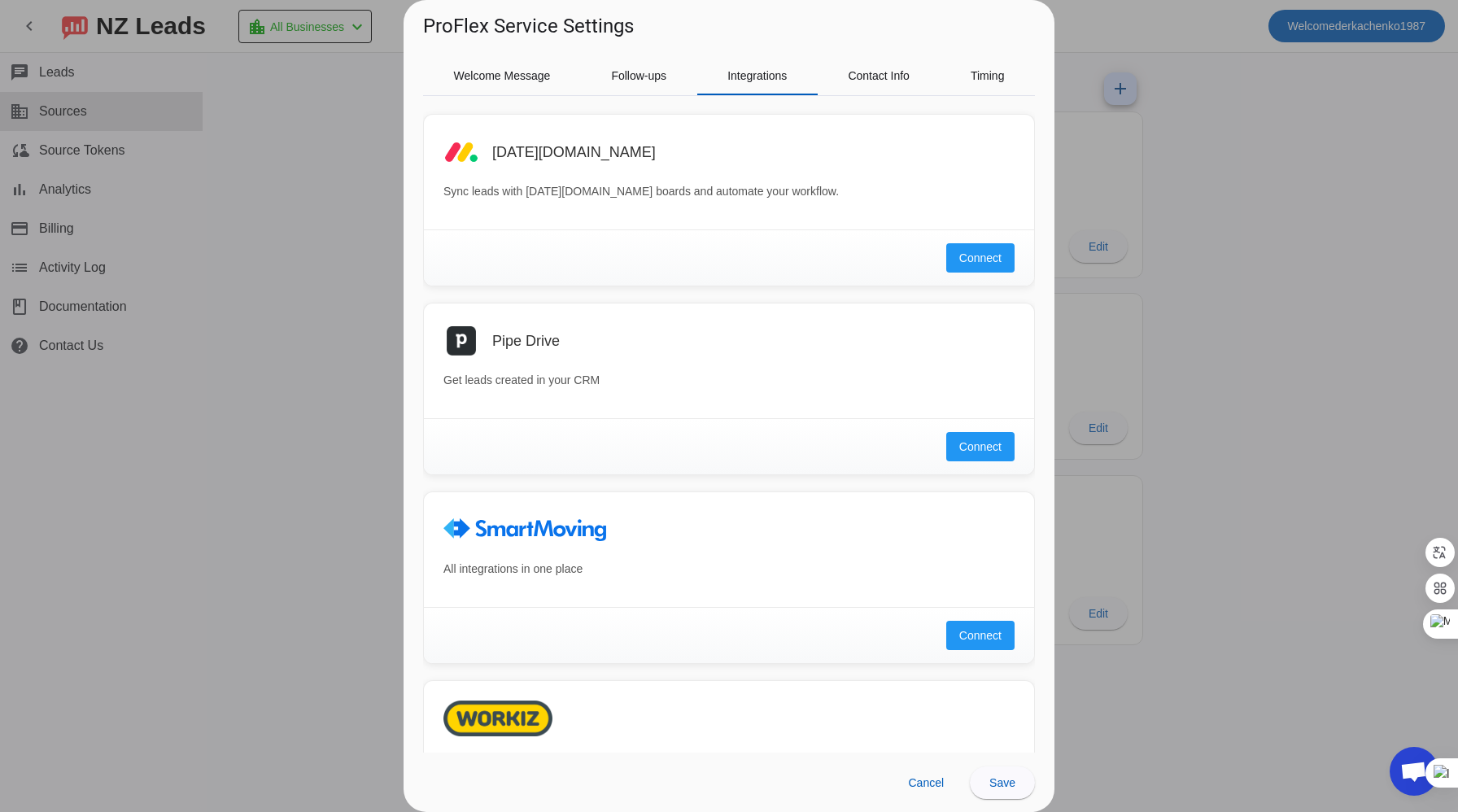
scroll to position [968, 0]
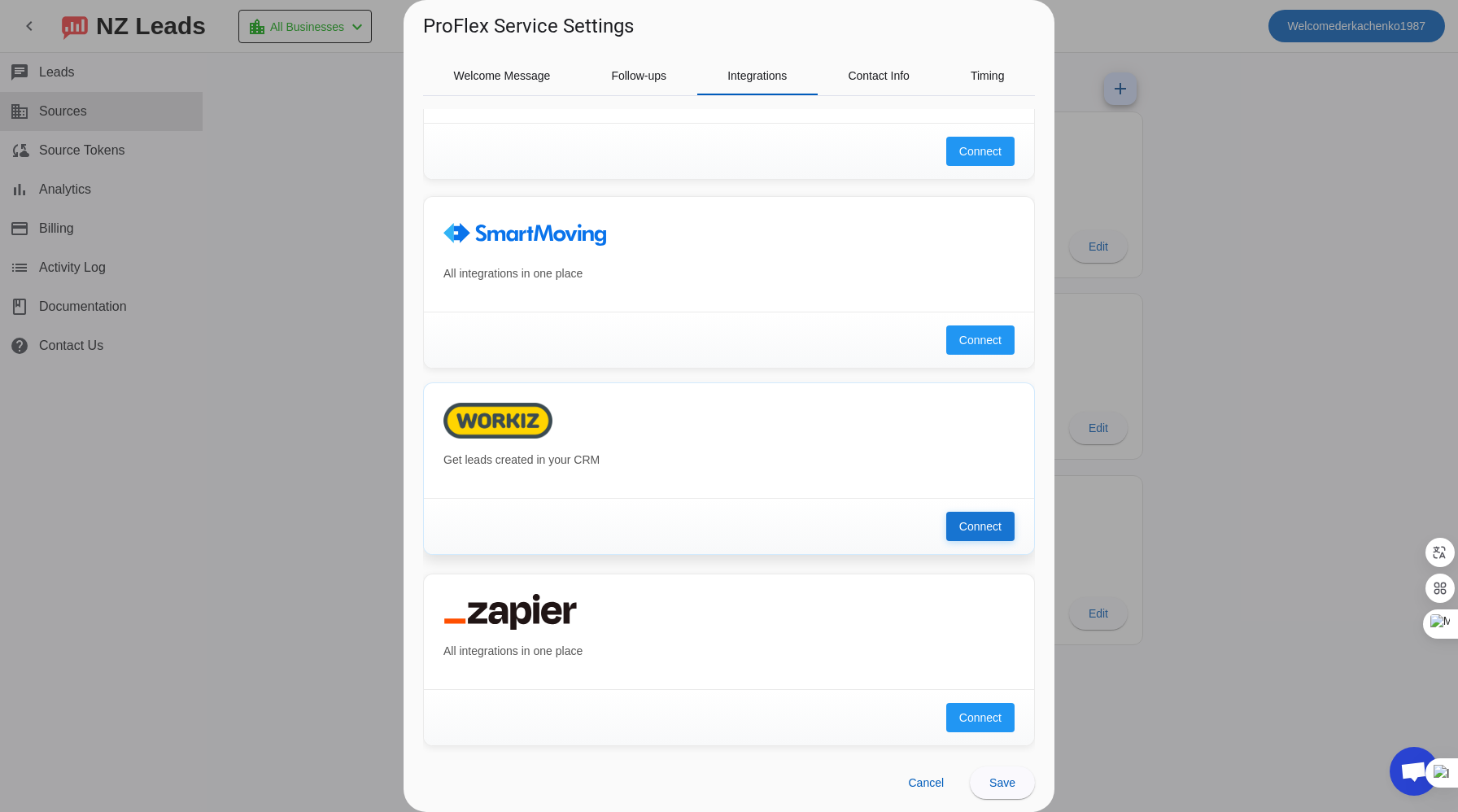
click at [980, 531] on span "Connect" at bounding box center [980, 526] width 42 height 17
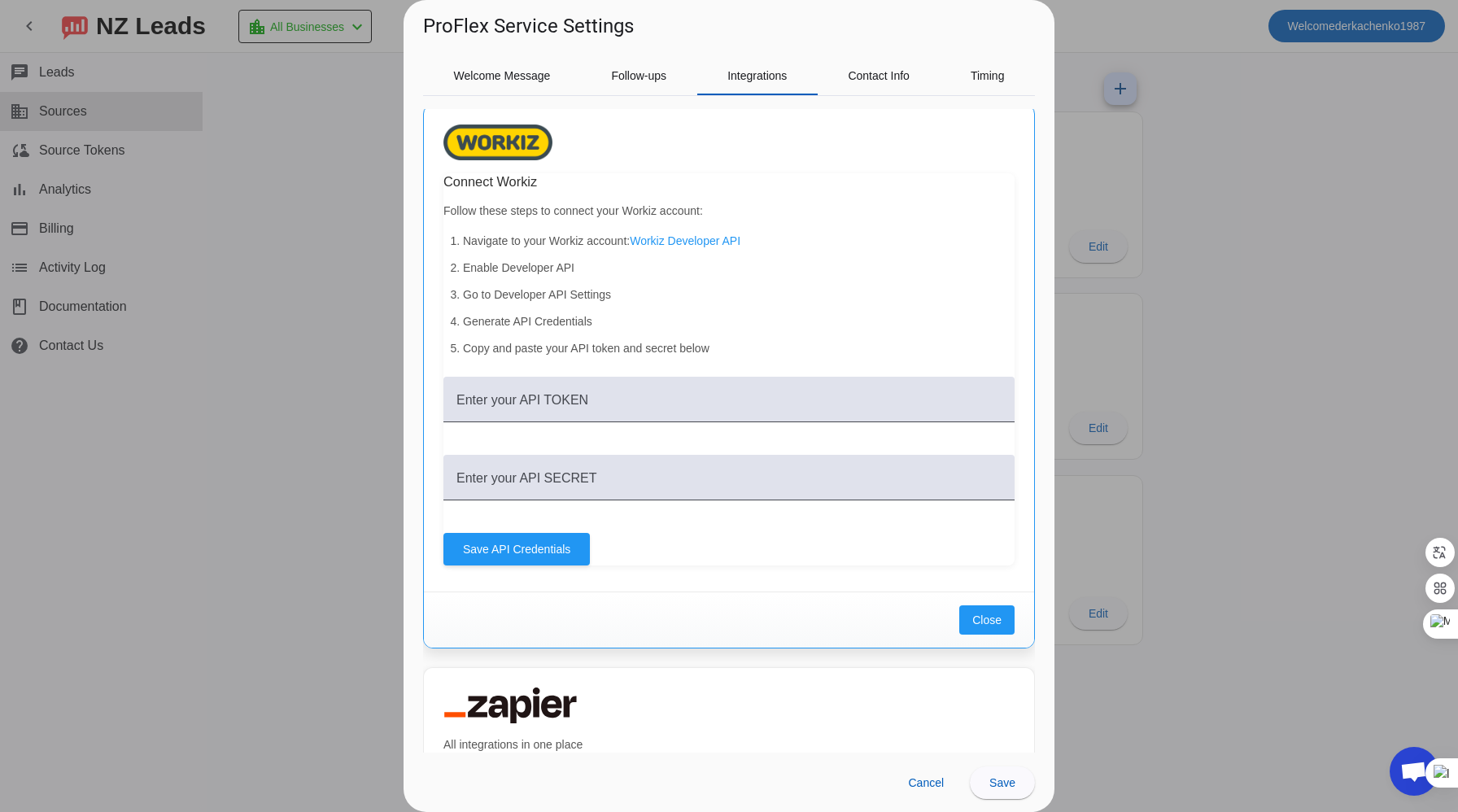
scroll to position [1249, 0]
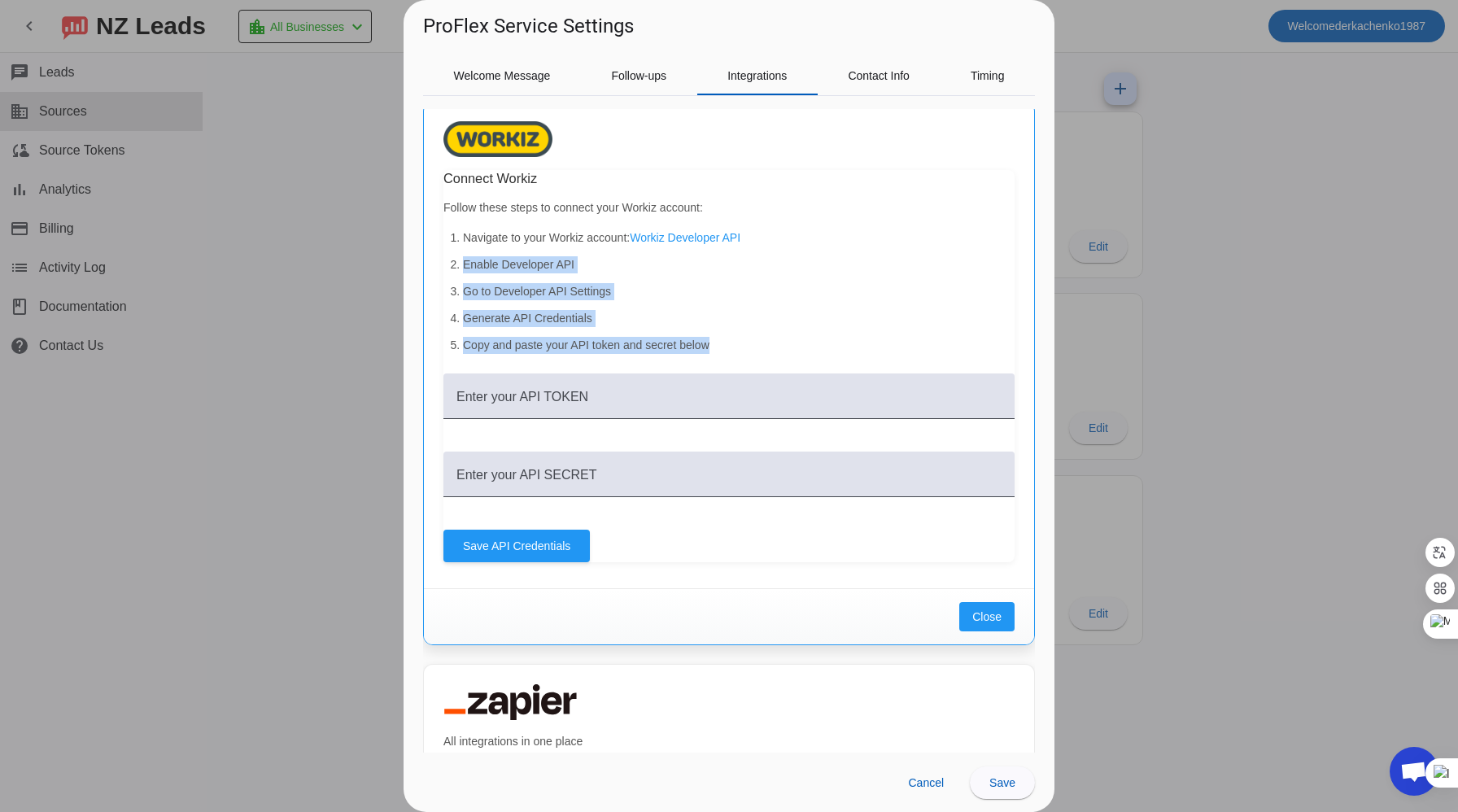
drag, startPoint x: 465, startPoint y: 264, endPoint x: 716, endPoint y: 354, distance: 266.6
click at [716, 354] on div "Connect Workiz Follow these steps to connect your Workiz account: Navigate to y…" at bounding box center [729, 366] width 571 height 392
click at [609, 263] on li "Enable Developer API" at bounding box center [738, 264] width 552 height 17
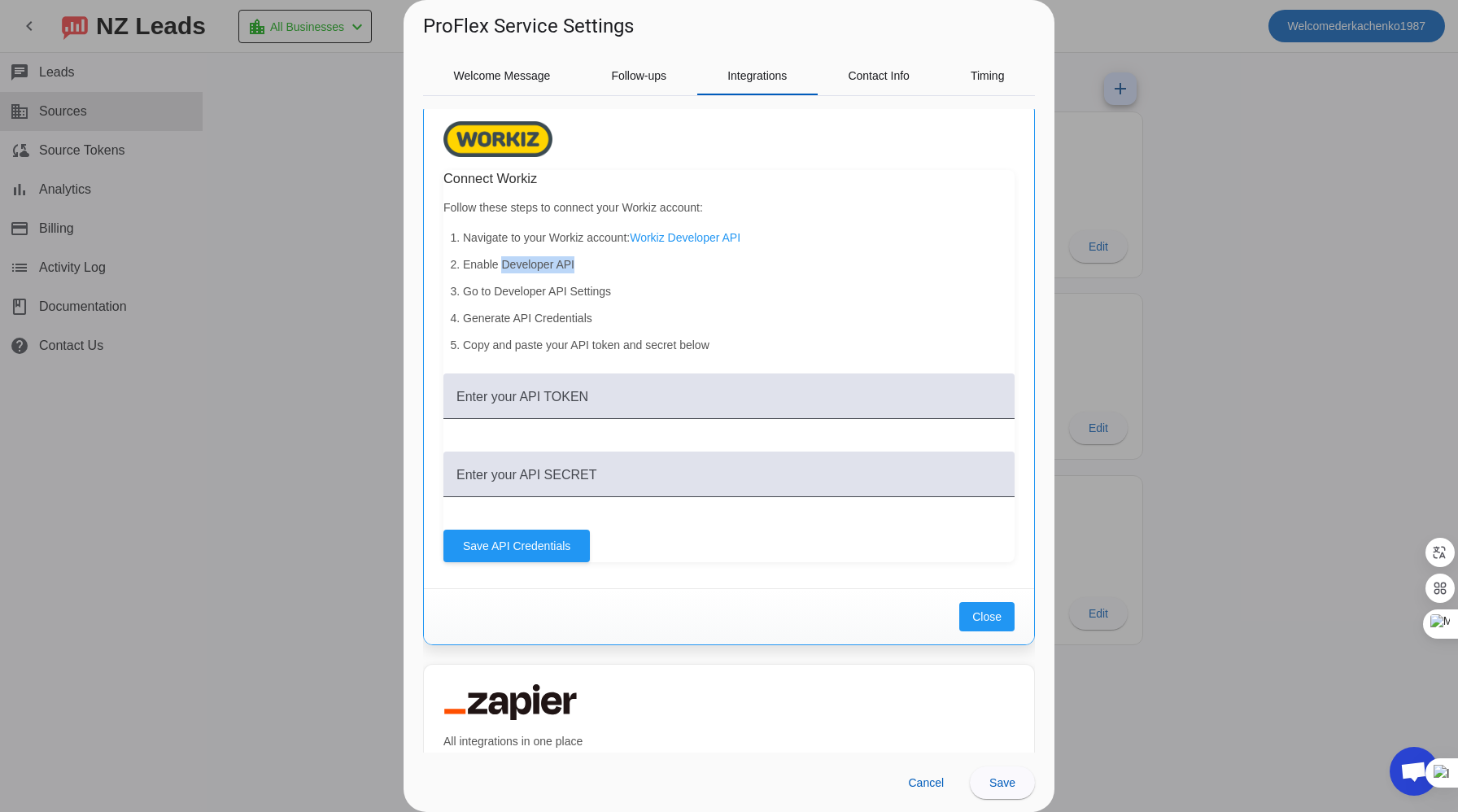
drag, startPoint x: 502, startPoint y: 264, endPoint x: 601, endPoint y: 267, distance: 99.0
click at [601, 267] on li "Enable Developer API" at bounding box center [738, 264] width 552 height 17
copy li "Developer API"
click at [895, 286] on li "Go to Developer API Settings" at bounding box center [738, 291] width 552 height 17
click at [493, 541] on span "Save API Credentials" at bounding box center [516, 546] width 107 height 17
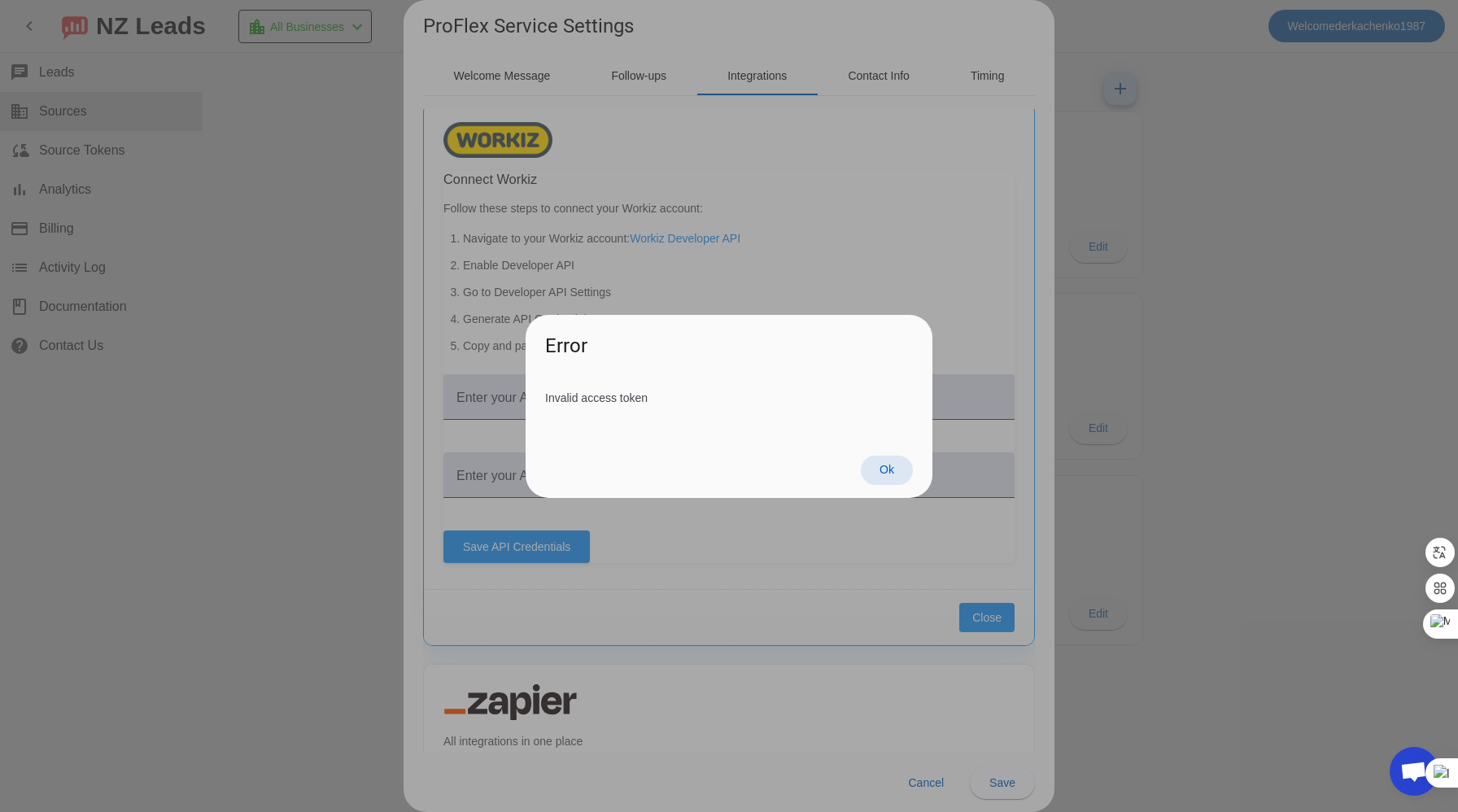
click at [894, 462] on span at bounding box center [887, 470] width 52 height 29
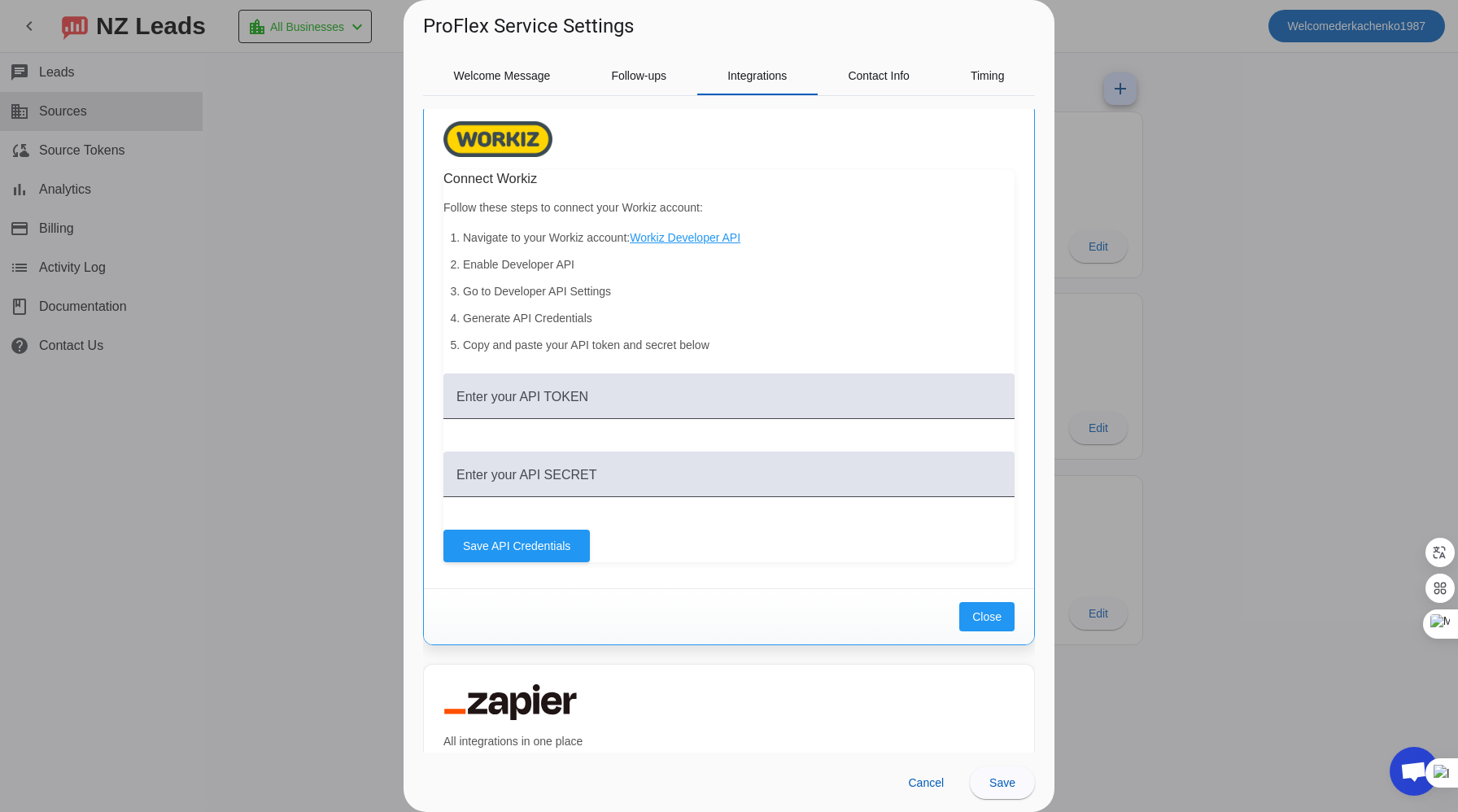
click at [702, 240] on link "Workiz Developer API" at bounding box center [684, 237] width 111 height 13
